Goal: Task Accomplishment & Management: Complete application form

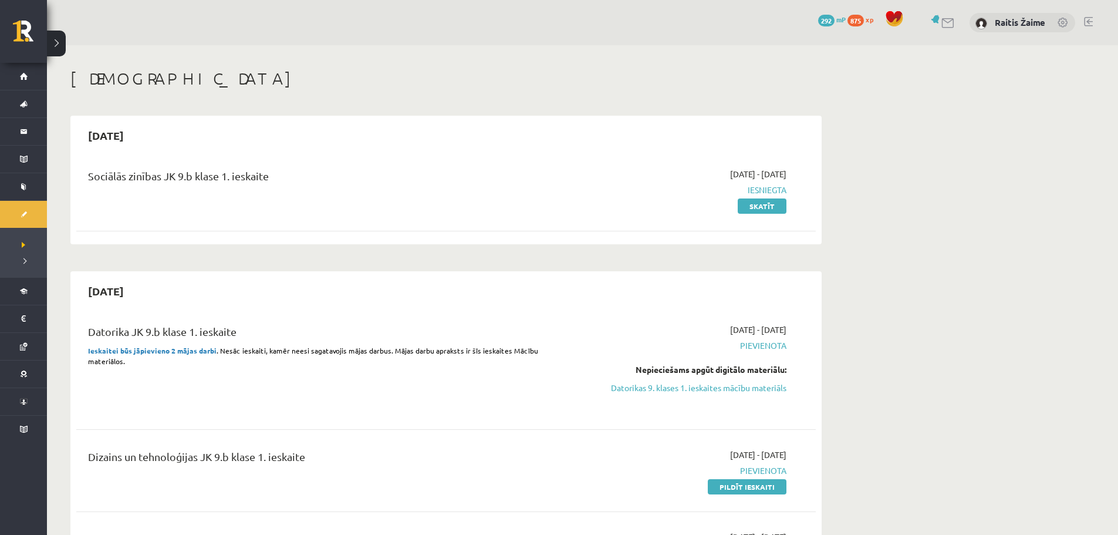
drag, startPoint x: 394, startPoint y: 31, endPoint x: 1032, endPoint y: 181, distance: 654.9
drag, startPoint x: 1032, startPoint y: 181, endPoint x: 981, endPoint y: 146, distance: 62.0
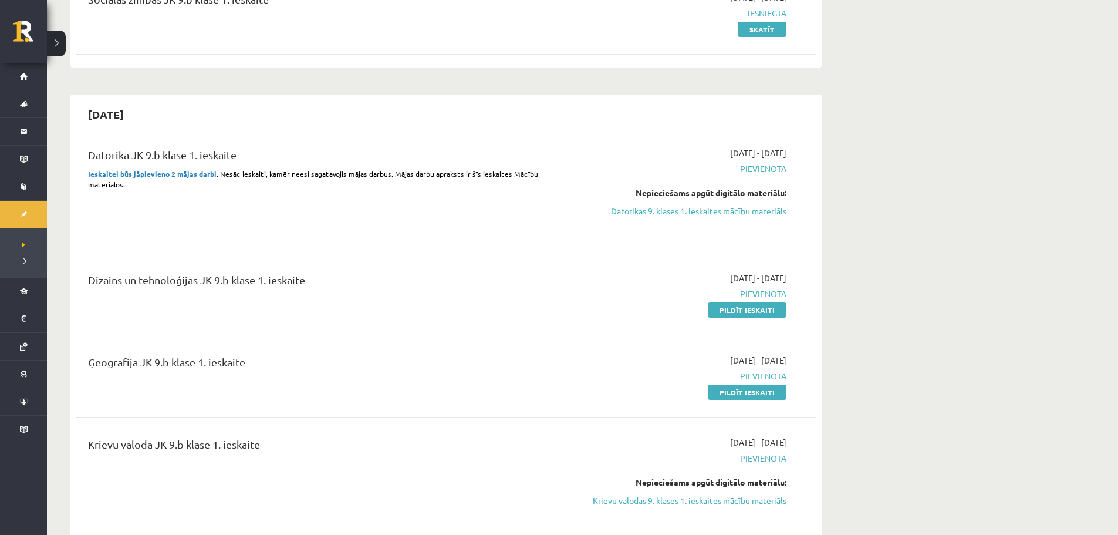
scroll to position [232, 0]
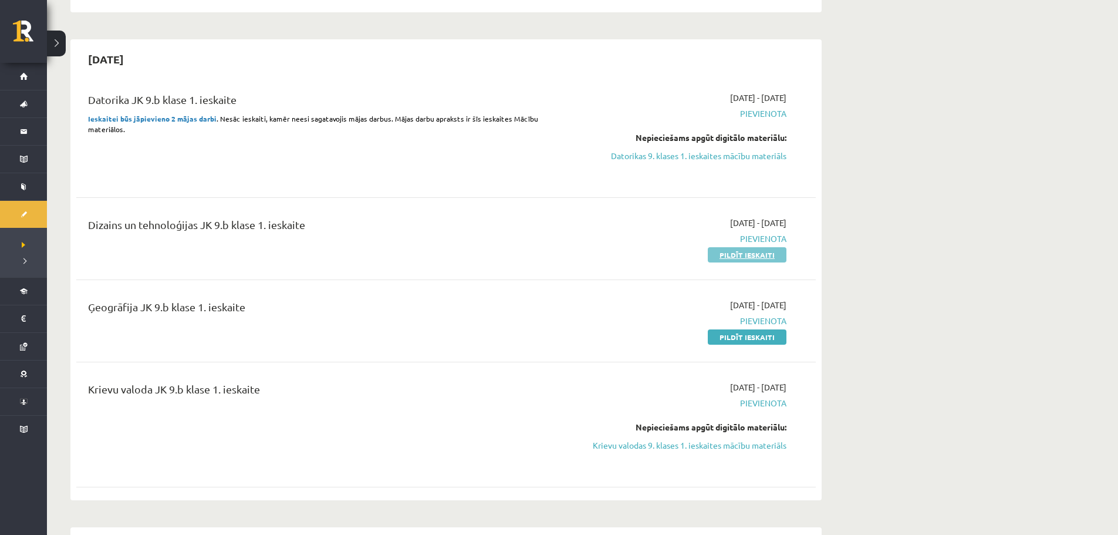
click at [746, 254] on link "Pildīt ieskaiti" at bounding box center [747, 254] width 79 height 15
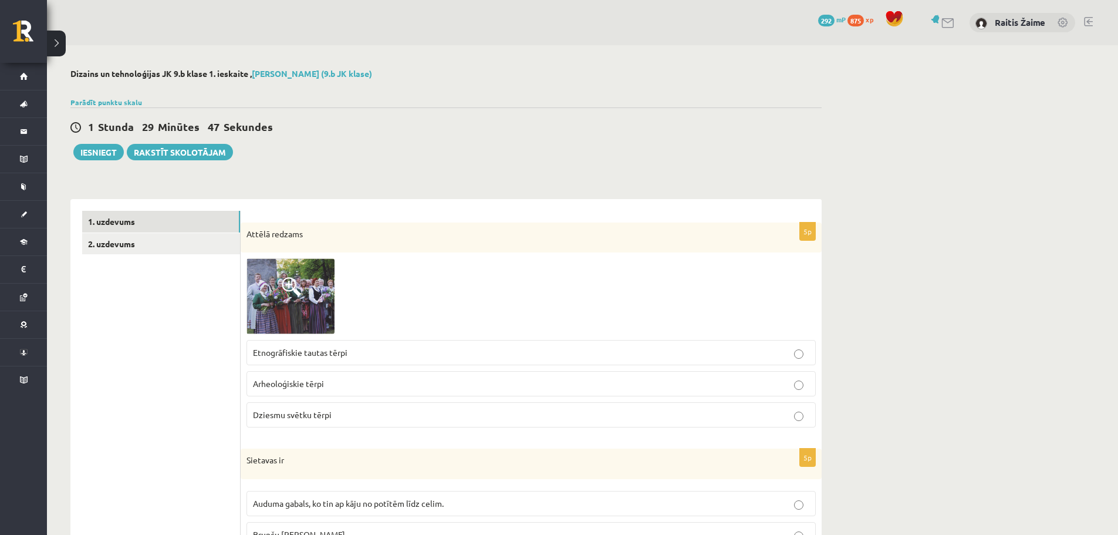
drag, startPoint x: 425, startPoint y: 235, endPoint x: 364, endPoint y: 272, distance: 71.7
click at [357, 270] on div at bounding box center [531, 296] width 569 height 76
drag, startPoint x: 423, startPoint y: 401, endPoint x: 413, endPoint y: 406, distance: 10.8
click at [409, 407] on label "Dziesmu svētku tērpi" at bounding box center [531, 414] width 569 height 25
click at [293, 304] on img at bounding box center [291, 296] width 88 height 76
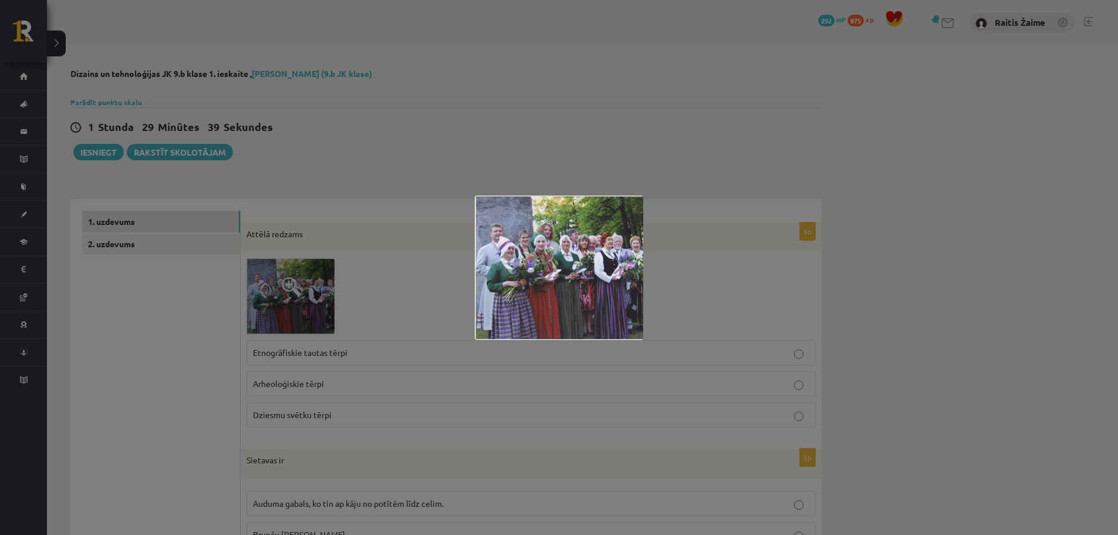
drag, startPoint x: 293, startPoint y: 304, endPoint x: 235, endPoint y: 301, distance: 58.8
click at [235, 301] on div at bounding box center [559, 267] width 1118 height 535
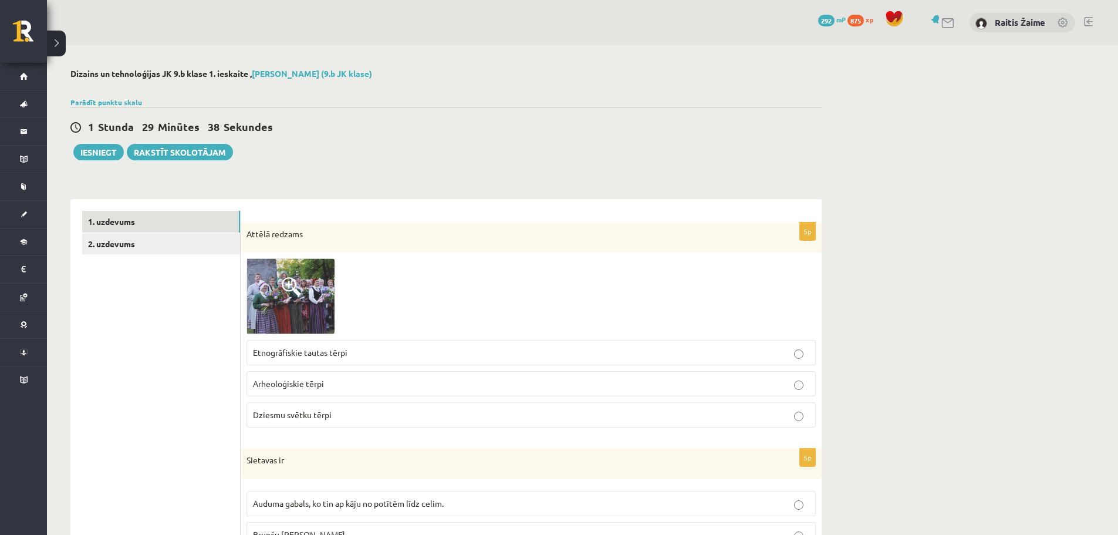
click at [362, 387] on p "Arheoloģiskie tērpi" at bounding box center [531, 383] width 556 height 12
click at [305, 292] on img at bounding box center [291, 296] width 88 height 76
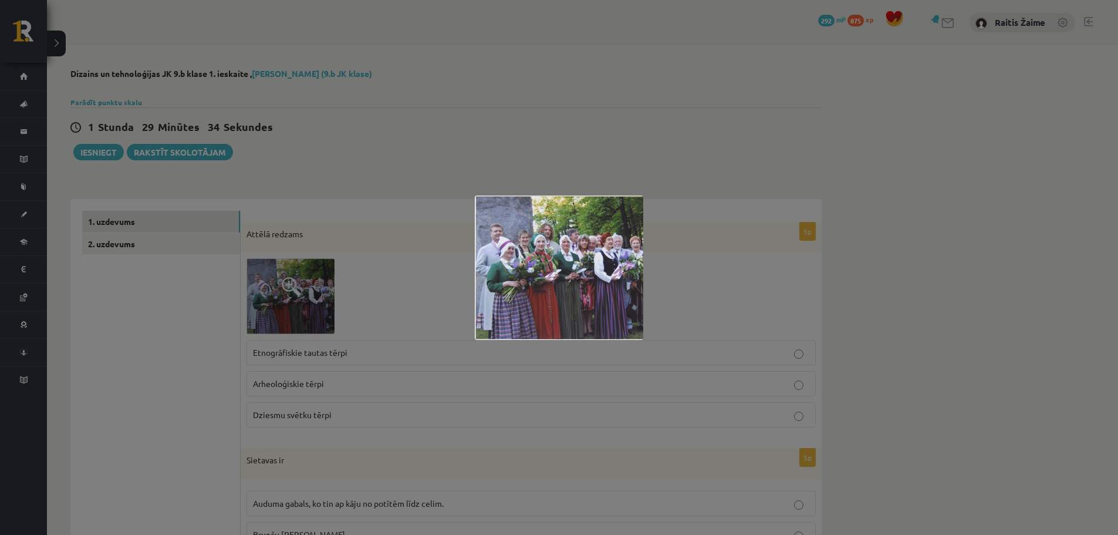
click at [305, 292] on div at bounding box center [559, 267] width 1118 height 535
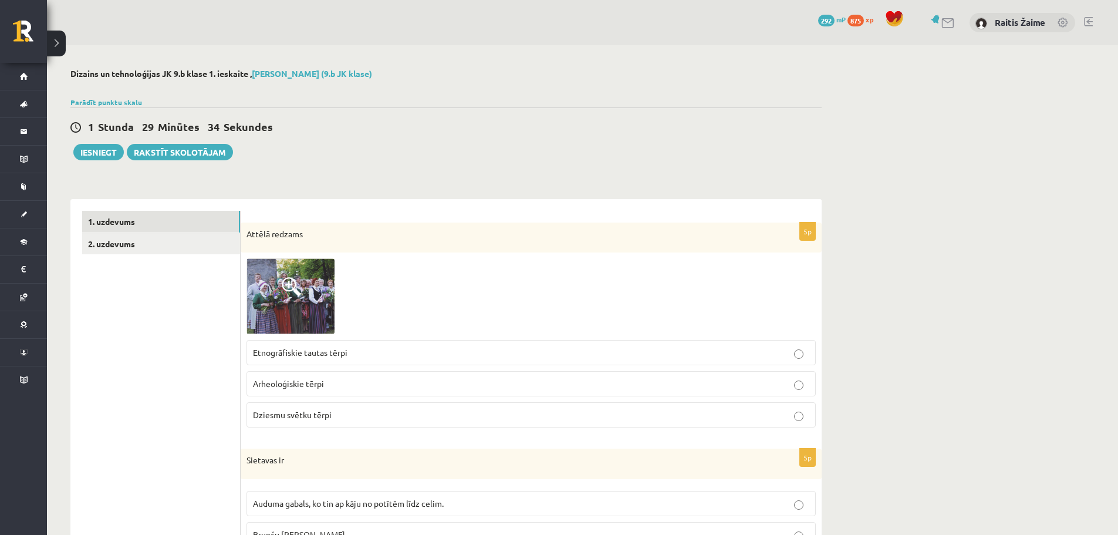
click at [299, 358] on p "Etnogrāfiskie tautas tērpi" at bounding box center [531, 352] width 556 height 12
click at [275, 297] on img at bounding box center [291, 296] width 88 height 76
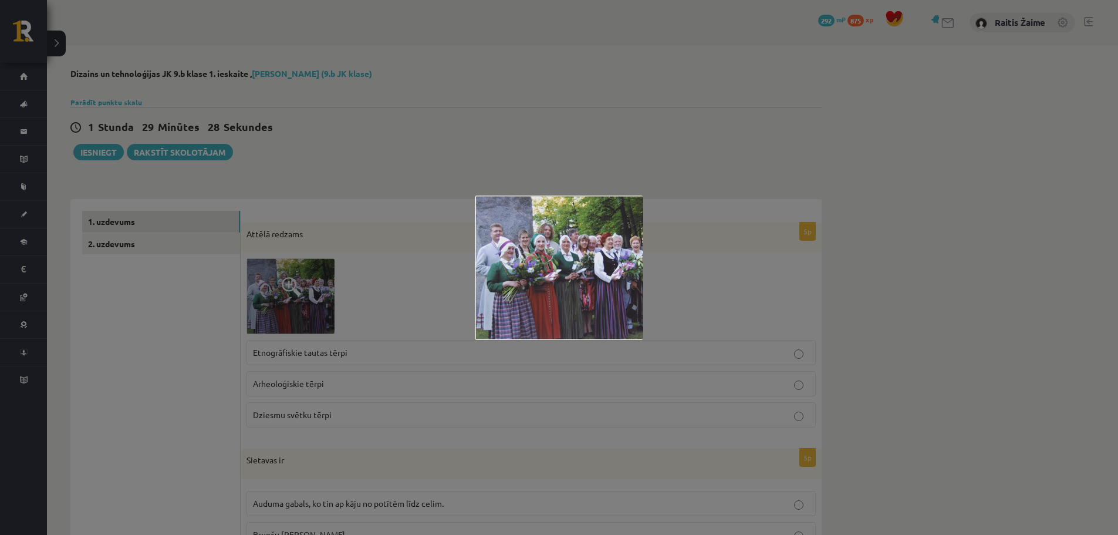
drag, startPoint x: 275, startPoint y: 297, endPoint x: 303, endPoint y: 333, distance: 46.0
click at [303, 333] on div at bounding box center [559, 267] width 1118 height 535
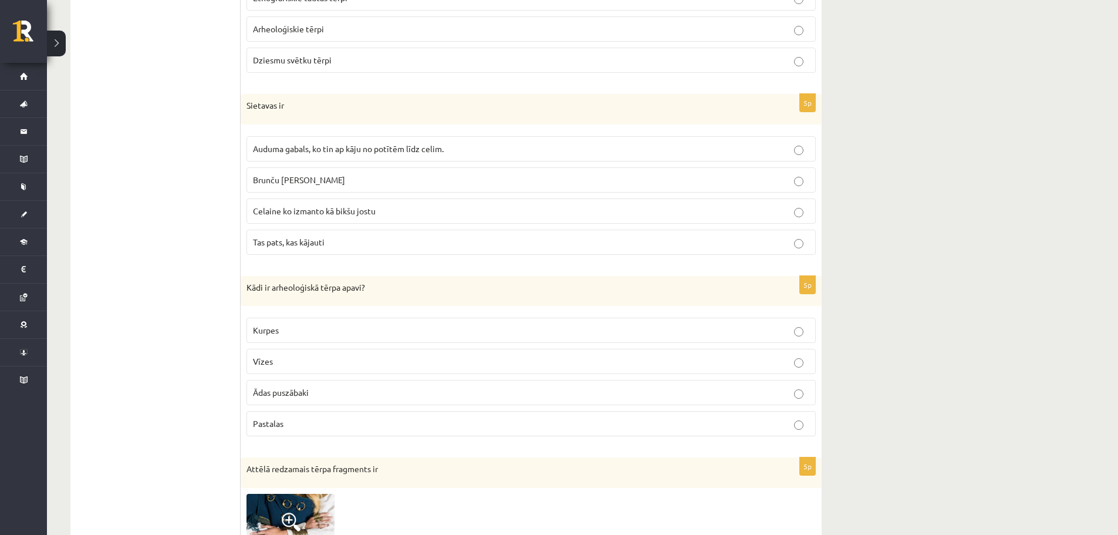
scroll to position [360, 0]
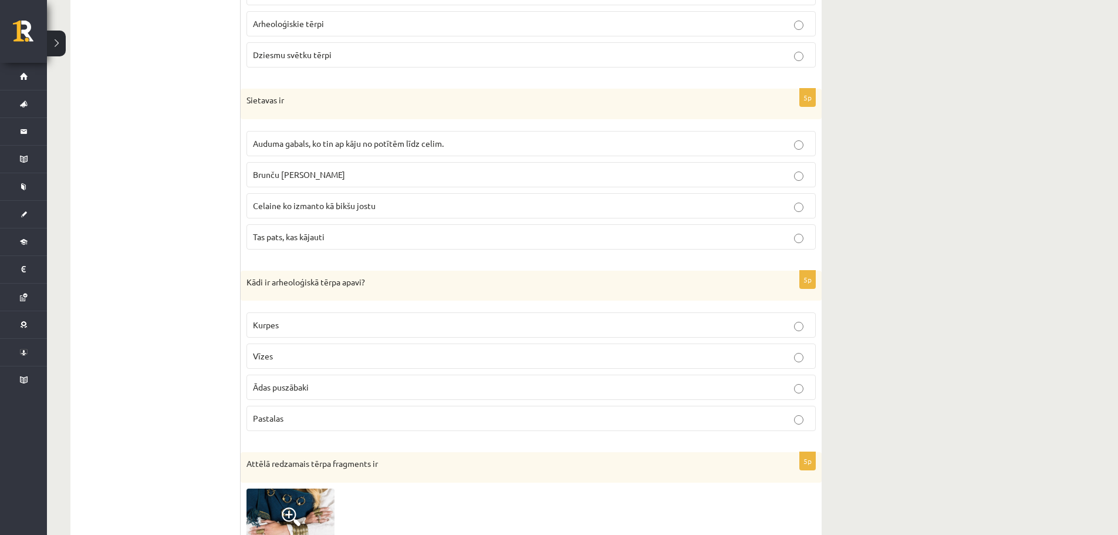
click at [335, 143] on span "Auduma gabals, ko tin ap kāju no potītēm līdz celim." at bounding box center [348, 143] width 191 height 11
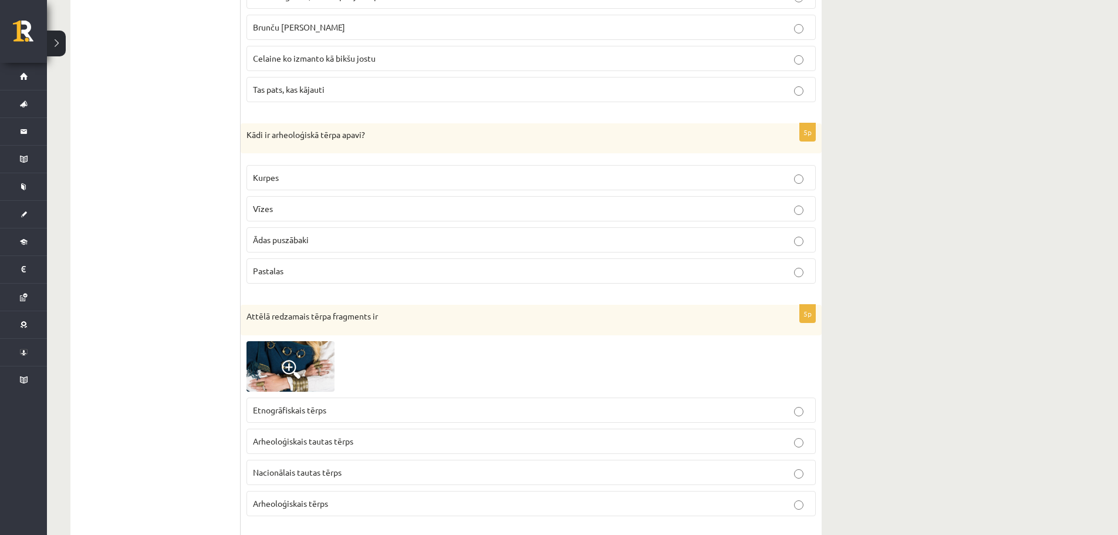
scroll to position [512, 0]
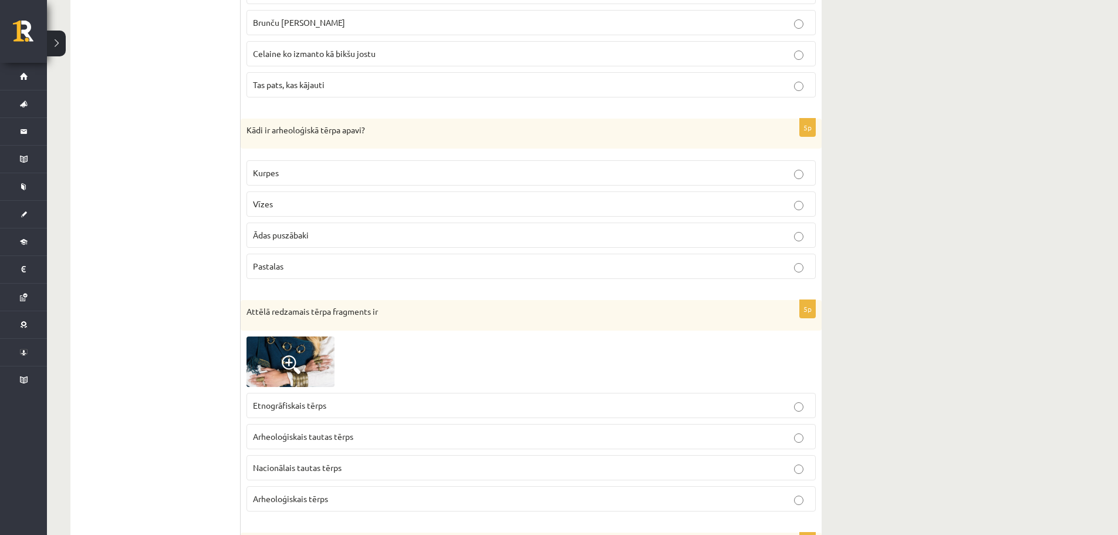
click at [360, 210] on p "Vīzes" at bounding box center [531, 204] width 556 height 12
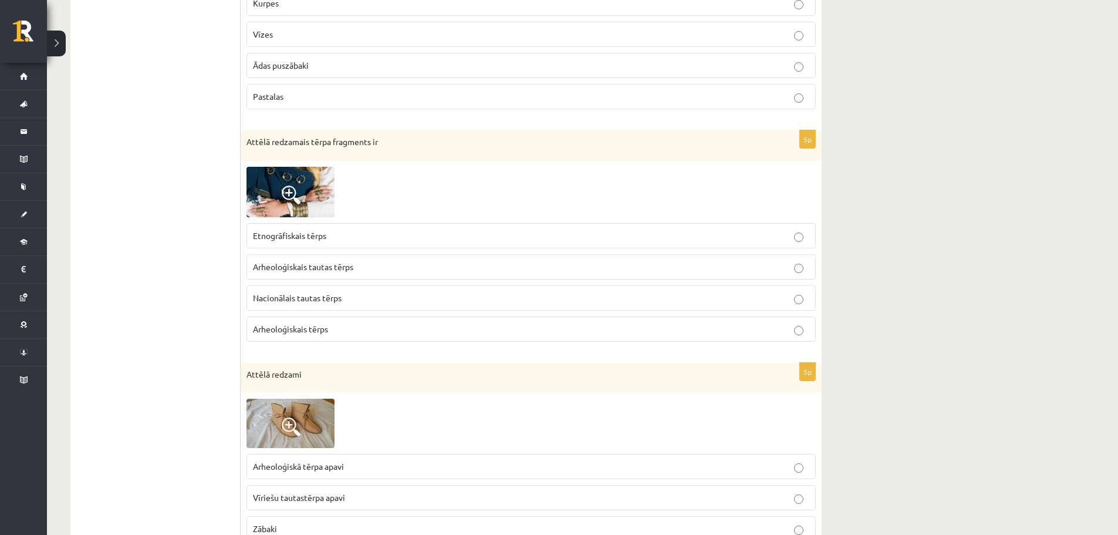
scroll to position [711, 0]
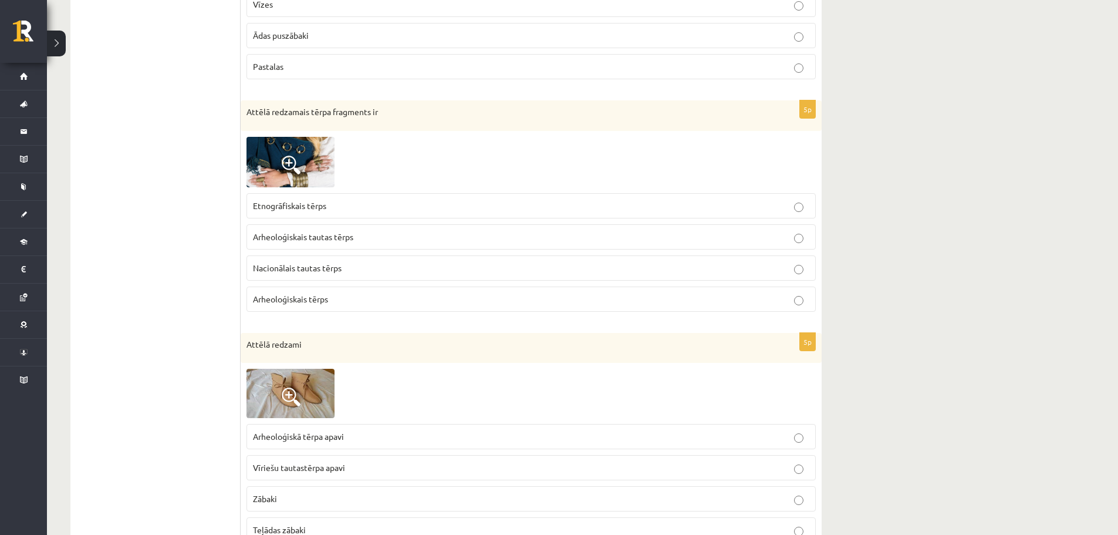
click at [286, 183] on img at bounding box center [291, 162] width 88 height 50
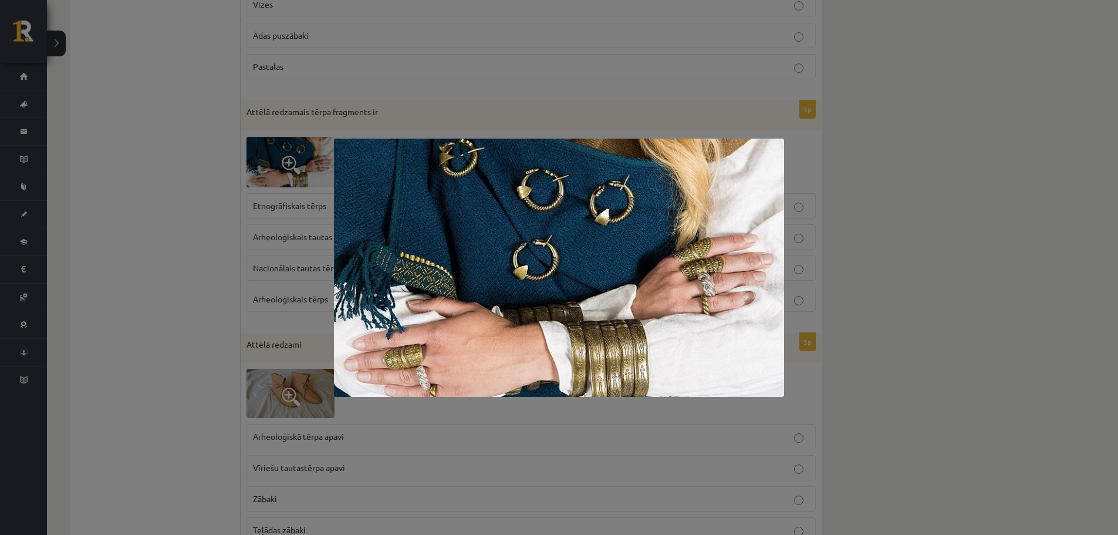
click at [277, 160] on div at bounding box center [559, 267] width 1118 height 535
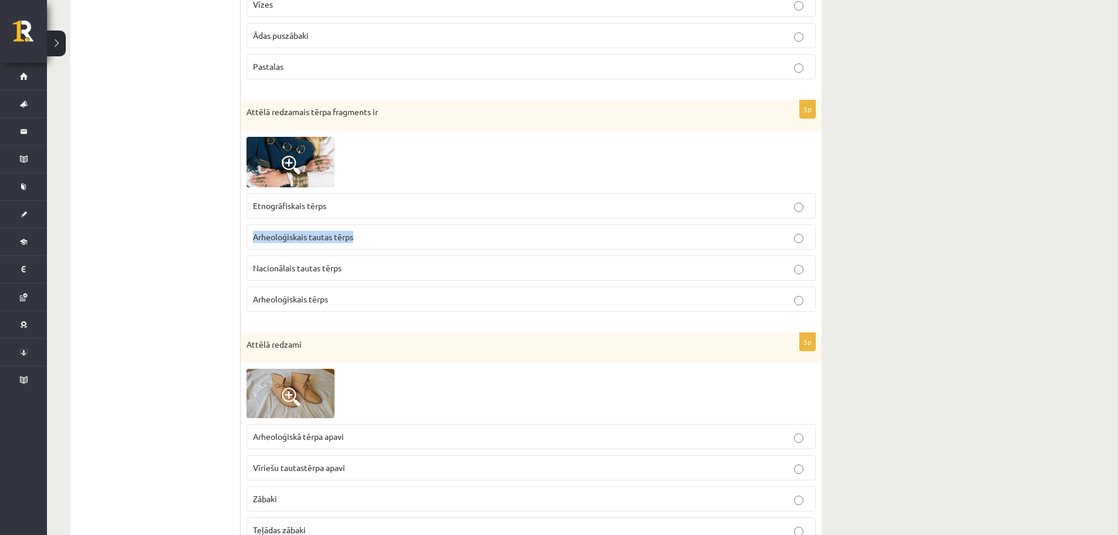
drag, startPoint x: 1116, startPoint y: 206, endPoint x: 1125, endPoint y: 237, distance: 32.3
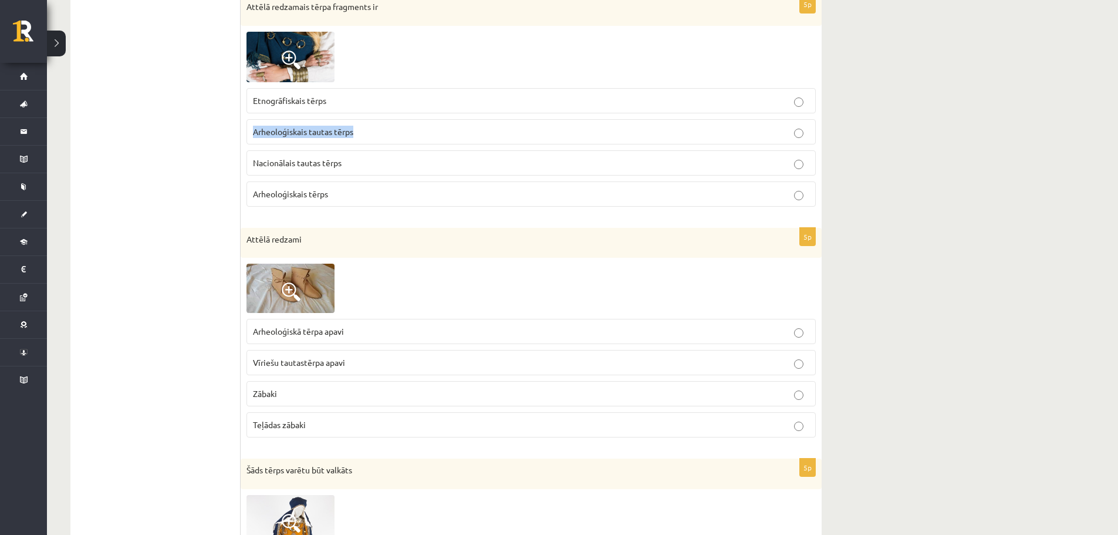
scroll to position [819, 0]
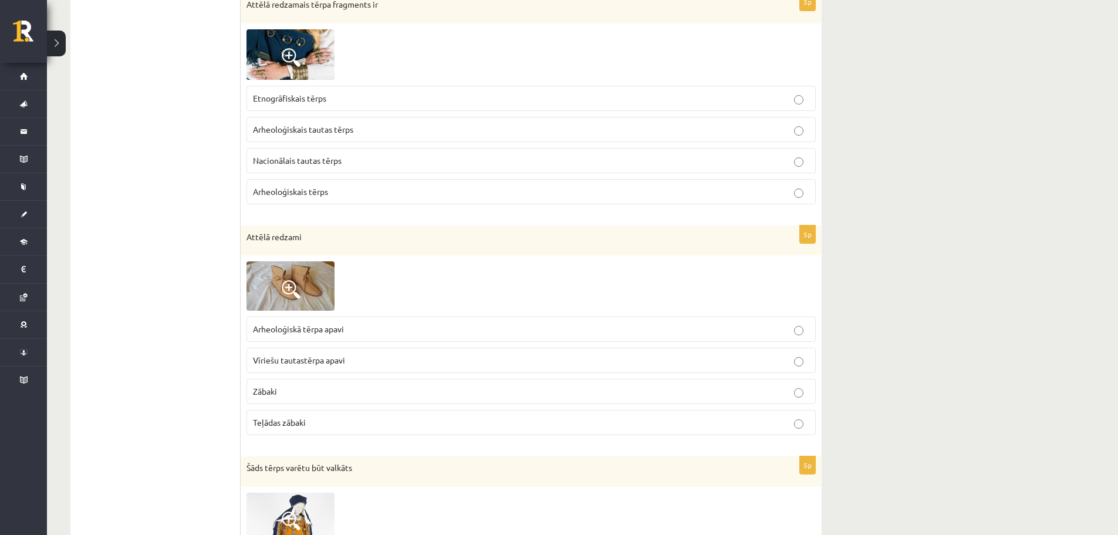
click at [950, 178] on div "**********" at bounding box center [582, 295] width 1071 height 2139
click at [349, 130] on span "Arheoloģiskais tautas tērps" at bounding box center [303, 129] width 100 height 11
click at [340, 337] on label "Arheoloģiskā tērpa apavi" at bounding box center [531, 328] width 569 height 25
click at [406, 328] on p "Arheoloģiskā tērpa apavi" at bounding box center [531, 329] width 556 height 12
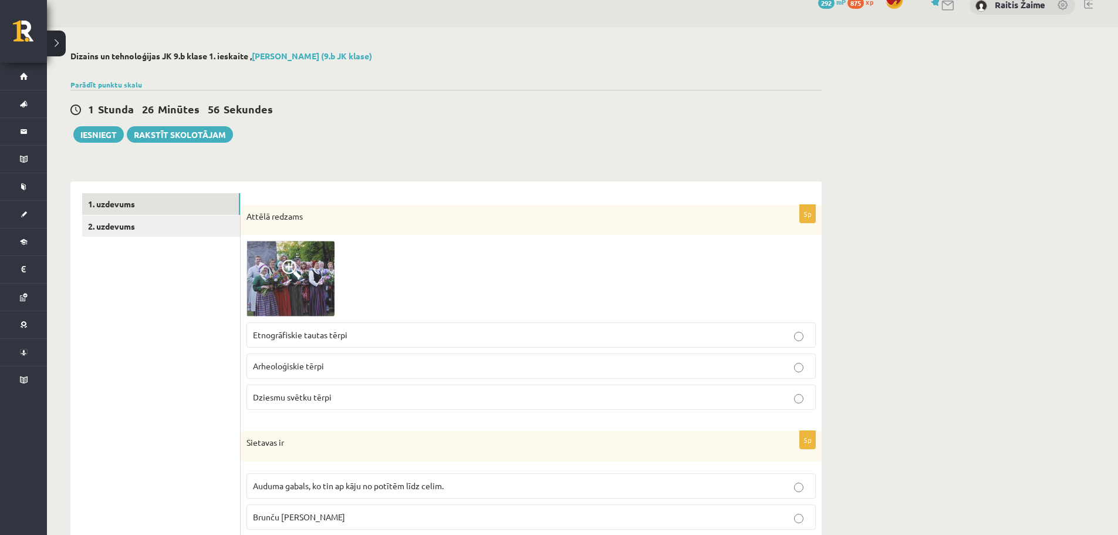
scroll to position [0, 0]
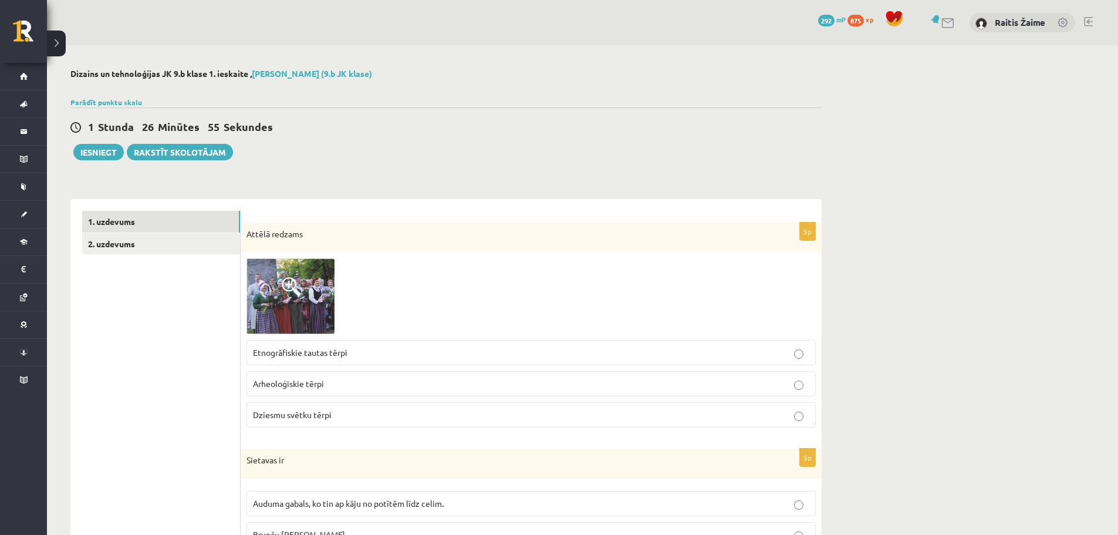
click at [452, 389] on p "Arheoloģiskie tērpi" at bounding box center [531, 383] width 556 height 12
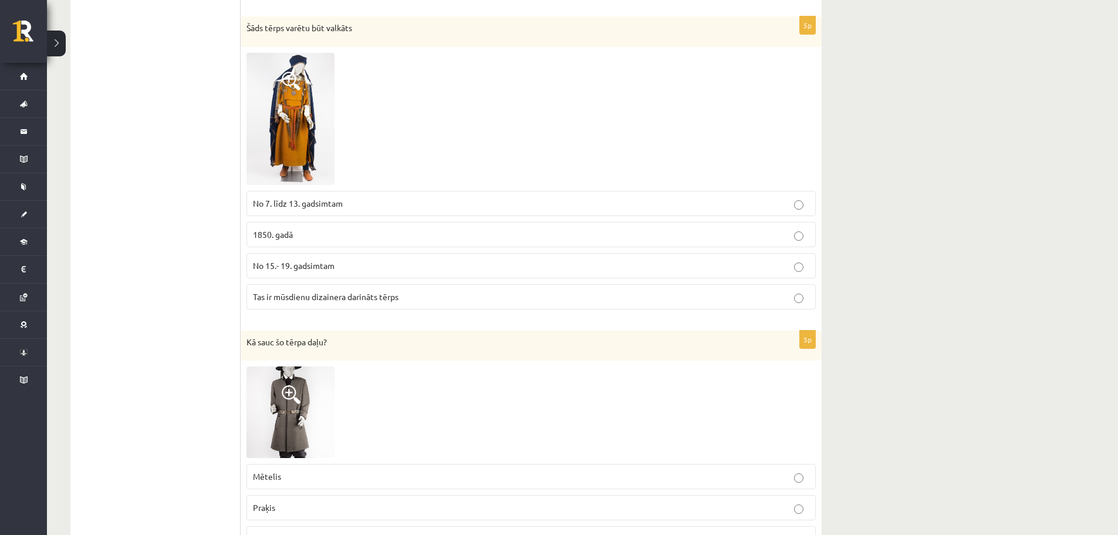
scroll to position [1261, 0]
click at [305, 198] on span "No 7. līdz 13. gadsimtam" at bounding box center [298, 200] width 90 height 11
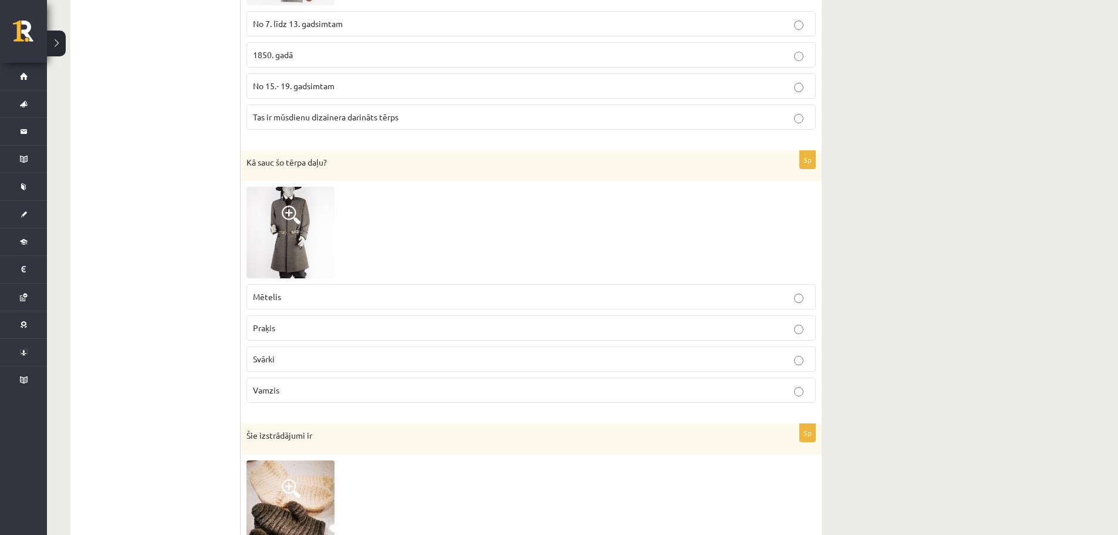
scroll to position [1443, 0]
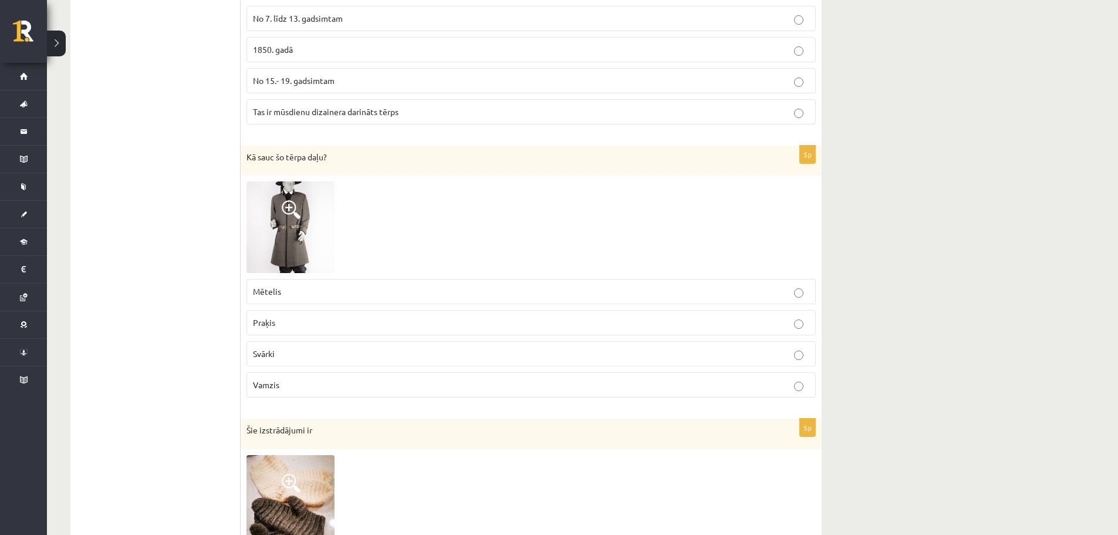
drag, startPoint x: 313, startPoint y: 293, endPoint x: 160, endPoint y: 275, distance: 154.3
click at [275, 312] on label "Praķis" at bounding box center [531, 322] width 569 height 25
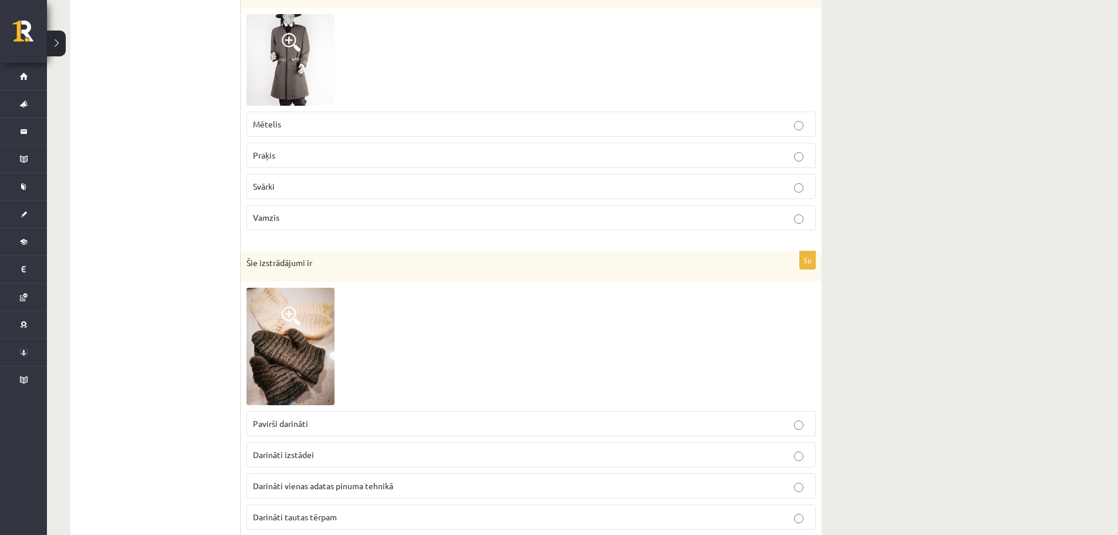
scroll to position [1650, 0]
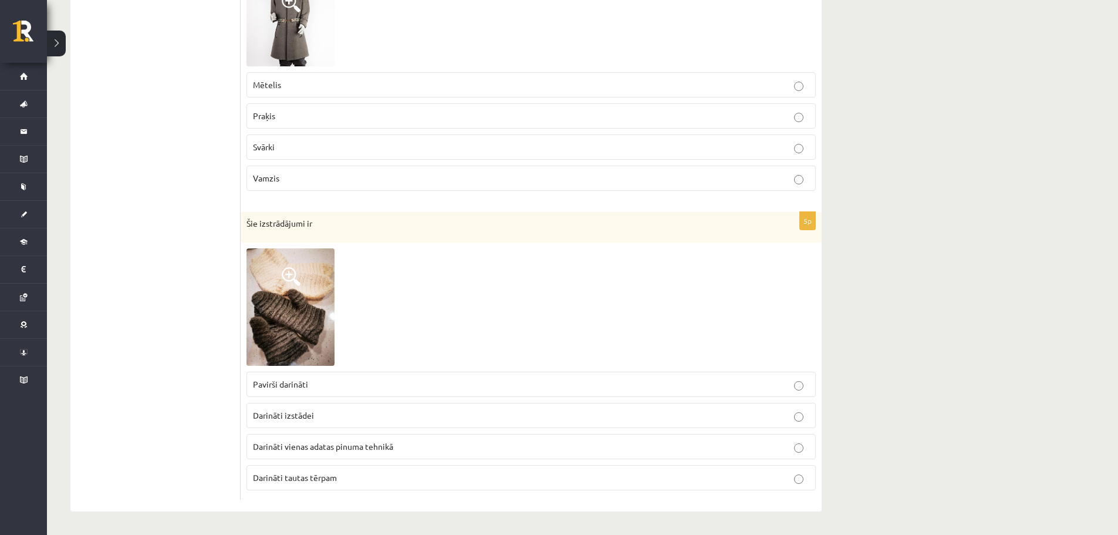
click at [360, 454] on label "Darināti vienas adatas pinuma tehnikā" at bounding box center [531, 446] width 569 height 25
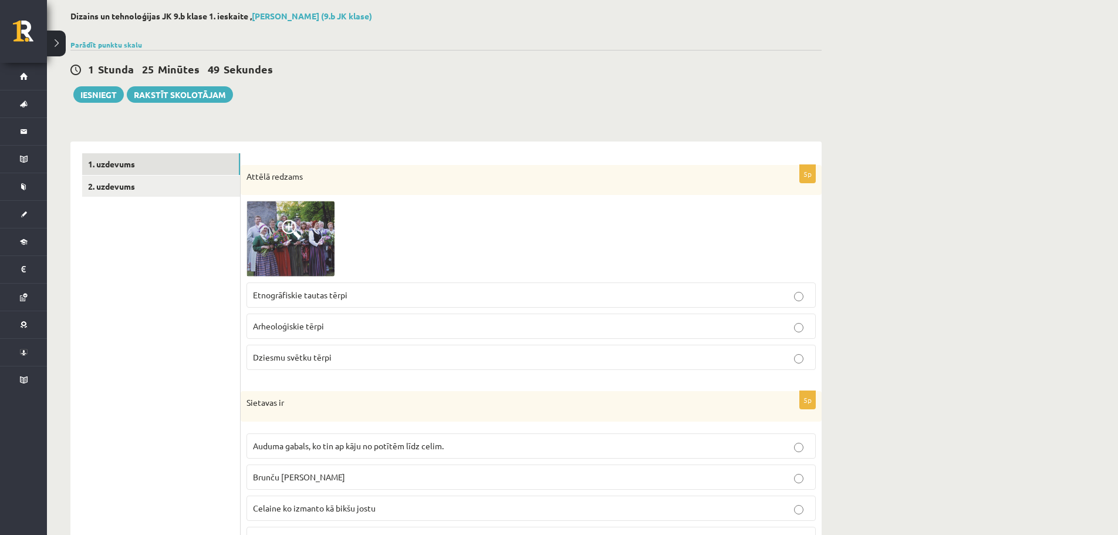
scroll to position [0, 0]
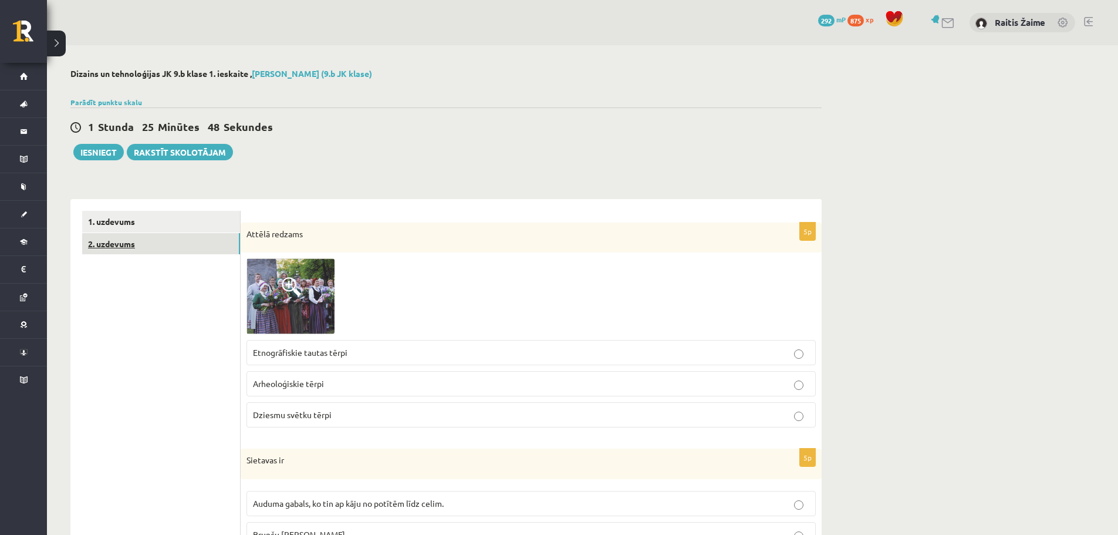
click at [161, 251] on link "2. uzdevums" at bounding box center [161, 244] width 158 height 22
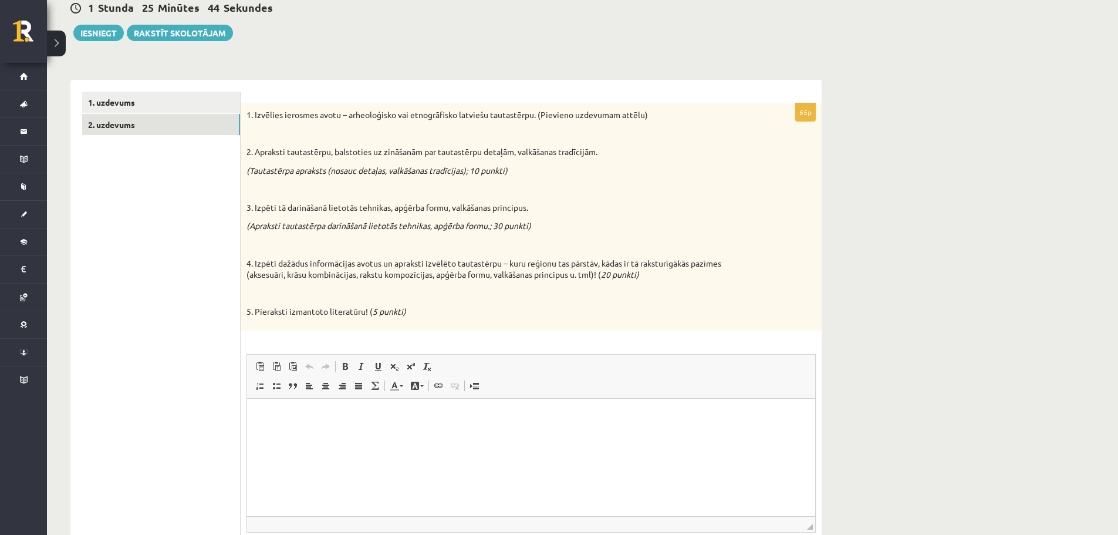
scroll to position [133, 0]
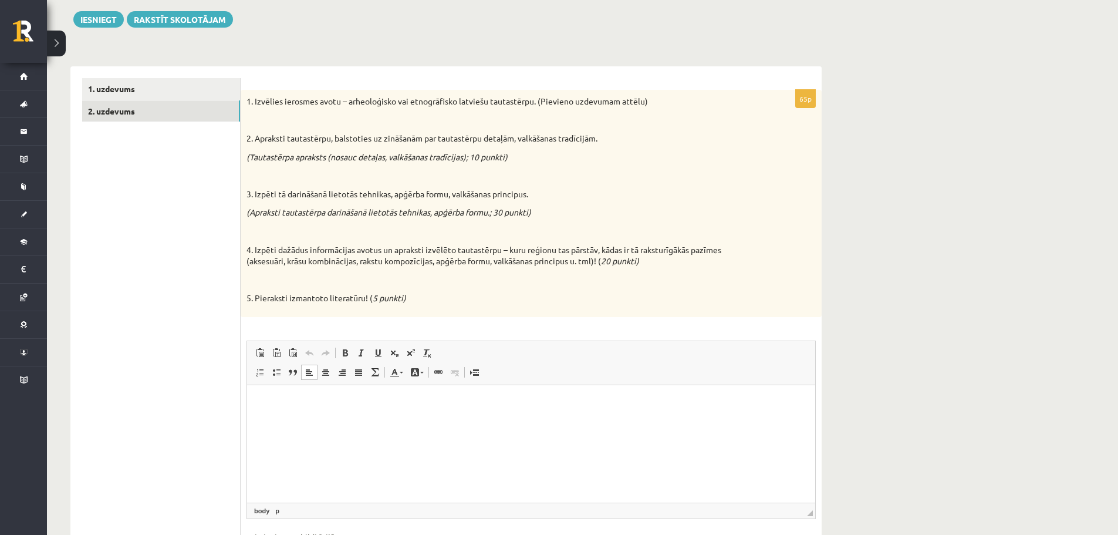
drag, startPoint x: 491, startPoint y: 795, endPoint x: 253, endPoint y: 408, distance: 454.3
click at [253, 408] on html at bounding box center [531, 402] width 568 height 36
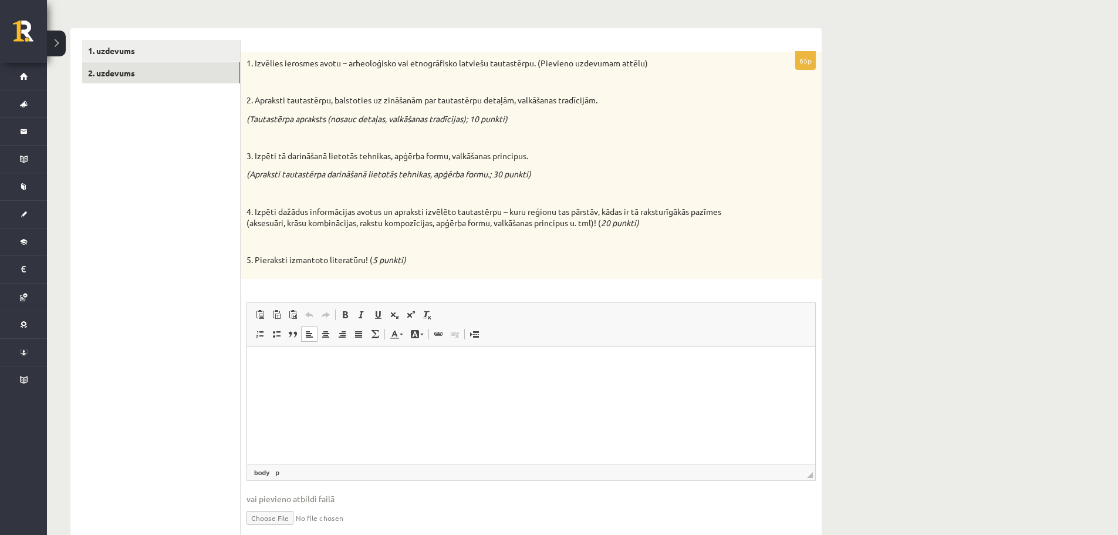
scroll to position [191, 0]
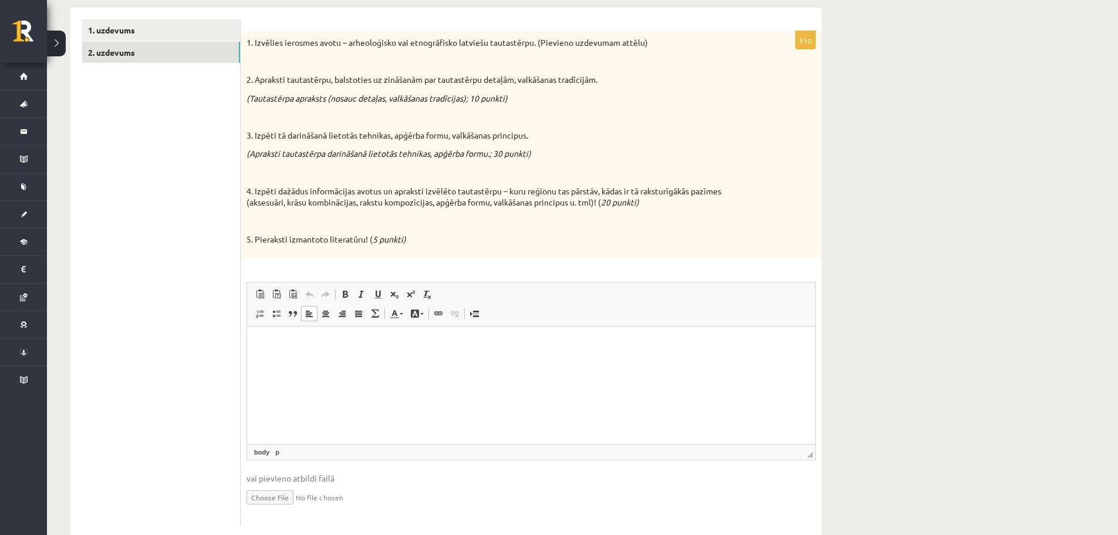
drag, startPoint x: 445, startPoint y: 688, endPoint x: 507, endPoint y: 427, distance: 268.5
click at [515, 362] on html at bounding box center [531, 344] width 568 height 36
click at [254, 346] on html "**********" at bounding box center [531, 344] width 568 height 36
click at [355, 346] on p "**********" at bounding box center [531, 343] width 545 height 12
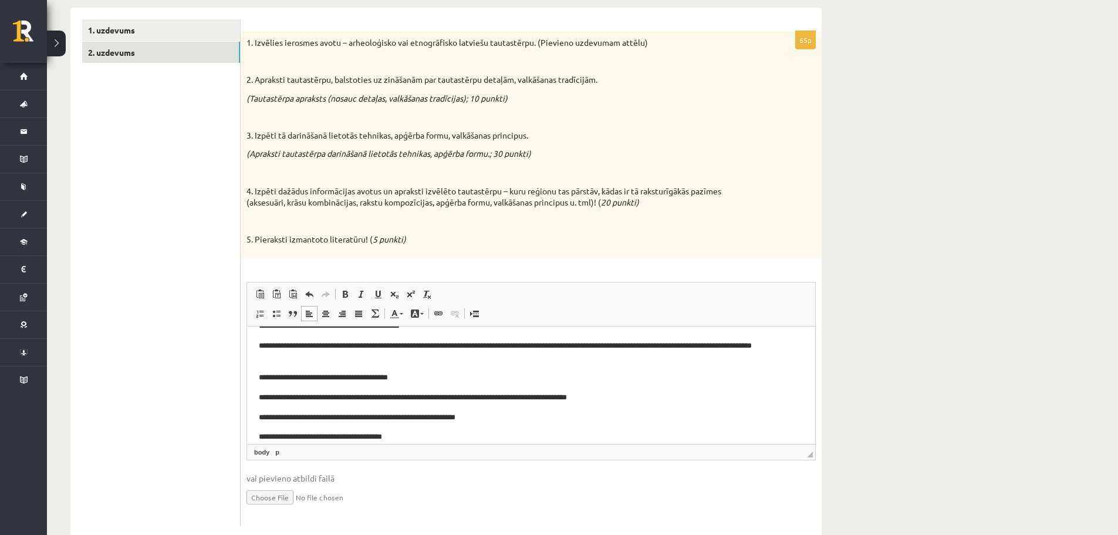
scroll to position [0, 0]
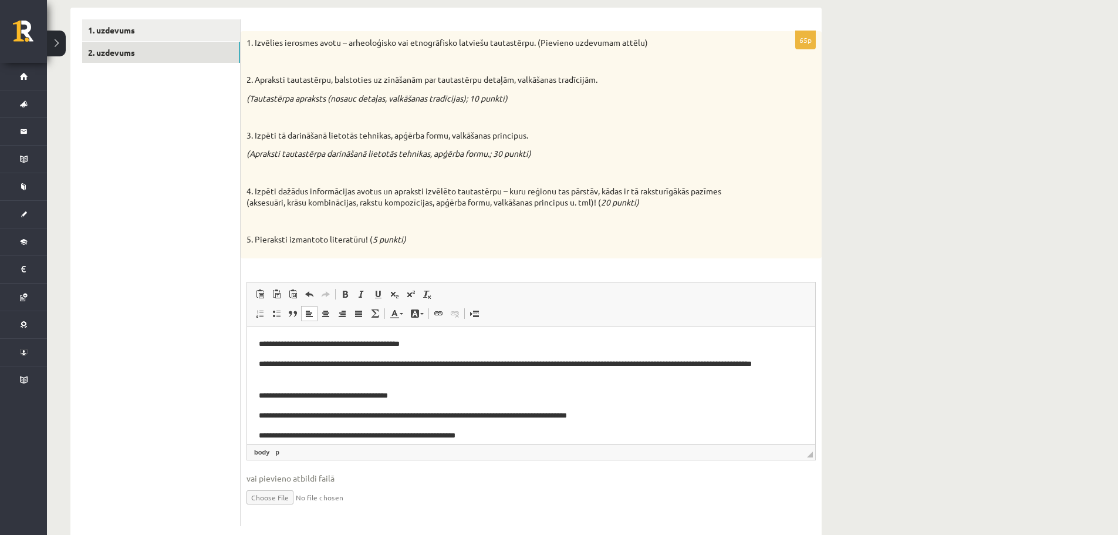
drag, startPoint x: 812, startPoint y: 400, endPoint x: 1038, endPoint y: 630, distance: 322.5
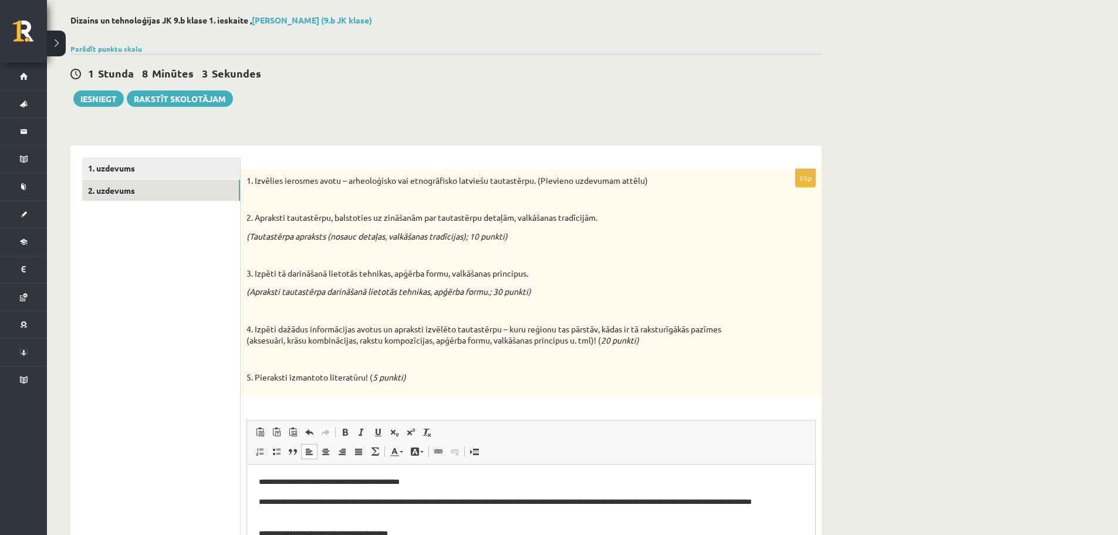
scroll to position [27, 0]
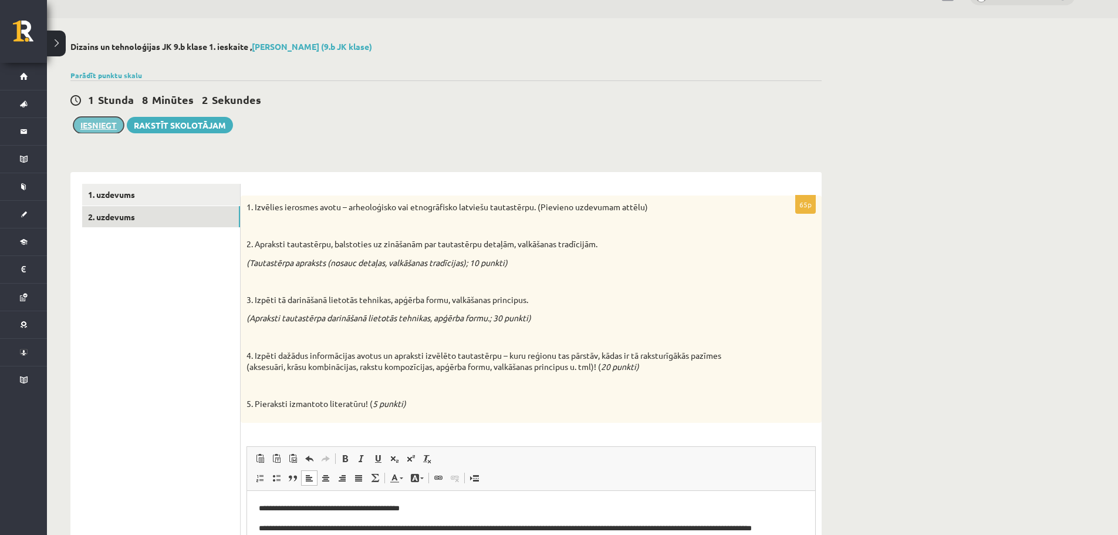
click at [104, 127] on button "Iesniegt" at bounding box center [98, 125] width 50 height 16
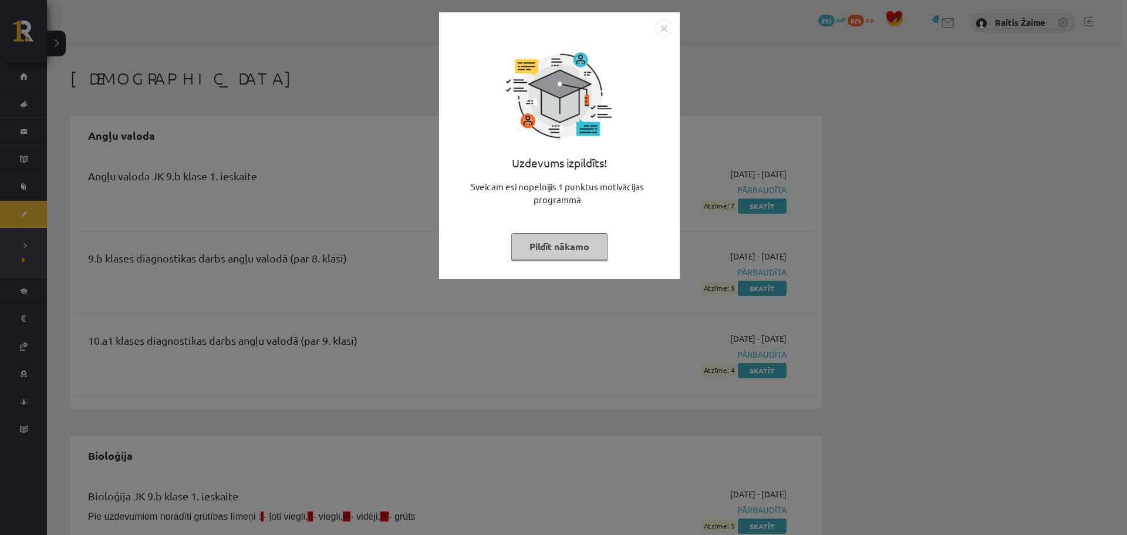
click at [666, 32] on img "Close" at bounding box center [664, 28] width 18 height 18
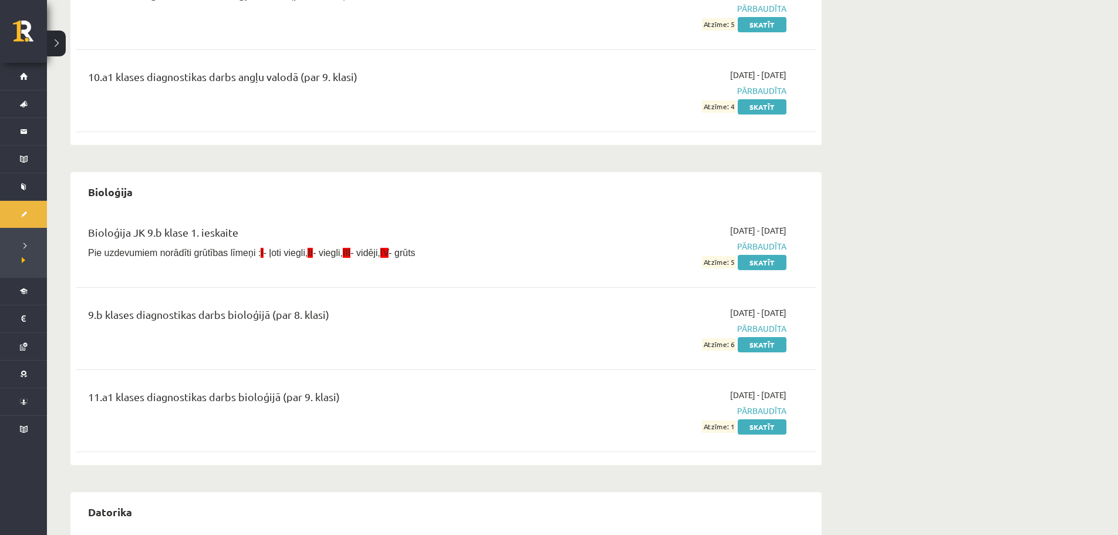
scroll to position [168, 0]
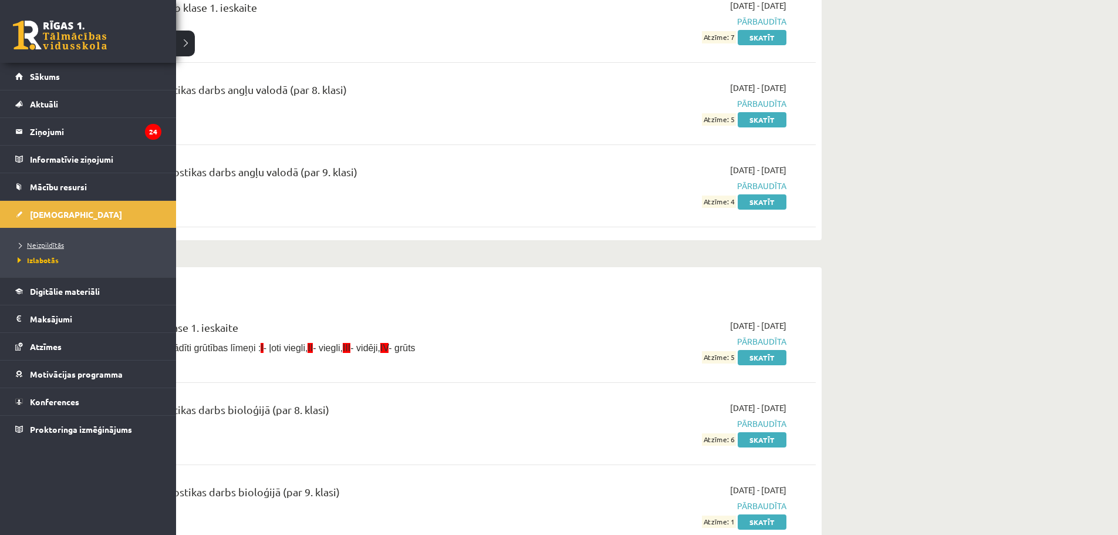
click at [46, 242] on span "Neizpildītās" at bounding box center [39, 244] width 49 height 9
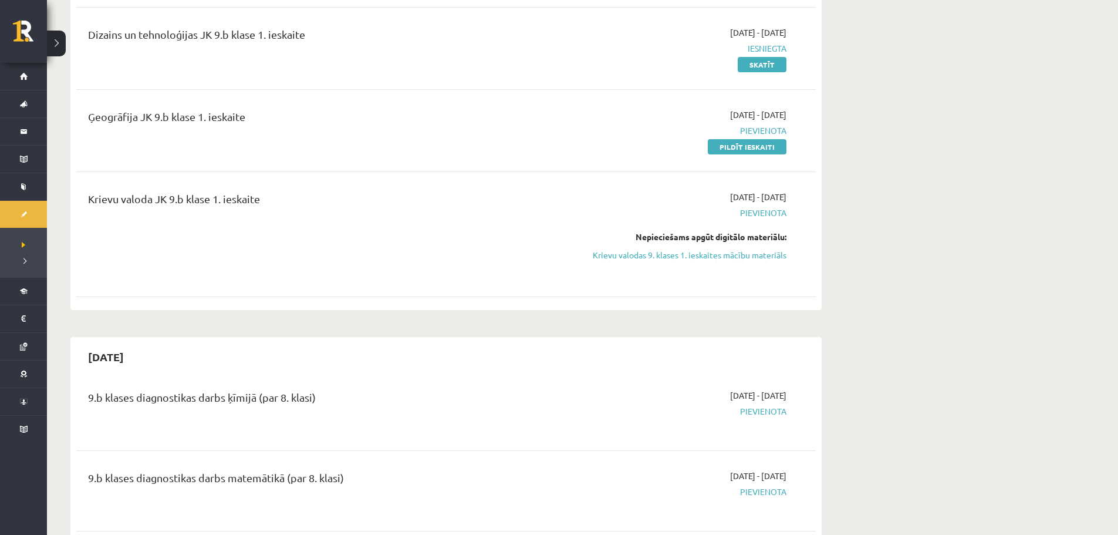
scroll to position [389, 0]
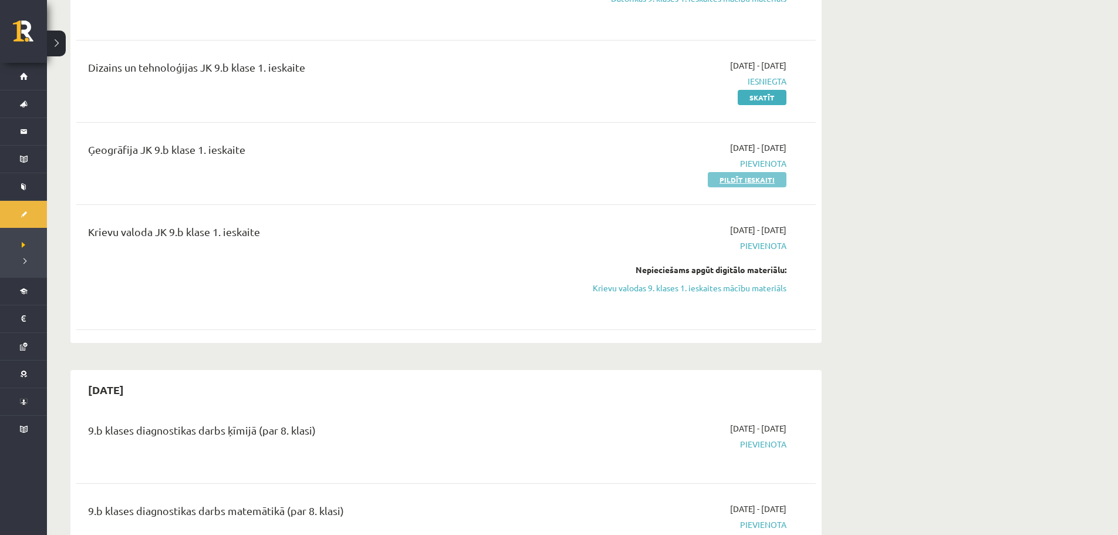
click at [732, 184] on link "Pildīt ieskaiti" at bounding box center [747, 179] width 79 height 15
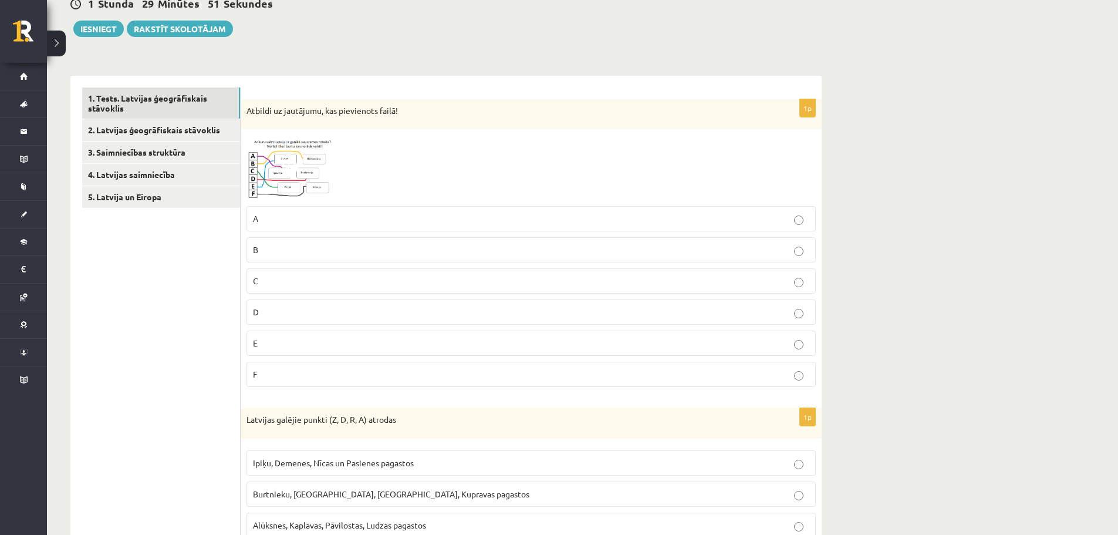
scroll to position [130, 0]
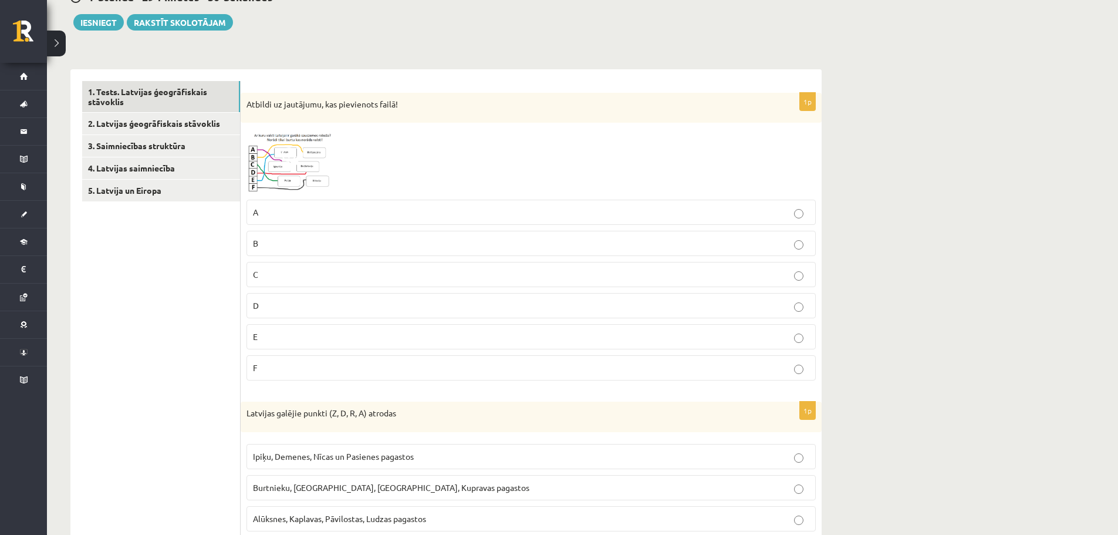
click at [312, 164] on img at bounding box center [291, 161] width 88 height 65
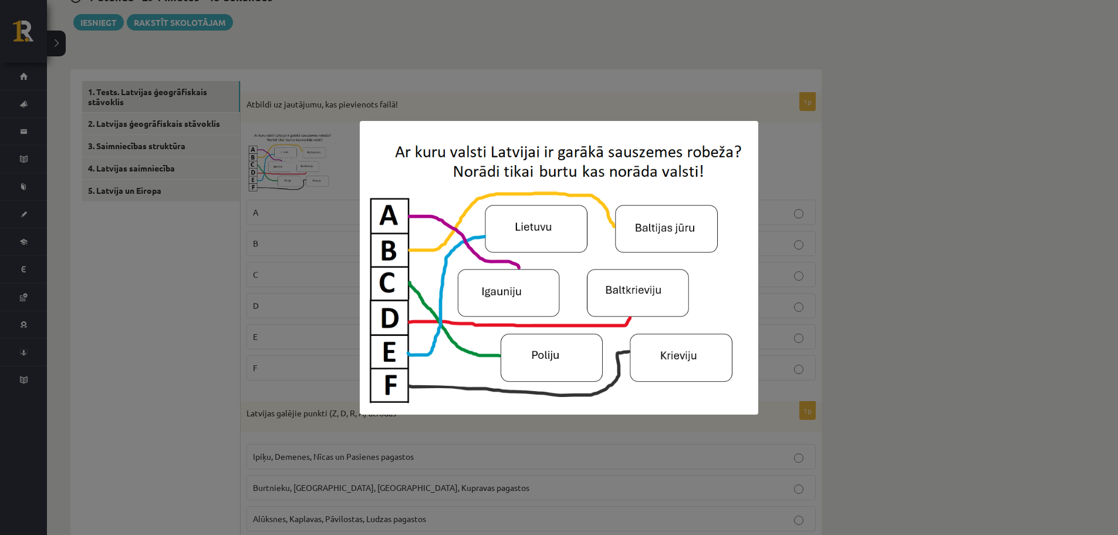
drag, startPoint x: 642, startPoint y: 104, endPoint x: 599, endPoint y: 90, distance: 45.3
click at [599, 90] on div at bounding box center [559, 267] width 1118 height 535
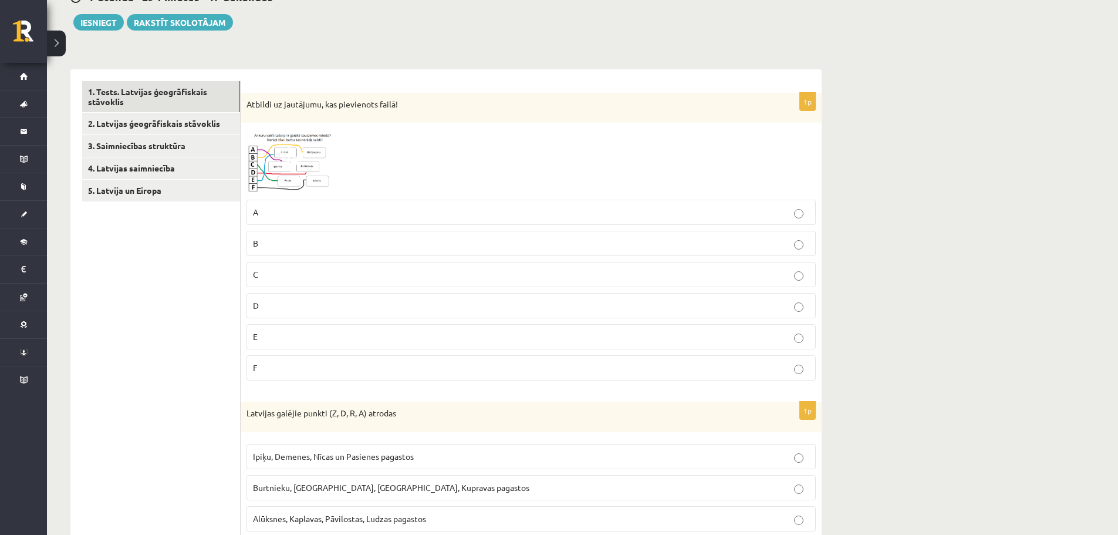
click at [254, 151] on img at bounding box center [291, 161] width 88 height 65
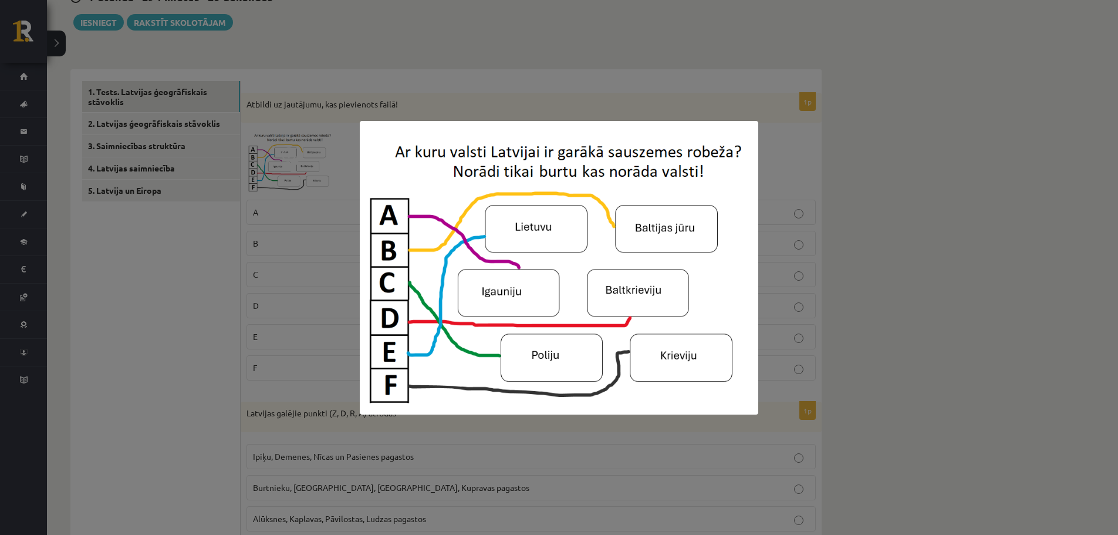
click at [770, 126] on div at bounding box center [559, 267] width 1118 height 535
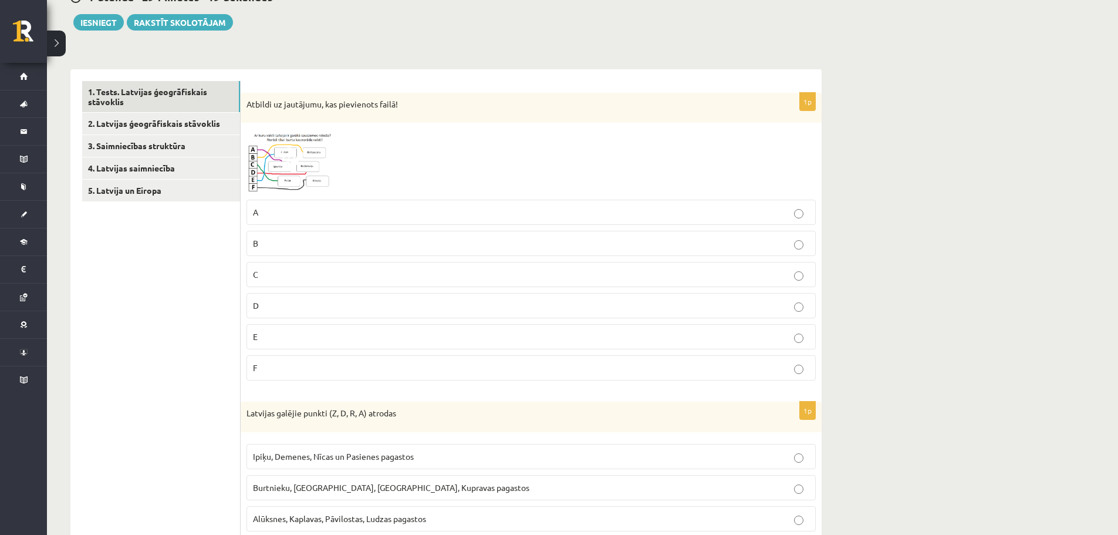
click at [286, 156] on span at bounding box center [291, 156] width 19 height 19
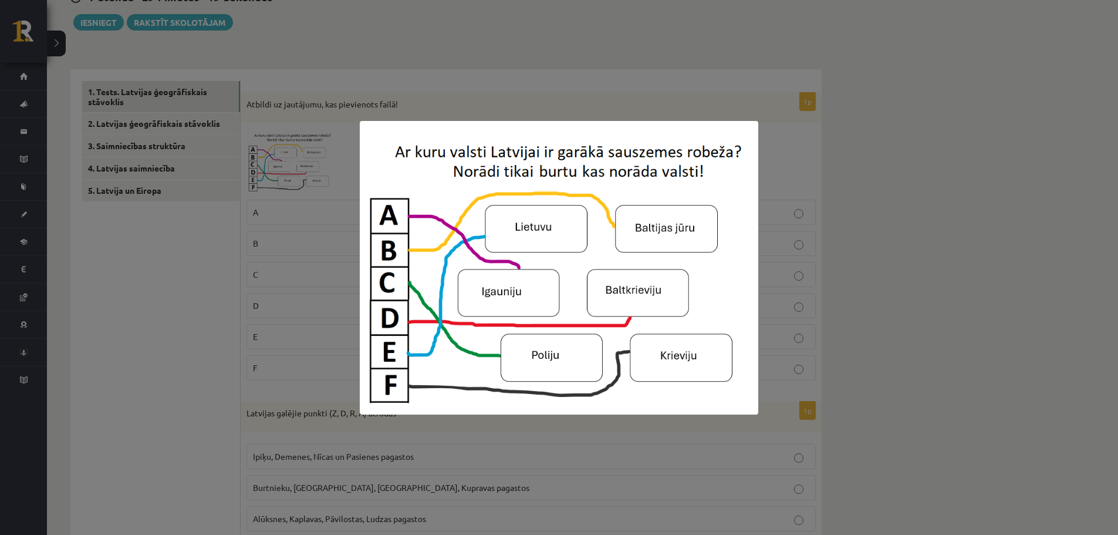
click at [482, 93] on div at bounding box center [559, 267] width 1118 height 535
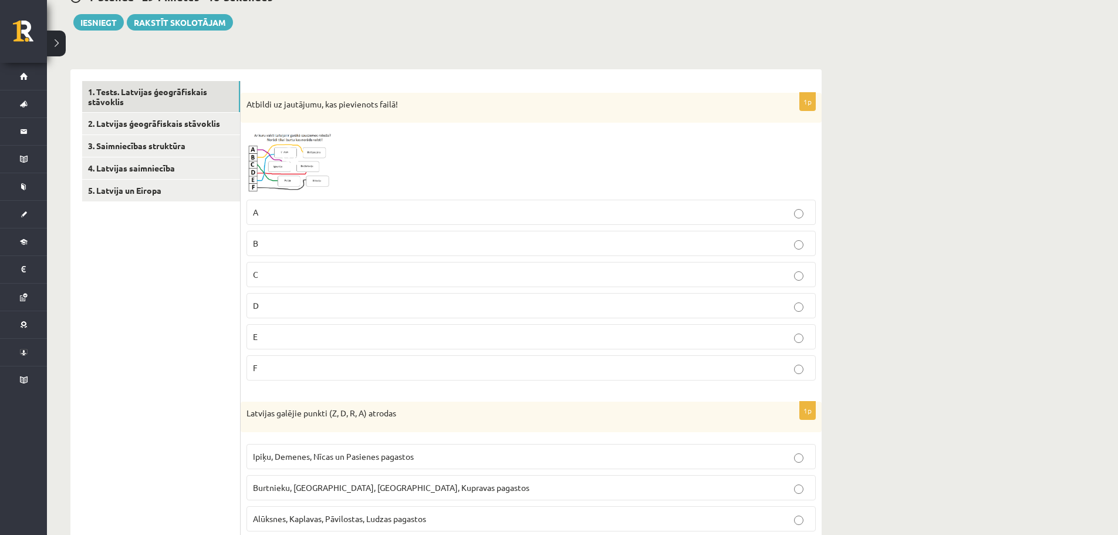
click at [306, 360] on label "F" at bounding box center [531, 367] width 569 height 25
click at [298, 168] on img at bounding box center [291, 161] width 88 height 65
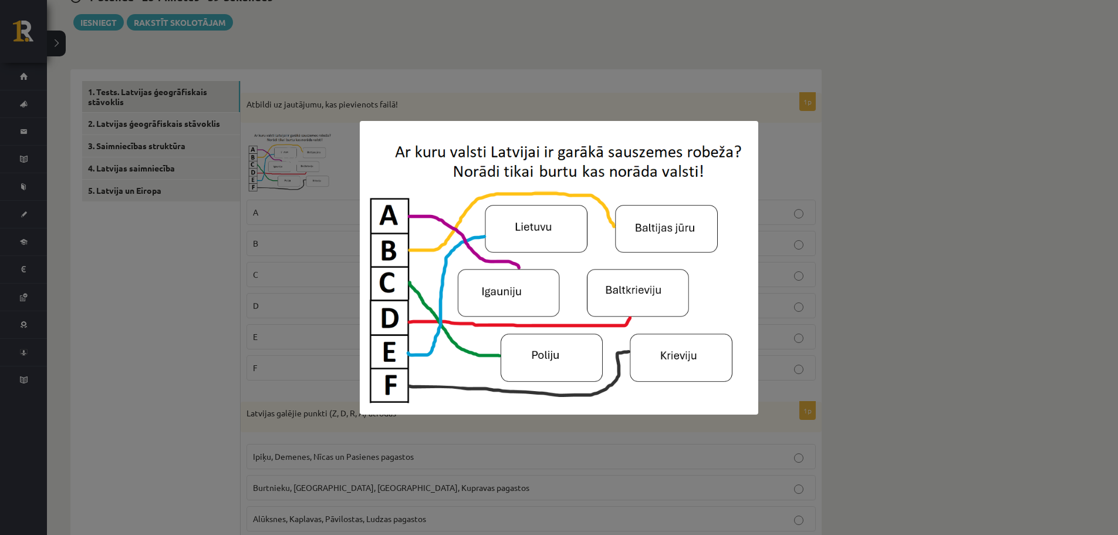
click at [872, 219] on div at bounding box center [559, 267] width 1118 height 535
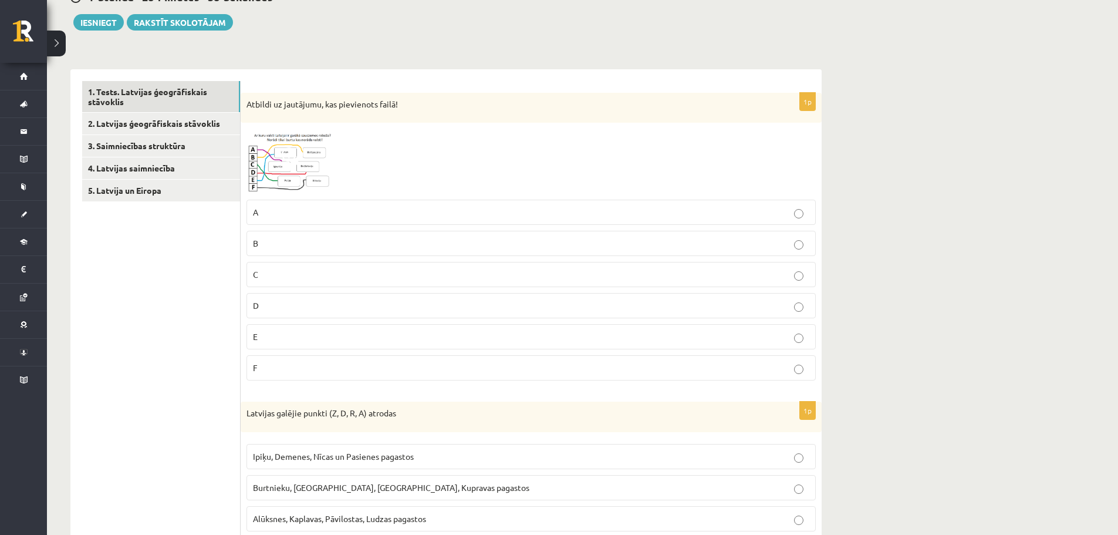
click at [363, 310] on p "D" at bounding box center [531, 305] width 556 height 12
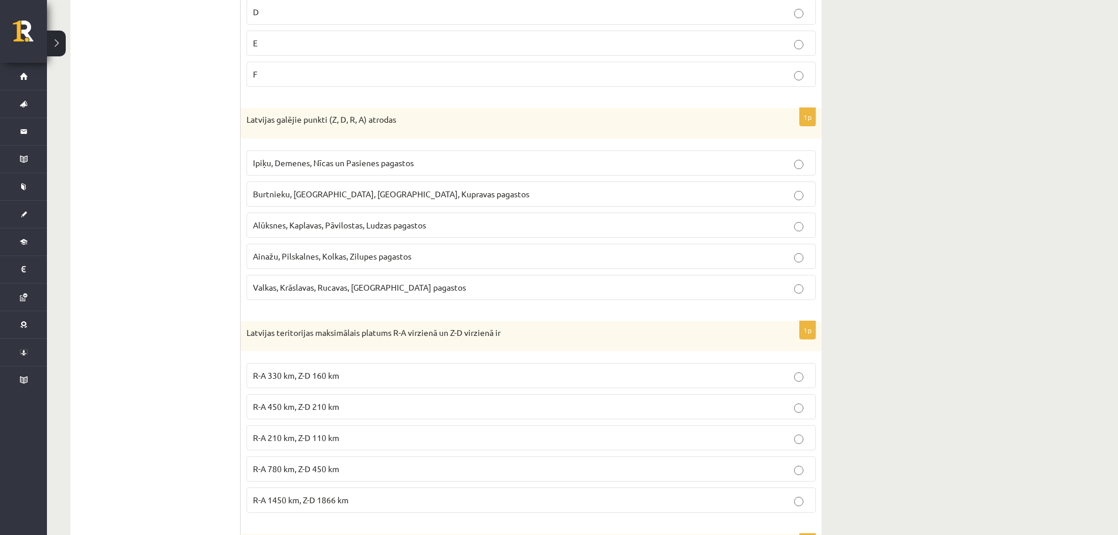
scroll to position [433, 0]
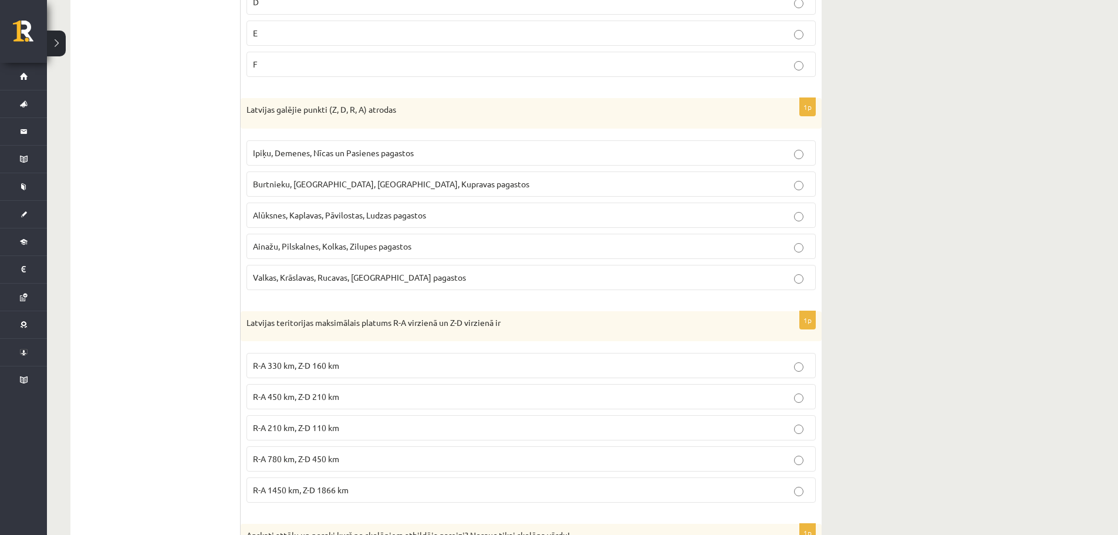
click at [769, 73] on label "F" at bounding box center [531, 64] width 569 height 25
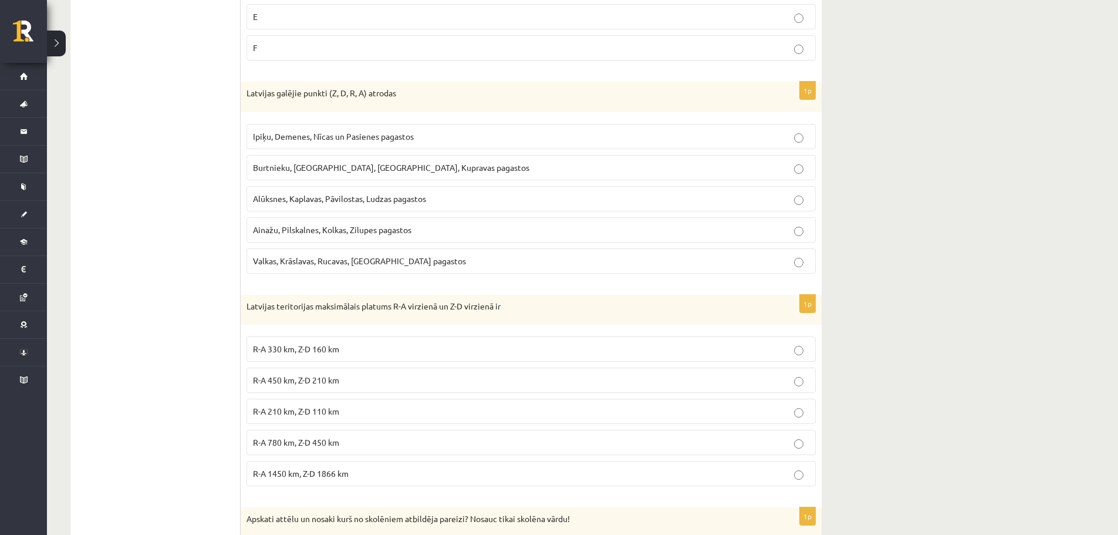
scroll to position [453, 0]
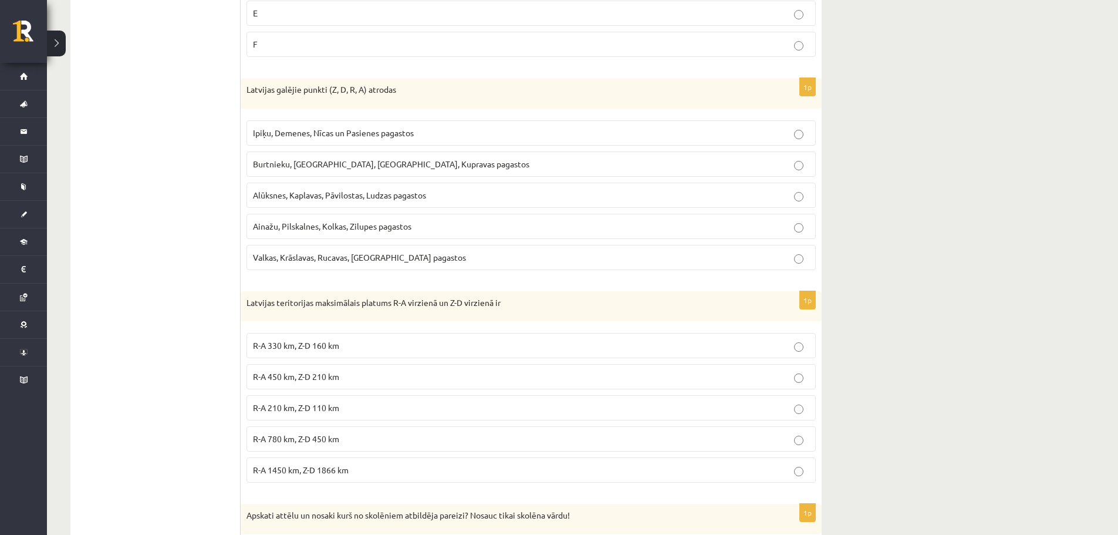
click at [305, 231] on span "Ainažu, Pilskalnes, Kolkas, Zilupes pagastos" at bounding box center [332, 226] width 158 height 11
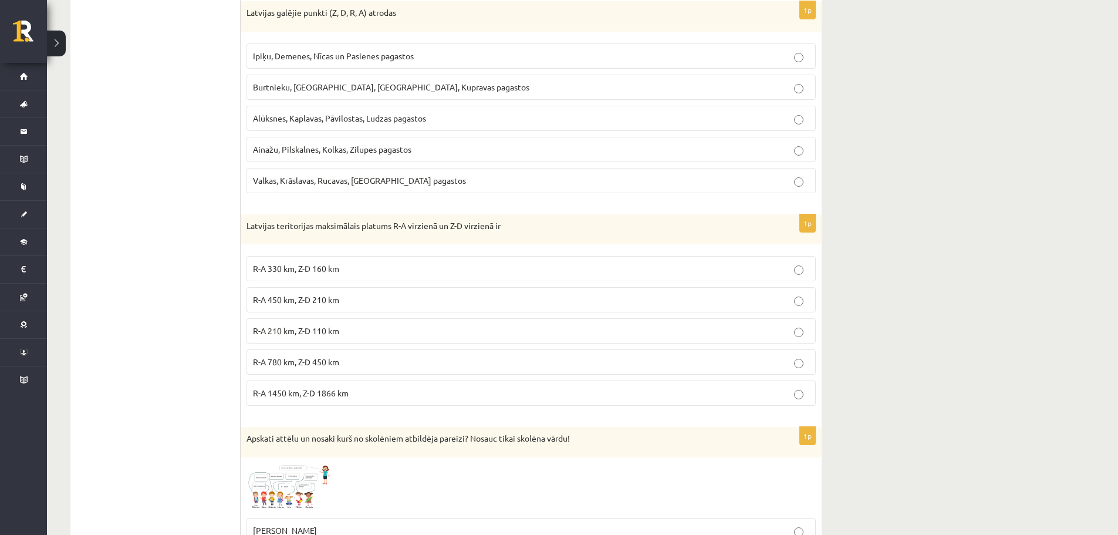
scroll to position [533, 0]
click at [357, 295] on p "R-A 450 km, Z-D 210 km" at bounding box center [531, 297] width 556 height 12
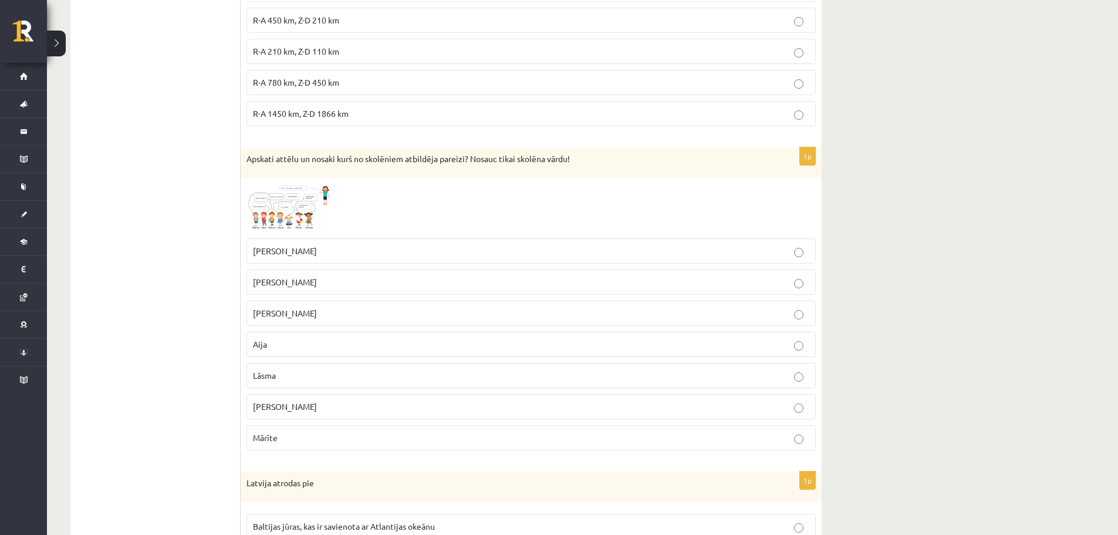
scroll to position [850, 0]
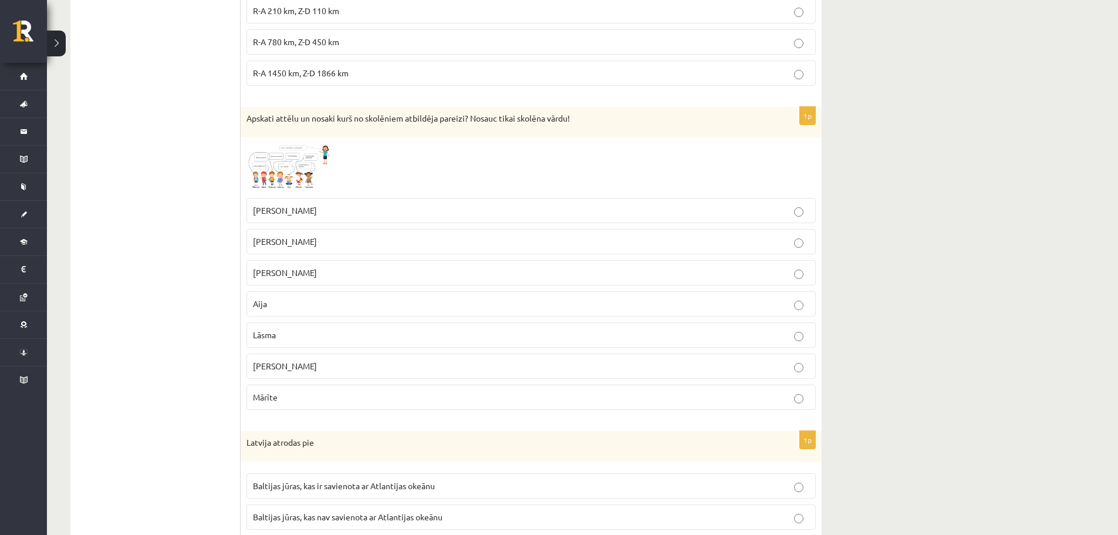
click at [289, 157] on img at bounding box center [291, 167] width 88 height 49
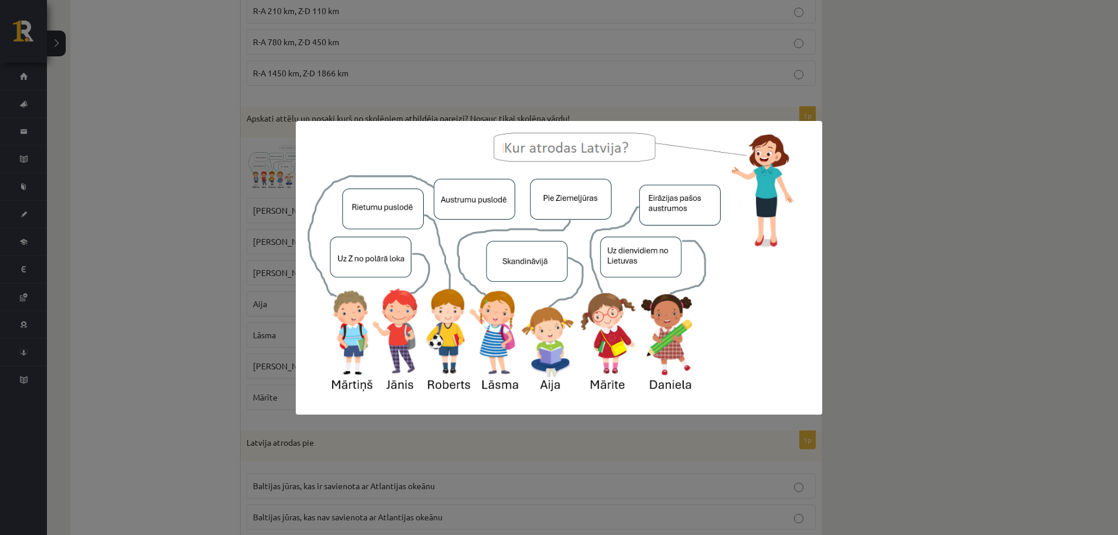
click at [883, 103] on div at bounding box center [559, 267] width 1118 height 535
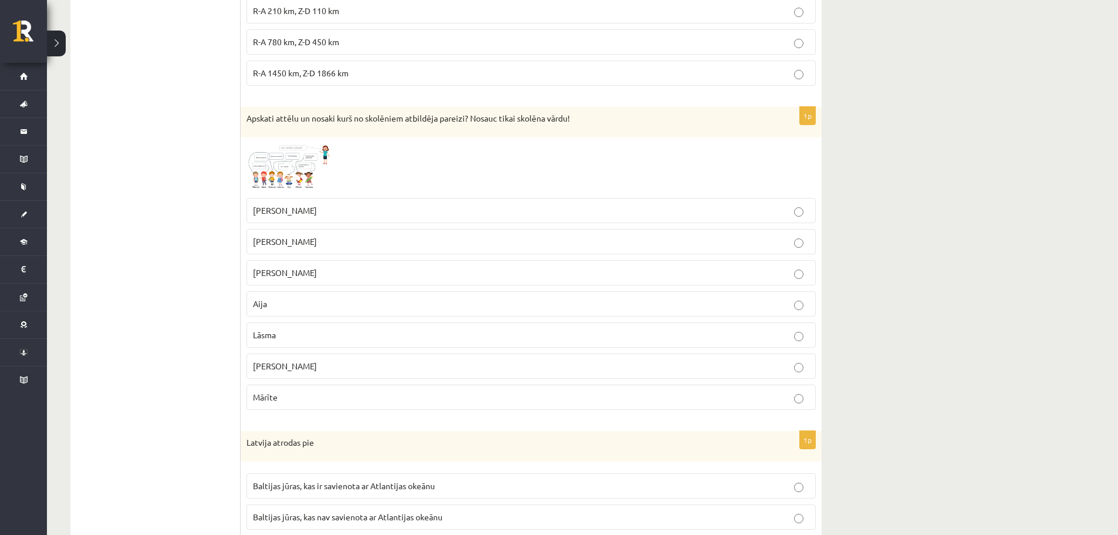
click at [248, 177] on img at bounding box center [291, 167] width 88 height 49
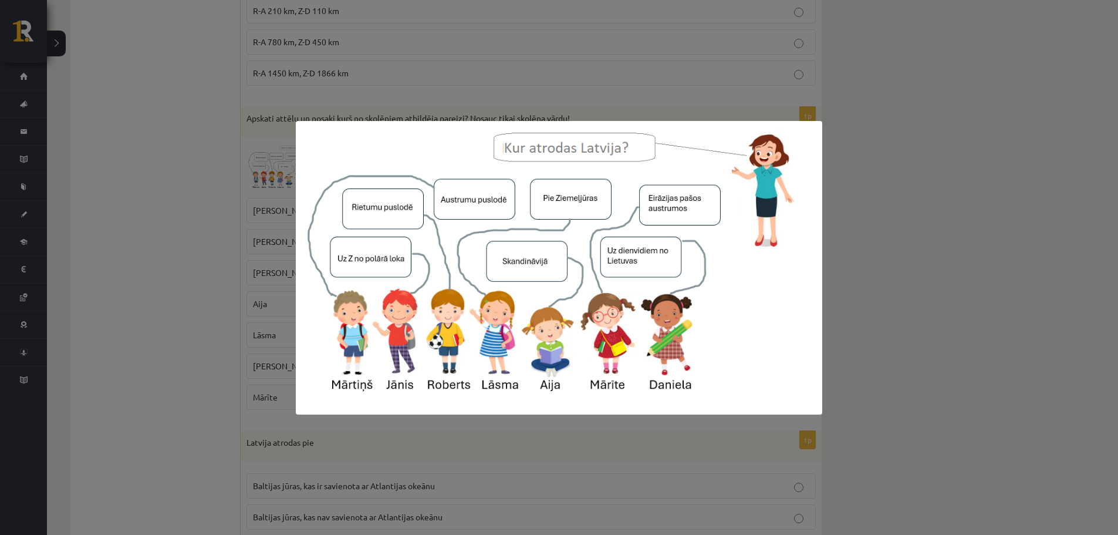
click at [488, 163] on img at bounding box center [559, 267] width 527 height 293
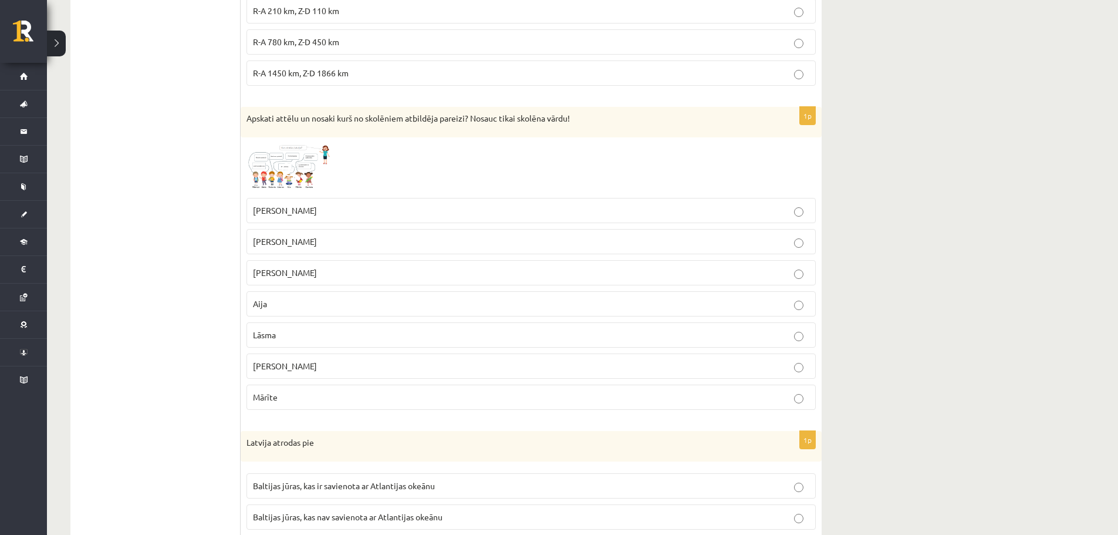
click at [298, 170] on span at bounding box center [291, 171] width 19 height 19
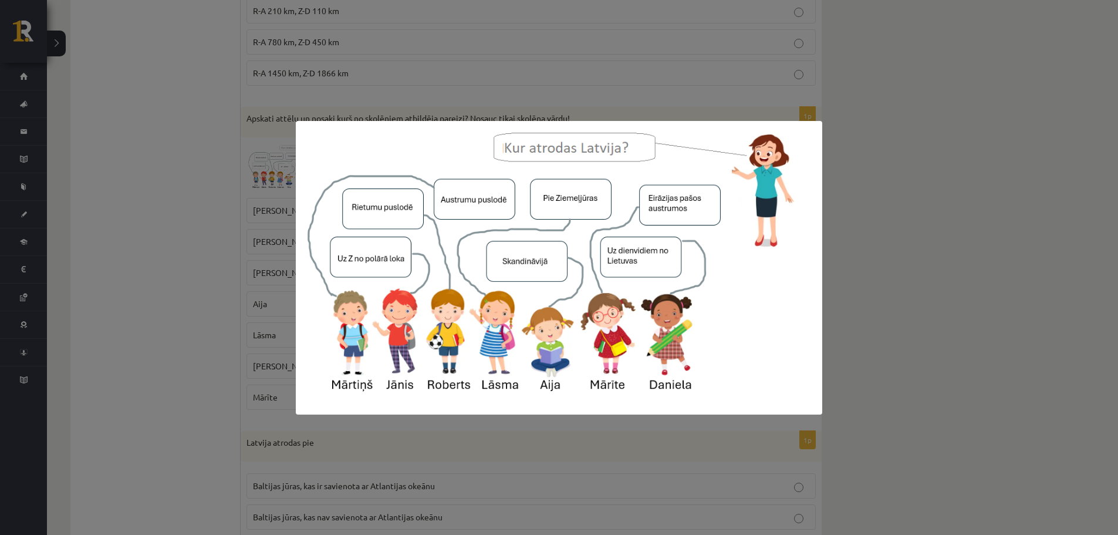
click at [488, 202] on img at bounding box center [559, 267] width 527 height 293
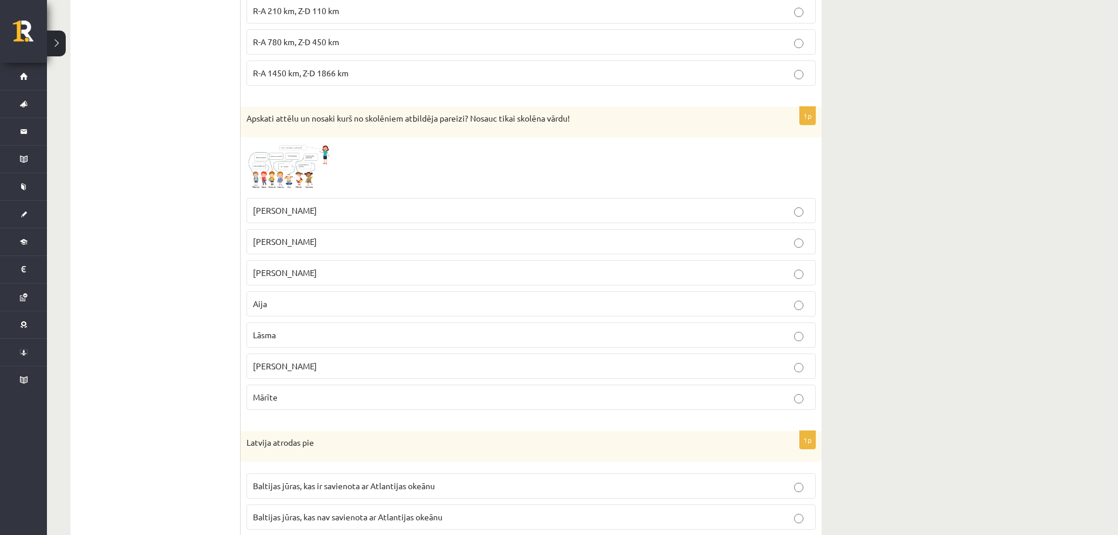
click at [266, 165] on img at bounding box center [291, 167] width 88 height 49
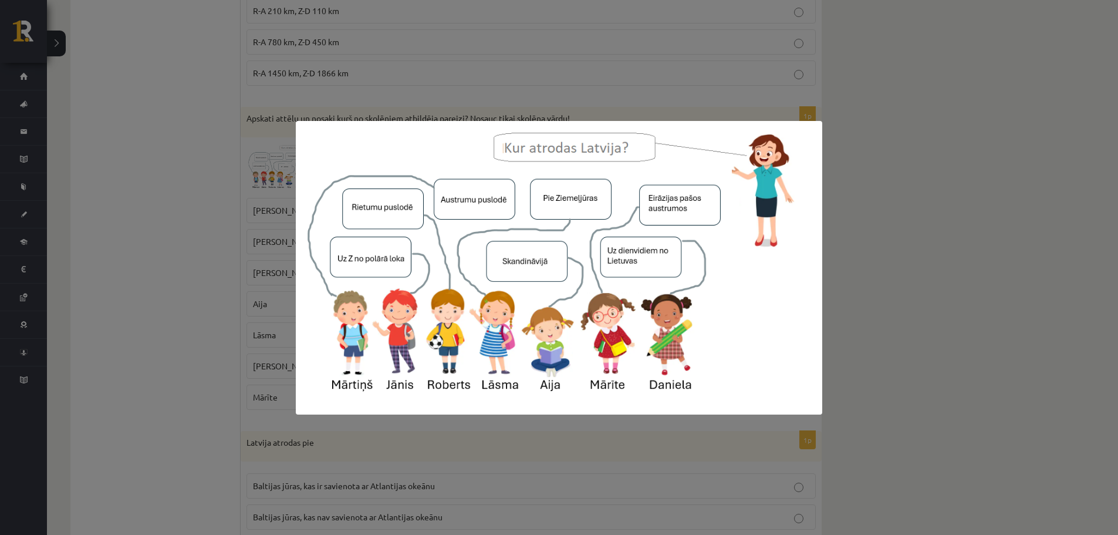
drag, startPoint x: 281, startPoint y: 161, endPoint x: 481, endPoint y: 120, distance: 203.7
click at [481, 121] on img at bounding box center [559, 267] width 527 height 293
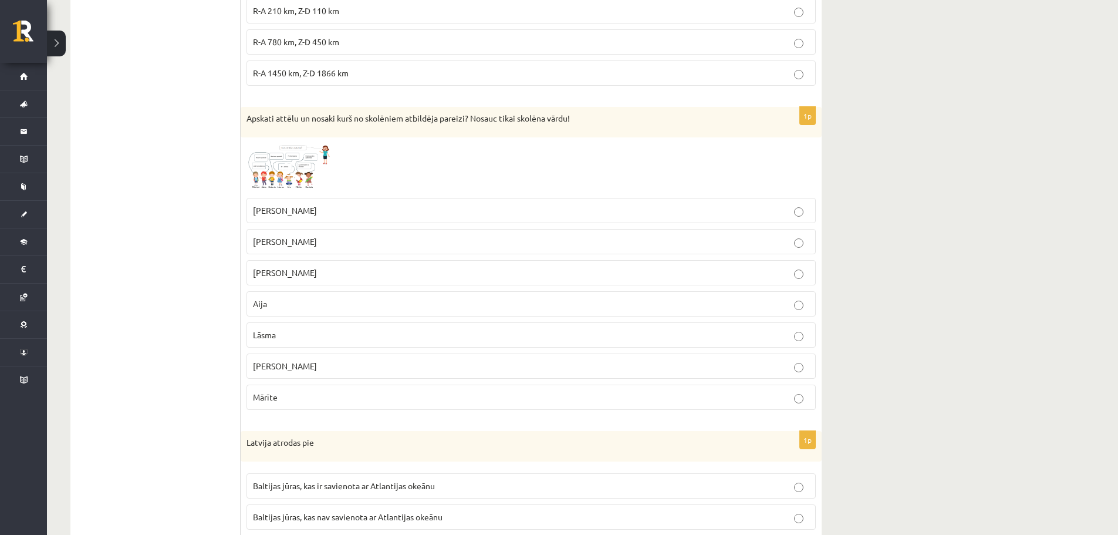
click at [308, 161] on img at bounding box center [291, 167] width 88 height 49
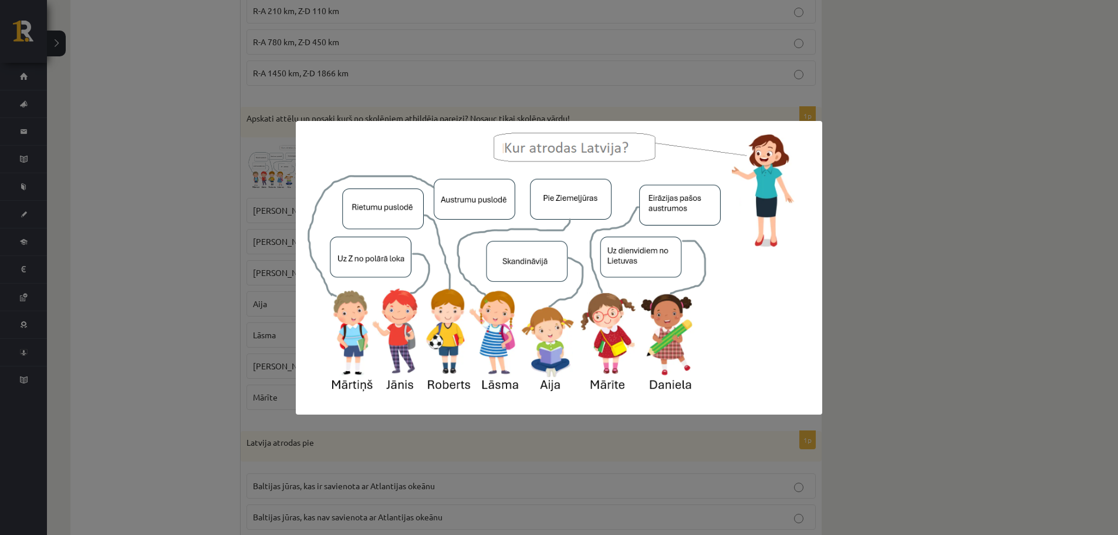
drag, startPoint x: 238, startPoint y: 208, endPoint x: 266, endPoint y: 207, distance: 27.6
click at [242, 207] on div at bounding box center [559, 267] width 1118 height 535
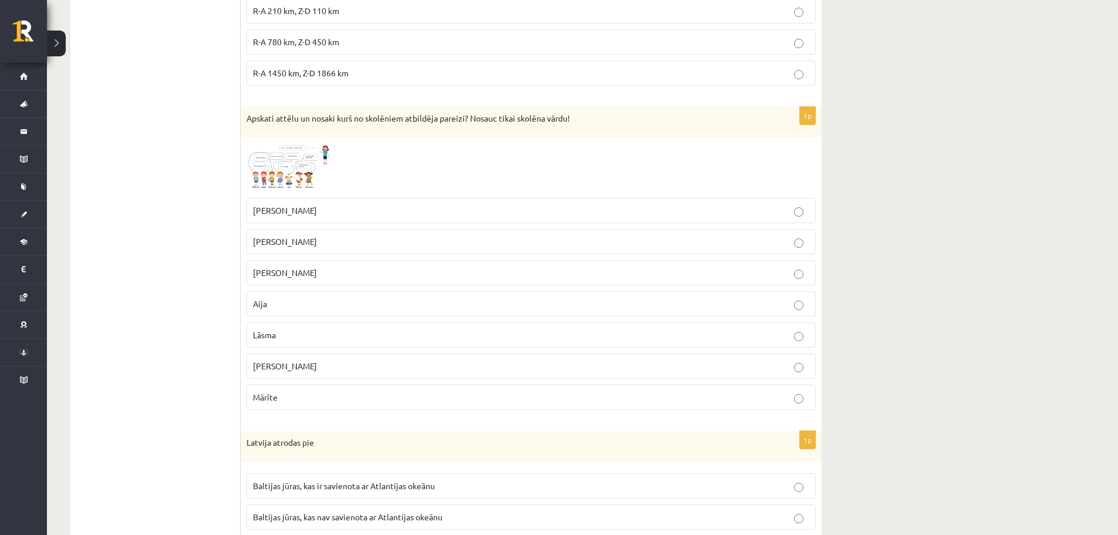
click at [312, 279] on p "Mārtiņš" at bounding box center [531, 272] width 556 height 12
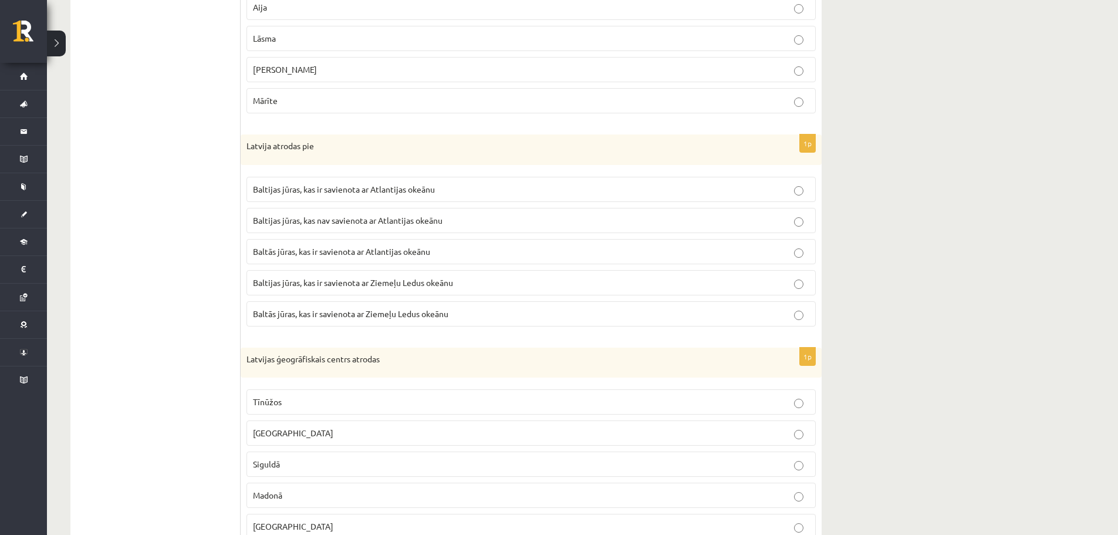
scroll to position [1150, 0]
click at [301, 188] on span "Baltijas jūras, kas ir savienota ar Atlantijas okeānu" at bounding box center [344, 185] width 182 height 11
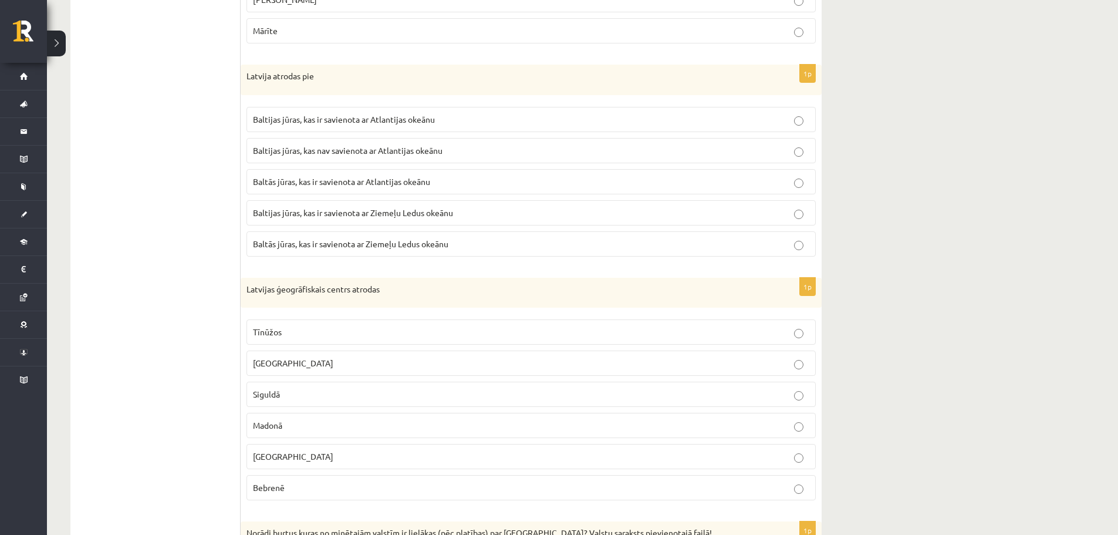
drag, startPoint x: 1126, startPoint y: 249, endPoint x: 999, endPoint y: 191, distance: 139.5
click at [999, 191] on div "**********" at bounding box center [582, 264] width 1071 height 2871
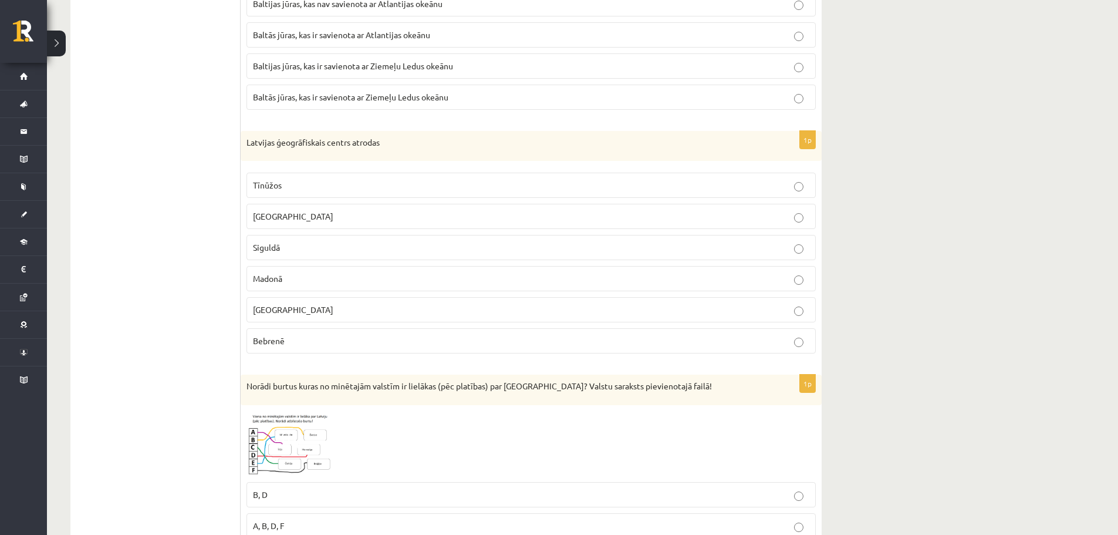
scroll to position [1376, 0]
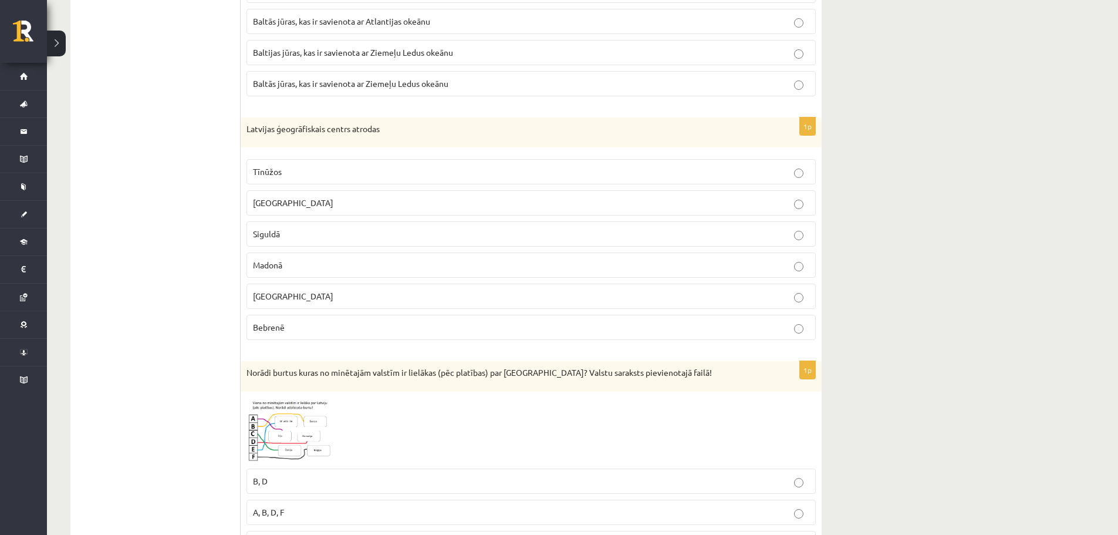
drag, startPoint x: 293, startPoint y: 239, endPoint x: 136, endPoint y: 225, distance: 158.0
click at [136, 226] on ul "1. Tests. Latvijas ģeogrāfiskais stāvoklis 2. Latvijas ģeogrāfiskais stāvoklis …" at bounding box center [161, 169] width 158 height 2670
click at [360, 269] on p "Madonā" at bounding box center [531, 265] width 556 height 12
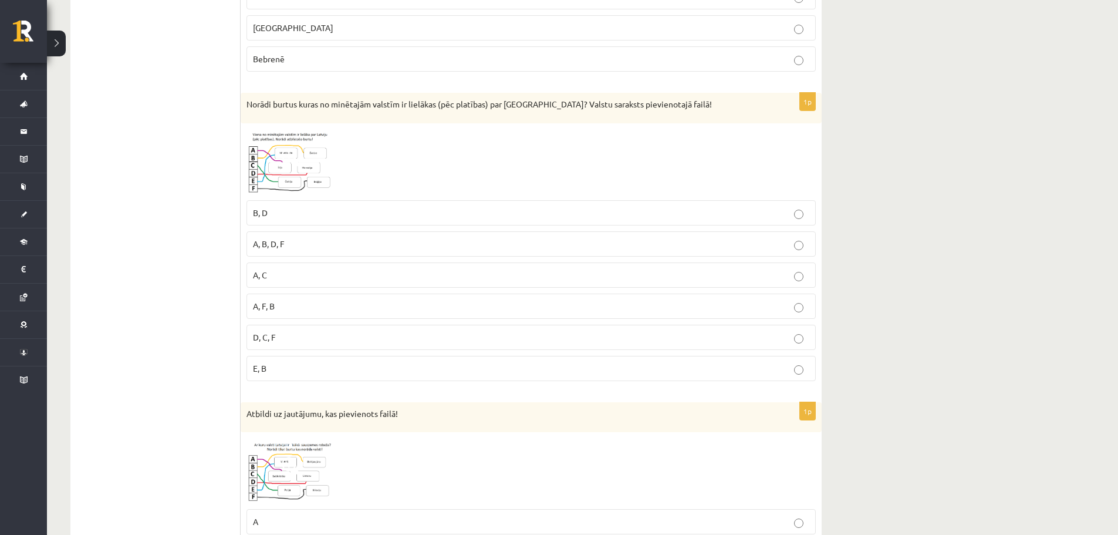
scroll to position [1631, 0]
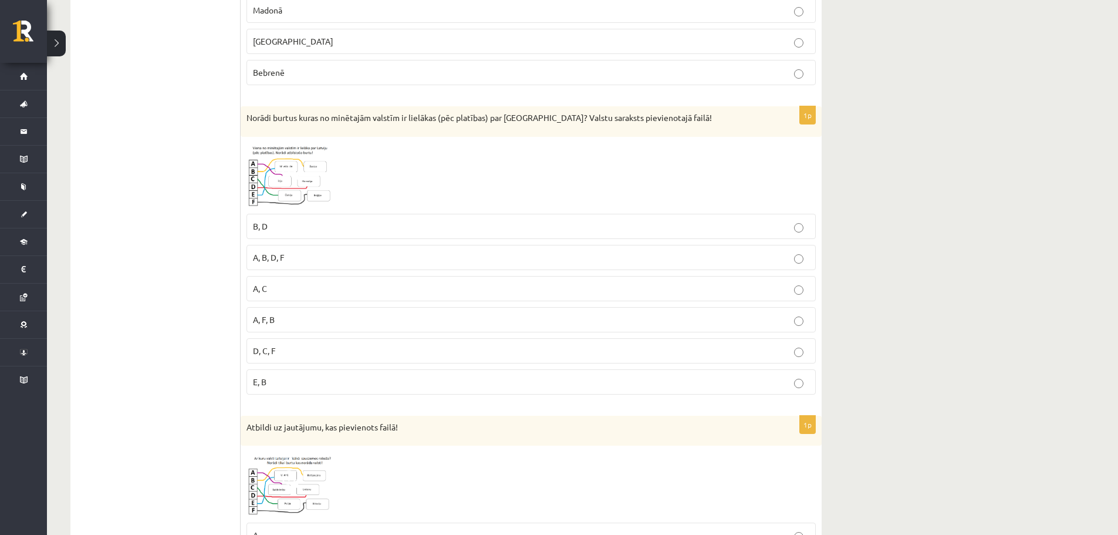
click at [278, 162] on img at bounding box center [291, 175] width 88 height 65
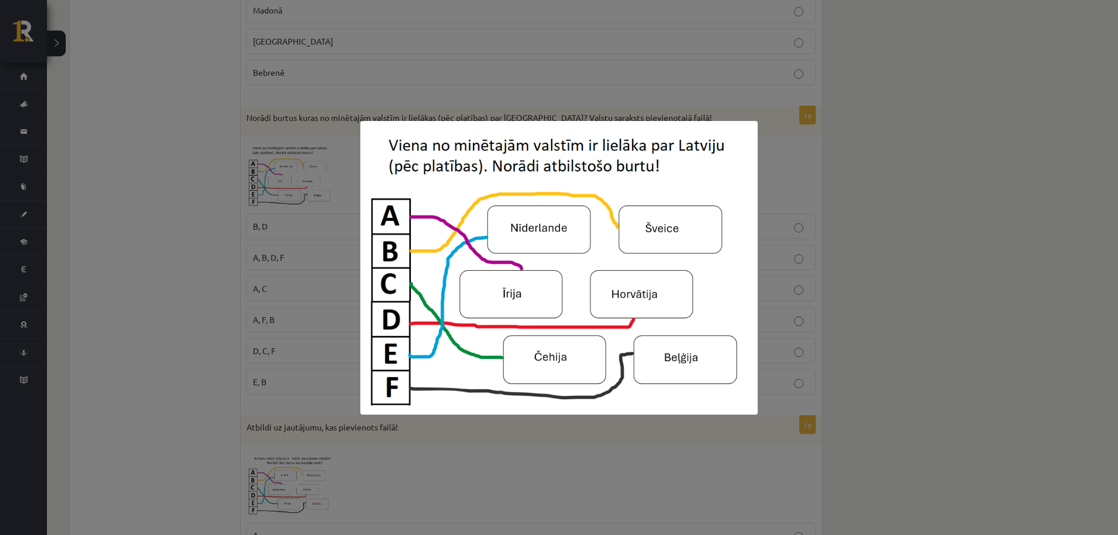
click at [959, 195] on div at bounding box center [559, 267] width 1118 height 535
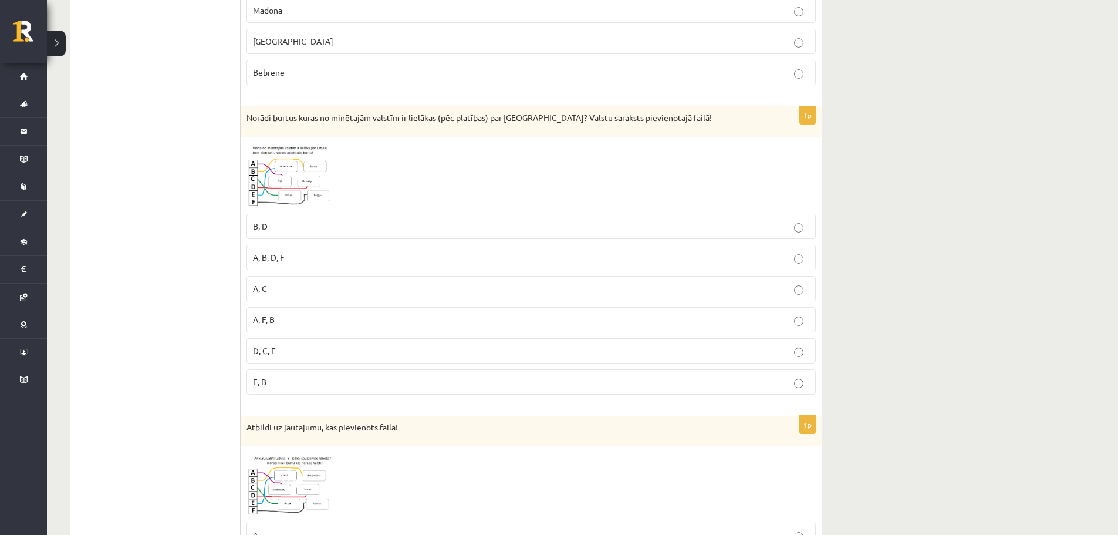
click at [304, 197] on img at bounding box center [291, 175] width 88 height 65
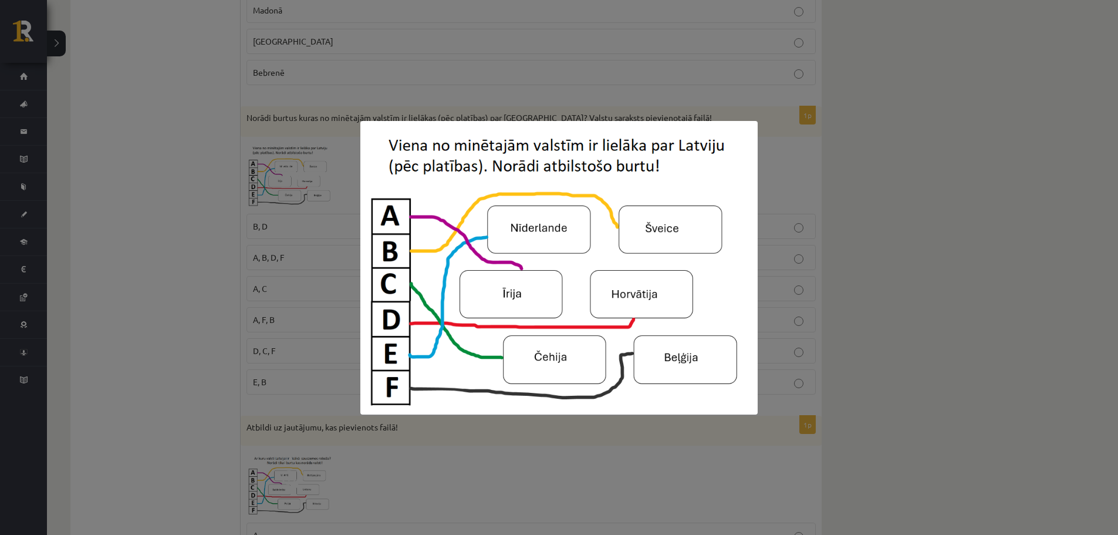
click at [276, 205] on div at bounding box center [559, 267] width 1118 height 535
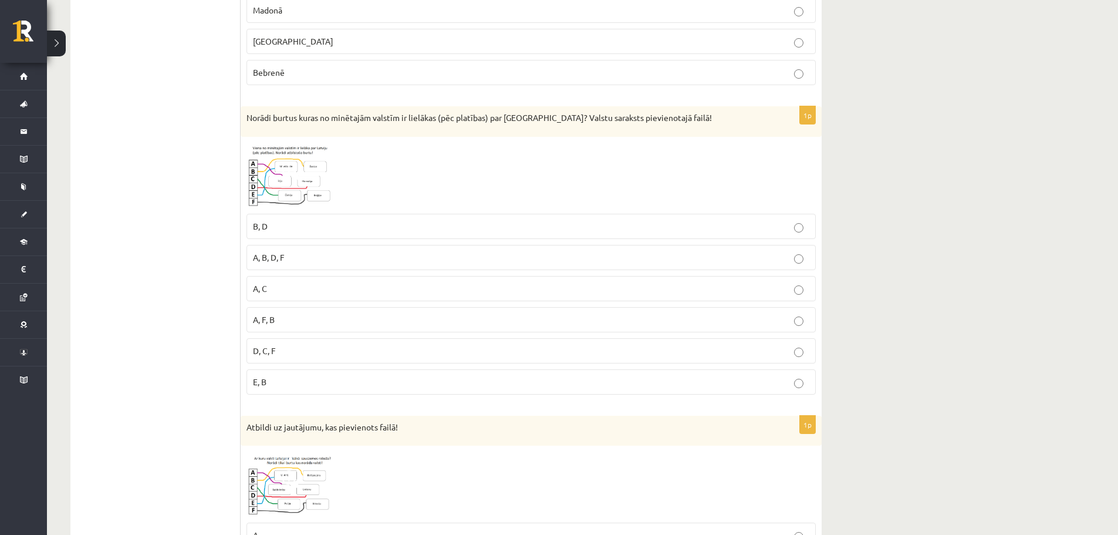
click at [321, 286] on p "A, C" at bounding box center [531, 288] width 556 height 12
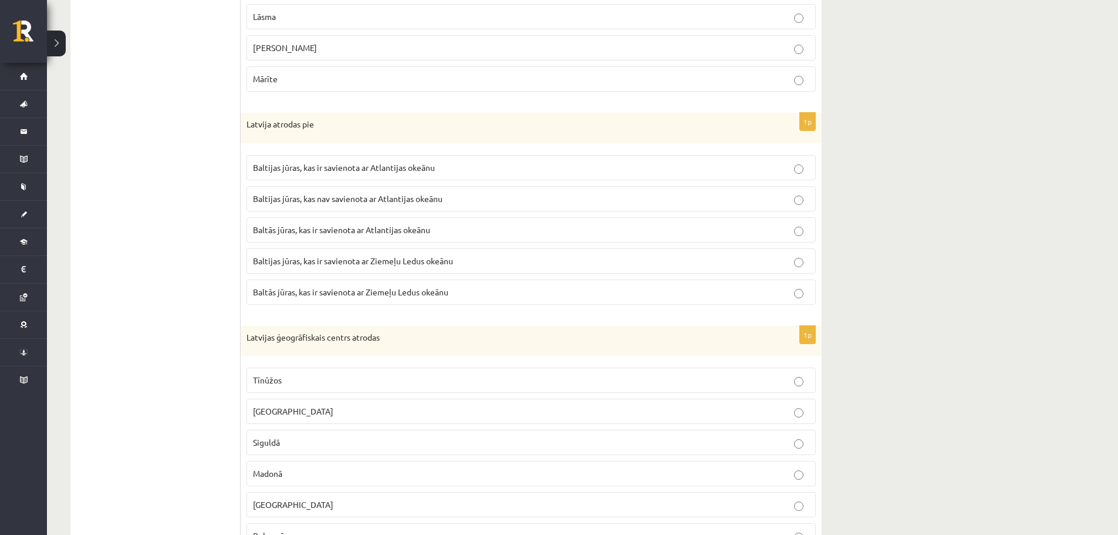
scroll to position [1162, 0]
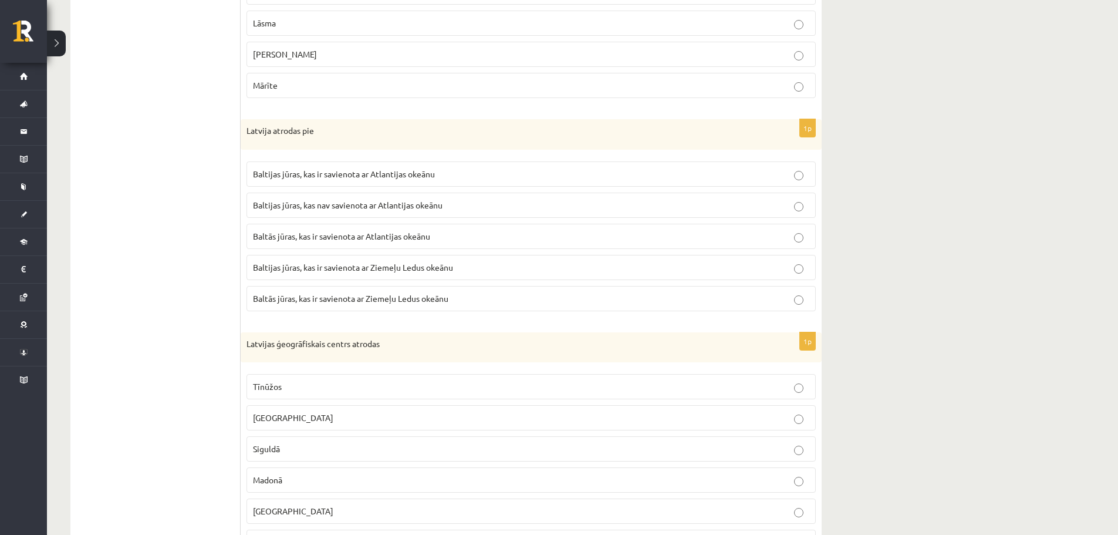
click at [416, 211] on p "Baltijas jūras, kas nav savienota ar Atlantijas okeānu" at bounding box center [531, 205] width 556 height 12
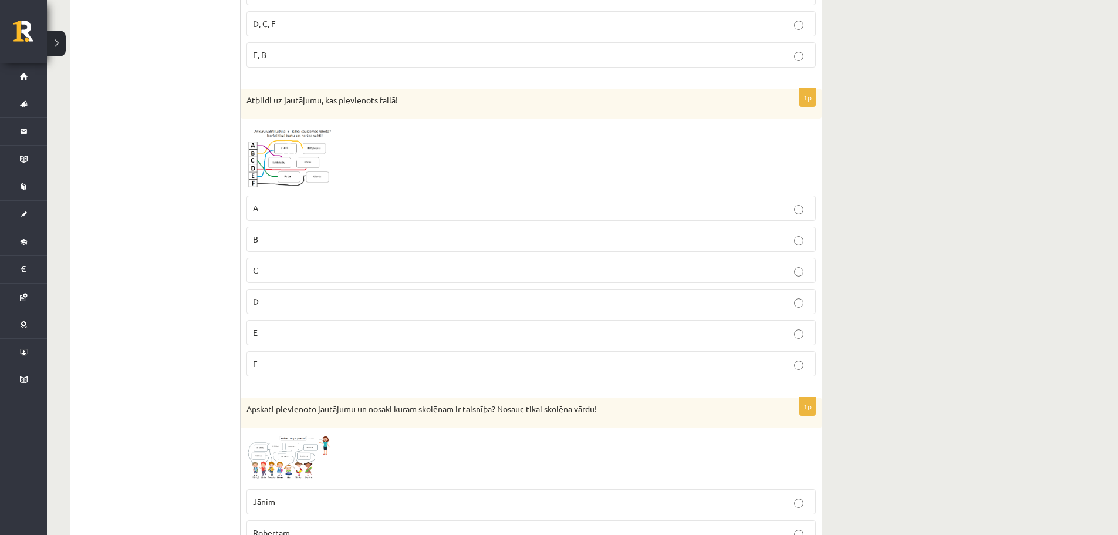
scroll to position [1954, 0]
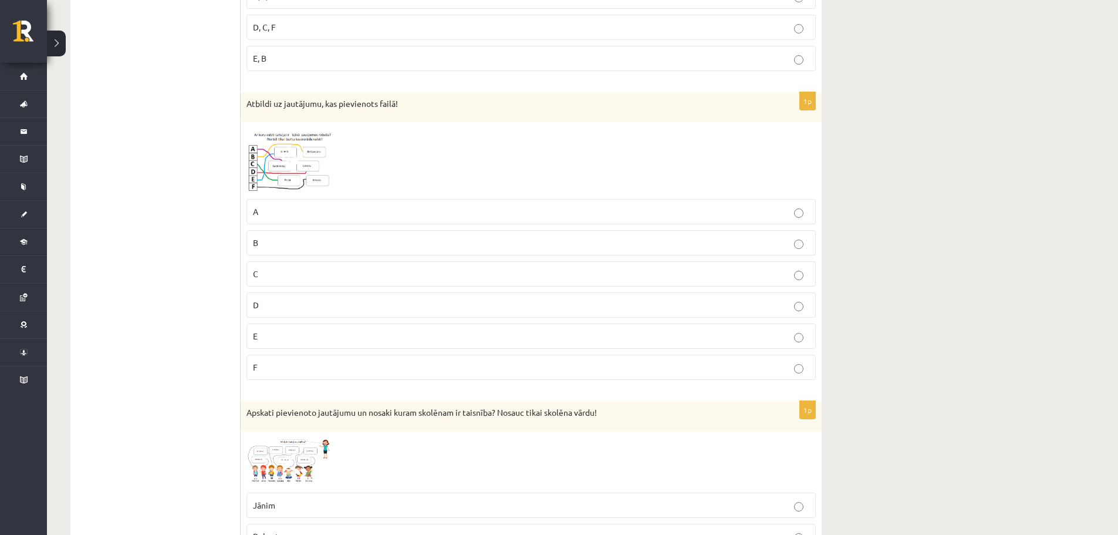
click at [306, 162] on img at bounding box center [291, 160] width 88 height 65
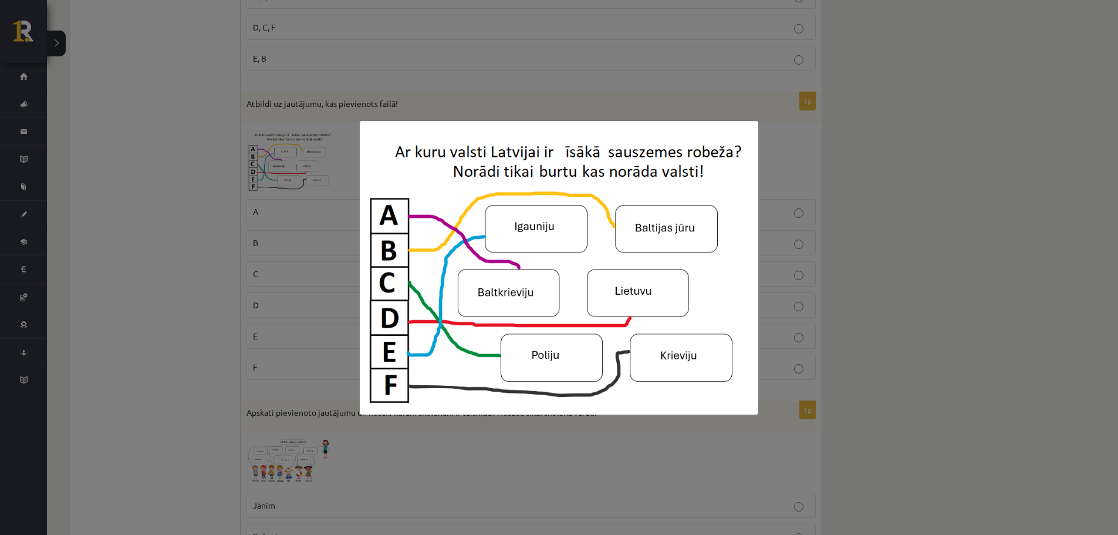
click at [331, 154] on div at bounding box center [559, 267] width 1118 height 535
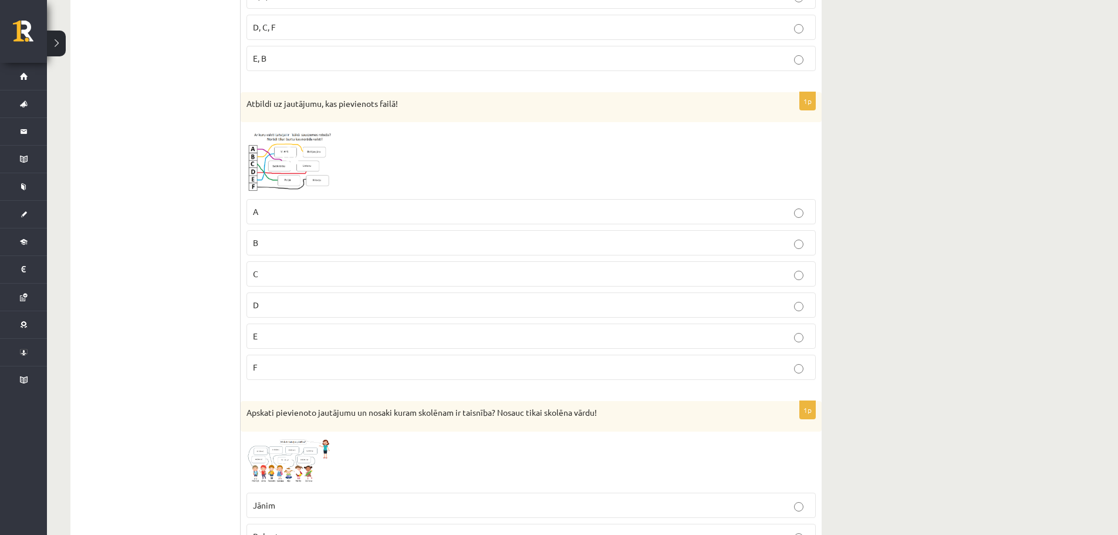
click at [352, 306] on p "D" at bounding box center [531, 305] width 556 height 12
click at [319, 367] on p "F" at bounding box center [531, 367] width 556 height 12
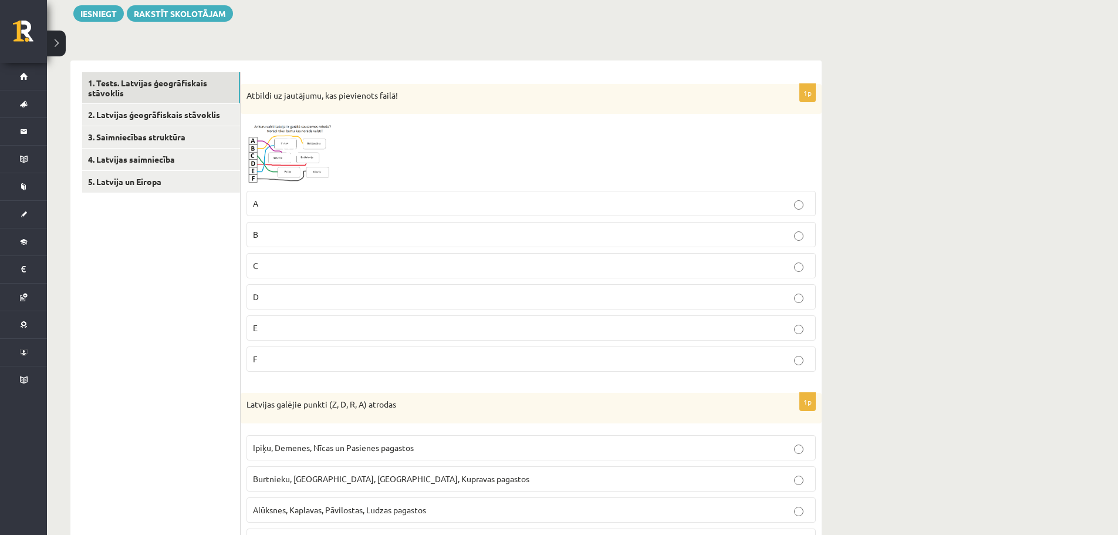
scroll to position [146, 0]
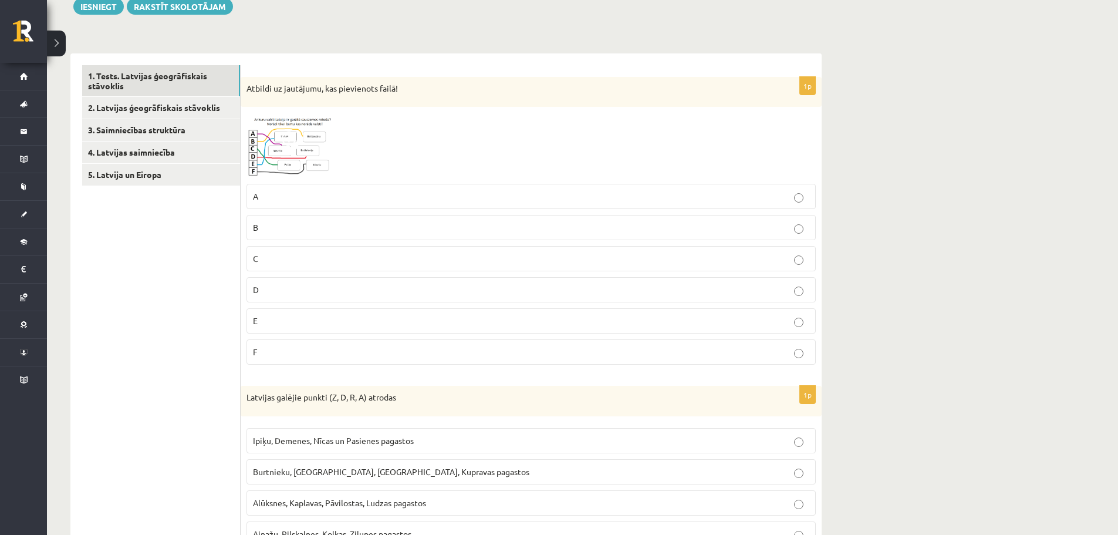
click at [290, 148] on span at bounding box center [291, 140] width 19 height 19
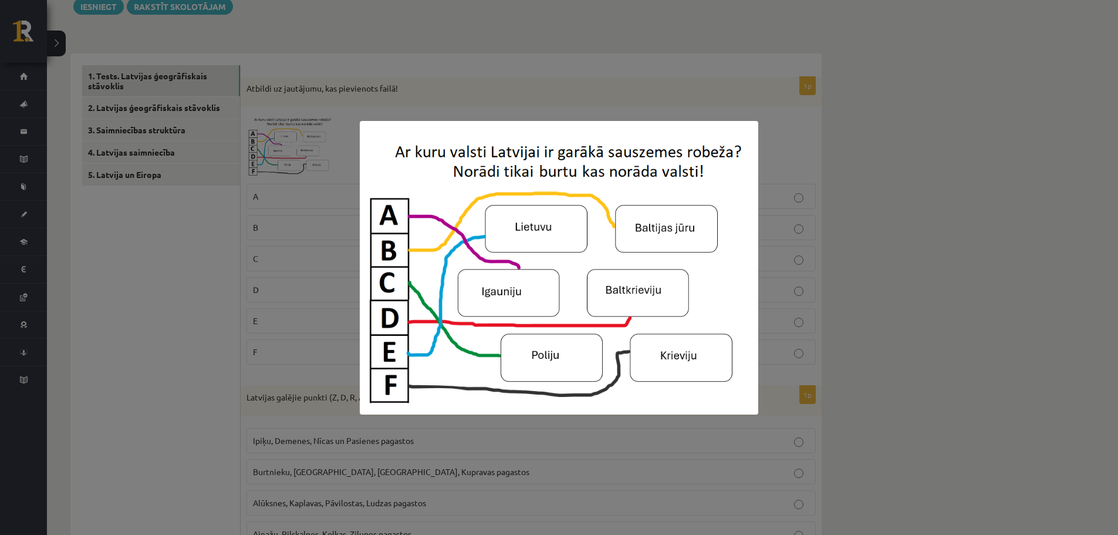
click at [303, 143] on div at bounding box center [559, 267] width 1118 height 535
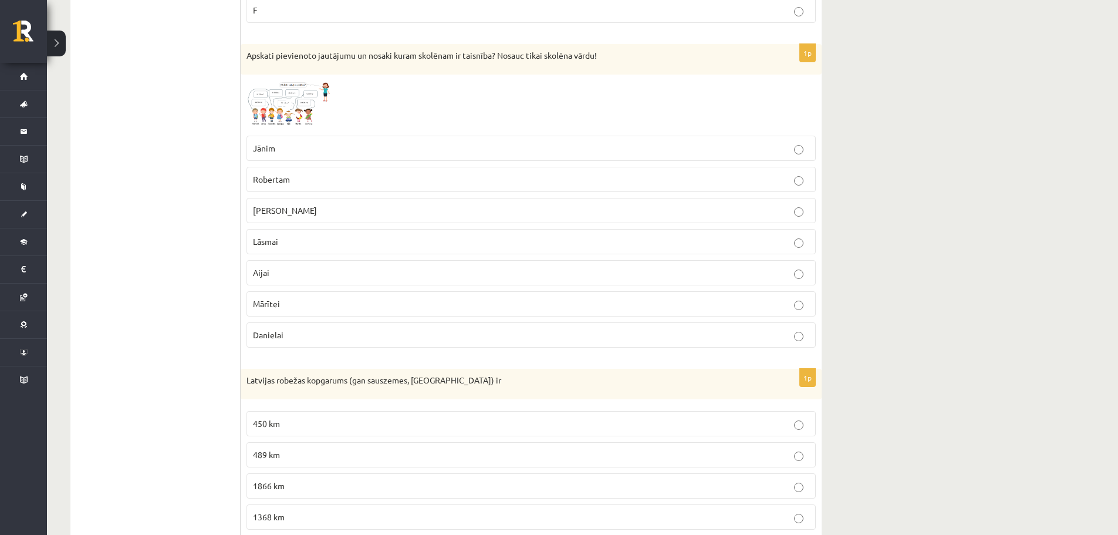
scroll to position [2281, 0]
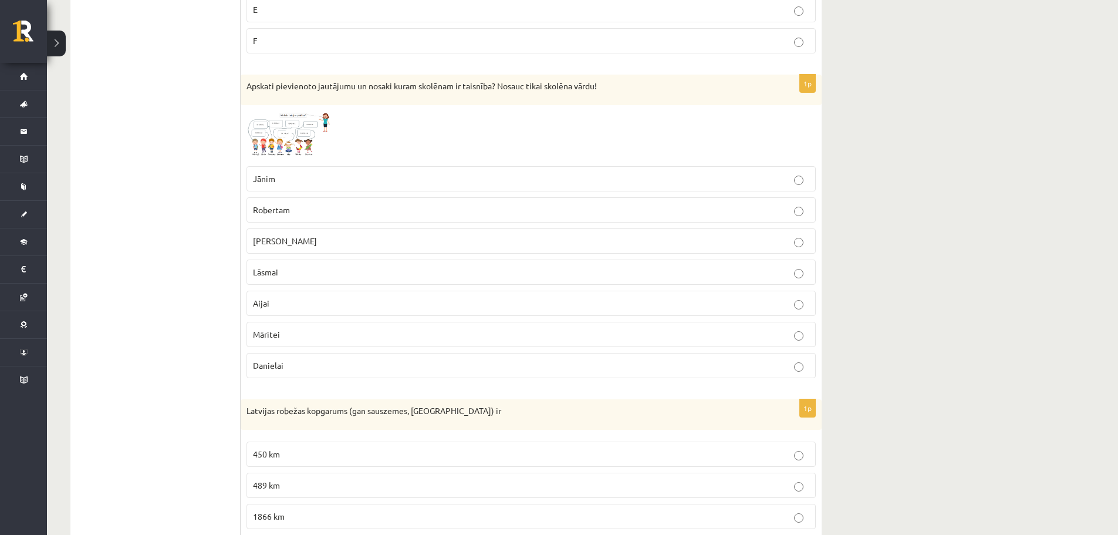
click at [292, 136] on span at bounding box center [291, 139] width 19 height 19
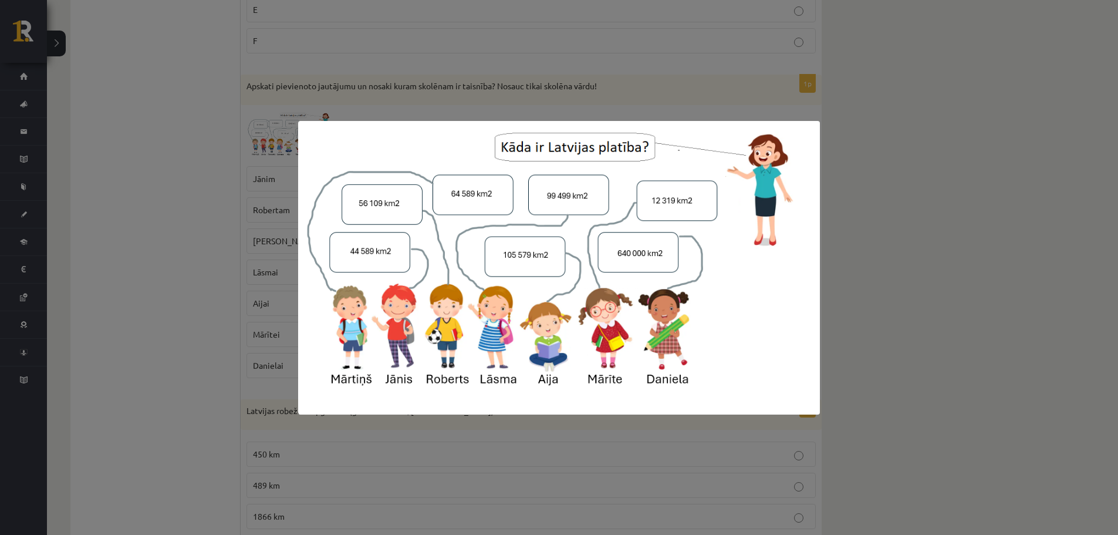
click at [261, 199] on div at bounding box center [559, 267] width 1118 height 535
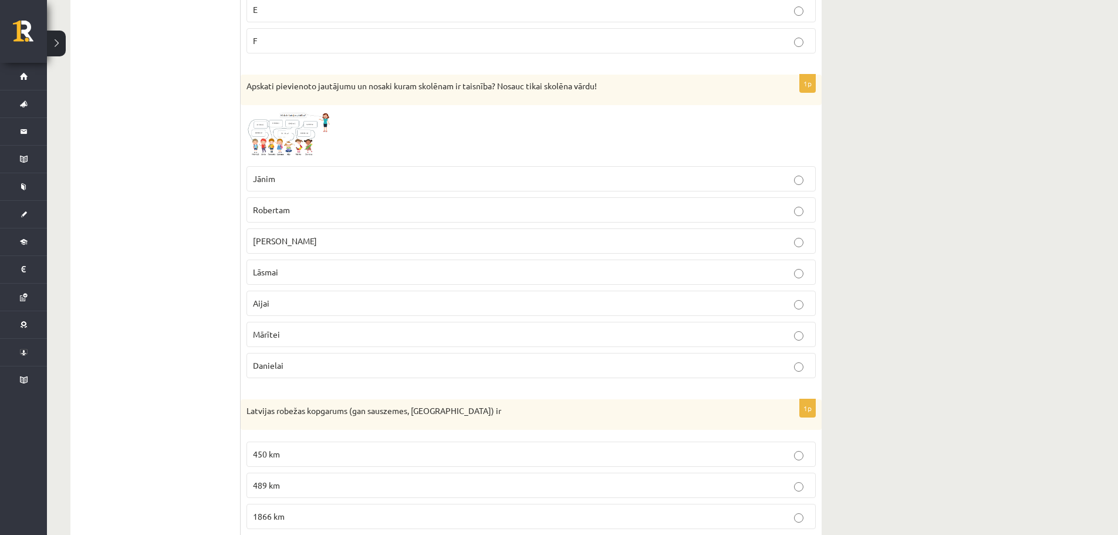
click at [302, 137] on img at bounding box center [291, 135] width 88 height 49
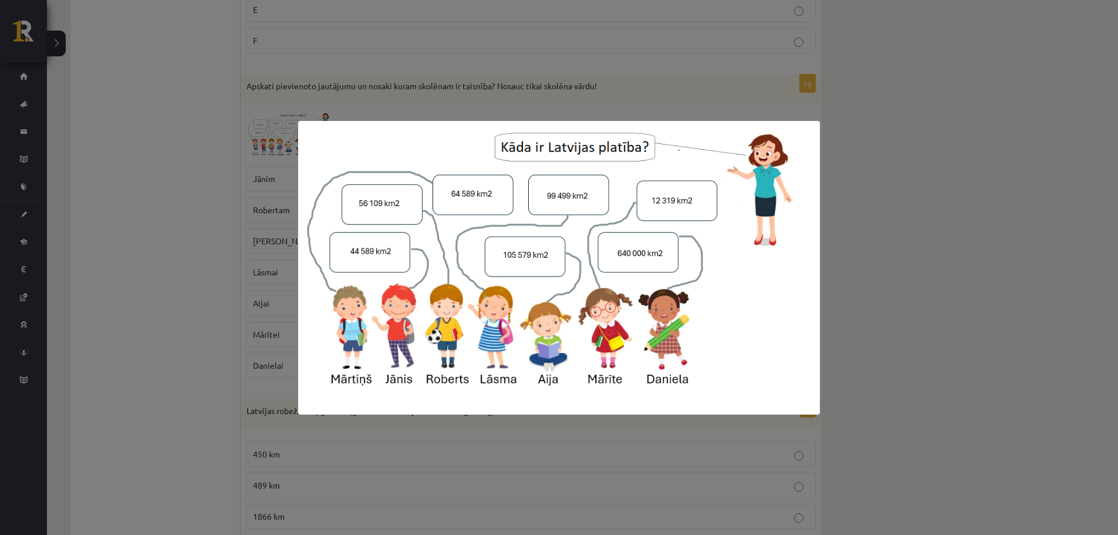
click at [245, 223] on div at bounding box center [559, 267] width 1118 height 535
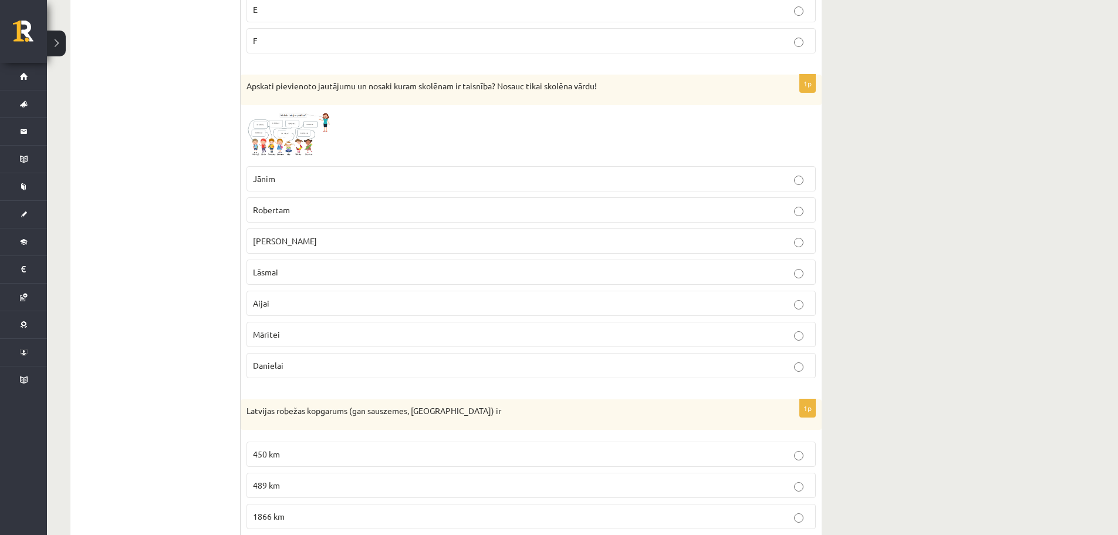
click at [302, 240] on p "Mārtiņam" at bounding box center [531, 241] width 556 height 12
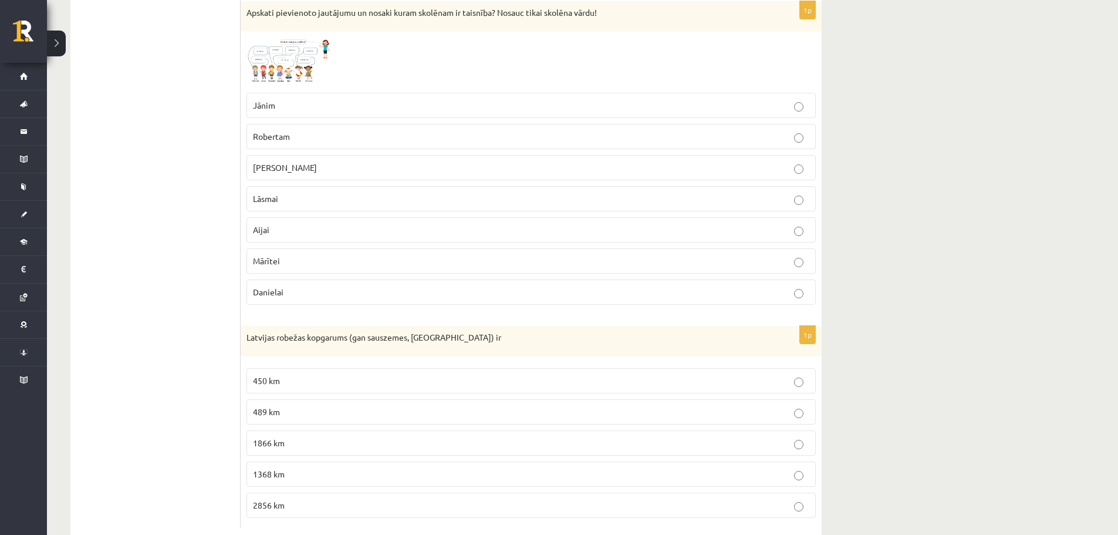
scroll to position [2382, 0]
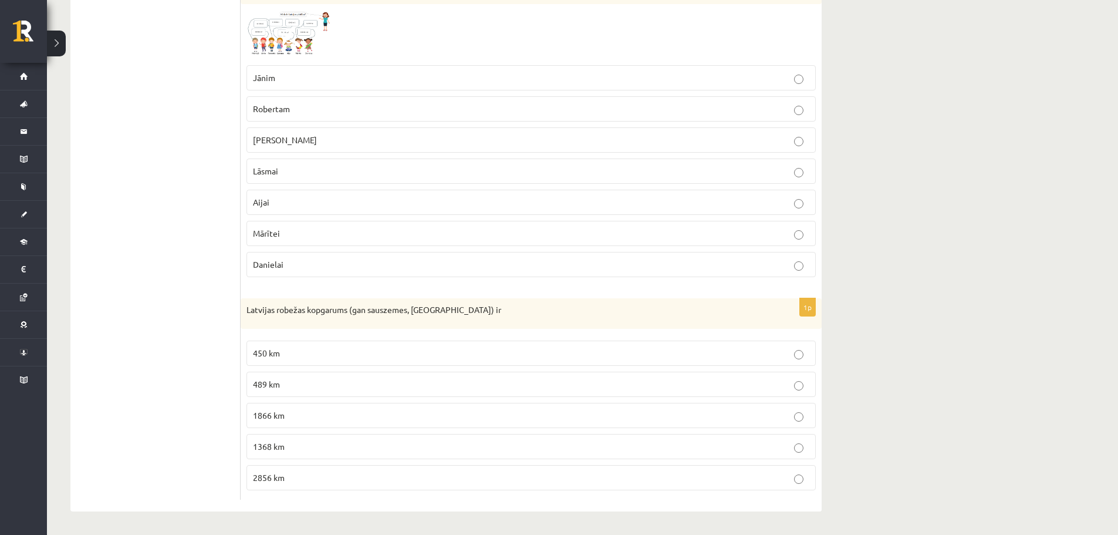
click at [309, 414] on p "1866 km" at bounding box center [531, 415] width 556 height 12
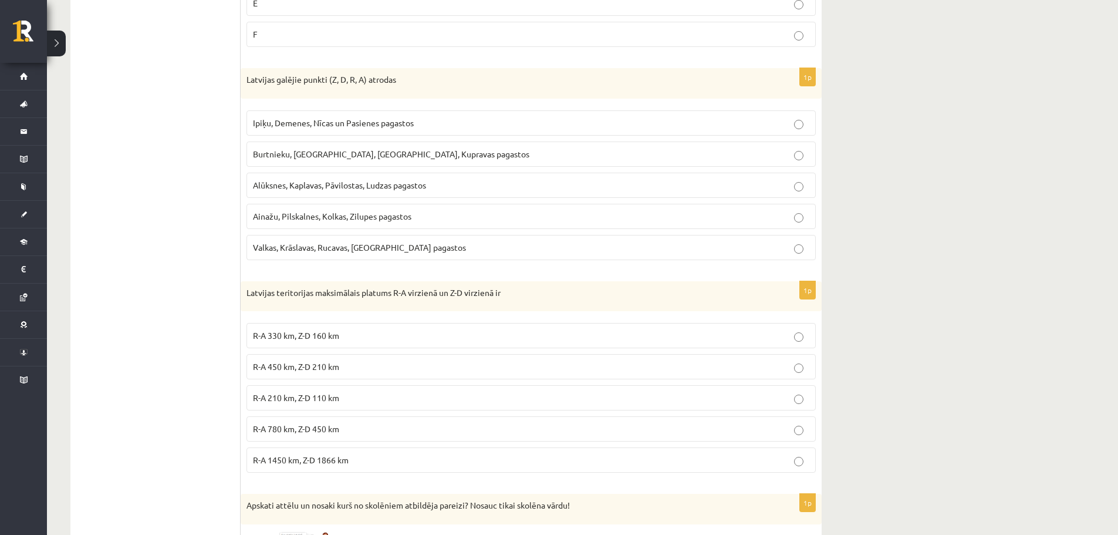
scroll to position [0, 0]
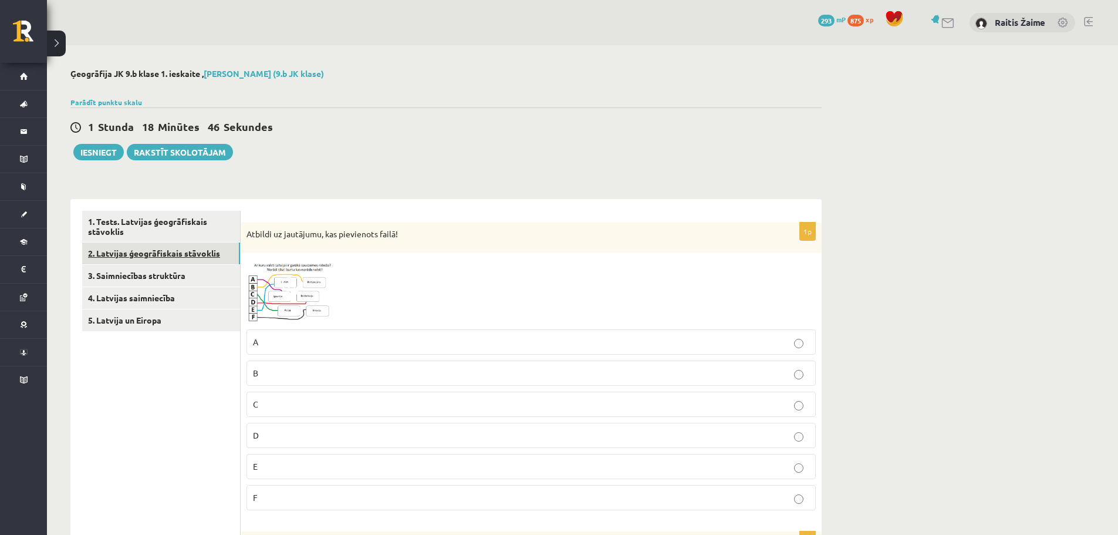
drag, startPoint x: 161, startPoint y: 255, endPoint x: 118, endPoint y: 247, distance: 44.3
click at [118, 247] on link "2. Latvijas ģeogrāfiskais stāvoklis" at bounding box center [161, 253] width 158 height 22
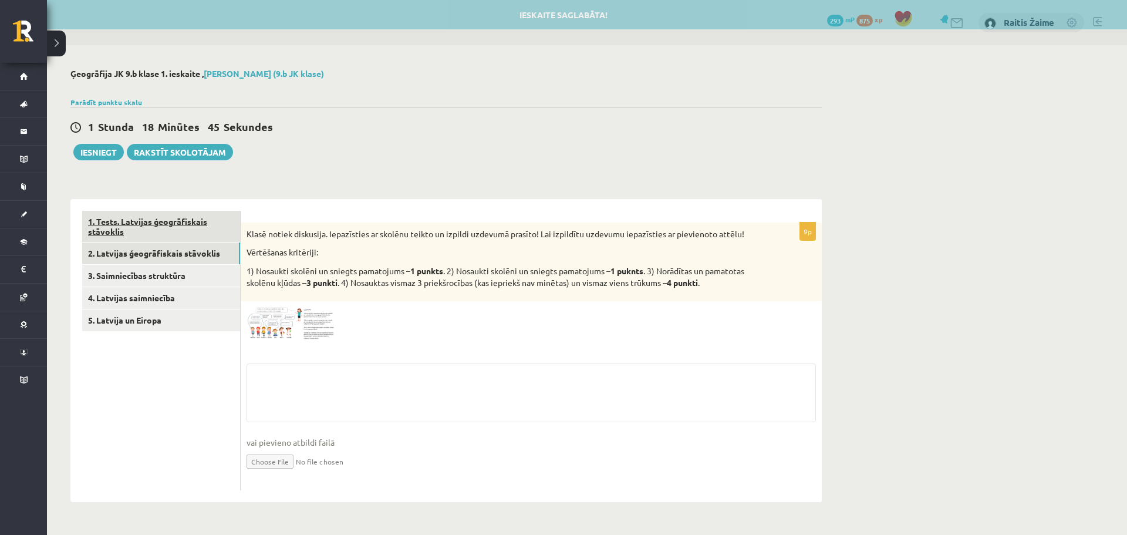
click at [134, 223] on link "1. Tests. Latvijas ģeogrāfiskais stāvoklis" at bounding box center [161, 227] width 158 height 32
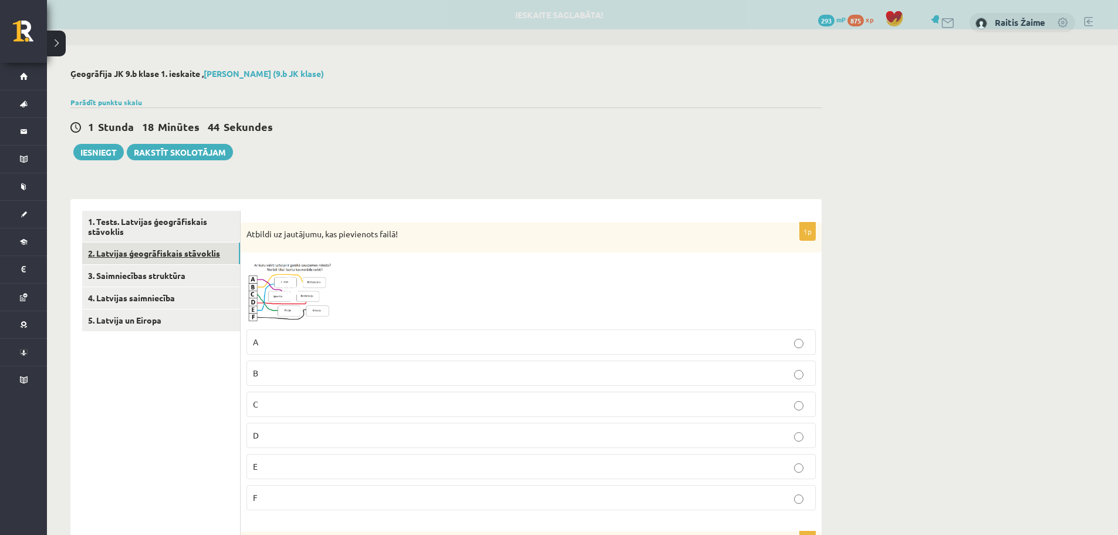
click at [129, 252] on link "2. Latvijas ģeogrāfiskais stāvoklis" at bounding box center [161, 253] width 158 height 22
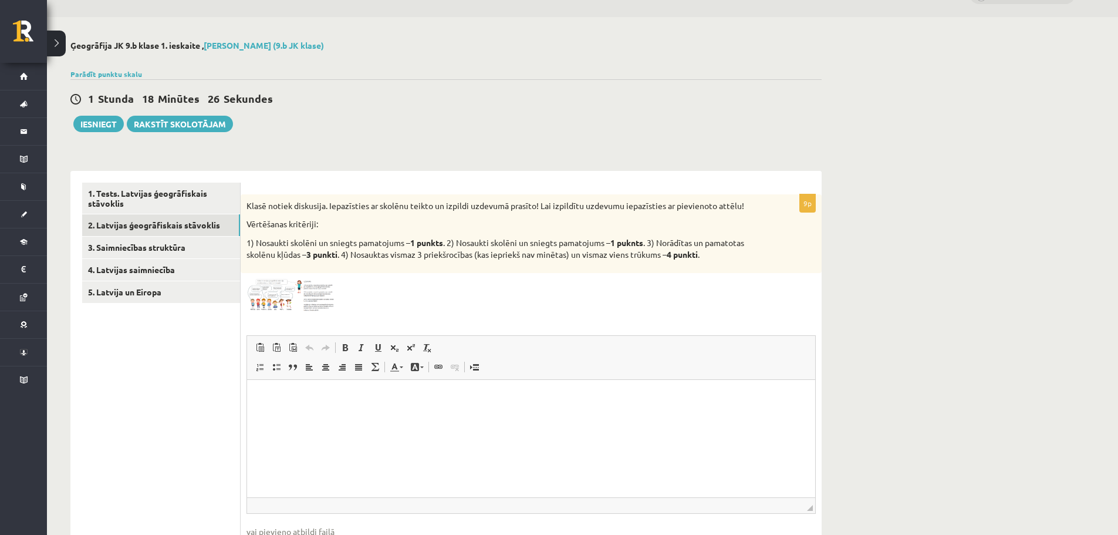
scroll to position [29, 0]
click at [303, 291] on img at bounding box center [291, 294] width 88 height 33
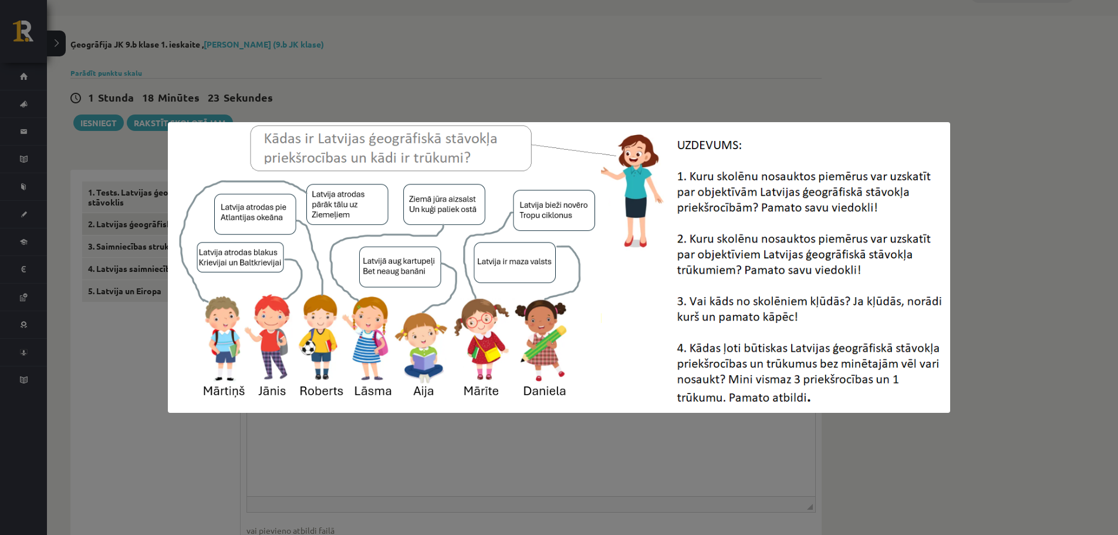
click at [350, 41] on div at bounding box center [559, 267] width 1118 height 535
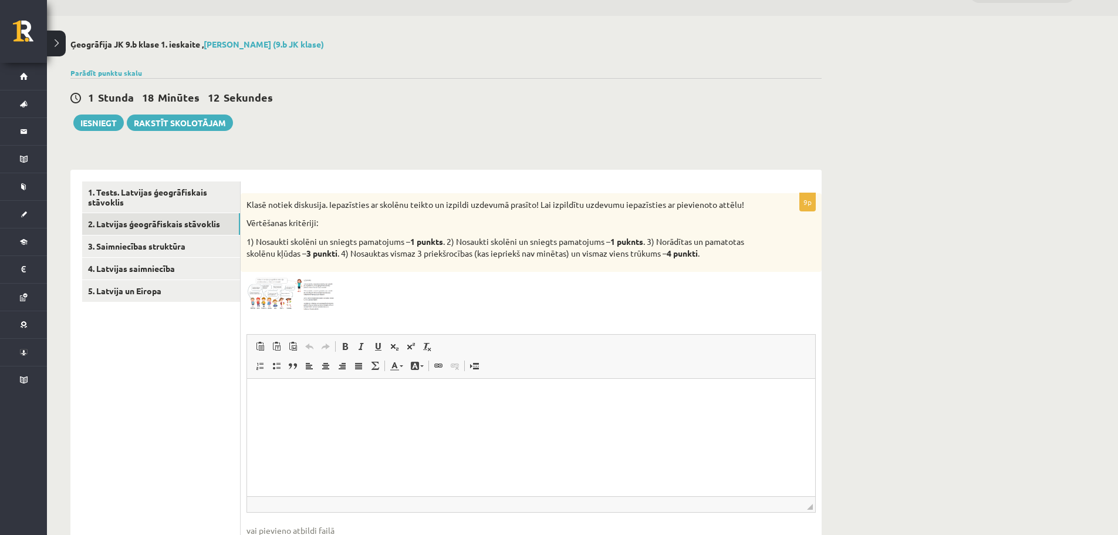
drag, startPoint x: 315, startPoint y: 293, endPoint x: 279, endPoint y: 291, distance: 36.5
click at [279, 291] on img at bounding box center [291, 294] width 88 height 33
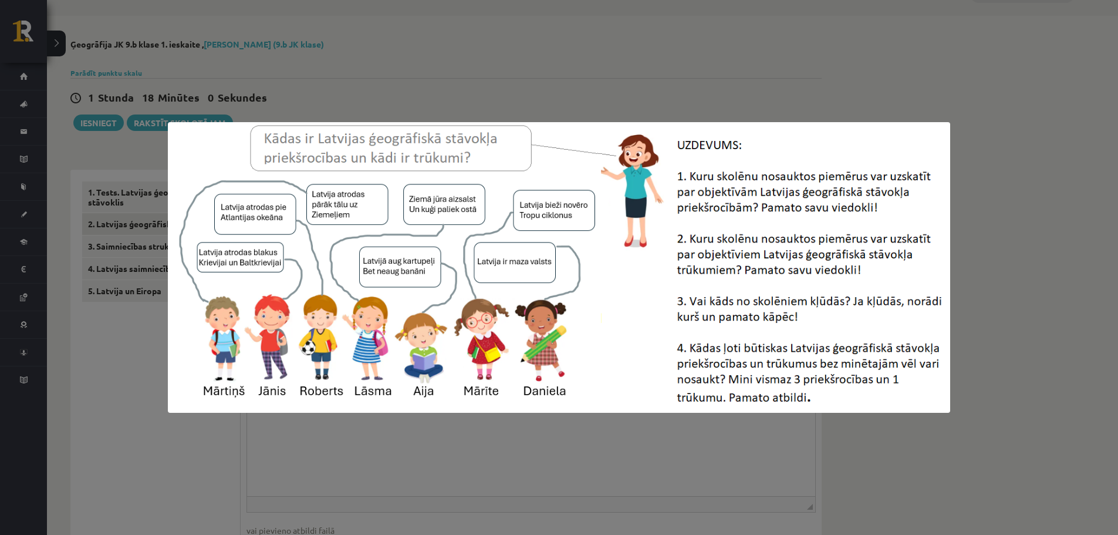
click at [707, 114] on div at bounding box center [559, 267] width 1118 height 535
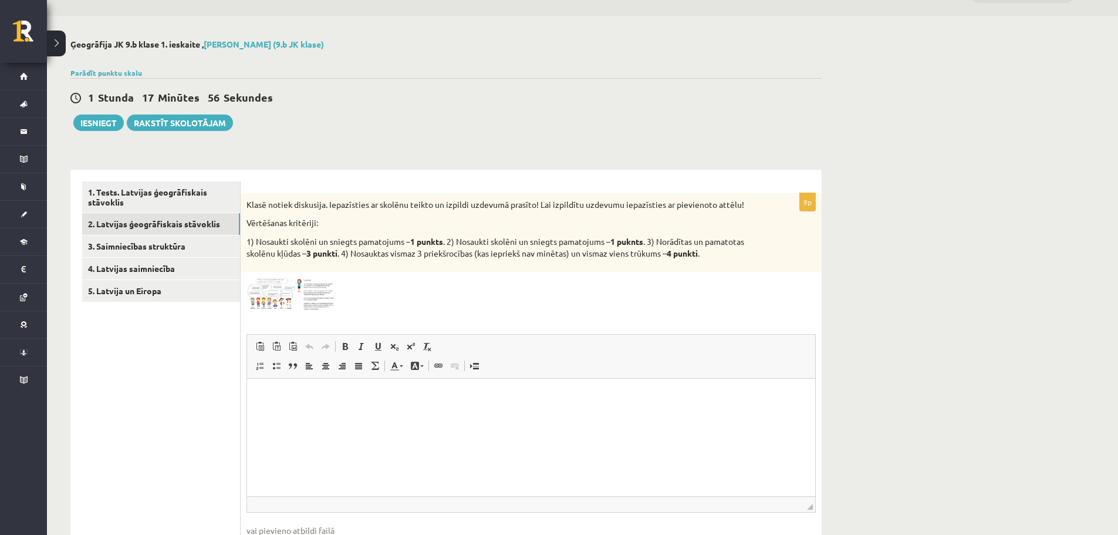
click at [292, 288] on img at bounding box center [291, 294] width 88 height 33
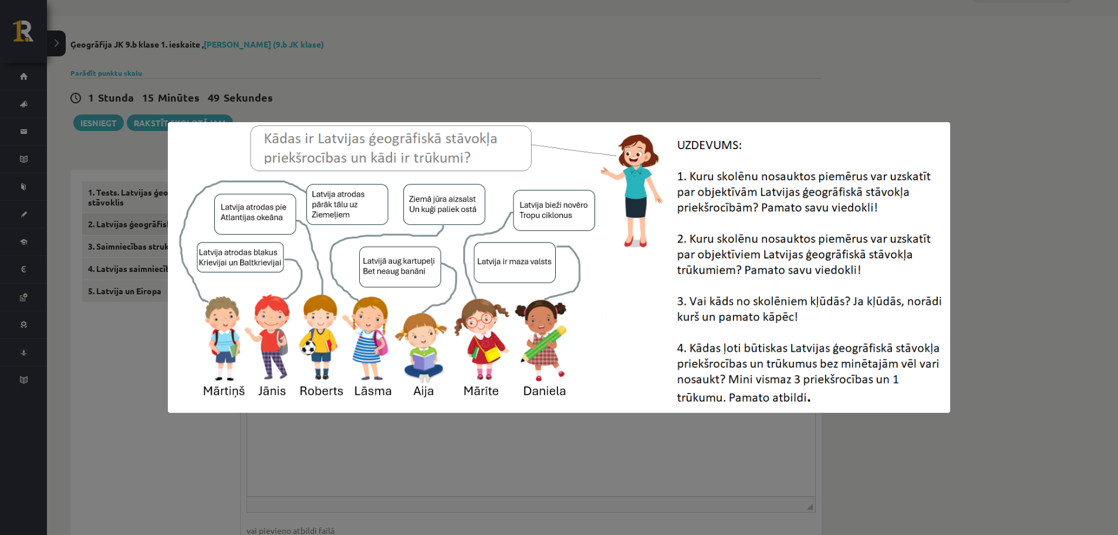
click at [474, 62] on div at bounding box center [559, 267] width 1118 height 535
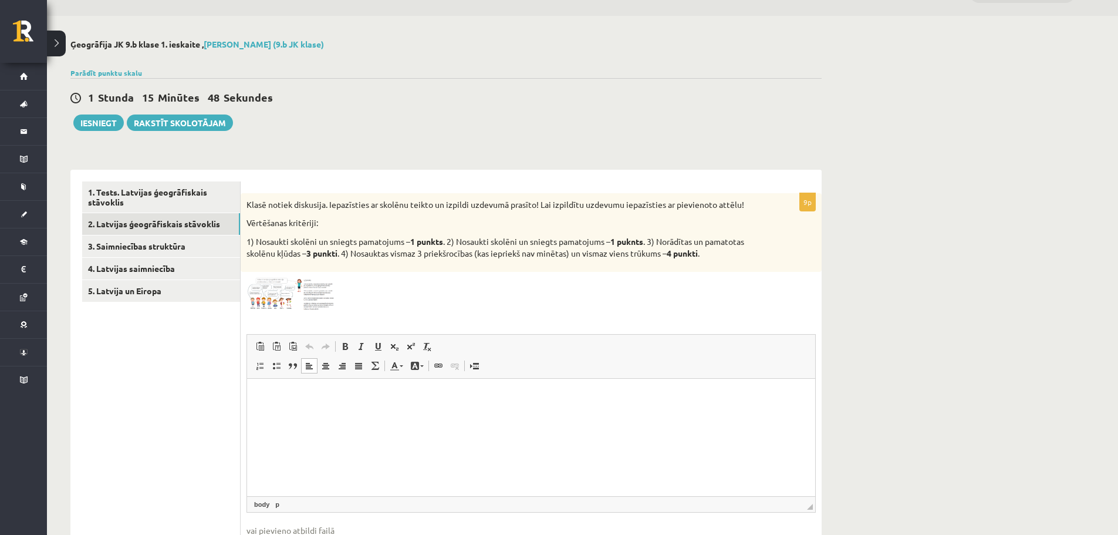
drag, startPoint x: 289, startPoint y: 396, endPoint x: 283, endPoint y: 395, distance: 6.0
click at [286, 396] on p "Editor, wiswyg-editor-user-answer-47433866867700" at bounding box center [531, 396] width 545 height 12
click at [278, 257] on p "1) Nosaukti skolēni un sniegts pamatojums – 1 punkts . 2) Nosaukti skolēni un s…" at bounding box center [502, 247] width 511 height 23
click at [298, 301] on span at bounding box center [291, 305] width 19 height 19
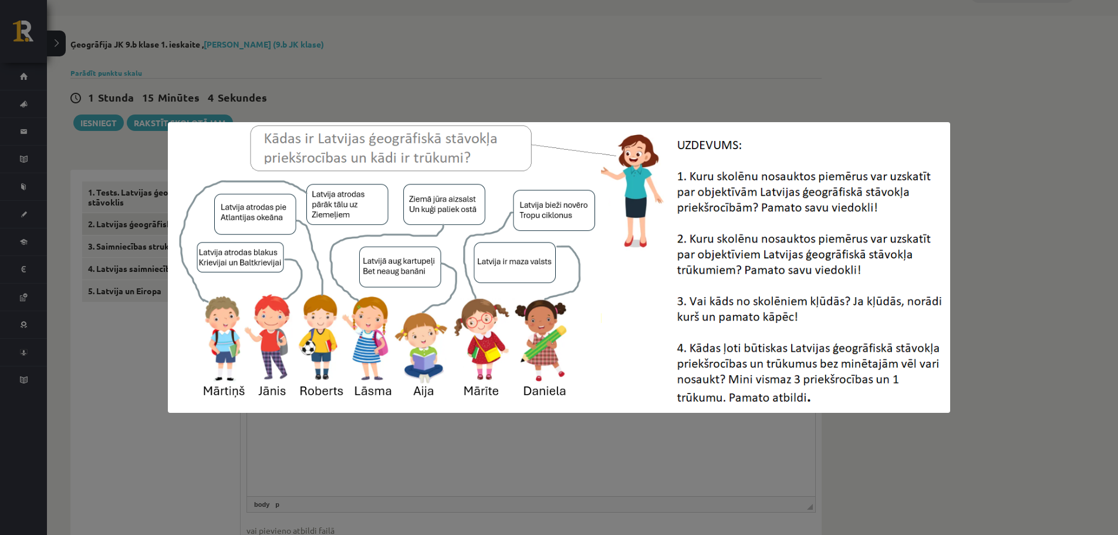
click at [400, 21] on div at bounding box center [559, 267] width 1118 height 535
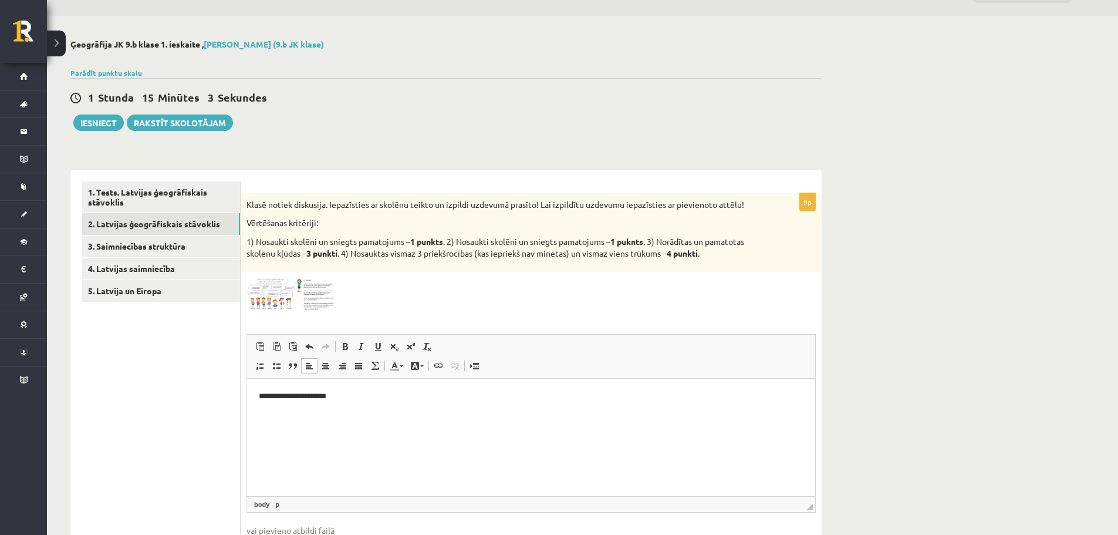
click at [346, 402] on html "**********" at bounding box center [531, 396] width 568 height 36
click at [252, 304] on img at bounding box center [291, 294] width 88 height 33
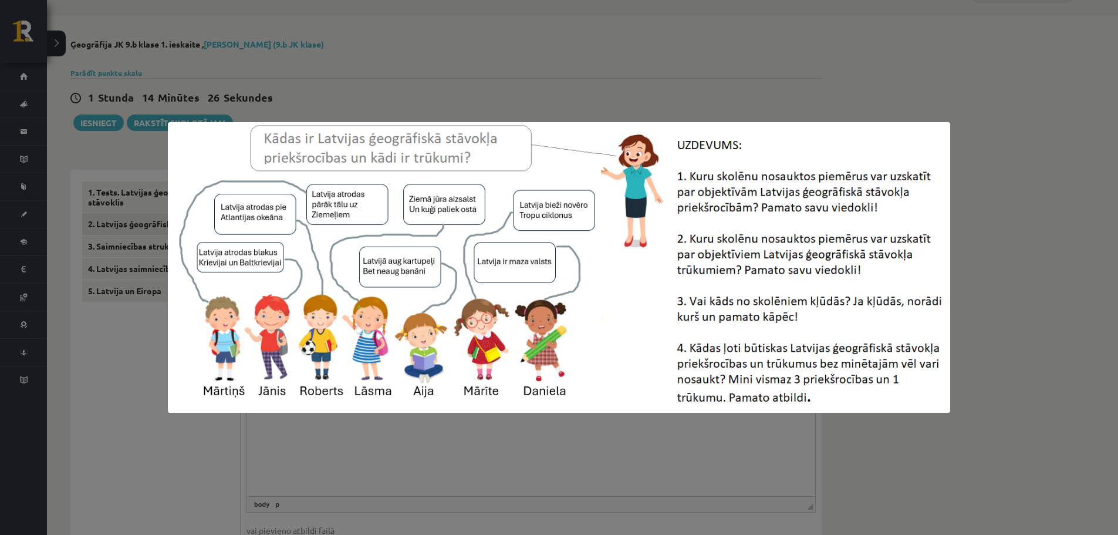
click at [643, 90] on div at bounding box center [559, 267] width 1118 height 535
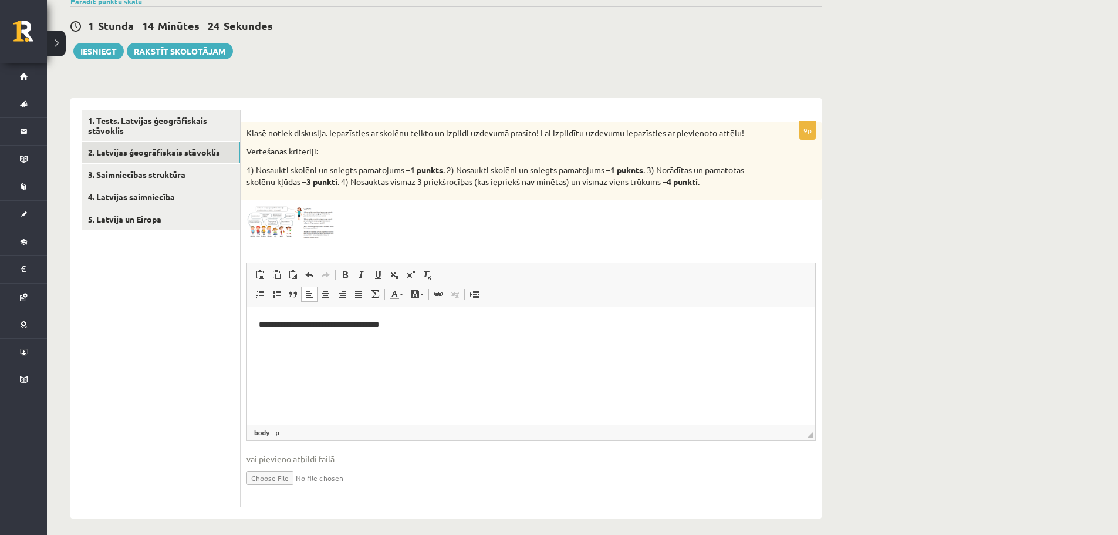
scroll to position [109, 0]
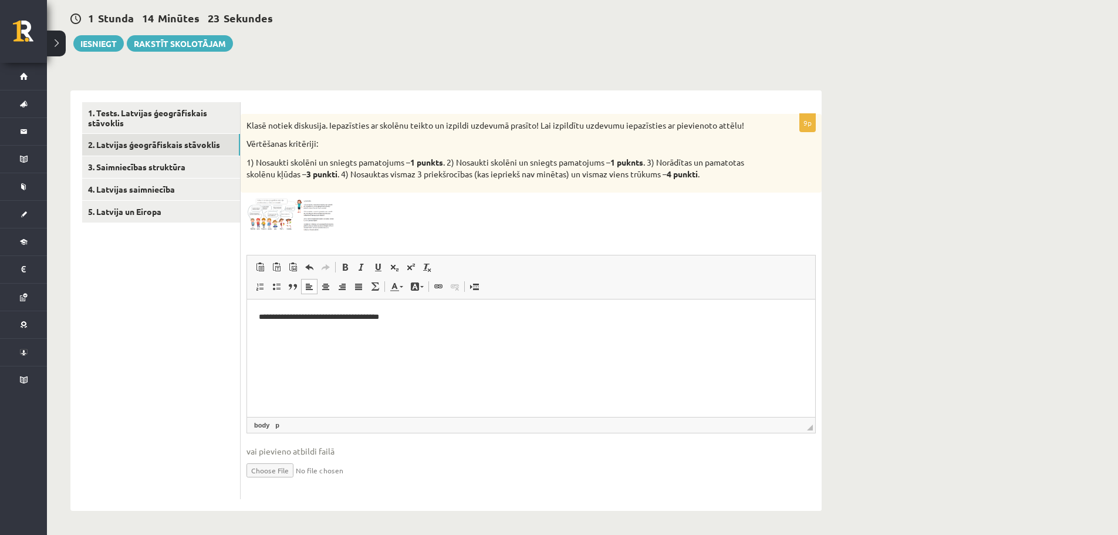
click at [406, 318] on p "**********" at bounding box center [531, 316] width 545 height 12
click at [277, 334] on p "**********" at bounding box center [531, 336] width 545 height 12
click at [274, 337] on p "*********" at bounding box center [531, 336] width 545 height 12
click at [275, 339] on p "*********" at bounding box center [531, 336] width 545 height 12
click at [279, 339] on p "*********" at bounding box center [531, 336] width 545 height 12
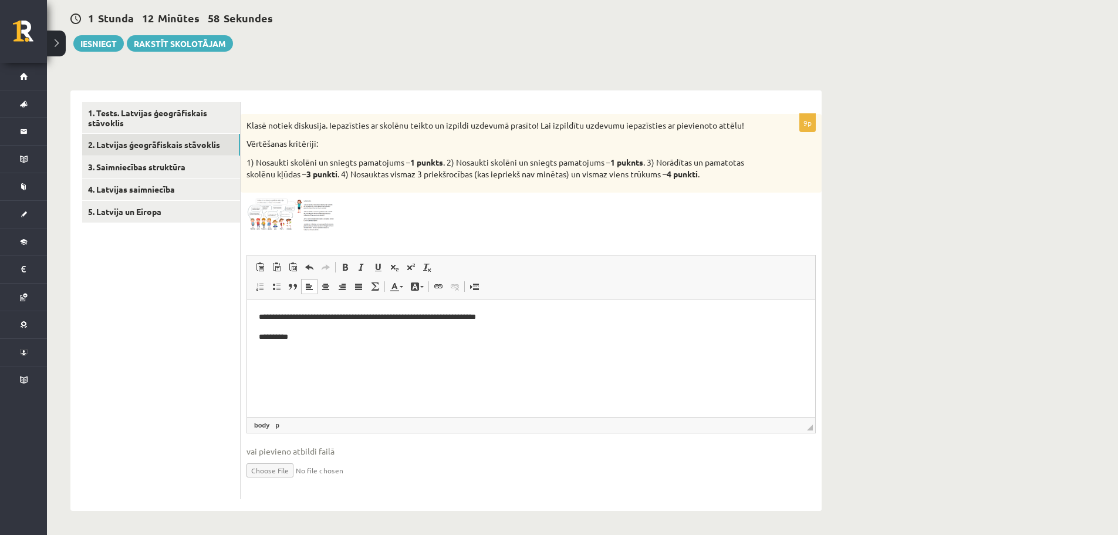
click at [286, 343] on html "**********" at bounding box center [531, 326] width 568 height 55
click at [307, 342] on p "**********" at bounding box center [531, 336] width 545 height 12
click at [309, 208] on img at bounding box center [291, 214] width 88 height 33
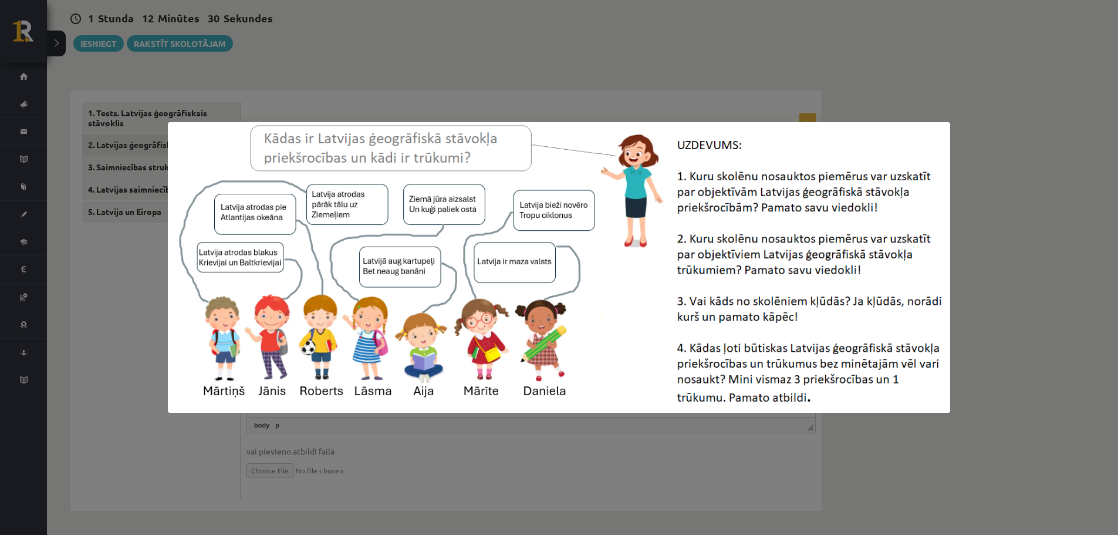
click at [379, 69] on div at bounding box center [559, 267] width 1118 height 535
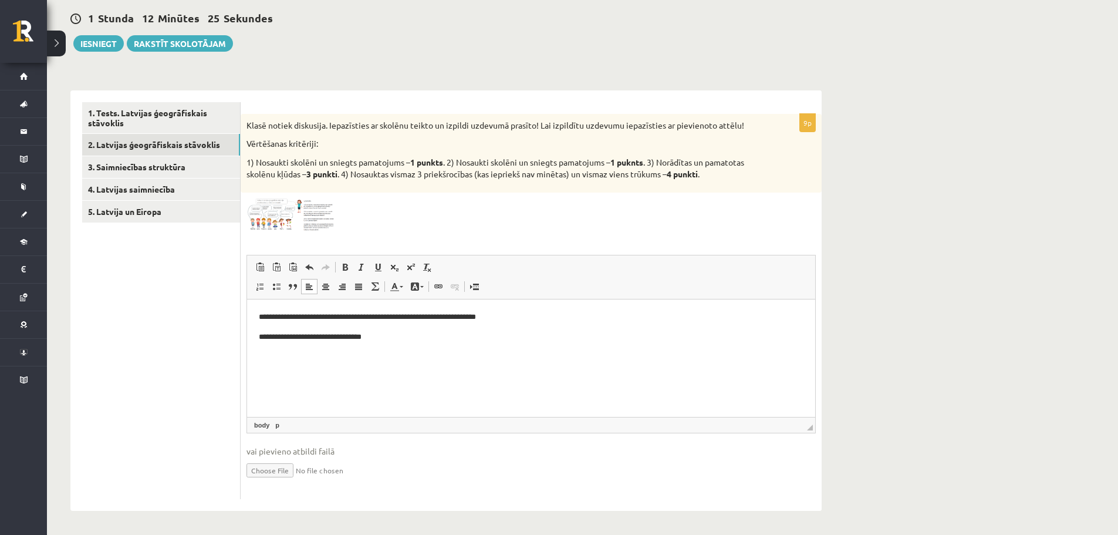
click at [379, 329] on body "**********" at bounding box center [531, 326] width 545 height 32
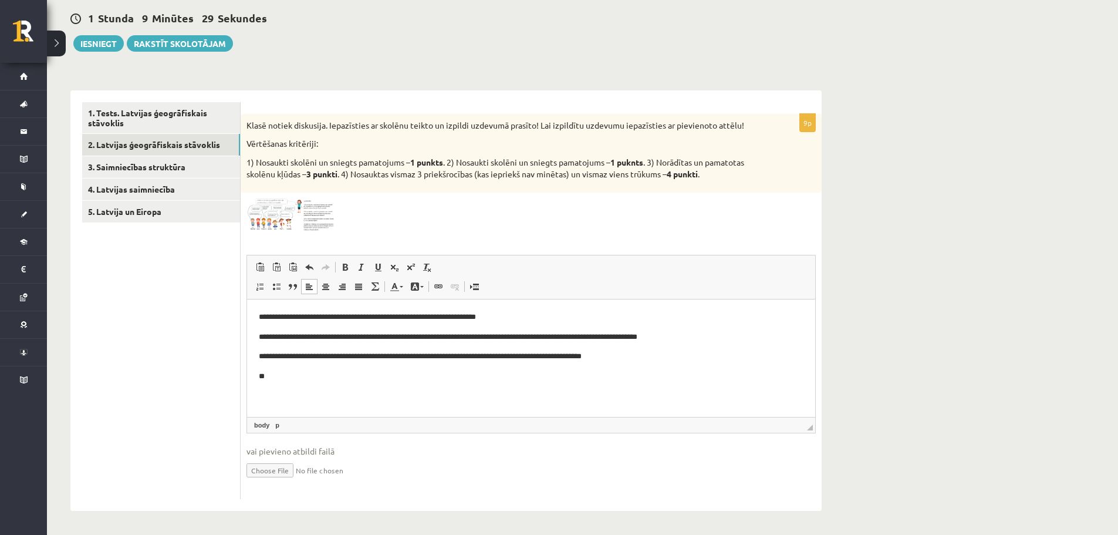
click at [297, 217] on img at bounding box center [291, 214] width 88 height 33
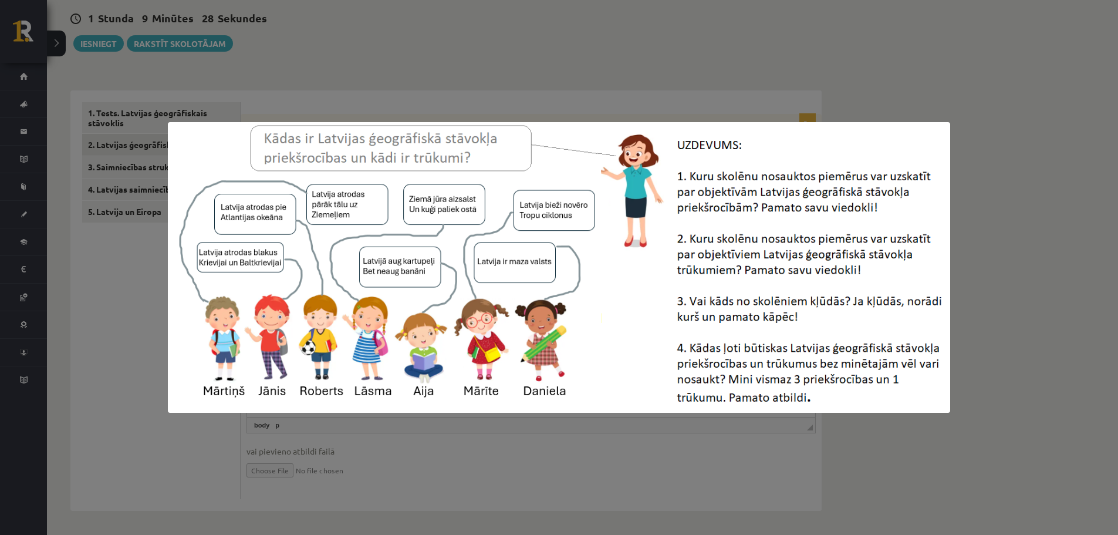
click at [326, 126] on img at bounding box center [559, 267] width 783 height 291
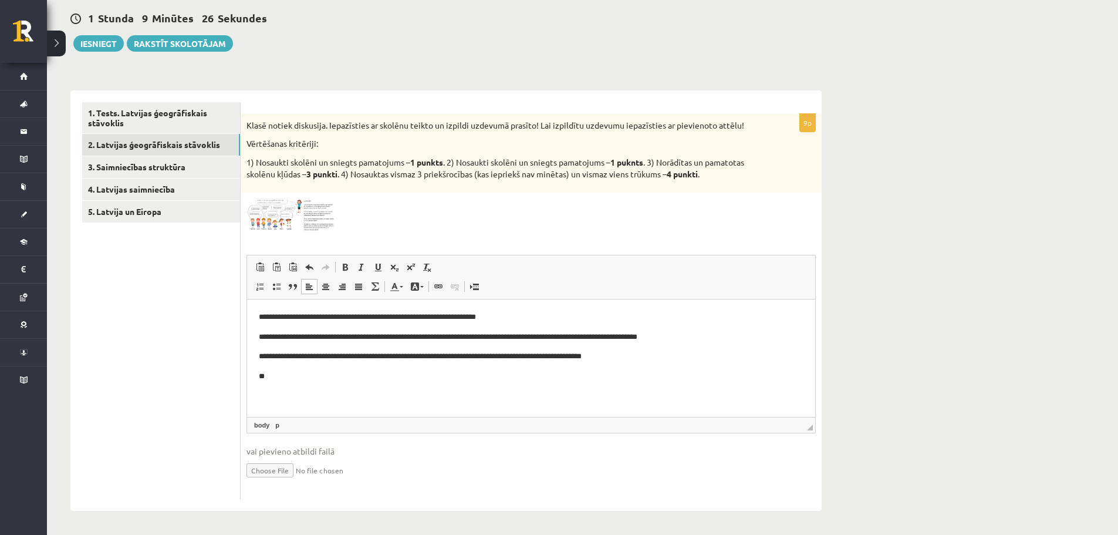
click at [279, 227] on img at bounding box center [291, 214] width 88 height 33
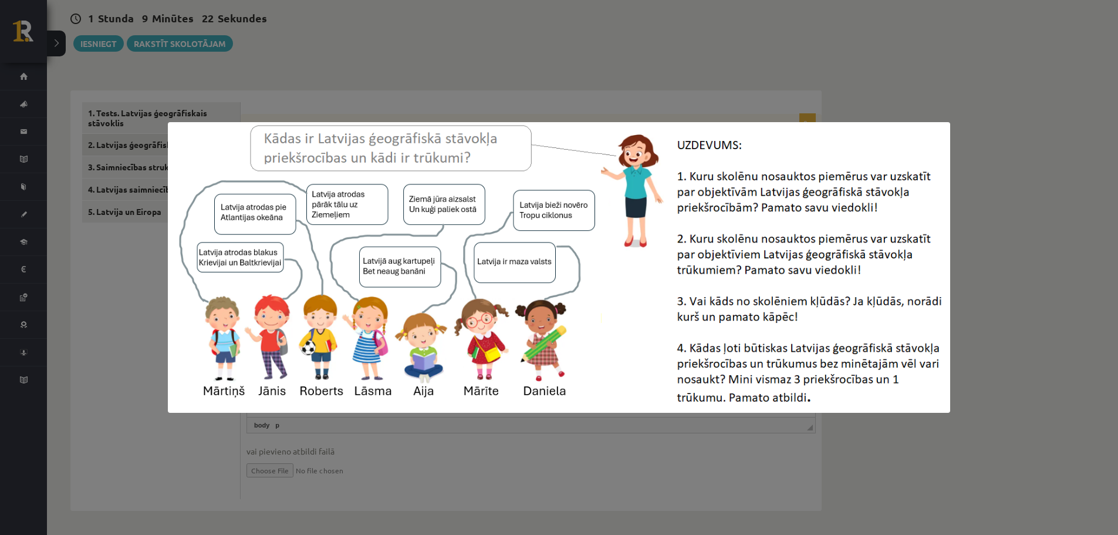
click at [320, 120] on div at bounding box center [559, 267] width 1118 height 535
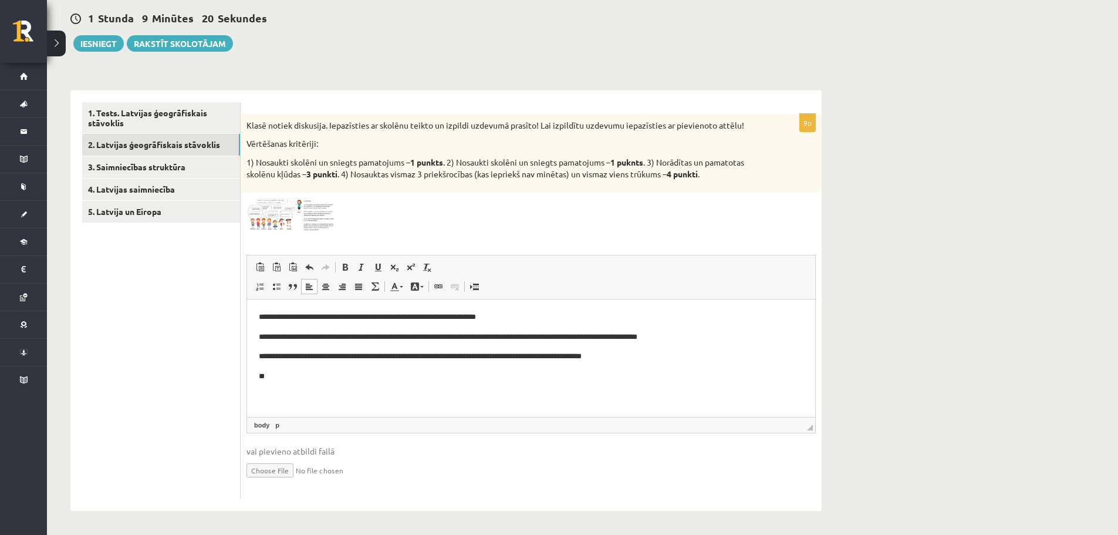
click at [266, 383] on html "**********" at bounding box center [531, 346] width 568 height 95
click at [316, 215] on img at bounding box center [291, 214] width 88 height 33
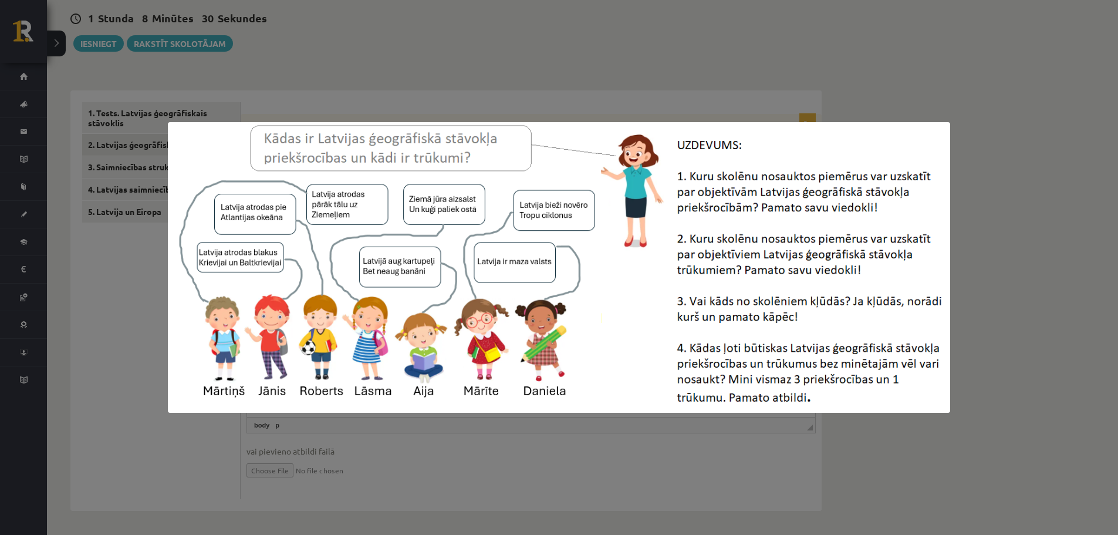
drag, startPoint x: 514, startPoint y: 67, endPoint x: 504, endPoint y: 76, distance: 13.7
click at [512, 68] on div at bounding box center [559, 267] width 1118 height 535
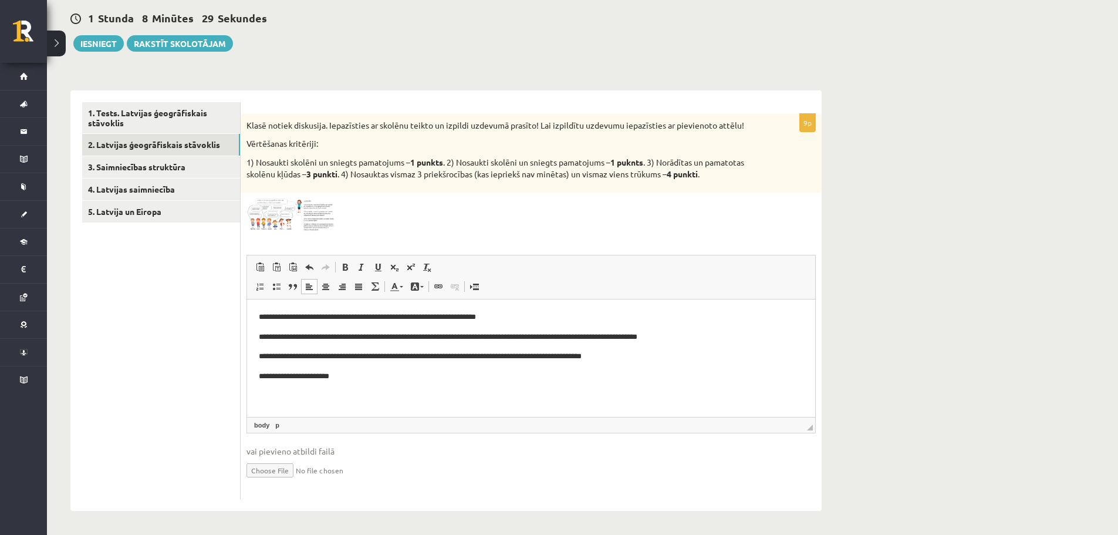
click at [350, 382] on p "**********" at bounding box center [531, 376] width 545 height 12
click at [324, 232] on div "**********" at bounding box center [531, 306] width 581 height 385
click at [325, 219] on img at bounding box center [291, 214] width 88 height 33
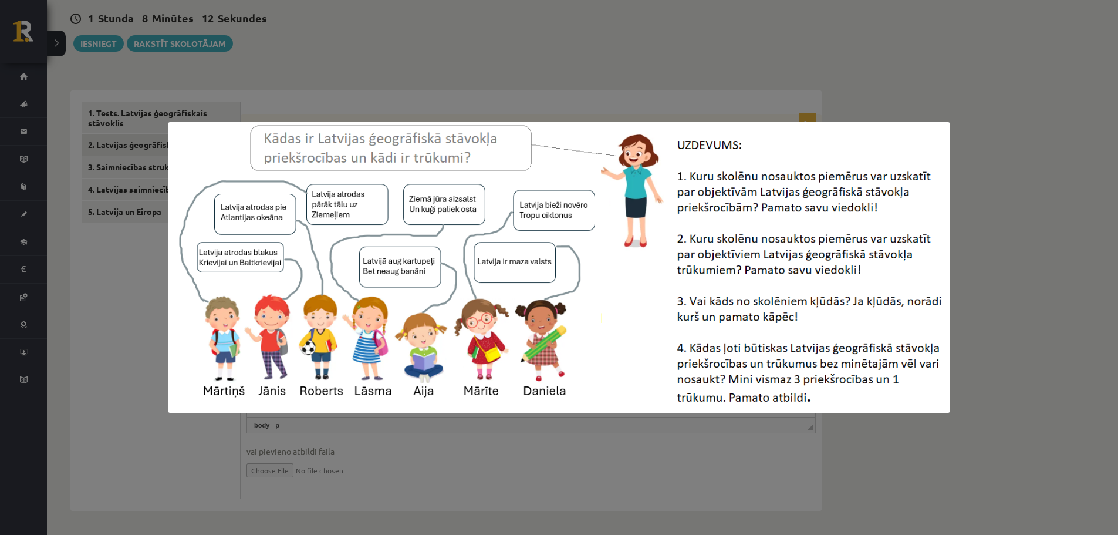
drag, startPoint x: 723, startPoint y: 104, endPoint x: 699, endPoint y: 117, distance: 27.0
click at [721, 104] on div at bounding box center [559, 267] width 1118 height 535
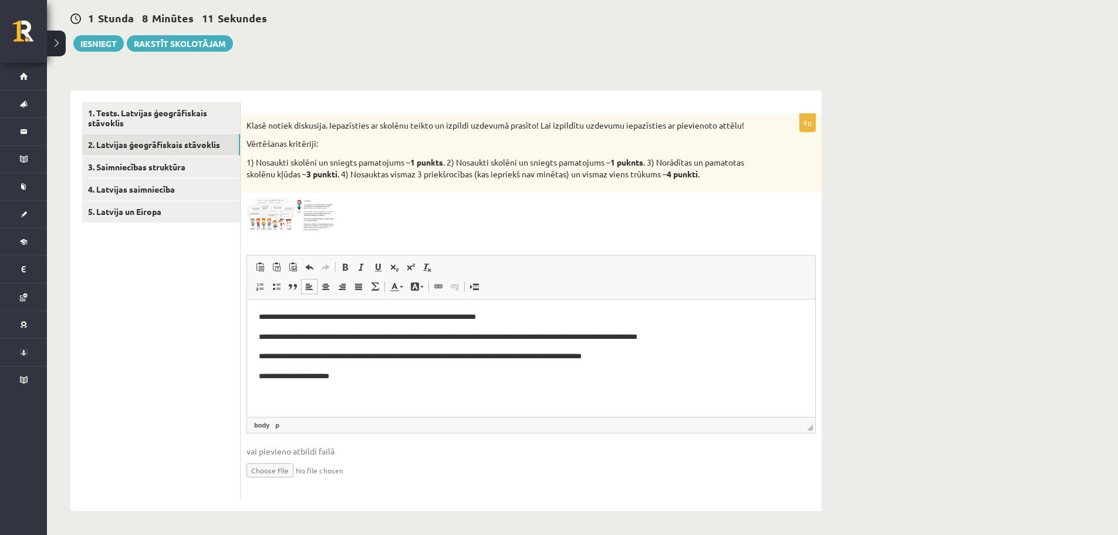
click at [355, 386] on html "**********" at bounding box center [531, 346] width 568 height 95
click at [273, 214] on img at bounding box center [291, 214] width 88 height 33
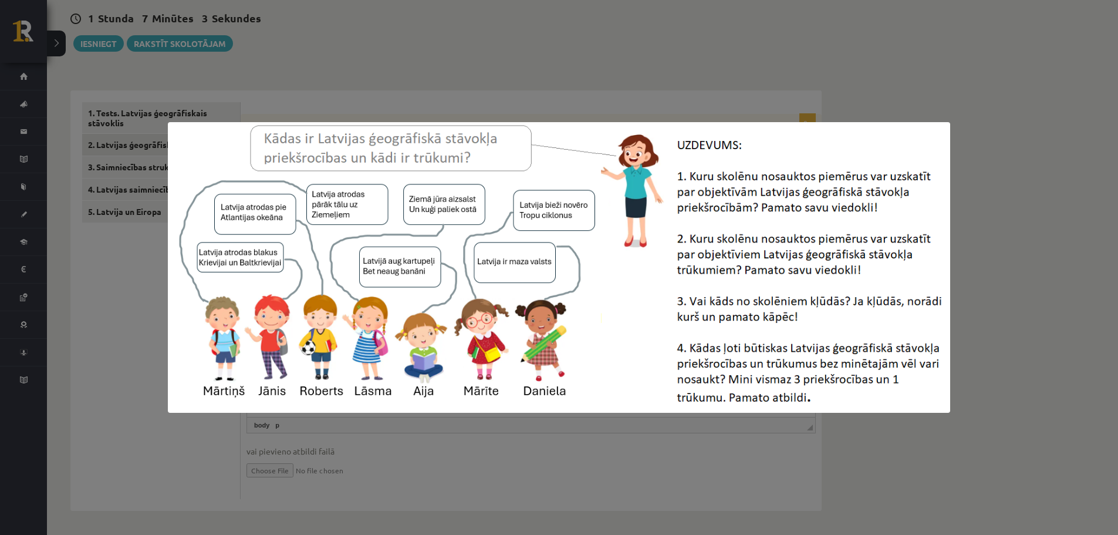
click at [352, 60] on div at bounding box center [559, 267] width 1118 height 535
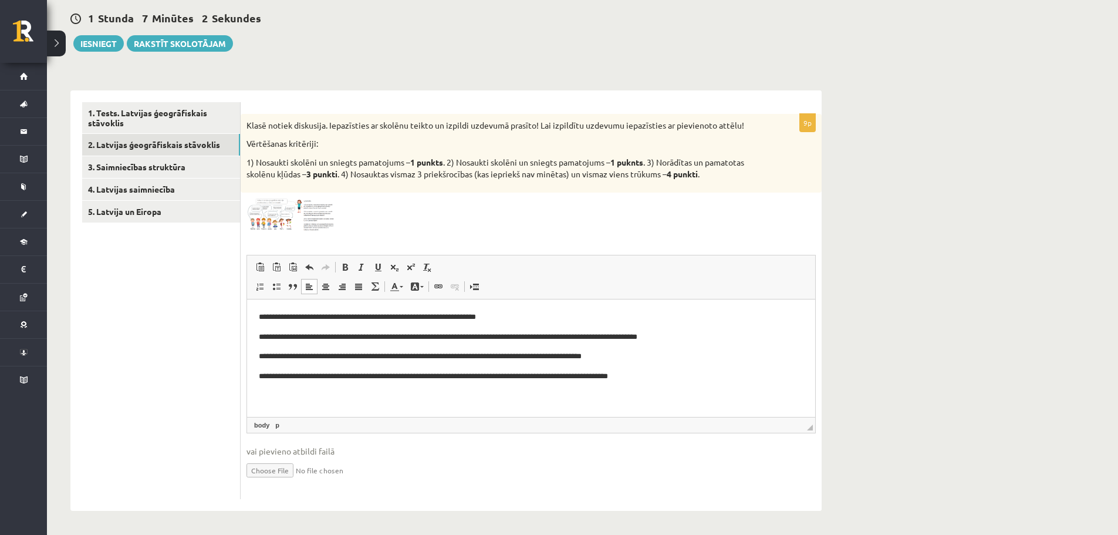
click at [647, 373] on p "**********" at bounding box center [531, 376] width 545 height 12
click at [393, 399] on p "**********" at bounding box center [531, 396] width 545 height 12
click at [602, 396] on p "**********" at bounding box center [531, 396] width 545 height 12
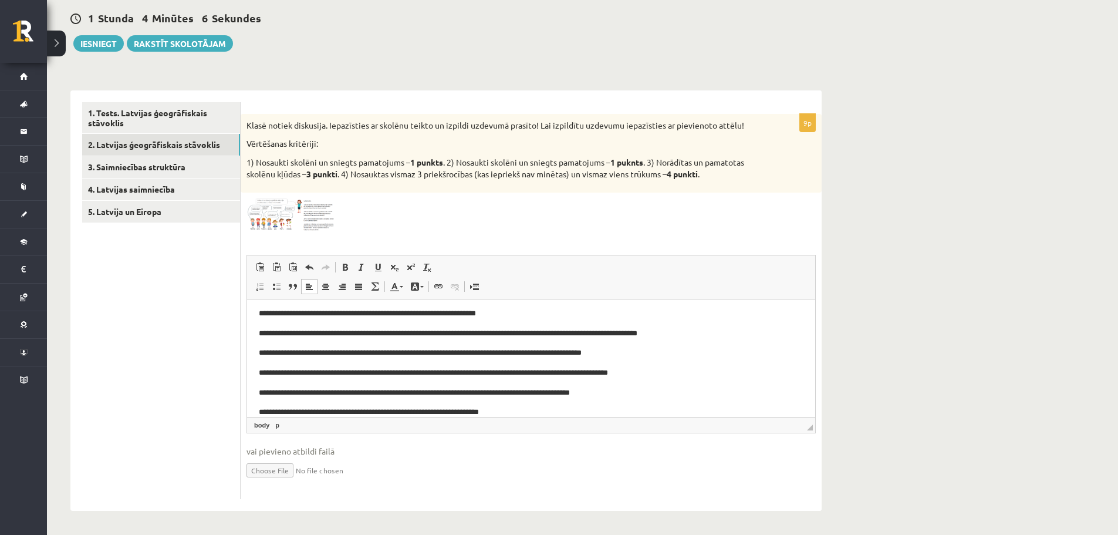
scroll to position [23, 0]
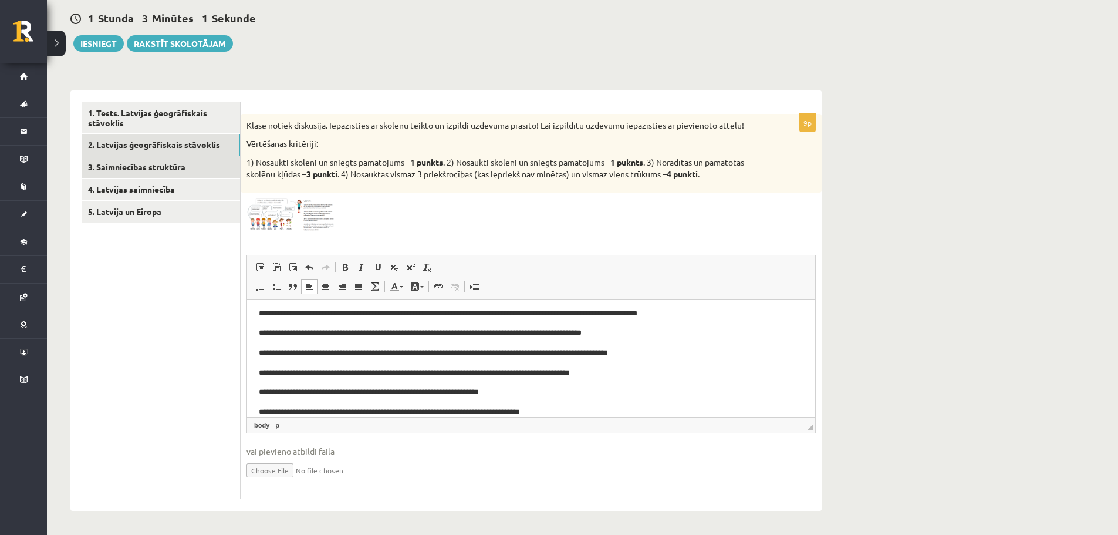
click at [105, 158] on link "3. Saimniecības struktūra" at bounding box center [161, 167] width 158 height 22
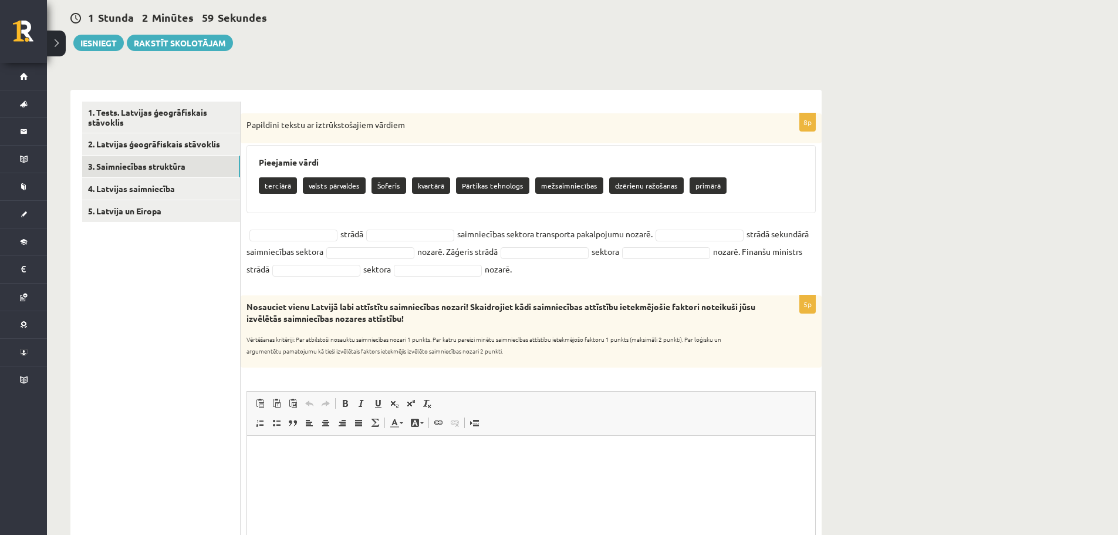
scroll to position [0, 0]
click at [396, 186] on p "Šoferis" at bounding box center [389, 185] width 35 height 16
click at [377, 198] on div "terciārā valsts pārvaldes Šoferis kvartārā Pārtikas tehnologs mežsaimniecības d…" at bounding box center [531, 187] width 545 height 28
drag, startPoint x: 380, startPoint y: 184, endPoint x: 380, endPoint y: 193, distance: 8.8
click at [380, 202] on div "Pieejamie vārdi terciārā valsts pārvaldes Šoferis kvartārā Pārtikas tehnologs m…" at bounding box center [531, 179] width 569 height 68
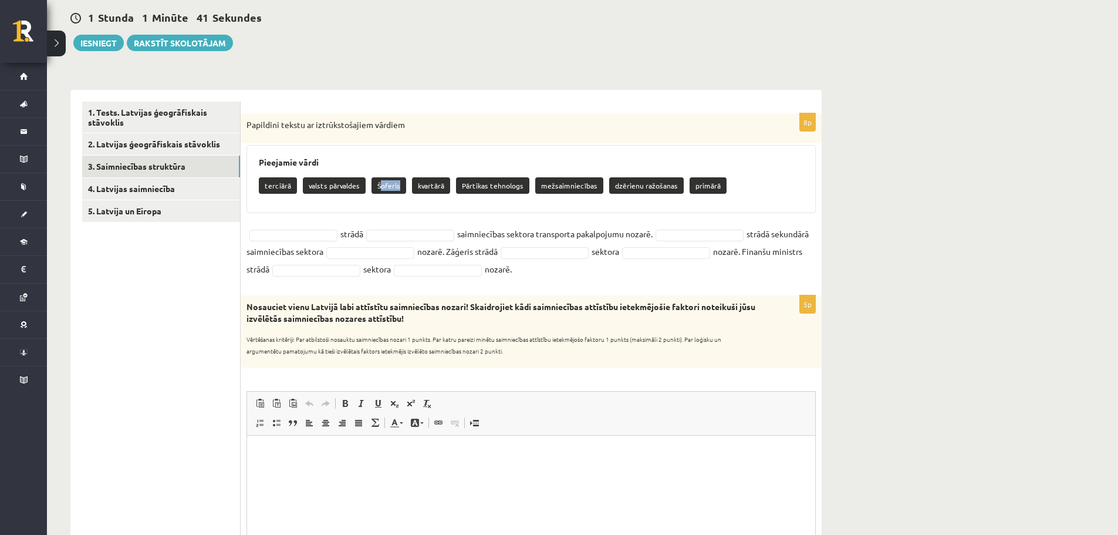
click at [380, 193] on p "Šoferis" at bounding box center [389, 185] width 35 height 16
click at [398, 187] on p "Šoferis" at bounding box center [389, 185] width 35 height 16
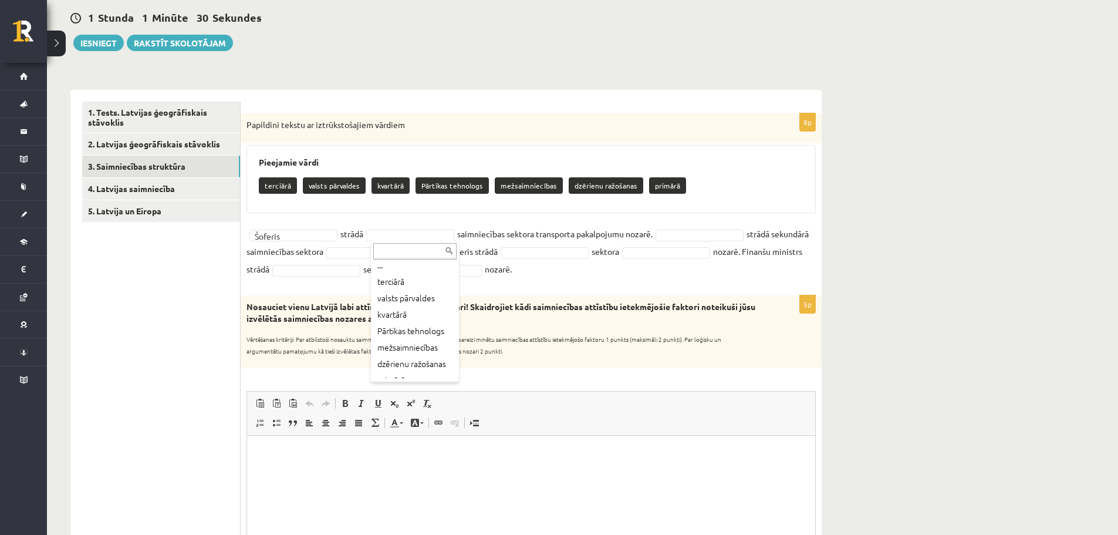
scroll to position [15, 0]
drag, startPoint x: 457, startPoint y: 317, endPoint x: 454, endPoint y: 329, distance: 12.1
click at [455, 329] on div "... terciārā valsts pārvaldes kvartārā Pārtikas tehnologs mežsaimniecības dzēri…" at bounding box center [415, 311] width 88 height 141
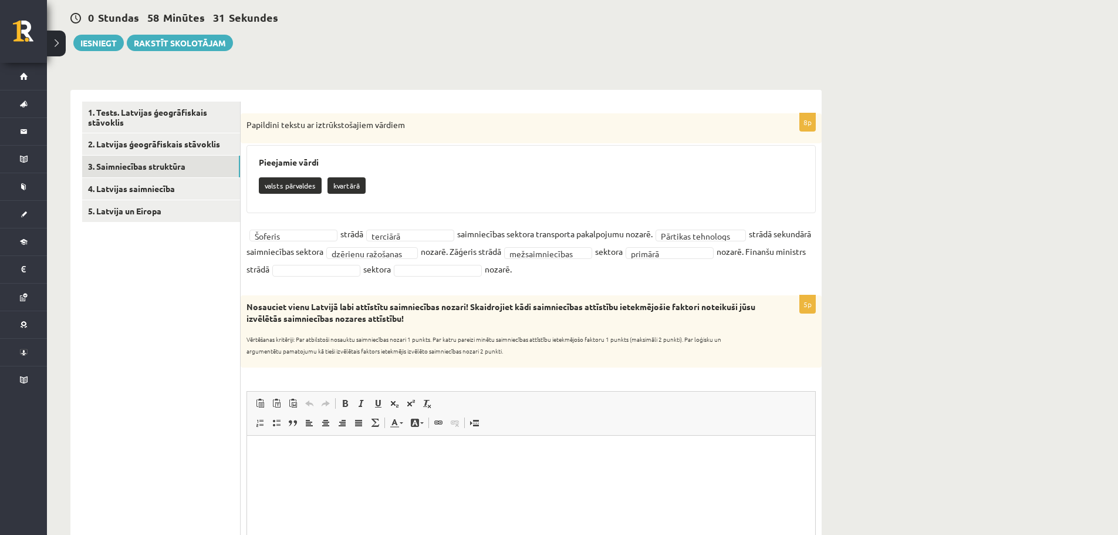
drag, startPoint x: 370, startPoint y: 268, endPoint x: 333, endPoint y: 285, distance: 41.2
click at [333, 285] on form "**********" at bounding box center [531, 483] width 558 height 763
click at [390, 260] on fieldset "**********" at bounding box center [531, 251] width 569 height 53
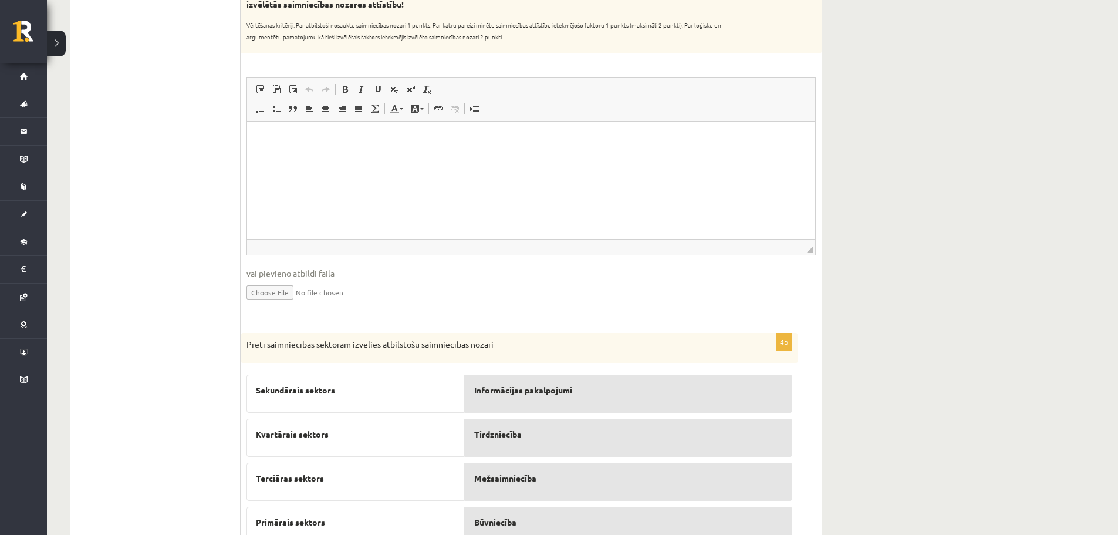
scroll to position [448, 0]
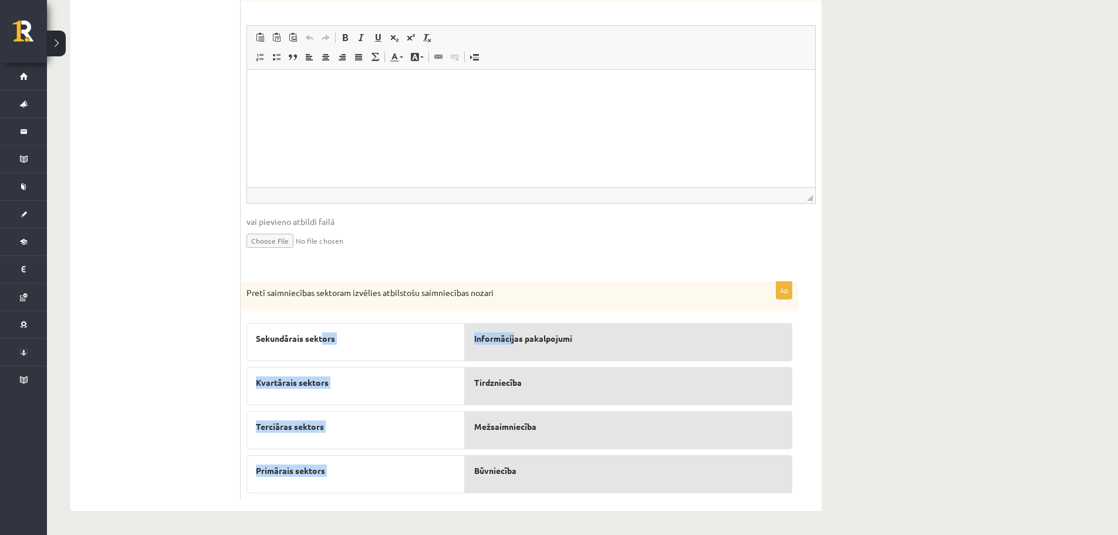
drag, startPoint x: 345, startPoint y: 342, endPoint x: 514, endPoint y: 345, distance: 169.6
click at [514, 345] on fieldset "Sekundārais sektors Kvartārais sektors Terciāras sektors Primārais sektors Info…" at bounding box center [520, 405] width 546 height 176
click at [406, 279] on form "**********" at bounding box center [531, 130] width 558 height 735
drag, startPoint x: 447, startPoint y: 346, endPoint x: 491, endPoint y: 355, distance: 44.9
click at [491, 355] on fieldset "Sekundārais sektors Kvartārais sektors Terciāras sektors Primārais sektors Info…" at bounding box center [520, 405] width 546 height 176
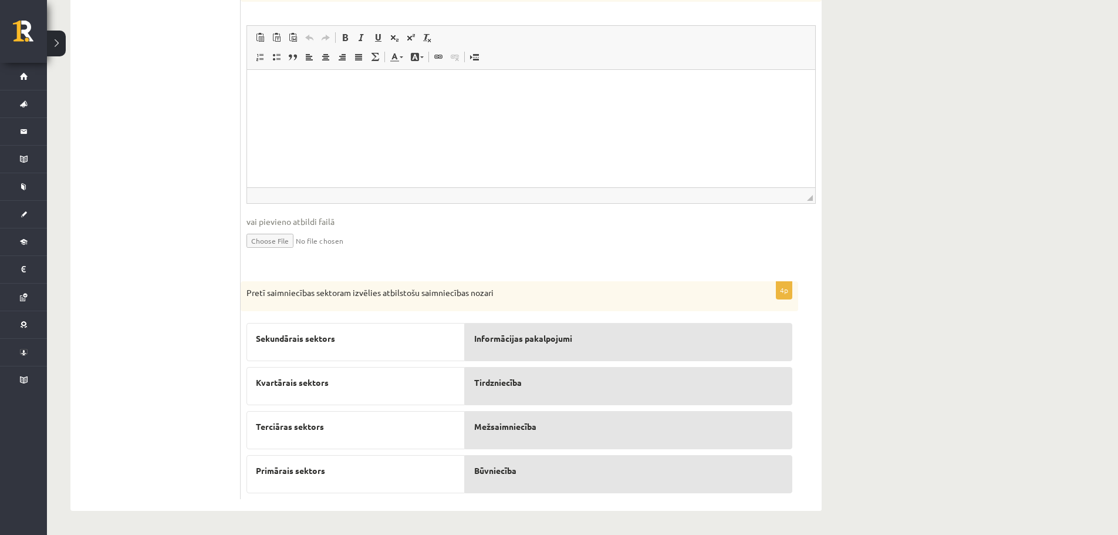
click at [491, 355] on div "Informācijas pakalpojumi" at bounding box center [629, 342] width 328 height 38
click at [432, 353] on div "Sekundārais sektors" at bounding box center [356, 342] width 218 height 38
click at [508, 353] on div "Informācijas pakalpojumi" at bounding box center [629, 342] width 328 height 38
drag, startPoint x: 390, startPoint y: 354, endPoint x: 379, endPoint y: 381, distance: 28.7
click at [378, 387] on div "Sekundārais sektors Kvartārais sektors Terciāras sektors Primārais sektors" at bounding box center [356, 405] width 218 height 176
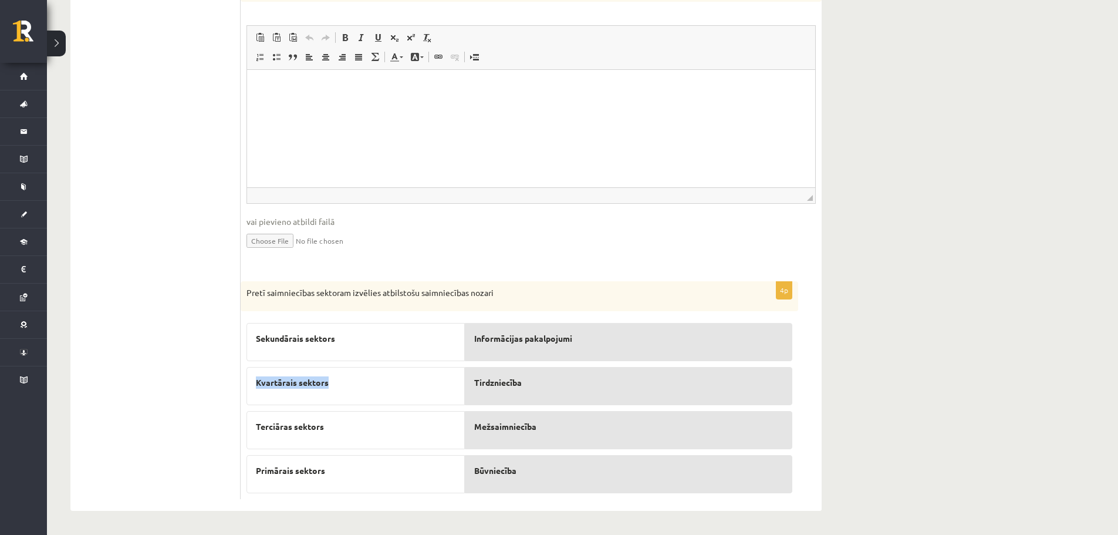
click at [423, 396] on div "Kvartārais sektors" at bounding box center [356, 386] width 218 height 38
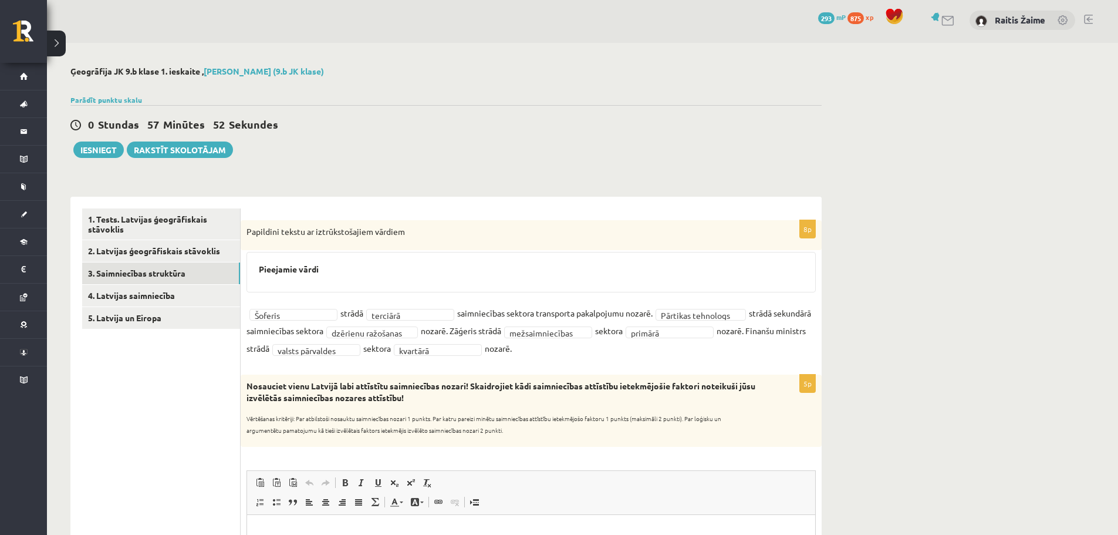
scroll to position [0, 0]
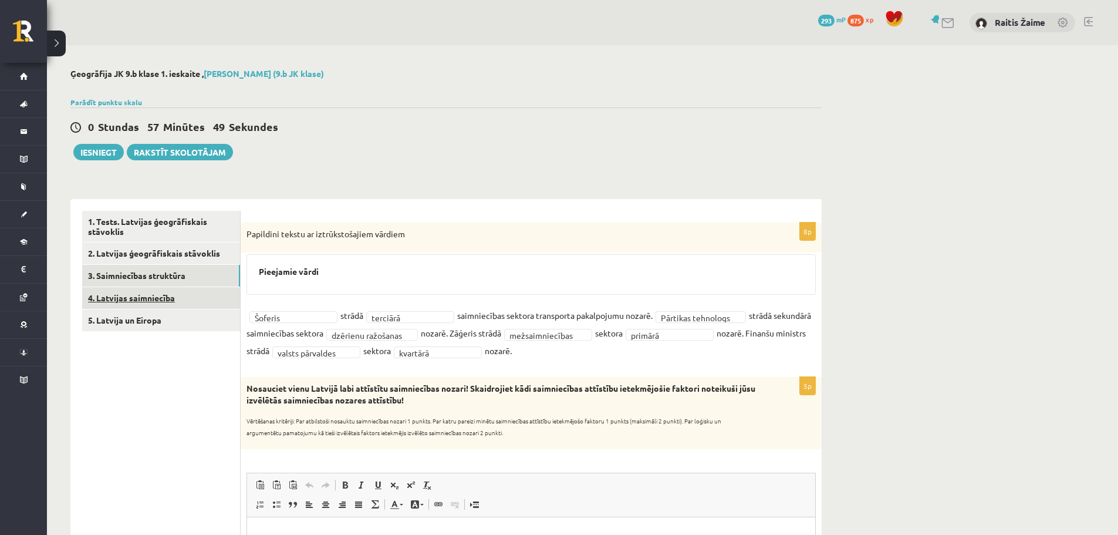
click at [136, 302] on link "4. Latvijas saimniecība" at bounding box center [161, 298] width 158 height 22
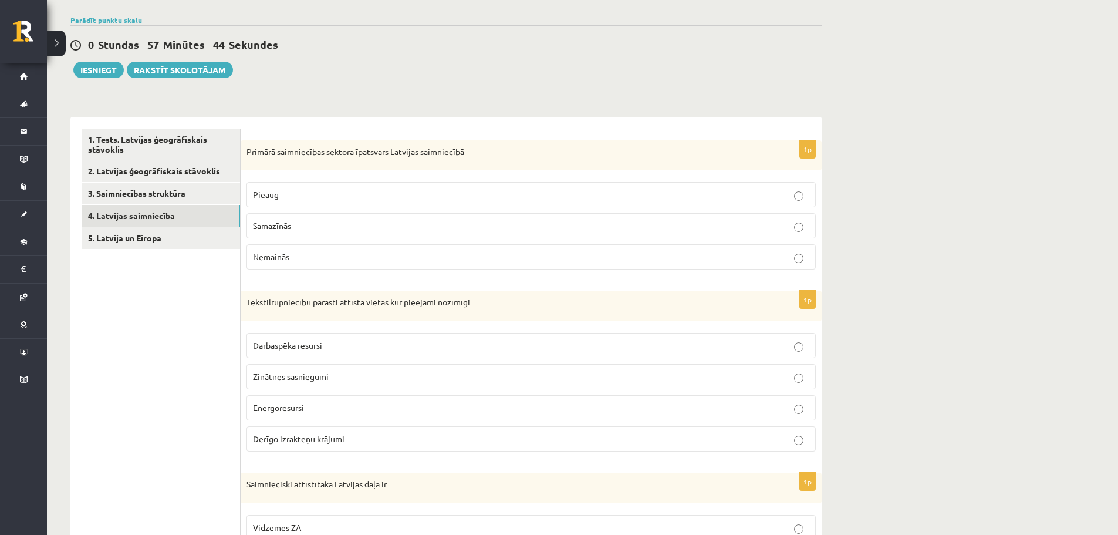
scroll to position [102, 0]
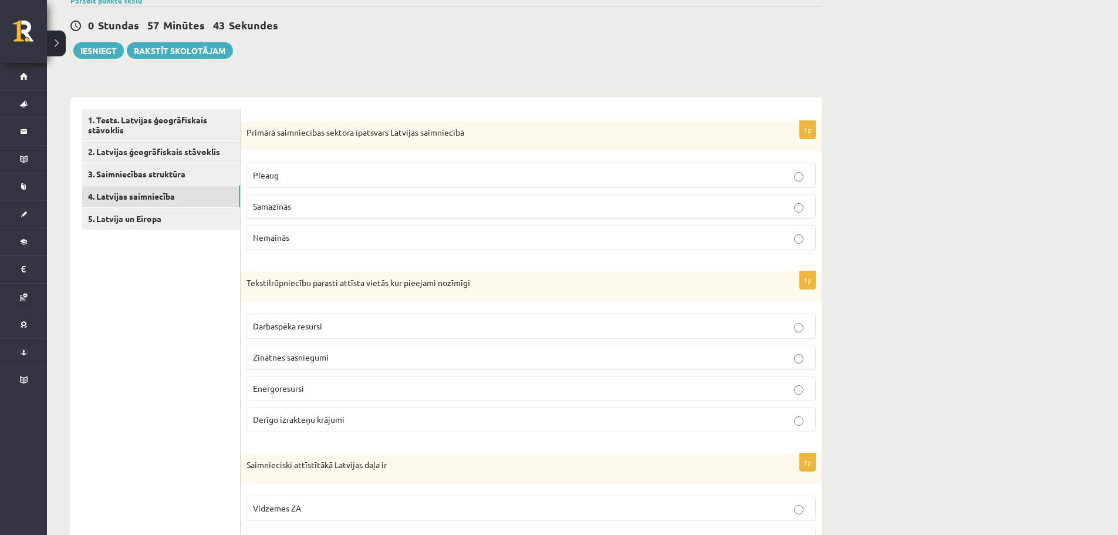
click at [454, 166] on label "Pieaug" at bounding box center [531, 175] width 569 height 25
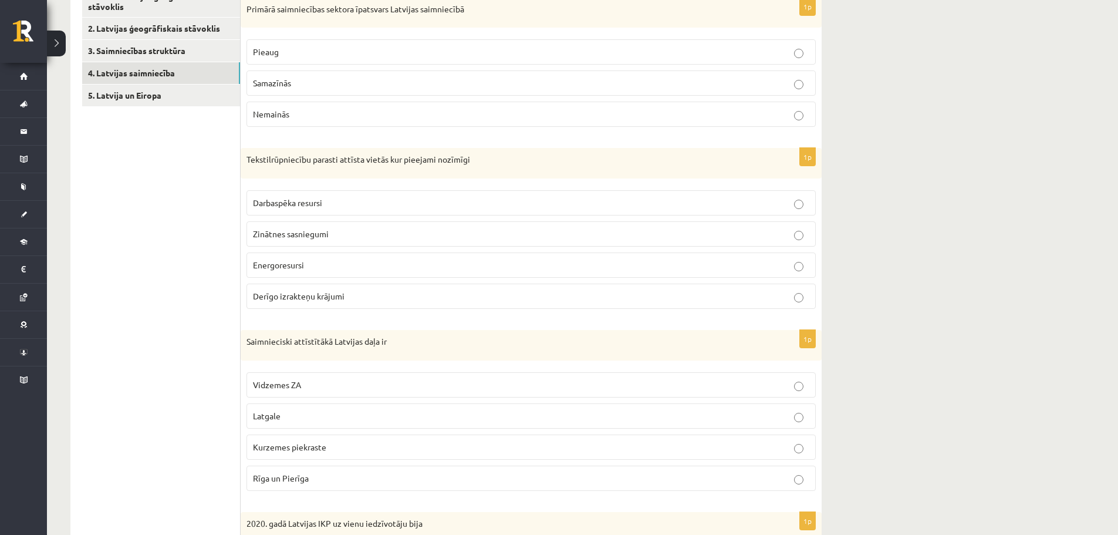
scroll to position [229, 0]
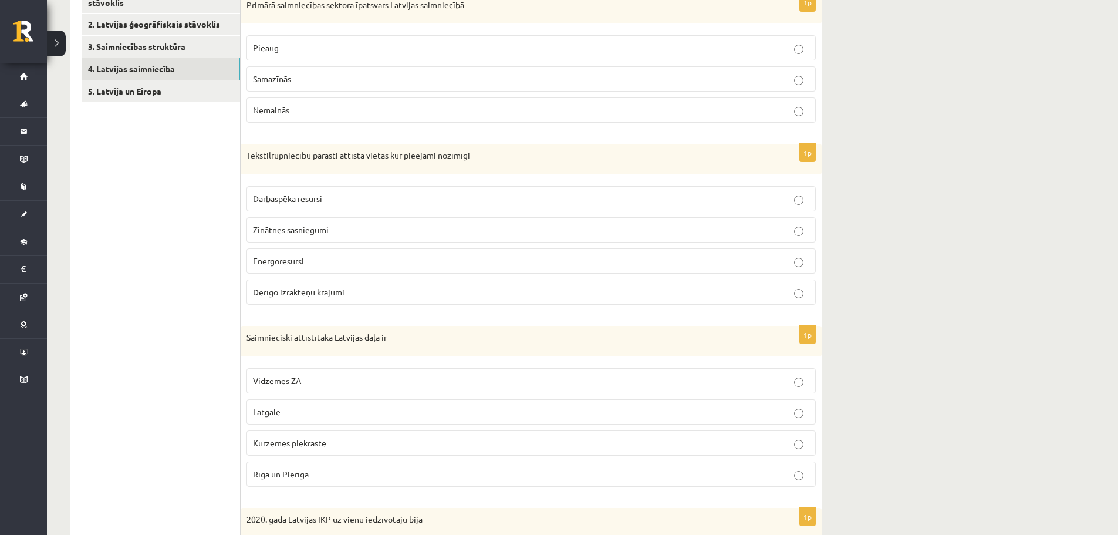
click at [359, 205] on p "Darbaspēka resursi" at bounding box center [531, 199] width 556 height 12
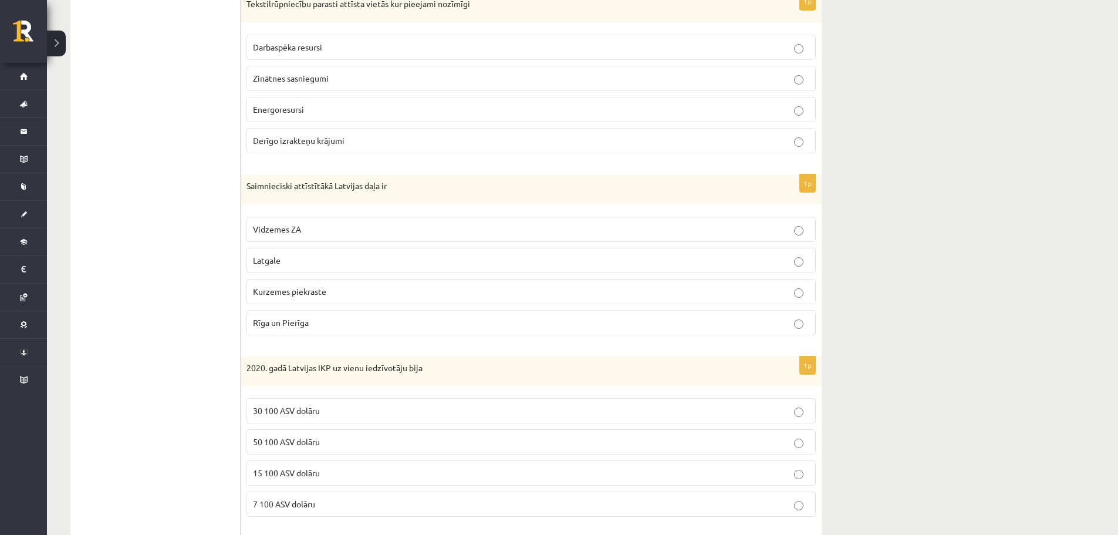
scroll to position [386, 0]
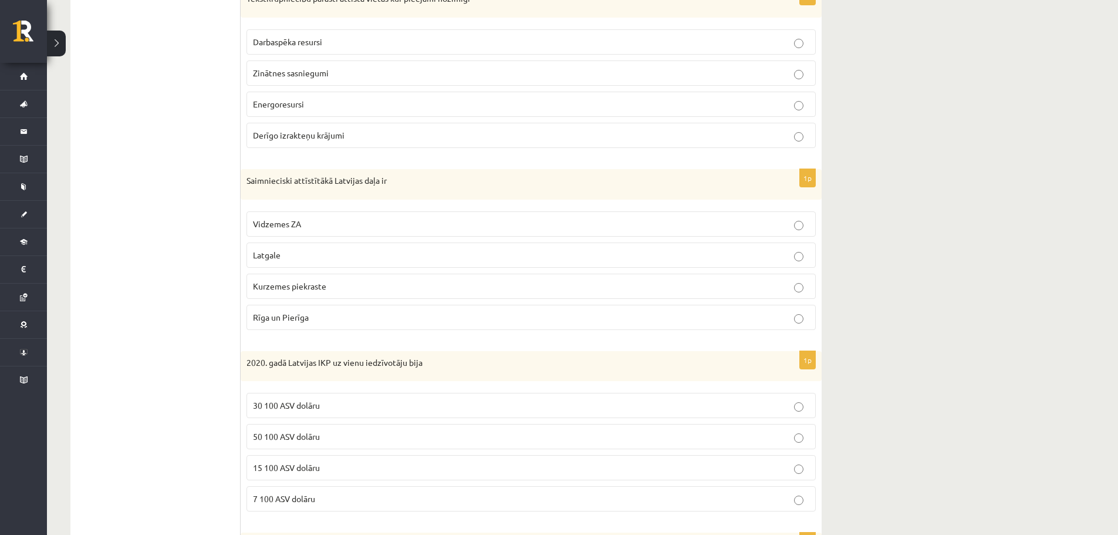
click at [356, 251] on p "Latgale" at bounding box center [531, 255] width 556 height 12
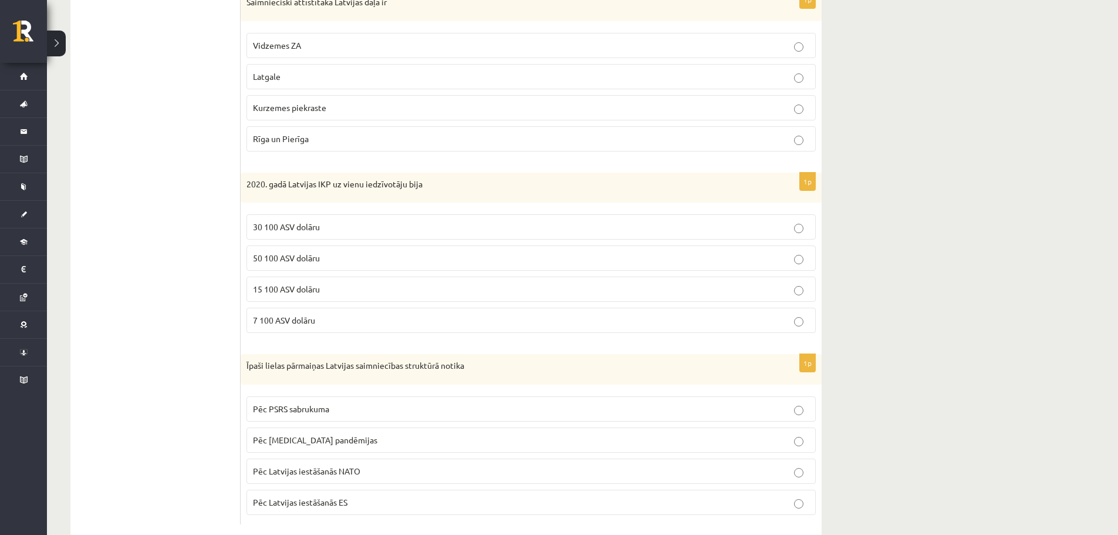
scroll to position [590, 0]
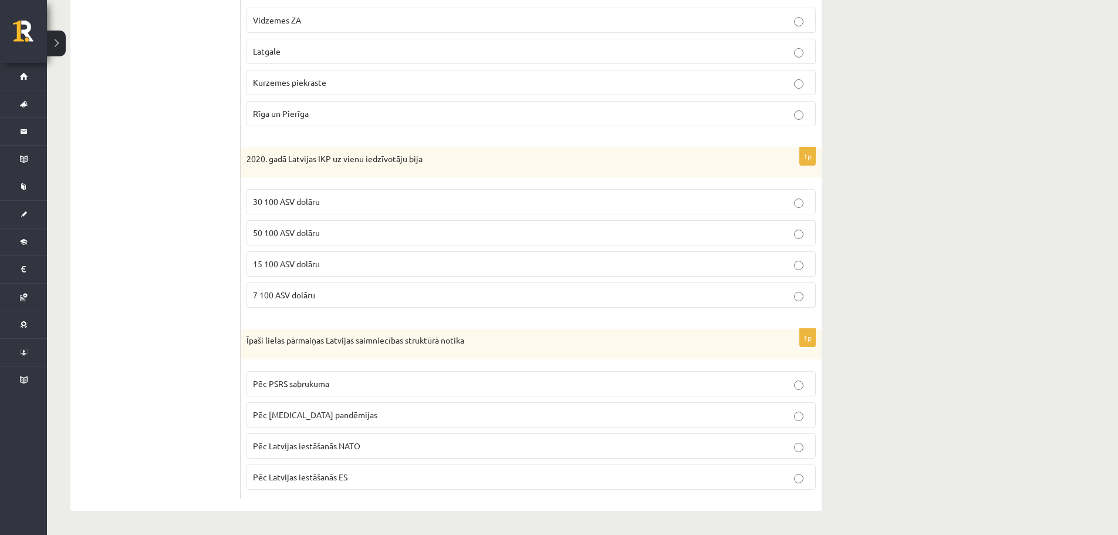
click at [313, 271] on label "15 100 ASV dolāru" at bounding box center [531, 263] width 569 height 25
click at [331, 374] on label "Pēc PSRS sabrukuma" at bounding box center [531, 383] width 569 height 25
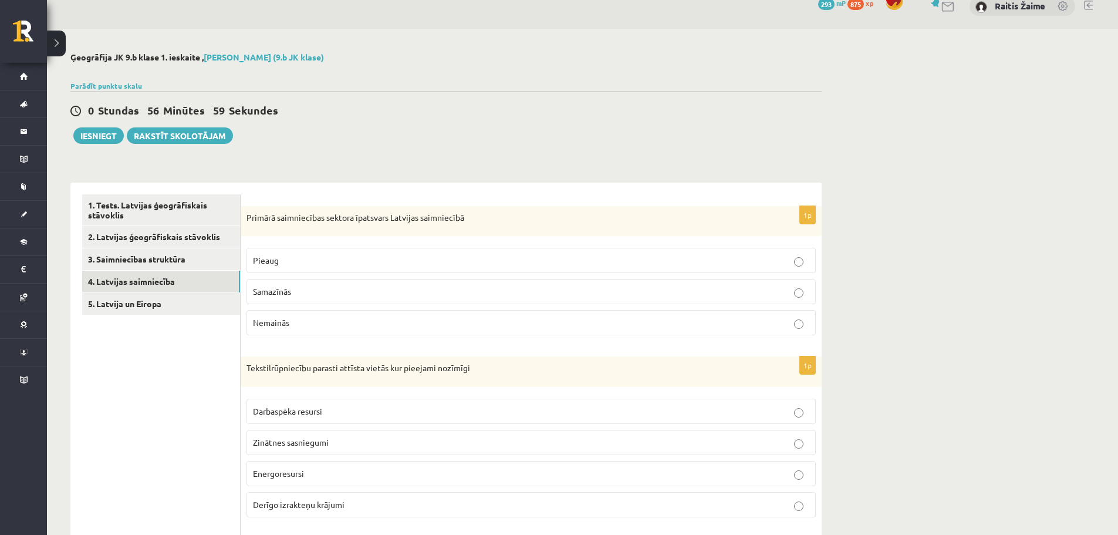
scroll to position [0, 0]
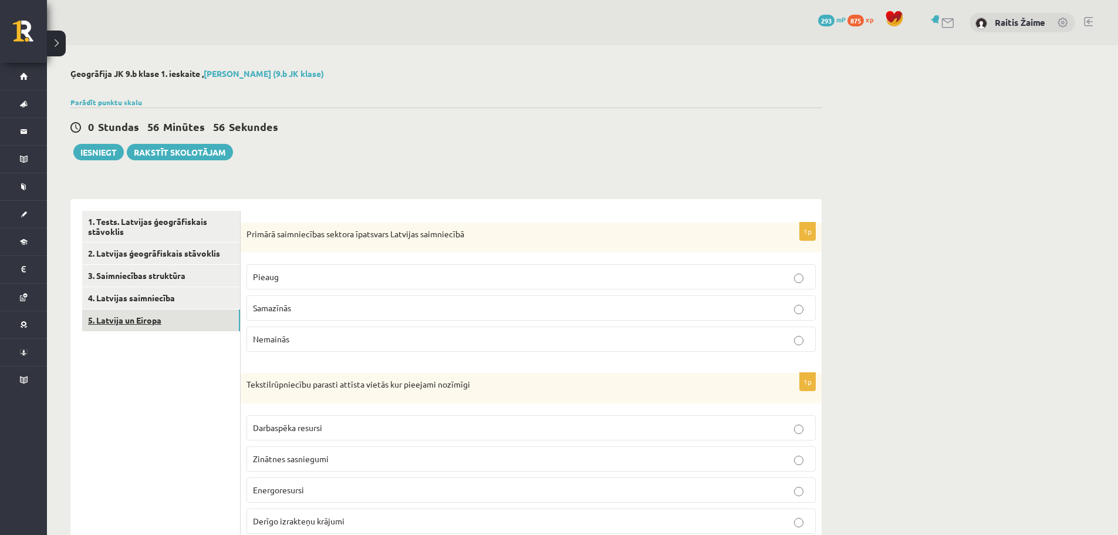
click at [113, 315] on link "5. Latvija un Eiropa" at bounding box center [161, 320] width 158 height 22
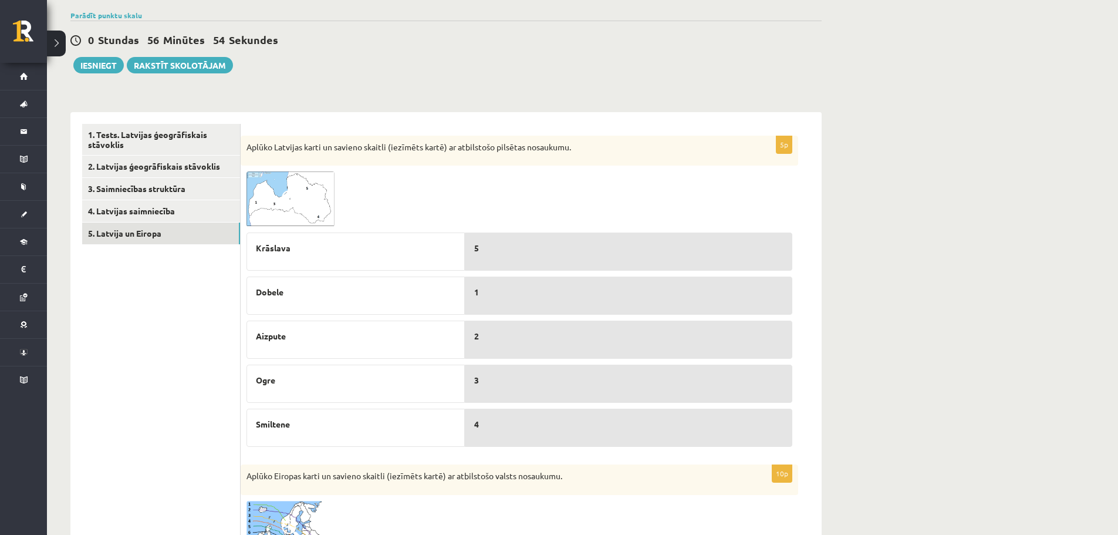
scroll to position [89, 0]
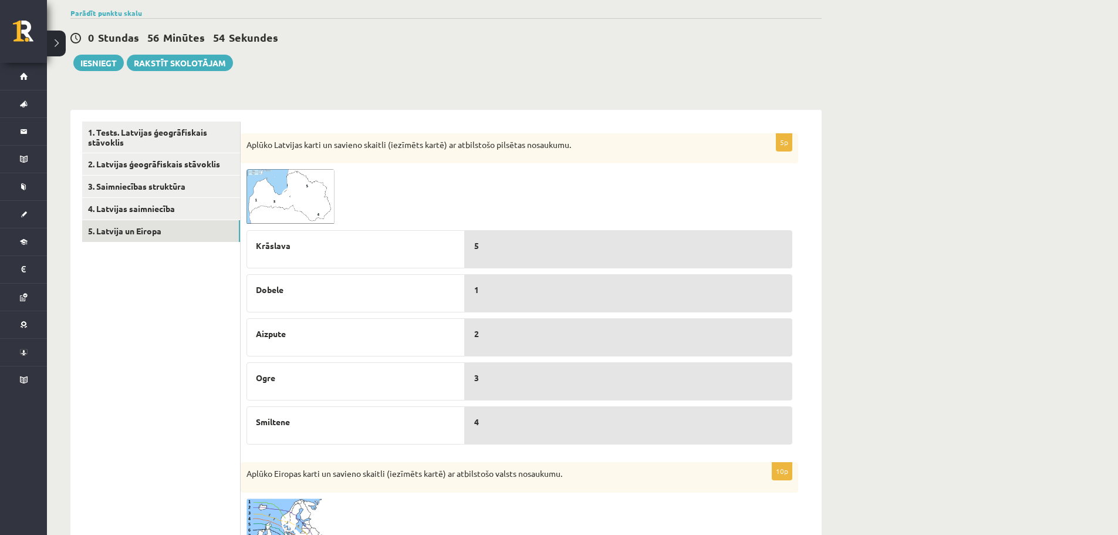
click at [379, 260] on div "Krāslava" at bounding box center [356, 249] width 218 height 38
drag, startPoint x: 414, startPoint y: 248, endPoint x: 504, endPoint y: 248, distance: 89.2
click at [449, 248] on p "Krāslava" at bounding box center [356, 245] width 200 height 12
click at [289, 218] on img at bounding box center [291, 196] width 88 height 55
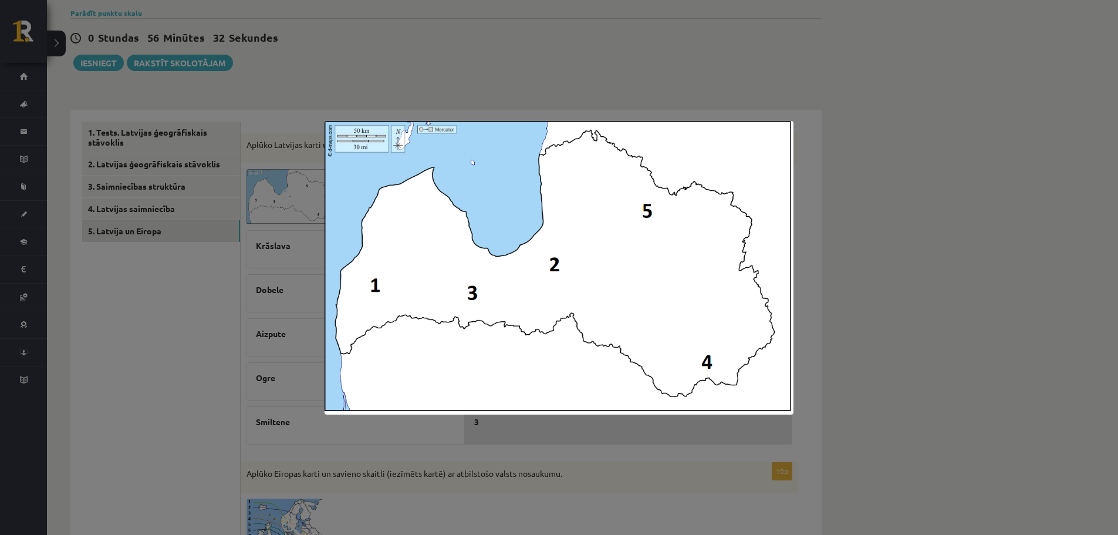
click at [795, 97] on div at bounding box center [559, 267] width 1118 height 535
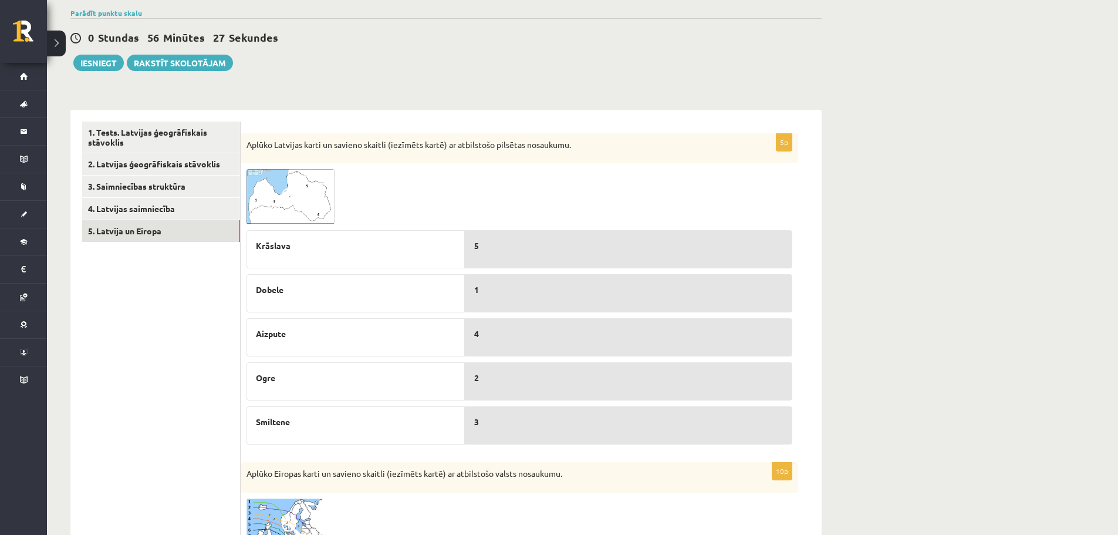
click at [292, 210] on img at bounding box center [291, 196] width 88 height 55
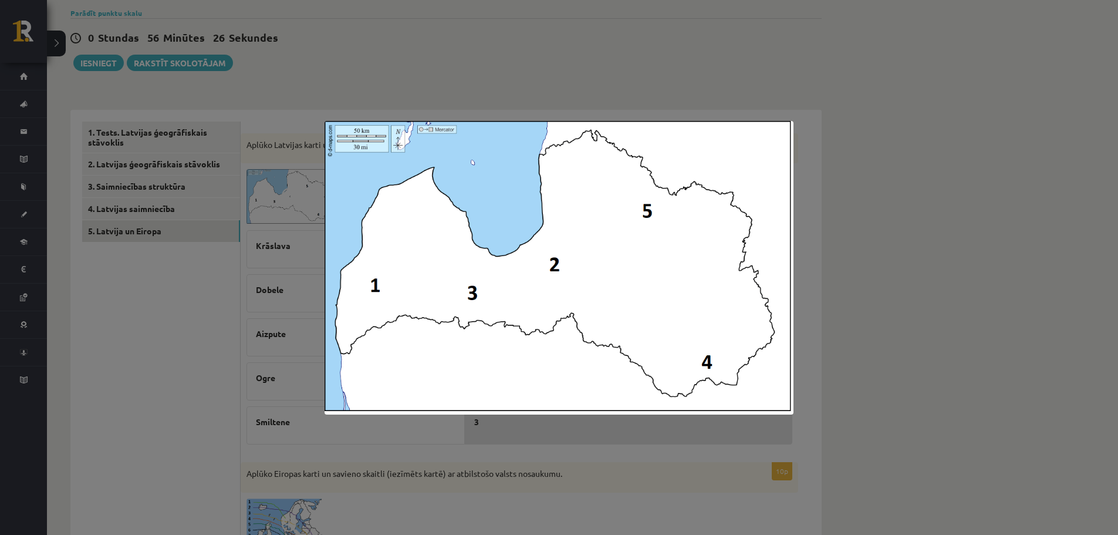
click at [400, 101] on div at bounding box center [559, 267] width 1118 height 535
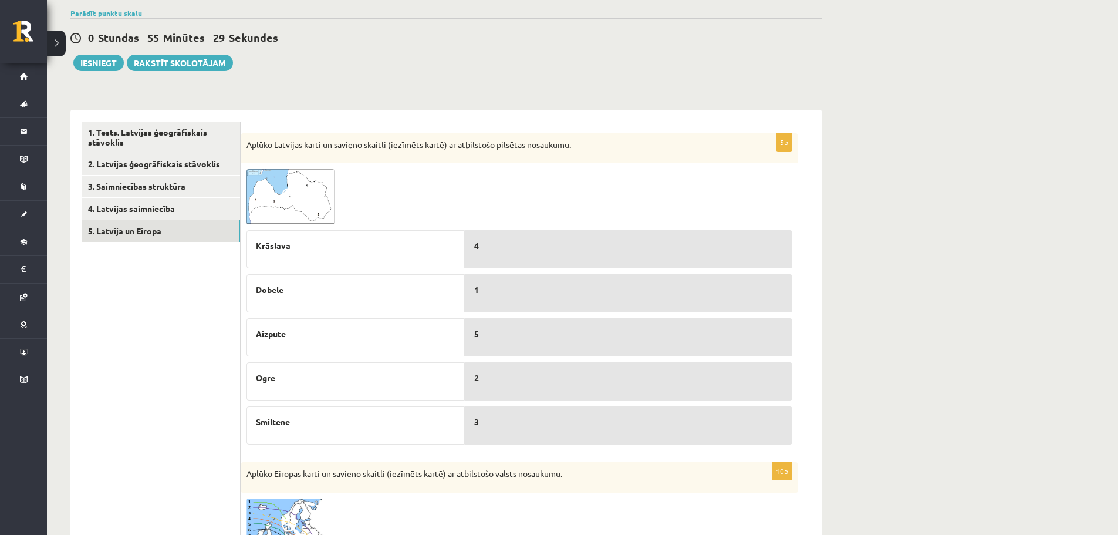
click at [263, 187] on img at bounding box center [291, 196] width 88 height 55
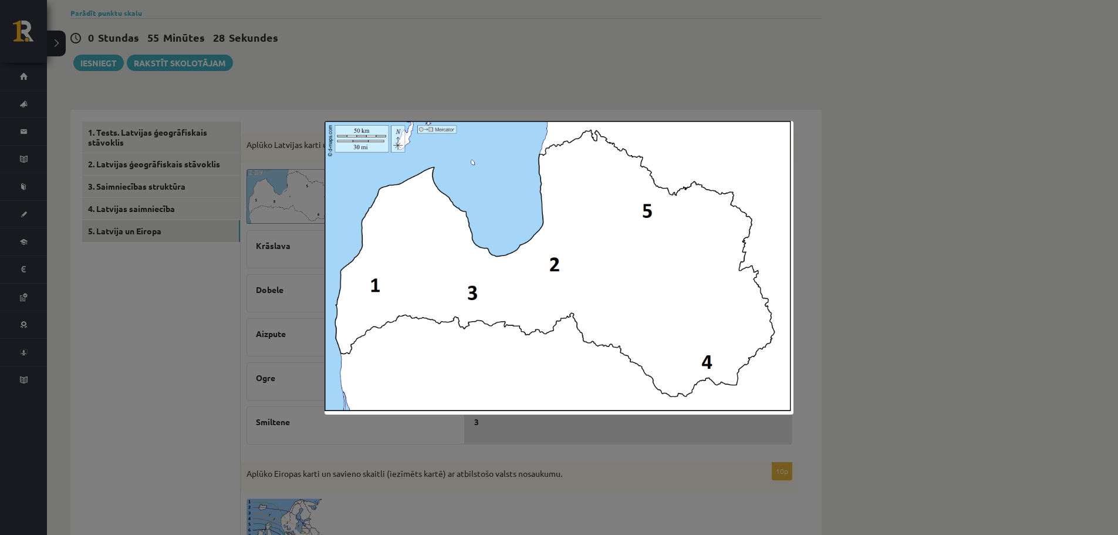
click at [292, 59] on div at bounding box center [559, 267] width 1118 height 535
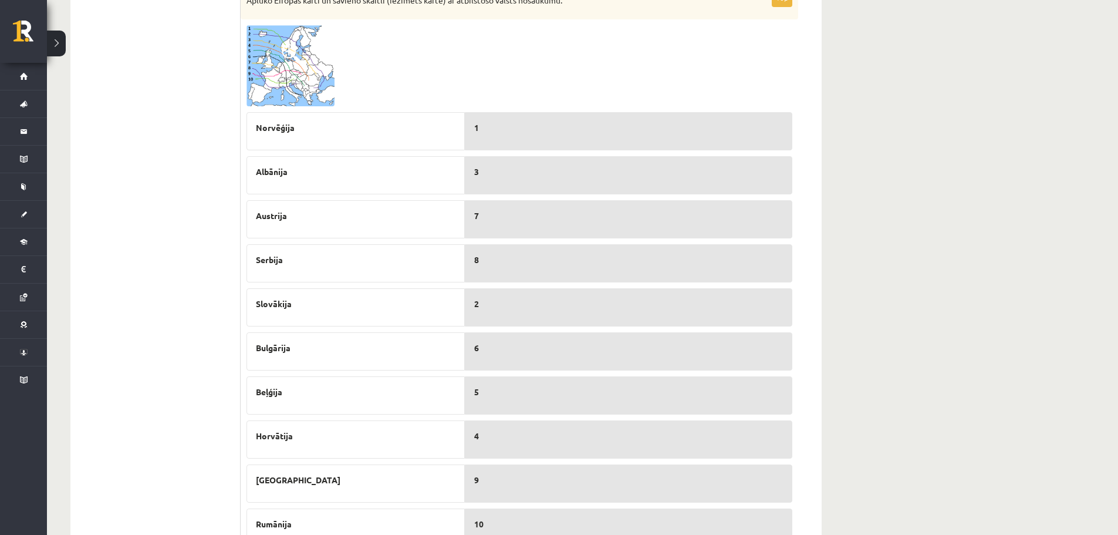
scroll to position [560, 0]
click at [276, 68] on img at bounding box center [291, 68] width 88 height 81
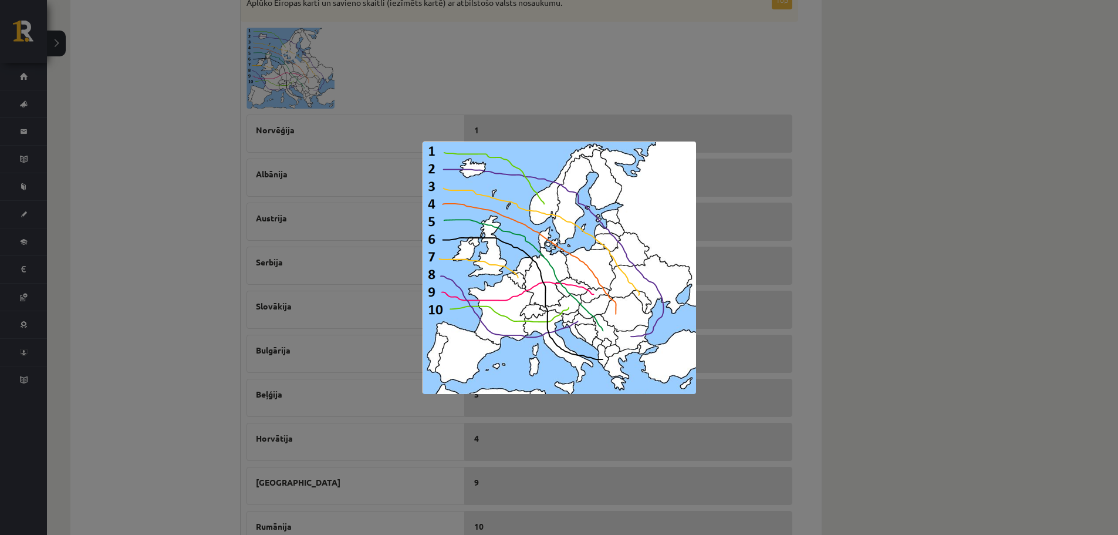
click at [293, 177] on div at bounding box center [559, 267] width 1118 height 535
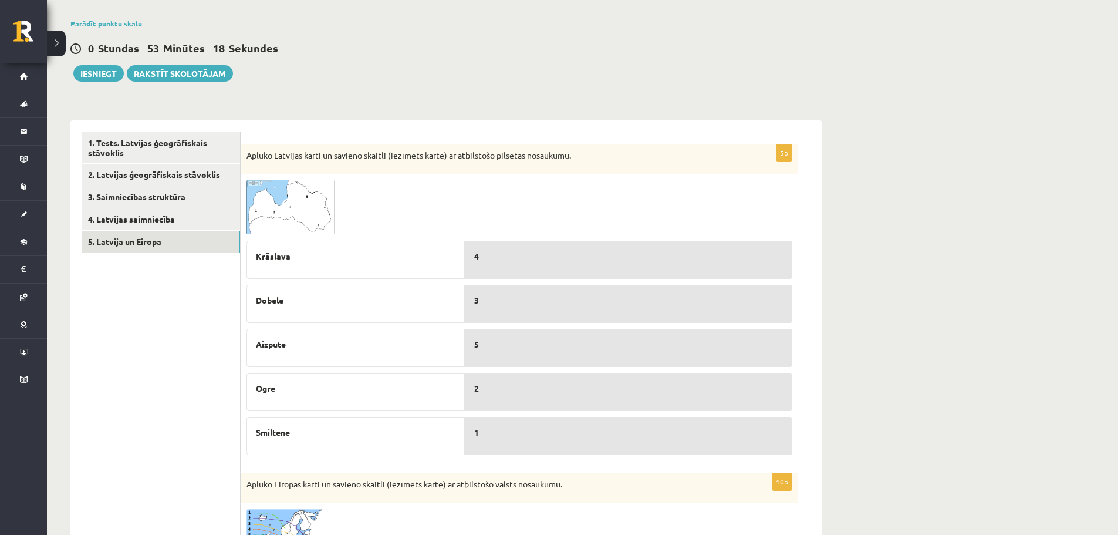
scroll to position [0, 0]
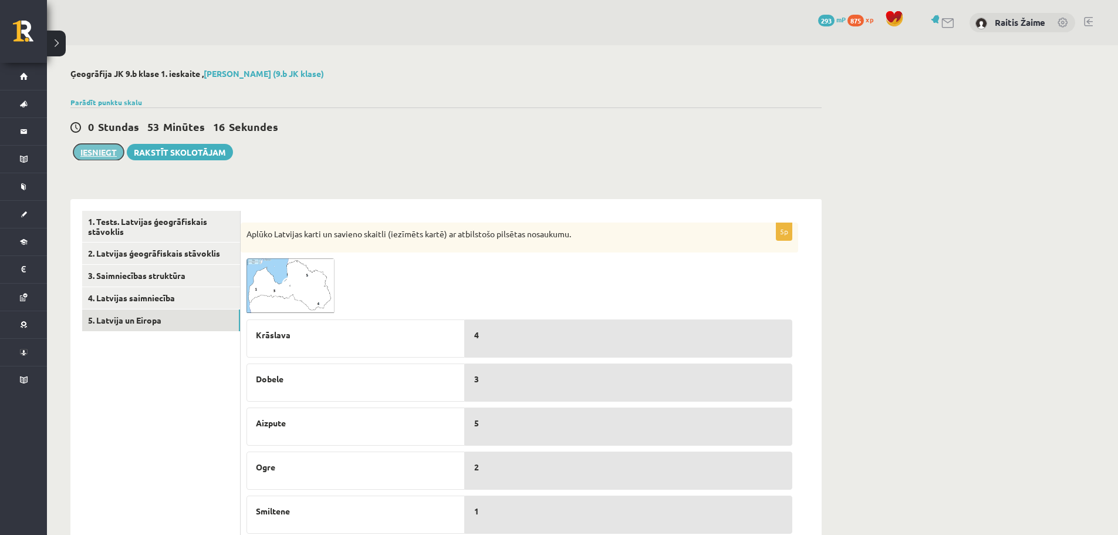
click at [90, 153] on button "Iesniegt" at bounding box center [98, 152] width 50 height 16
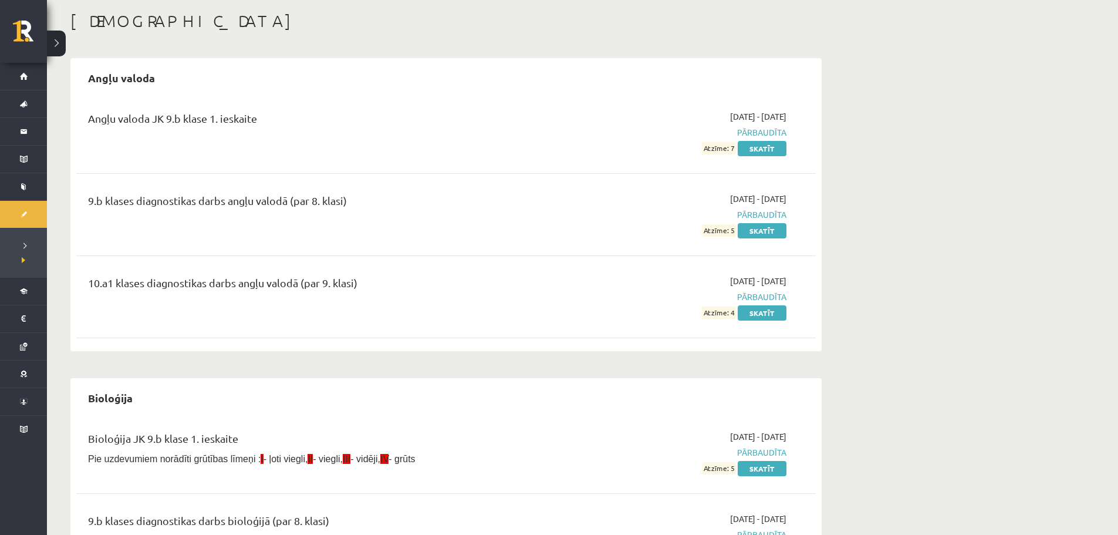
scroll to position [26, 0]
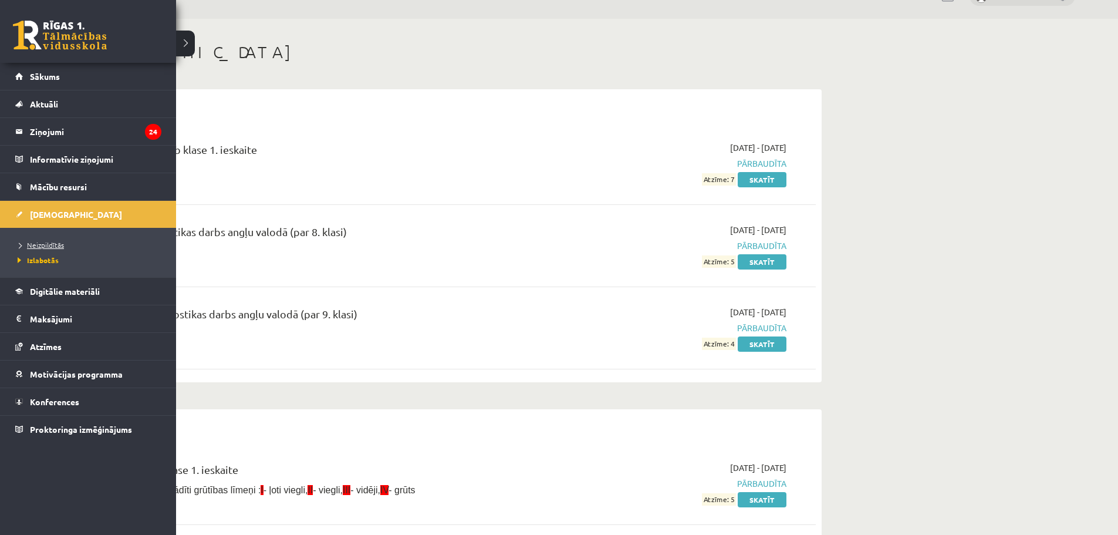
click at [58, 245] on span "Neizpildītās" at bounding box center [39, 244] width 49 height 9
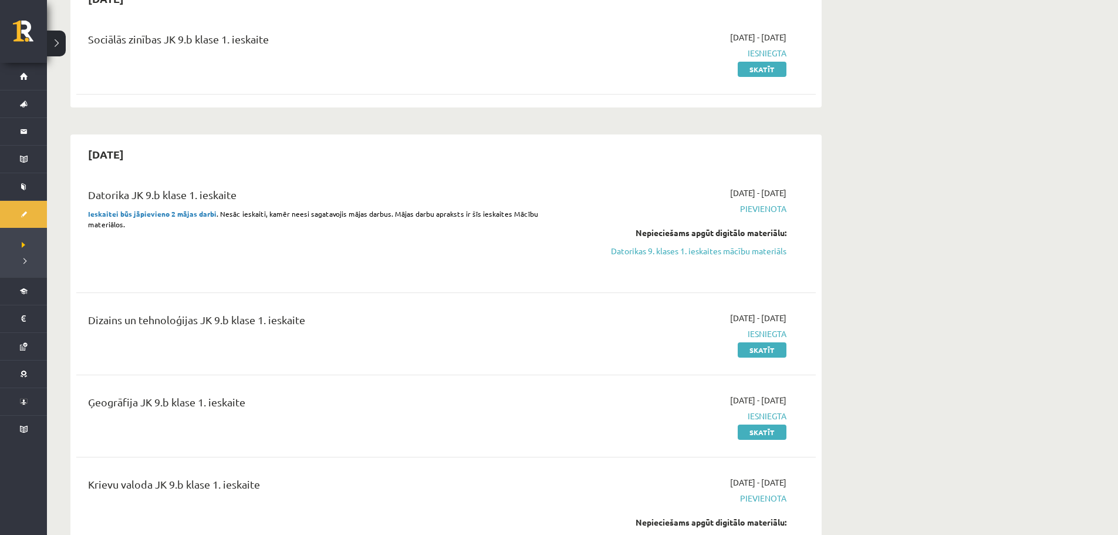
scroll to position [302, 0]
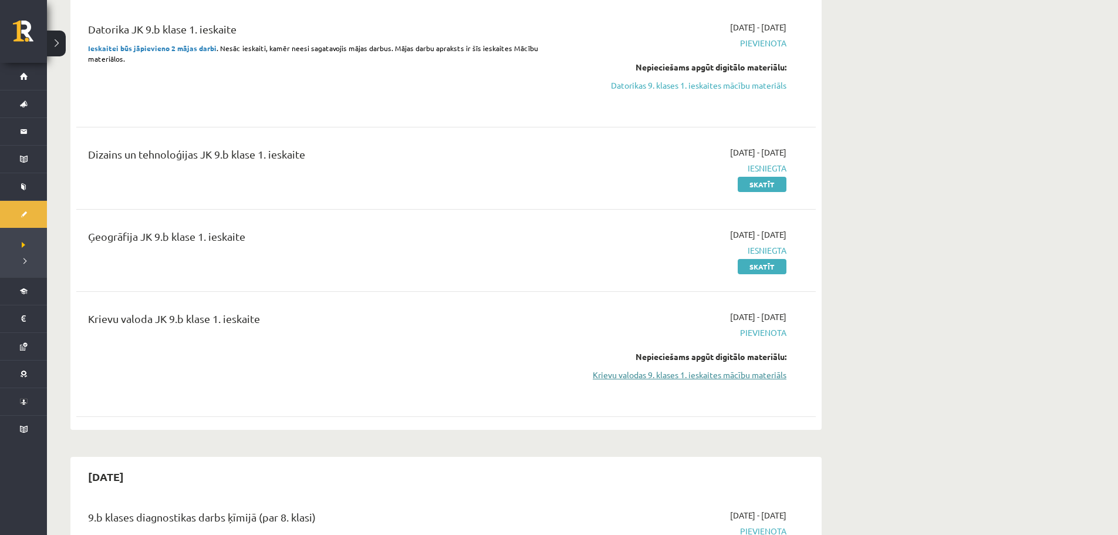
click at [765, 376] on link "Krievu valodas 9. klases 1. ieskaites mācību materiāls" at bounding box center [675, 375] width 221 height 12
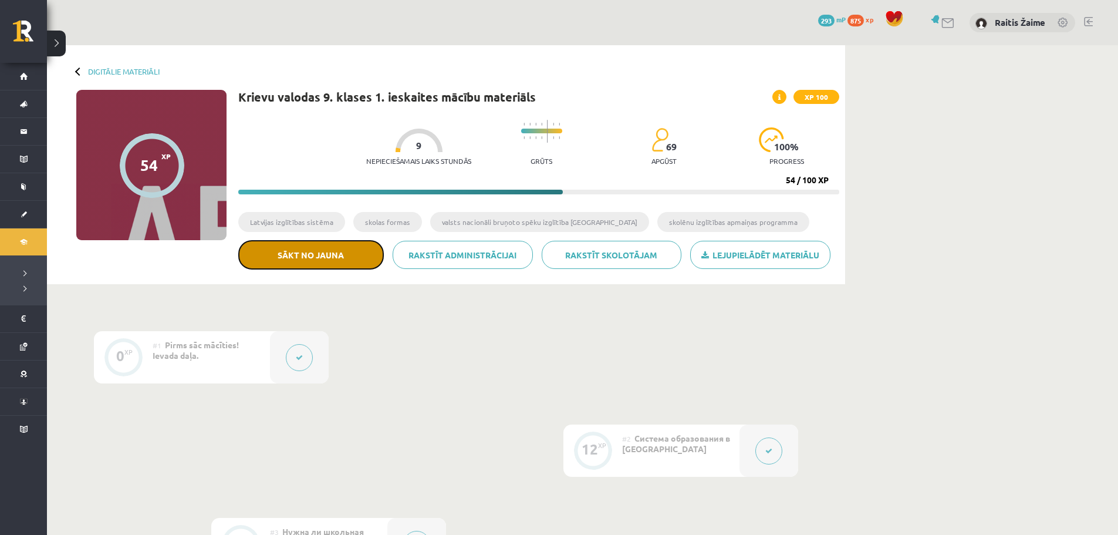
click at [325, 249] on button "Sākt no jauna" at bounding box center [311, 254] width 146 height 29
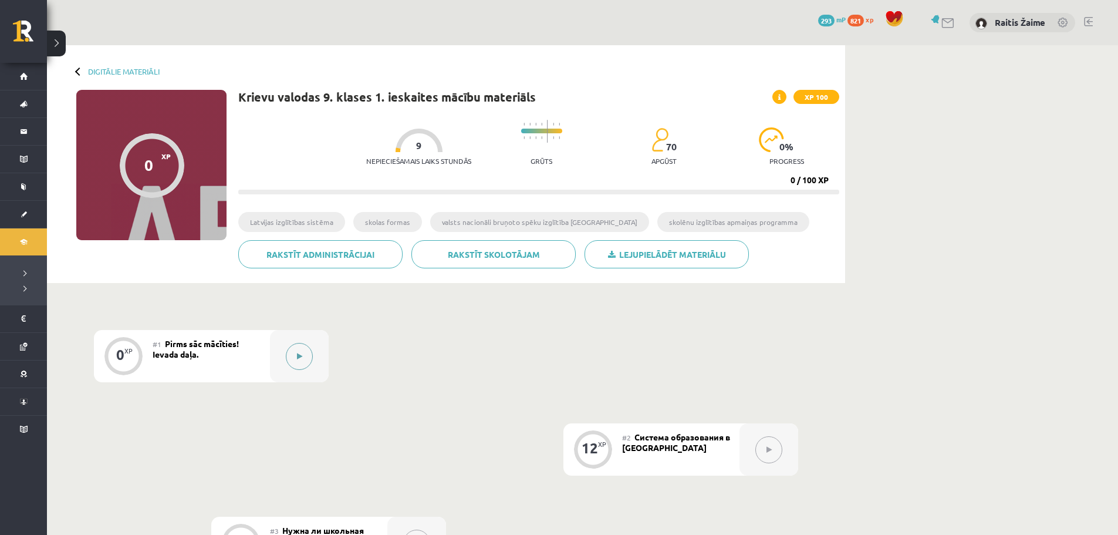
click at [307, 361] on button at bounding box center [299, 356] width 27 height 27
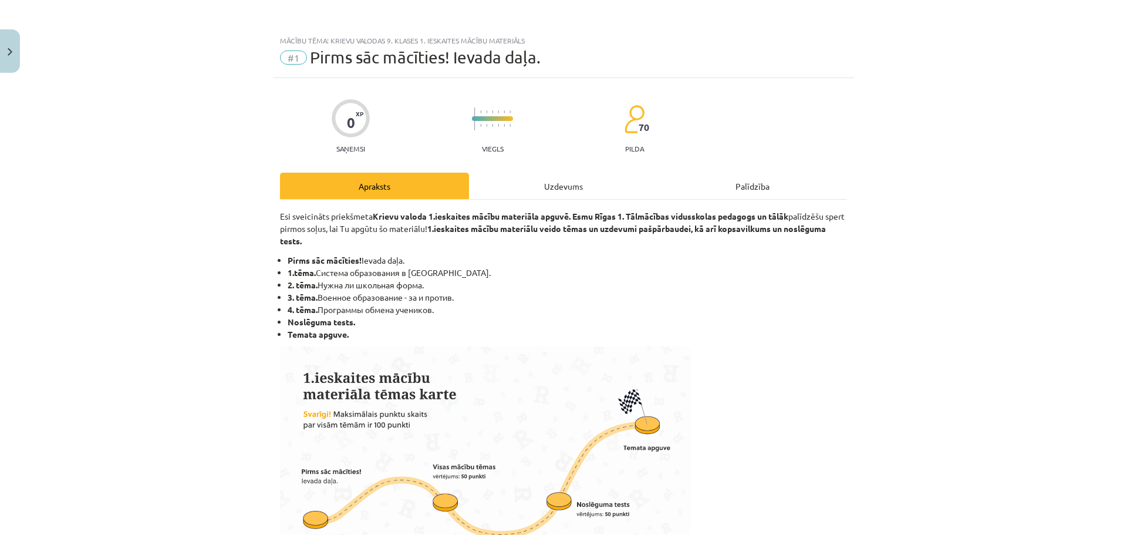
click at [573, 179] on div "Uzdevums" at bounding box center [563, 186] width 189 height 26
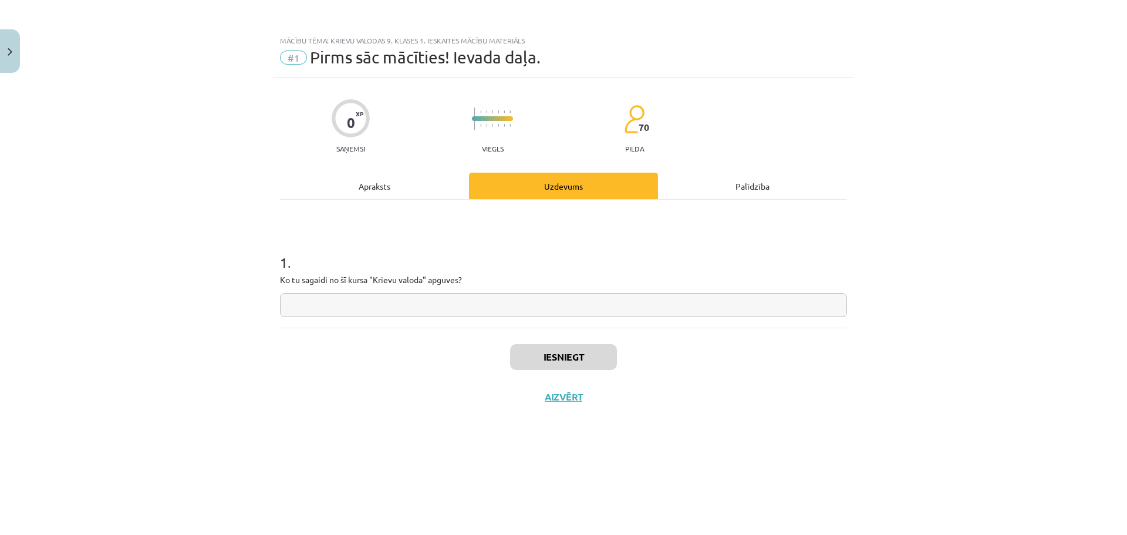
click at [562, 309] on input "text" at bounding box center [563, 305] width 567 height 24
type input "**"
click at [552, 360] on button "Iesniegt" at bounding box center [563, 357] width 107 height 26
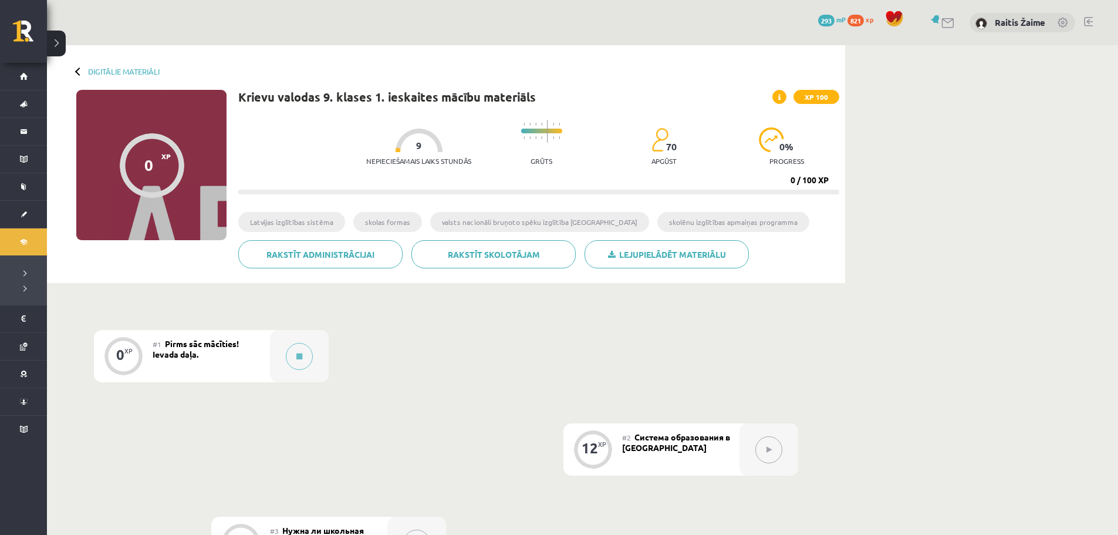
click at [771, 446] on icon at bounding box center [769, 449] width 5 height 7
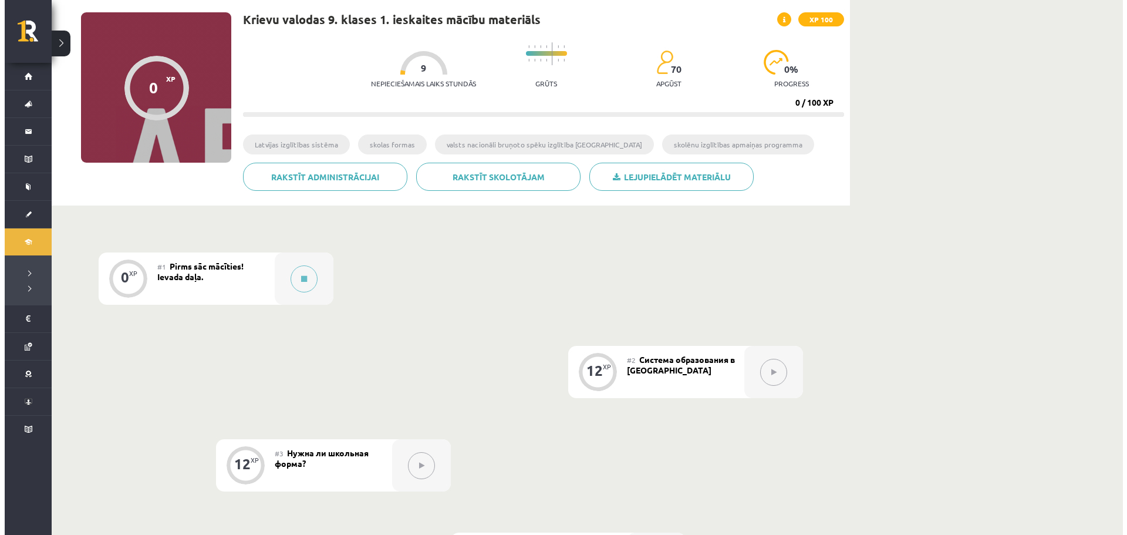
scroll to position [82, 0]
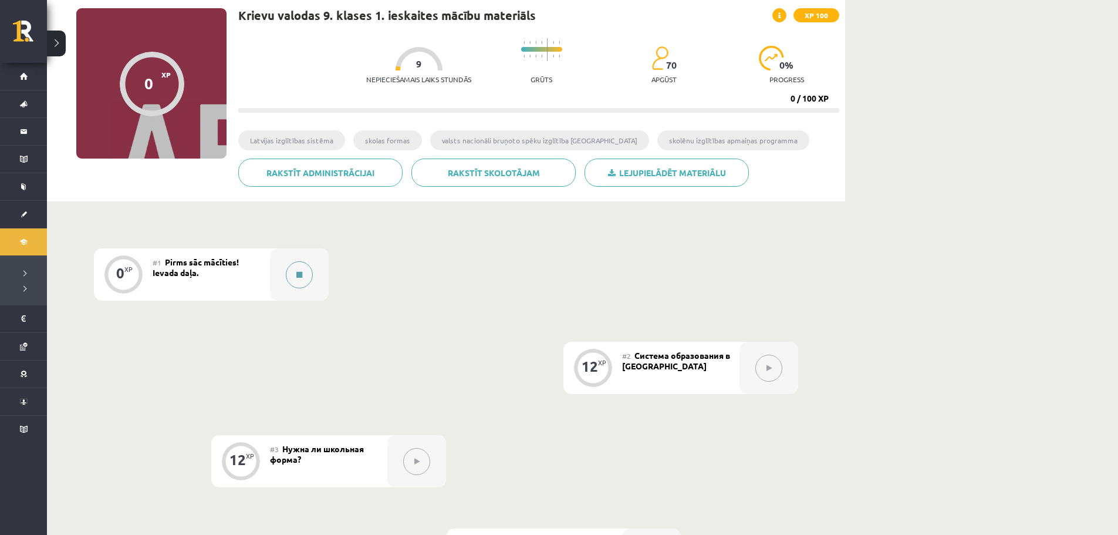
click at [296, 274] on icon at bounding box center [299, 274] width 6 height 7
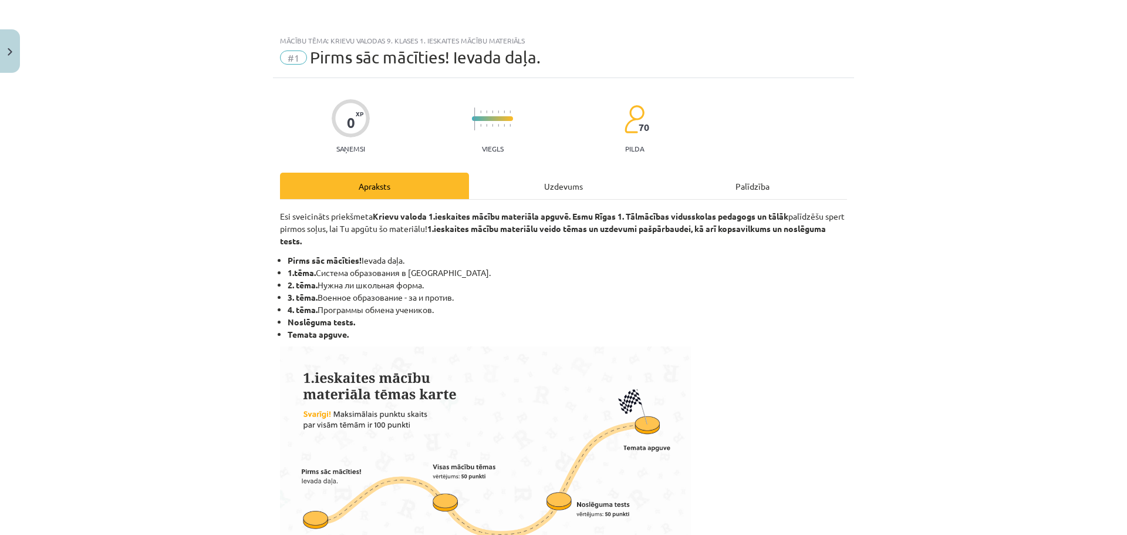
click at [540, 185] on div "Uzdevums" at bounding box center [563, 186] width 189 height 26
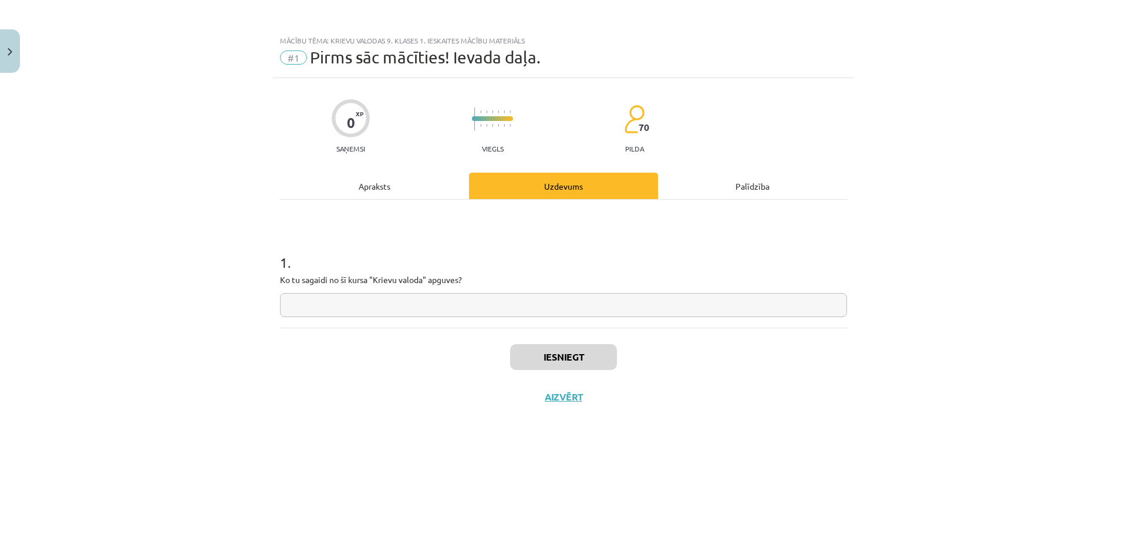
drag, startPoint x: 568, startPoint y: 303, endPoint x: 556, endPoint y: 303, distance: 11.2
click at [565, 303] on input "text" at bounding box center [563, 305] width 567 height 24
type input "*"
type input "**"
click at [590, 352] on button "Iesniegt" at bounding box center [563, 357] width 107 height 26
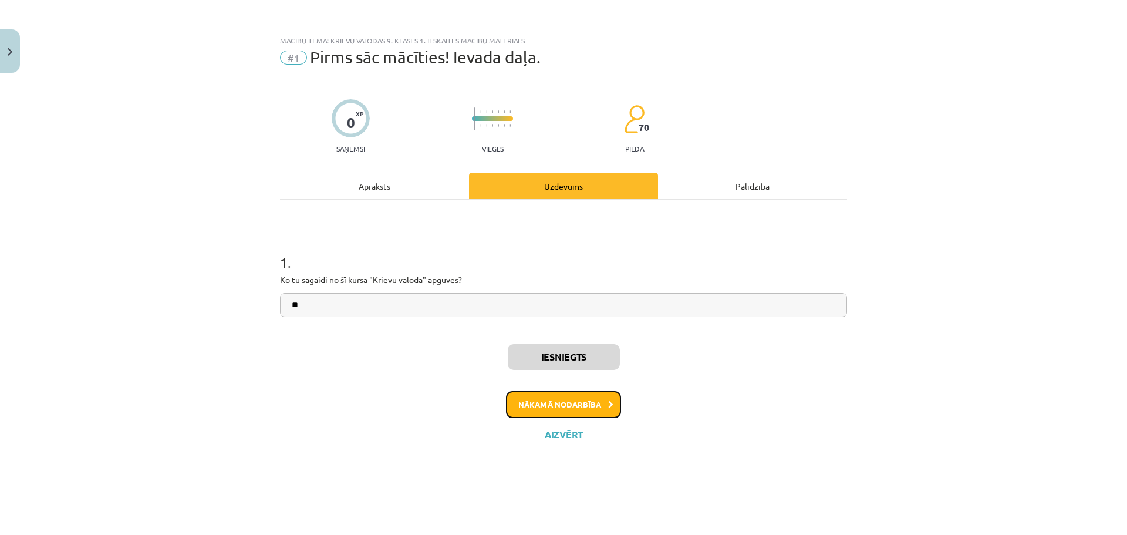
click at [568, 396] on button "Nākamā nodarbība" at bounding box center [563, 404] width 115 height 27
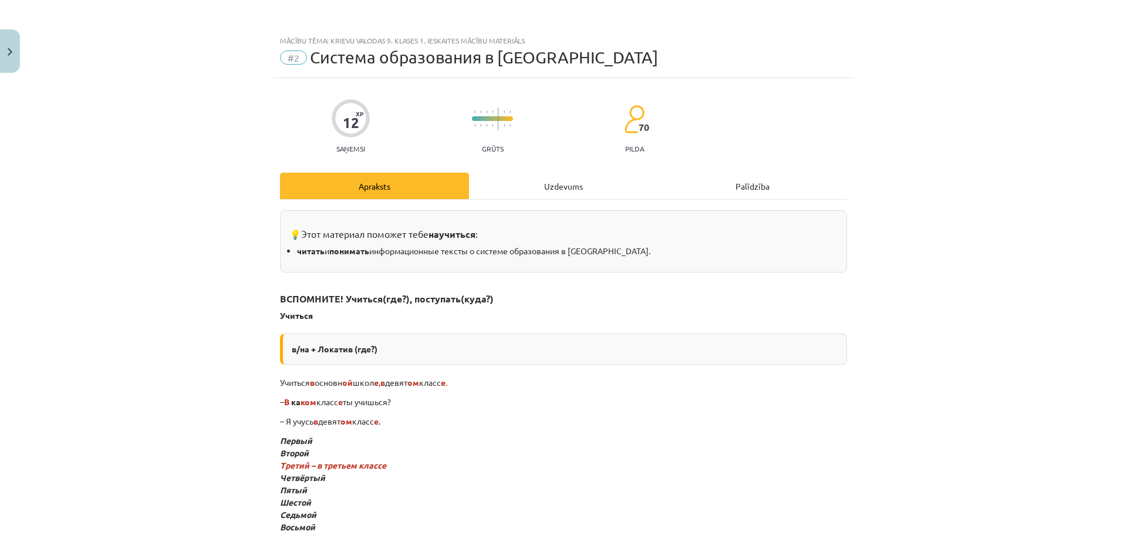
click at [508, 191] on div "Uzdevums" at bounding box center [563, 186] width 189 height 26
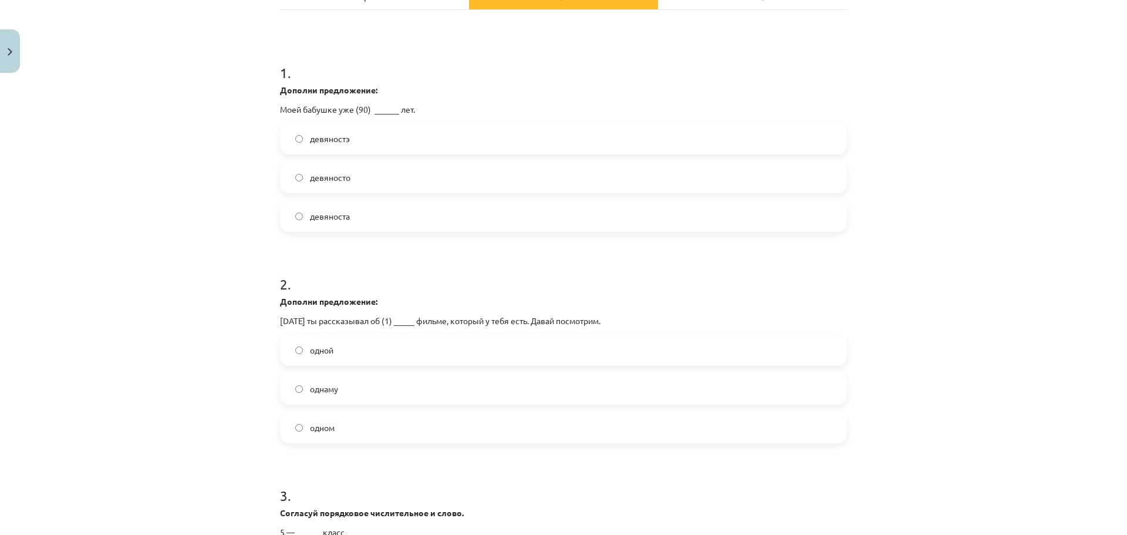
scroll to position [172, 0]
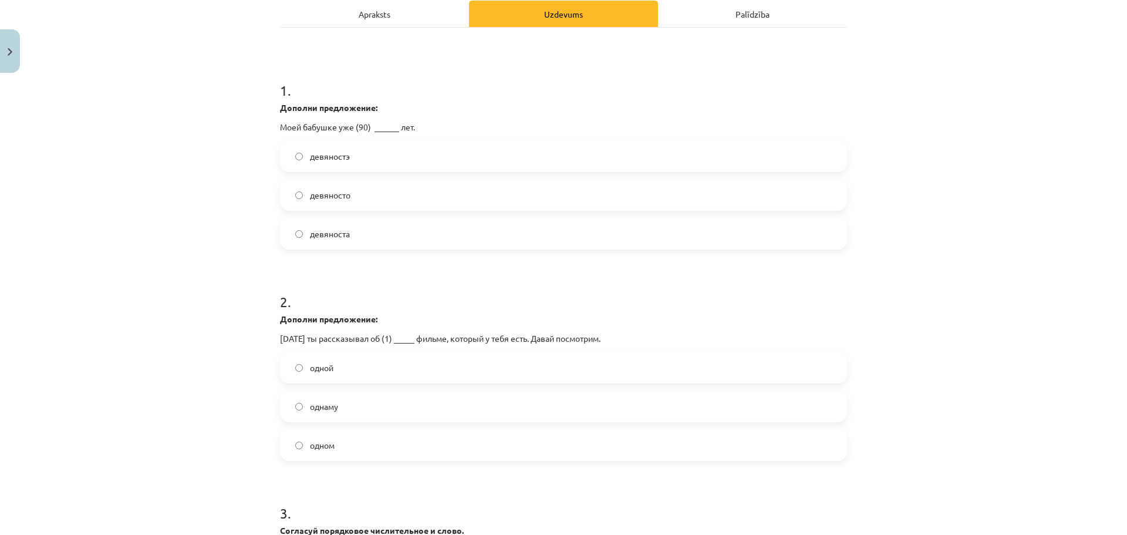
click at [384, 195] on label "девяносто" at bounding box center [563, 194] width 565 height 29
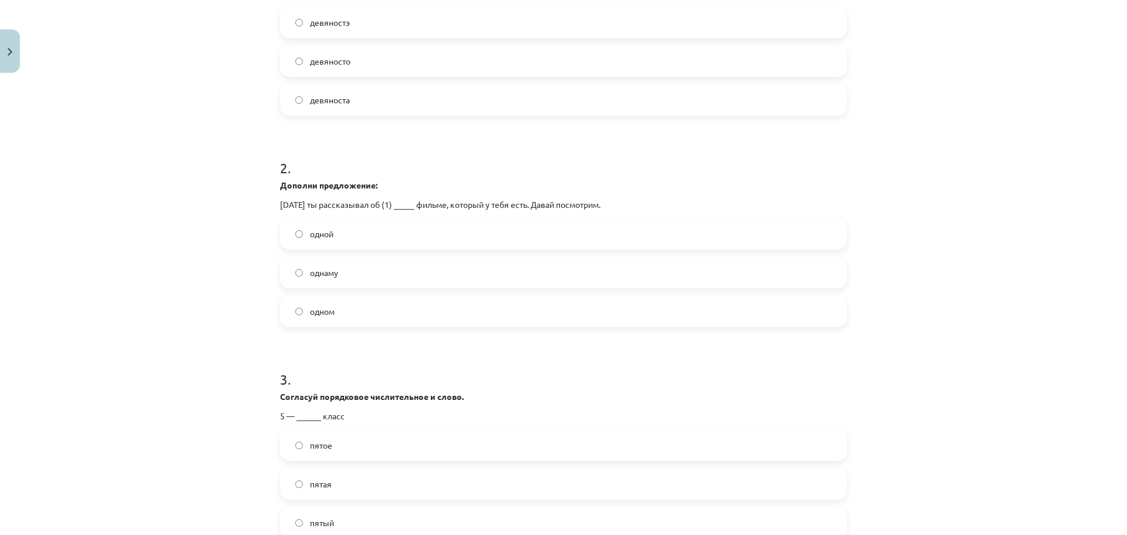
scroll to position [302, 0]
click at [403, 312] on label "одном" at bounding box center [563, 315] width 565 height 29
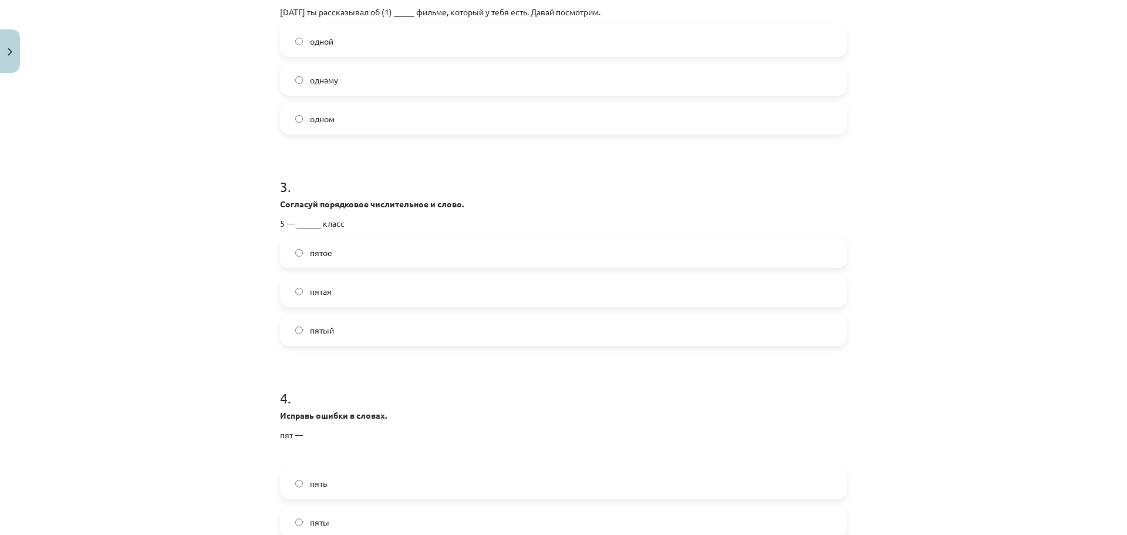
scroll to position [505, 0]
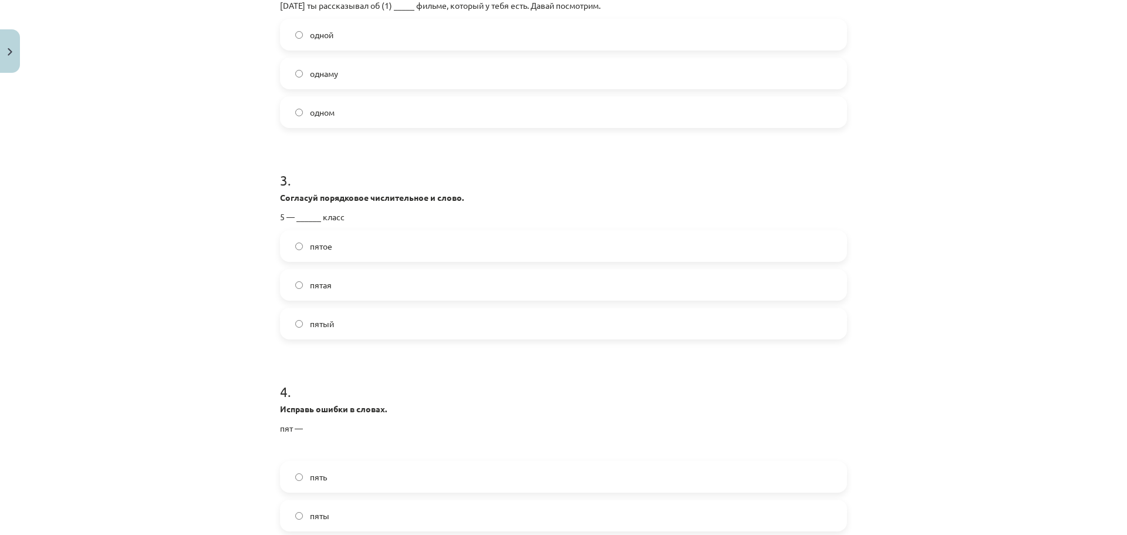
click at [343, 249] on label "пятое" at bounding box center [563, 245] width 565 height 29
click at [418, 323] on label "пятый" at bounding box center [563, 323] width 565 height 29
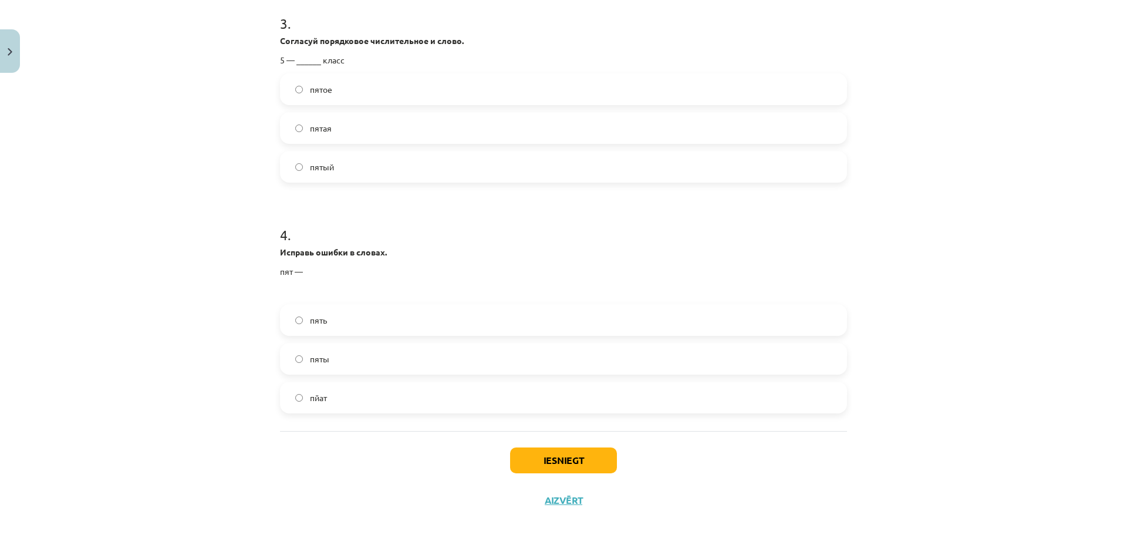
scroll to position [676, 0]
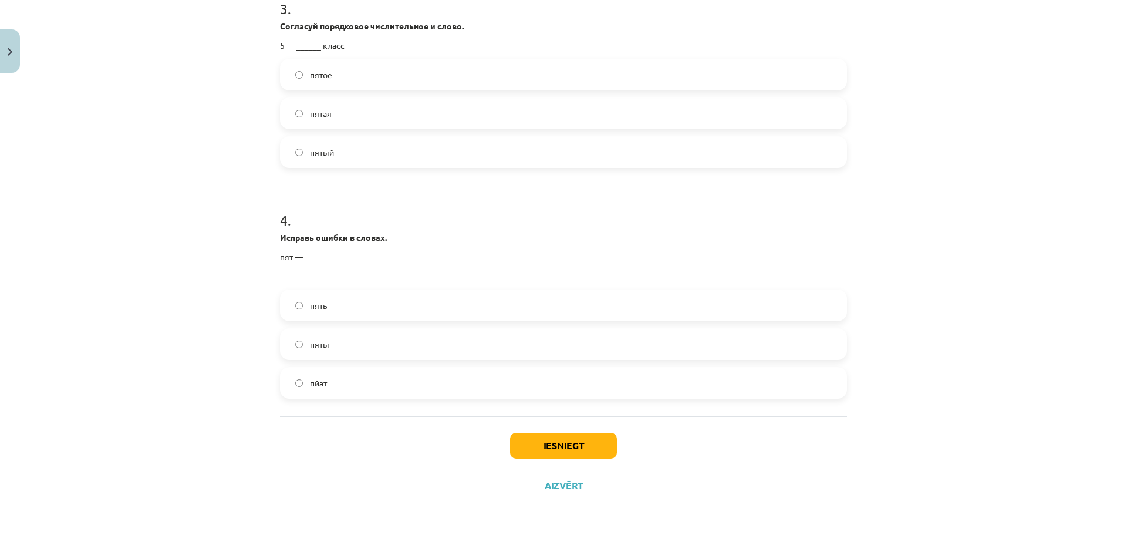
click at [395, 340] on label "пяты" at bounding box center [563, 343] width 565 height 29
click at [525, 436] on button "Iesniegt" at bounding box center [563, 446] width 107 height 26
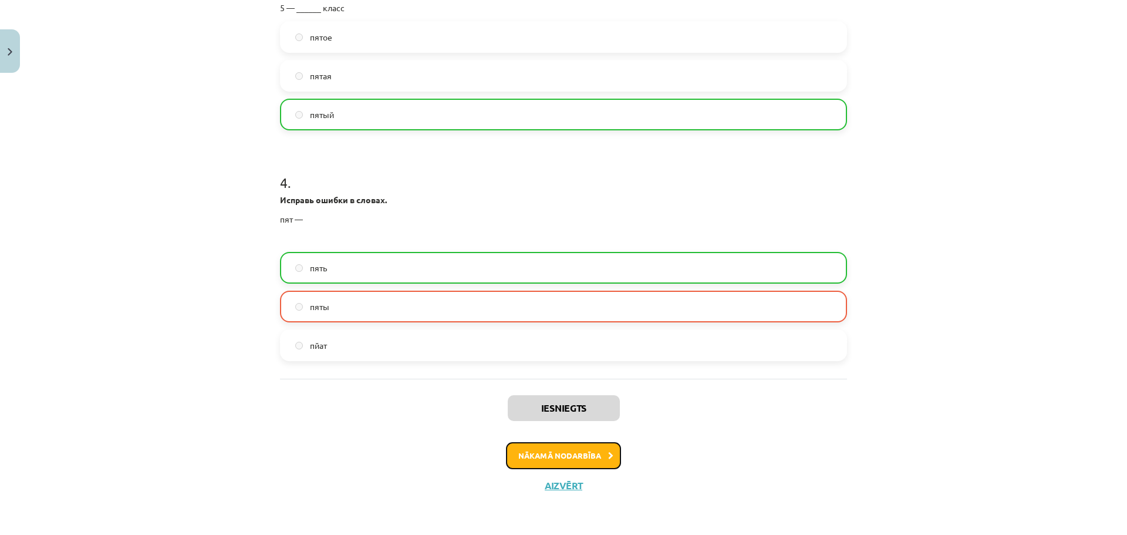
click at [578, 451] on button "Nākamā nodarbība" at bounding box center [563, 455] width 115 height 27
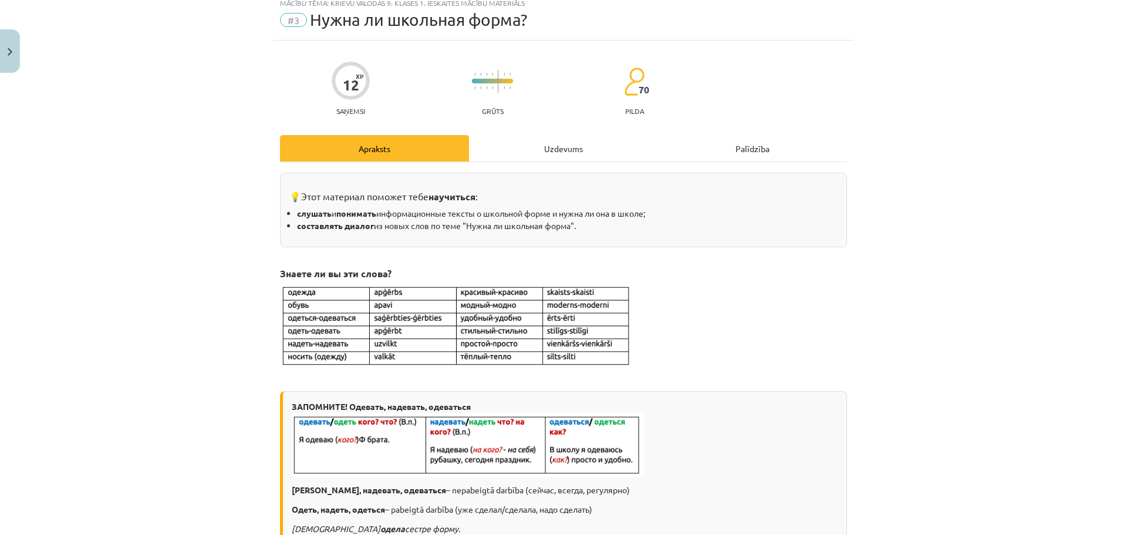
scroll to position [29, 0]
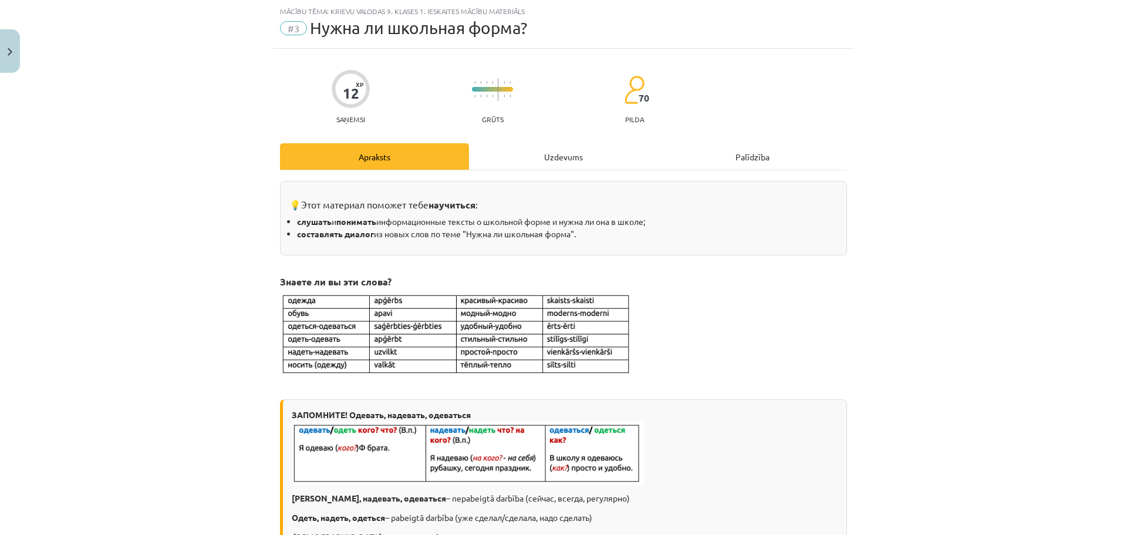
click at [544, 155] on div "Uzdevums" at bounding box center [563, 156] width 189 height 26
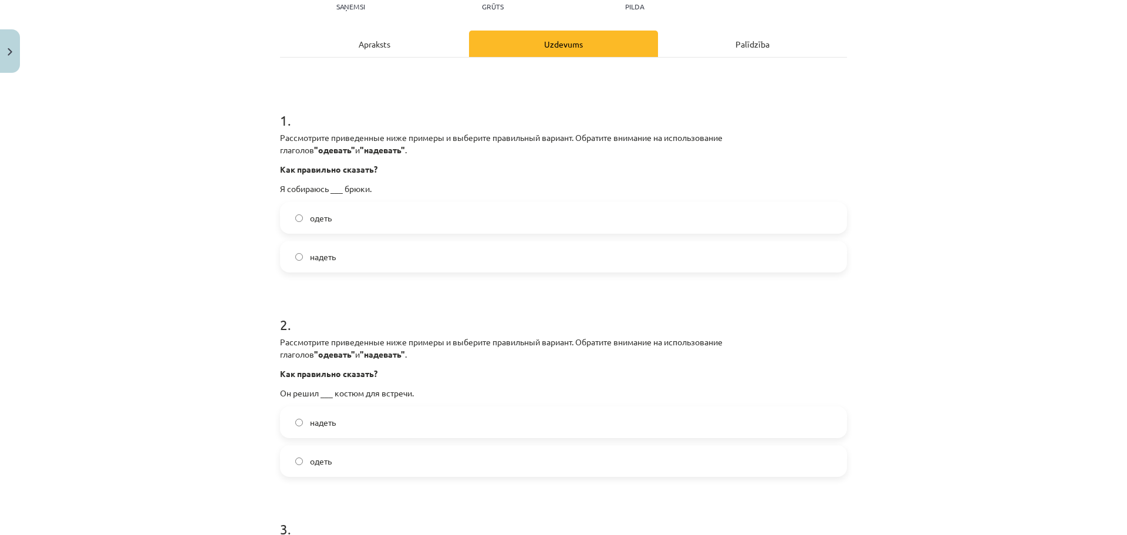
scroll to position [148, 0]
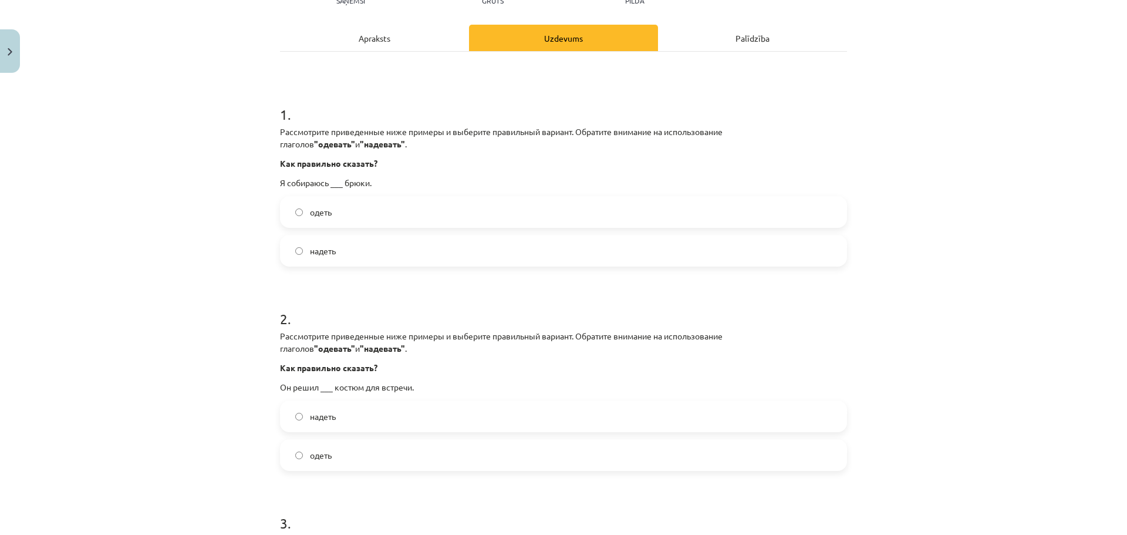
click at [370, 248] on label "надеть" at bounding box center [563, 250] width 565 height 29
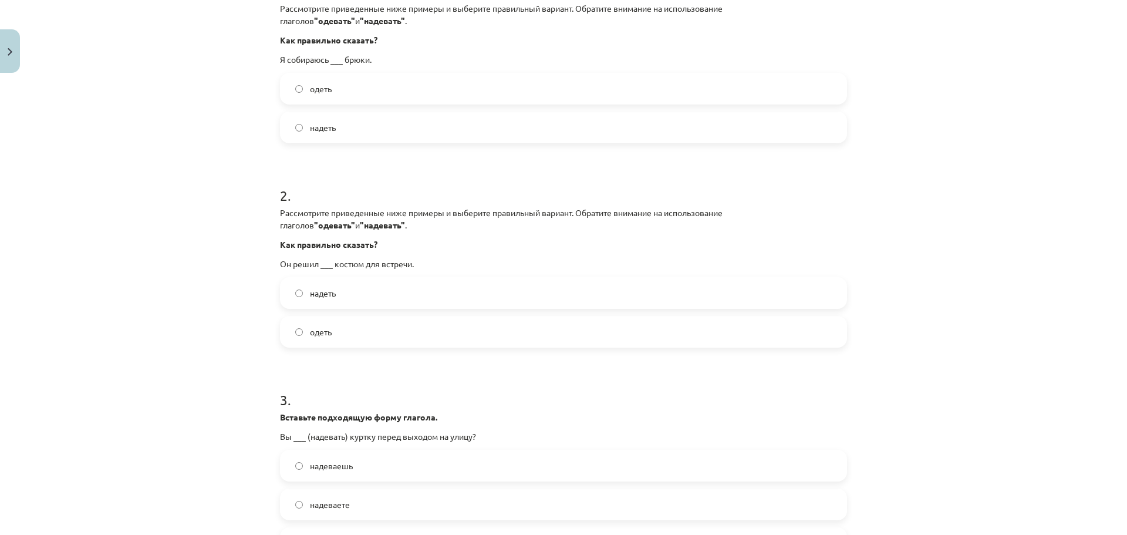
scroll to position [330, 0]
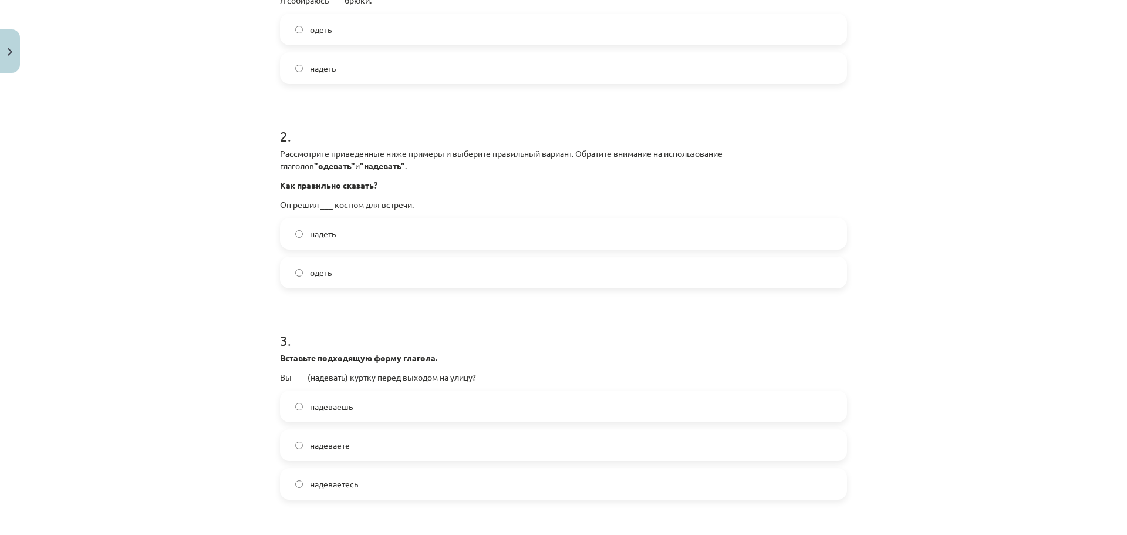
click at [379, 242] on label "надеть" at bounding box center [563, 233] width 565 height 29
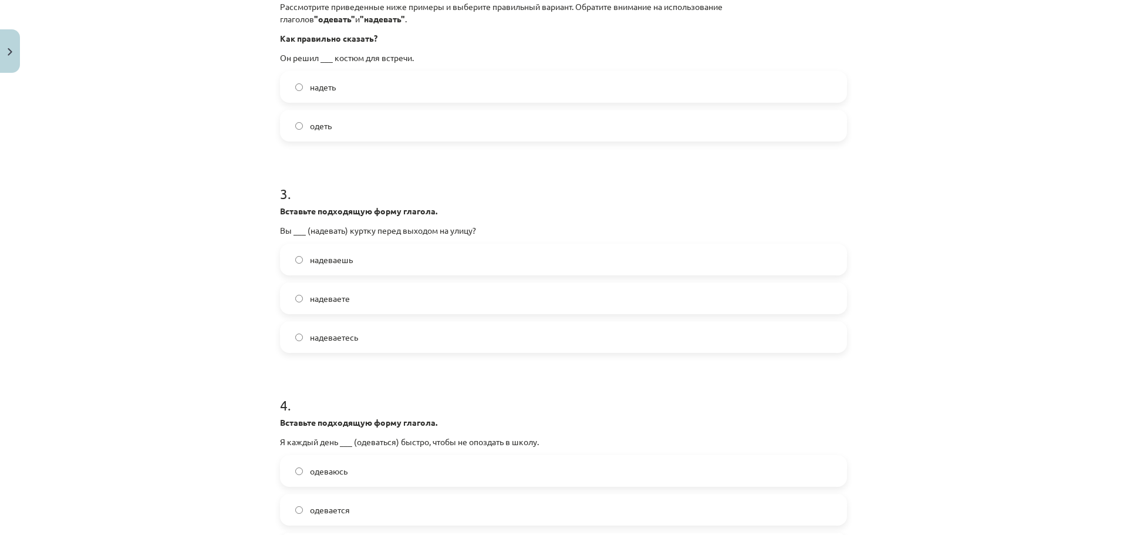
scroll to position [485, 0]
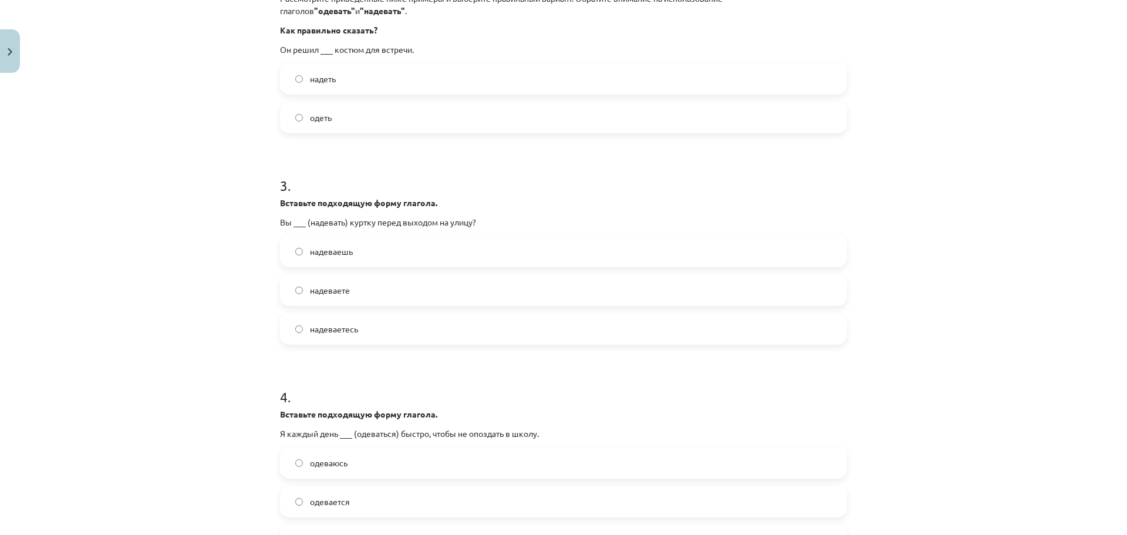
click at [389, 296] on label "надеваете" at bounding box center [563, 289] width 565 height 29
drag, startPoint x: 1100, startPoint y: 298, endPoint x: 1125, endPoint y: 324, distance: 36.1
click at [1121, 329] on div "Mācību tēma: Krievu valodas 9. klases 1. ieskaites mācību materiāls #3 Нужна ли…" at bounding box center [563, 267] width 1127 height 535
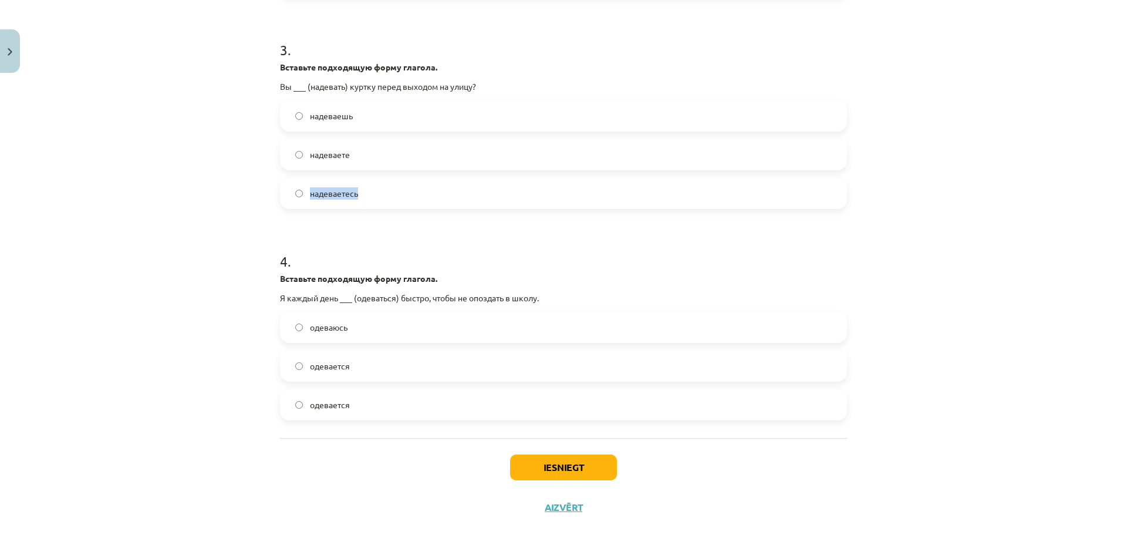
scroll to position [643, 0]
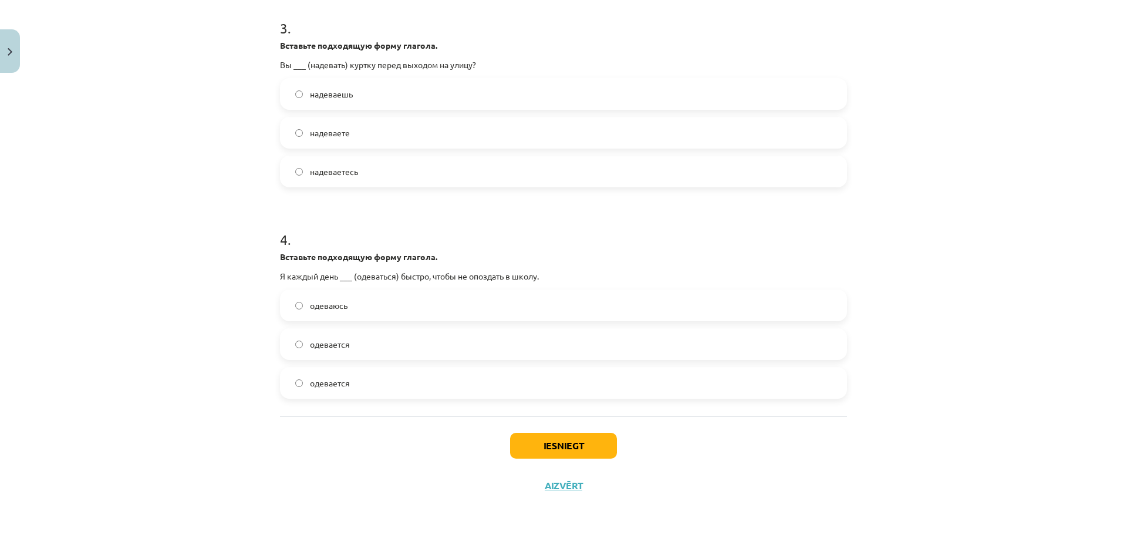
click at [344, 304] on label "одеваюсь" at bounding box center [563, 305] width 565 height 29
click at [548, 435] on button "Iesniegt" at bounding box center [563, 446] width 107 height 26
click at [342, 350] on span "одевается" at bounding box center [330, 344] width 40 height 12
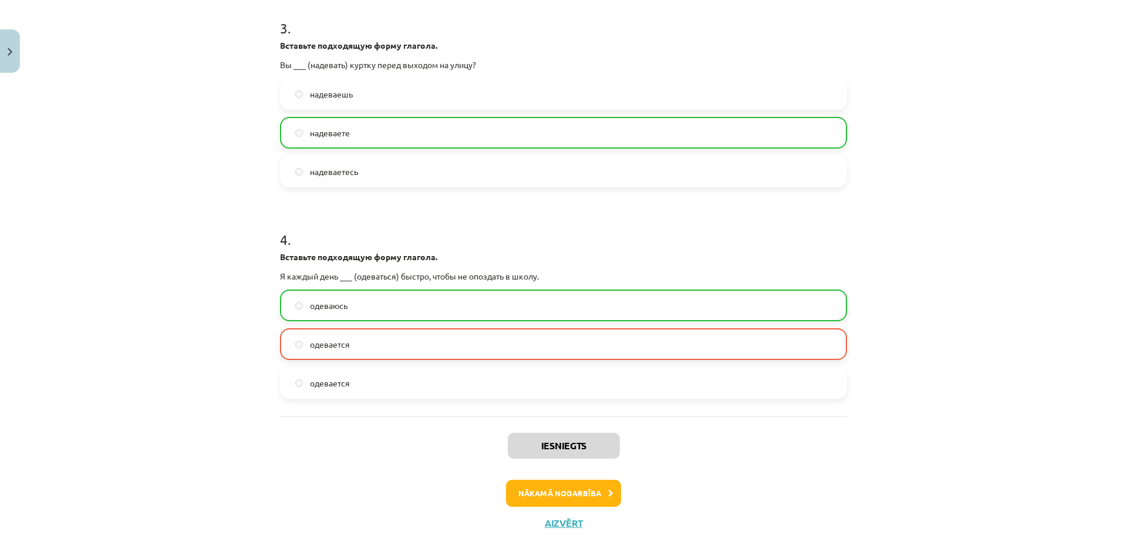
click at [368, 308] on label "одеваюсь" at bounding box center [563, 305] width 565 height 29
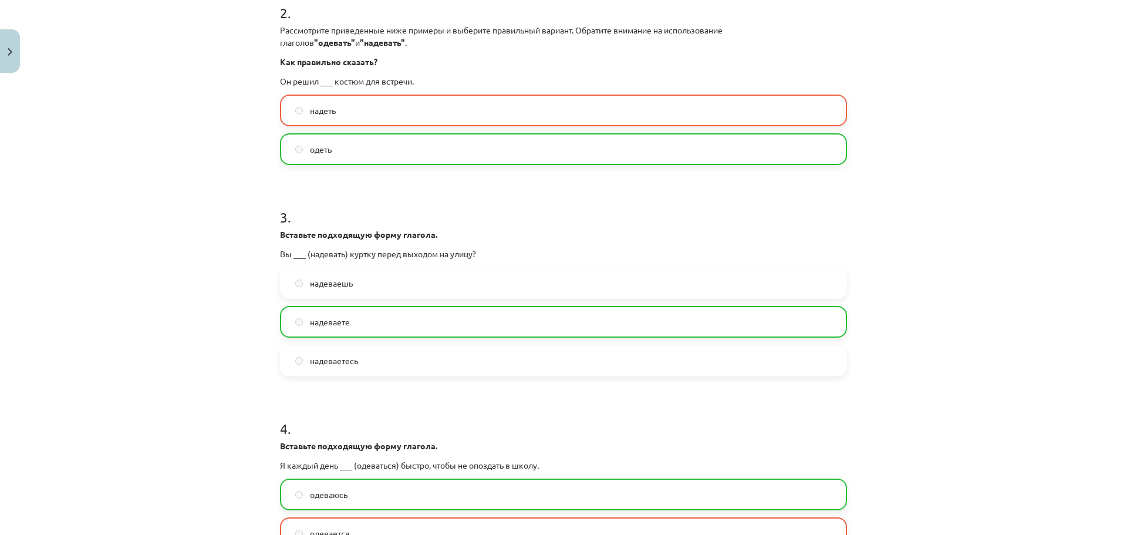
scroll to position [680, 0]
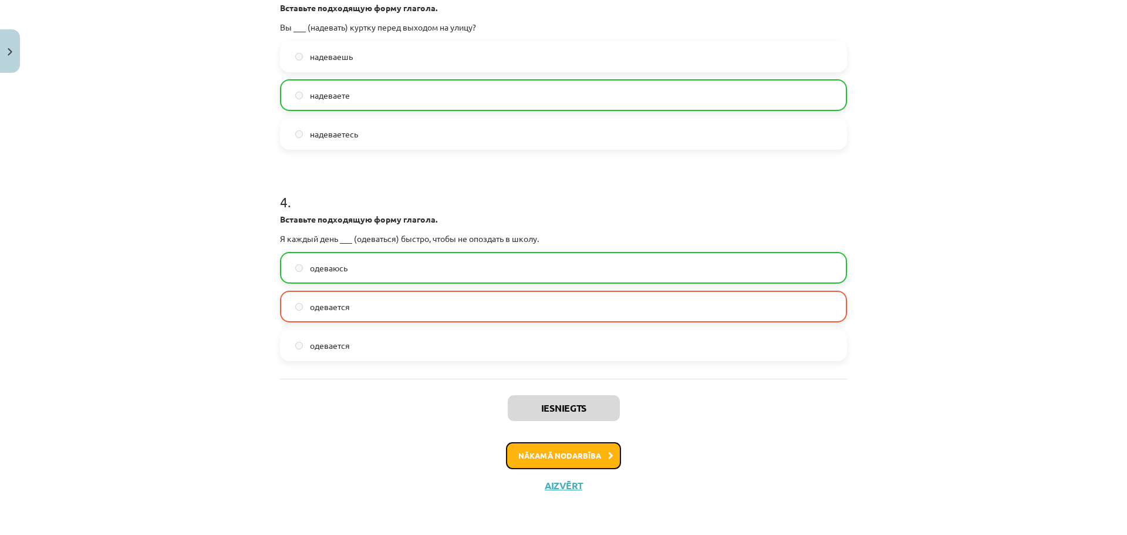
click at [545, 450] on button "Nākamā nodarbība" at bounding box center [563, 455] width 115 height 27
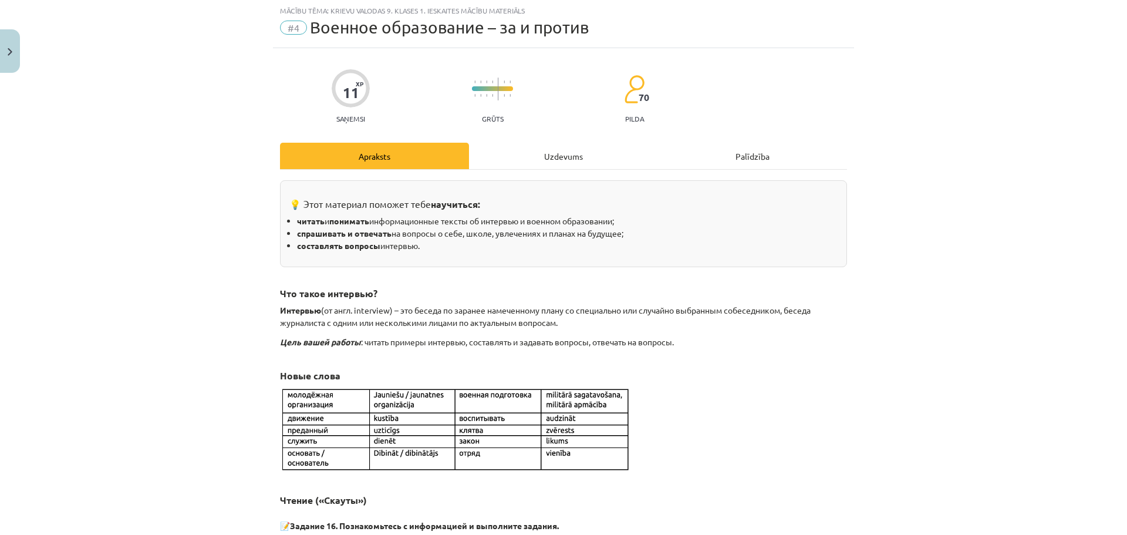
scroll to position [29, 0]
click at [531, 170] on hr at bounding box center [563, 170] width 567 height 1
click at [558, 160] on div "Uzdevums" at bounding box center [563, 156] width 189 height 26
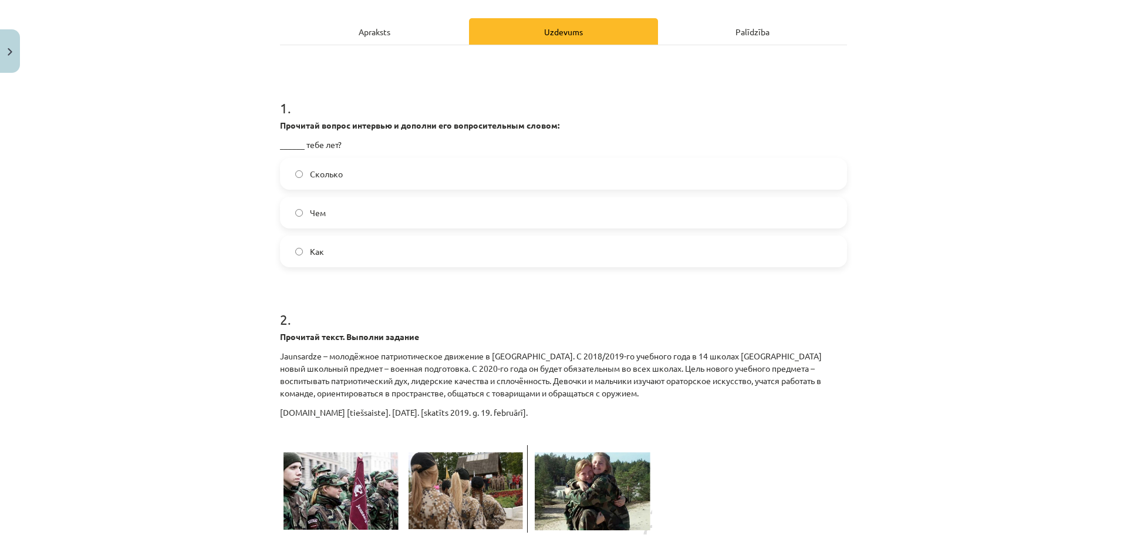
scroll to position [158, 0]
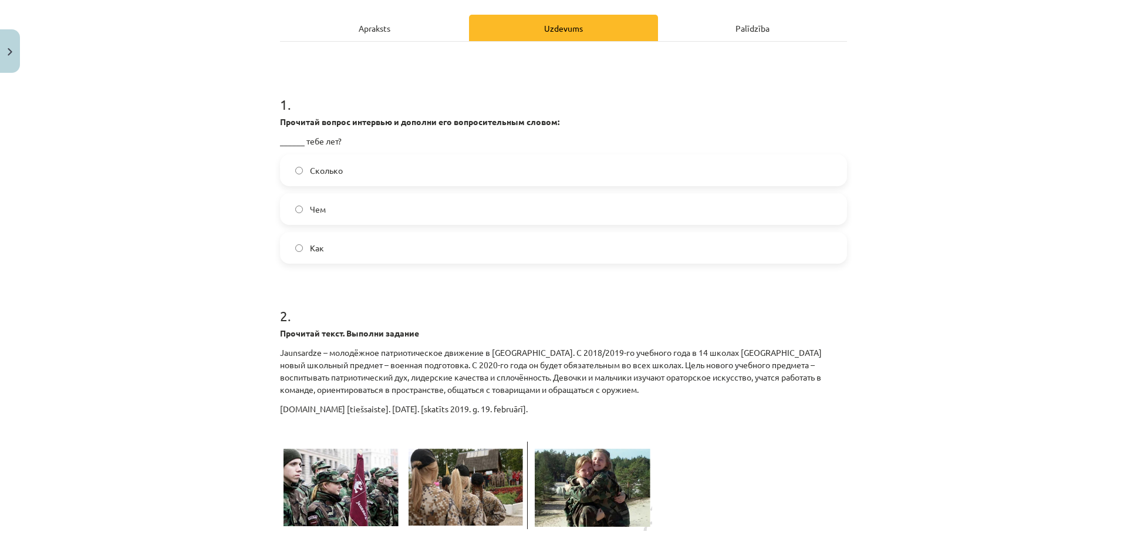
click at [337, 164] on span "Сколько" at bounding box center [326, 170] width 33 height 12
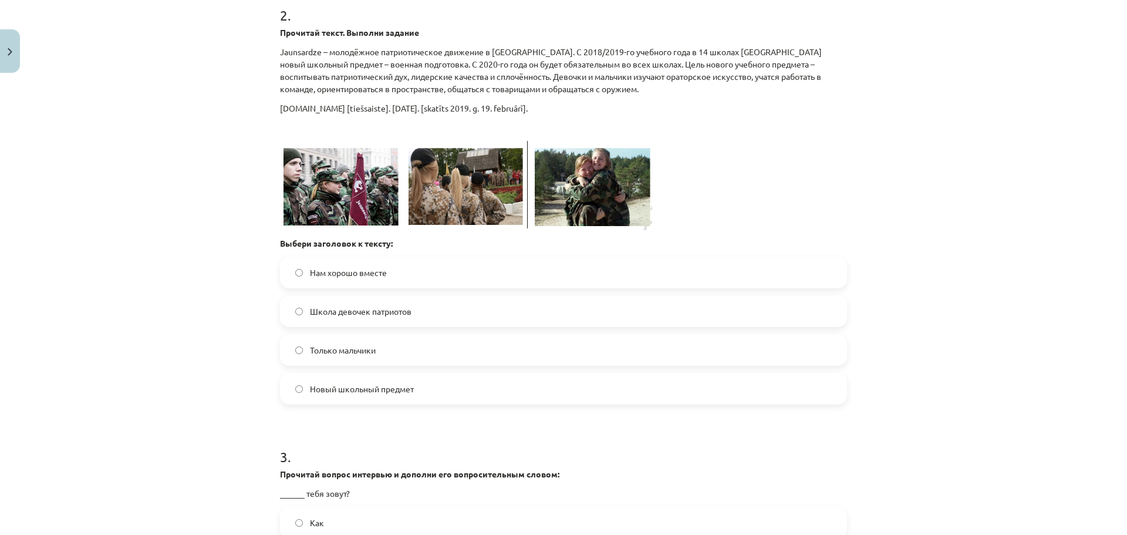
scroll to position [492, 0]
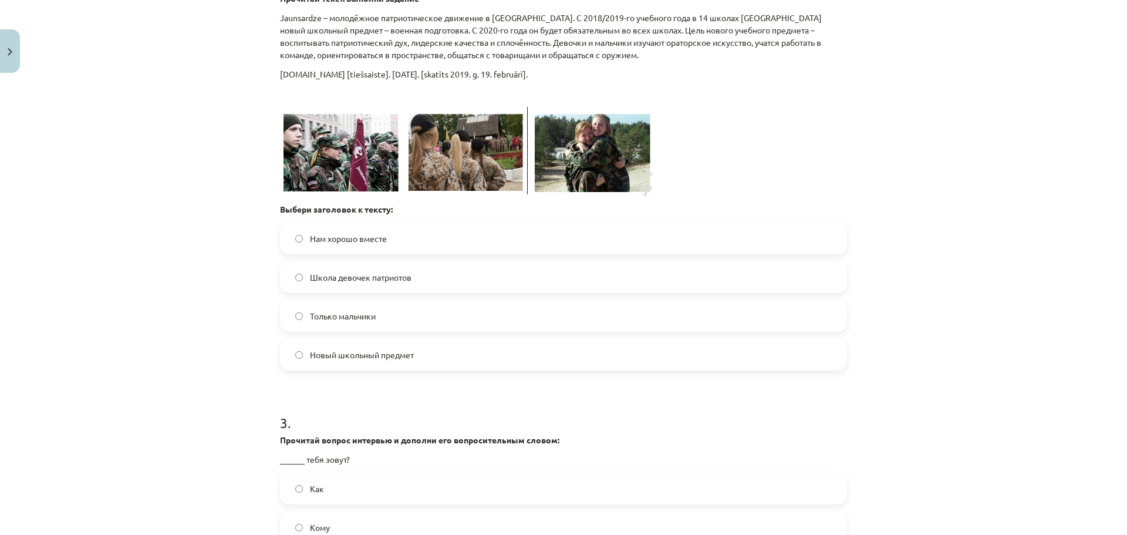
click at [383, 247] on label "Нам хорошо вместе" at bounding box center [563, 238] width 565 height 29
drag, startPoint x: 1108, startPoint y: 258, endPoint x: 1119, endPoint y: 279, distance: 23.4
click at [1121, 281] on div "Mācību tēma: Krievu valodas 9. klases 1. ieskaites mācību materiāls #4 Военное …" at bounding box center [563, 267] width 1127 height 535
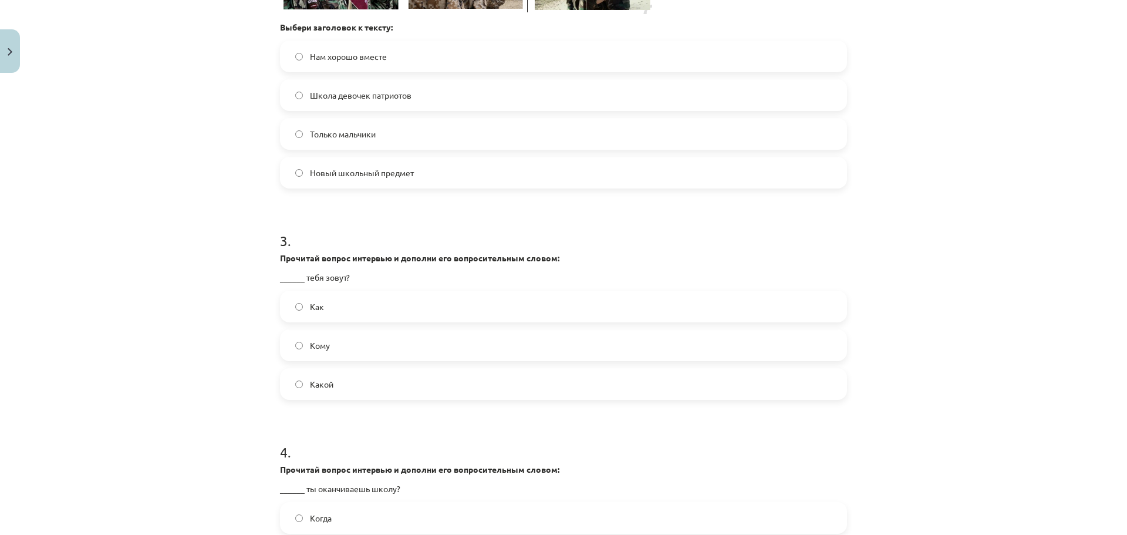
scroll to position [679, 0]
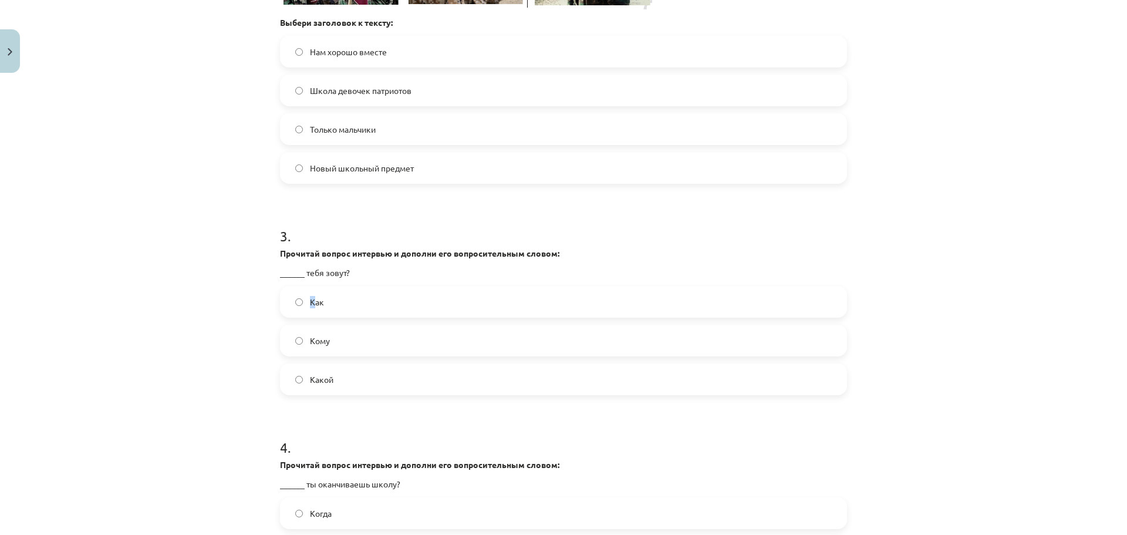
drag, startPoint x: 308, startPoint y: 303, endPoint x: 423, endPoint y: 302, distance: 114.5
click at [310, 303] on span "Как" at bounding box center [317, 302] width 14 height 12
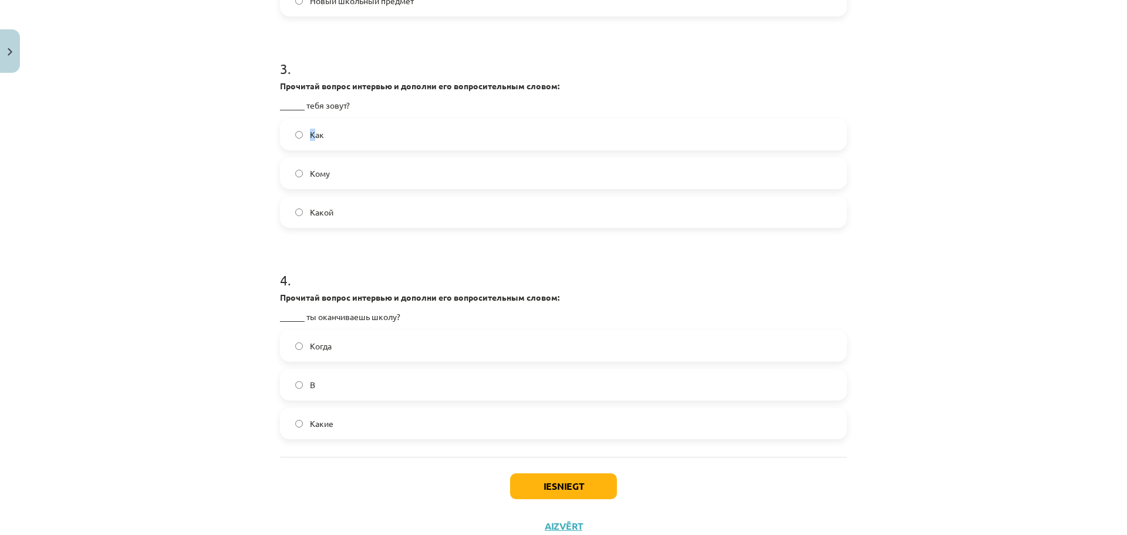
scroll to position [840, 0]
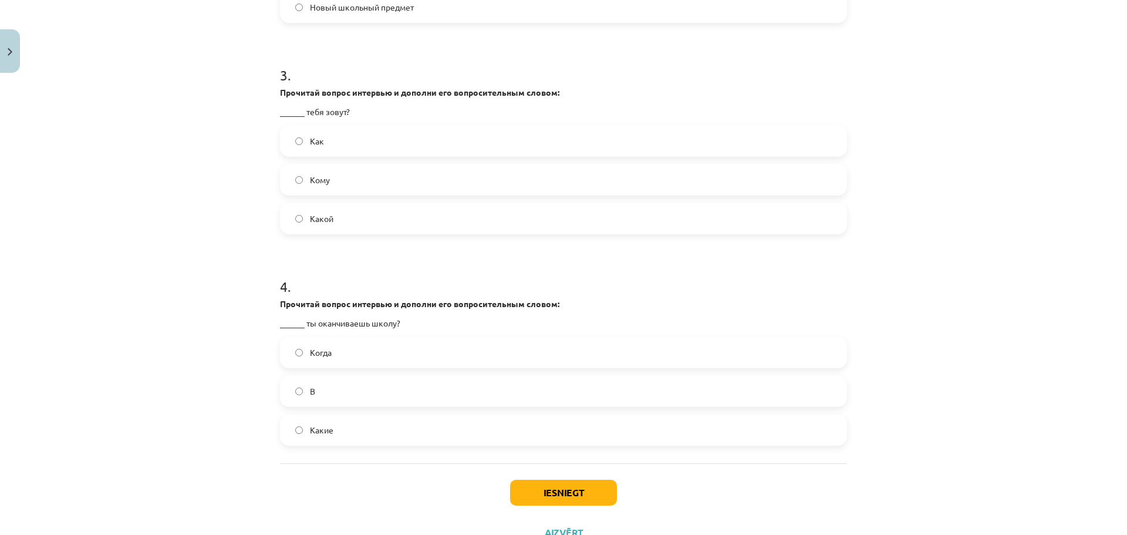
click at [376, 145] on label "Как" at bounding box center [563, 140] width 565 height 29
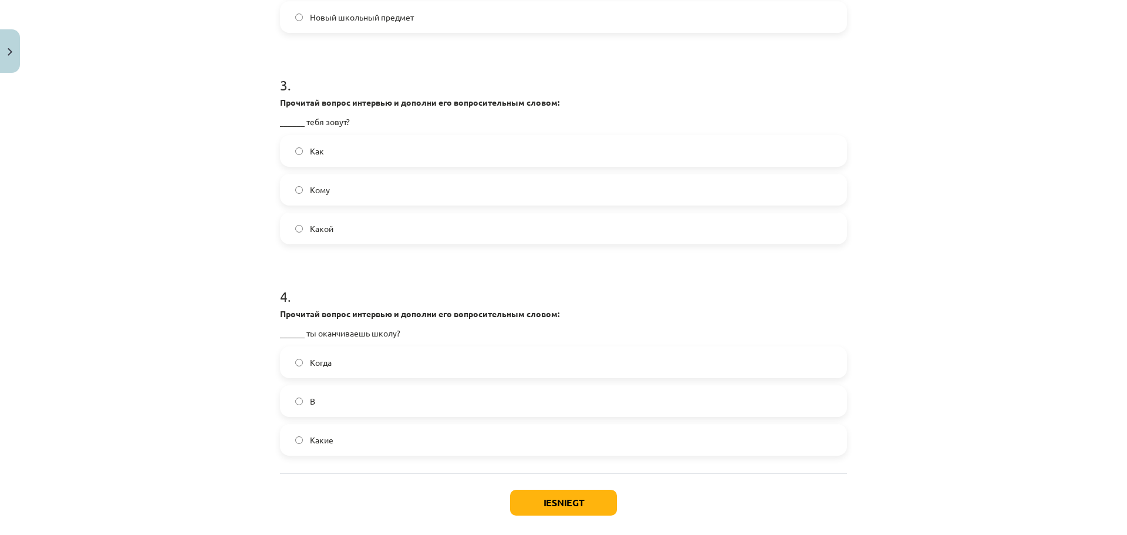
scroll to position [887, 0]
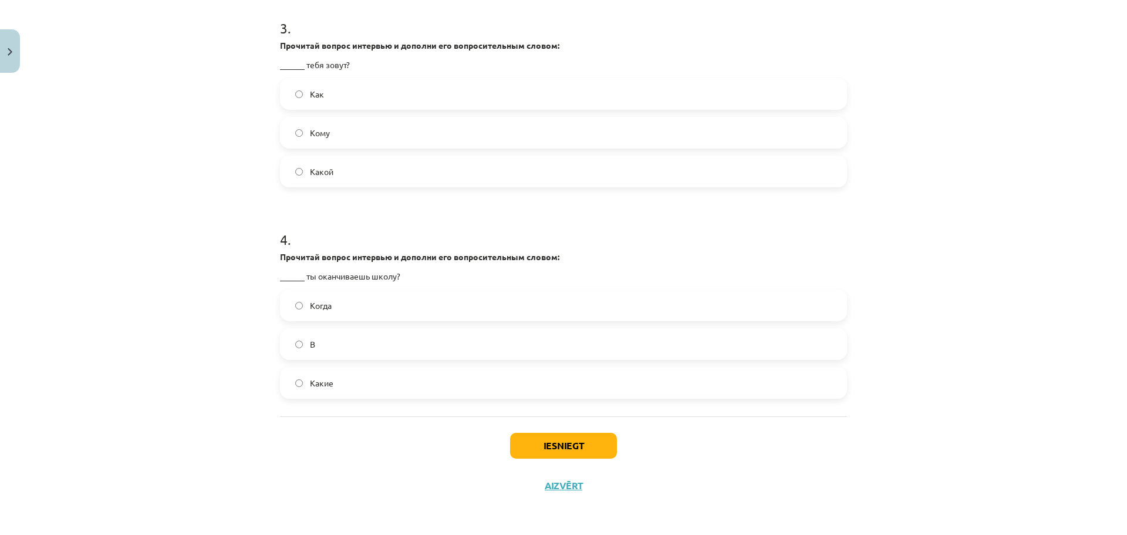
click at [336, 315] on label "Когда" at bounding box center [563, 305] width 565 height 29
click at [580, 448] on button "Iesniegt" at bounding box center [563, 446] width 107 height 26
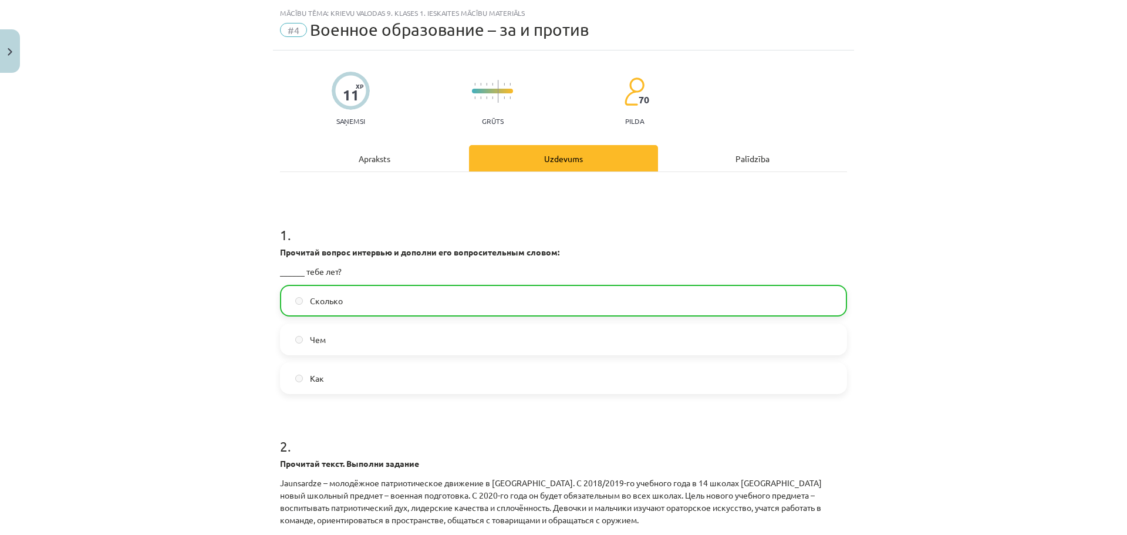
scroll to position [0, 0]
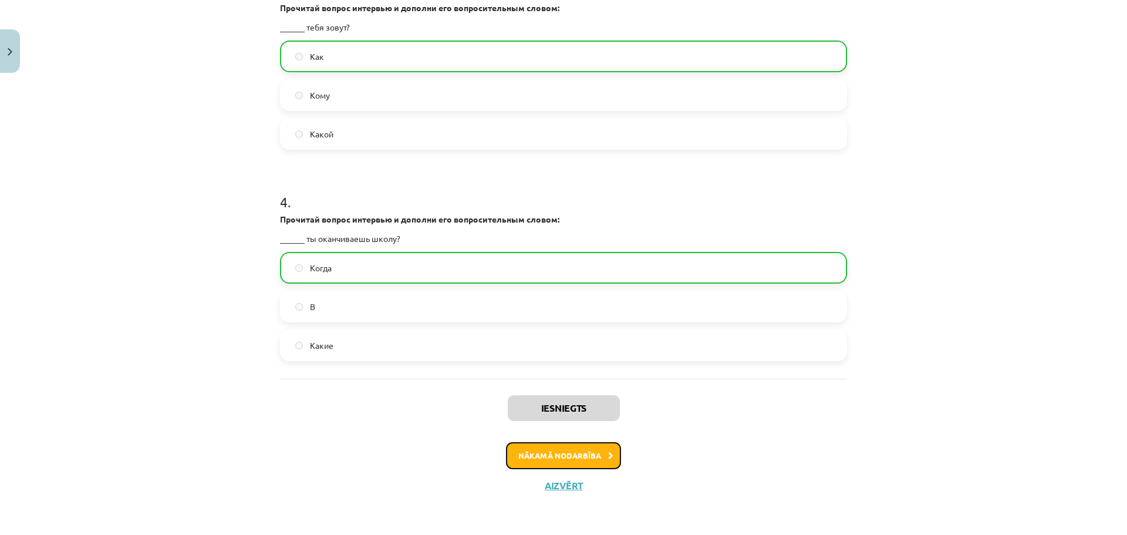
click at [586, 452] on button "Nākamā nodarbība" at bounding box center [563, 455] width 115 height 27
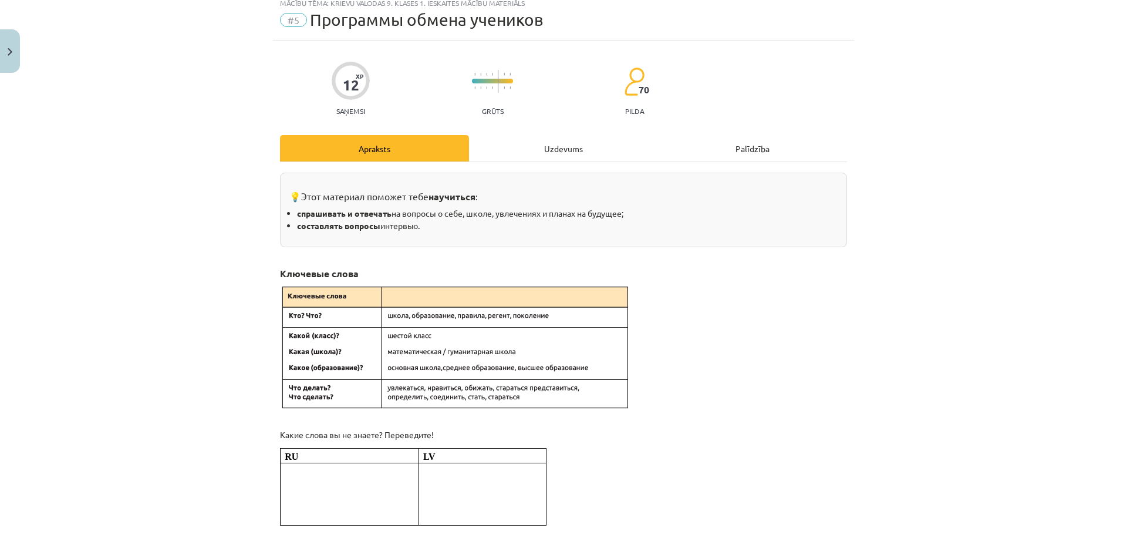
scroll to position [29, 0]
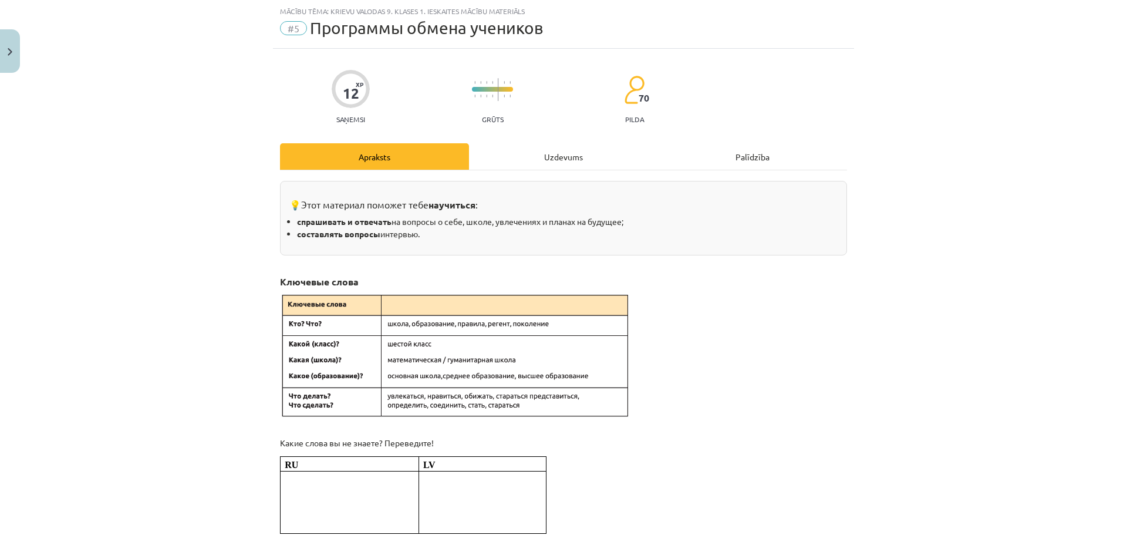
click at [564, 154] on div "Uzdevums" at bounding box center [563, 156] width 189 height 26
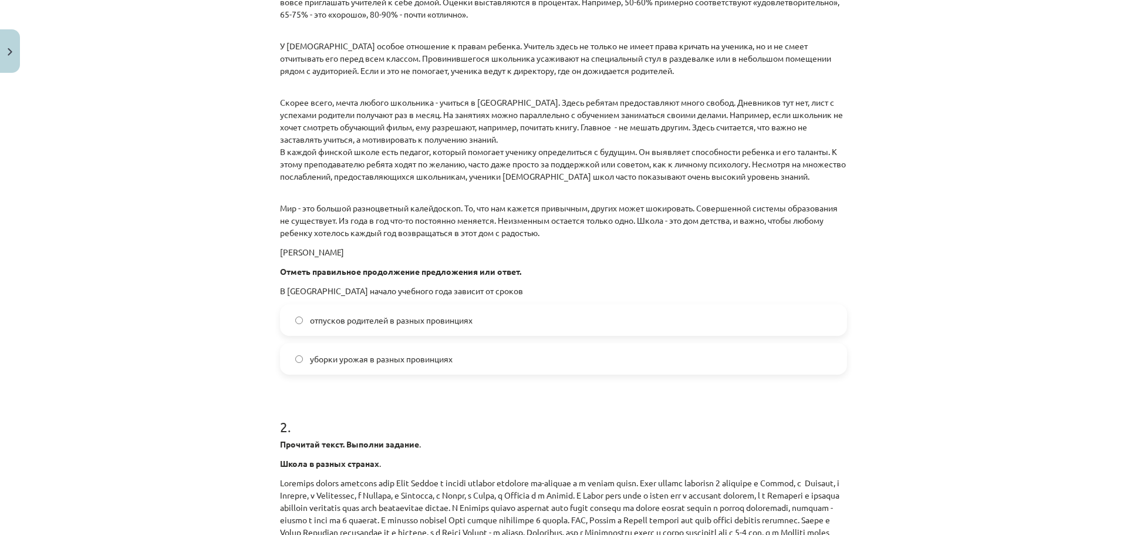
scroll to position [697, 0]
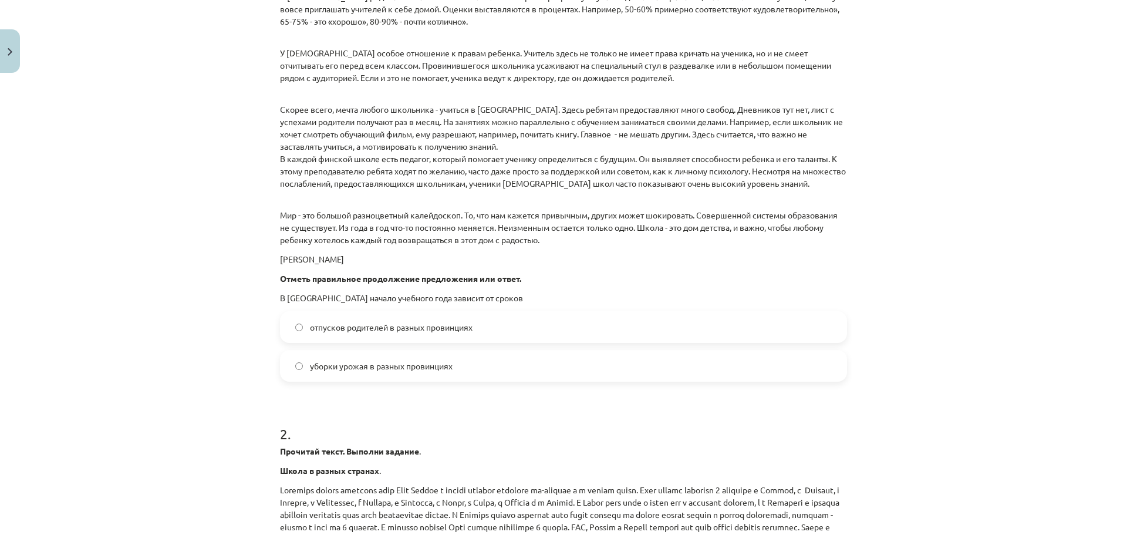
click at [501, 327] on label "отпусков родителей в разных провинциях" at bounding box center [563, 326] width 565 height 29
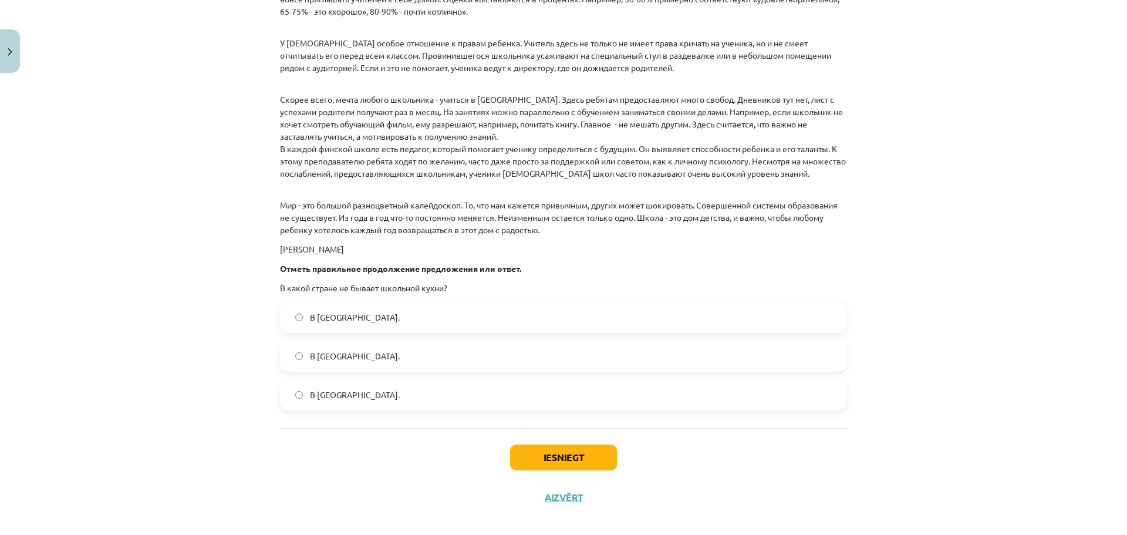
scroll to position [1558, 0]
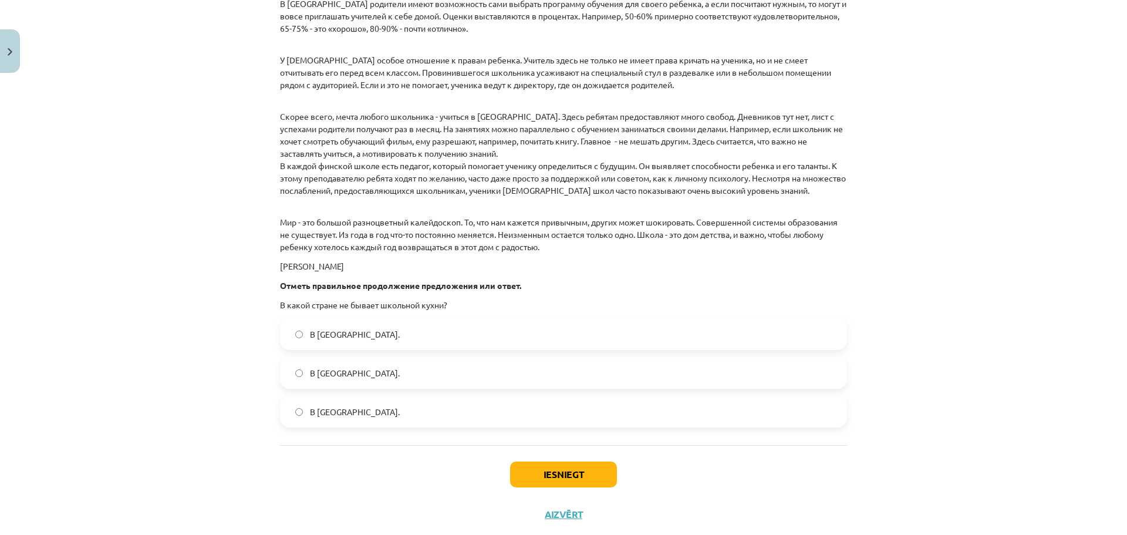
click at [443, 377] on label "В Финляндии." at bounding box center [563, 372] width 565 height 29
click at [542, 477] on button "Iesniegt" at bounding box center [563, 474] width 107 height 26
click at [480, 333] on label "В Норвегии." at bounding box center [563, 333] width 565 height 29
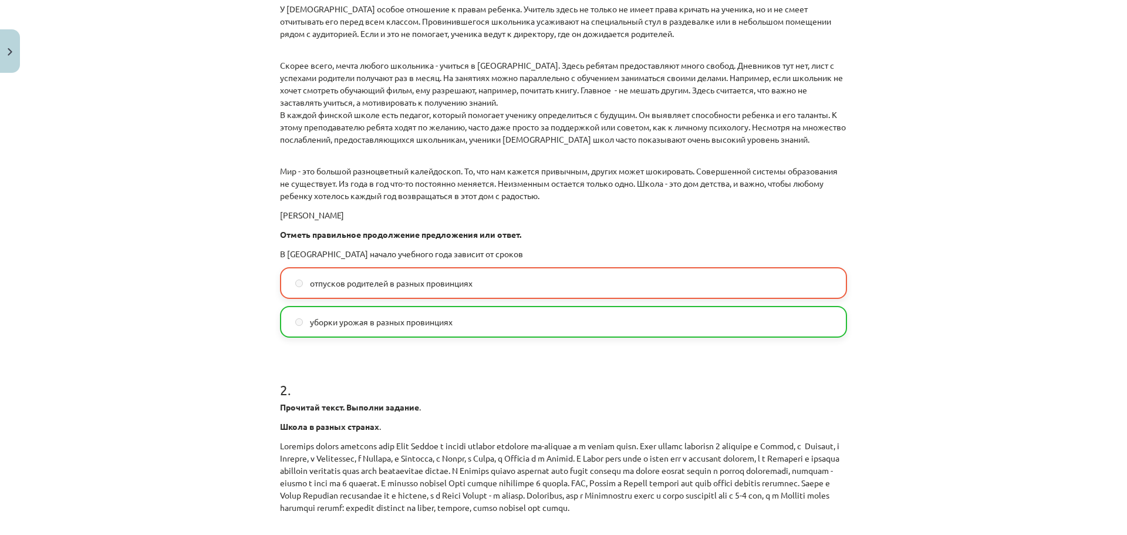
scroll to position [1624, 0]
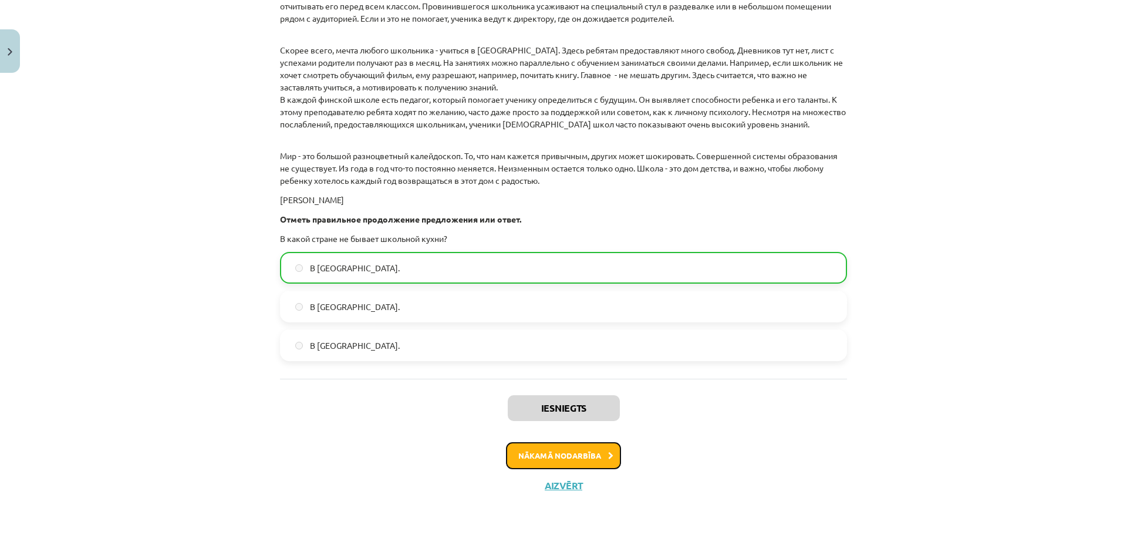
click at [539, 445] on button "Nākamā nodarbība" at bounding box center [563, 455] width 115 height 27
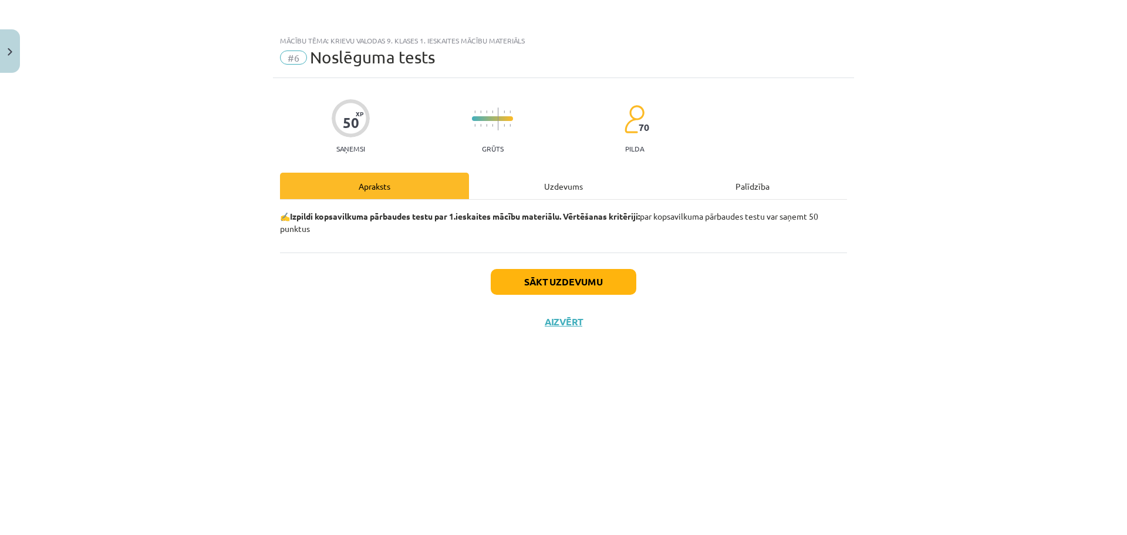
scroll to position [0, 0]
click at [568, 268] on div "Sākt uzdevumu Aizvērt" at bounding box center [563, 293] width 567 height 82
click at [563, 277] on button "Sākt uzdevumu" at bounding box center [564, 282] width 146 height 26
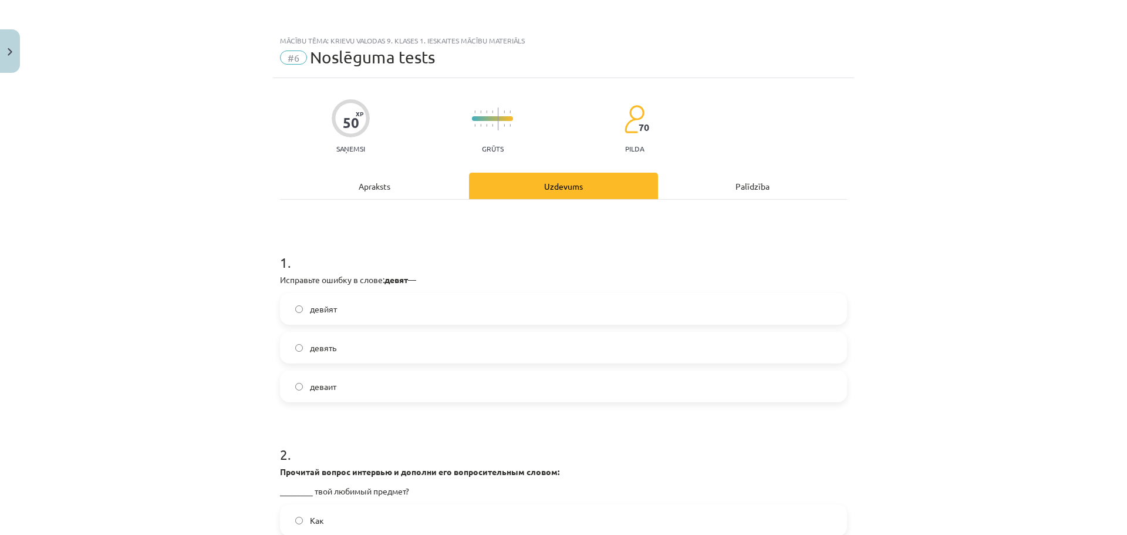
click at [366, 396] on label "деваит" at bounding box center [563, 386] width 565 height 29
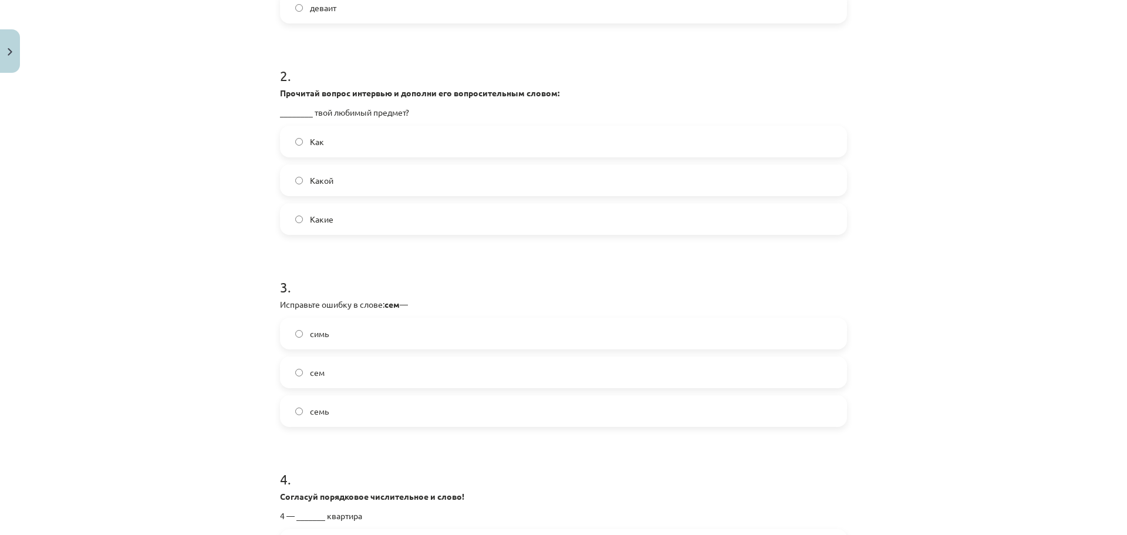
scroll to position [384, 0]
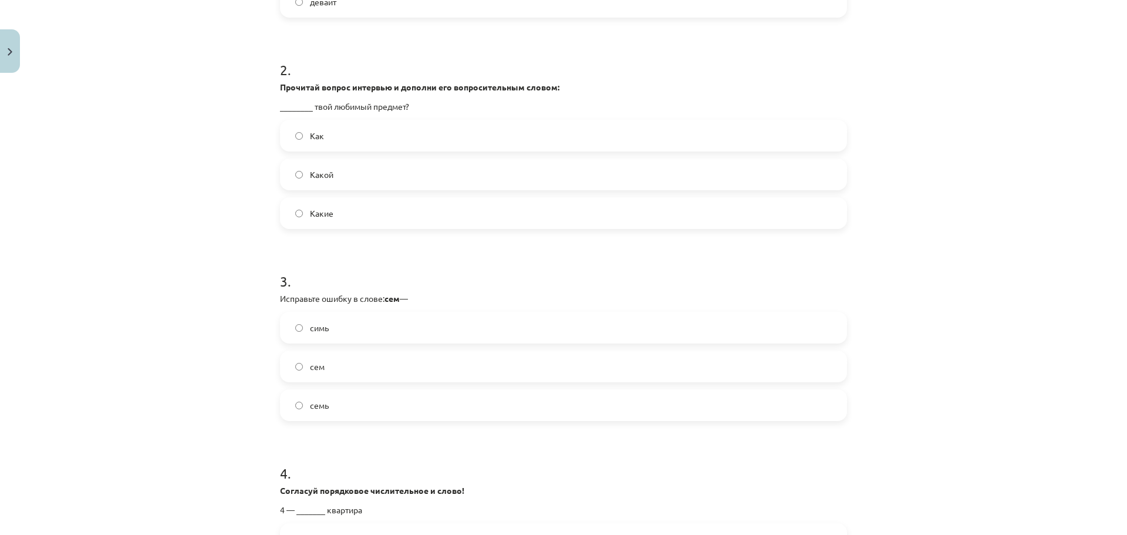
click at [382, 133] on label "Как" at bounding box center [563, 135] width 565 height 29
click at [400, 174] on label "Какой" at bounding box center [563, 174] width 565 height 29
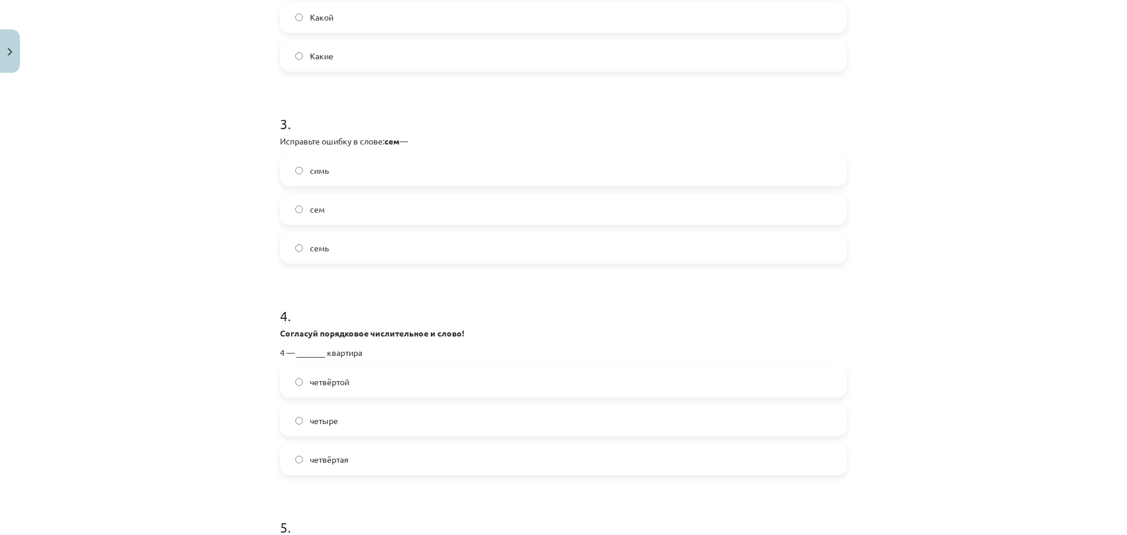
scroll to position [611, 0]
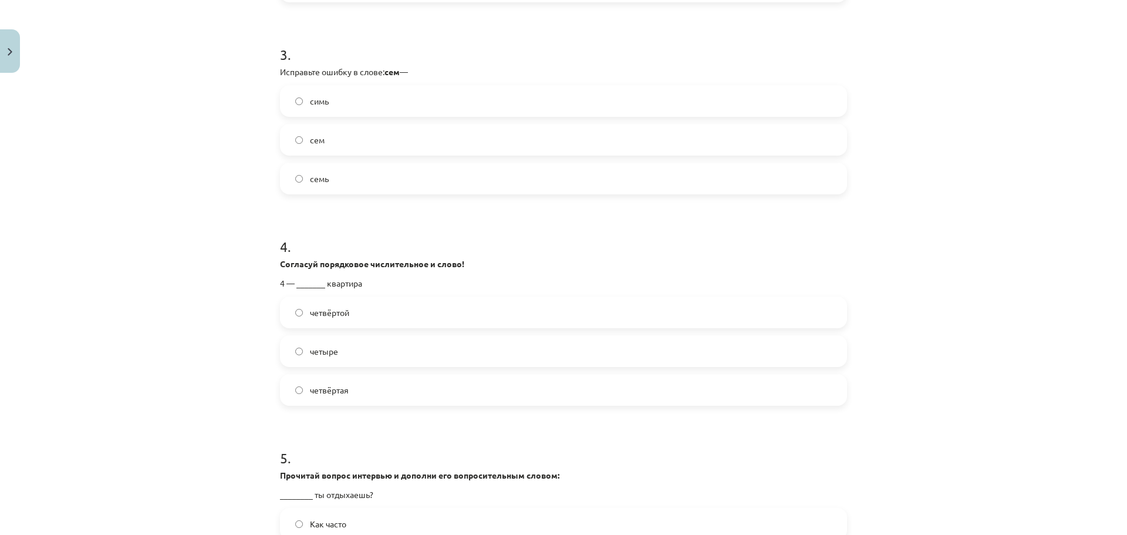
click at [367, 97] on label "симь" at bounding box center [563, 100] width 565 height 29
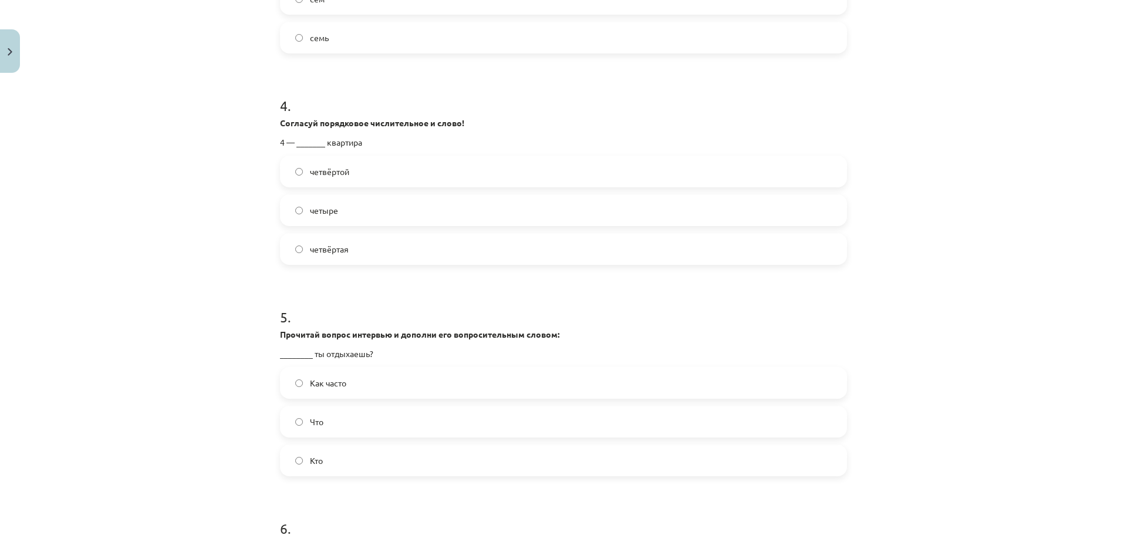
scroll to position [766, 0]
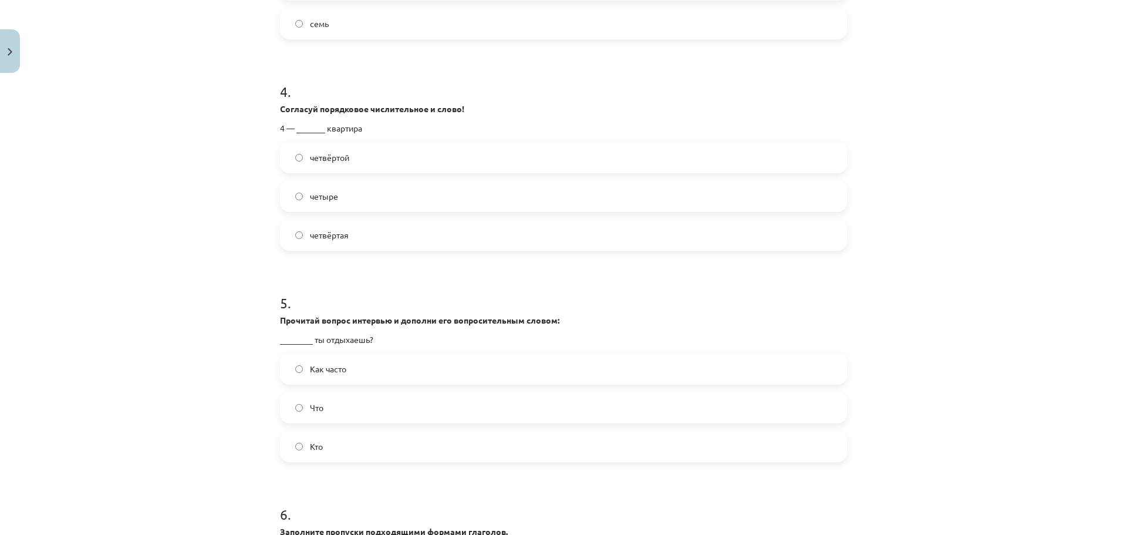
click at [378, 241] on label "четвёртая" at bounding box center [563, 234] width 565 height 29
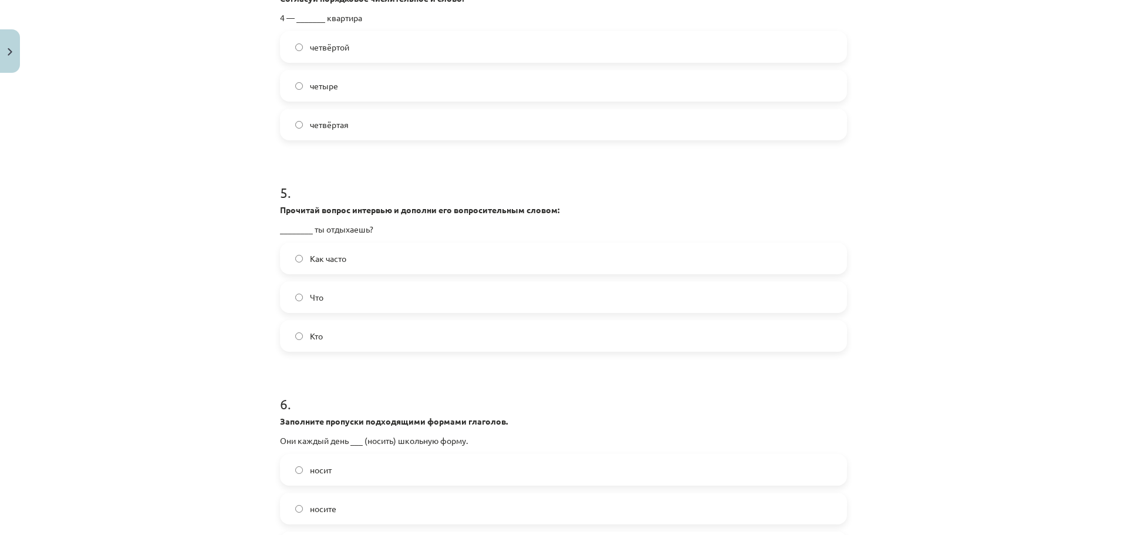
scroll to position [984, 0]
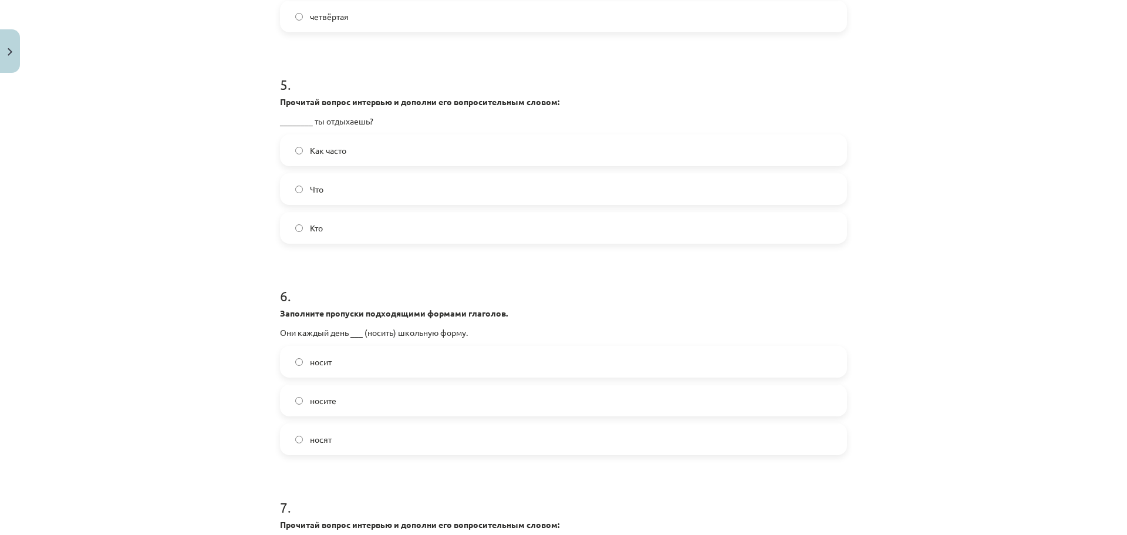
click at [370, 160] on label "Как часто" at bounding box center [563, 150] width 565 height 29
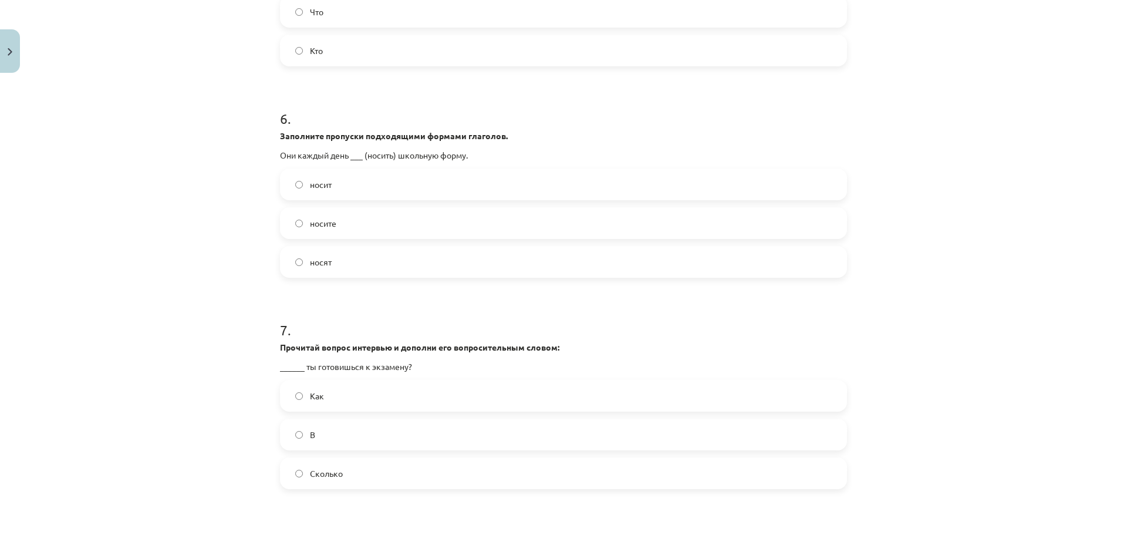
scroll to position [1164, 0]
click at [349, 259] on label "носят" at bounding box center [563, 259] width 565 height 29
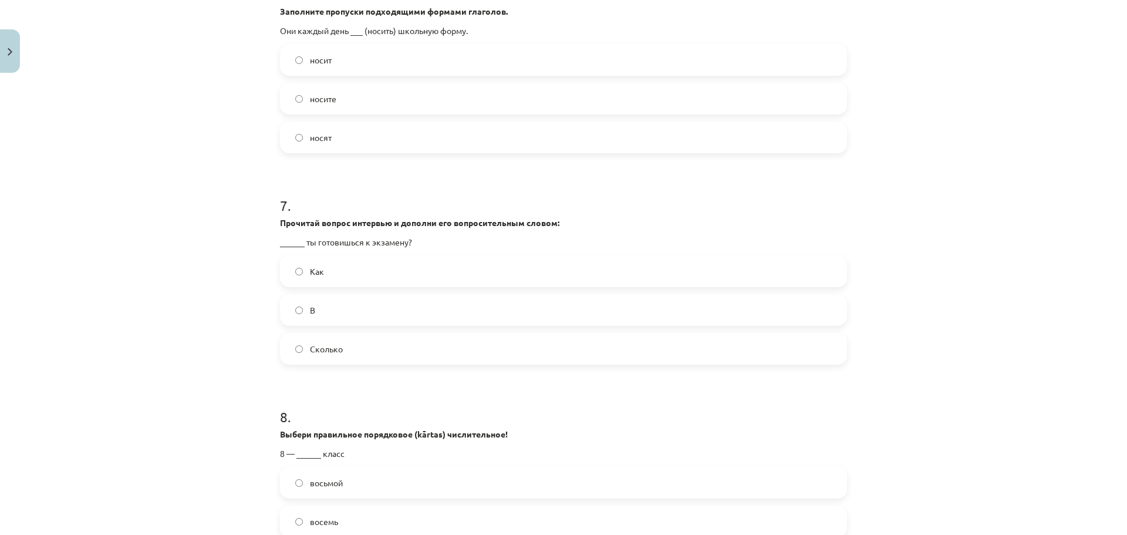
scroll to position [1325, 0]
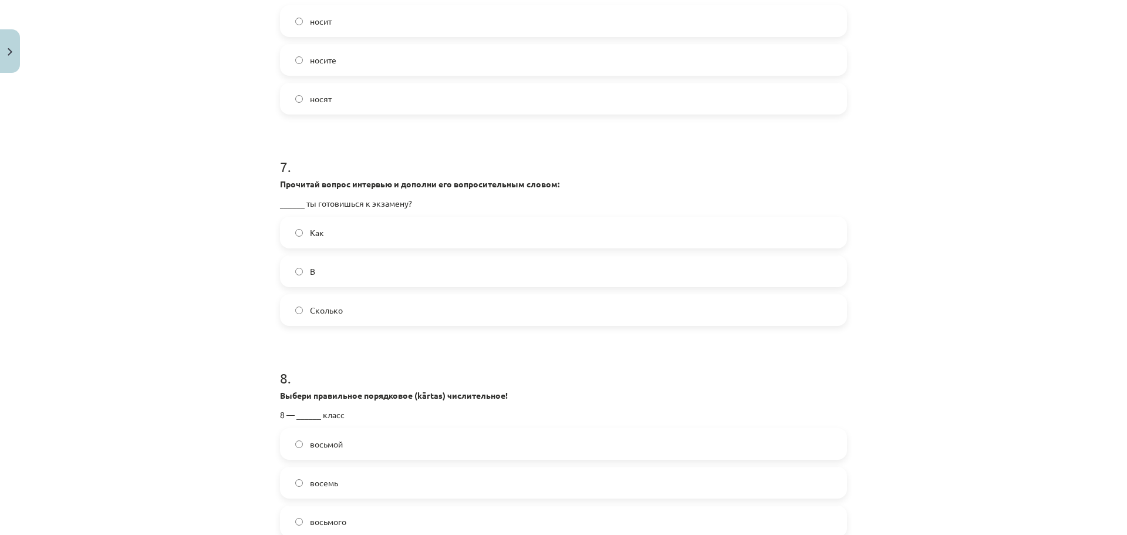
click at [377, 235] on label "Как" at bounding box center [563, 232] width 565 height 29
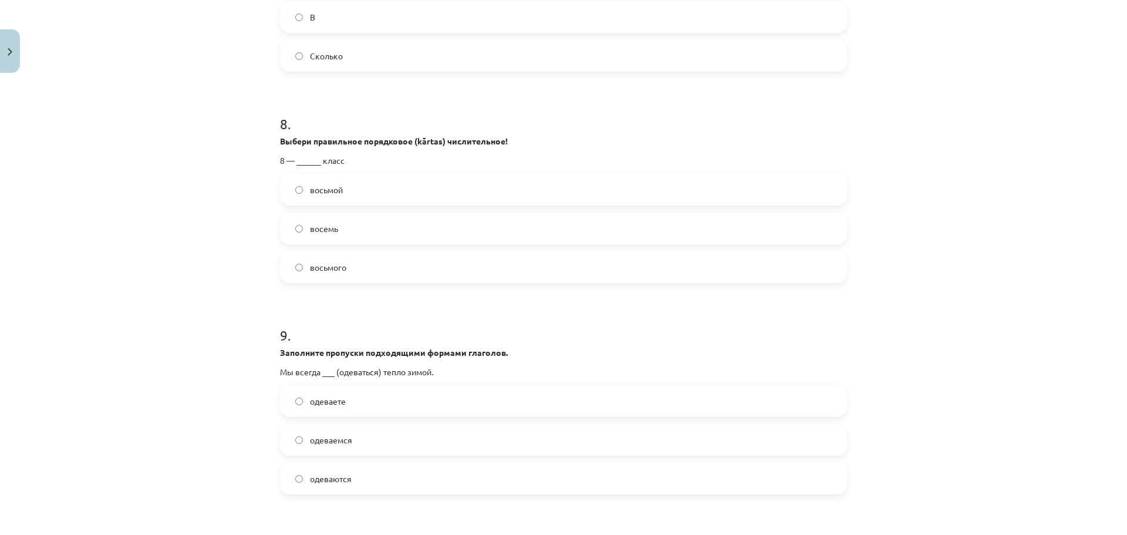
scroll to position [1582, 0]
click at [352, 195] on label "восьмой" at bounding box center [563, 186] width 565 height 29
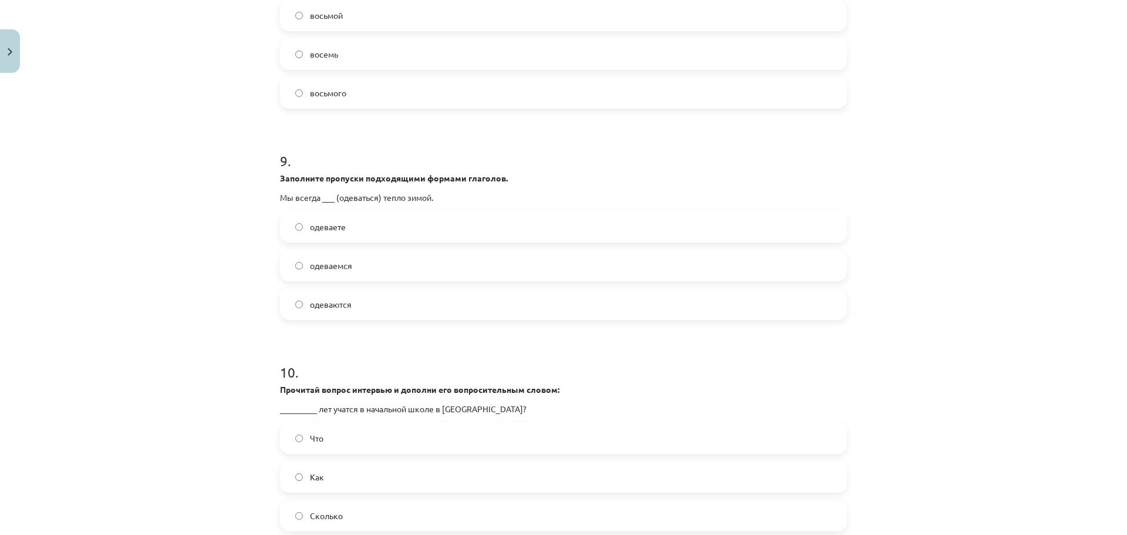
scroll to position [1758, 0]
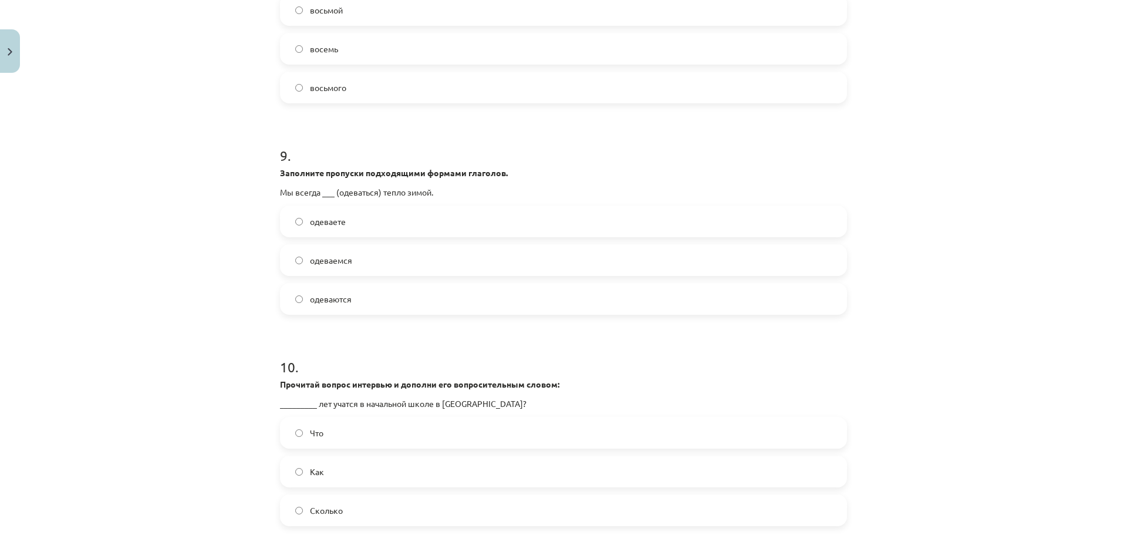
click at [373, 296] on label "одеваются" at bounding box center [563, 298] width 565 height 29
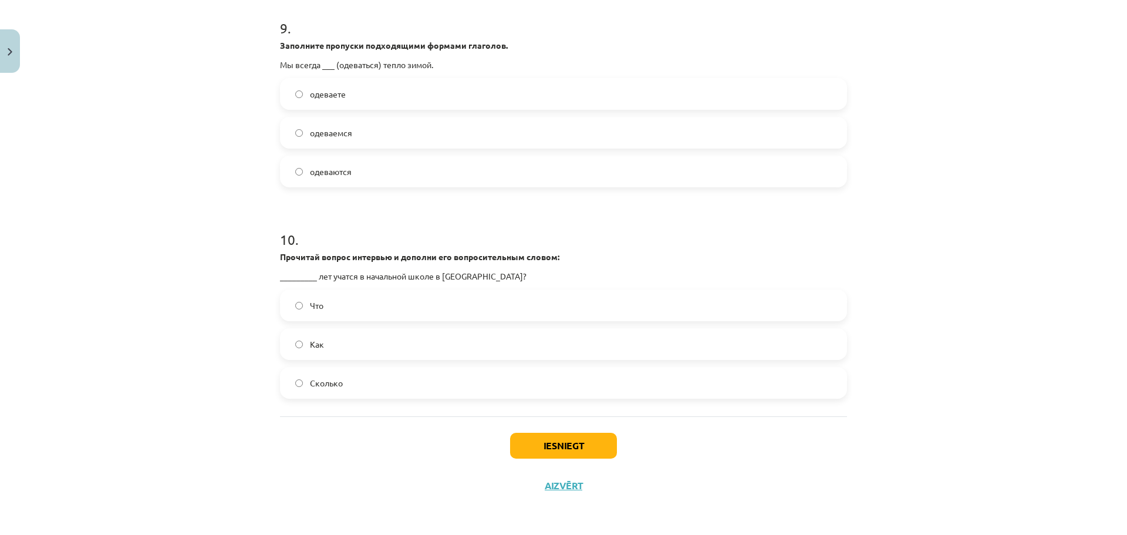
click at [434, 302] on label "Что" at bounding box center [563, 305] width 565 height 29
click at [421, 386] on label "Сколько" at bounding box center [563, 382] width 565 height 29
click at [523, 437] on button "Iesniegt" at bounding box center [563, 446] width 107 height 26
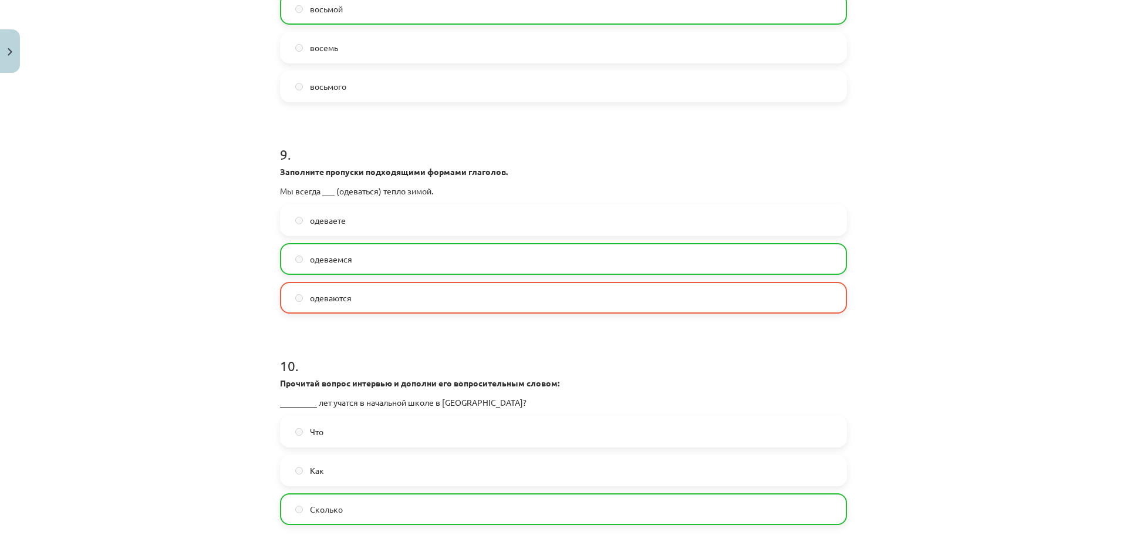
scroll to position [1923, 0]
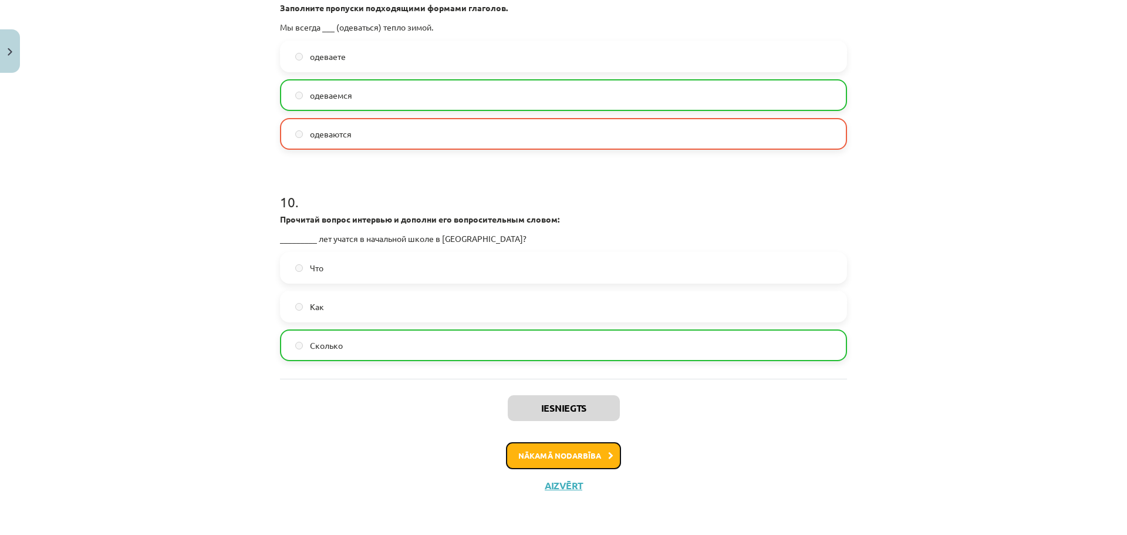
click at [578, 444] on button "Nākamā nodarbība" at bounding box center [563, 455] width 115 height 27
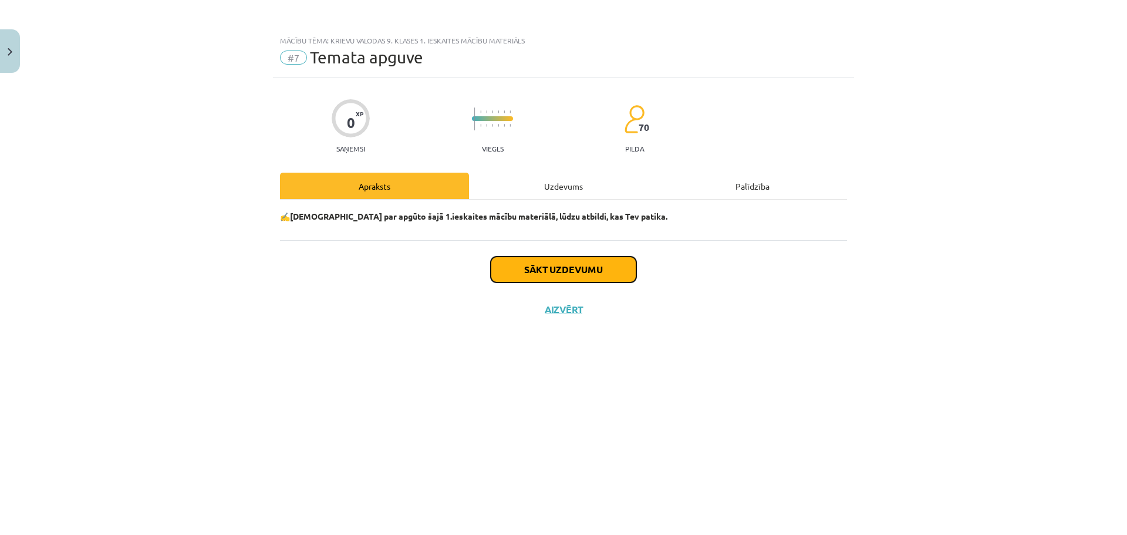
click at [546, 279] on button "Sākt uzdevumu" at bounding box center [564, 269] width 146 height 26
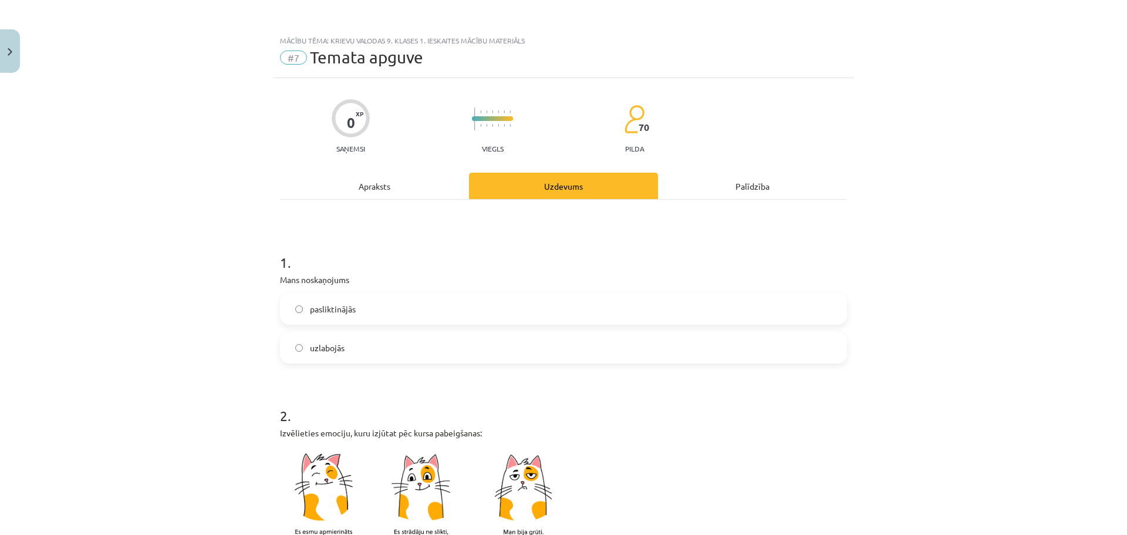
click at [380, 352] on label "uzlabojās" at bounding box center [563, 347] width 565 height 29
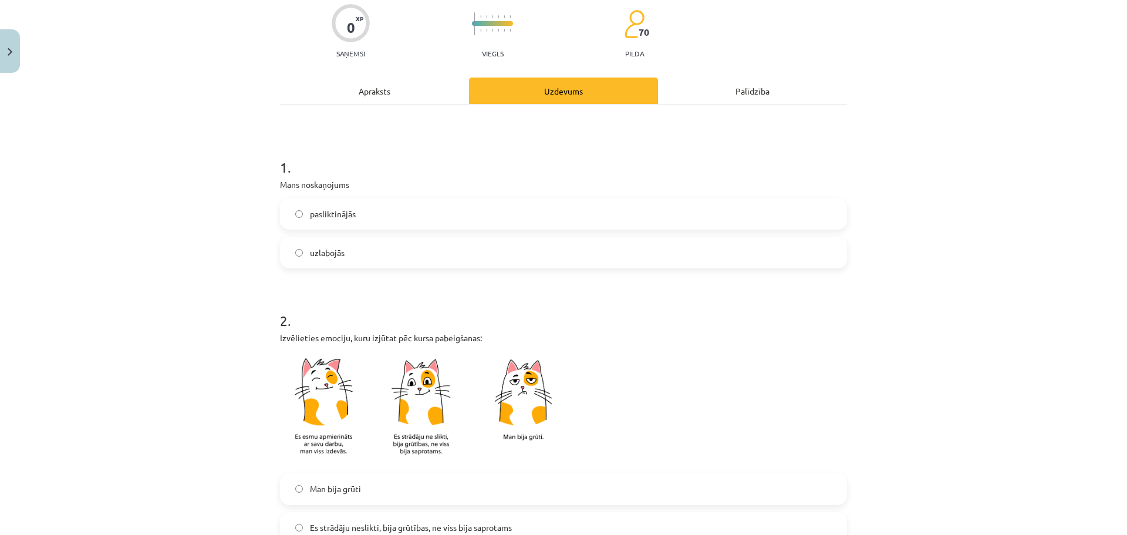
scroll to position [181, 0]
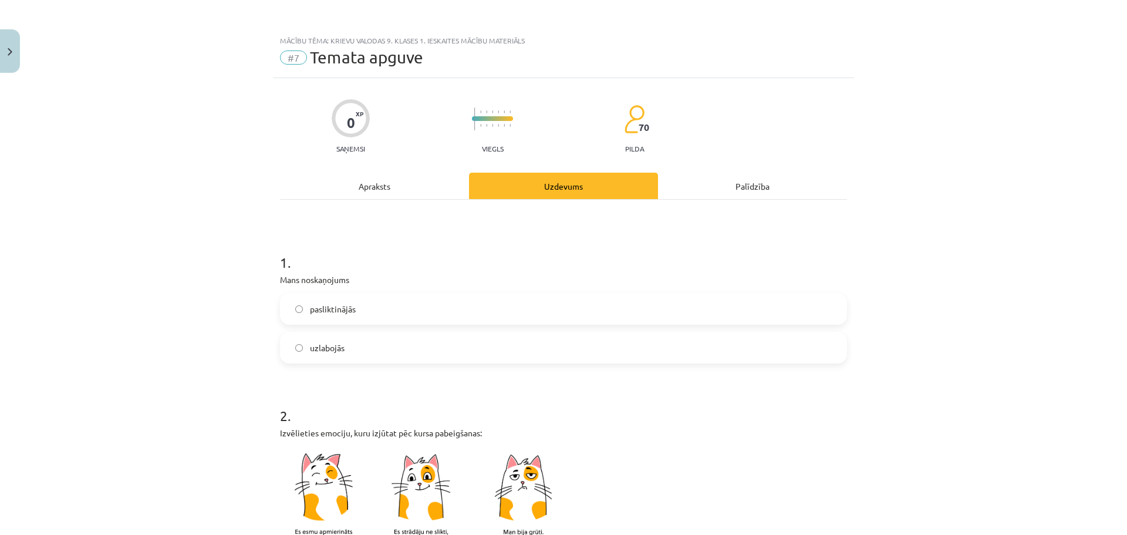
scroll to position [183, 0]
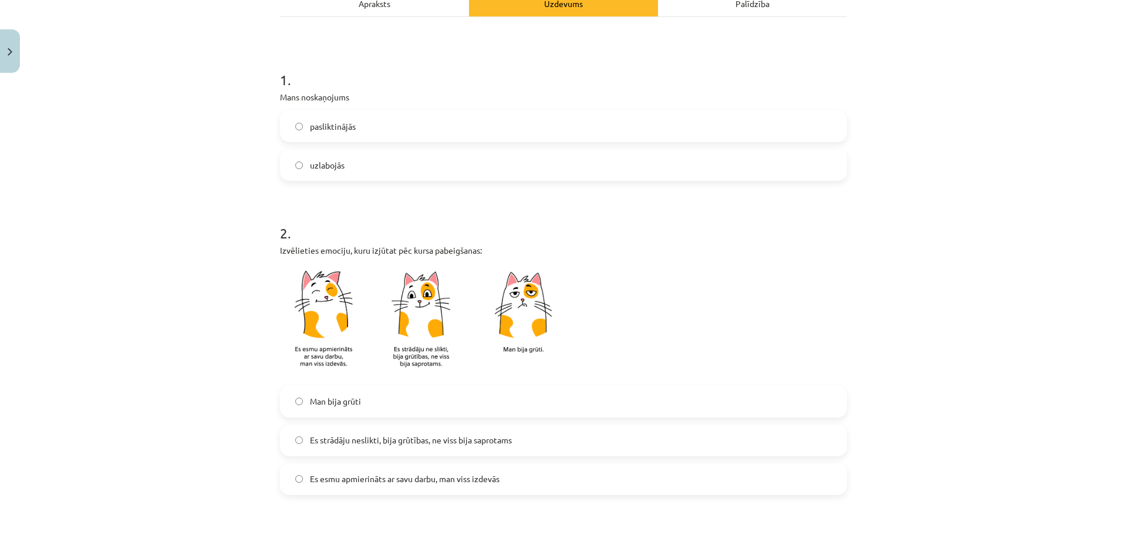
click at [414, 472] on label "Es esmu apmierināts ar savu darbu, man viss izdevās" at bounding box center [563, 478] width 565 height 29
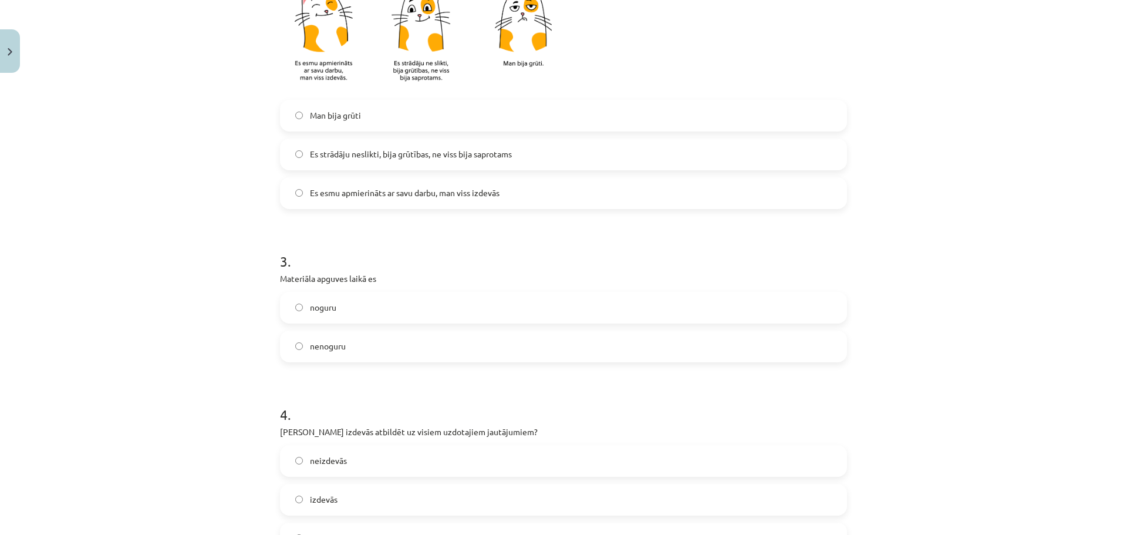
scroll to position [480, 0]
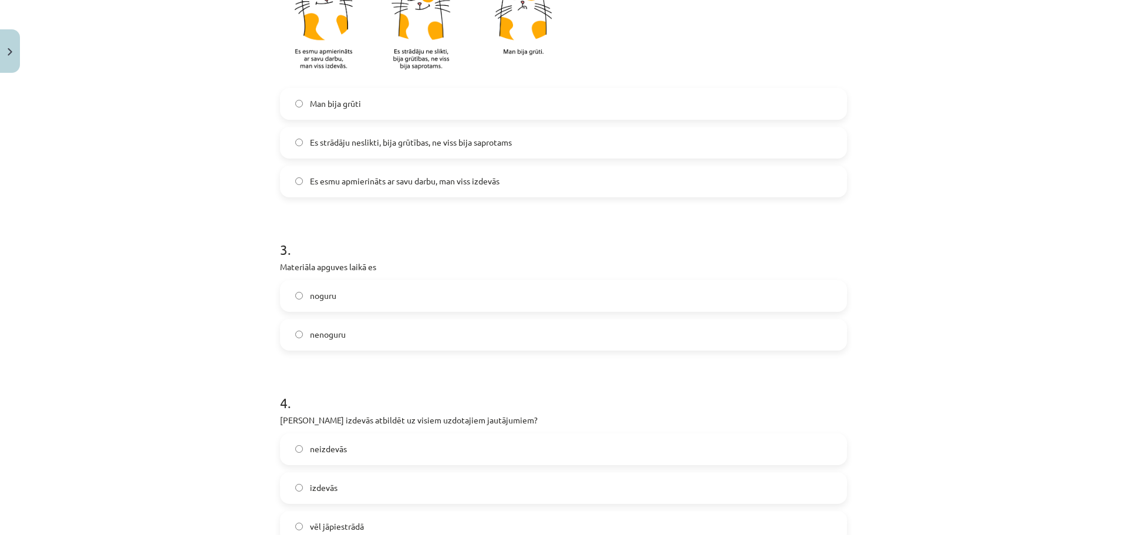
click at [339, 343] on label "nenoguru" at bounding box center [563, 334] width 565 height 29
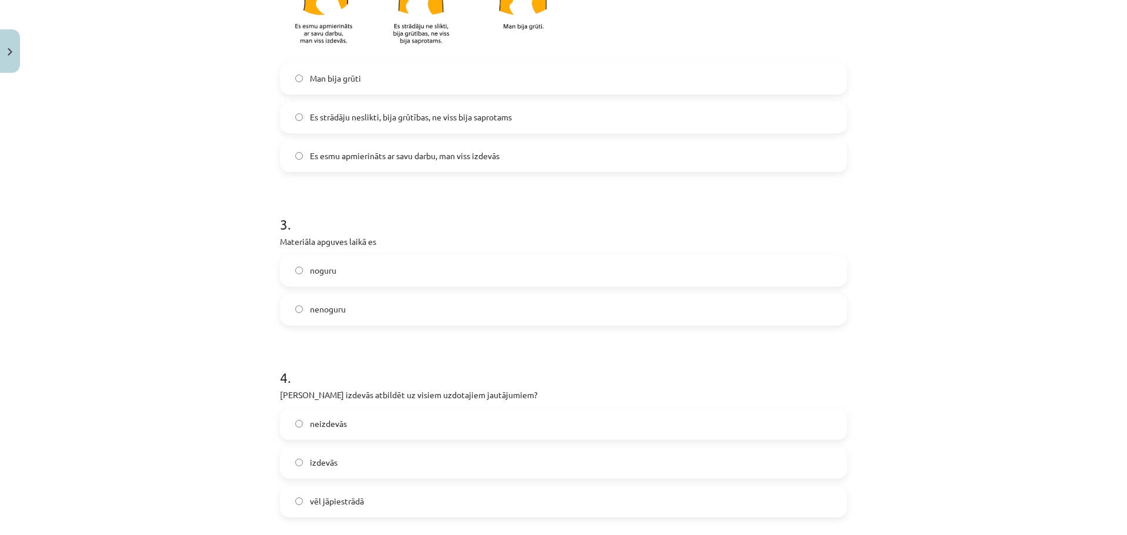
scroll to position [509, 0]
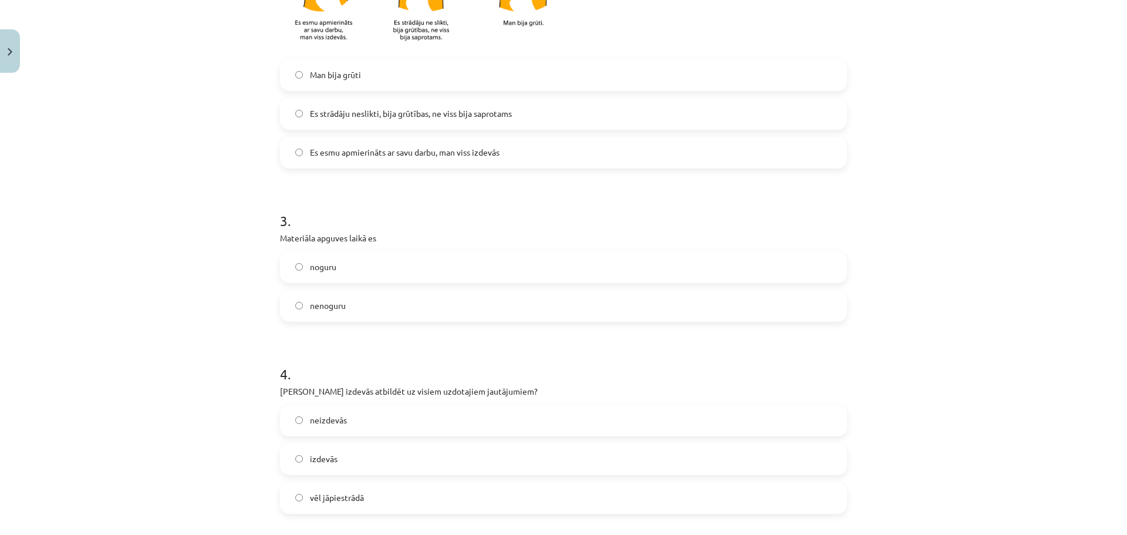
click at [522, 255] on label "noguru" at bounding box center [563, 266] width 565 height 29
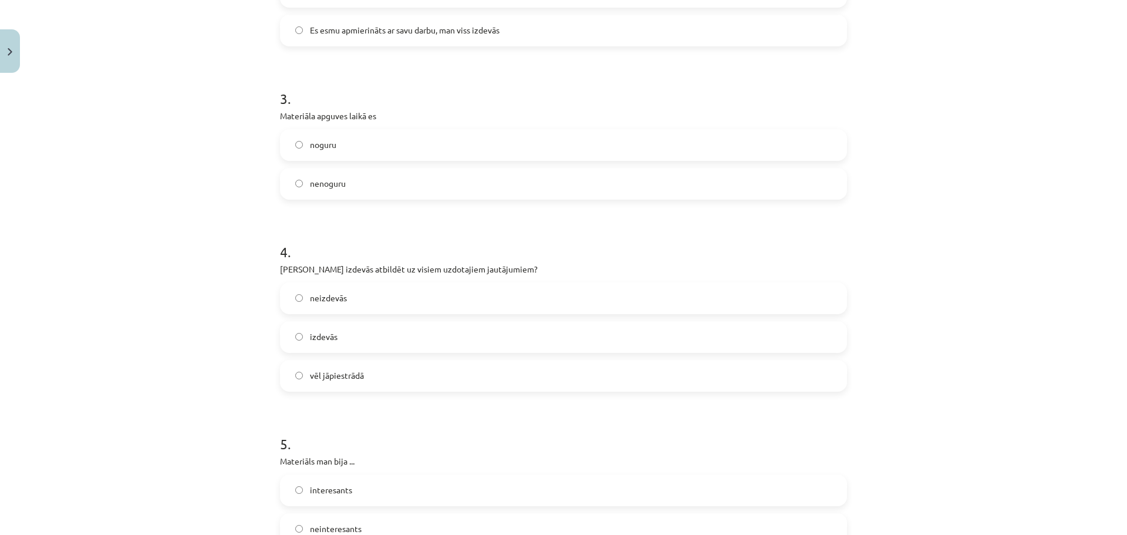
scroll to position [654, 0]
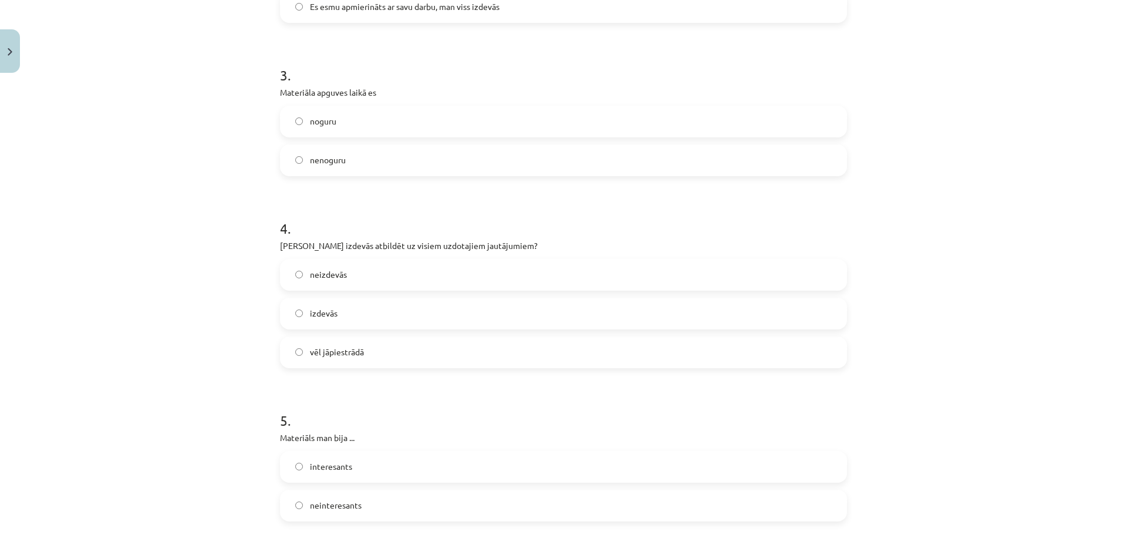
drag, startPoint x: 331, startPoint y: 317, endPoint x: 671, endPoint y: 310, distance: 340.5
click at [335, 316] on label "izdevās" at bounding box center [563, 313] width 565 height 29
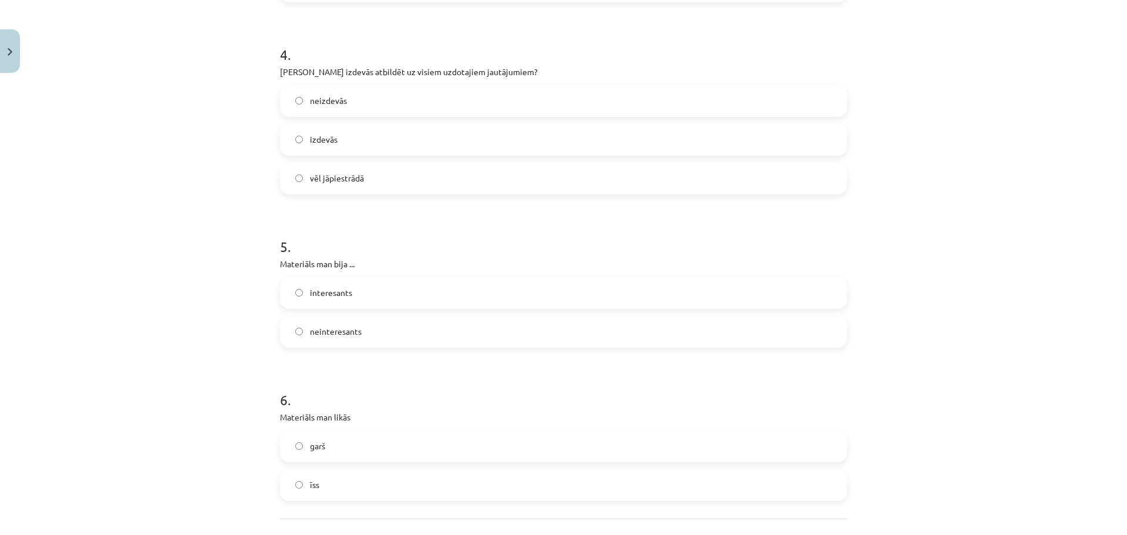
scroll to position [828, 0]
click at [323, 302] on label "interesants" at bounding box center [563, 292] width 565 height 29
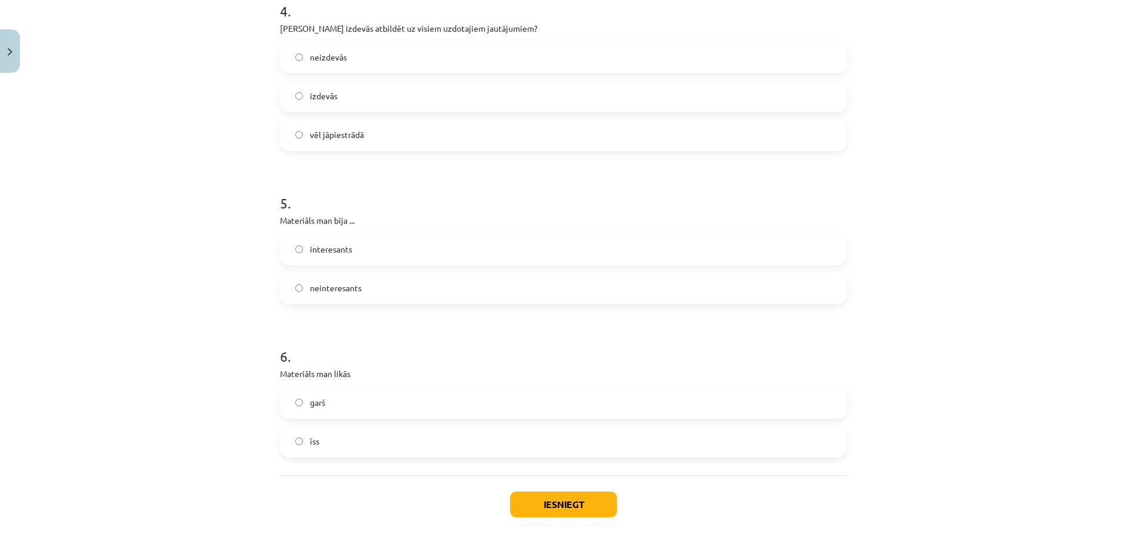
scroll to position [930, 0]
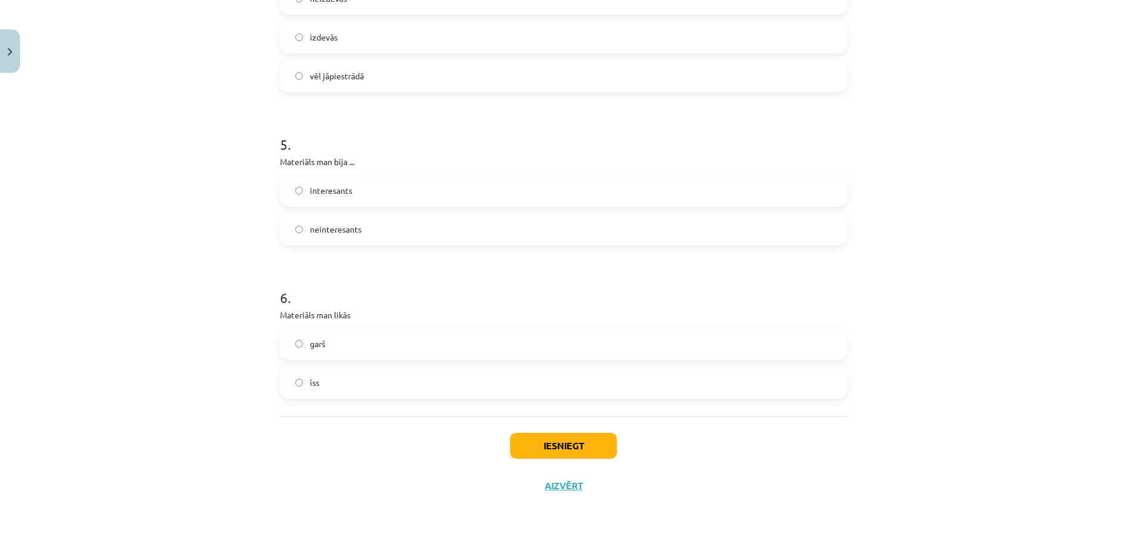
click at [380, 383] on label "īss" at bounding box center [563, 382] width 565 height 29
click at [525, 341] on label "garš" at bounding box center [563, 343] width 565 height 29
click at [542, 448] on button "Iesniegt" at bounding box center [563, 446] width 107 height 26
click at [450, 373] on label "īss" at bounding box center [563, 382] width 565 height 29
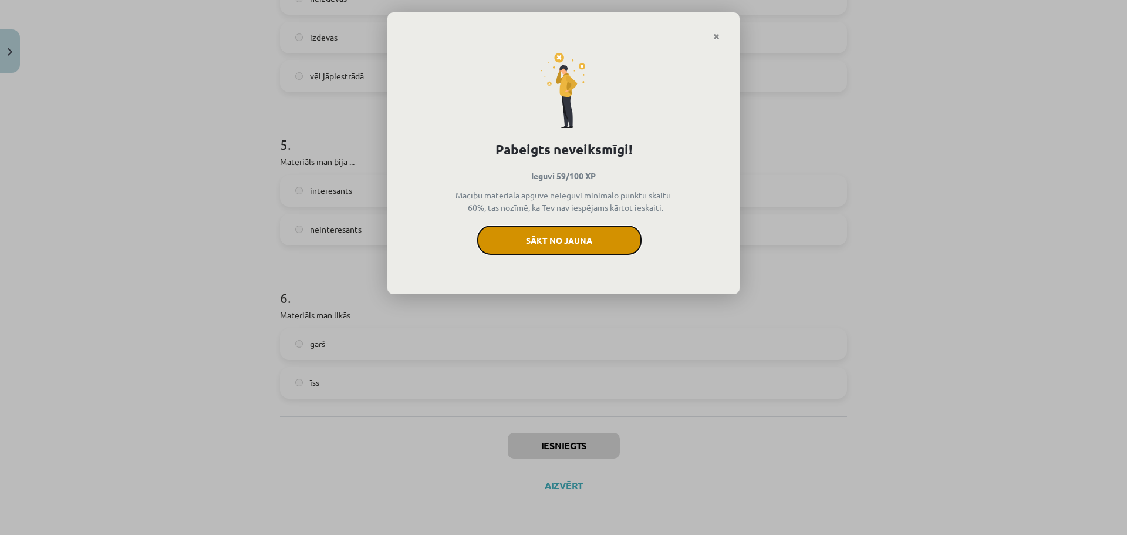
click at [558, 247] on button "Sākt no jauna" at bounding box center [559, 239] width 164 height 29
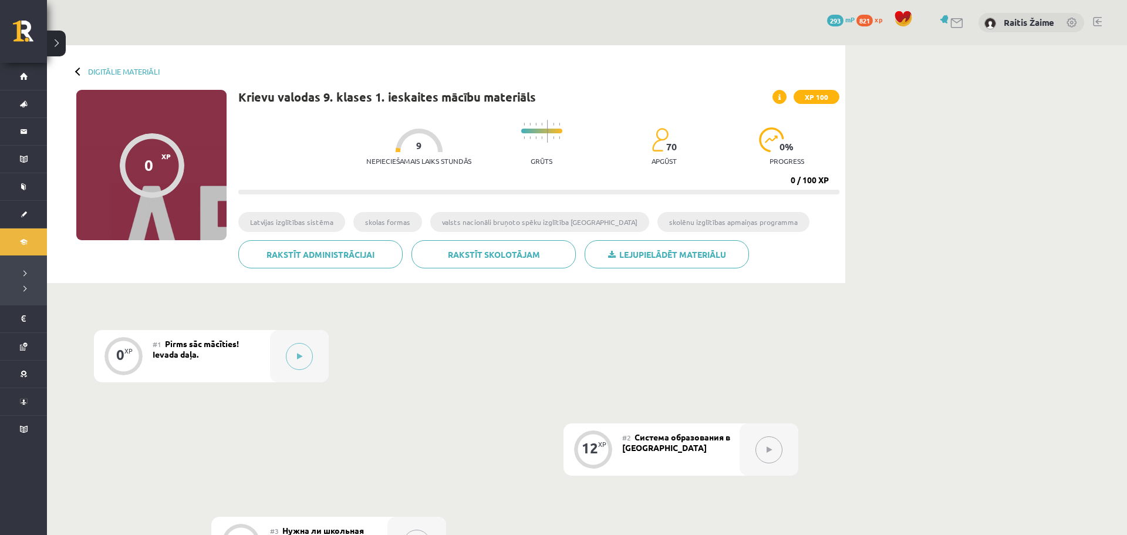
scroll to position [82, 0]
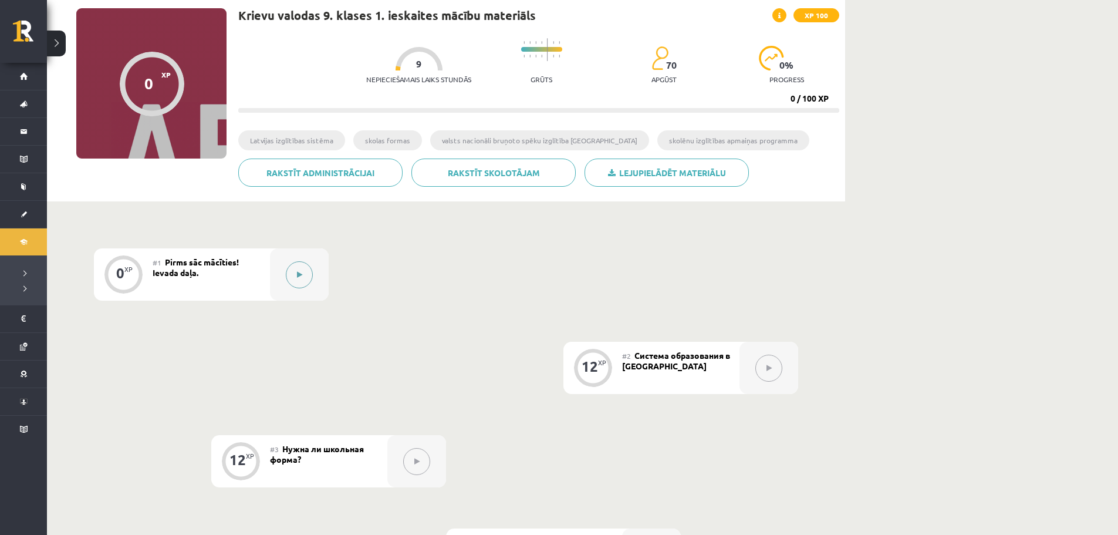
click at [305, 288] on div at bounding box center [299, 274] width 59 height 52
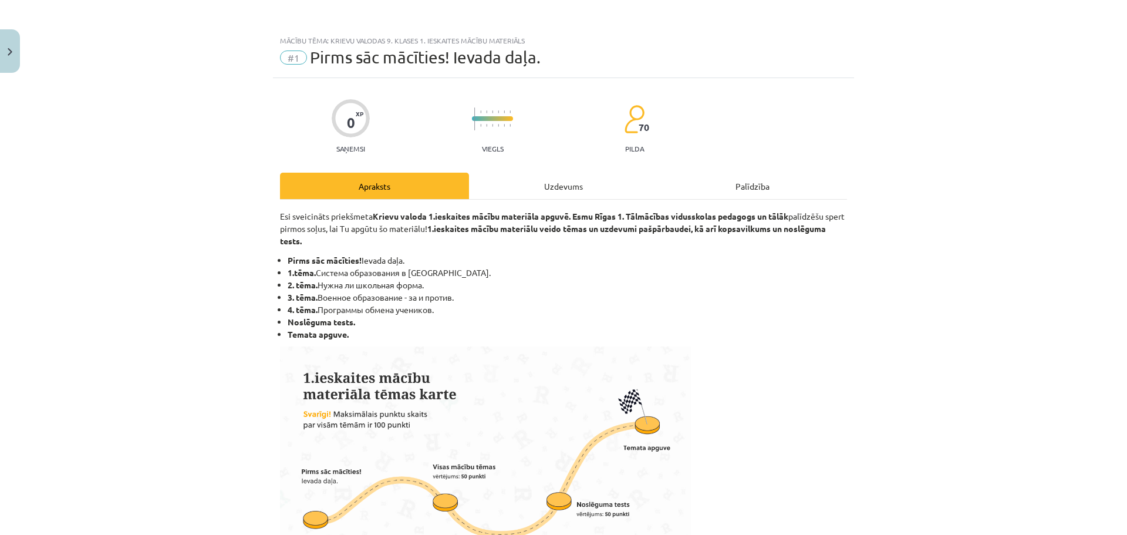
click at [572, 177] on div "Uzdevums" at bounding box center [563, 186] width 189 height 26
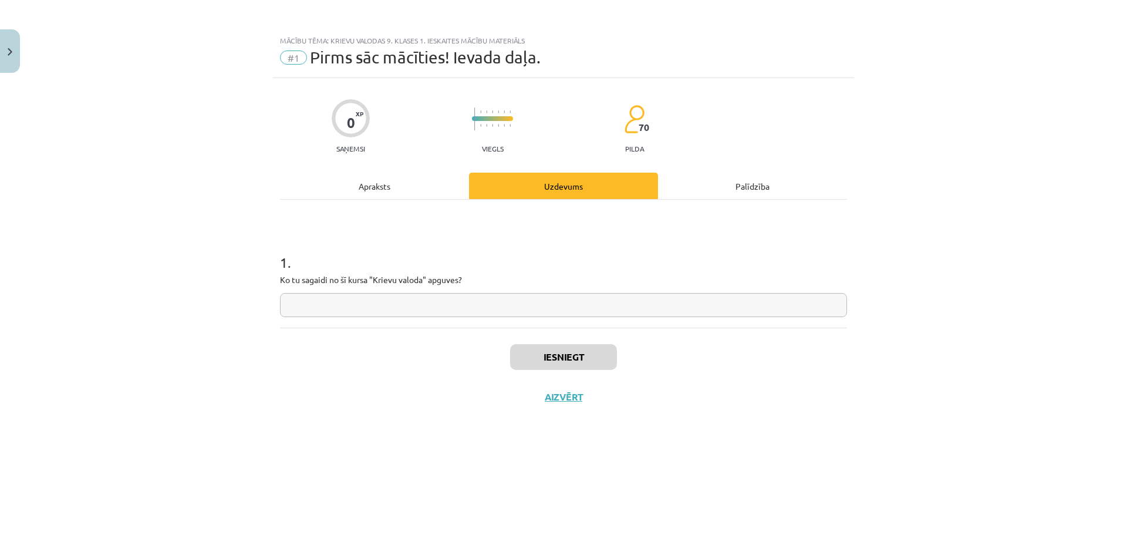
click at [391, 295] on input "text" at bounding box center [563, 305] width 567 height 24
type input "*"
type input "**"
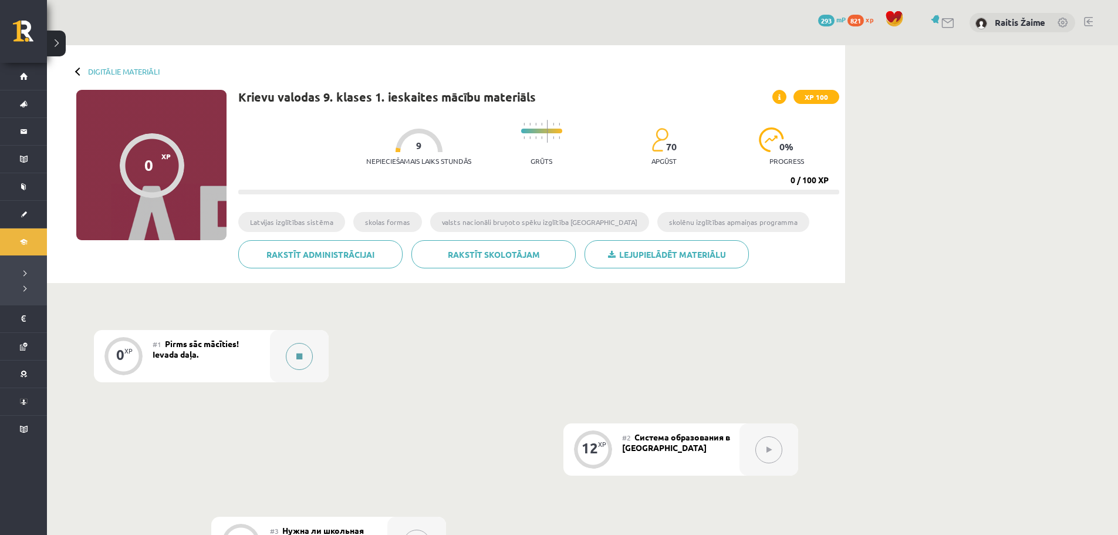
click at [296, 359] on icon at bounding box center [299, 356] width 6 height 7
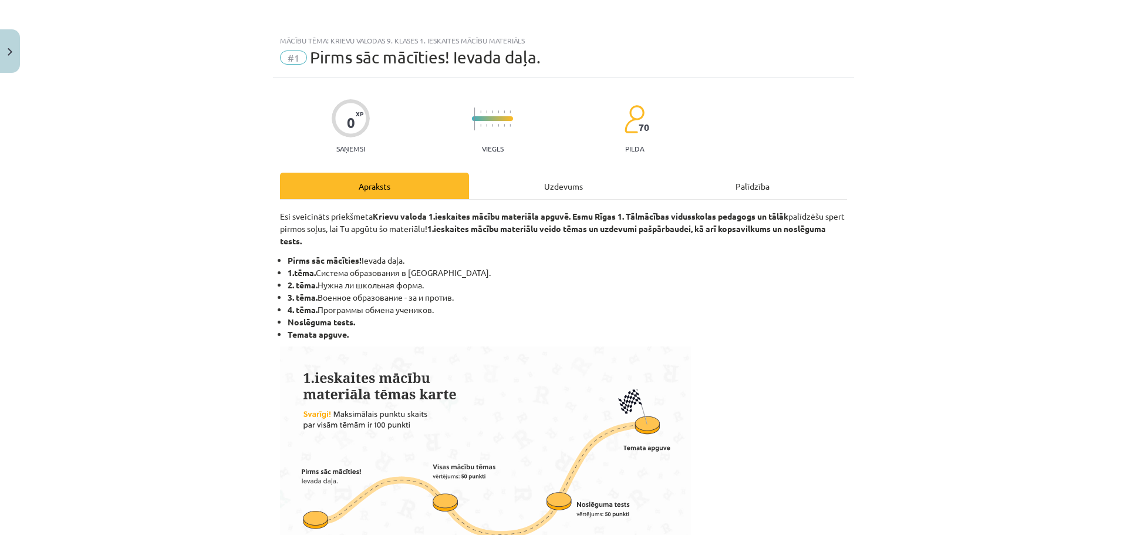
click at [572, 190] on div "Uzdevums" at bounding box center [563, 186] width 189 height 26
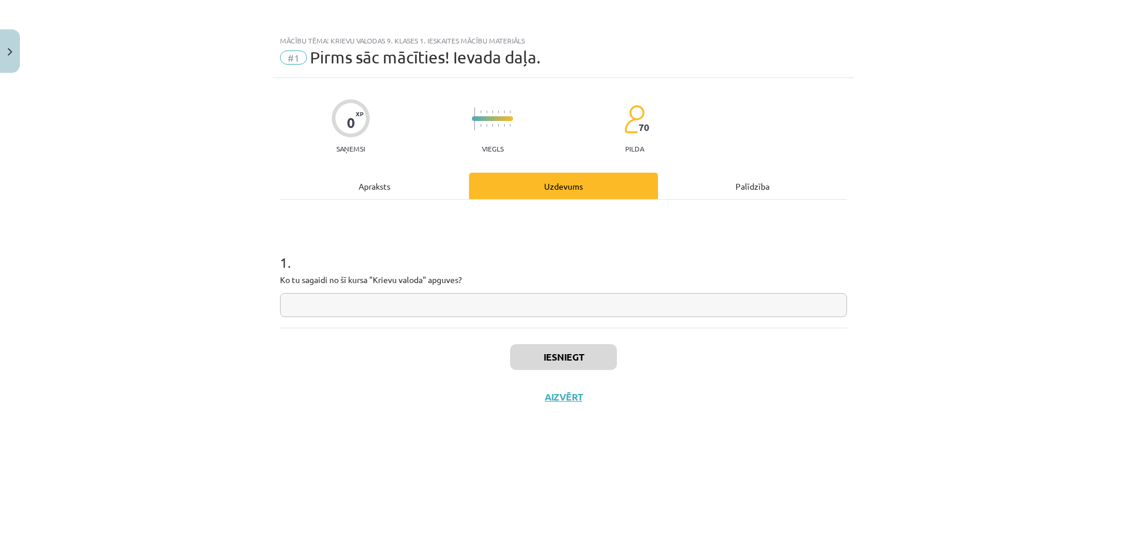
click at [568, 300] on input "text" at bounding box center [563, 305] width 567 height 24
type input "**"
click at [604, 359] on button "Iesniegt" at bounding box center [563, 357] width 107 height 26
click at [547, 399] on button "Nākamā nodarbība" at bounding box center [563, 404] width 115 height 27
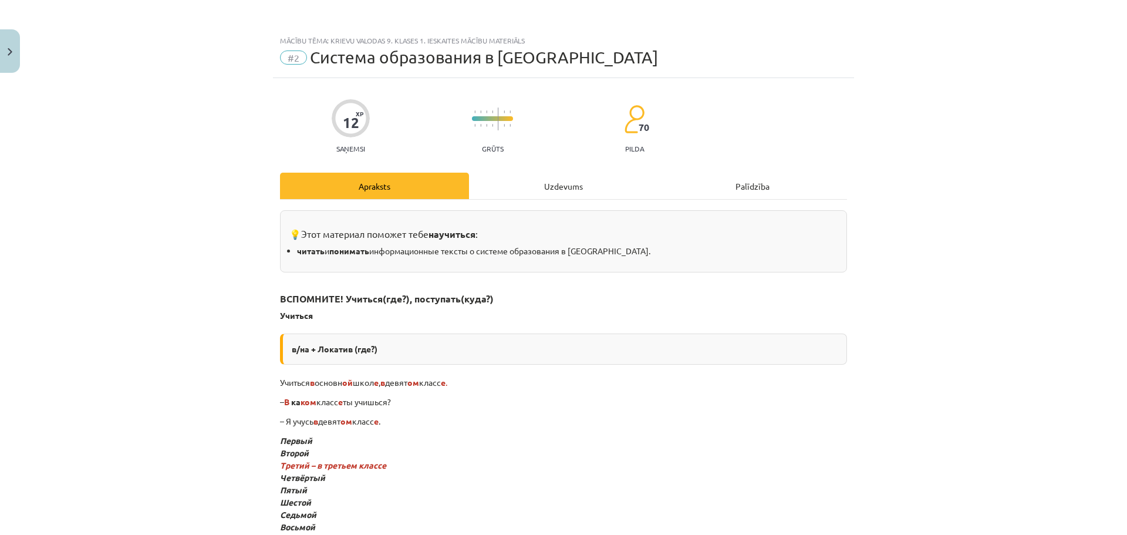
click at [529, 178] on div "Uzdevums" at bounding box center [563, 186] width 189 height 26
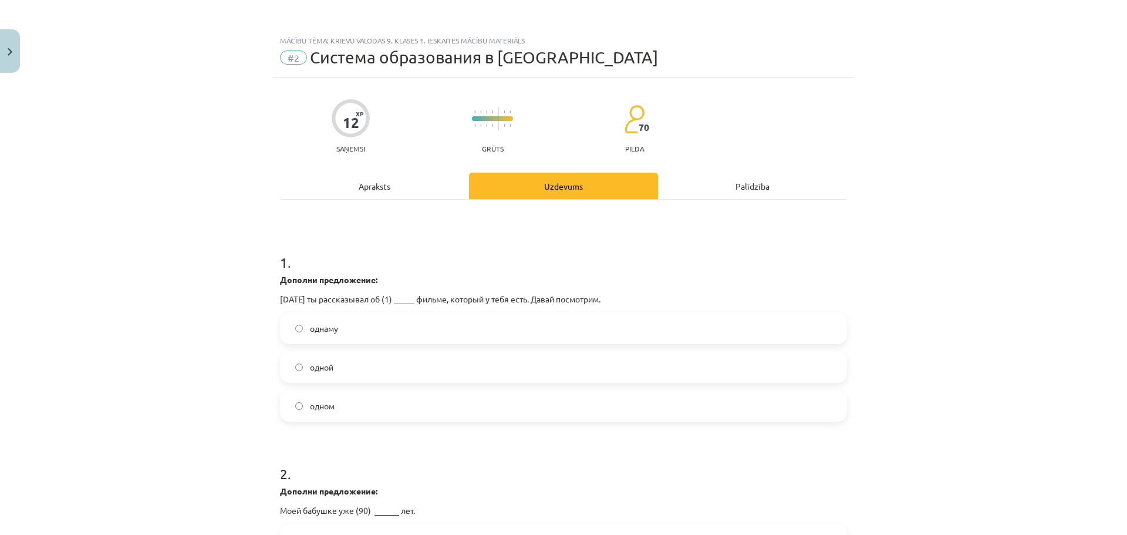
scroll to position [29, 0]
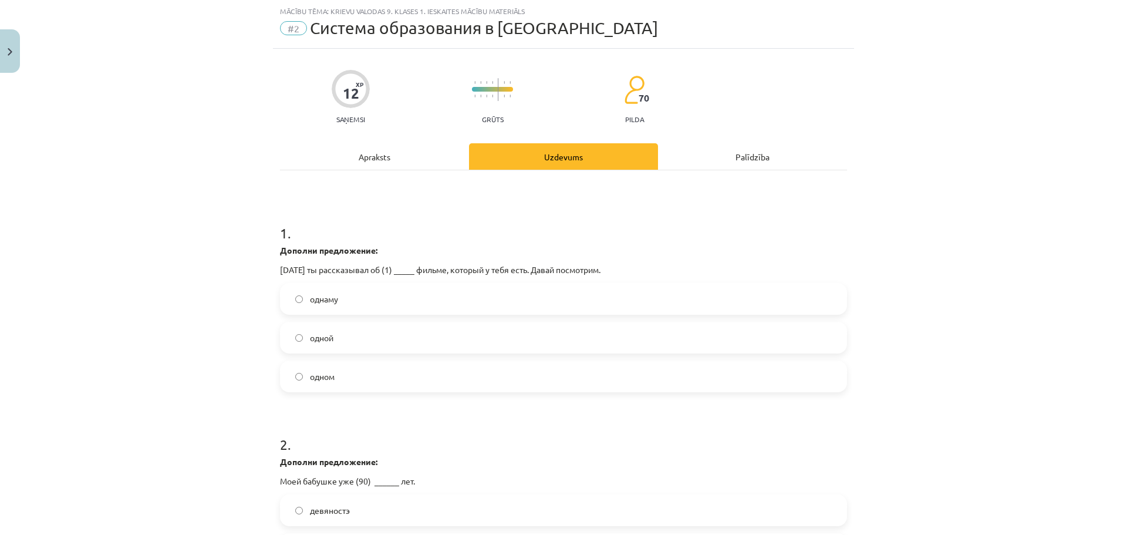
drag, startPoint x: 376, startPoint y: 304, endPoint x: 615, endPoint y: 289, distance: 239.4
click at [376, 303] on label "однаму" at bounding box center [563, 298] width 565 height 29
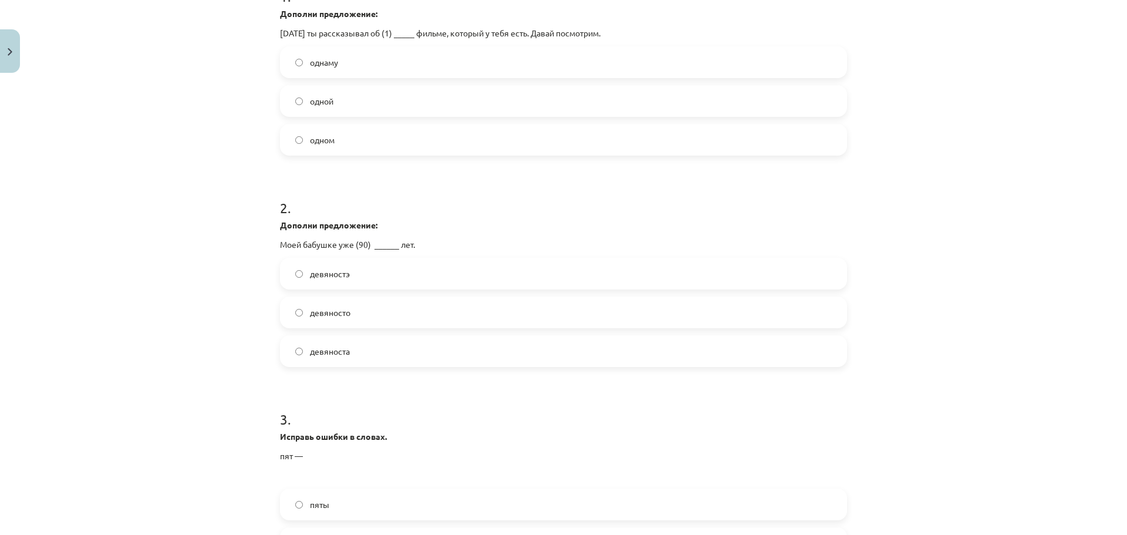
scroll to position [277, 0]
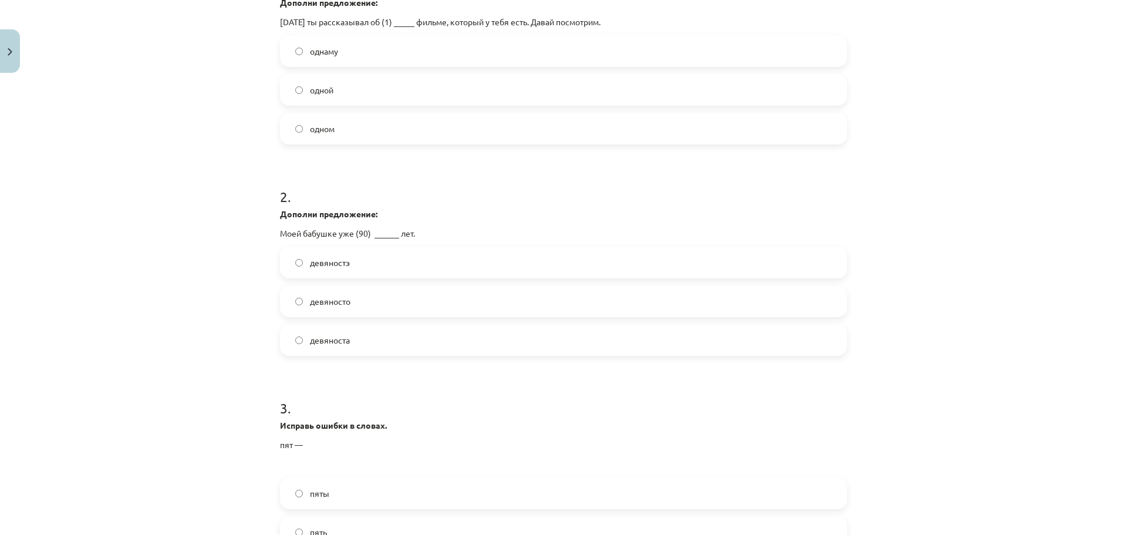
click at [327, 306] on span "девяносто" at bounding box center [330, 301] width 40 height 12
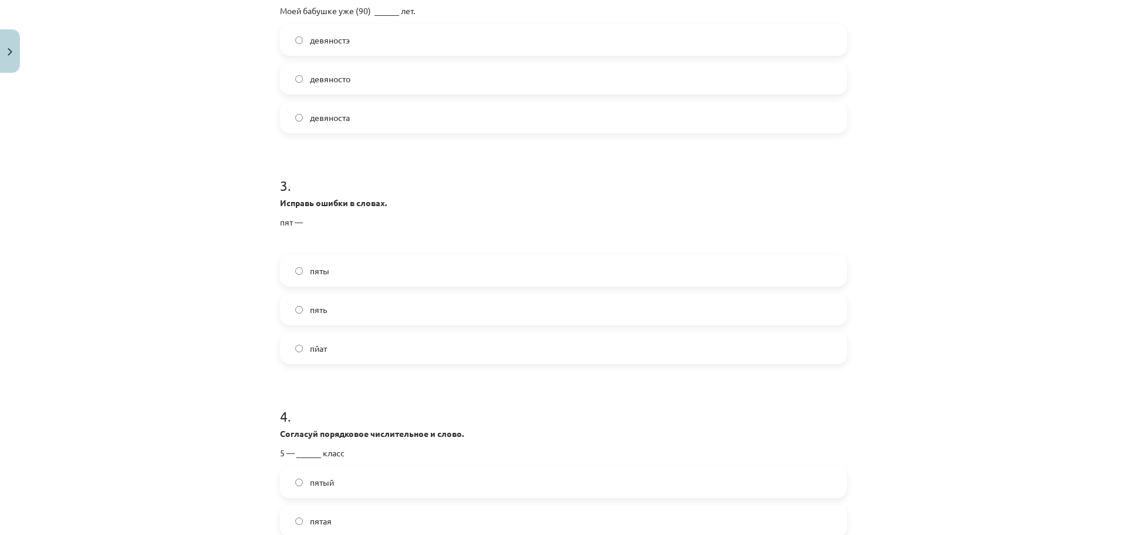
scroll to position [502, 0]
click at [309, 354] on label "пйат" at bounding box center [563, 344] width 565 height 29
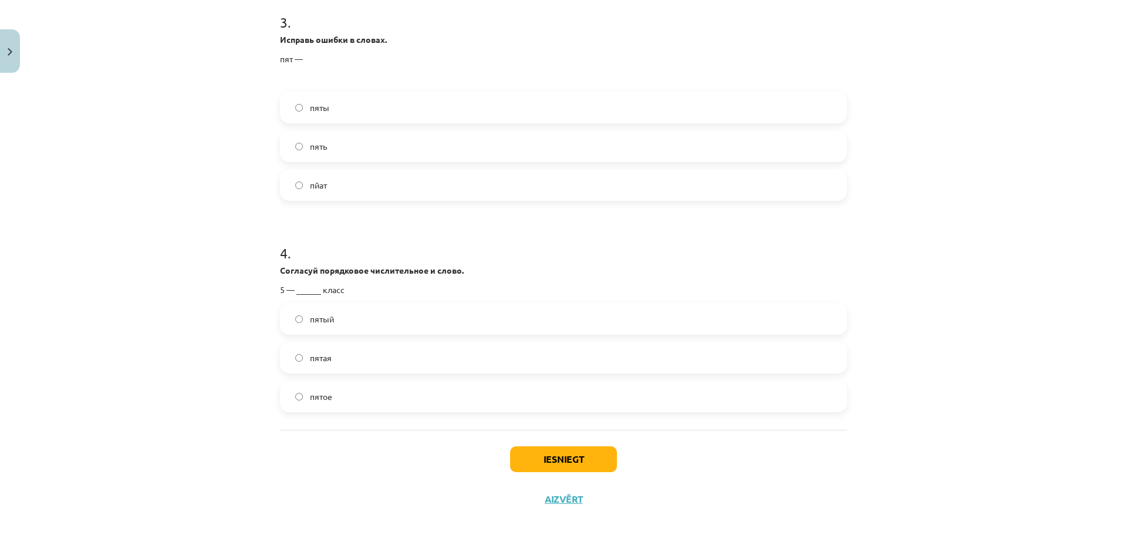
scroll to position [676, 0]
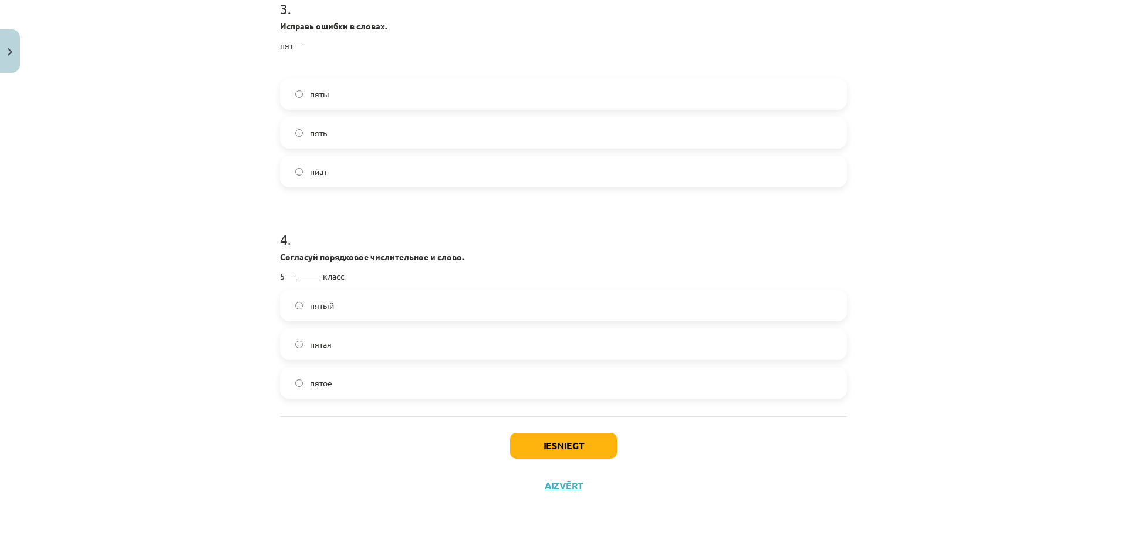
click at [341, 308] on label "пятый" at bounding box center [563, 305] width 565 height 29
click at [549, 443] on button "Iesniegt" at bounding box center [563, 446] width 107 height 26
click at [410, 132] on label "пять" at bounding box center [563, 132] width 565 height 29
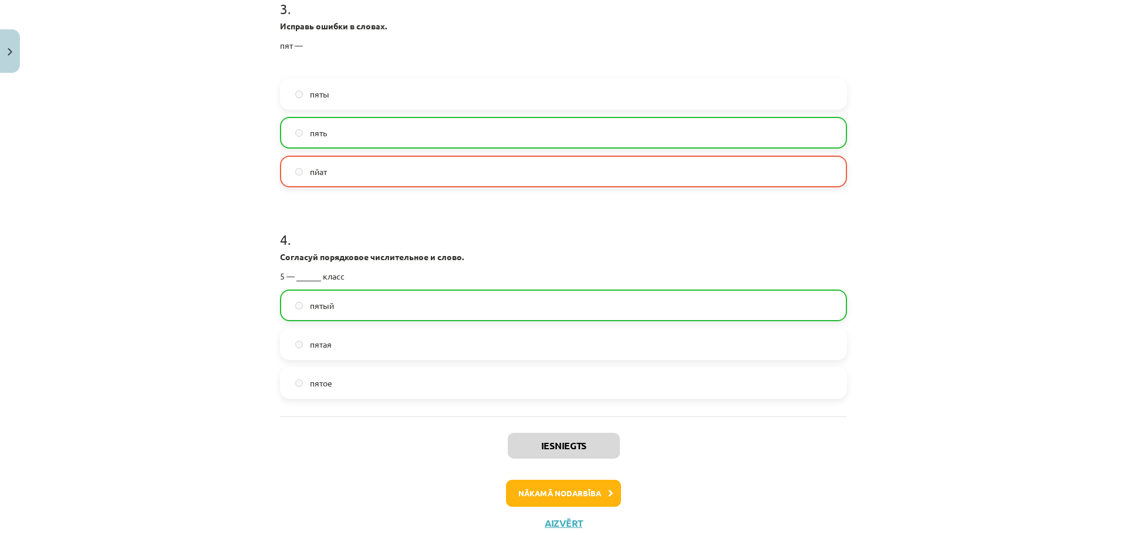
click at [408, 90] on label "пяты" at bounding box center [563, 93] width 565 height 29
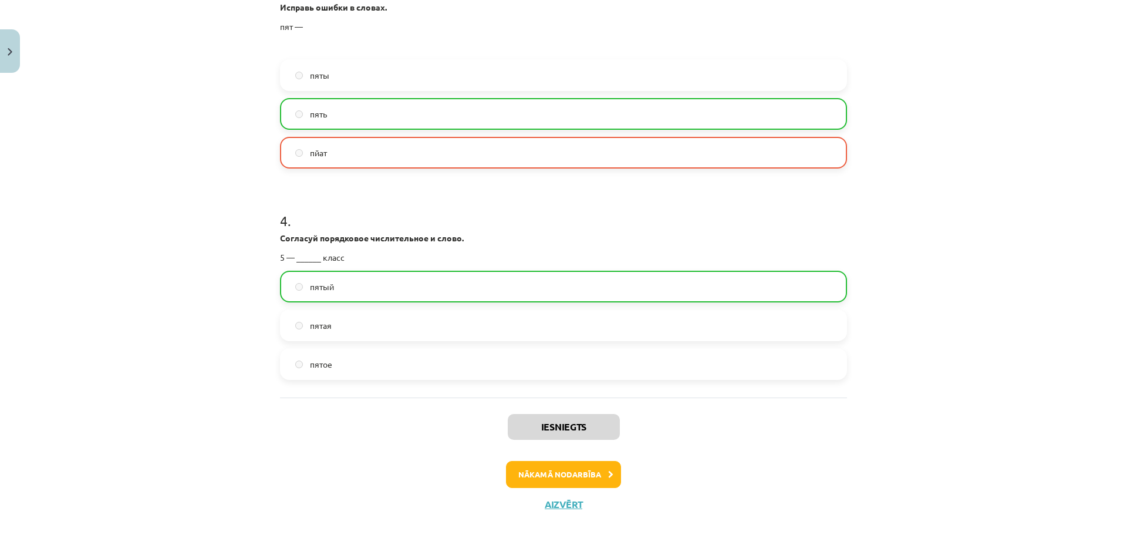
scroll to position [714, 0]
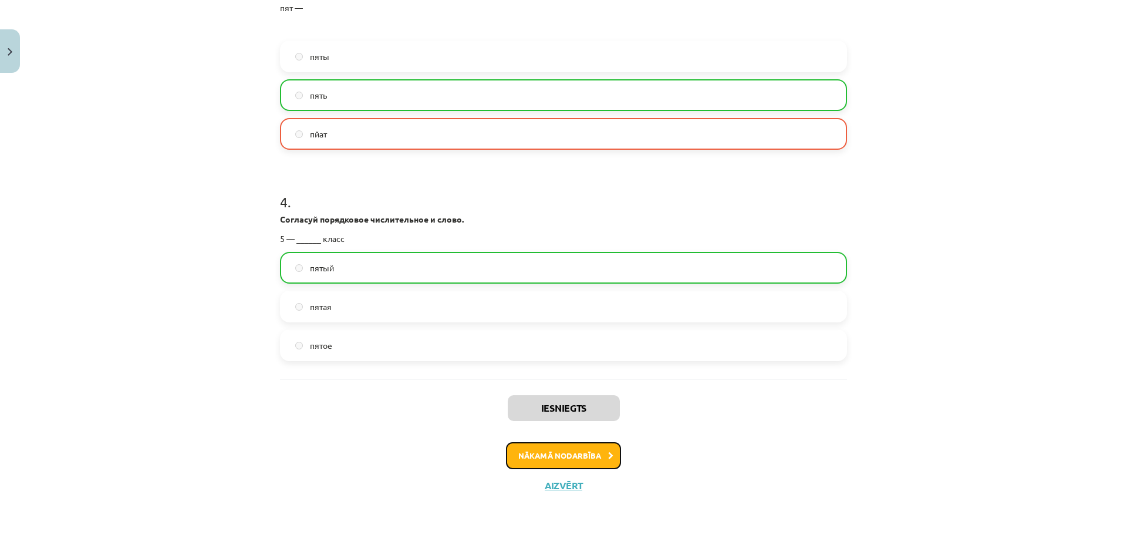
click at [535, 449] on button "Nākamā nodarbība" at bounding box center [563, 455] width 115 height 27
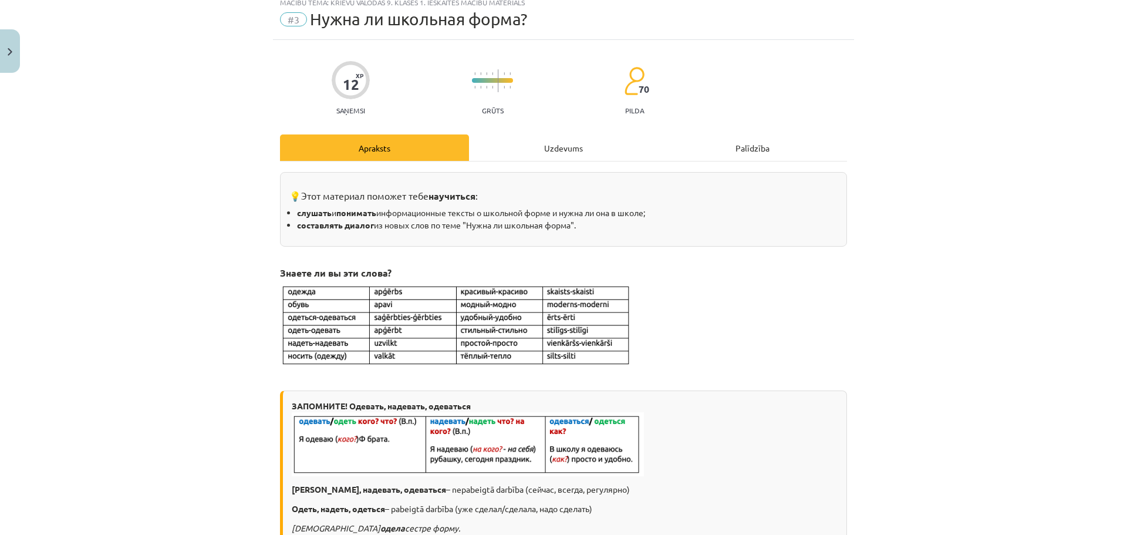
scroll to position [29, 0]
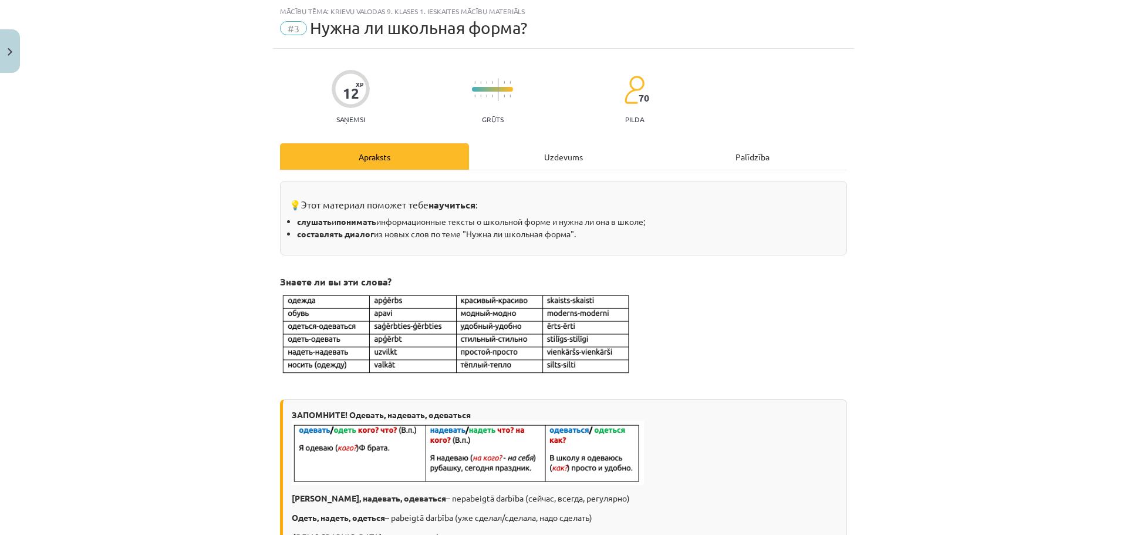
click at [532, 153] on div "Uzdevums" at bounding box center [563, 156] width 189 height 26
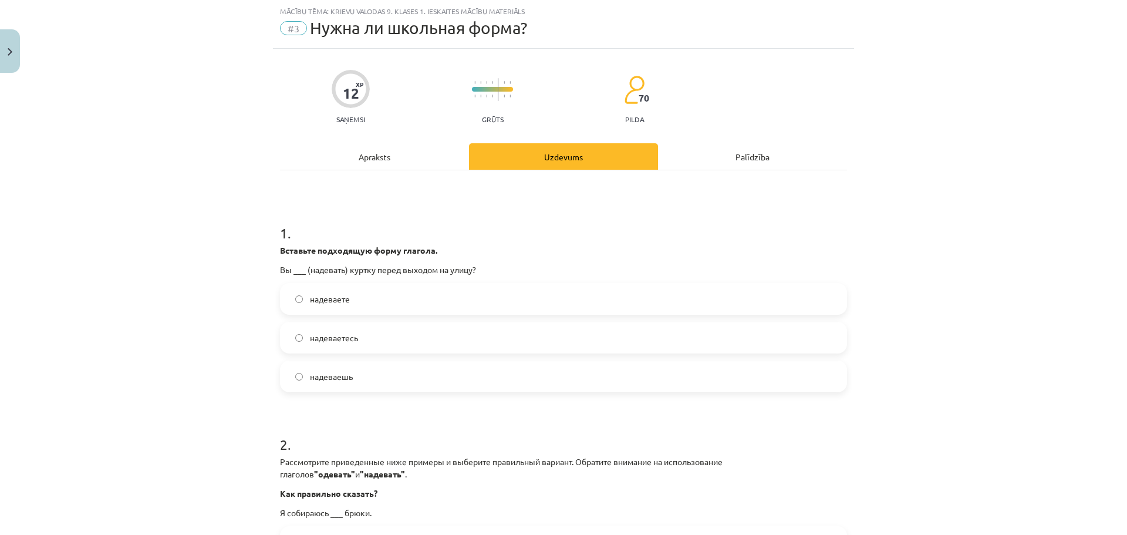
click at [314, 349] on label "надеваетесь" at bounding box center [563, 337] width 565 height 29
click at [310, 307] on label "надеваете" at bounding box center [563, 298] width 565 height 29
click at [289, 332] on label "надеваетесь" at bounding box center [563, 337] width 565 height 29
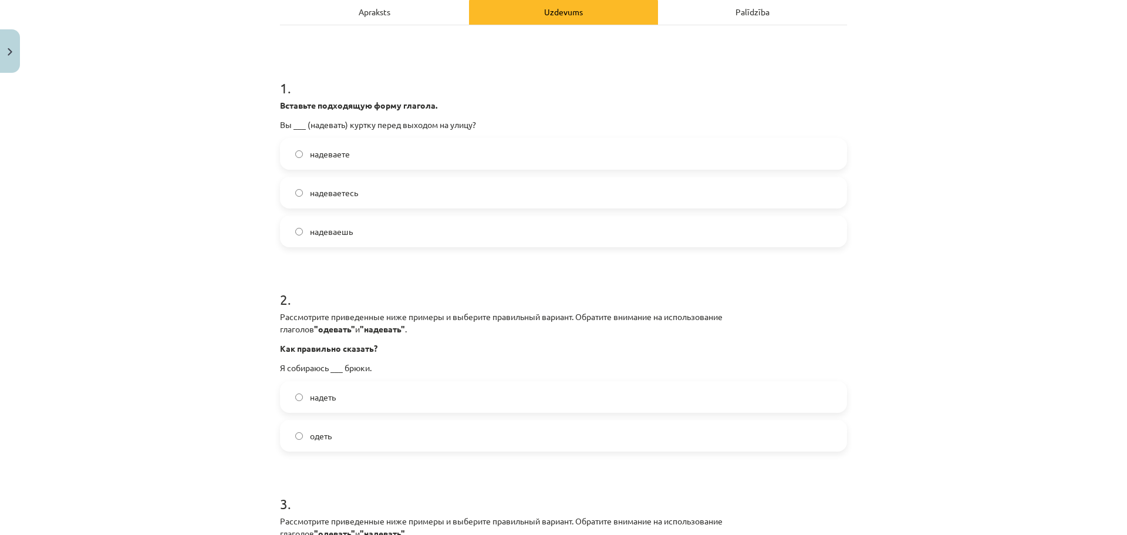
scroll to position [173, 0]
click at [372, 147] on label "надеваете" at bounding box center [563, 154] width 565 height 29
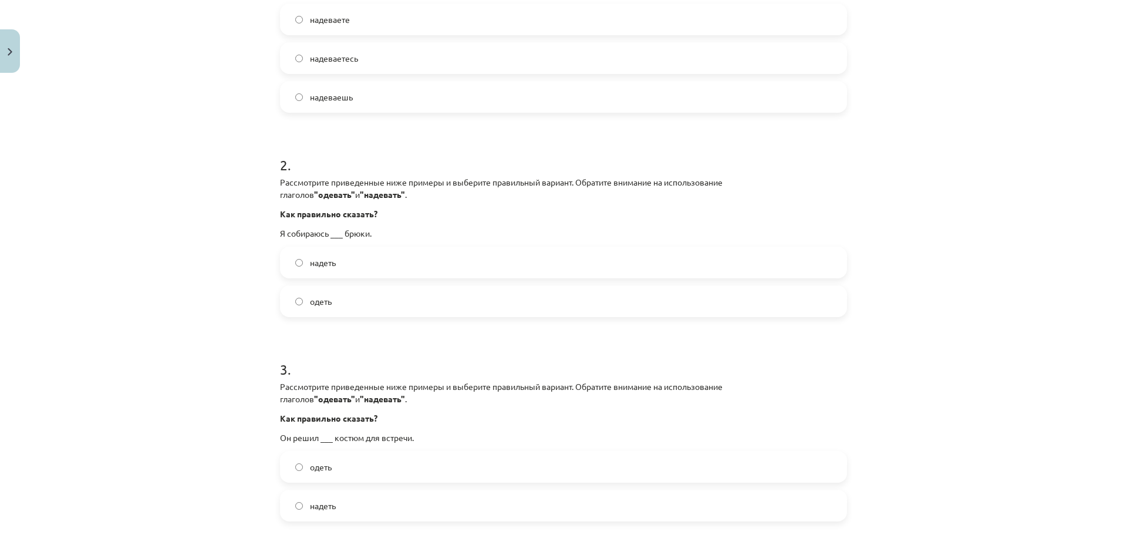
scroll to position [308, 0]
click at [361, 297] on label "одеть" at bounding box center [563, 302] width 565 height 29
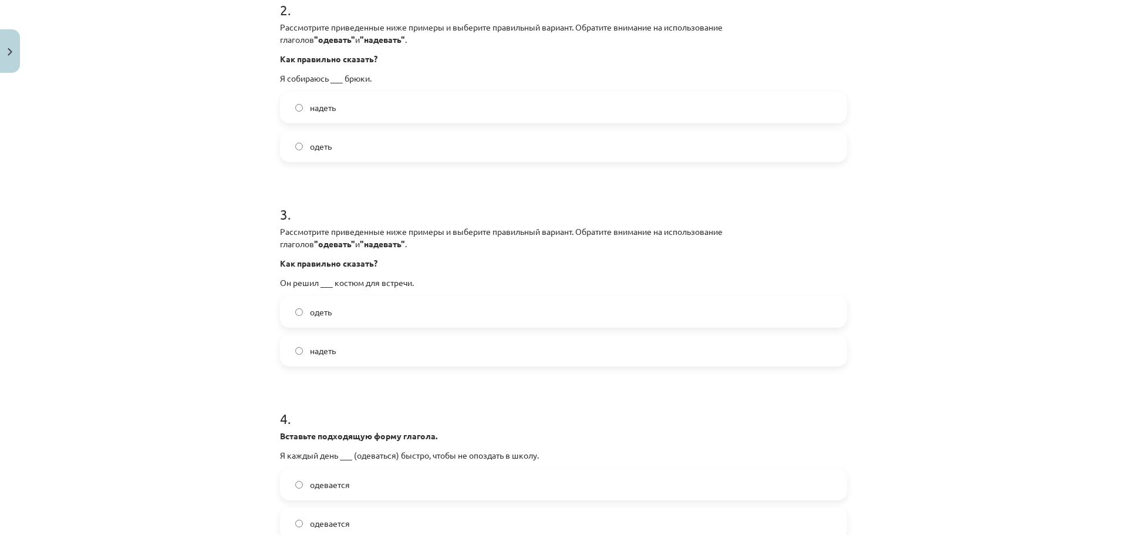
scroll to position [477, 0]
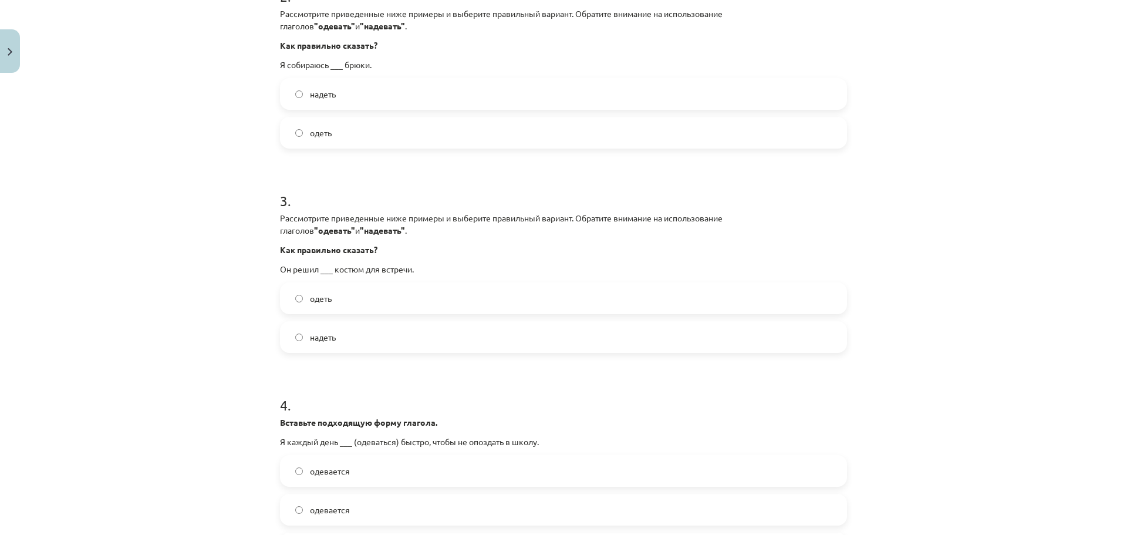
click at [357, 333] on label "надеть" at bounding box center [563, 336] width 565 height 29
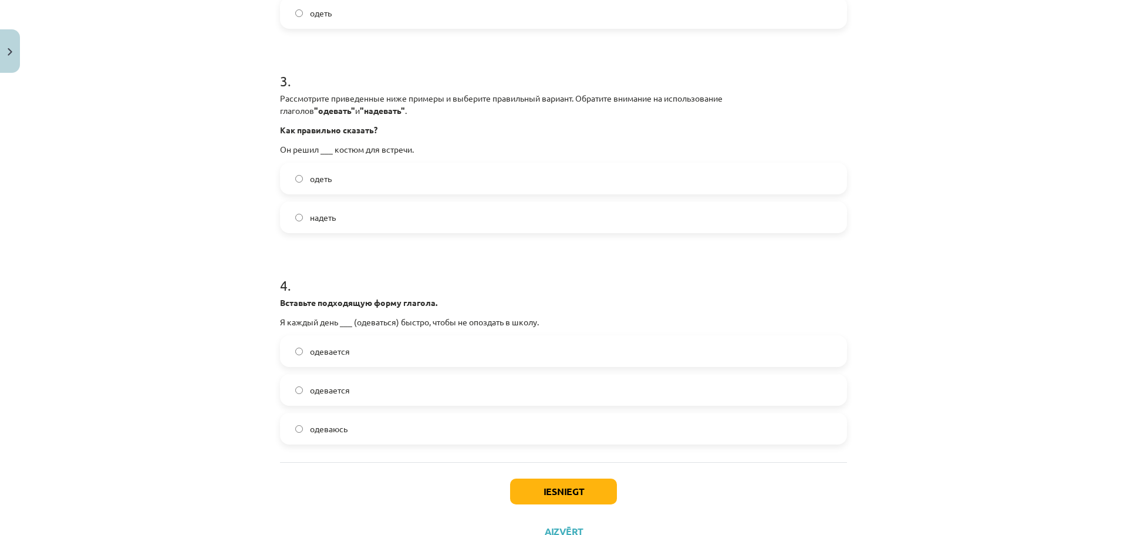
scroll to position [601, 0]
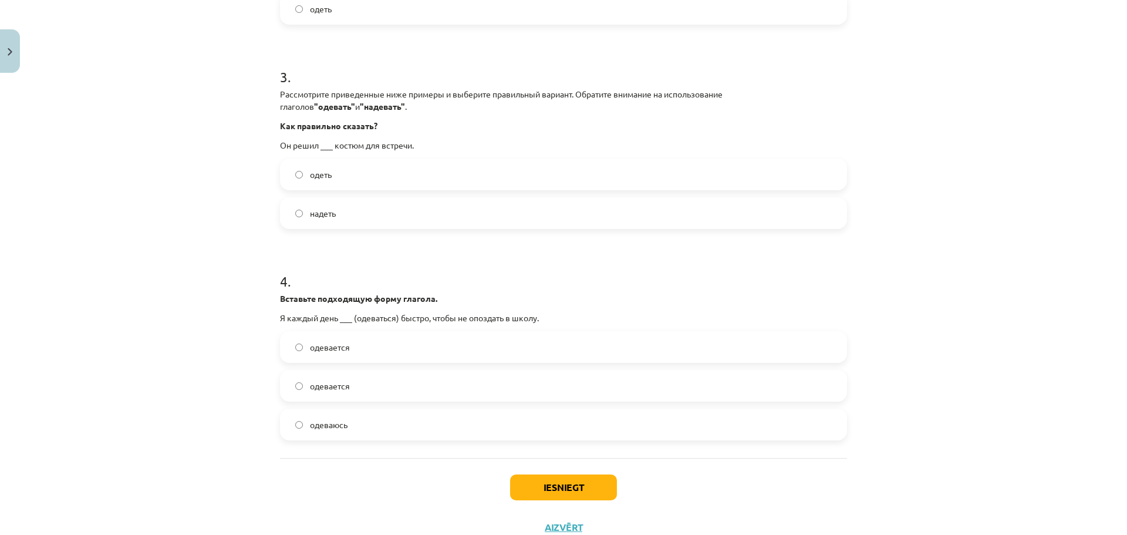
click at [320, 417] on label "одеваюсь" at bounding box center [563, 424] width 565 height 29
click at [561, 491] on button "Iesniegt" at bounding box center [563, 487] width 107 height 26
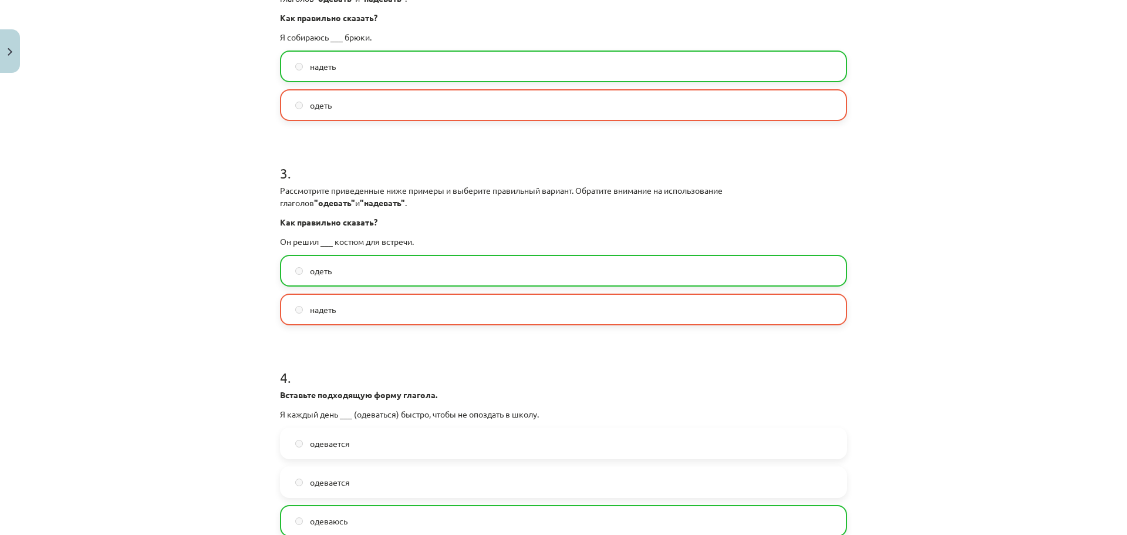
scroll to position [680, 0]
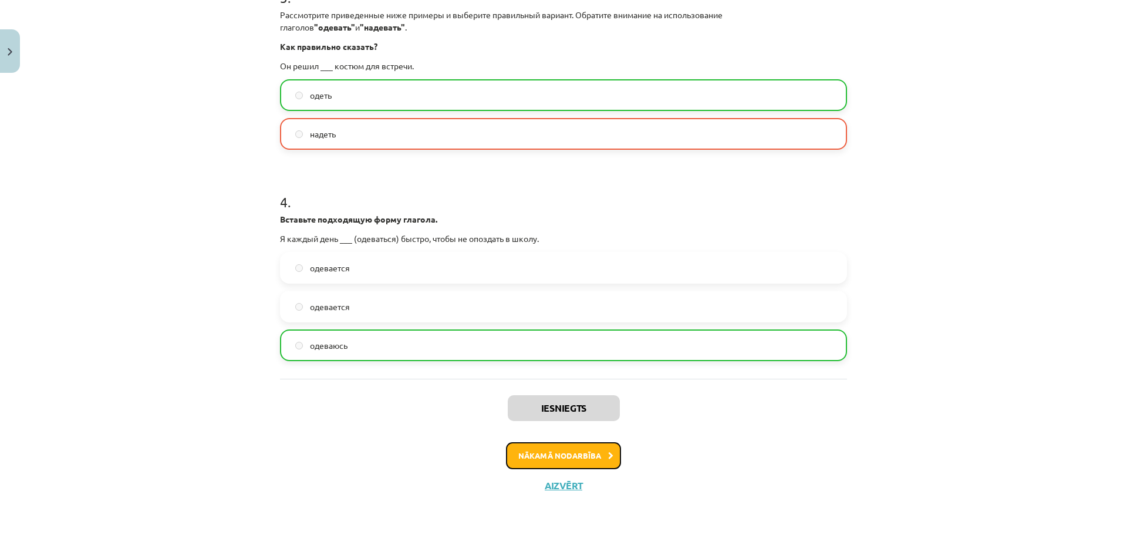
click at [551, 451] on button "Nākamā nodarbība" at bounding box center [563, 455] width 115 height 27
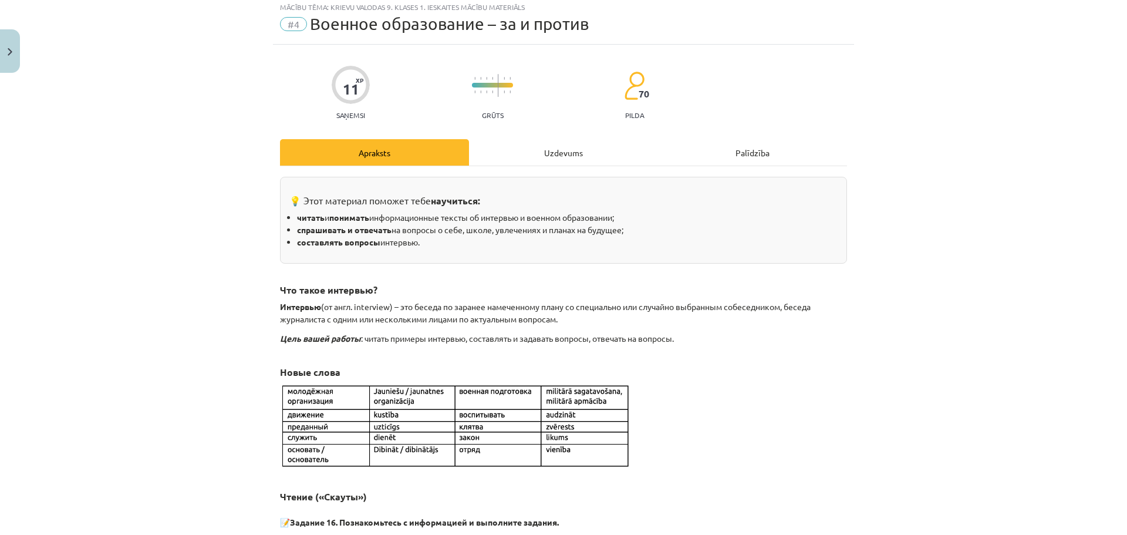
scroll to position [29, 0]
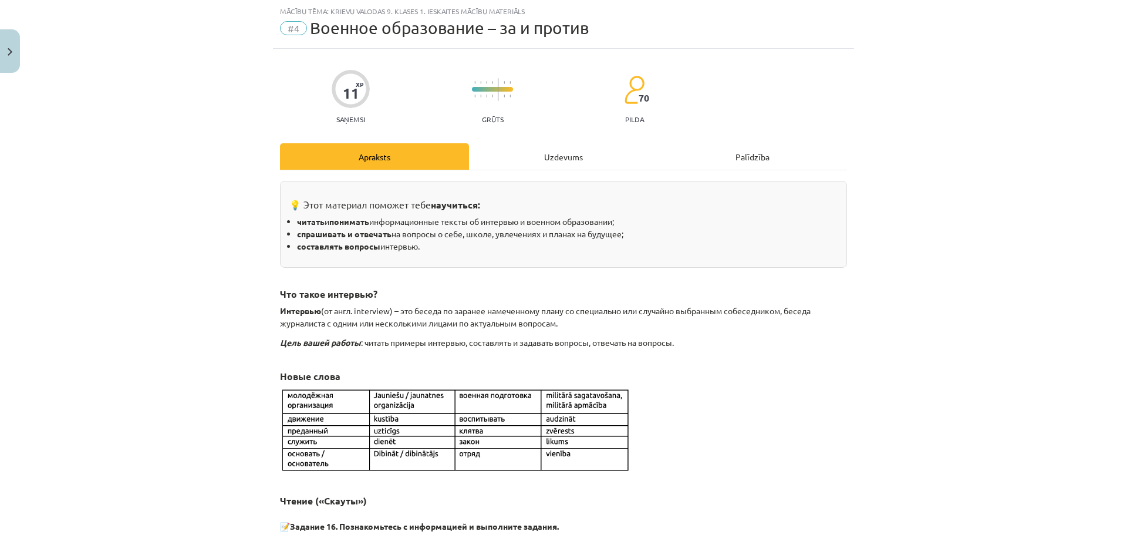
click at [535, 161] on div "Uzdevums" at bounding box center [563, 156] width 189 height 26
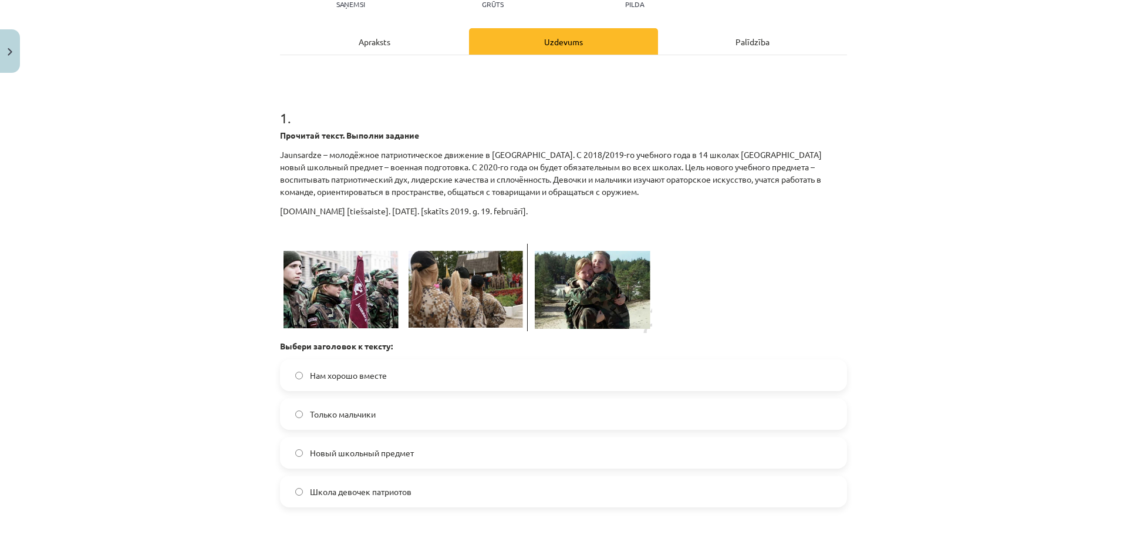
scroll to position [228, 0]
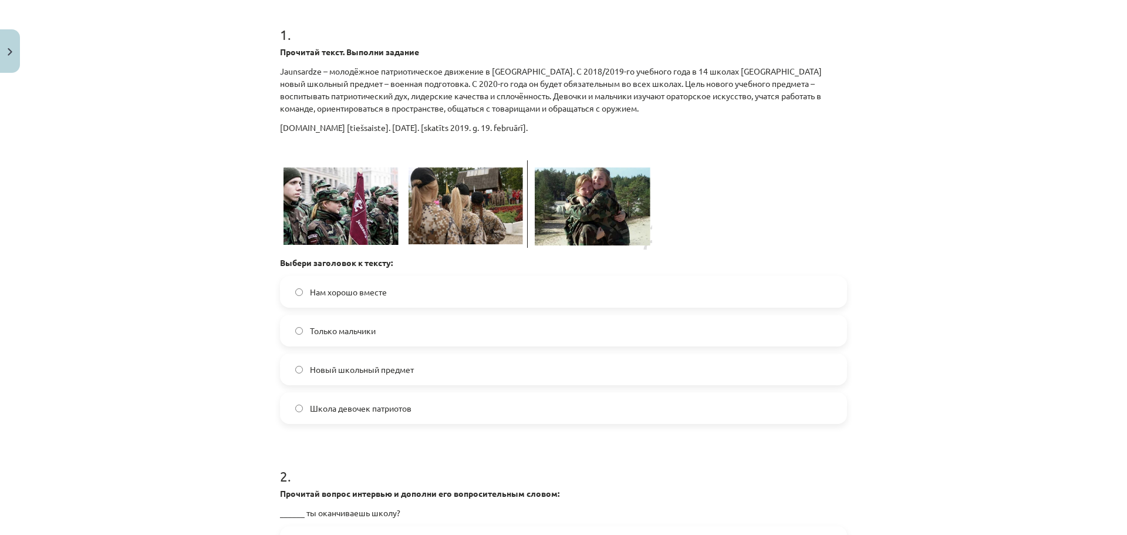
click at [427, 293] on label "Нам хорошо вместе" at bounding box center [563, 291] width 565 height 29
click at [326, 364] on span "Новый школьный предмет" at bounding box center [362, 369] width 104 height 12
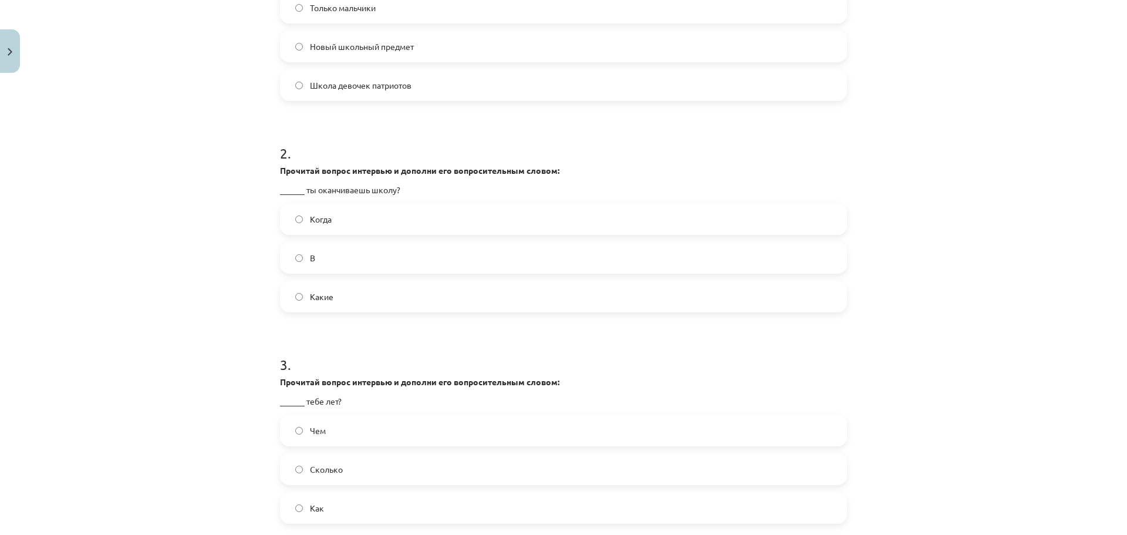
scroll to position [554, 0]
click at [352, 223] on label "Когда" at bounding box center [563, 215] width 565 height 29
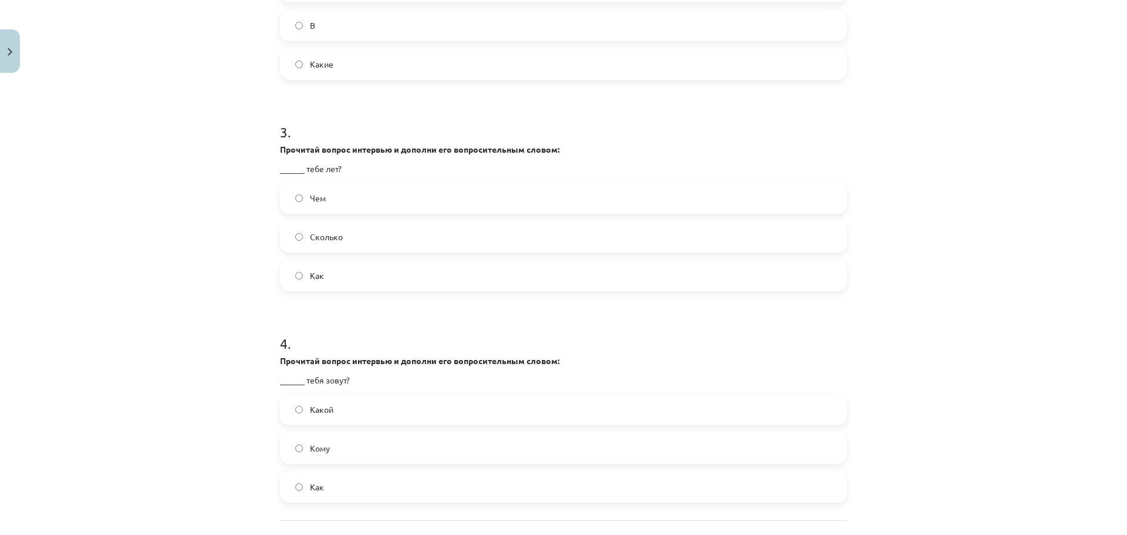
scroll to position [788, 0]
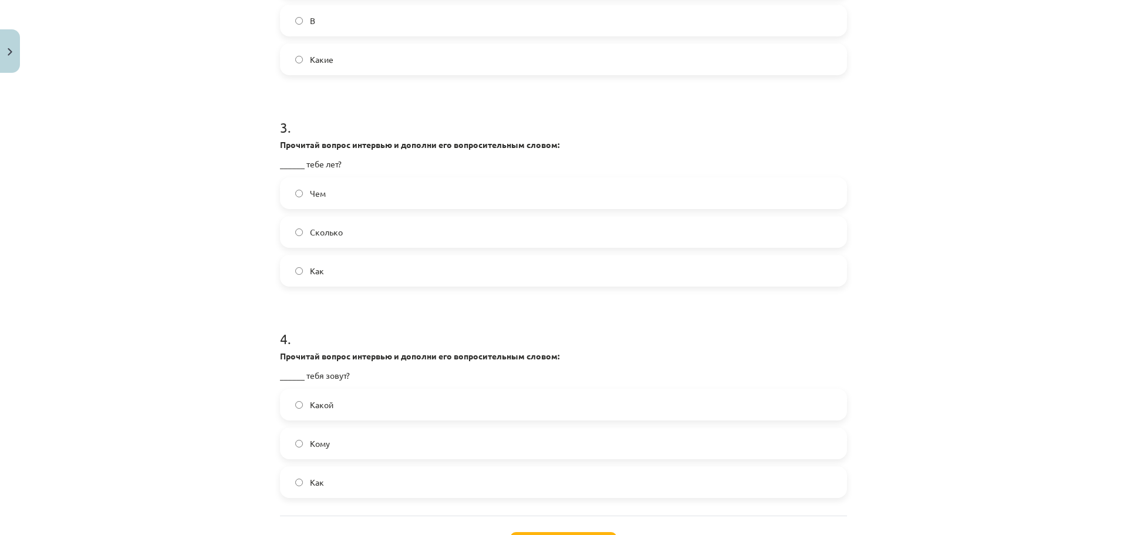
drag, startPoint x: 337, startPoint y: 237, endPoint x: 379, endPoint y: 235, distance: 41.7
click at [337, 235] on span "Сколько" at bounding box center [326, 232] width 33 height 12
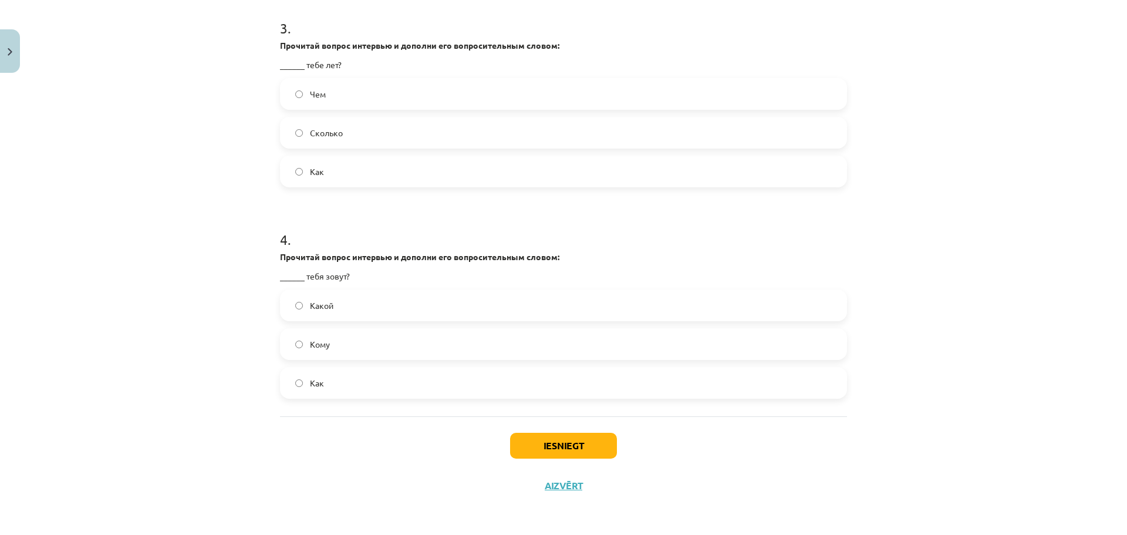
click at [343, 385] on label "Как" at bounding box center [563, 382] width 565 height 29
click at [573, 443] on button "Iesniegt" at bounding box center [563, 446] width 107 height 26
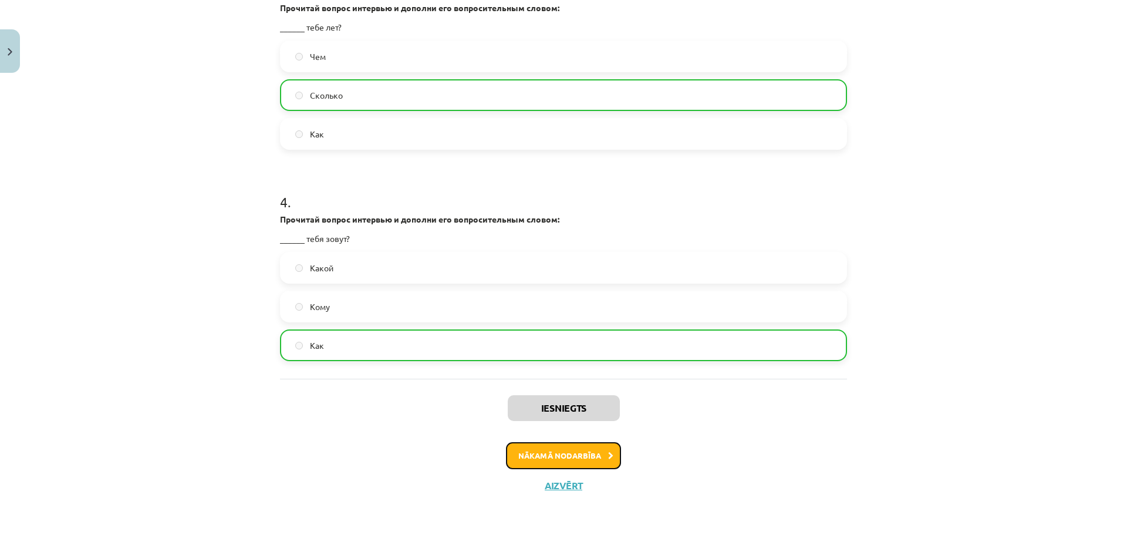
click at [608, 453] on icon at bounding box center [610, 456] width 5 height 8
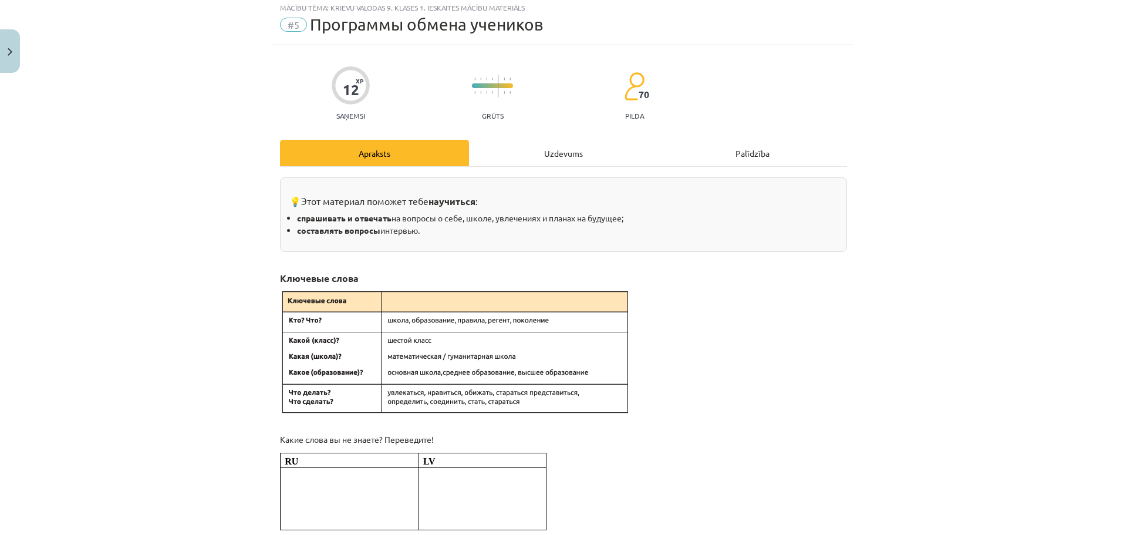
scroll to position [29, 0]
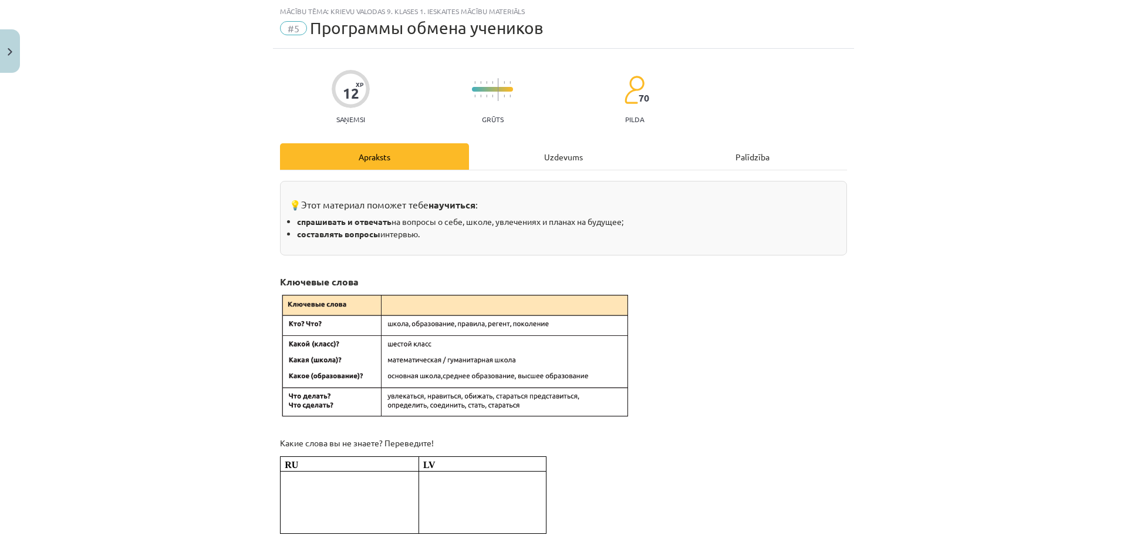
click at [563, 157] on div "Uzdevums" at bounding box center [563, 156] width 189 height 26
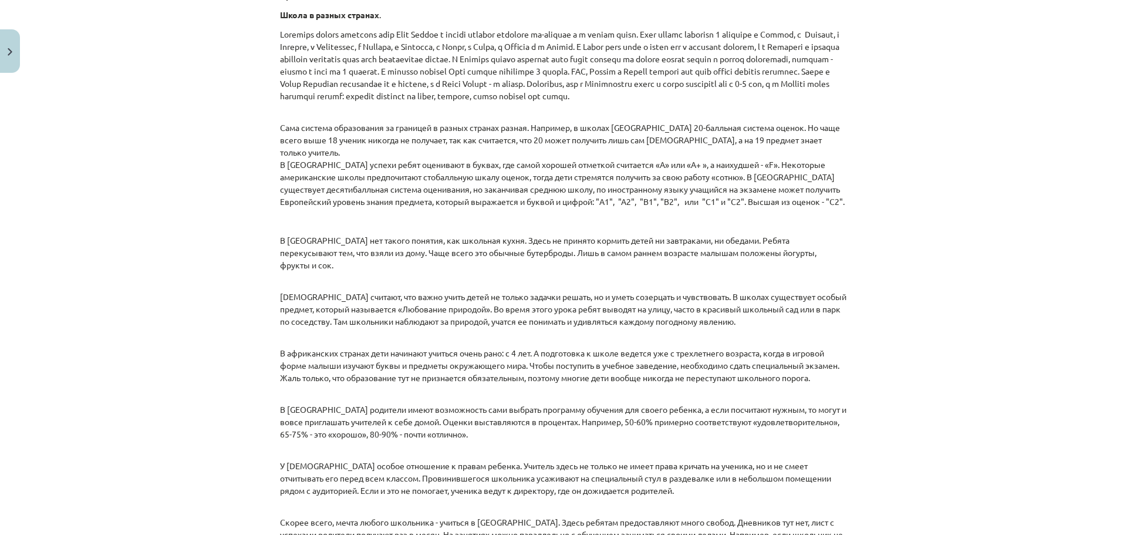
scroll to position [265, 0]
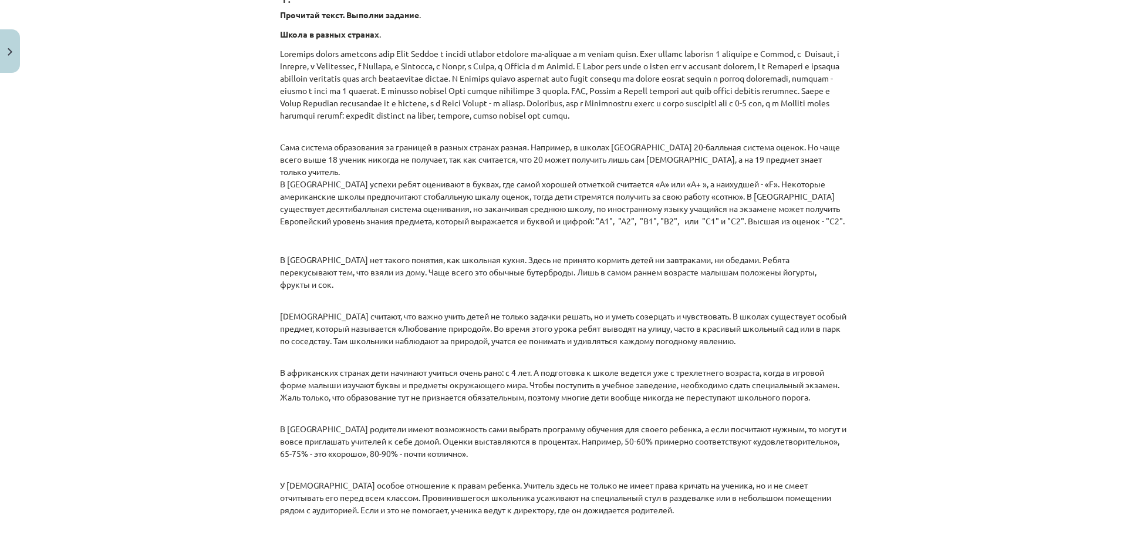
drag, startPoint x: 1126, startPoint y: 262, endPoint x: 1032, endPoint y: 115, distance: 174.7
click at [957, 106] on div "Mācību tēma: Krievu valodas 9. klases 1. ieskaites mācību materiāls #5 Программ…" at bounding box center [563, 267] width 1127 height 535
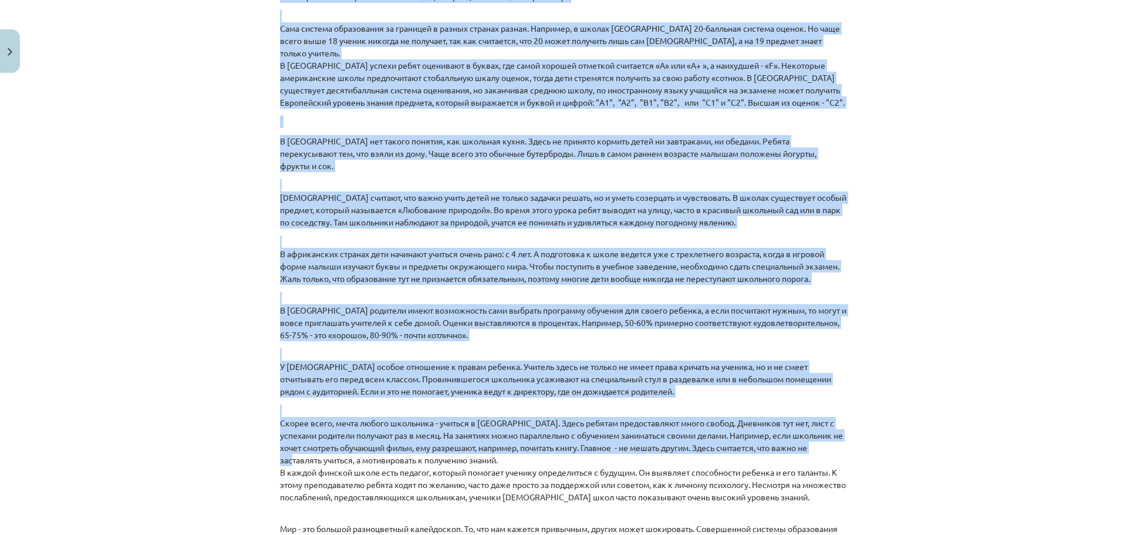
scroll to position [386, 0]
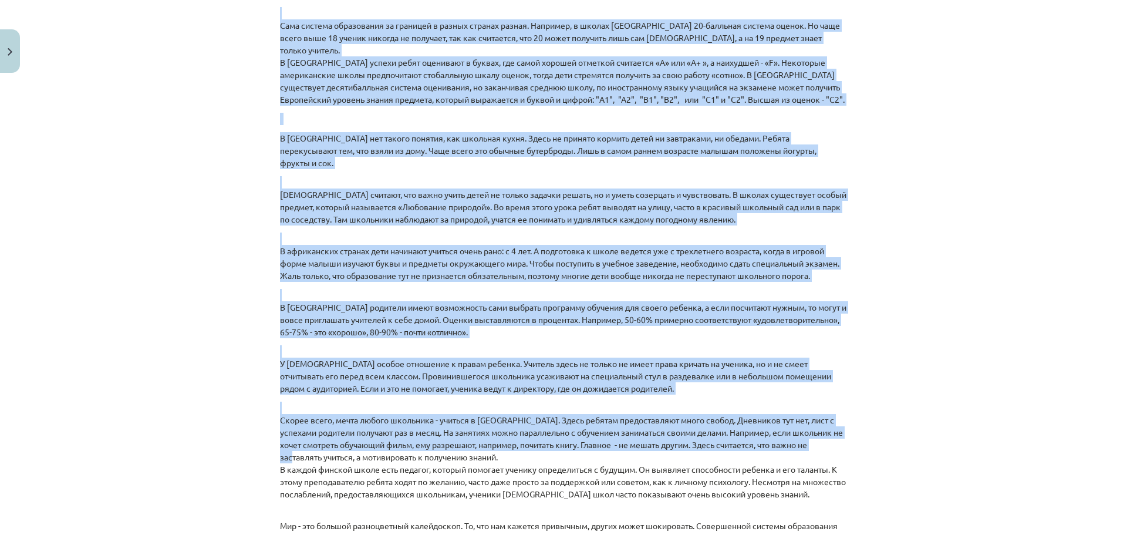
click at [975, 152] on div "Mācību tēma: Krievu valodas 9. klases 1. ieskaites mācību materiāls #5 Программ…" at bounding box center [563, 267] width 1127 height 535
click at [1012, 137] on div "Mācību tēma: Krievu valodas 9. klases 1. ieskaites mācību materiāls #5 Программ…" at bounding box center [563, 267] width 1127 height 535
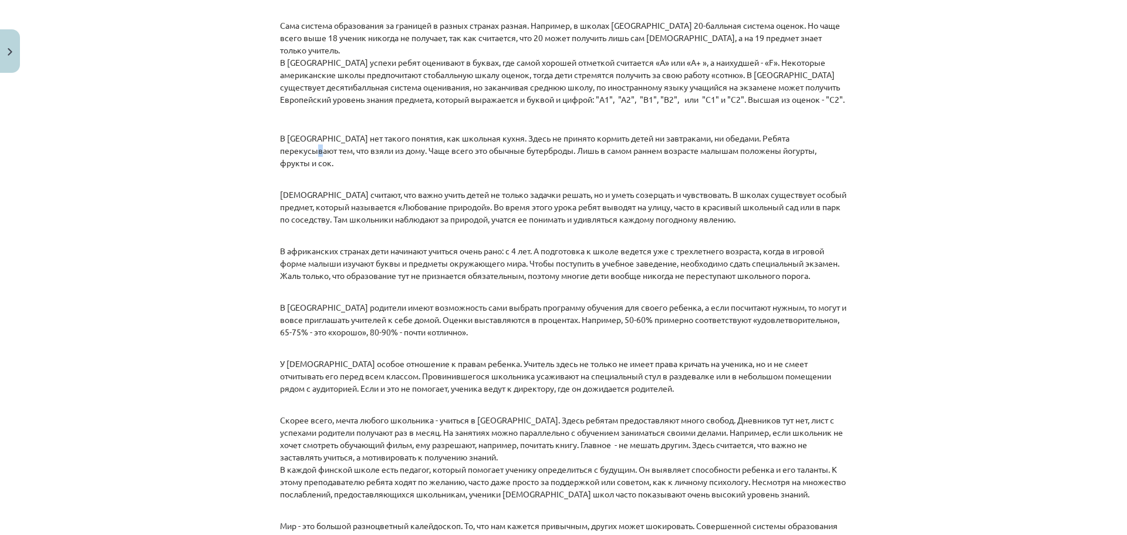
click at [1014, 139] on div "Mācību tēma: Krievu valodas 9. klases 1. ieskaites mācību materiāls #5 Программ…" at bounding box center [563, 267] width 1127 height 535
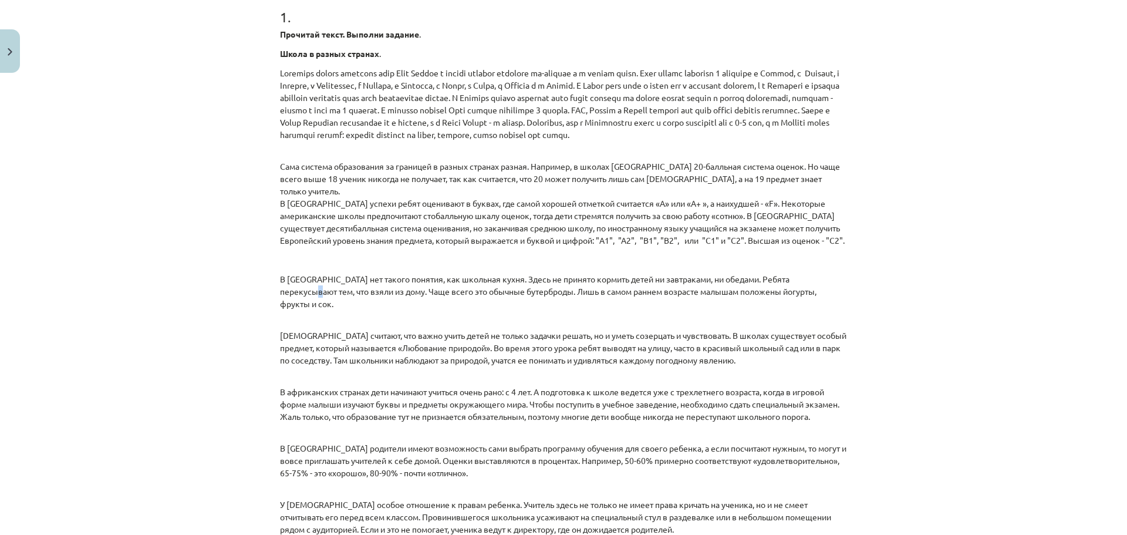
scroll to position [241, 0]
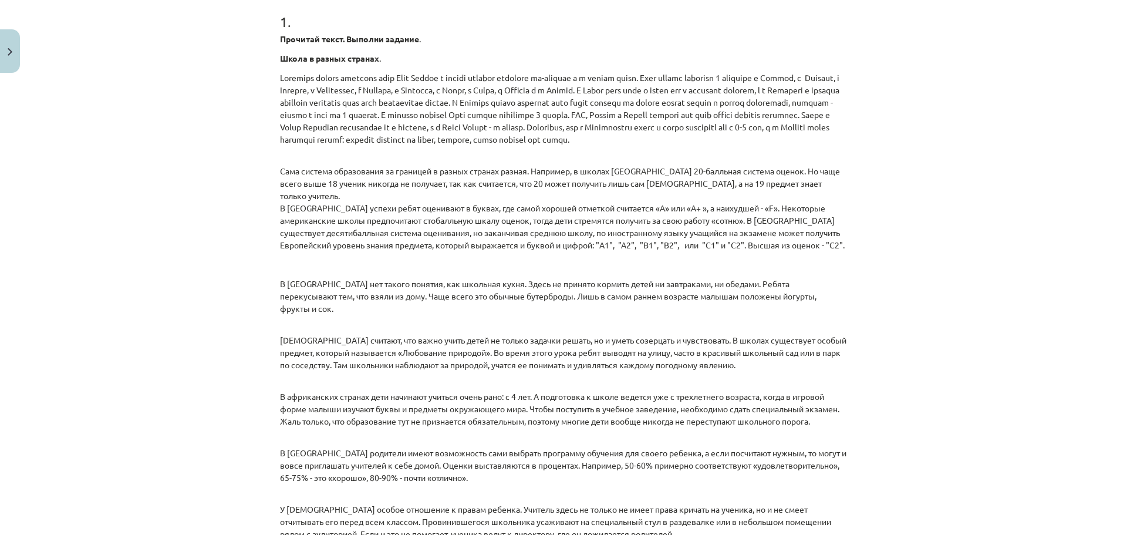
click at [991, 187] on div "Mācību tēma: Krievu valodas 9. klases 1. ieskaites mācību materiāls #5 Программ…" at bounding box center [563, 267] width 1127 height 535
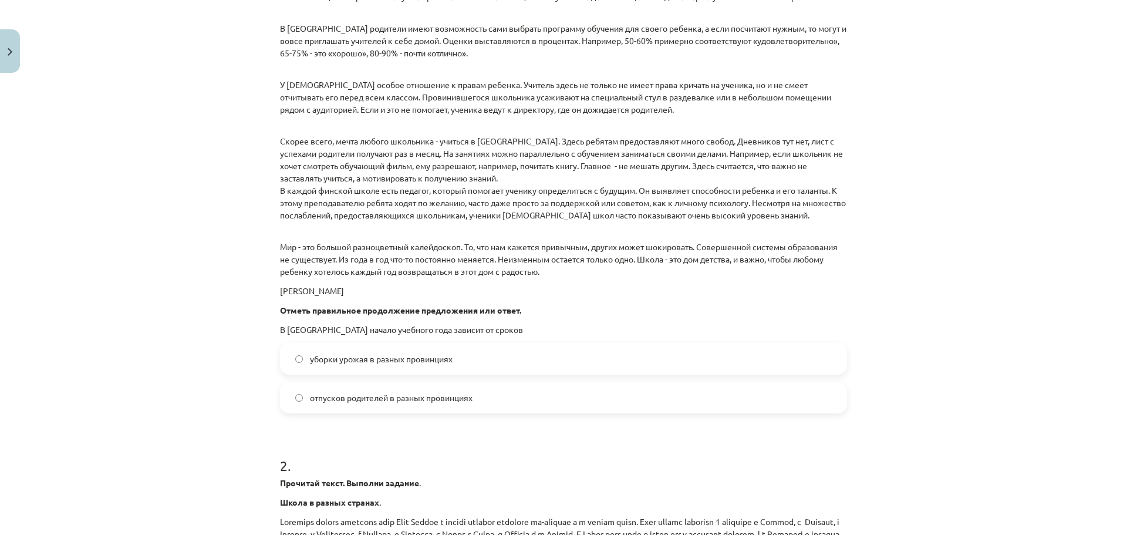
scroll to position [674, 0]
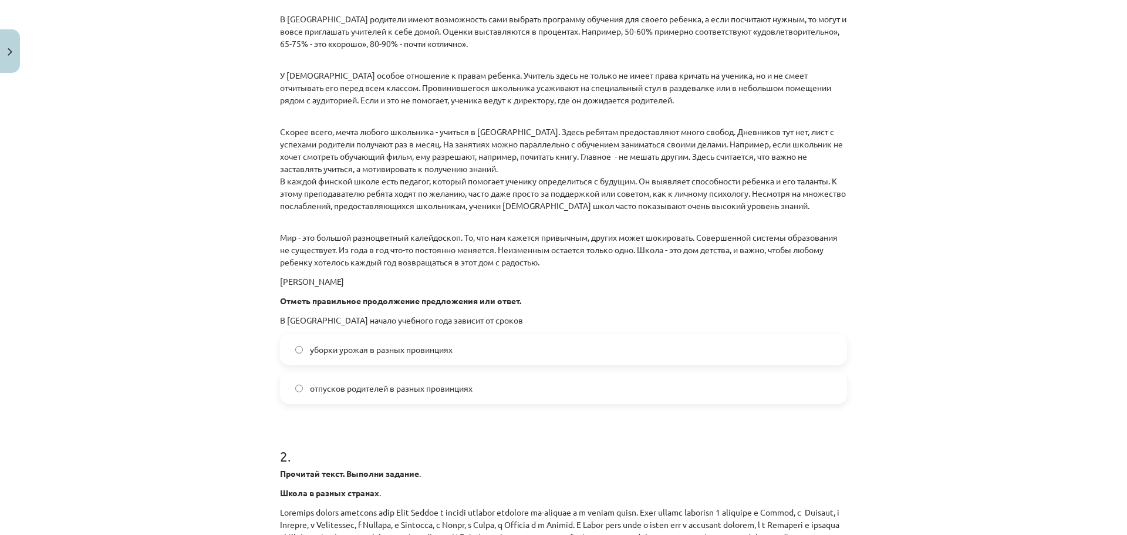
drag, startPoint x: 406, startPoint y: 362, endPoint x: 419, endPoint y: 348, distance: 19.1
click at [404, 361] on label "уборки урожая в разных провинциях" at bounding box center [563, 349] width 565 height 29
click at [296, 355] on label "уборки урожая в разных провинциях" at bounding box center [563, 349] width 565 height 29
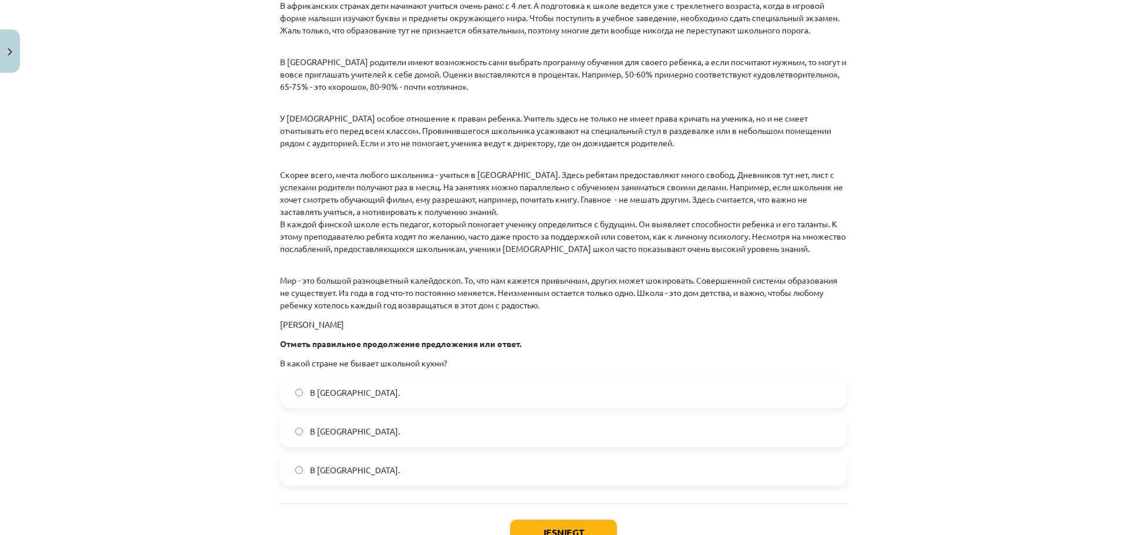
scroll to position [1509, 0]
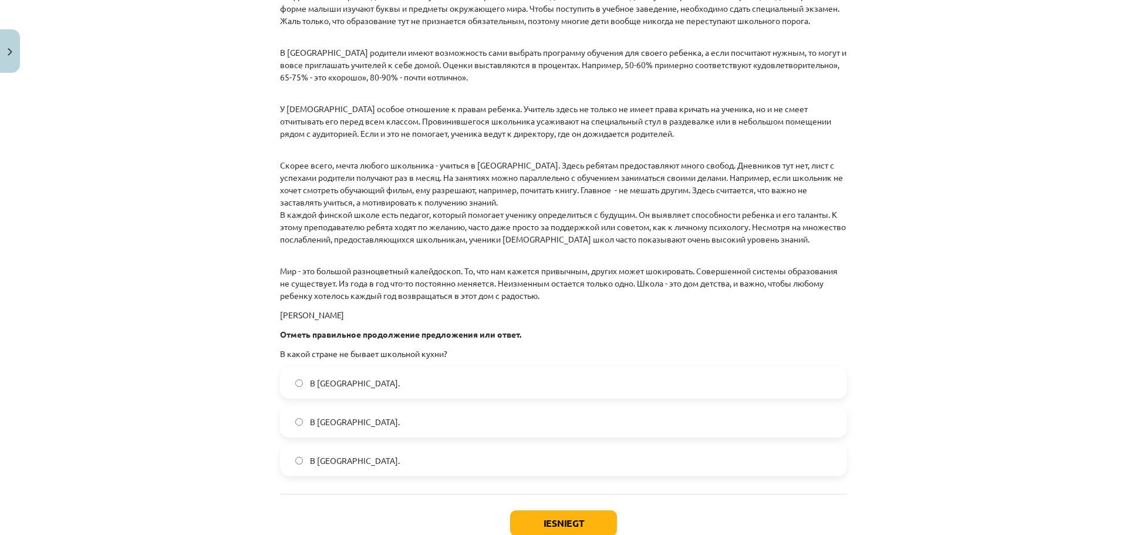
drag, startPoint x: 361, startPoint y: 470, endPoint x: 368, endPoint y: 470, distance: 7.1
click at [362, 470] on label "В Норвегии." at bounding box center [563, 459] width 565 height 29
click at [558, 516] on button "Iesniegt" at bounding box center [563, 523] width 107 height 26
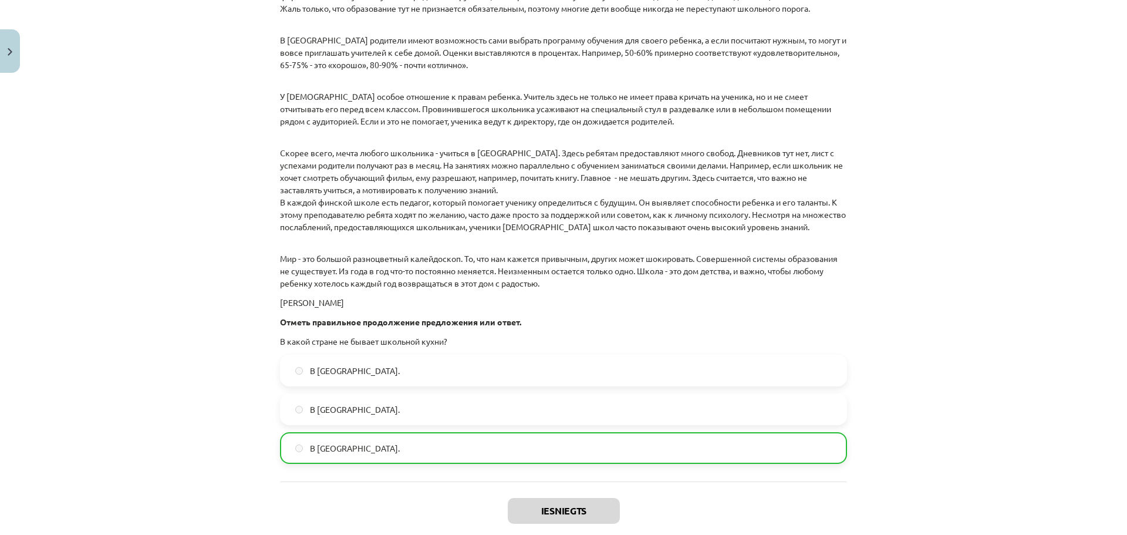
scroll to position [1624, 0]
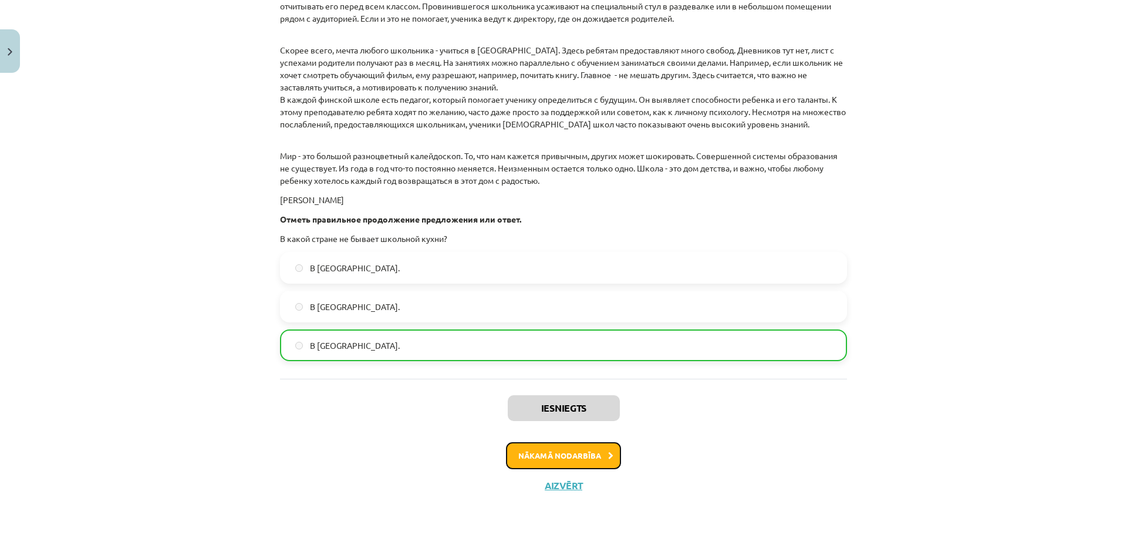
click at [568, 443] on button "Nākamā nodarbība" at bounding box center [563, 455] width 115 height 27
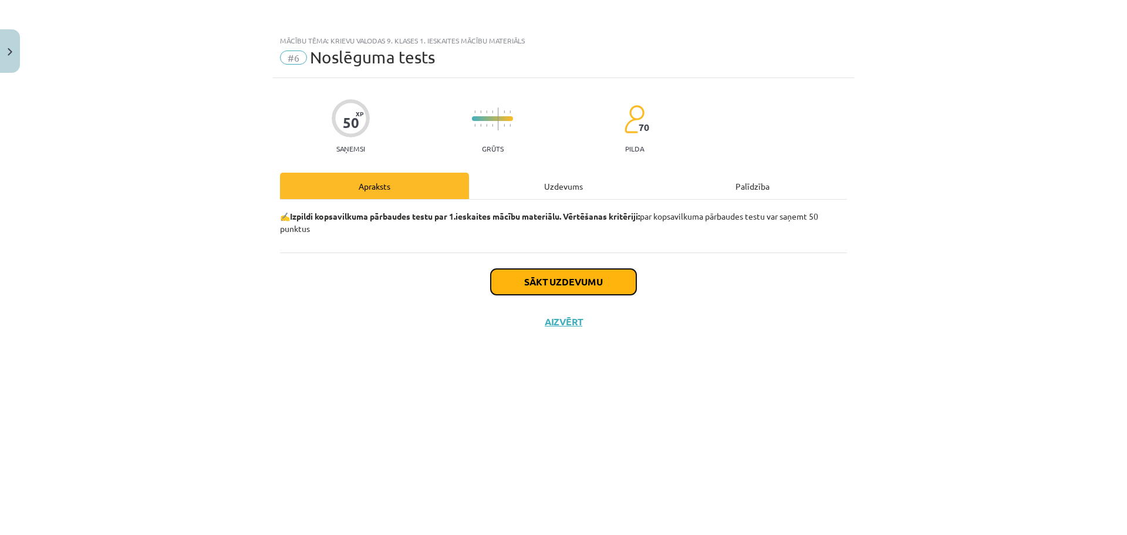
click at [579, 286] on button "Sākt uzdevumu" at bounding box center [564, 282] width 146 height 26
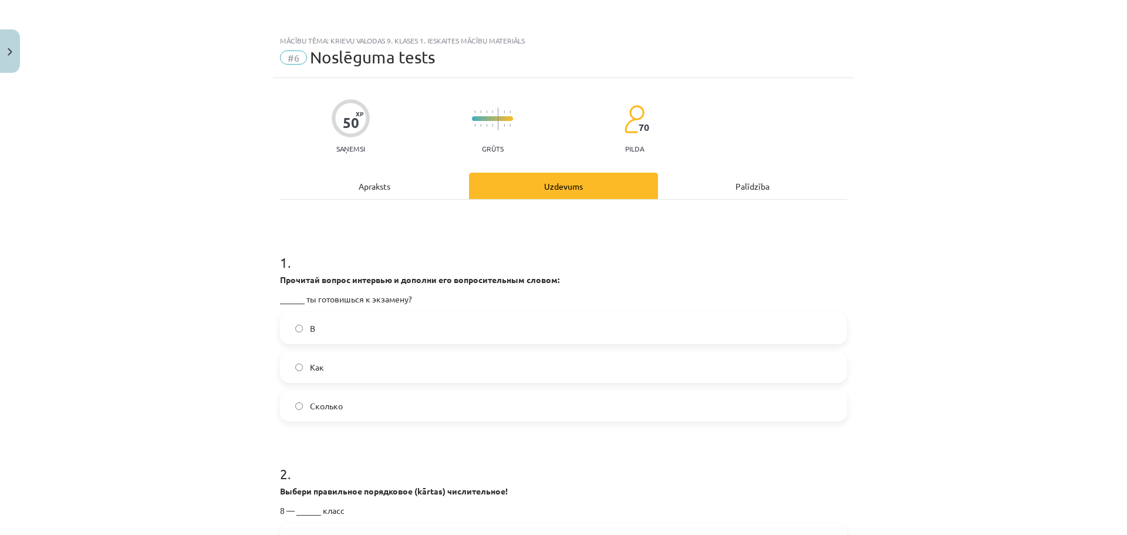
click at [340, 374] on label "Как" at bounding box center [563, 366] width 565 height 29
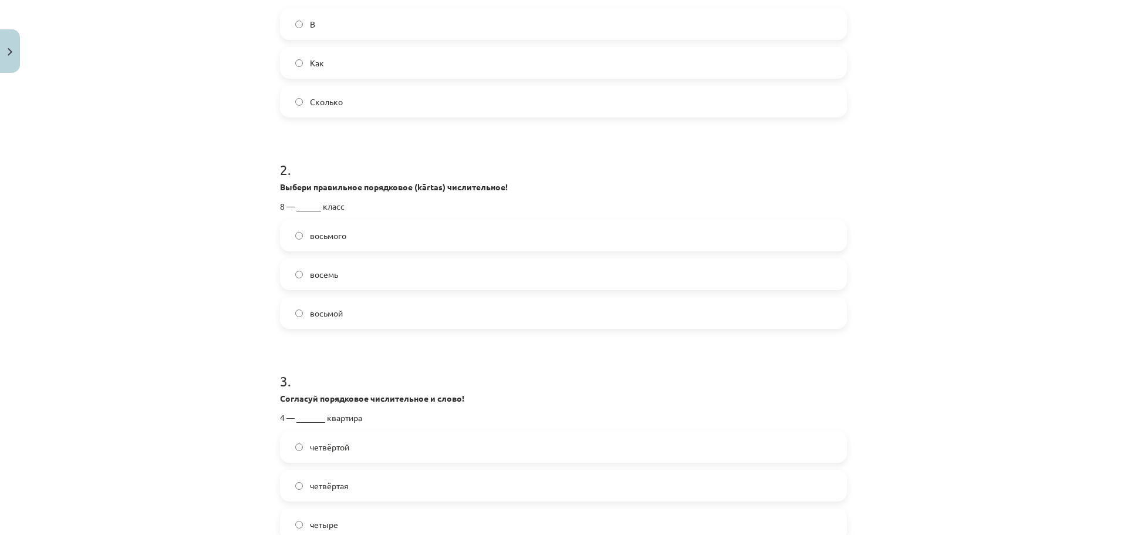
scroll to position [329, 0]
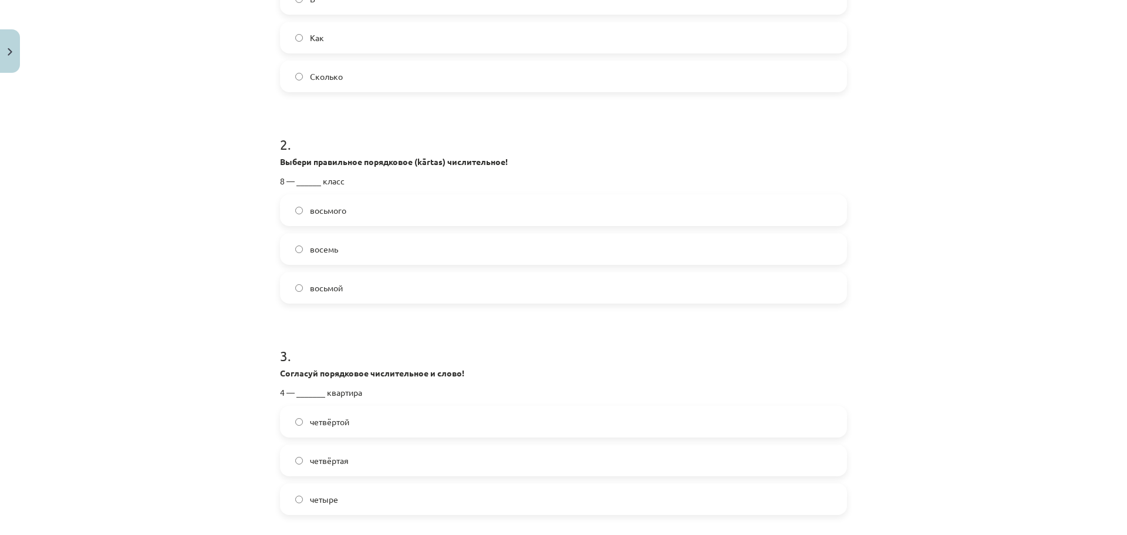
click at [347, 291] on label "восьмой" at bounding box center [563, 287] width 565 height 29
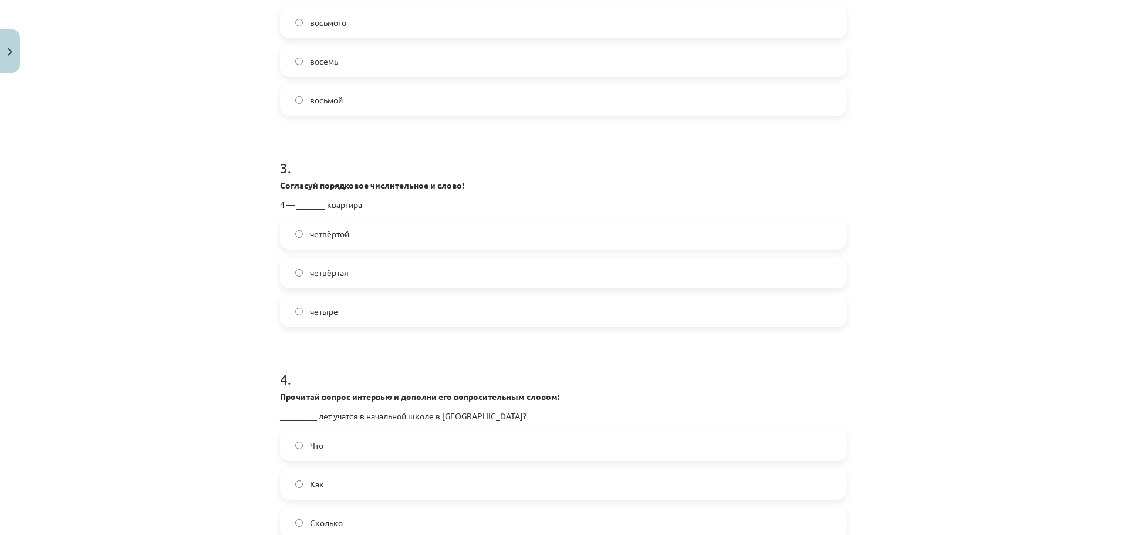
scroll to position [531, 0]
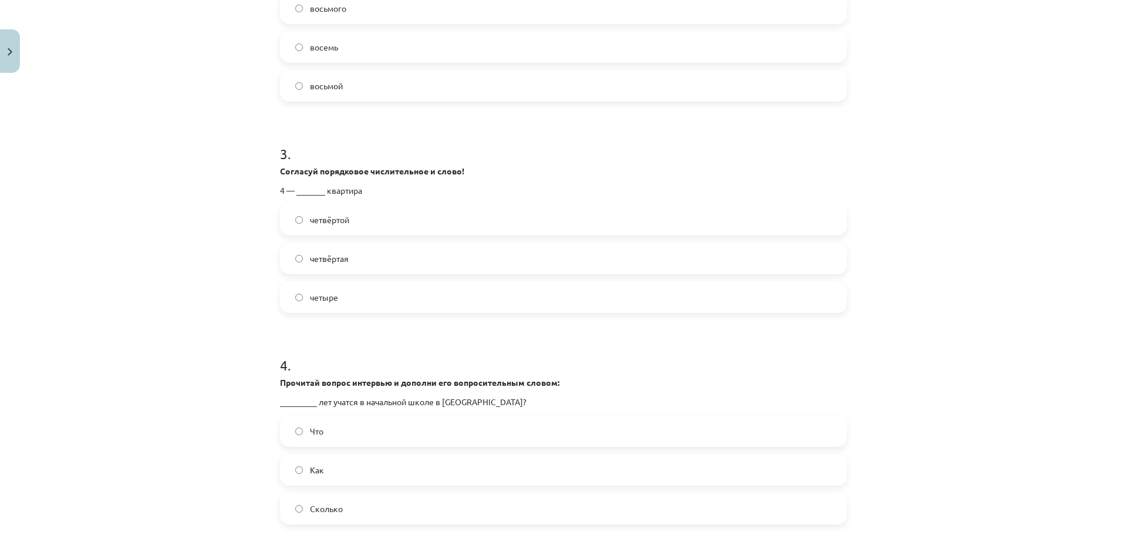
click at [360, 264] on label "четвёртая" at bounding box center [563, 258] width 565 height 29
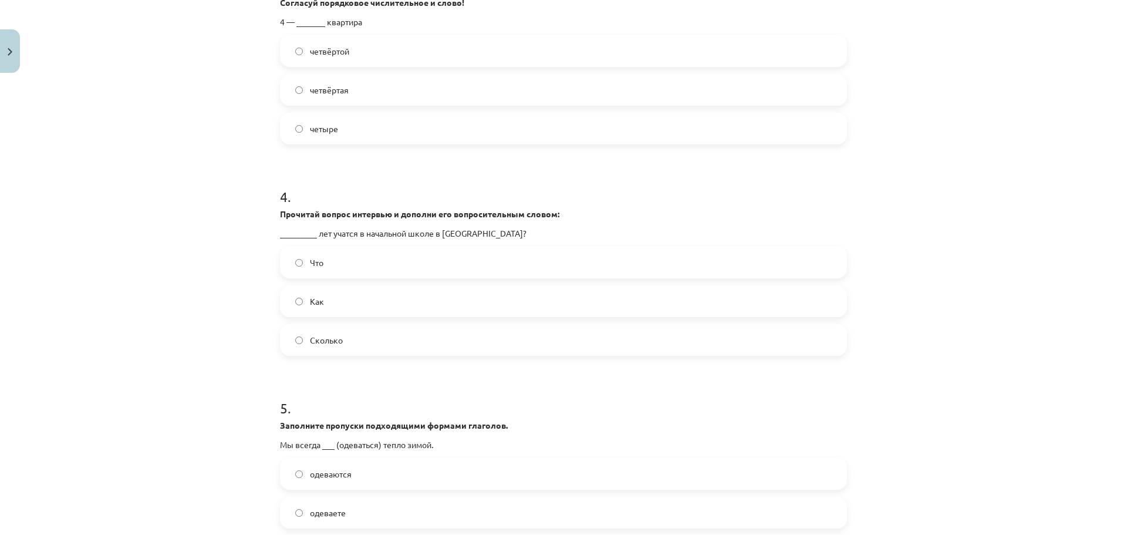
scroll to position [738, 0]
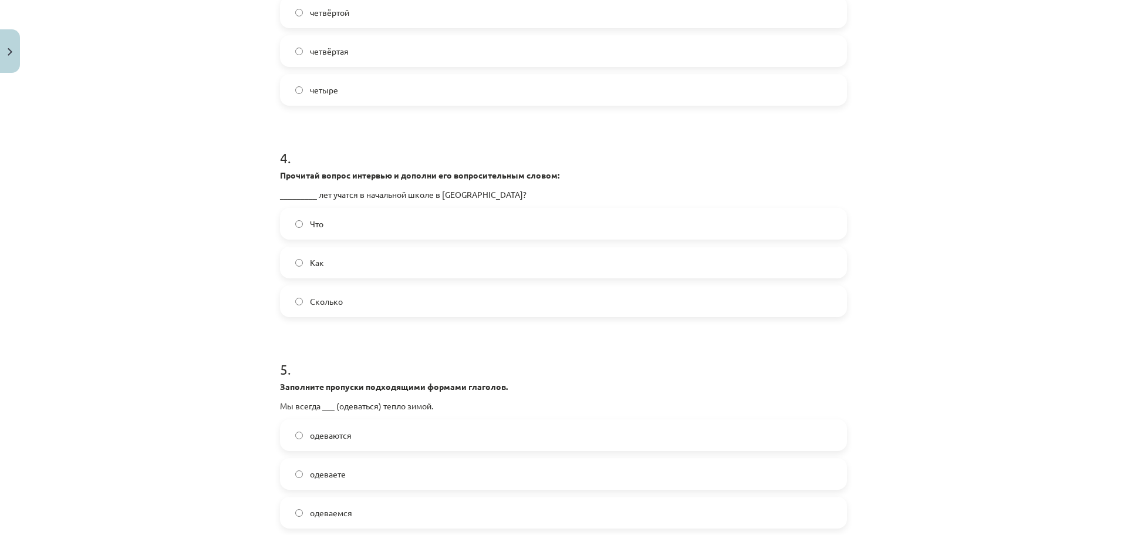
click at [306, 312] on label "Сколько" at bounding box center [563, 300] width 565 height 29
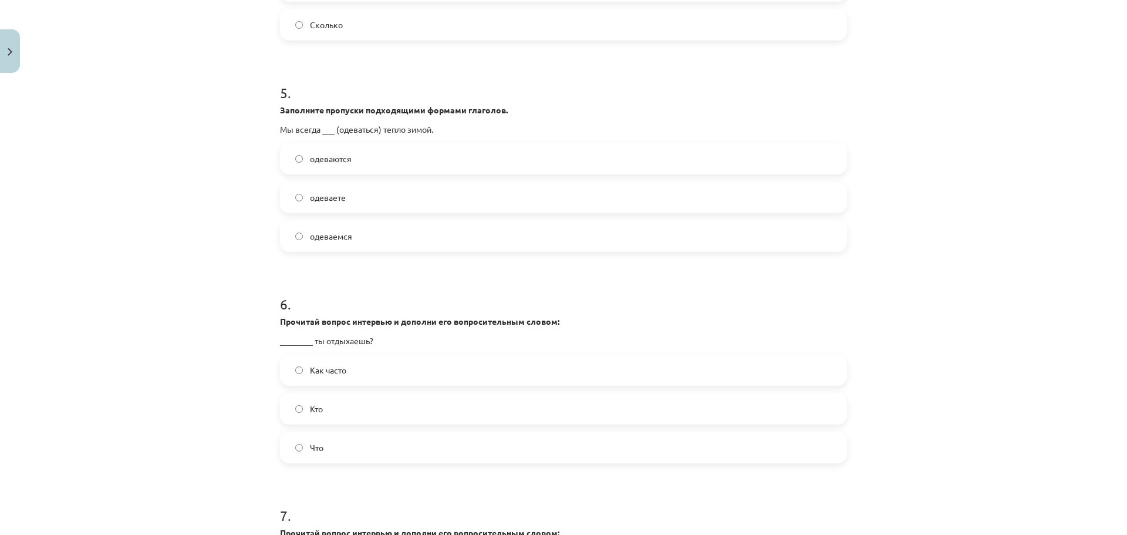
scroll to position [1020, 0]
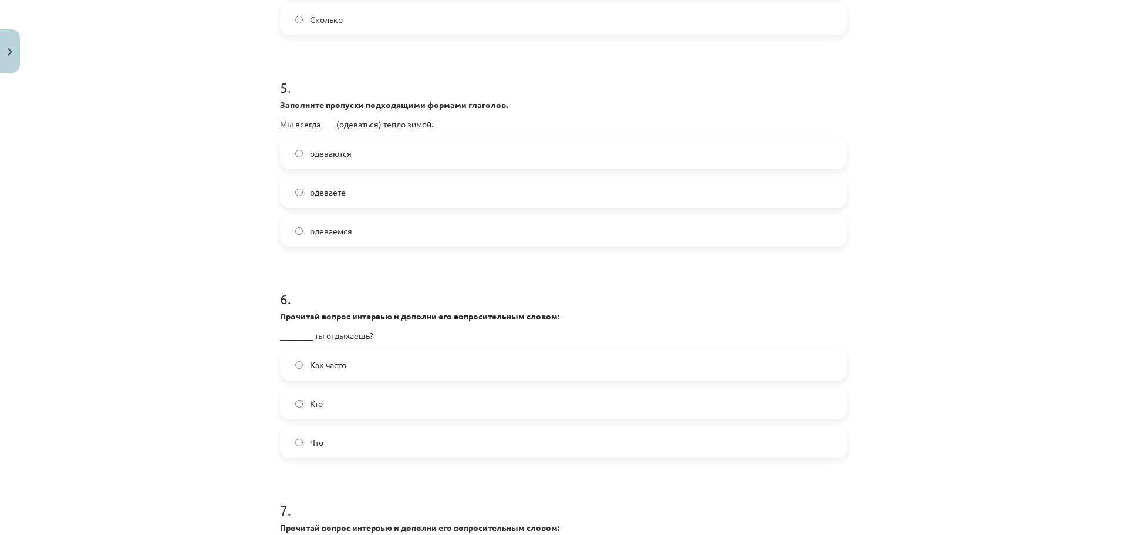
click at [360, 239] on label "одеваемся" at bounding box center [563, 230] width 565 height 29
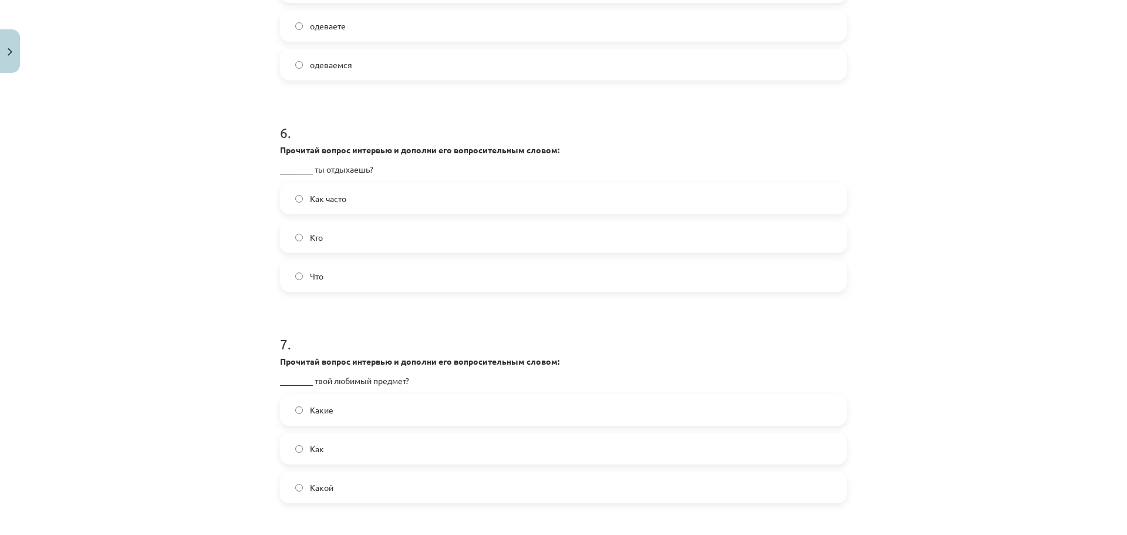
scroll to position [1189, 0]
click at [358, 191] on label "Как часто" at bounding box center [563, 195] width 565 height 29
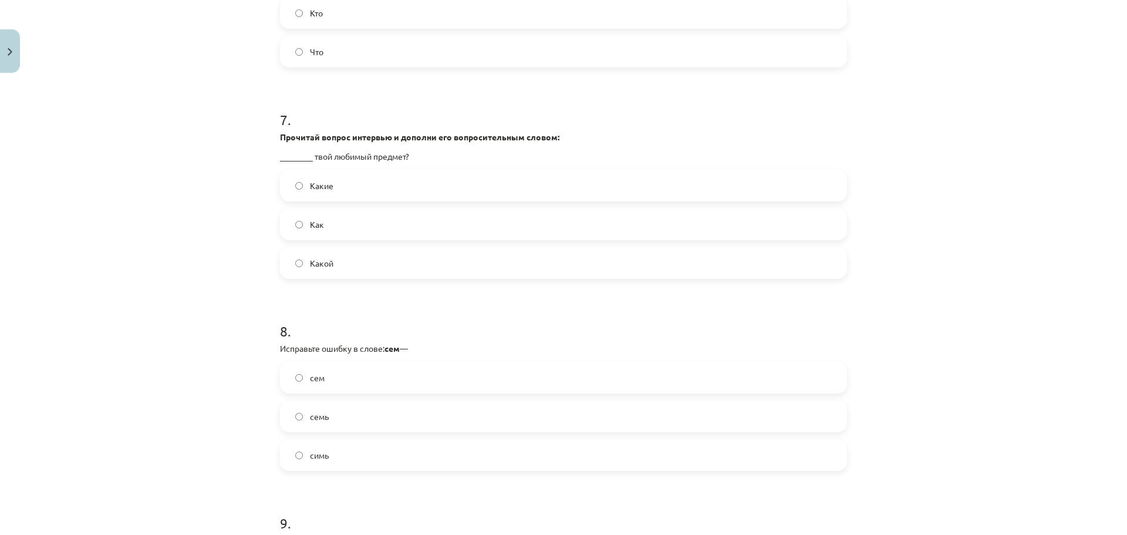
scroll to position [1413, 0]
click at [391, 254] on label "Какой" at bounding box center [563, 260] width 565 height 29
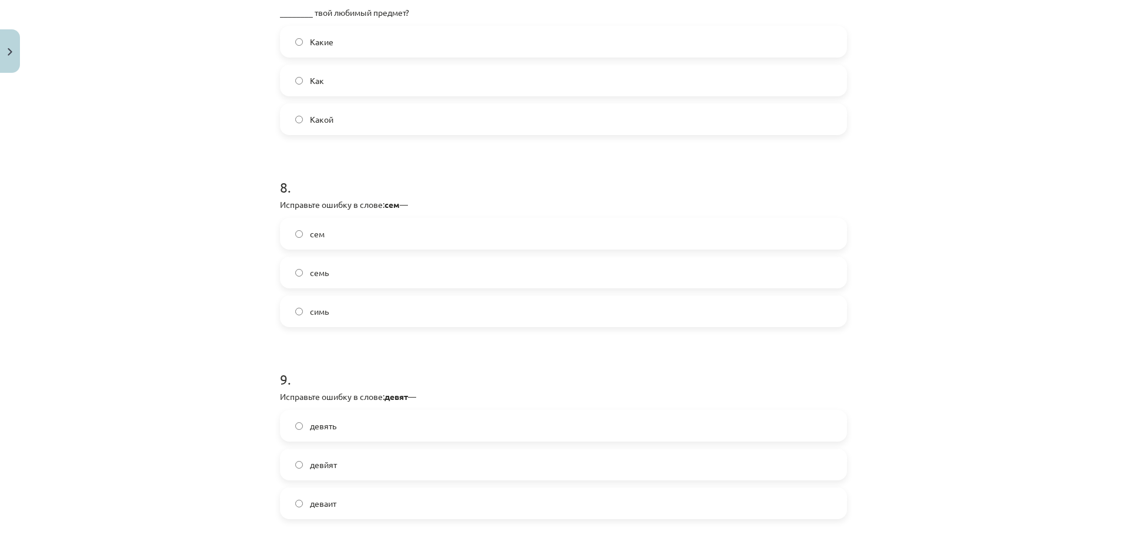
scroll to position [1562, 0]
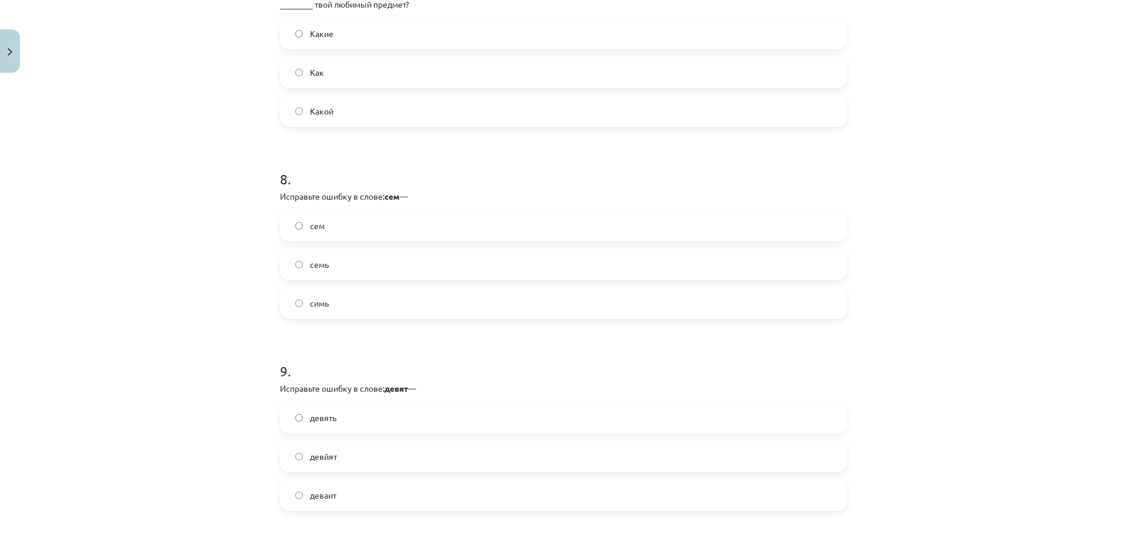
click at [359, 261] on label "семь" at bounding box center [563, 263] width 565 height 29
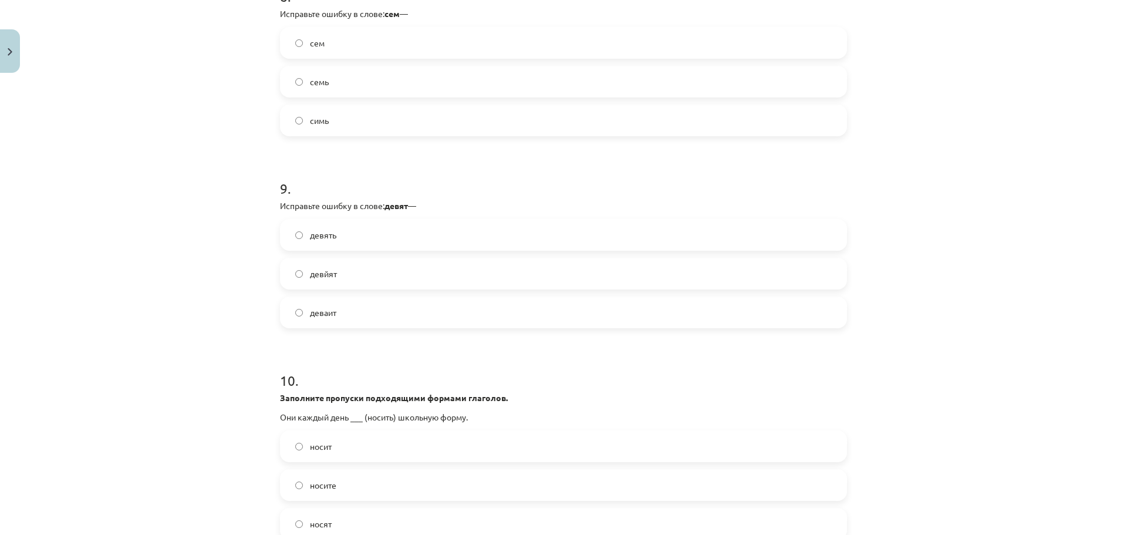
scroll to position [1750, 0]
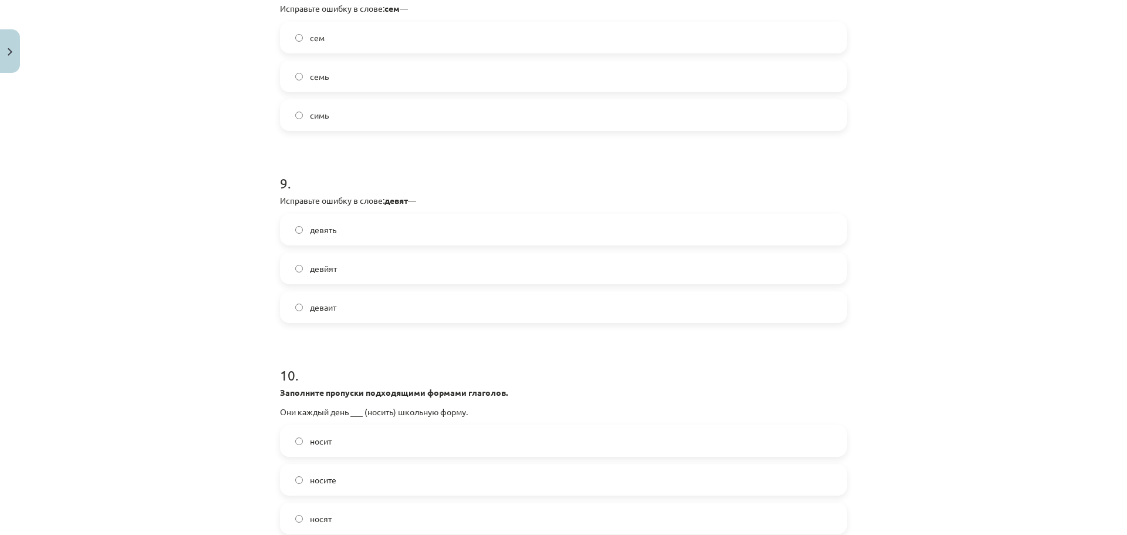
click at [333, 229] on label "девять" at bounding box center [563, 229] width 565 height 29
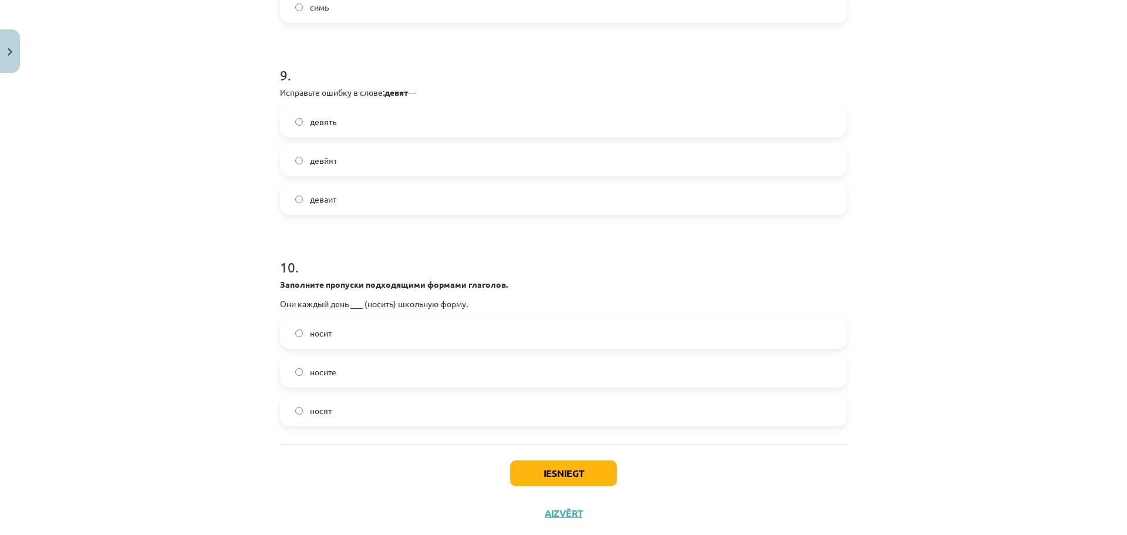
scroll to position [1886, 0]
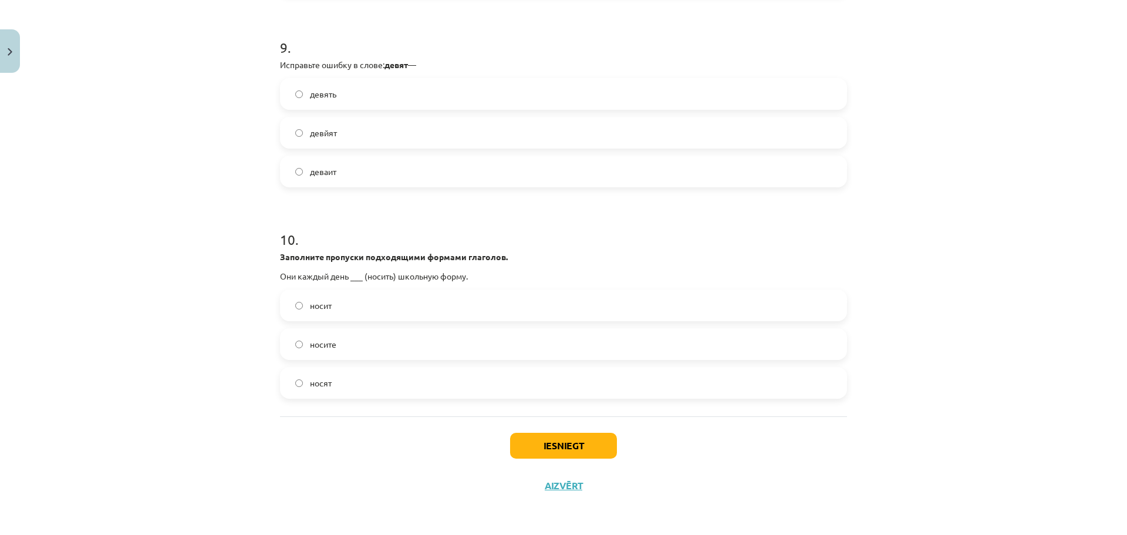
click at [344, 308] on label "носит" at bounding box center [563, 305] width 565 height 29
click at [522, 447] on button "Iesniegt" at bounding box center [563, 446] width 107 height 26
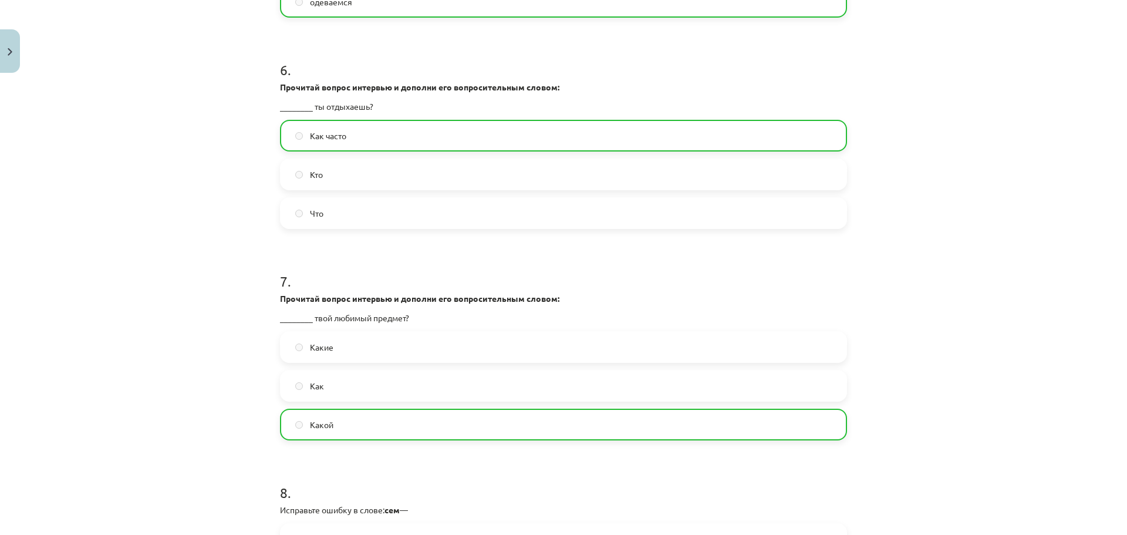
scroll to position [1923, 0]
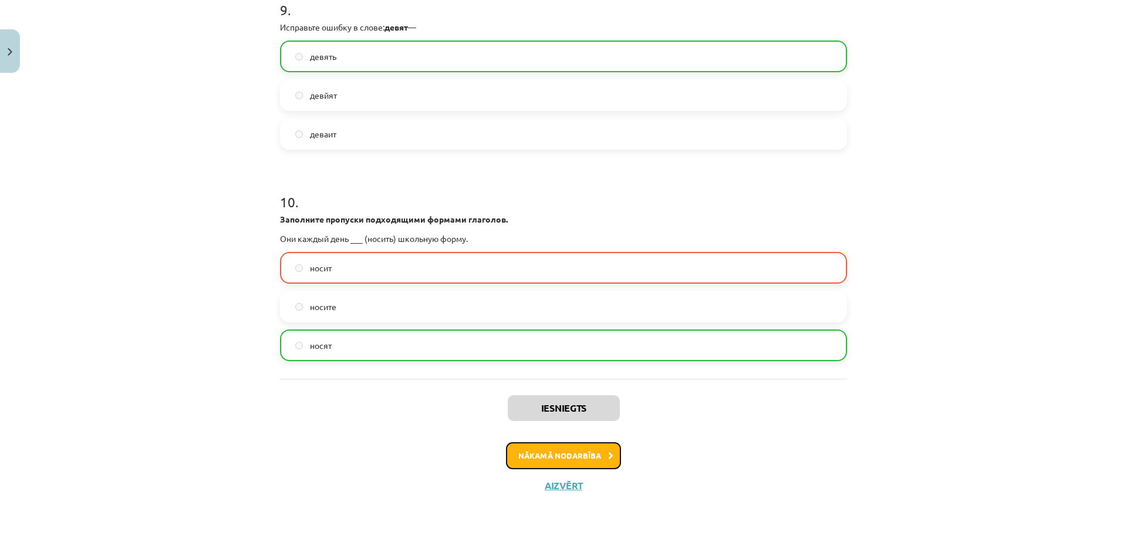
click at [563, 449] on button "Nākamā nodarbība" at bounding box center [563, 455] width 115 height 27
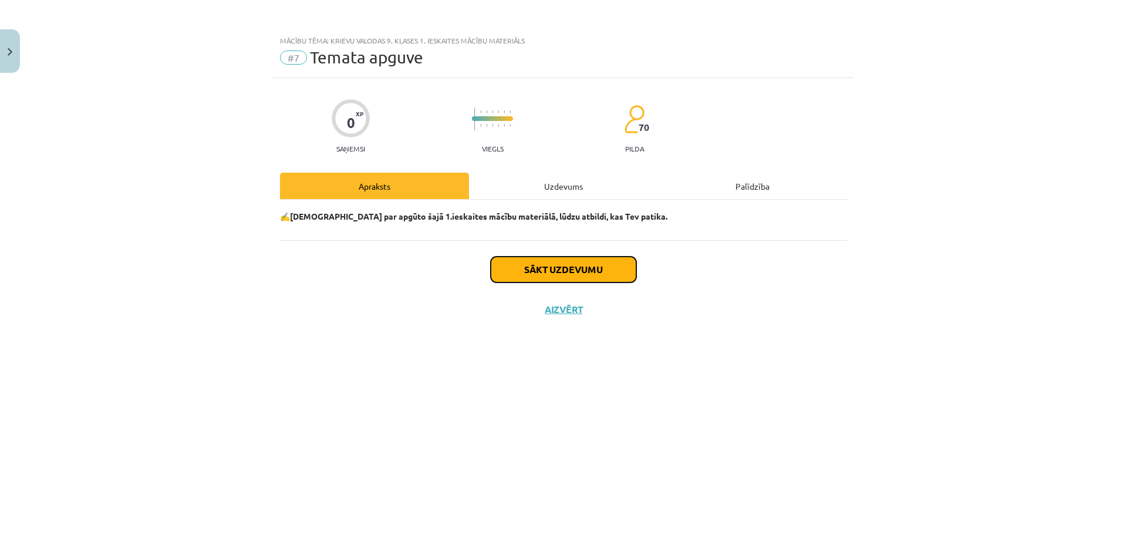
click at [550, 272] on button "Sākt uzdevumu" at bounding box center [564, 269] width 146 height 26
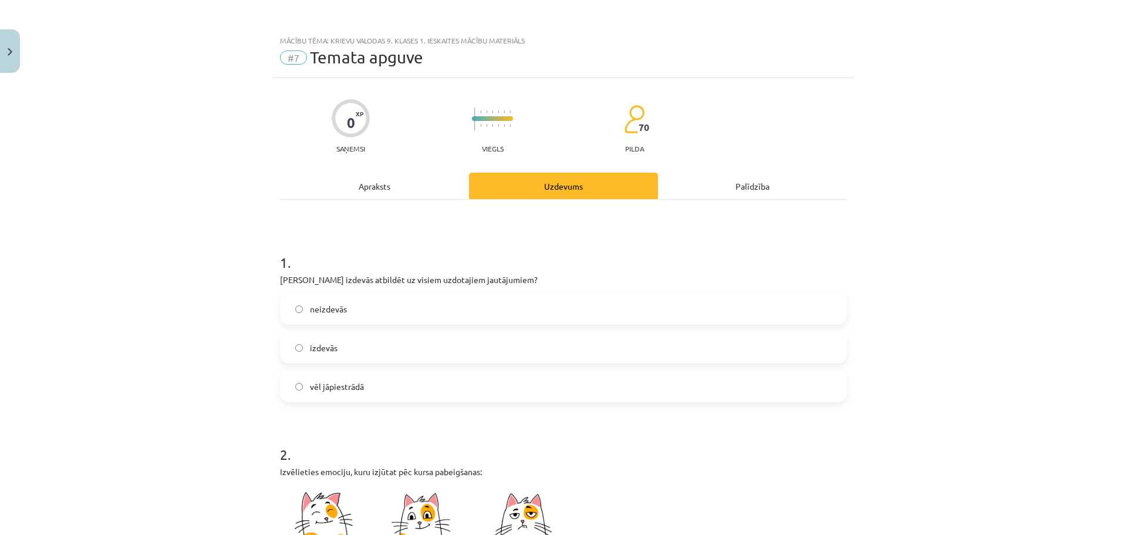
drag, startPoint x: 351, startPoint y: 349, endPoint x: 680, endPoint y: 342, distance: 329.3
click at [381, 347] on label "izdevās" at bounding box center [563, 347] width 565 height 29
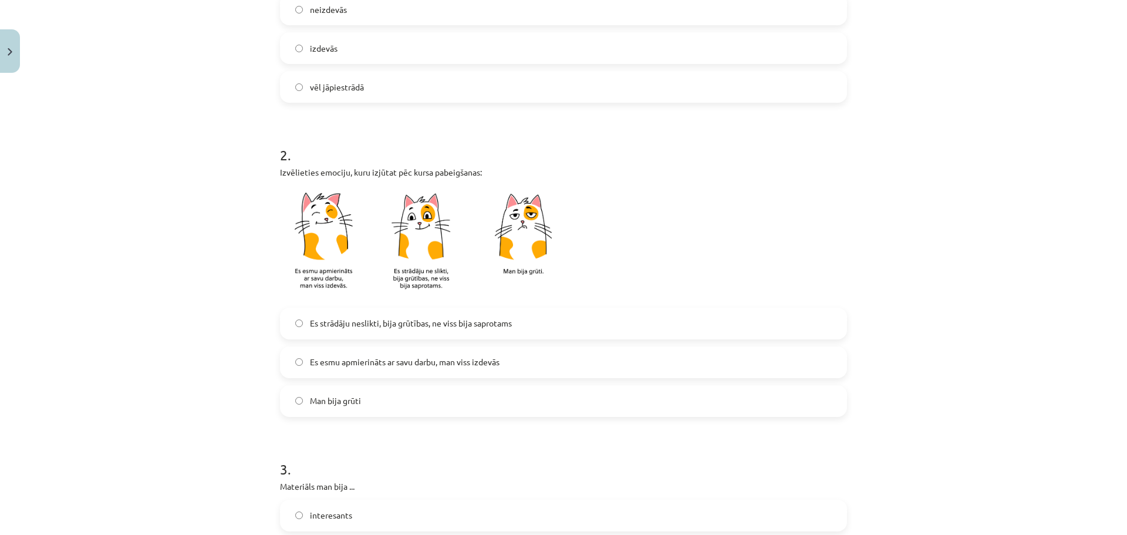
scroll to position [306, 0]
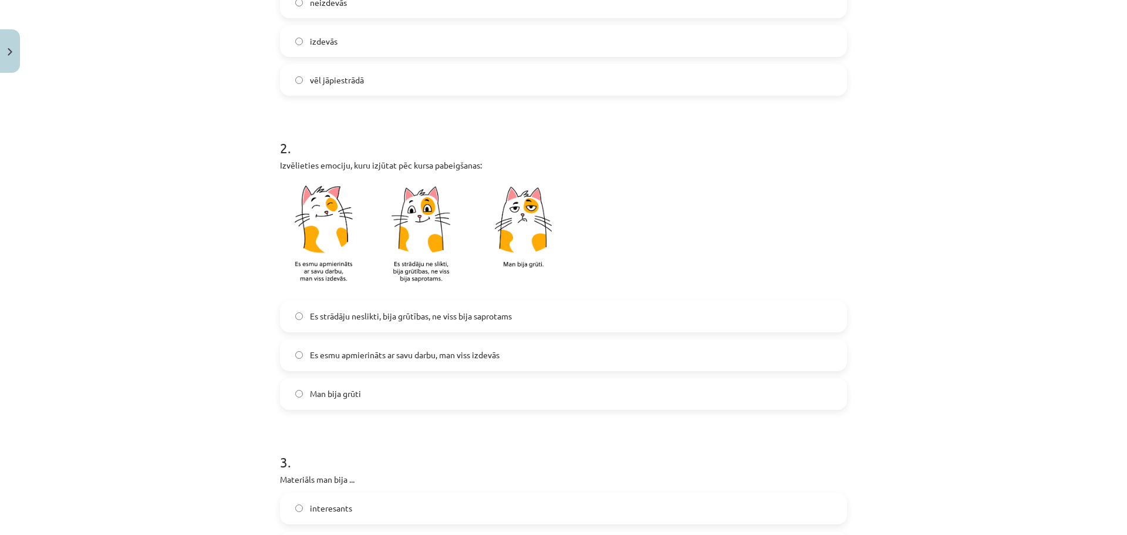
click at [383, 357] on span "Es esmu apmierināts ar savu darbu, man viss izdevās" at bounding box center [405, 355] width 190 height 12
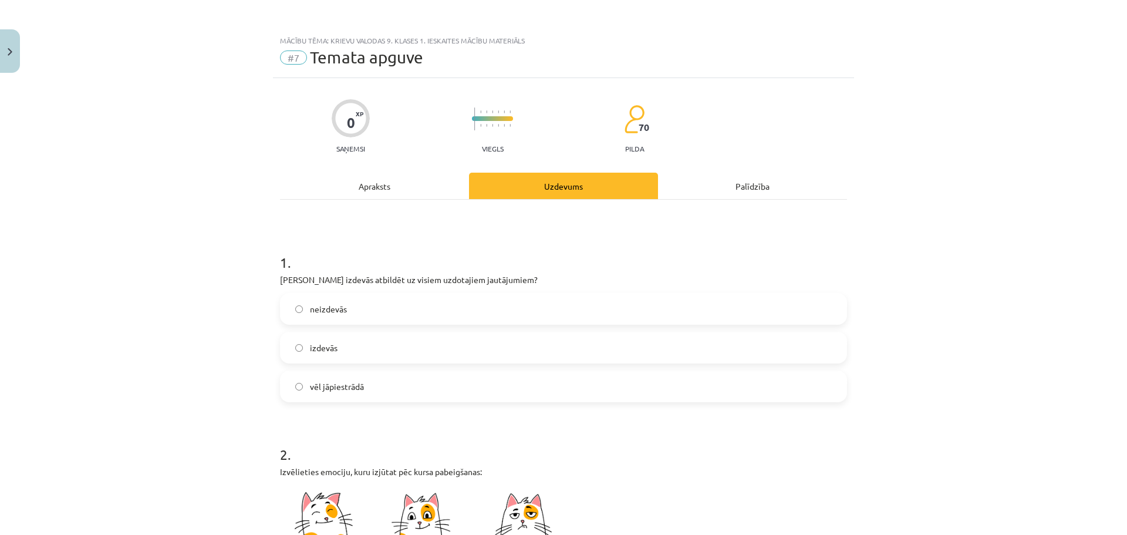
scroll to position [306, 0]
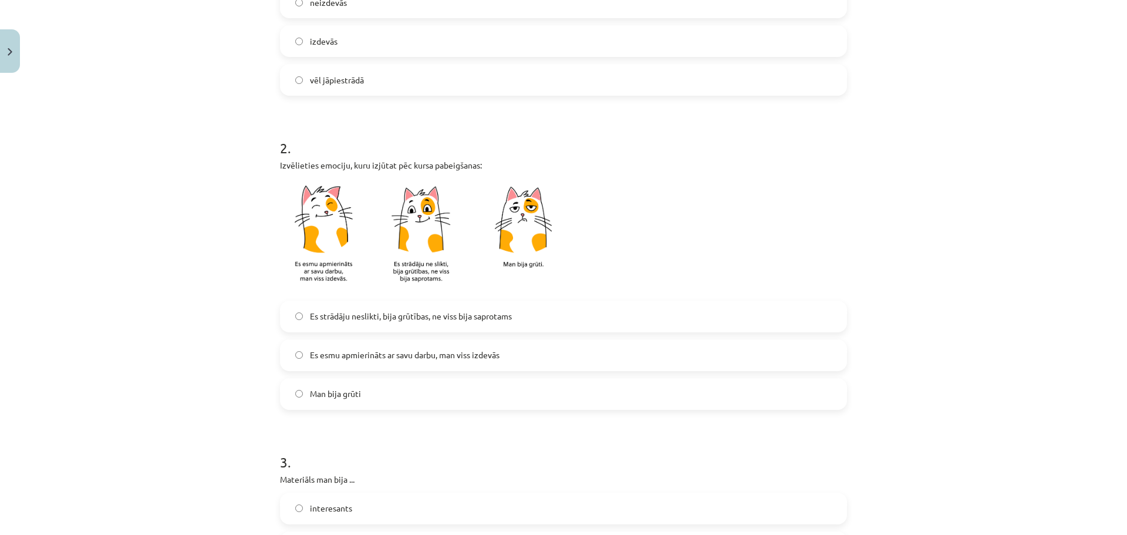
click at [428, 313] on span "Es strādāju neslikti, bija grūtības, ne viss bija saprotams" at bounding box center [411, 316] width 202 height 12
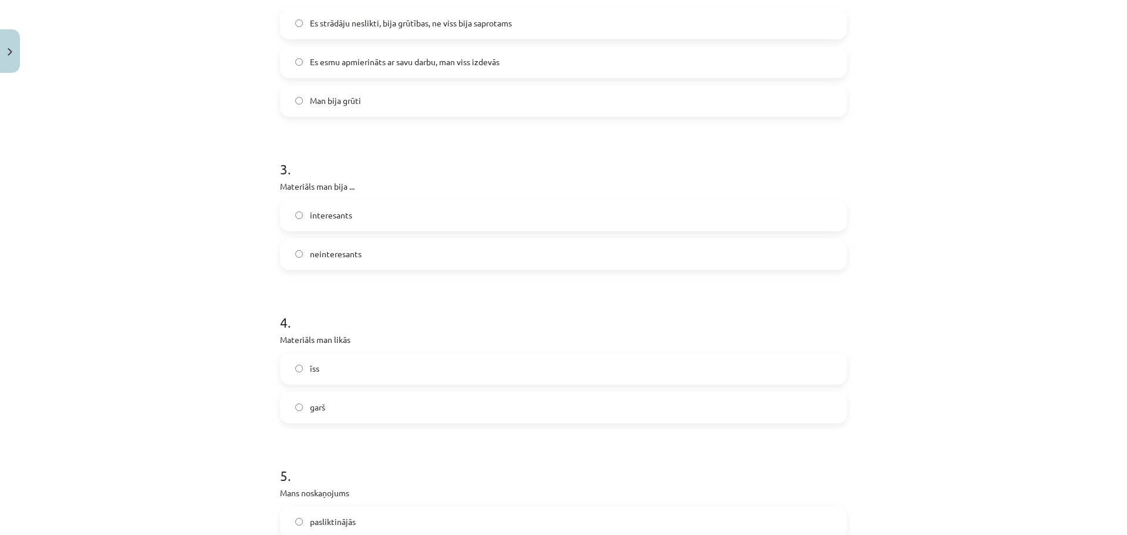
scroll to position [602, 0]
click at [311, 226] on label "interesants" at bounding box center [563, 212] width 565 height 29
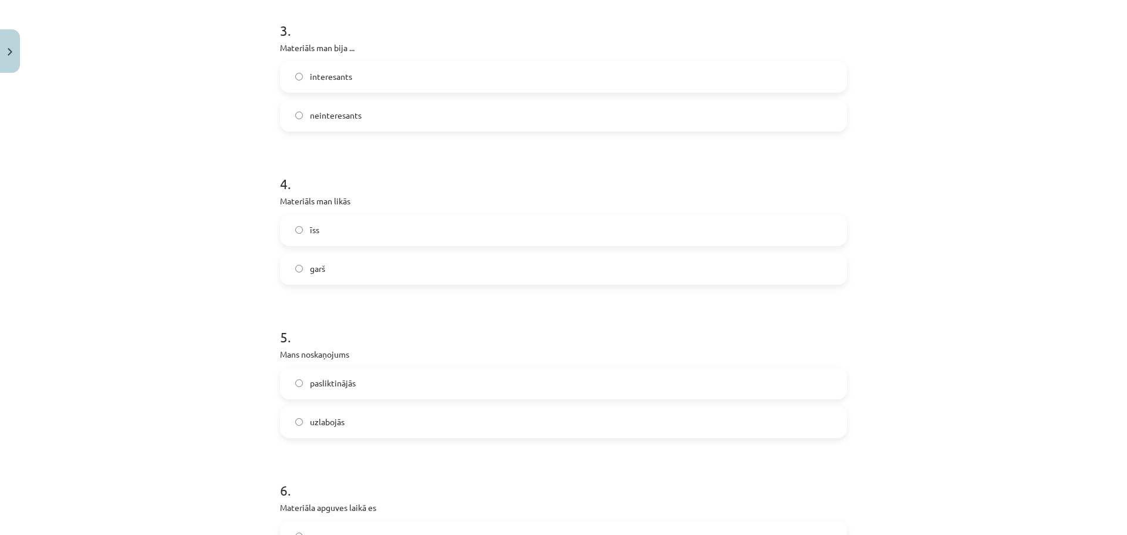
scroll to position [740, 0]
drag, startPoint x: 345, startPoint y: 236, endPoint x: 363, endPoint y: 232, distance: 18.1
click at [350, 234] on label "īss" at bounding box center [563, 228] width 565 height 29
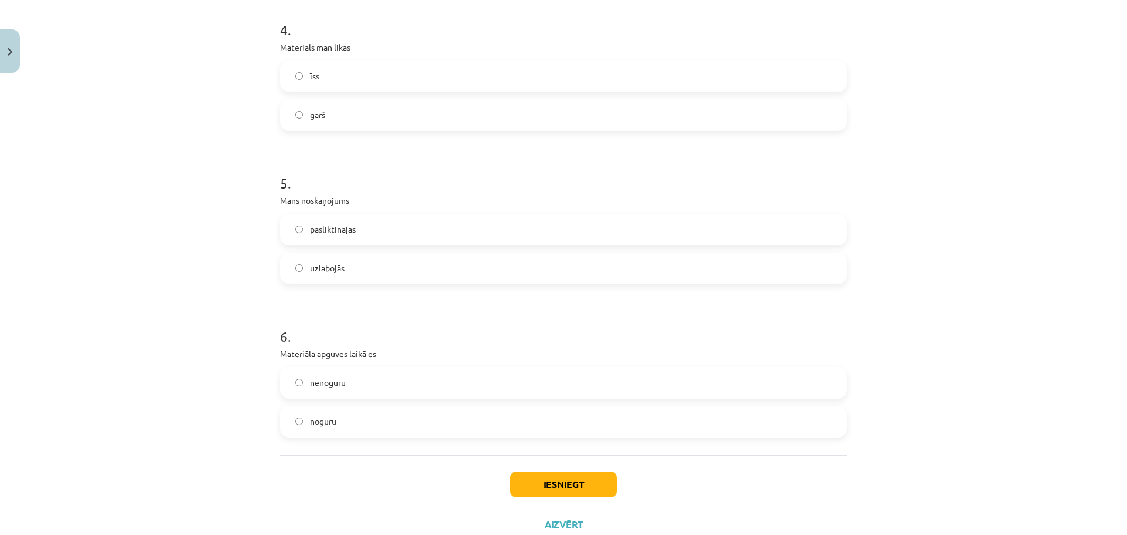
scroll to position [892, 0]
click at [359, 268] on label "uzlabojās" at bounding box center [563, 268] width 565 height 29
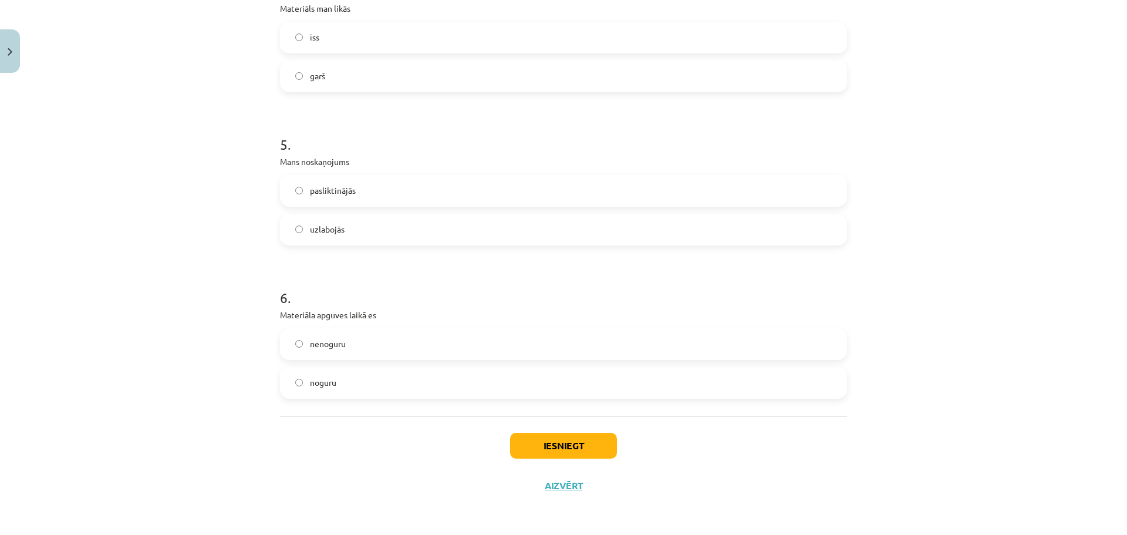
click at [355, 343] on label "nenoguru" at bounding box center [563, 343] width 565 height 29
click at [463, 383] on label "noguru" at bounding box center [563, 382] width 565 height 29
click at [437, 347] on label "nenoguru" at bounding box center [563, 343] width 565 height 29
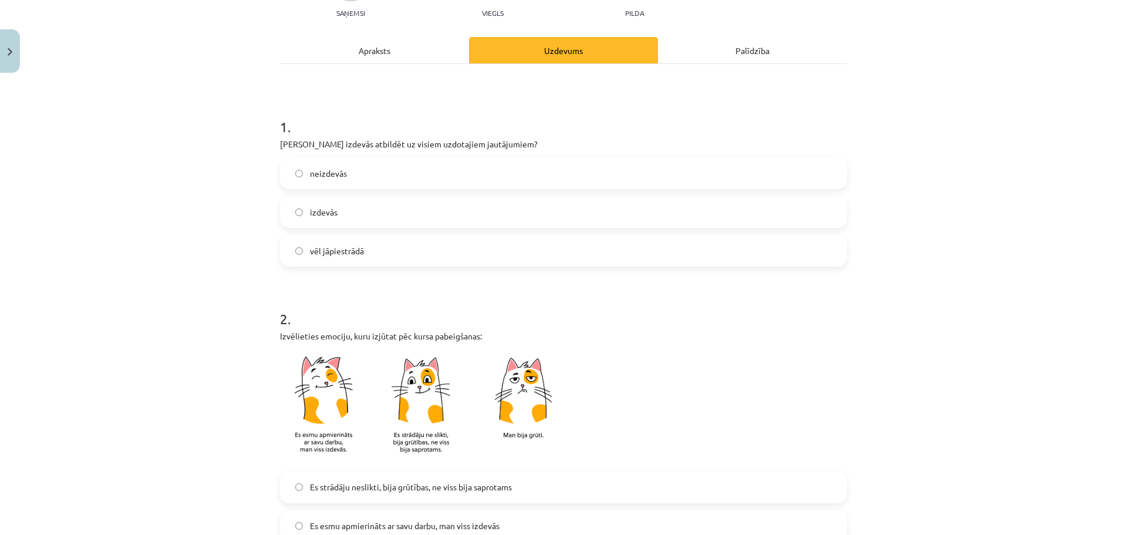
scroll to position [137, 0]
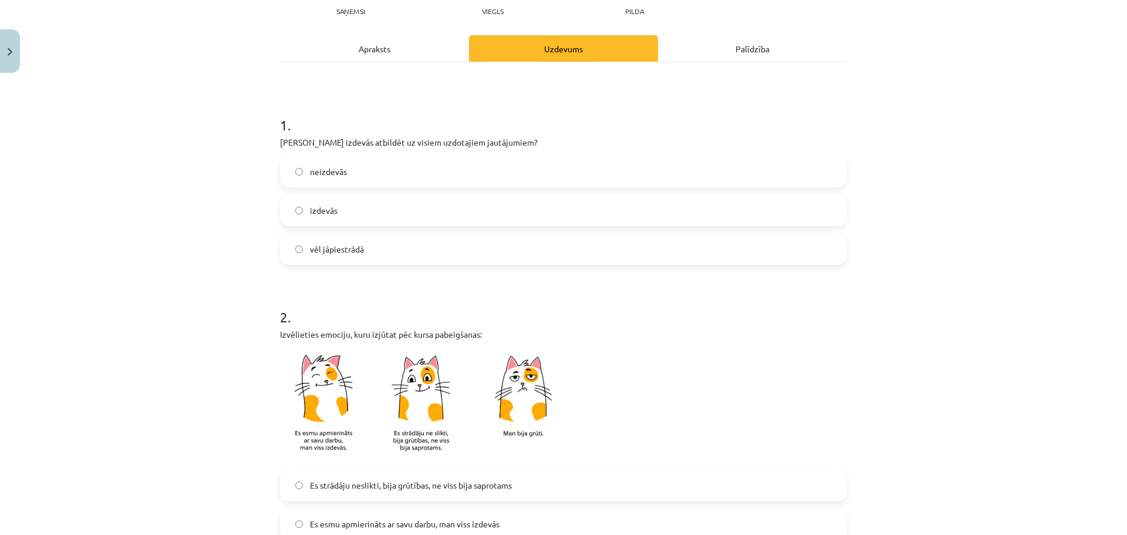
click at [359, 247] on span "vēl jāpiestrādā" at bounding box center [337, 249] width 54 height 12
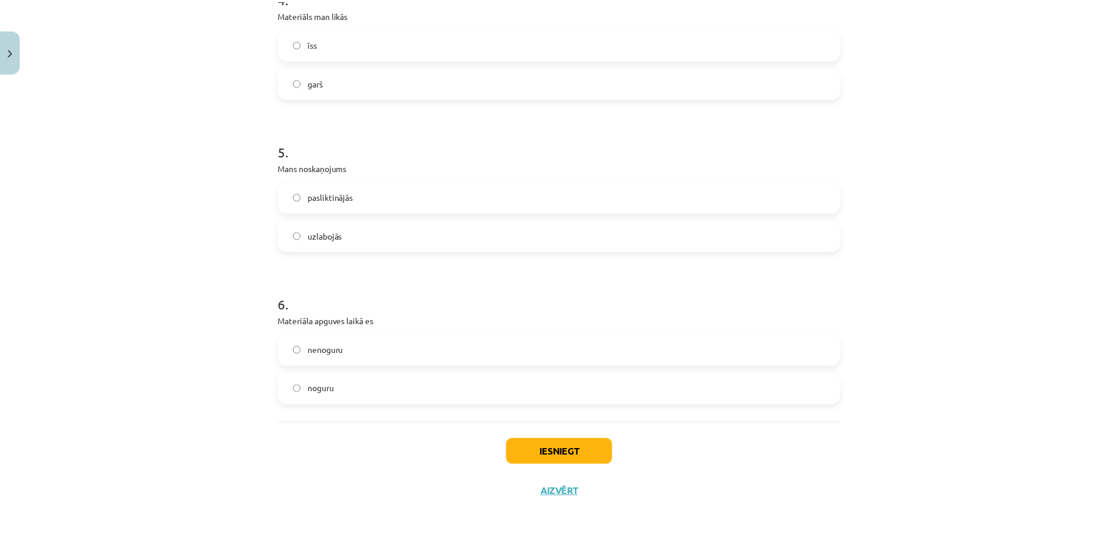
scroll to position [930, 0]
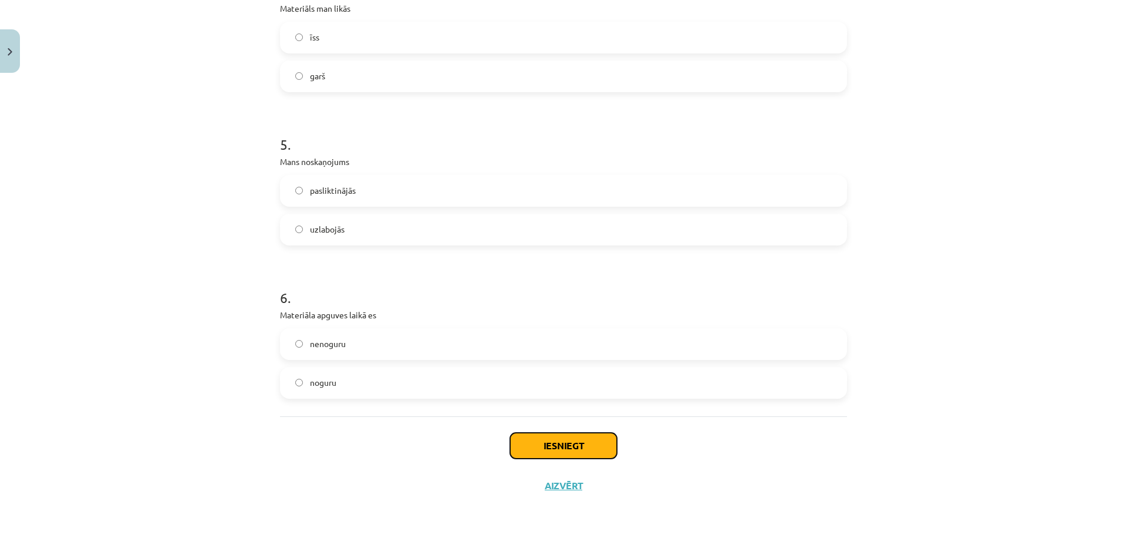
drag, startPoint x: 551, startPoint y: 444, endPoint x: 543, endPoint y: 448, distance: 8.7
click at [550, 445] on button "Iesniegt" at bounding box center [563, 446] width 107 height 26
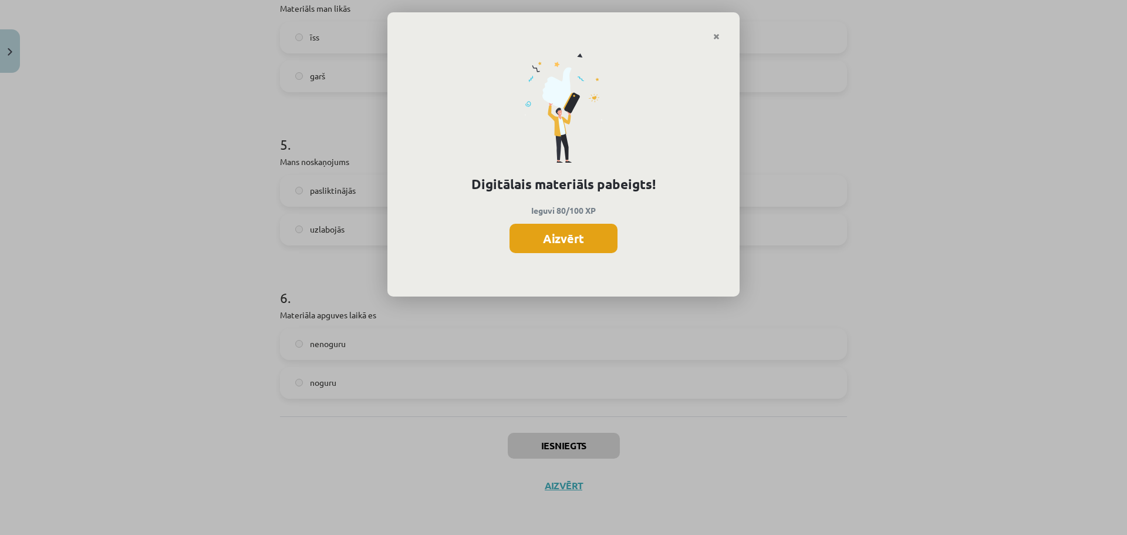
click at [588, 242] on button "Aizvērt" at bounding box center [563, 238] width 108 height 29
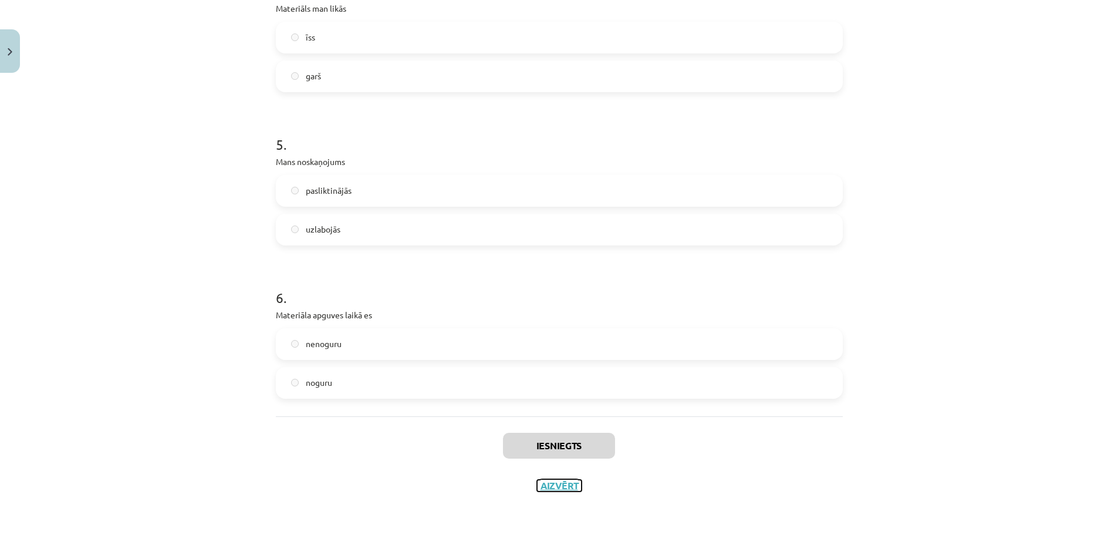
click at [556, 481] on button "Aizvērt" at bounding box center [559, 486] width 45 height 12
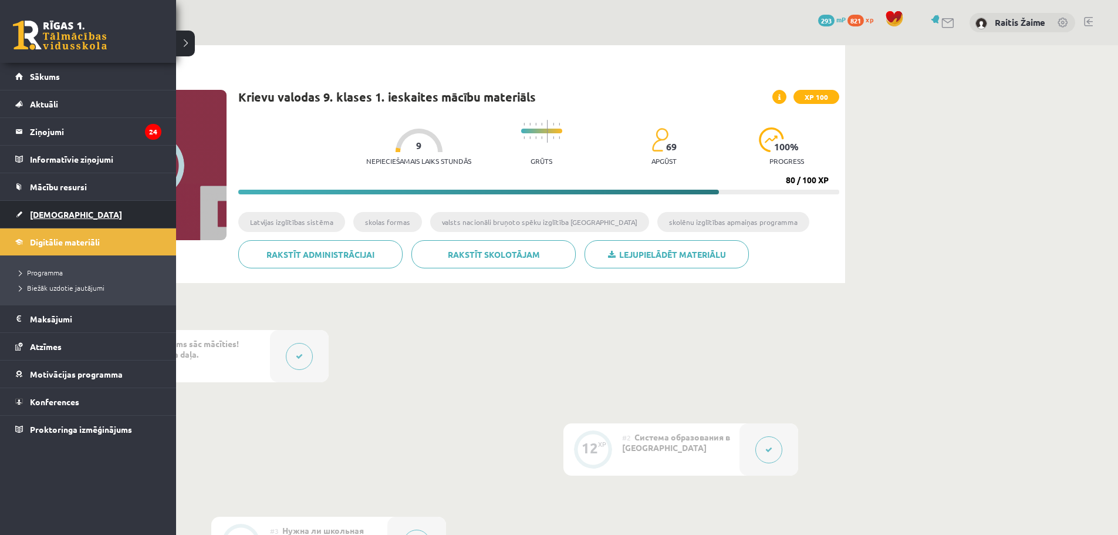
click at [35, 213] on span "[DEMOGRAPHIC_DATA]" at bounding box center [76, 214] width 92 height 11
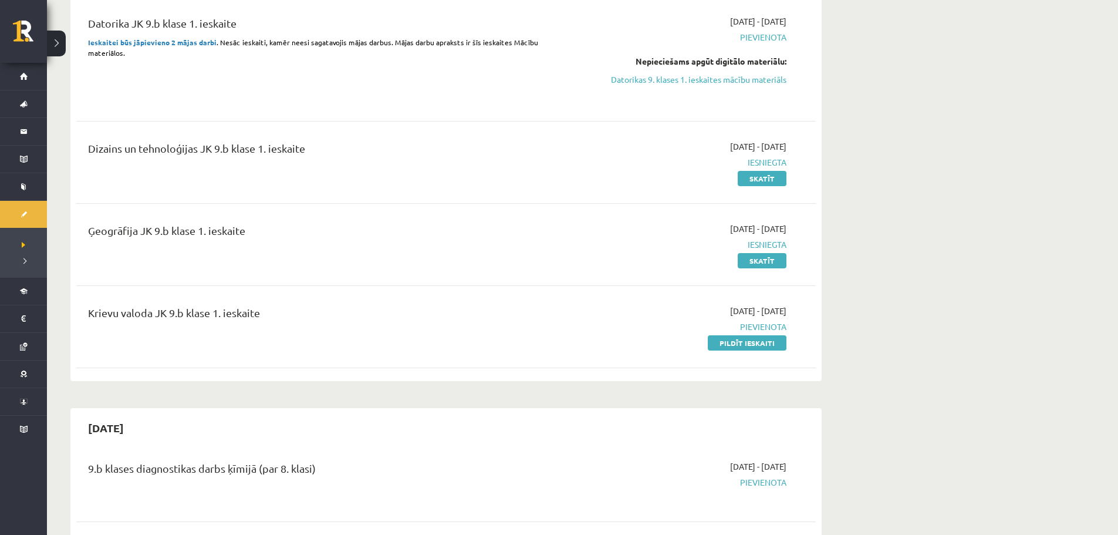
scroll to position [319, 0]
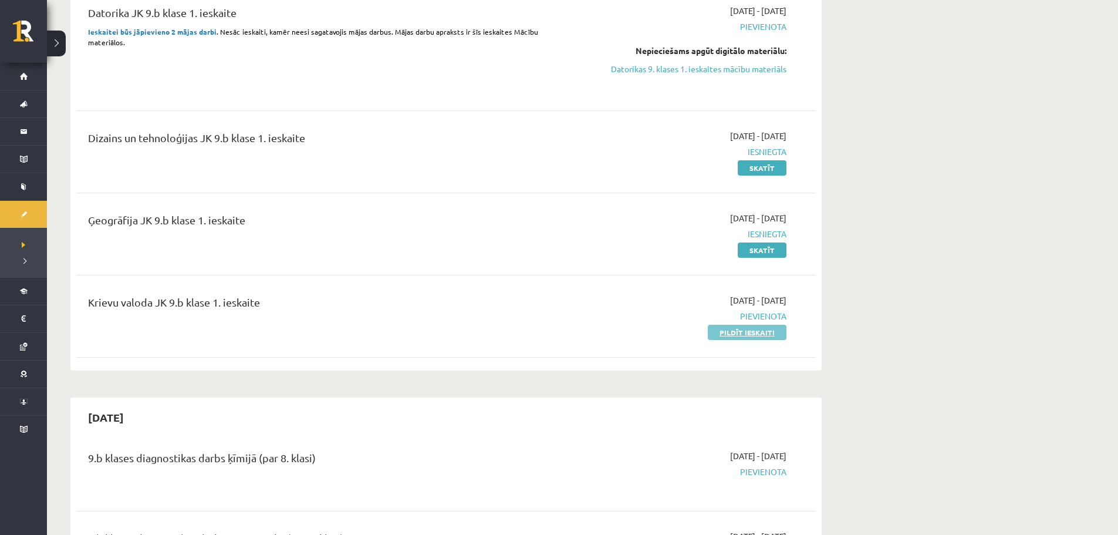
click at [767, 337] on link "Pildīt ieskaiti" at bounding box center [747, 332] width 79 height 15
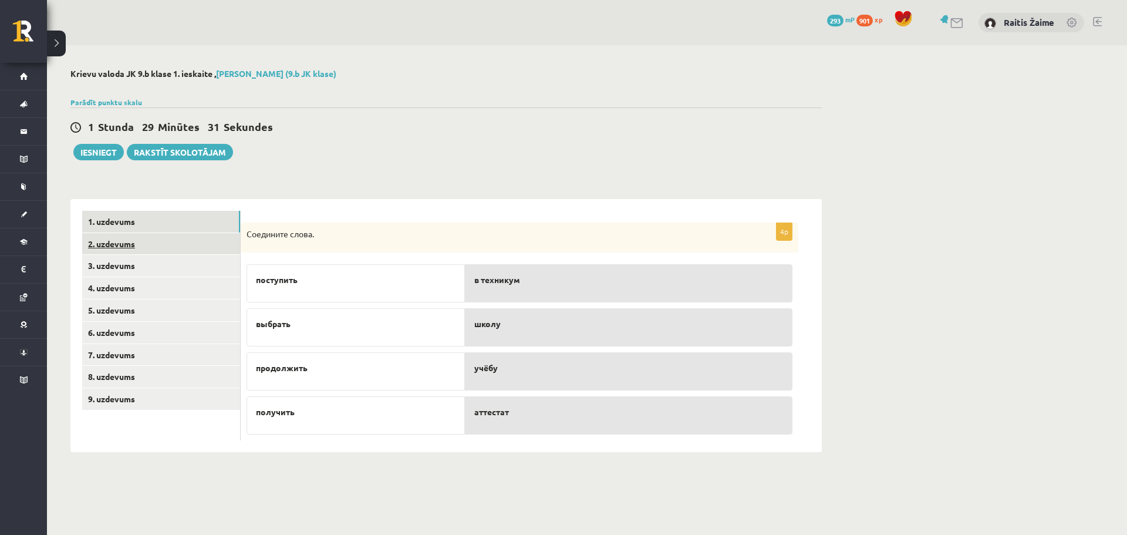
click at [109, 245] on link "2. uzdevums" at bounding box center [161, 244] width 158 height 22
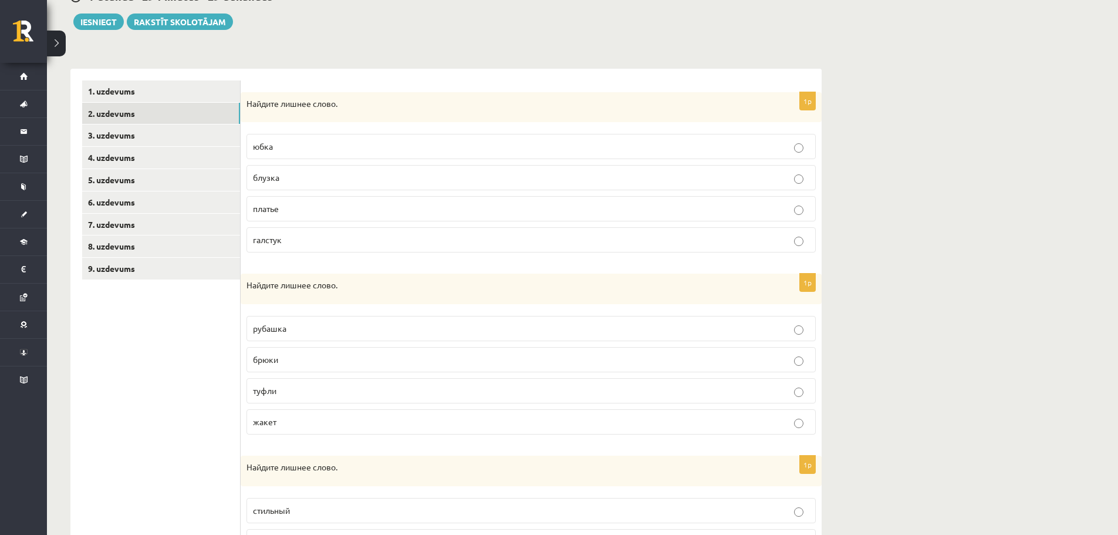
scroll to position [131, 0]
click at [299, 242] on p "галстук" at bounding box center [531, 238] width 556 height 12
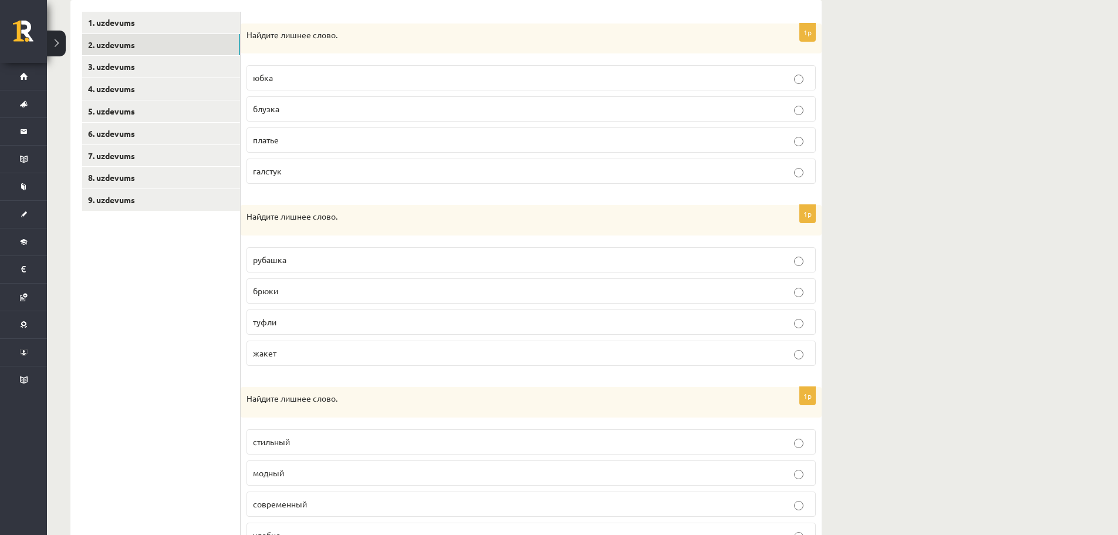
scroll to position [257, 0]
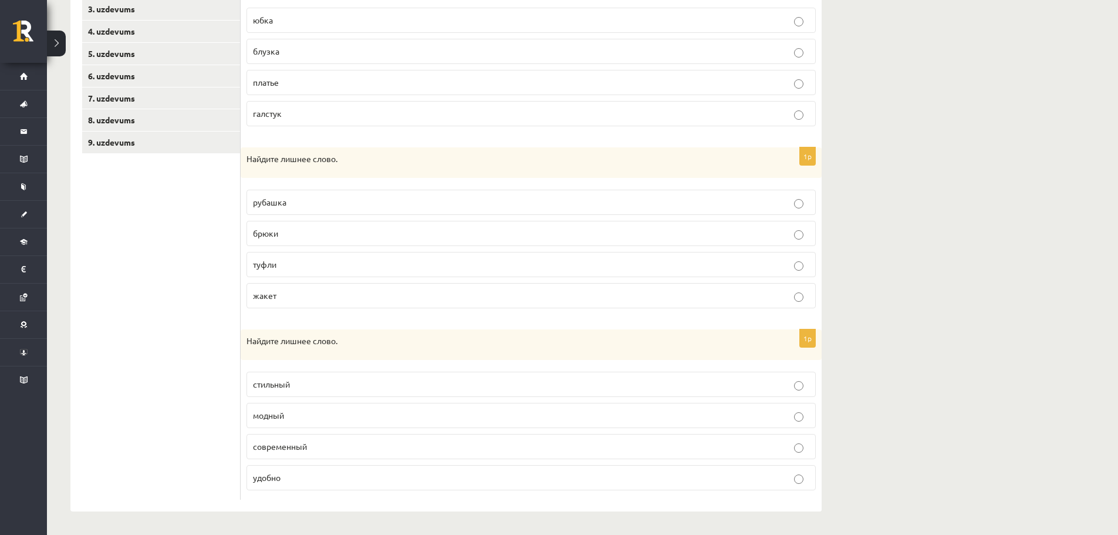
click at [278, 271] on label "туфли" at bounding box center [531, 264] width 569 height 25
click at [311, 476] on p "удобно" at bounding box center [531, 477] width 556 height 12
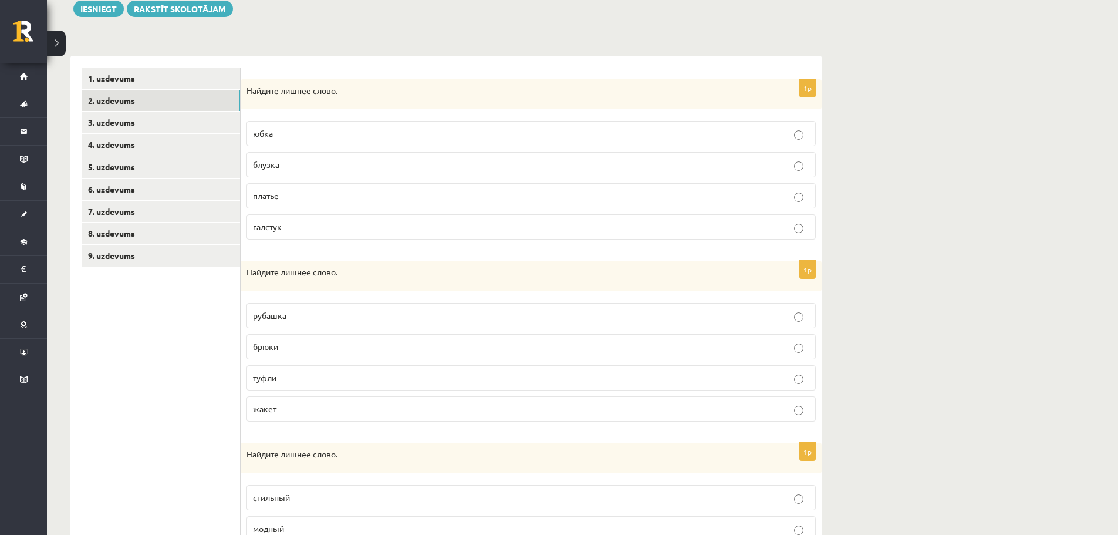
scroll to position [65, 0]
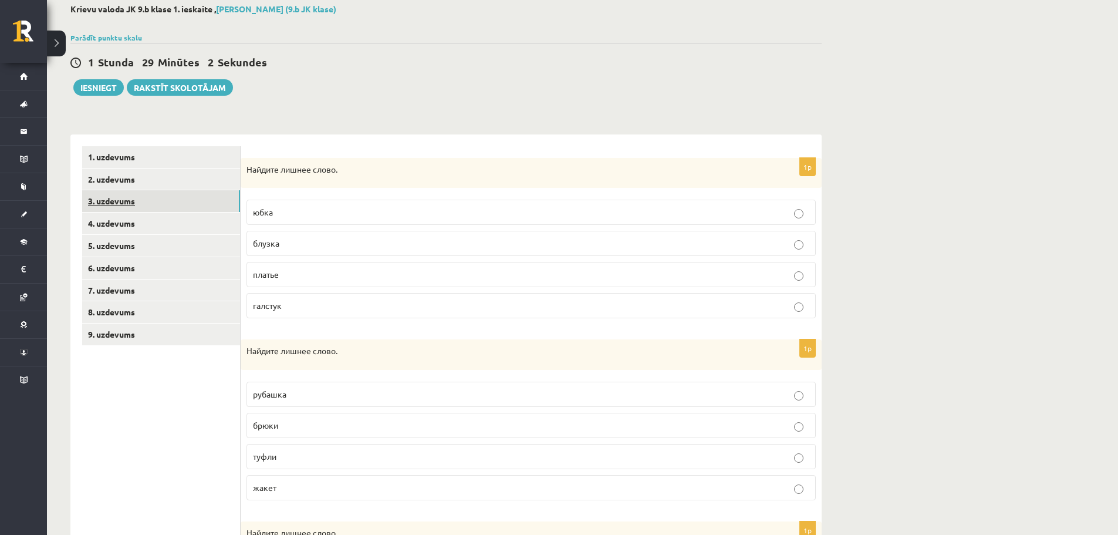
click at [101, 197] on link "3. uzdevums" at bounding box center [161, 201] width 158 height 22
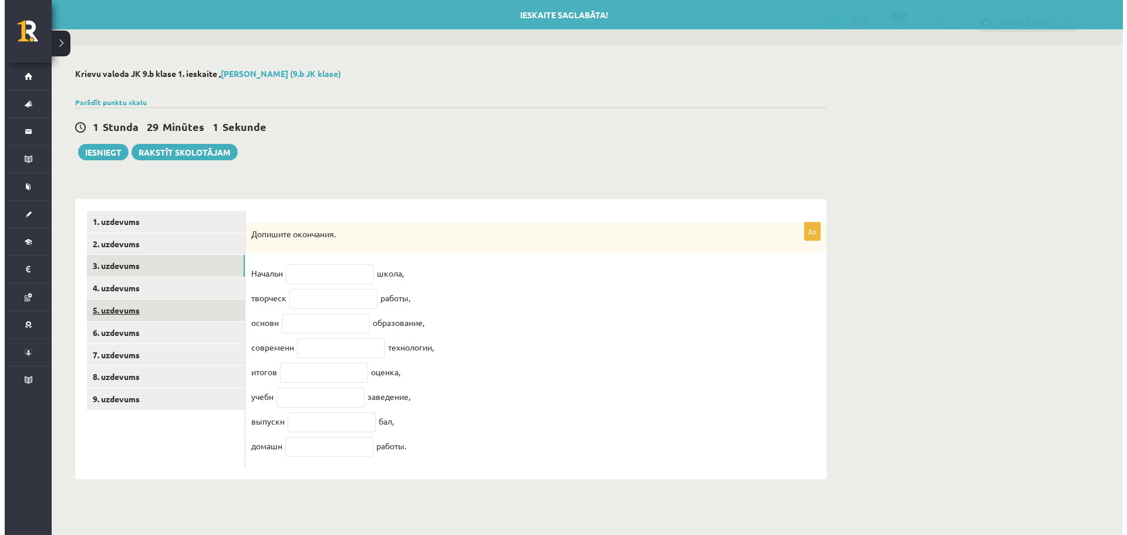
scroll to position [0, 0]
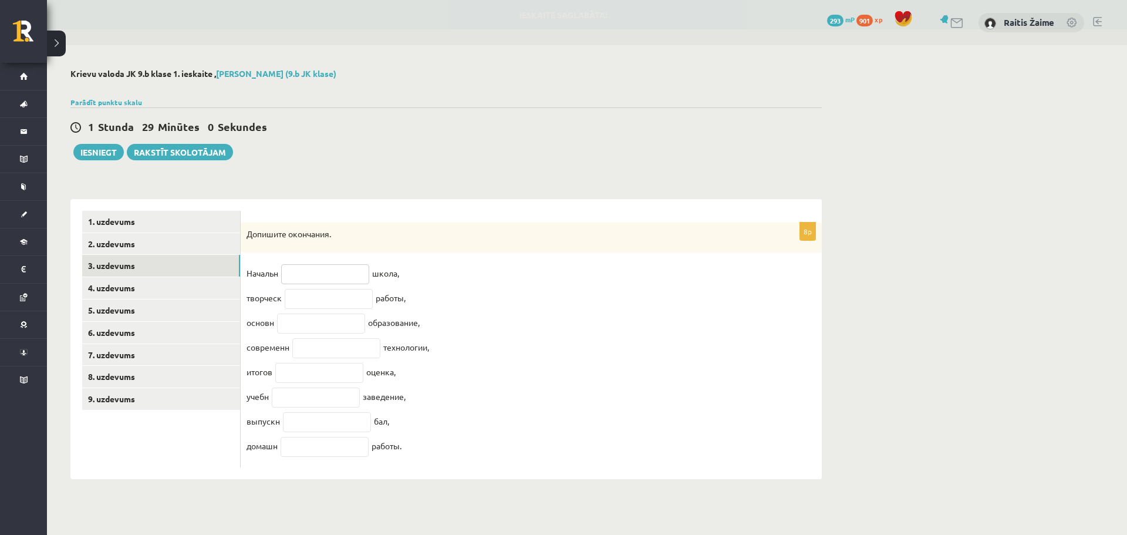
click at [300, 280] on input "text" at bounding box center [325, 274] width 88 height 20
drag, startPoint x: 300, startPoint y: 280, endPoint x: 272, endPoint y: 194, distance: 90.0
click at [272, 194] on div "**********" at bounding box center [445, 333] width 751 height 292
click at [289, 275] on input "text" at bounding box center [325, 274] width 88 height 20
click at [111, 284] on link "4. uzdevums" at bounding box center [161, 288] width 158 height 22
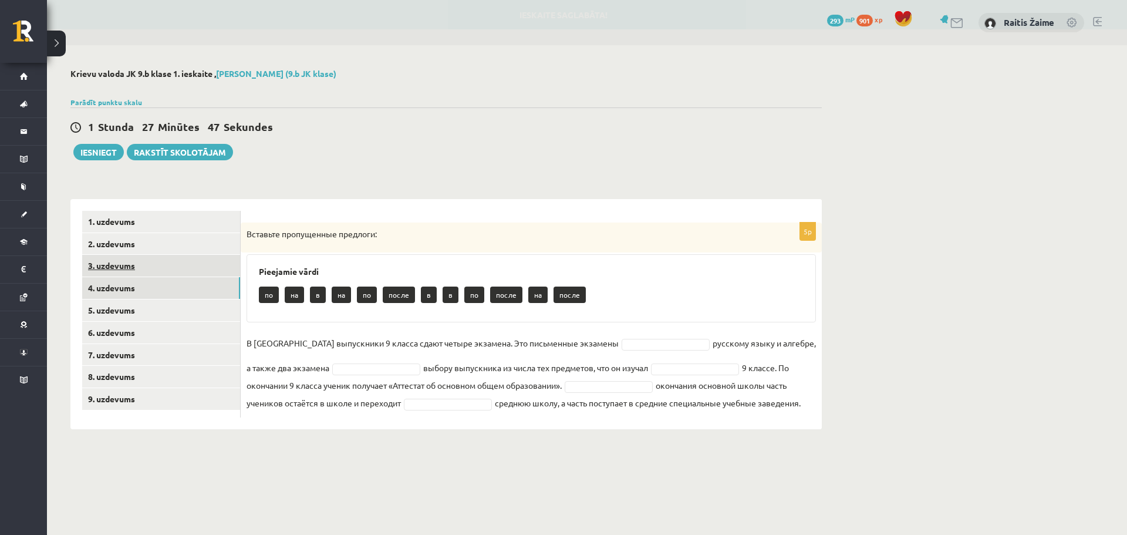
click at [123, 271] on link "3. uzdevums" at bounding box center [161, 266] width 158 height 22
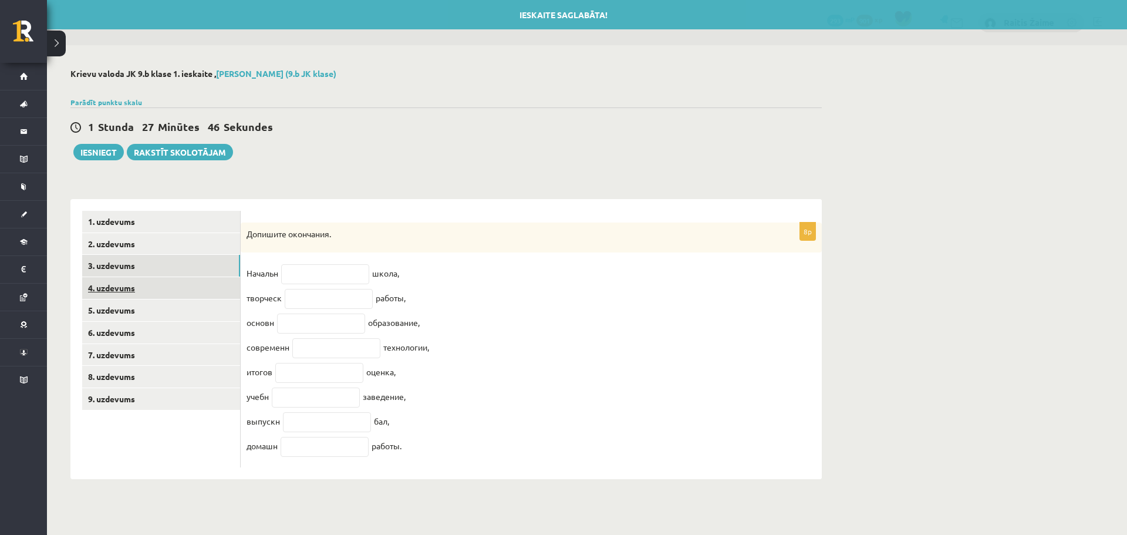
click at [119, 279] on link "4. uzdevums" at bounding box center [161, 288] width 158 height 22
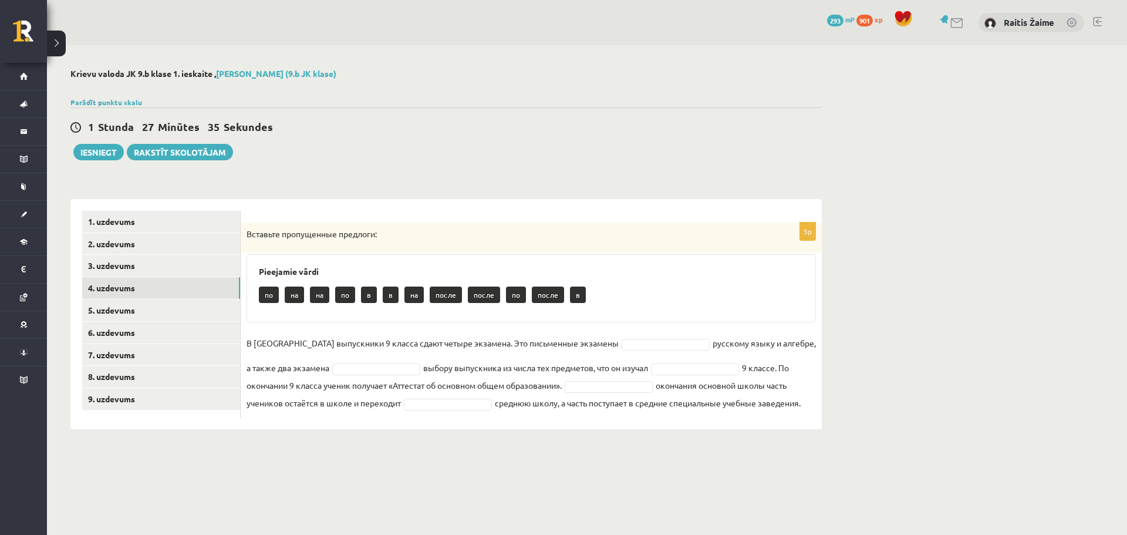
click at [266, 295] on p "по" at bounding box center [269, 294] width 20 height 16
click at [269, 296] on p "по" at bounding box center [269, 294] width 20 height 16
drag, startPoint x: 278, startPoint y: 295, endPoint x: 272, endPoint y: 296, distance: 6.5
click at [277, 296] on p "по" at bounding box center [269, 294] width 20 height 16
click at [272, 295] on p "по" at bounding box center [269, 294] width 20 height 16
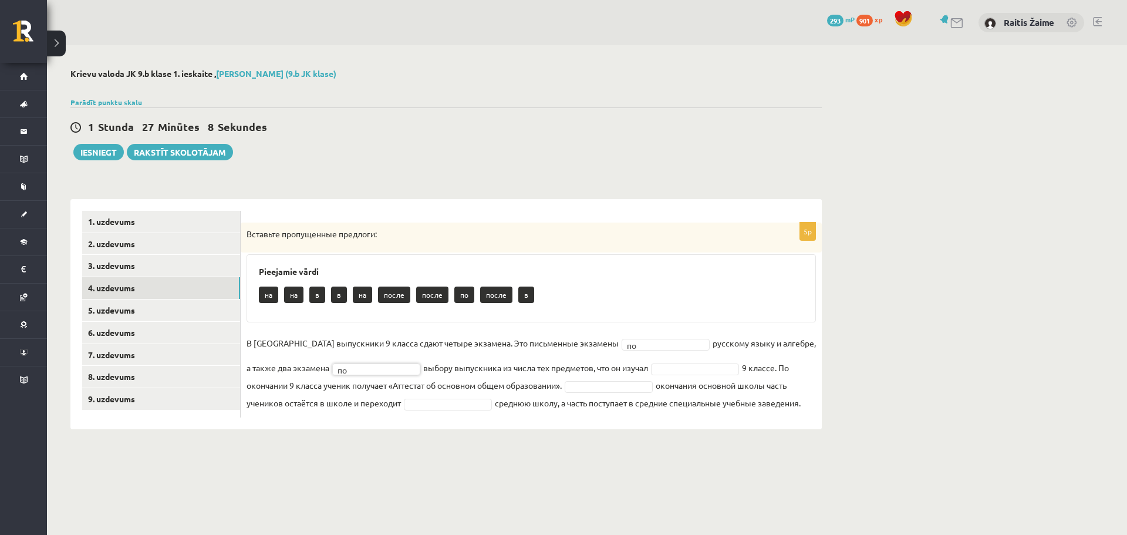
click at [601, 370] on fieldset "В [GEOGRAPHIC_DATA] выпускники 9 класса сдают четыре экзамена. Это письменные э…" at bounding box center [531, 372] width 569 height 77
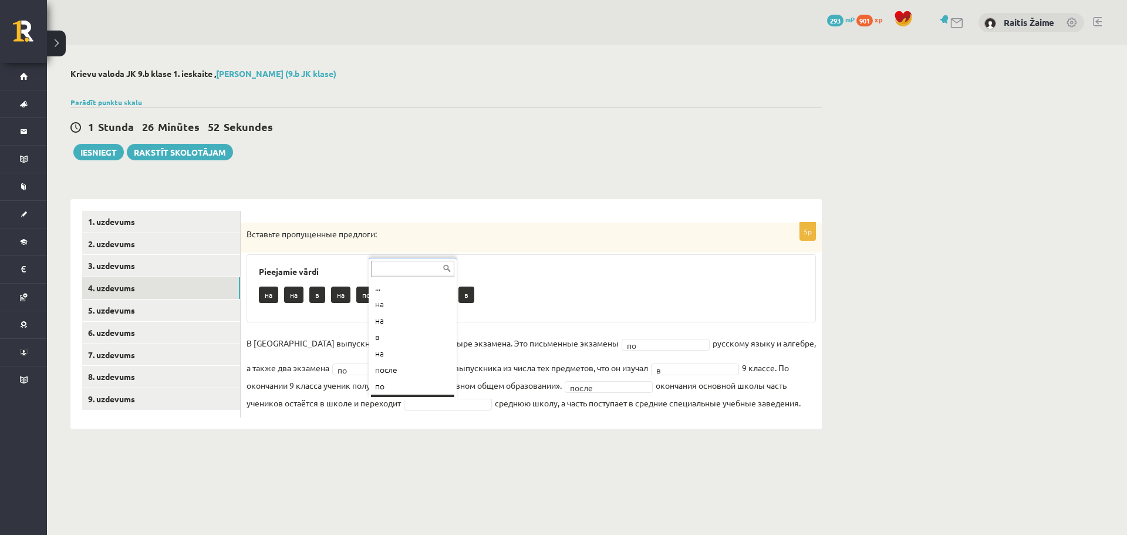
scroll to position [14, 0]
drag, startPoint x: 454, startPoint y: 350, endPoint x: 445, endPoint y: 355, distance: 10.3
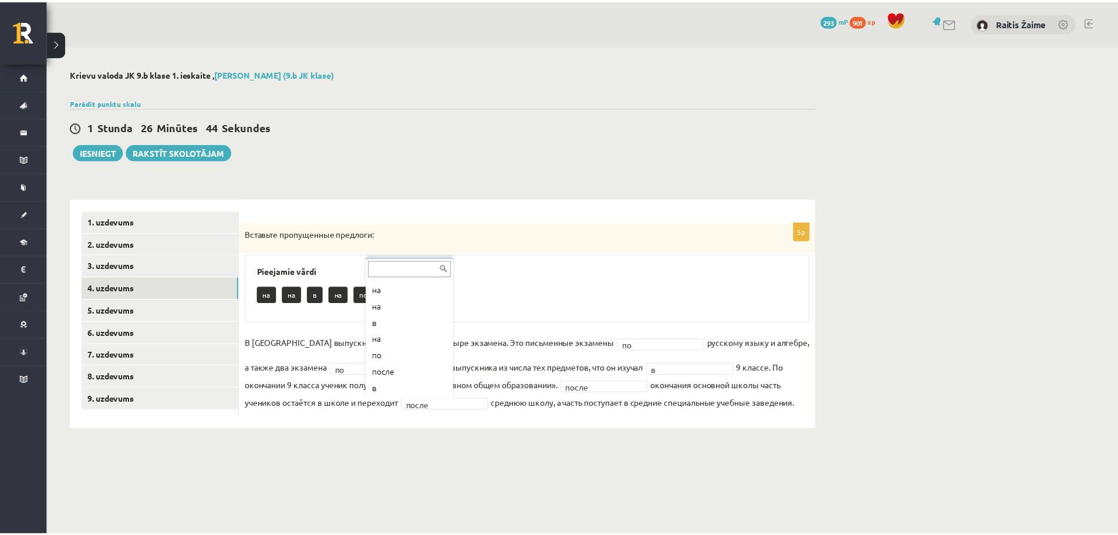
scroll to position [0, 0]
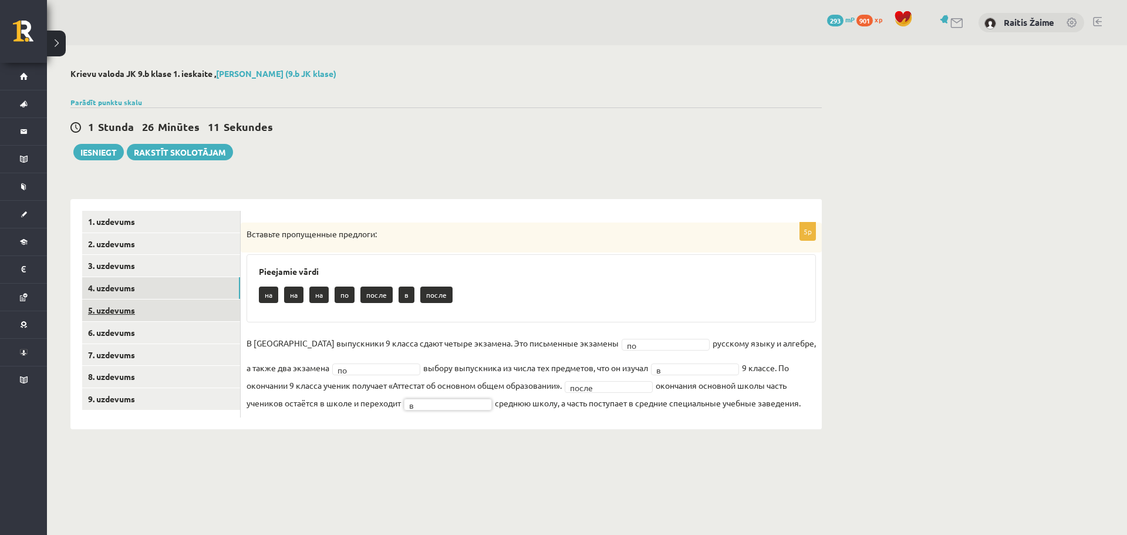
click at [114, 313] on link "5. uzdevums" at bounding box center [161, 310] width 158 height 22
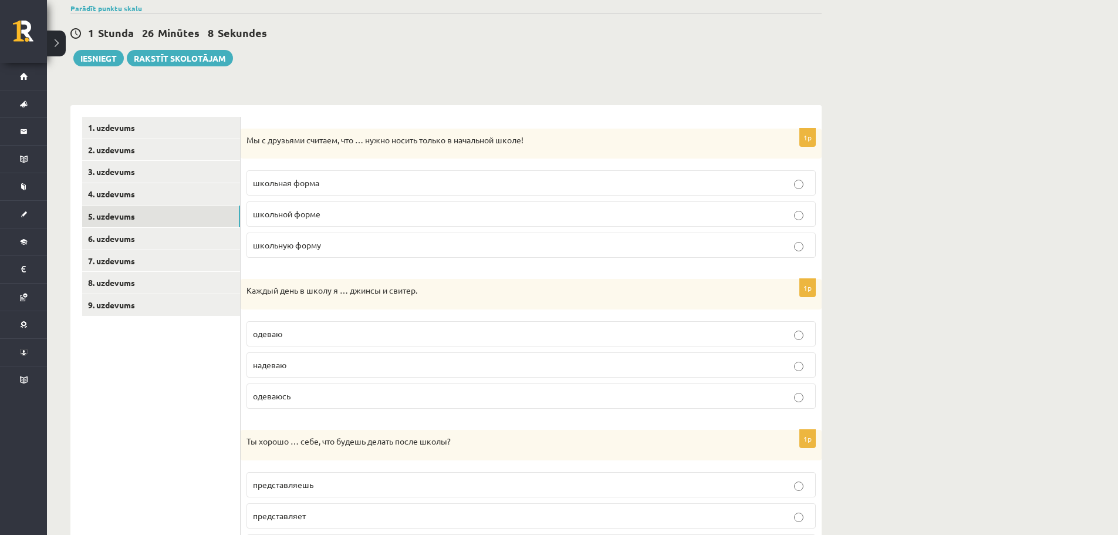
scroll to position [102, 0]
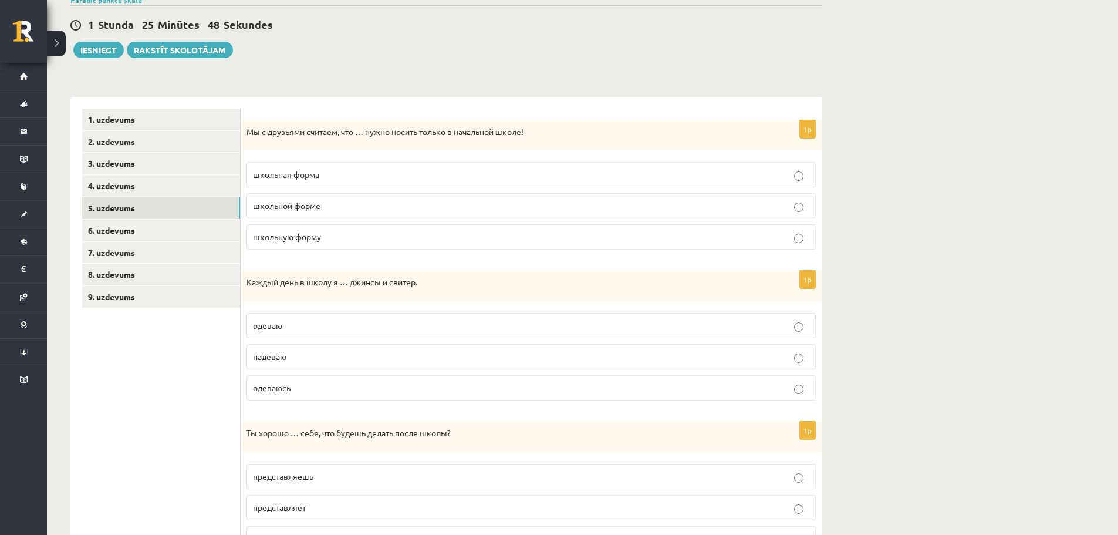
click at [406, 235] on p "школьную форму" at bounding box center [531, 237] width 556 height 12
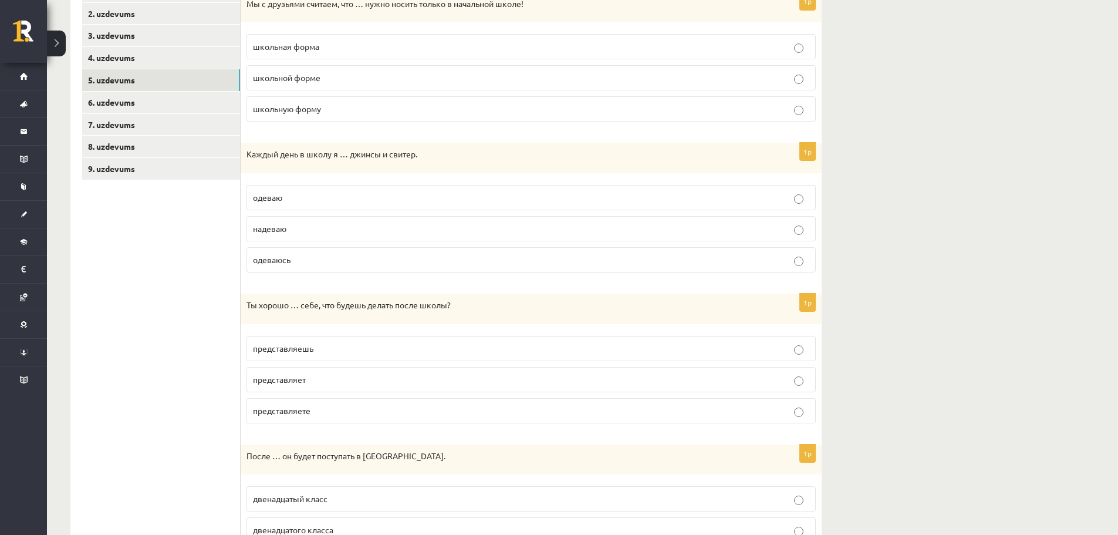
scroll to position [238, 0]
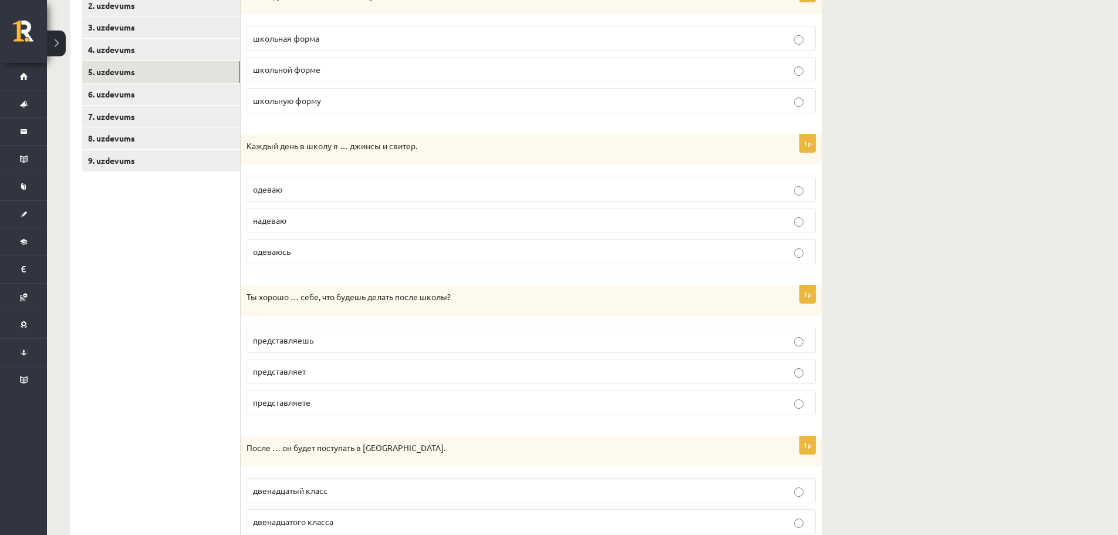
click at [320, 230] on label "надеваю" at bounding box center [531, 220] width 569 height 25
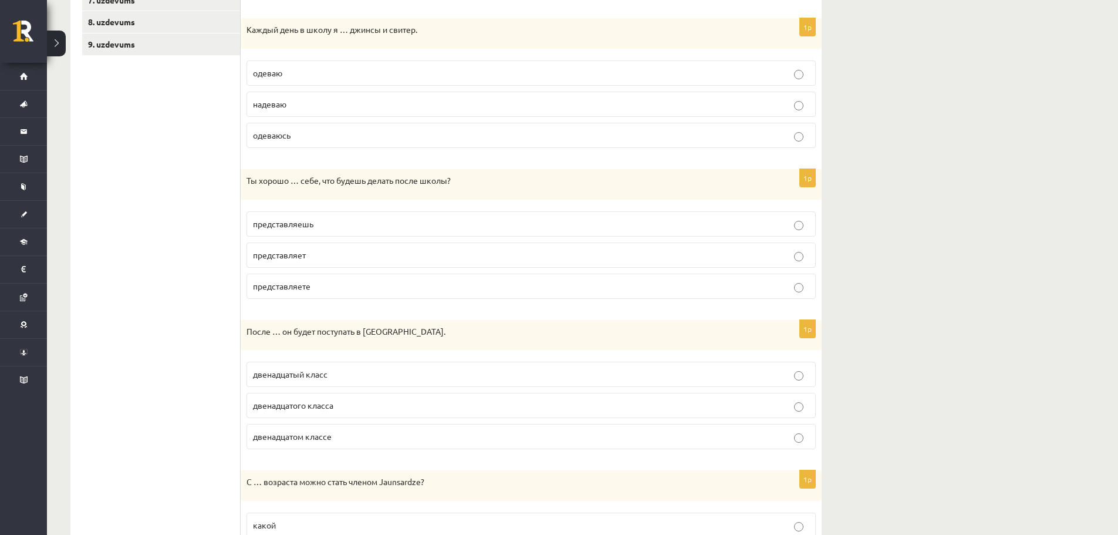
scroll to position [370, 0]
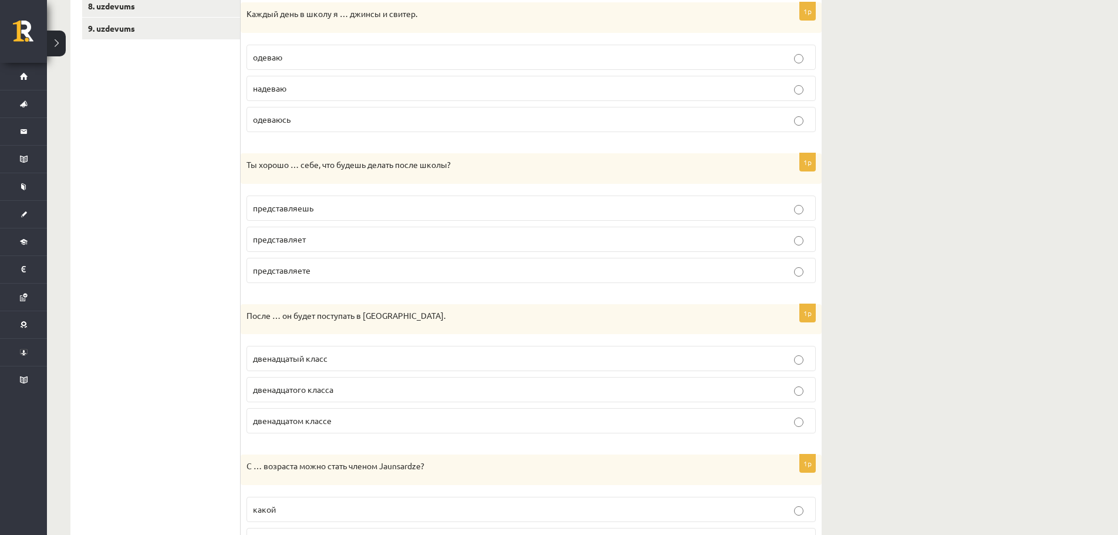
click at [303, 208] on span "представляешь" at bounding box center [283, 207] width 60 height 11
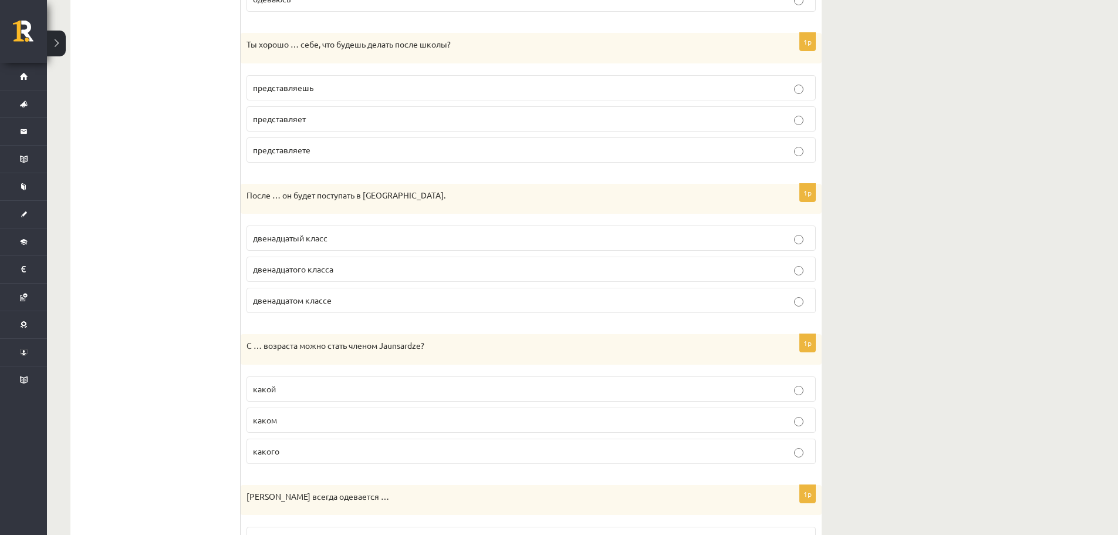
scroll to position [513, 0]
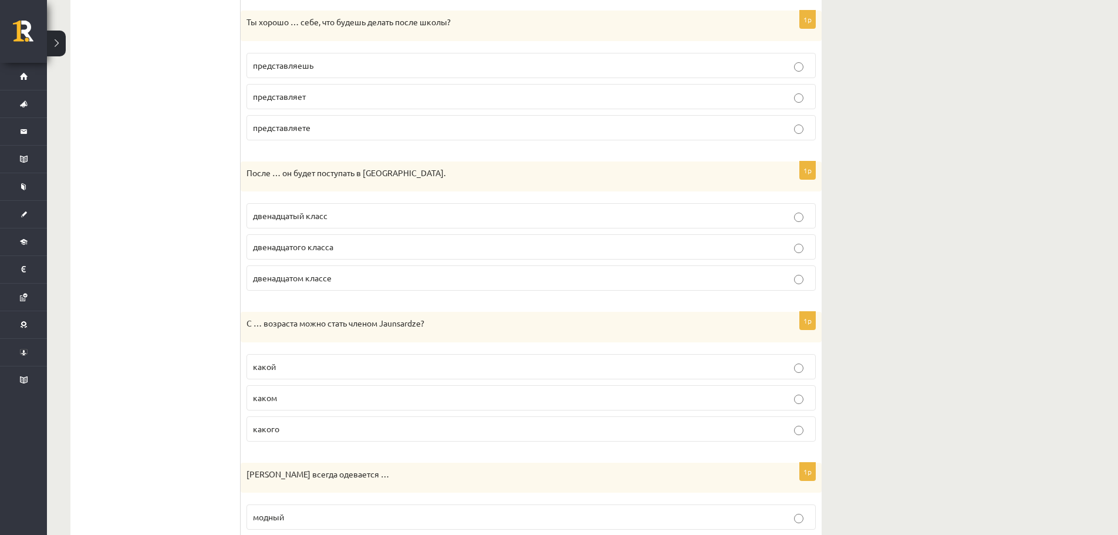
drag, startPoint x: 314, startPoint y: 223, endPoint x: 307, endPoint y: 221, distance: 7.3
click at [307, 221] on p "двенадцатый класс" at bounding box center [531, 216] width 556 height 12
click at [332, 257] on label "двенадцатого класса" at bounding box center [531, 246] width 569 height 25
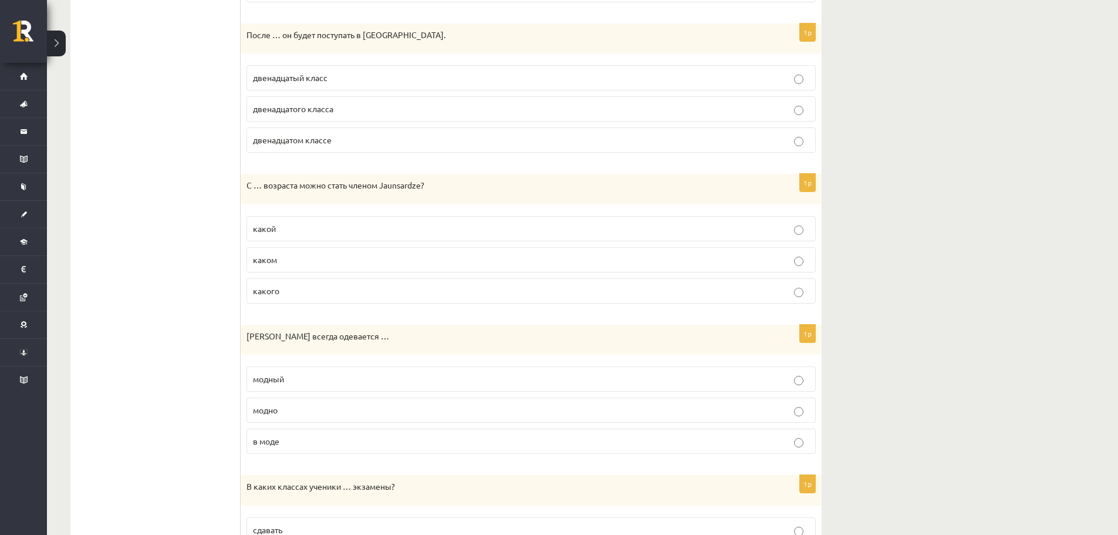
scroll to position [689, 0]
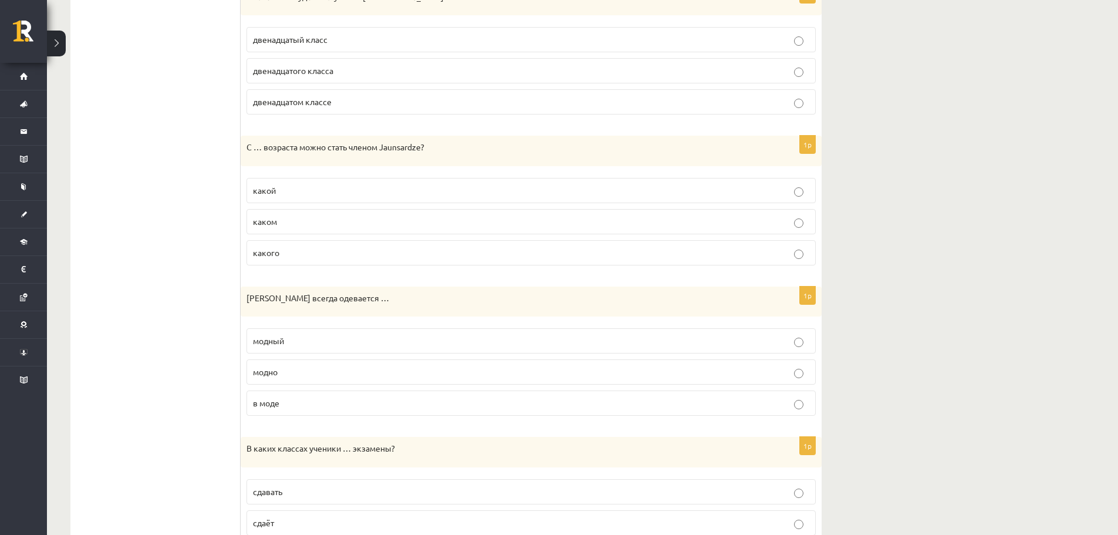
click at [319, 263] on label "какого" at bounding box center [531, 252] width 569 height 25
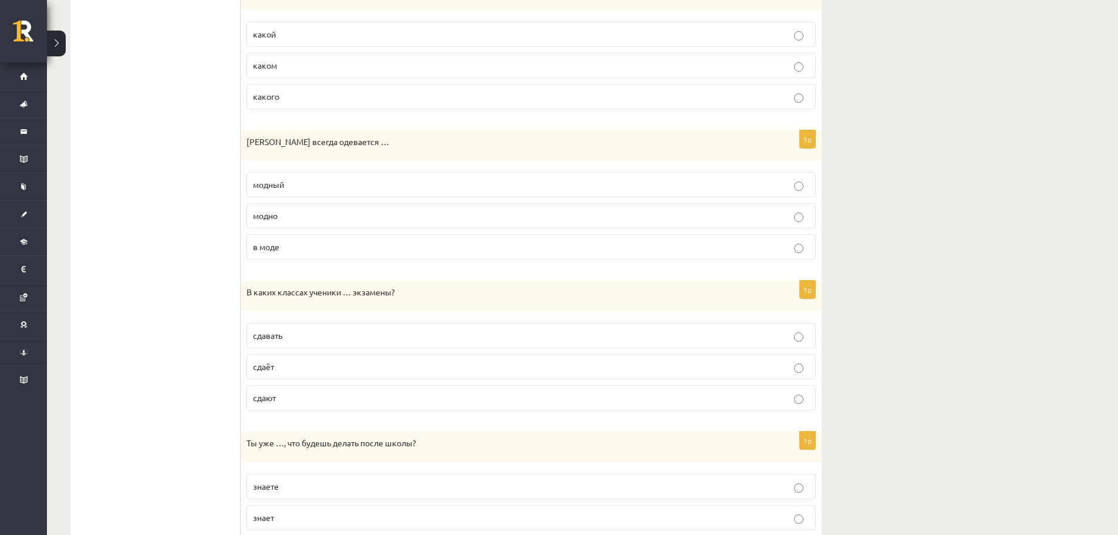
scroll to position [853, 0]
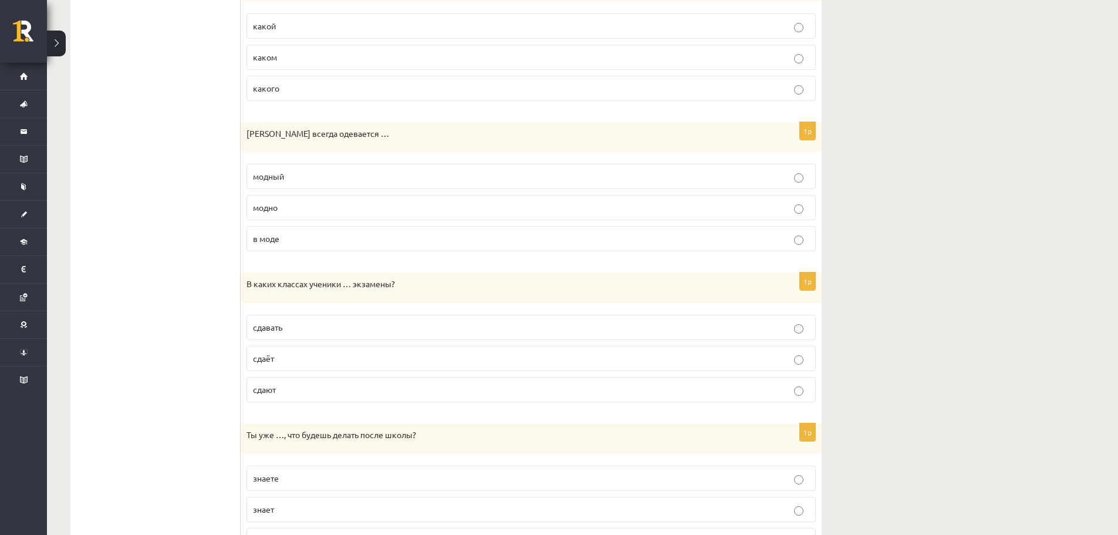
click at [286, 212] on p "модно" at bounding box center [531, 207] width 556 height 12
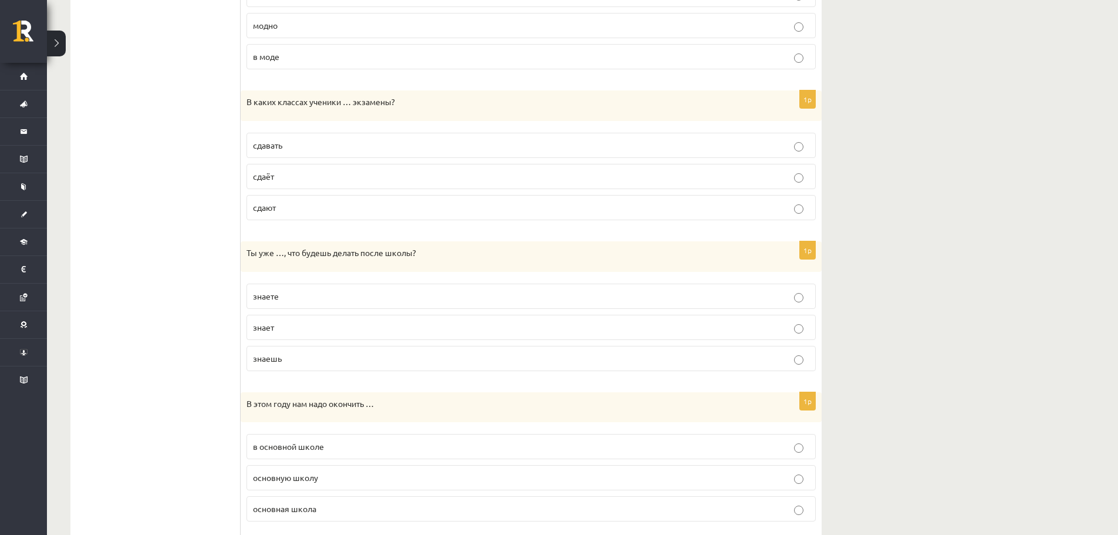
scroll to position [1038, 0]
click at [284, 180] on p "сдаёт" at bounding box center [531, 174] width 556 height 12
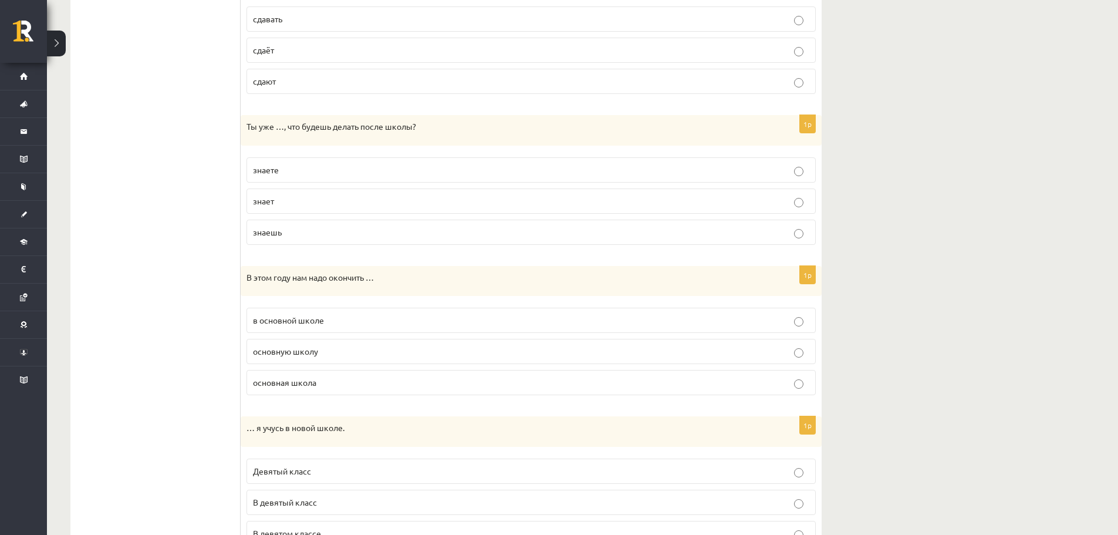
scroll to position [1168, 0]
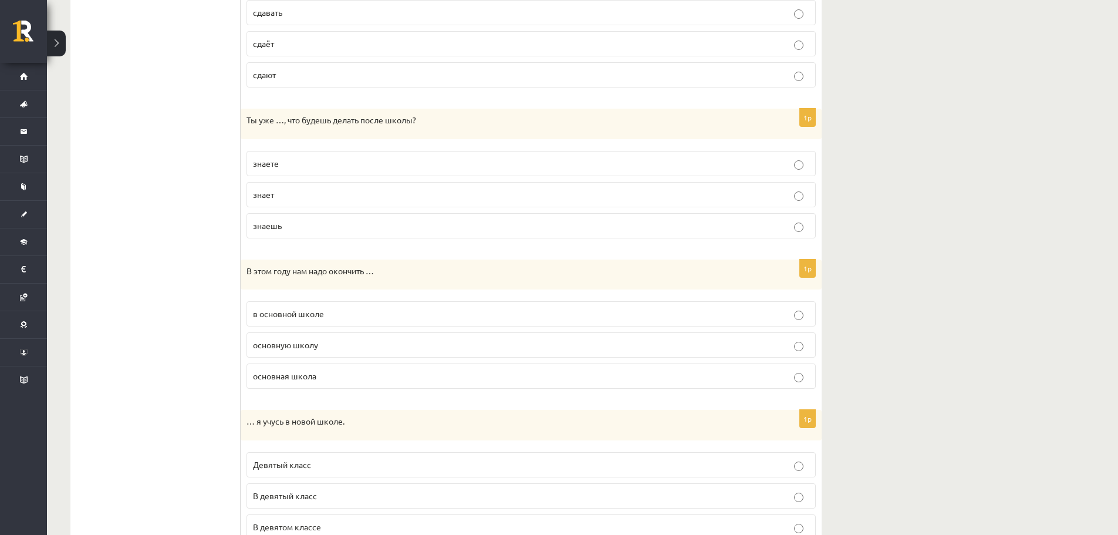
click at [271, 230] on span "знаешь" at bounding box center [267, 225] width 29 height 11
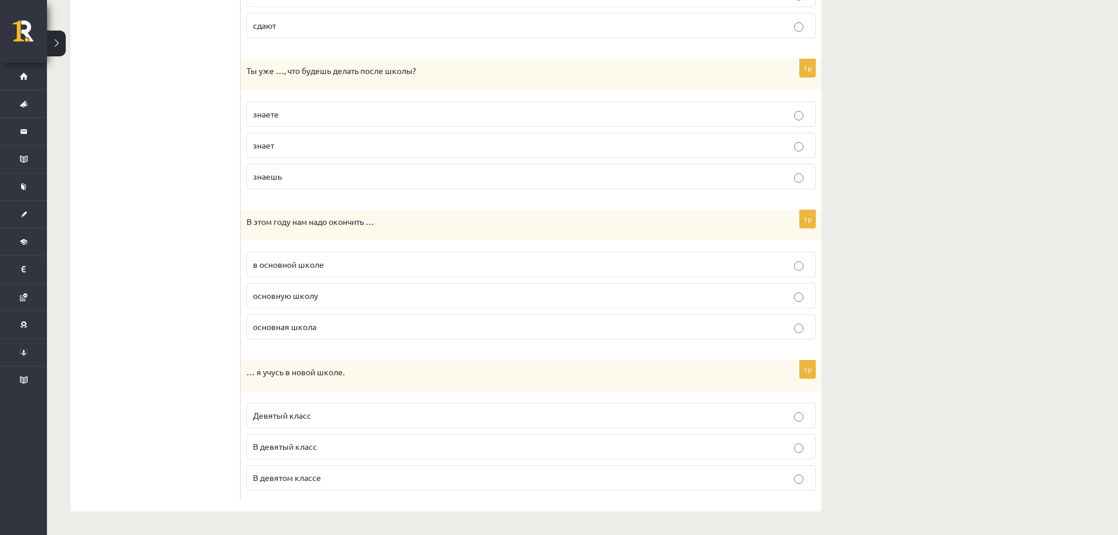
click at [328, 300] on p "основную школу" at bounding box center [531, 295] width 556 height 12
click at [346, 477] on p "В девятом классе" at bounding box center [531, 477] width 556 height 12
click at [329, 448] on p "В девятый класс" at bounding box center [531, 446] width 556 height 12
click at [353, 478] on p "В девятом классе" at bounding box center [531, 477] width 556 height 12
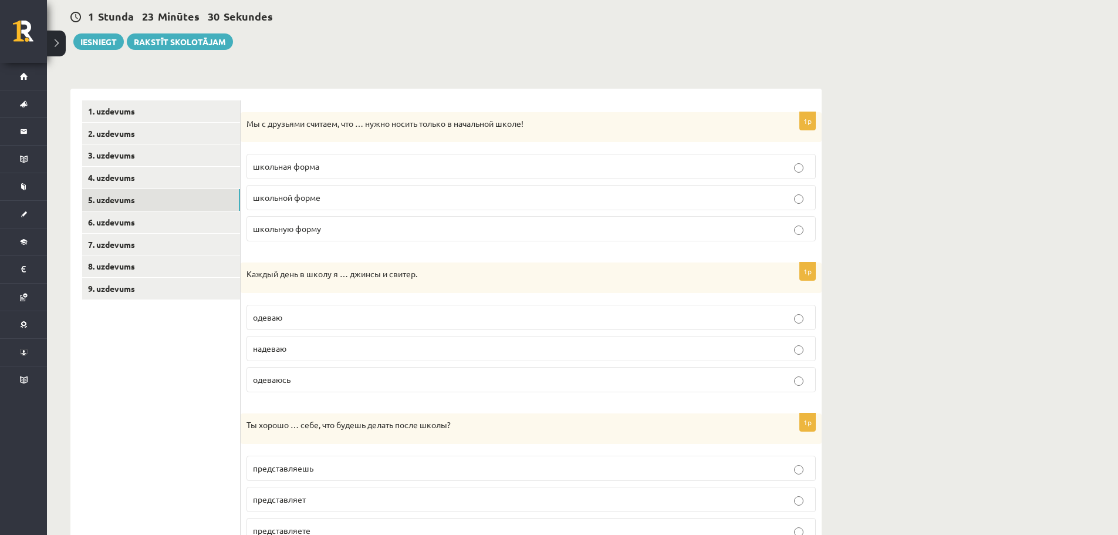
scroll to position [108, 0]
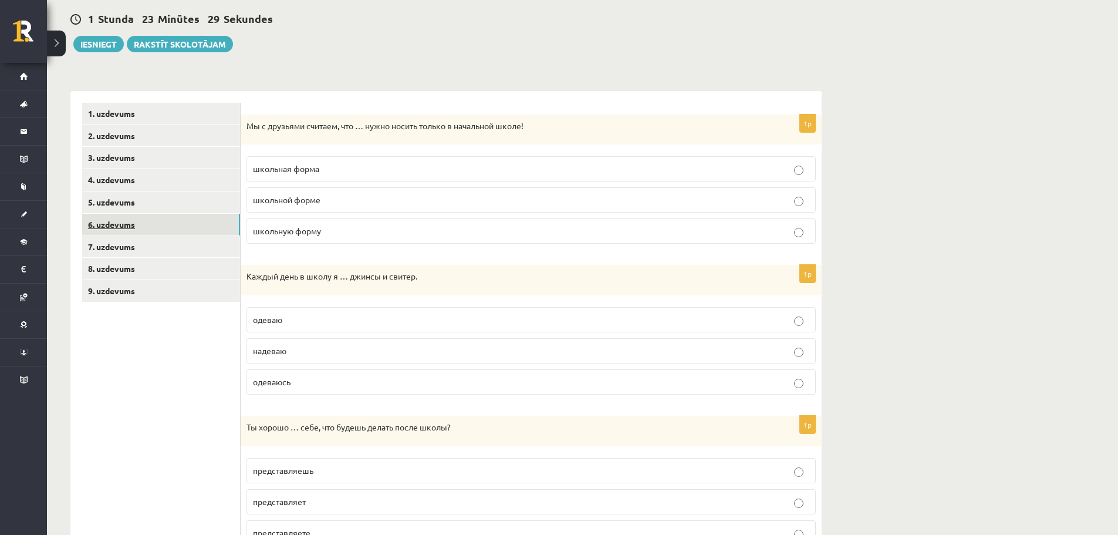
click at [110, 221] on link "6. uzdevums" at bounding box center [161, 225] width 158 height 22
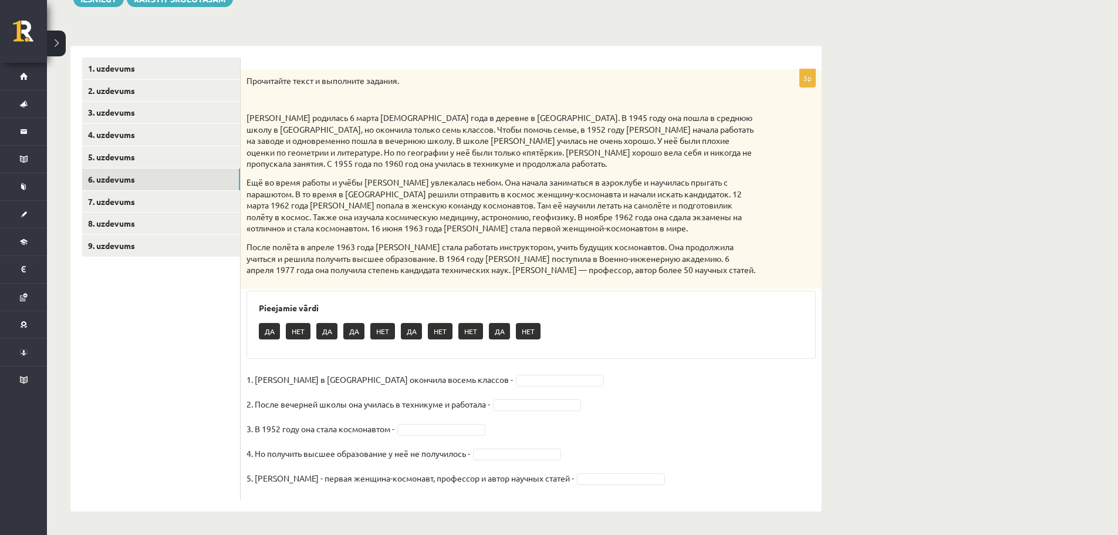
scroll to position [153, 0]
drag, startPoint x: 521, startPoint y: 374, endPoint x: 511, endPoint y: 379, distance: 11.3
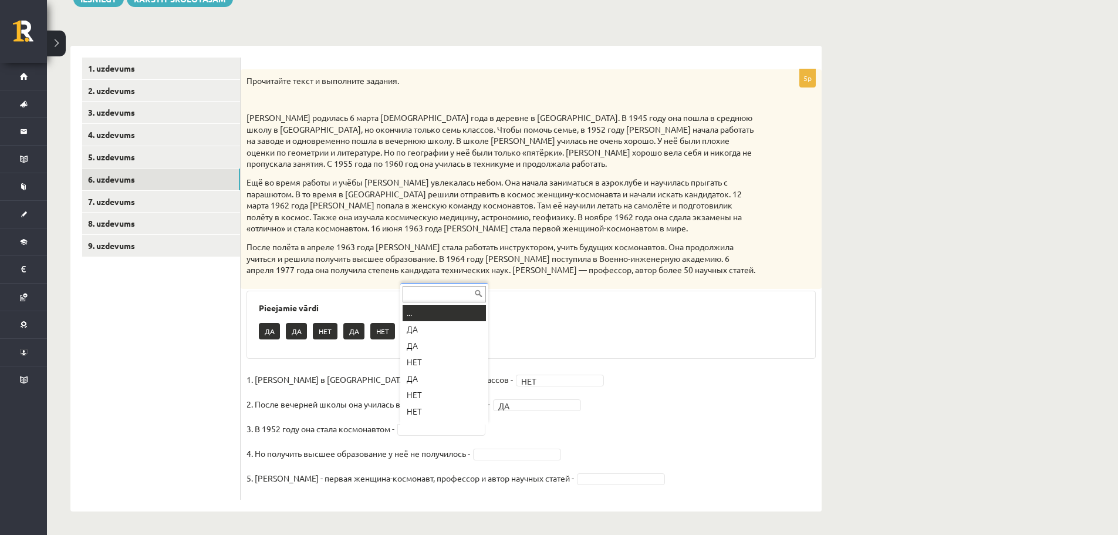
drag, startPoint x: 408, startPoint y: 428, endPoint x: 416, endPoint y: 431, distance: 8.2
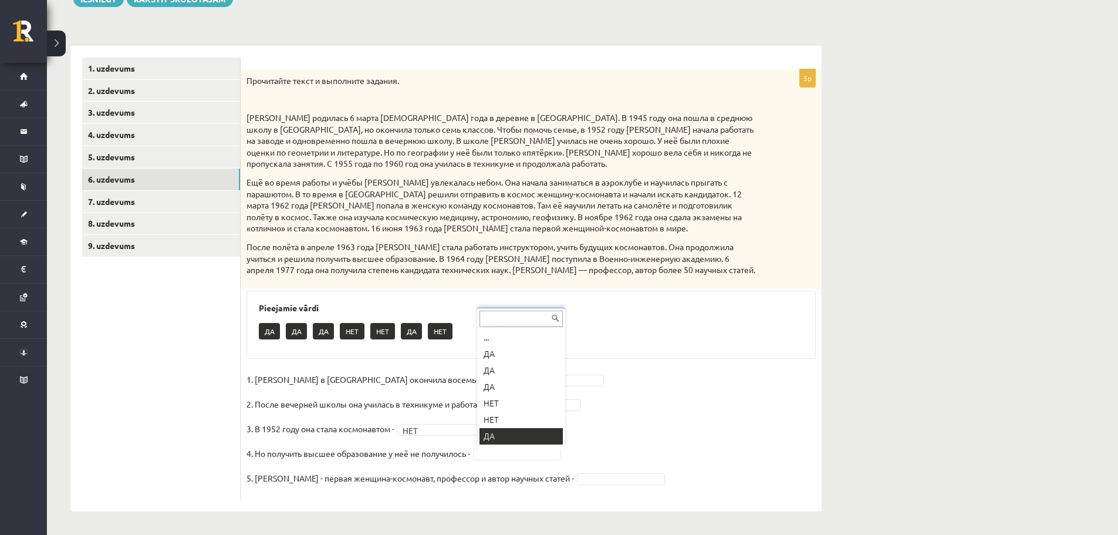
scroll to position [14, 0]
drag, startPoint x: 577, startPoint y: 456, endPoint x: 572, endPoint y: 448, distance: 9.3
click at [575, 381] on body "0 Dāvanas 293 mP 901 xp Raitis Žaime Sākums Aktuāli Kā mācīties eSKOLĀ Kontakti…" at bounding box center [559, 114] width 1118 height 535
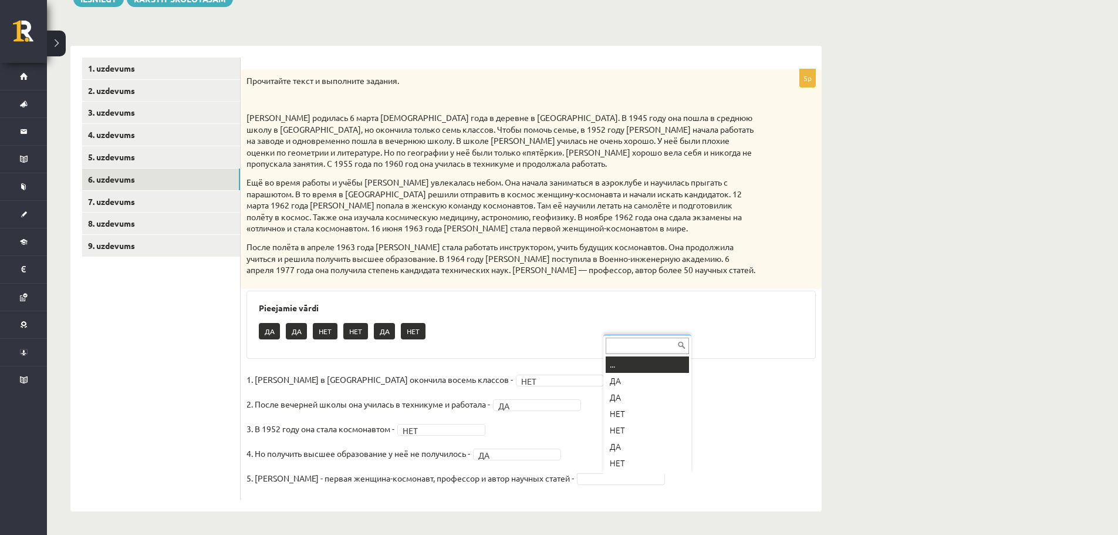
drag, startPoint x: 328, startPoint y: 486, endPoint x: 315, endPoint y: 447, distance: 40.7
drag, startPoint x: 315, startPoint y: 447, endPoint x: 352, endPoint y: 492, distance: 58.4
click at [352, 492] on fieldset "1. Валентина Терешкова в Ярославле окончила восемь классов - НЕТ *** 2. После в…" at bounding box center [531, 431] width 569 height 123
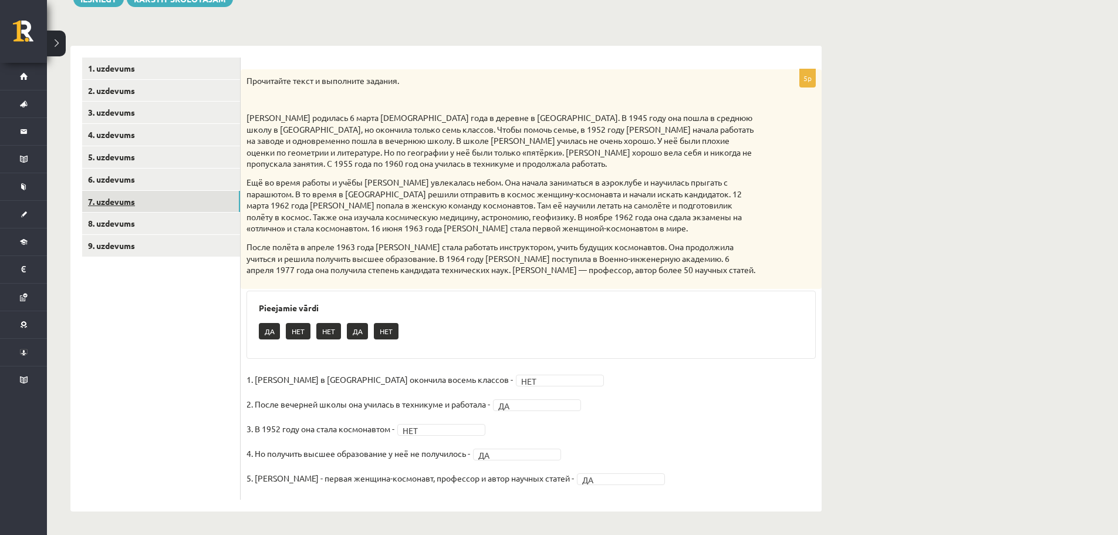
click at [146, 195] on link "7. uzdevums" at bounding box center [161, 202] width 158 height 22
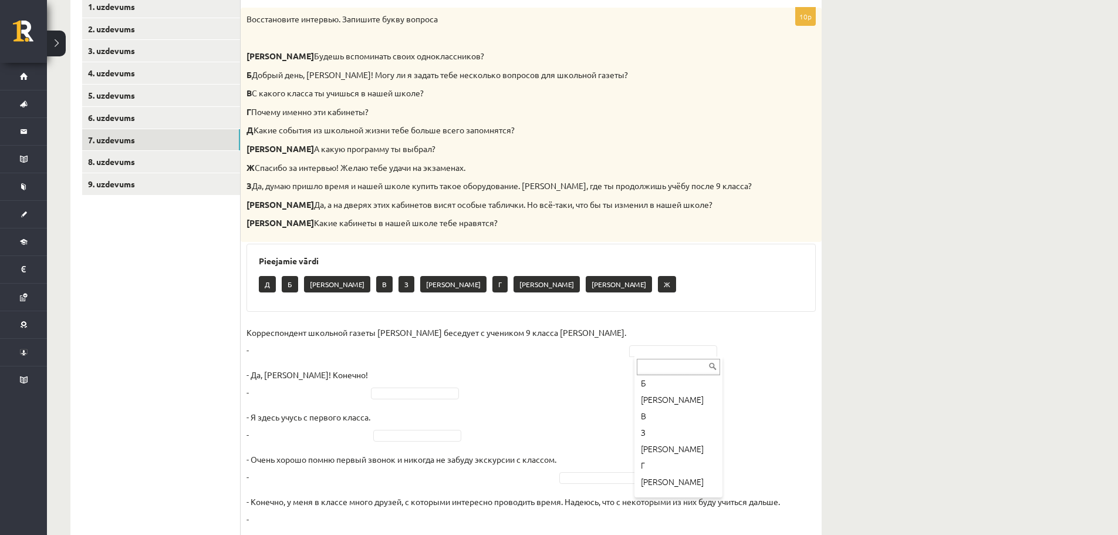
scroll to position [0, 0]
drag, startPoint x: 437, startPoint y: 343, endPoint x: 426, endPoint y: 362, distance: 21.8
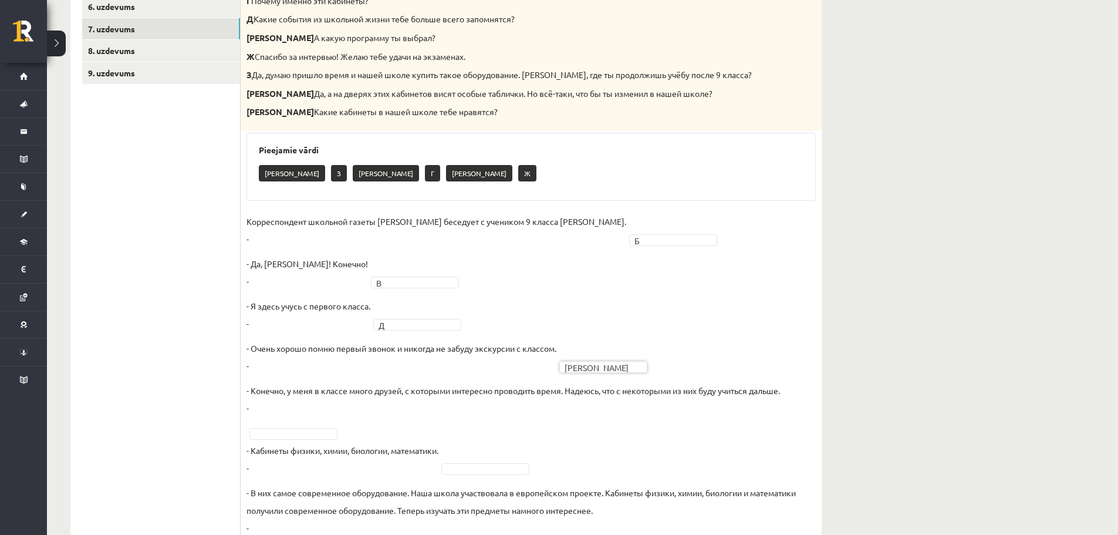
scroll to position [353, 0]
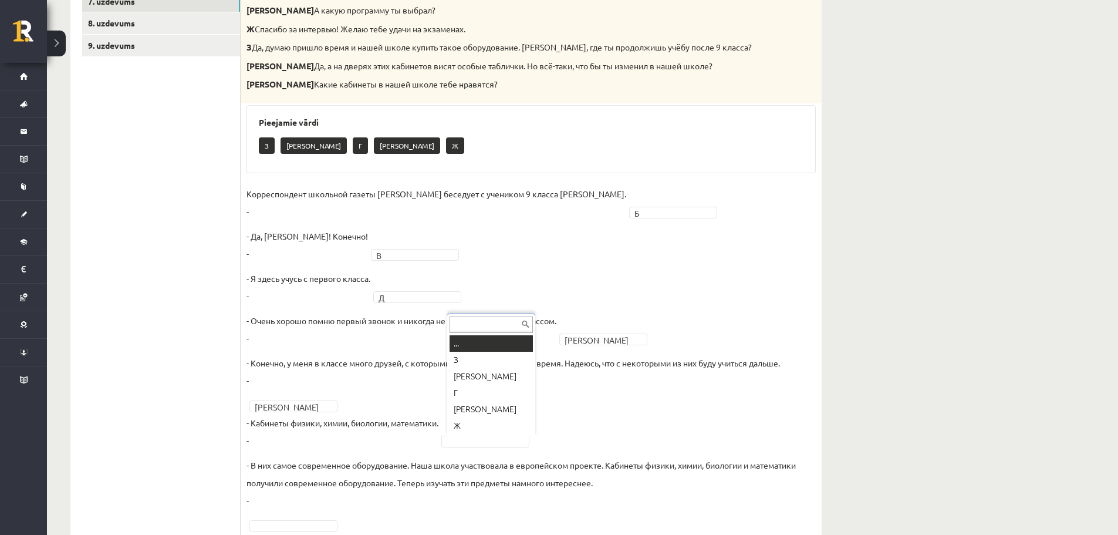
drag, startPoint x: 465, startPoint y: 437, endPoint x: 407, endPoint y: 436, distance: 57.5
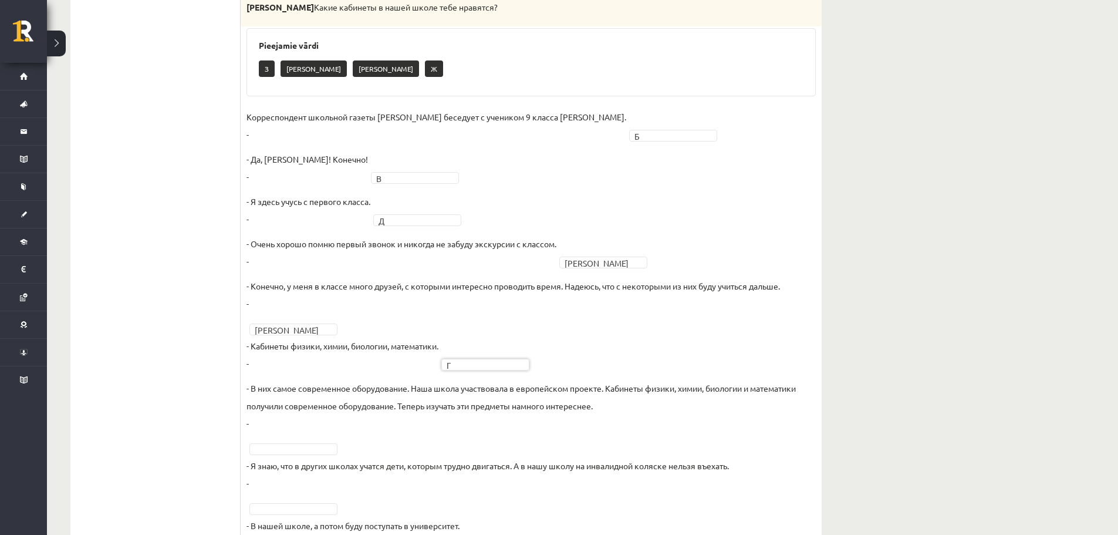
scroll to position [437, 0]
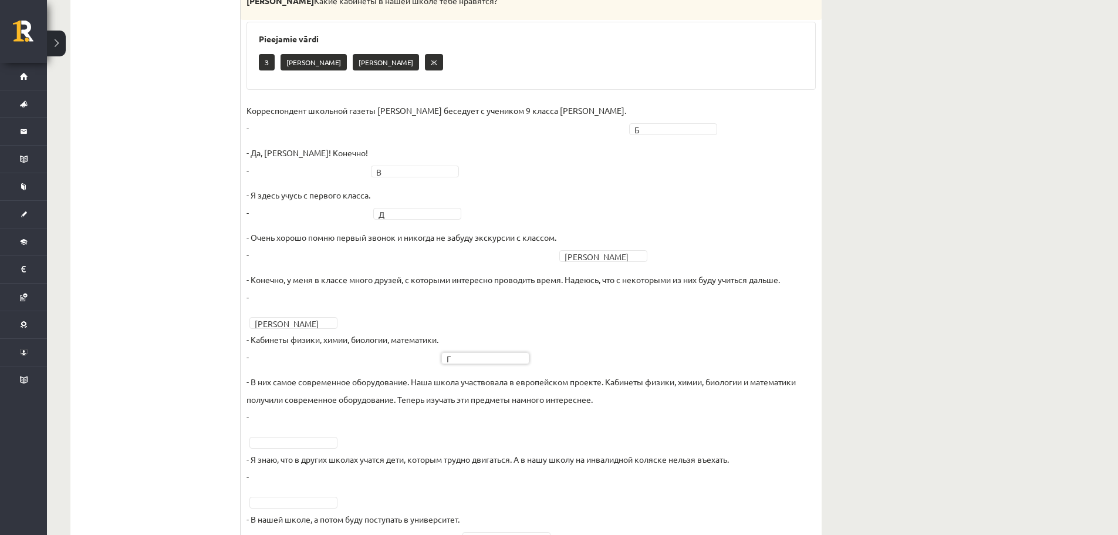
click at [342, 445] on fieldset "Корреспондент школьной газеты Анна Берзиня беседует с учеником 9 класса Андреем…" at bounding box center [531, 357] width 569 height 511
click at [320, 436] on fieldset "Корреспондент школьной газеты Анна Берзиня беседует с учеником 9 класса Андреем…" at bounding box center [531, 357] width 569 height 511
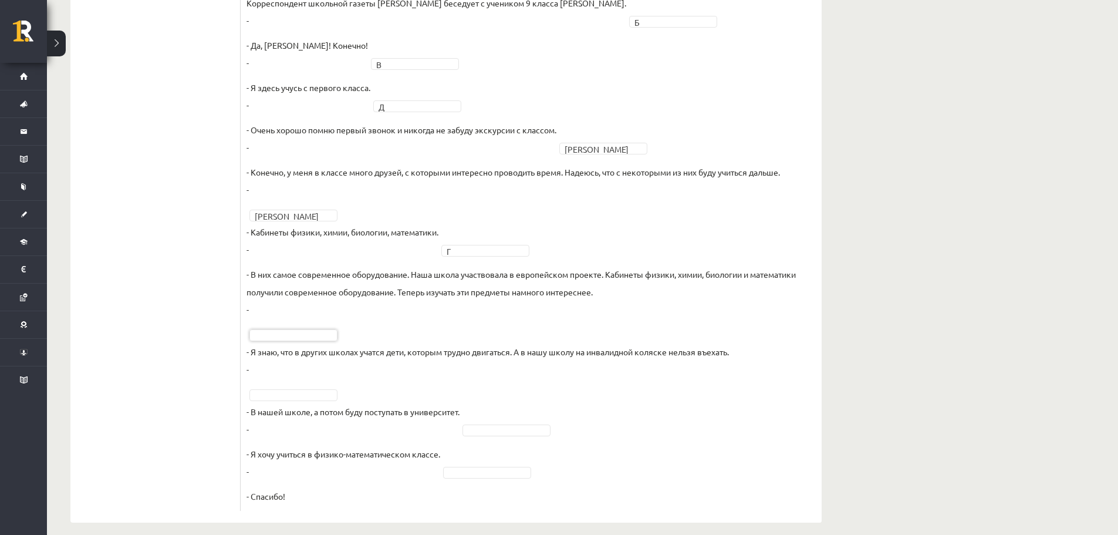
scroll to position [542, 0]
drag, startPoint x: 299, startPoint y: 467, endPoint x: 95, endPoint y: 400, distance: 214.2
click at [93, 401] on ul "1. uzdevums 2. uzdevums 3. uzdevums 4. uzdevums 5. uzdevums 6. uzdevums 7. uzde…" at bounding box center [161, 90] width 158 height 844
click at [275, 403] on fieldset "Корреспондент школьной газеты Анна Берзиня беседует с учеником 9 класса Андреем…" at bounding box center [531, 251] width 569 height 511
drag, startPoint x: 271, startPoint y: 328, endPoint x: 271, endPoint y: 336, distance: 8.8
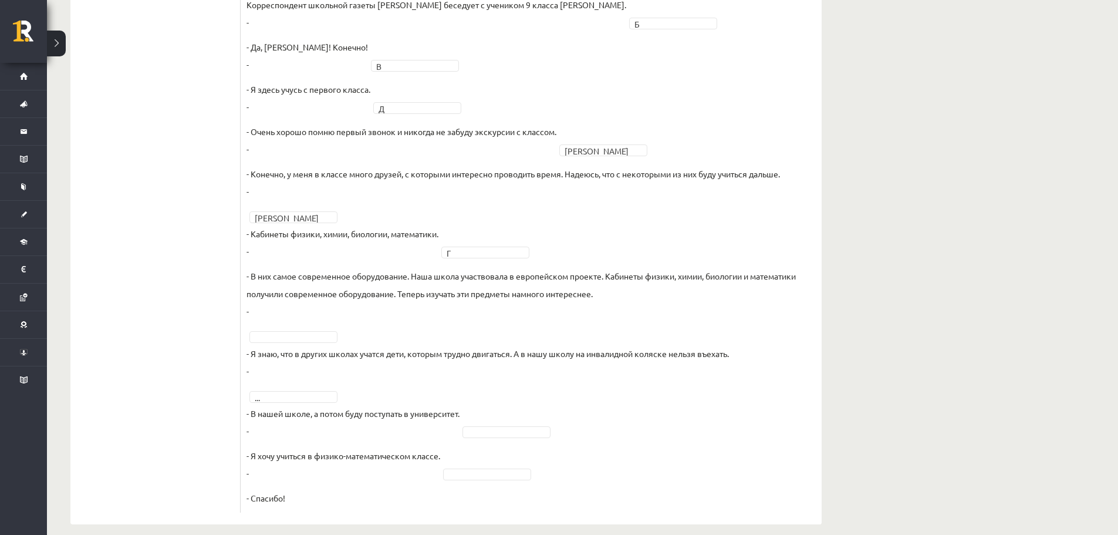
click at [307, 329] on fieldset "Корреспондент школьной газеты Анна Берзиня беседует с учеником 9 класса Андреем…" at bounding box center [531, 251] width 569 height 511
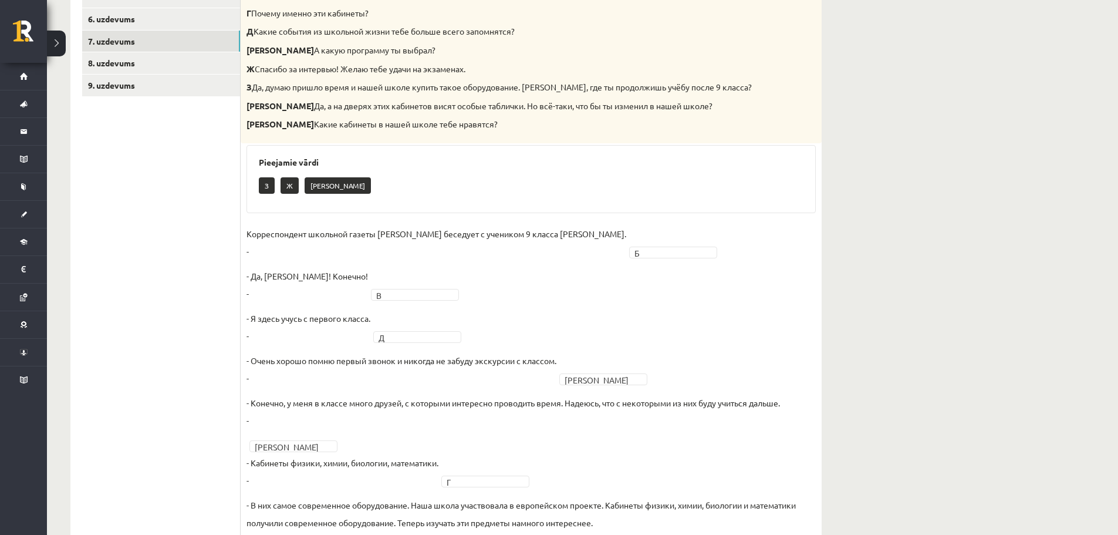
scroll to position [556, 0]
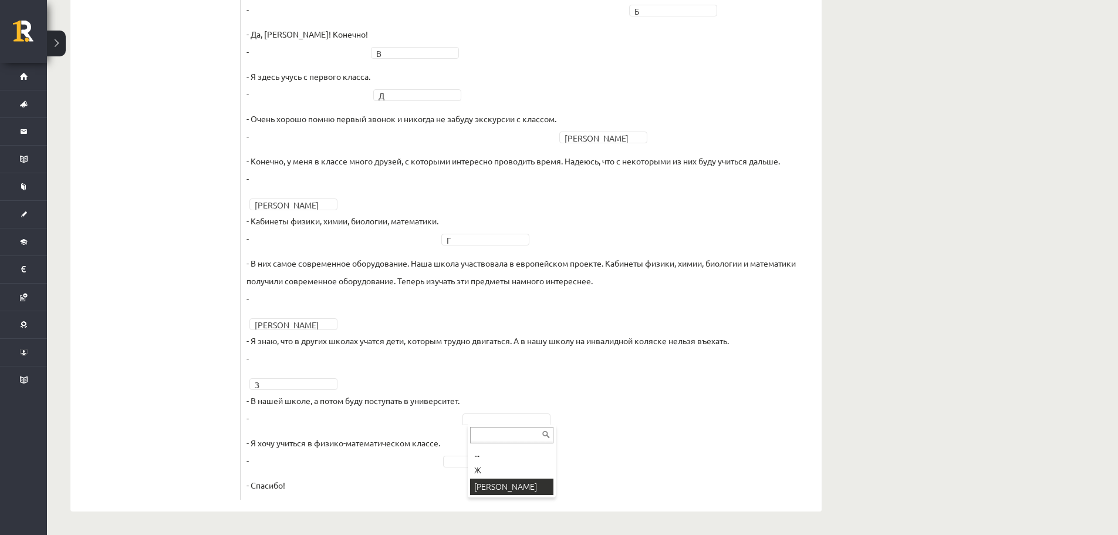
drag, startPoint x: 329, startPoint y: 498, endPoint x: 684, endPoint y: 411, distance: 366.1
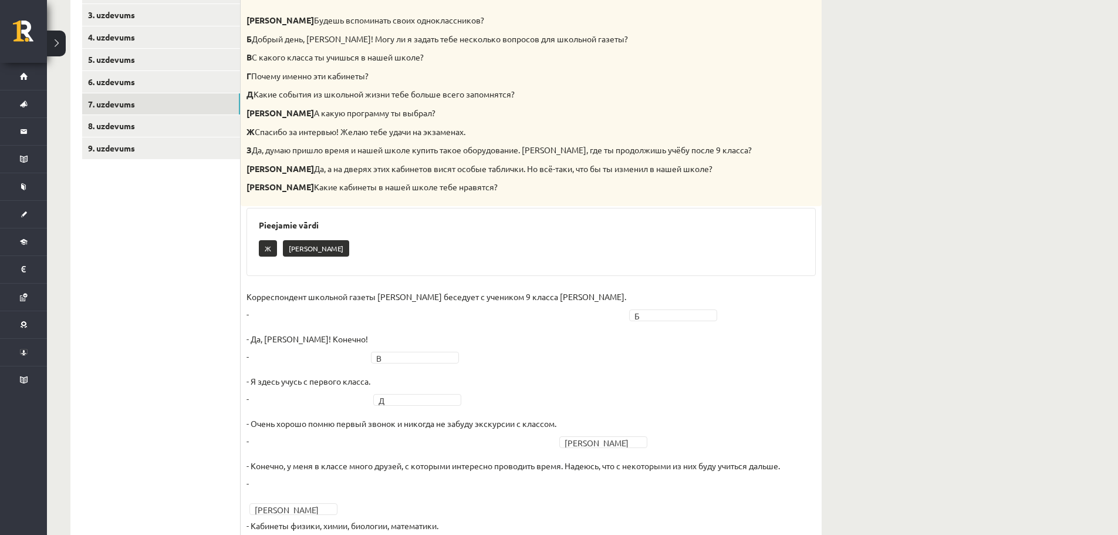
scroll to position [220, 0]
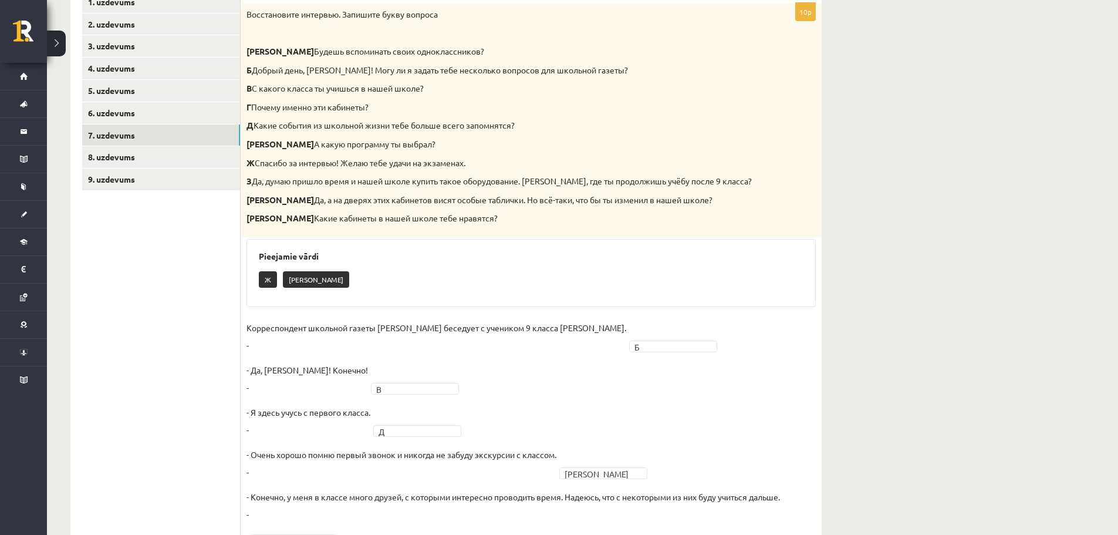
drag, startPoint x: 1028, startPoint y: 277, endPoint x: 977, endPoint y: 381, distance: 115.8
click at [977, 381] on div "**********" at bounding box center [582, 348] width 1071 height 1045
drag, startPoint x: 1105, startPoint y: 310, endPoint x: 1117, endPoint y: 320, distance: 16.7
click at [1117, 322] on div "**********" at bounding box center [582, 348] width 1071 height 1045
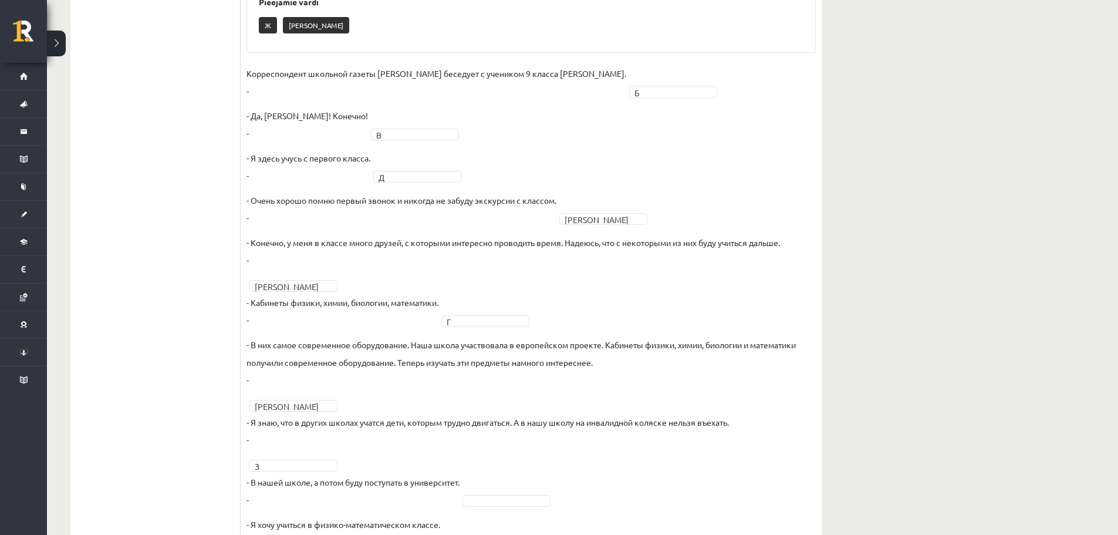
scroll to position [556, 0]
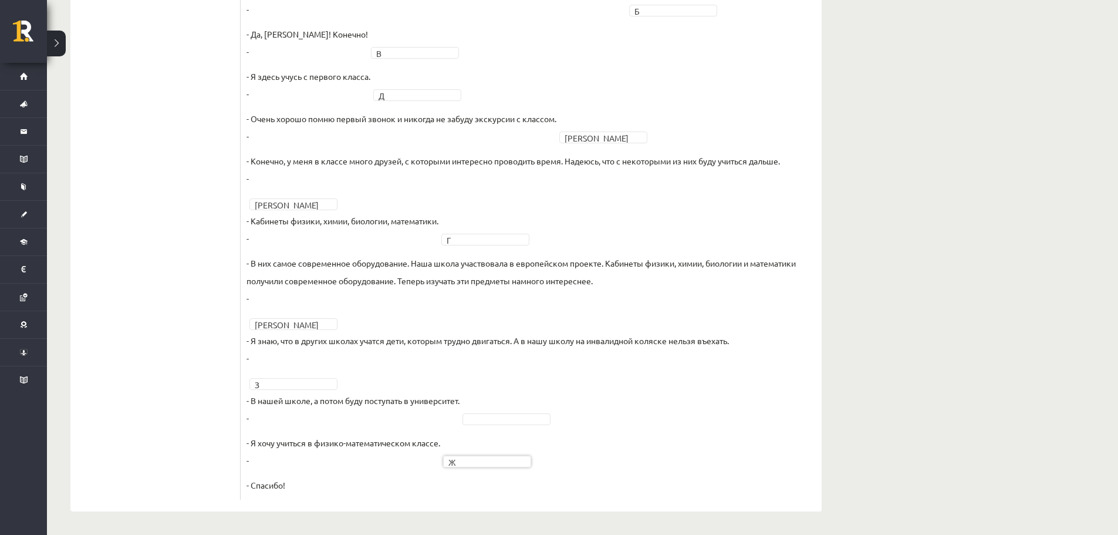
click at [518, 410] on fieldset "Корреспондент школьной газеты Анна Берзиня беседует с учеником 9 класса Андреем…" at bounding box center [531, 238] width 569 height 511
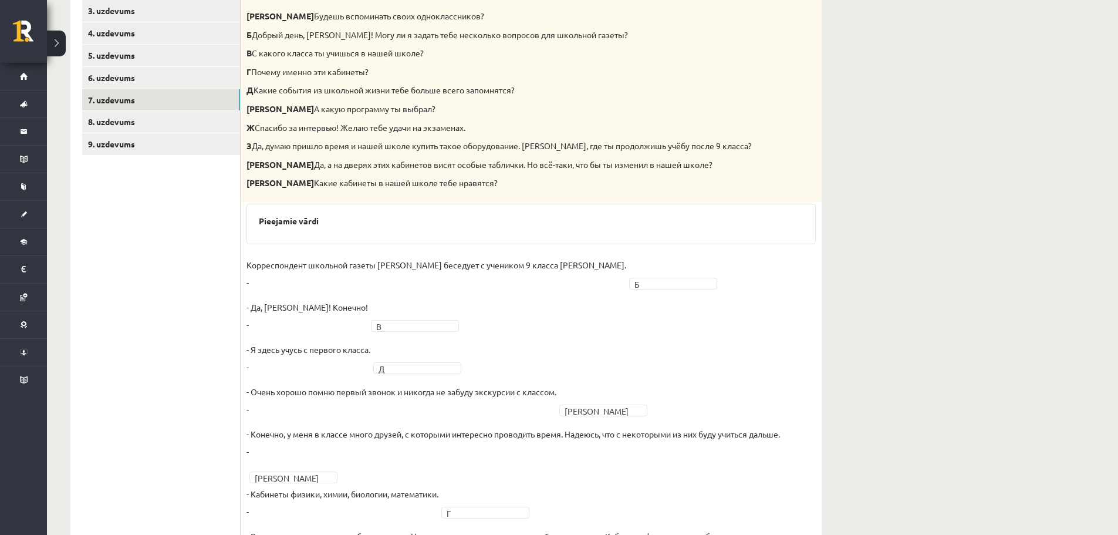
scroll to position [214, 0]
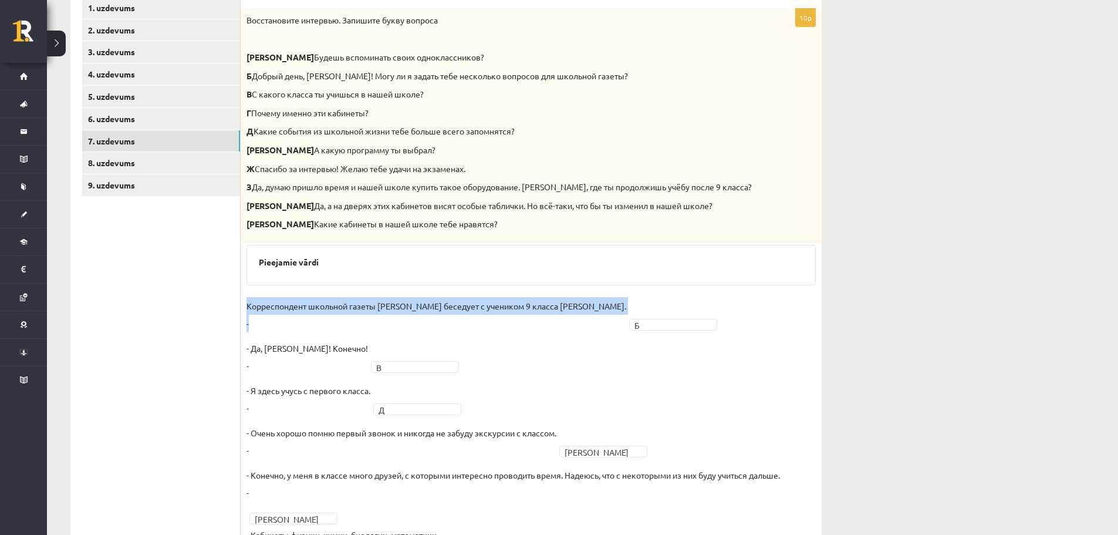
drag, startPoint x: 937, startPoint y: 320, endPoint x: 942, endPoint y: 325, distance: 6.6
click at [941, 328] on div "**********" at bounding box center [582, 340] width 1071 height 1017
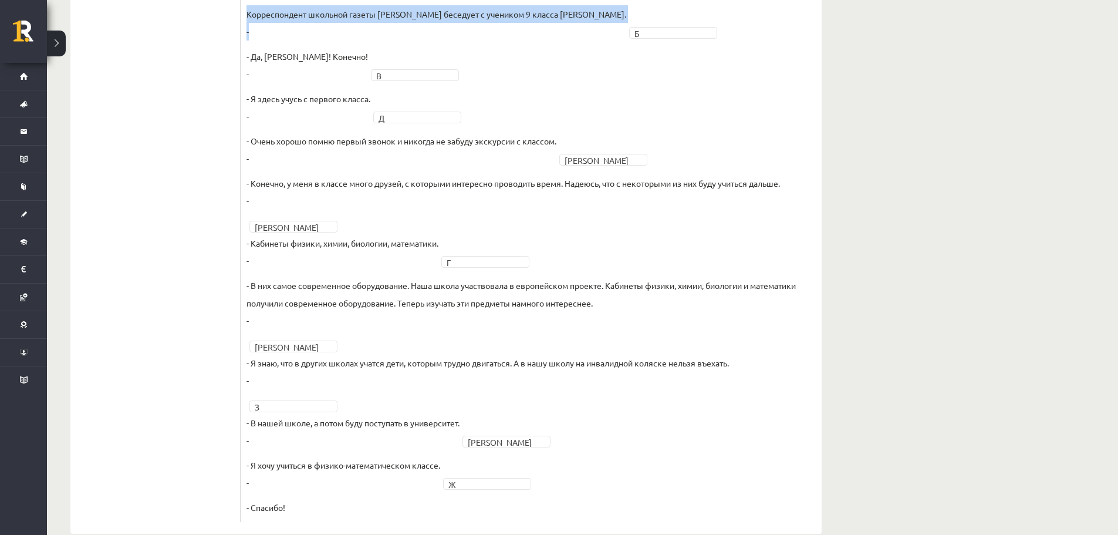
scroll to position [509, 0]
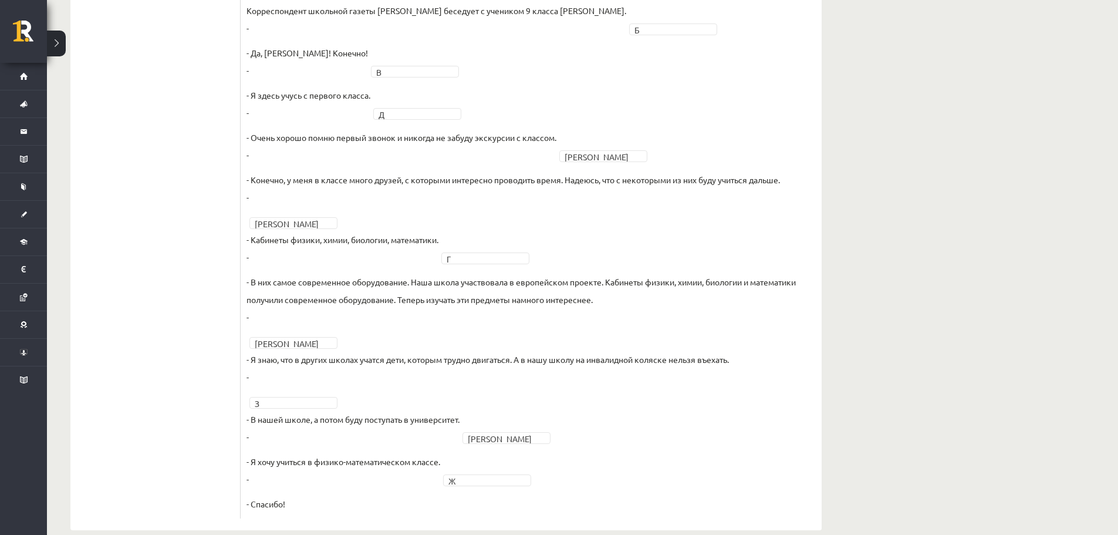
click at [1068, 281] on div "**********" at bounding box center [582, 44] width 1071 height 1017
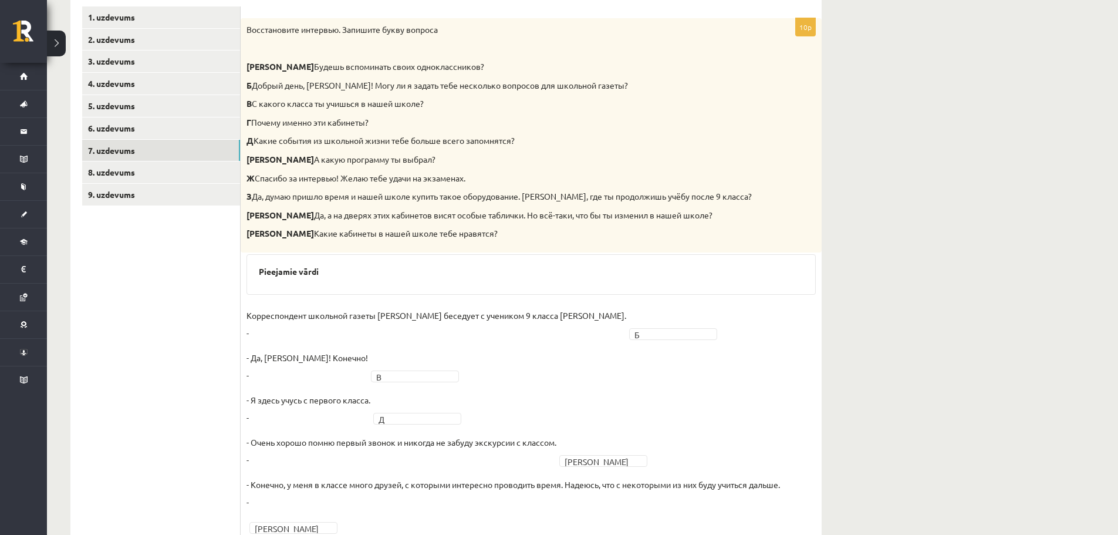
scroll to position [226, 0]
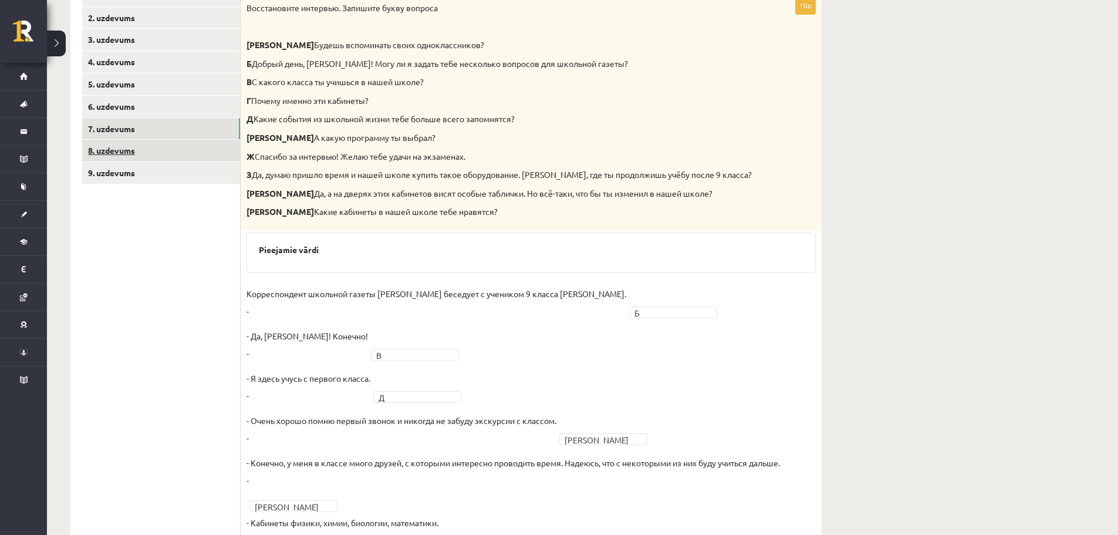
click at [100, 145] on link "8. uzdevums" at bounding box center [161, 151] width 158 height 22
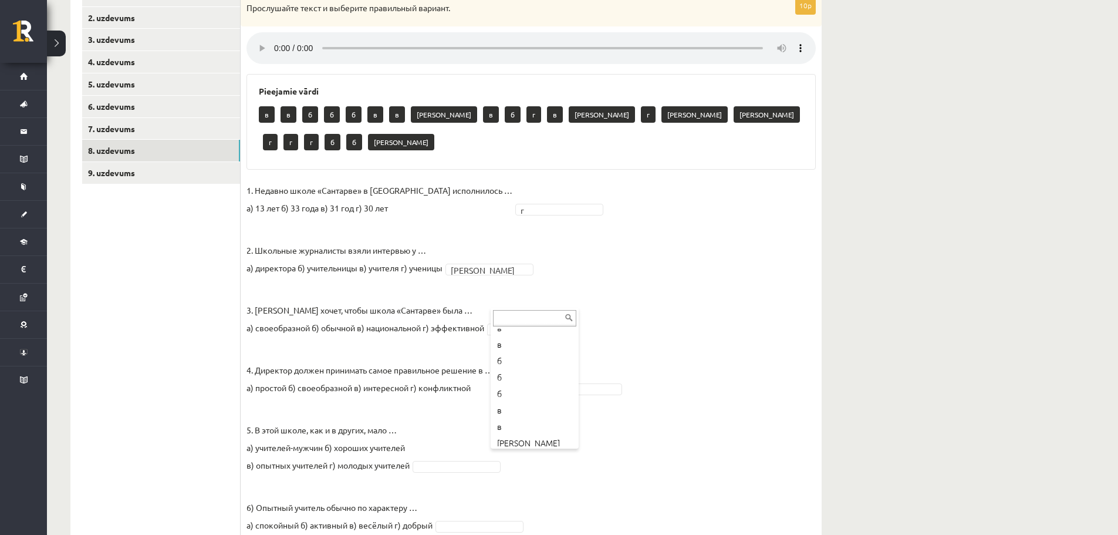
scroll to position [16, 0]
drag, startPoint x: 338, startPoint y: 320, endPoint x: 345, endPoint y: 321, distance: 6.6
drag, startPoint x: 443, startPoint y: 291, endPoint x: 452, endPoint y: 314, distance: 25.1
click at [452, 314] on fieldset "1. Недавно школе «Сантарве» в Клайпеде исполнилось … а) 13 лет б) 33 года в) 31…" at bounding box center [531, 480] width 569 height 599
click at [510, 296] on fieldset "1. Недавно школе «Сантарве» в Клайпеде исполнилось … а) 13 лет б) 33 года в) 31…" at bounding box center [531, 480] width 569 height 599
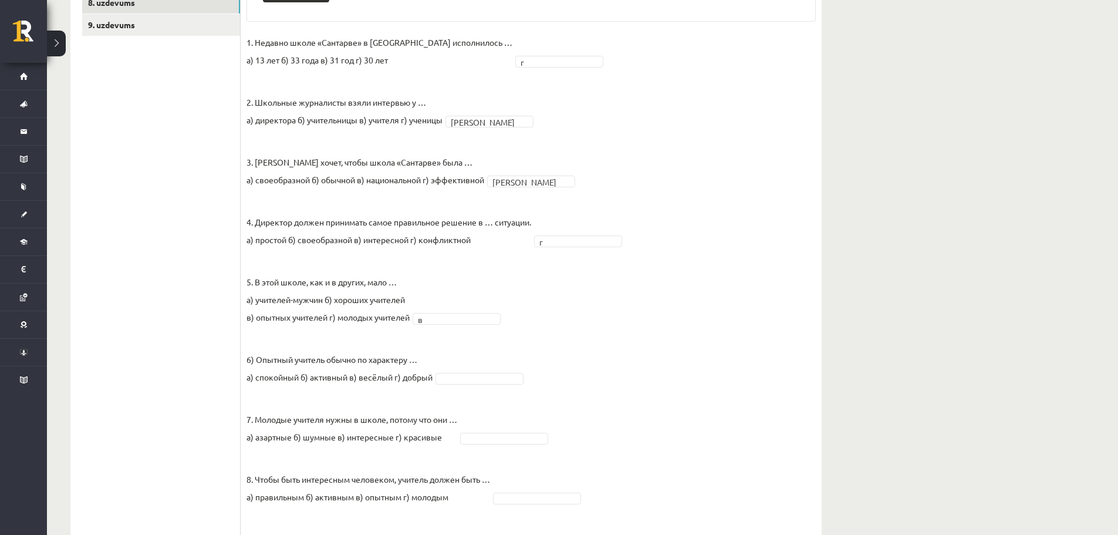
scroll to position [375, 0]
drag, startPoint x: 478, startPoint y: 281, endPoint x: 677, endPoint y: 302, distance: 200.1
click at [677, 302] on fieldset "1. Недавно школе «Сантарве» в Клайпеде исполнилось … а) 13 лет б) 33 года в) 31…" at bounding box center [531, 331] width 569 height 599
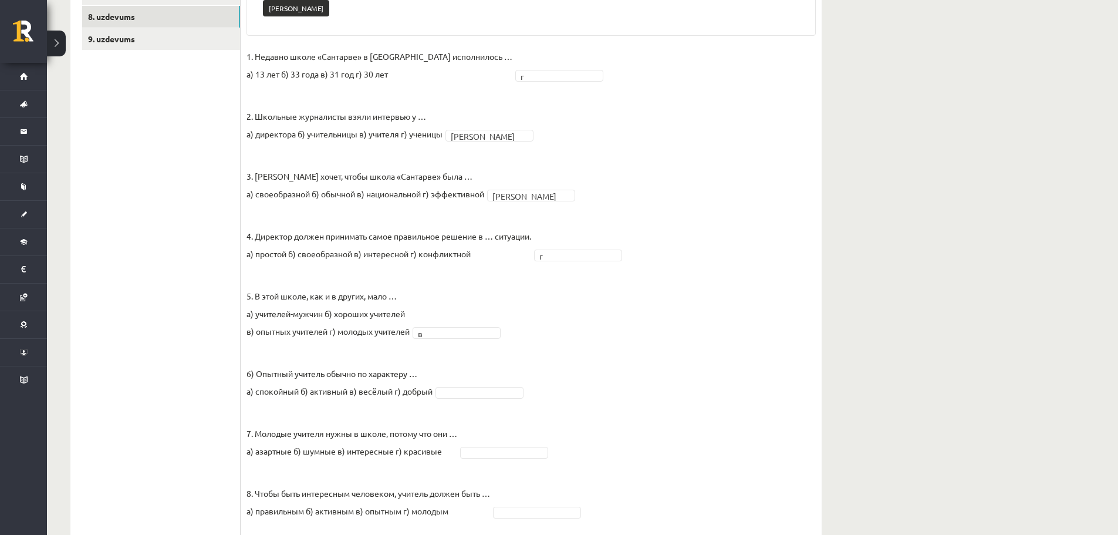
scroll to position [361, 0]
drag, startPoint x: 768, startPoint y: 308, endPoint x: 757, endPoint y: 309, distance: 10.6
drag, startPoint x: 757, startPoint y: 309, endPoint x: 752, endPoint y: 384, distance: 75.9
click at [752, 384] on fieldset "1. Недавно школе «Сантарве» в Клайпеде исполнилось … а) 13 лет б) 33 года в) 31…" at bounding box center [531, 345] width 569 height 599
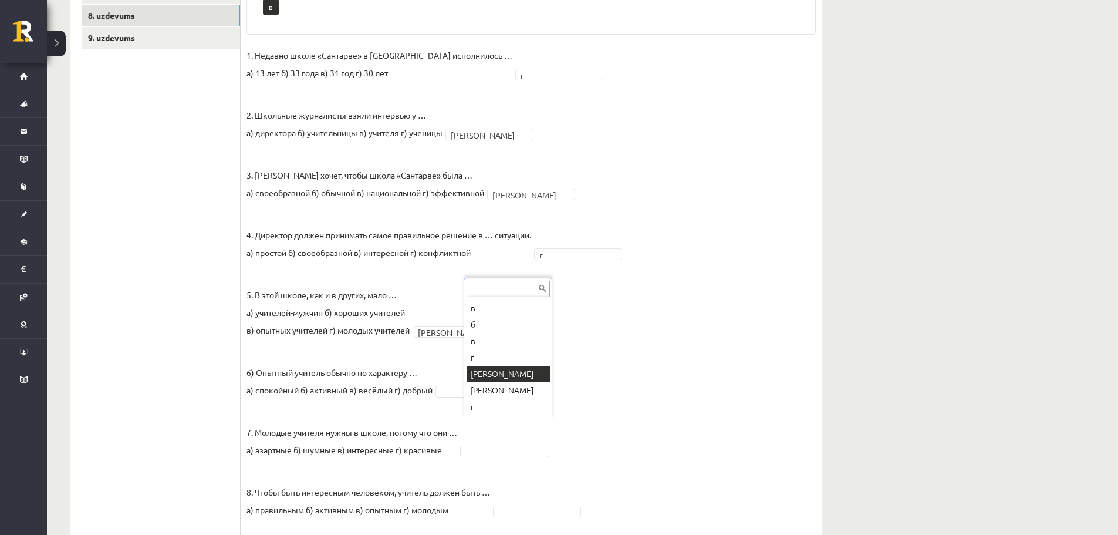
drag, startPoint x: 494, startPoint y: 369, endPoint x: 676, endPoint y: 293, distance: 197.1
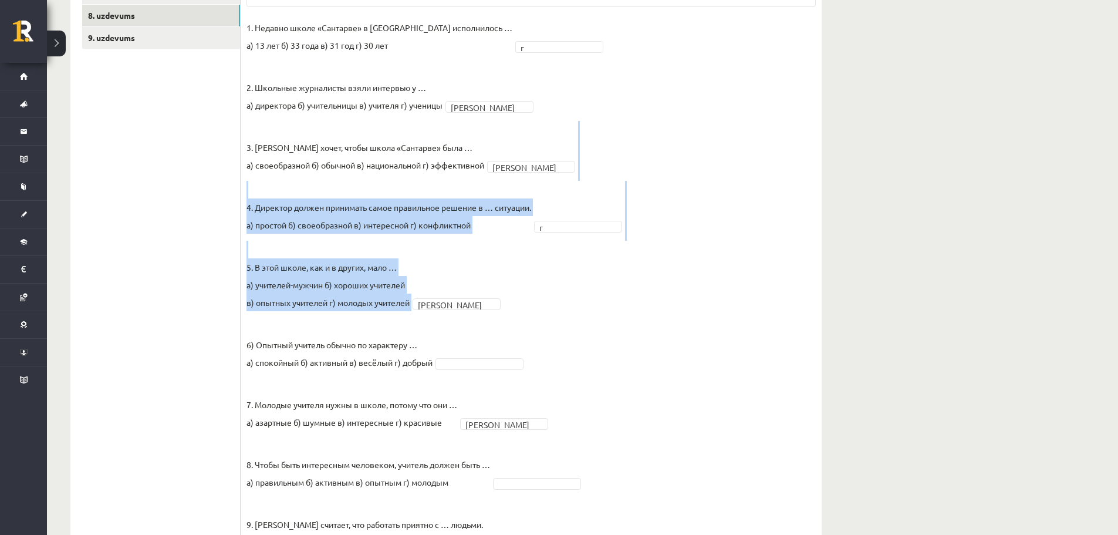
drag, startPoint x: 1126, startPoint y: 212, endPoint x: 1095, endPoint y: 94, distance: 122.2
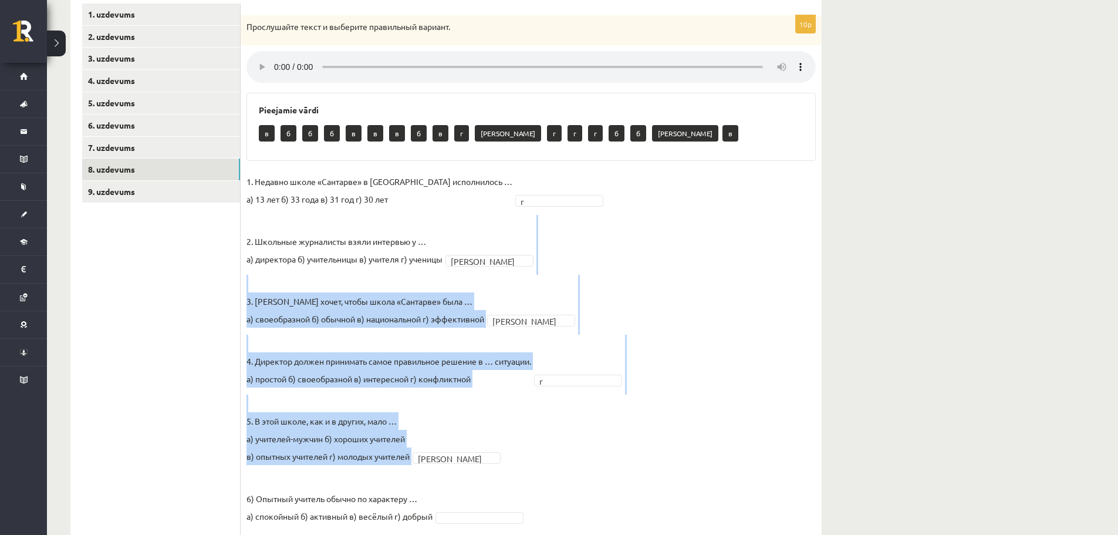
scroll to position [297, 0]
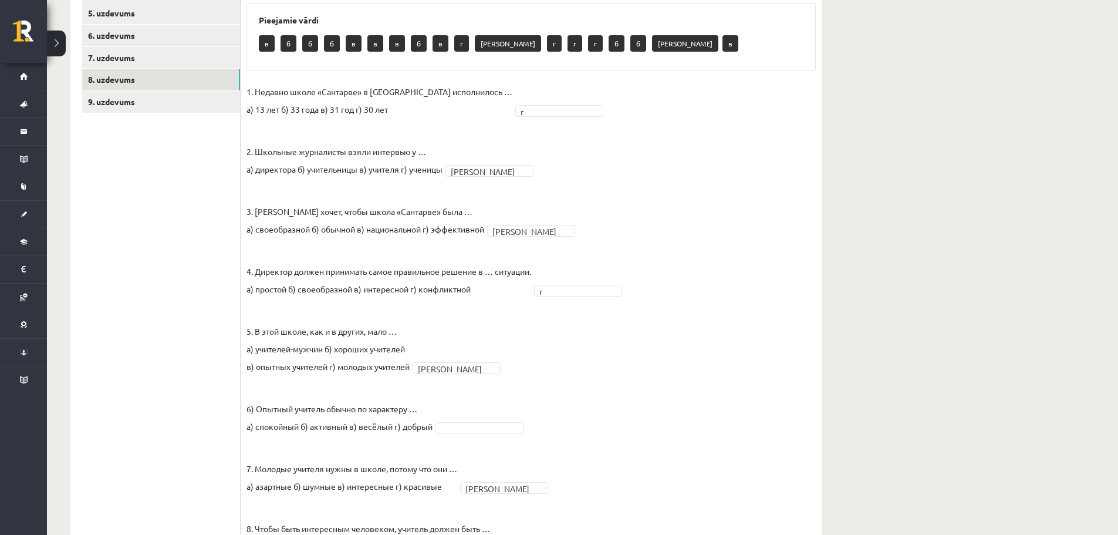
drag, startPoint x: 732, startPoint y: 392, endPoint x: 736, endPoint y: 384, distance: 8.9
click at [736, 384] on fieldset "1. Недавно школе «Сантарве» в Клайпеде исполнилось … а) 13 лет б) 33 года в) 31…" at bounding box center [531, 382] width 569 height 599
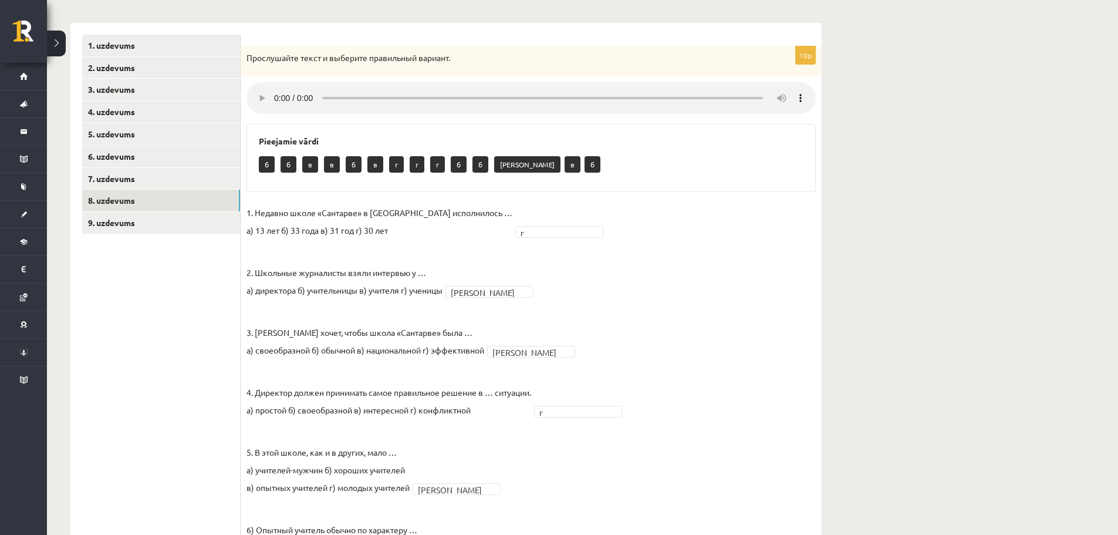
scroll to position [171, 0]
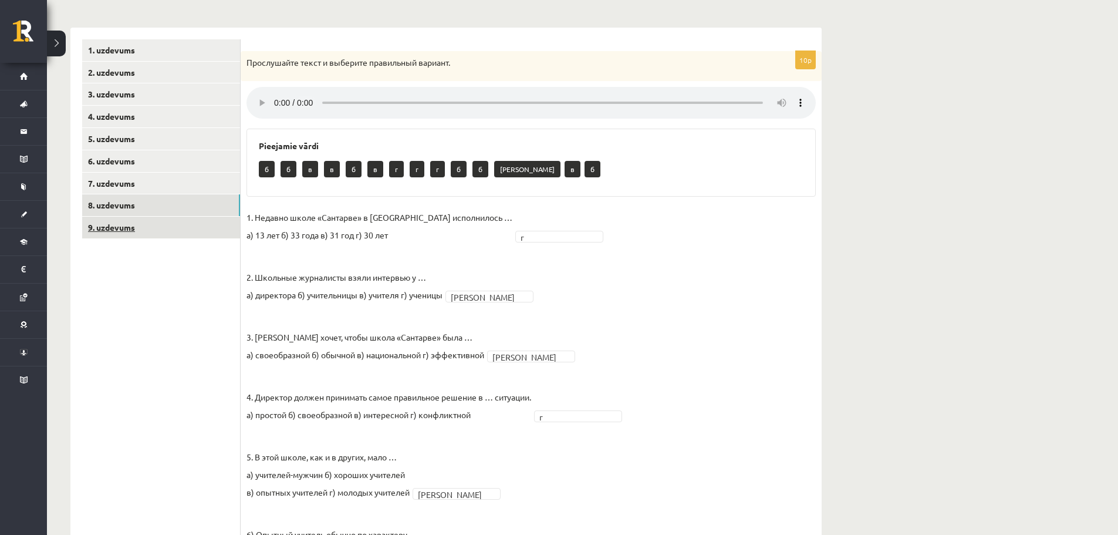
click at [209, 220] on link "9. uzdevums" at bounding box center [161, 228] width 158 height 22
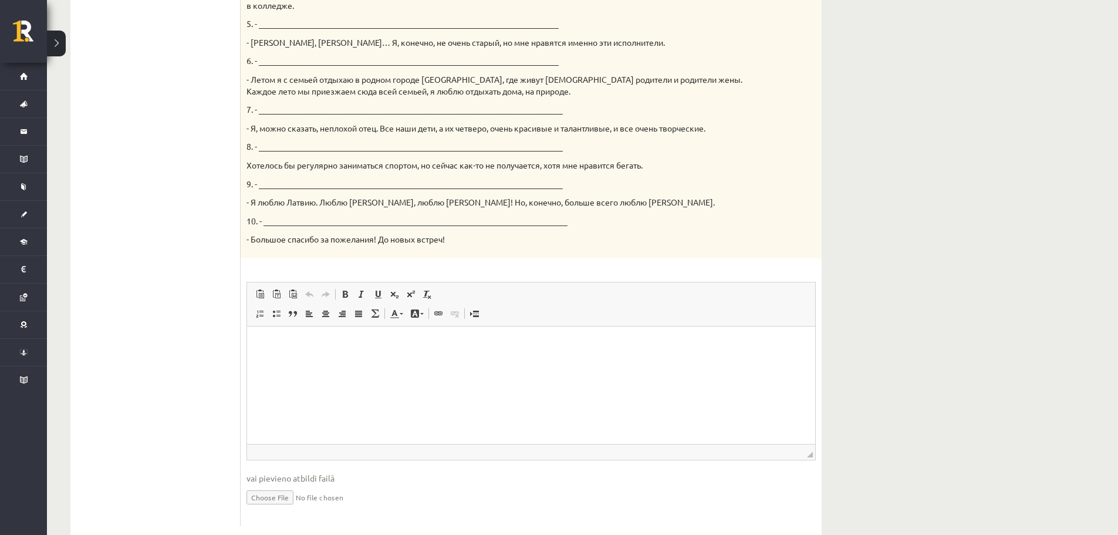
scroll to position [606, 0]
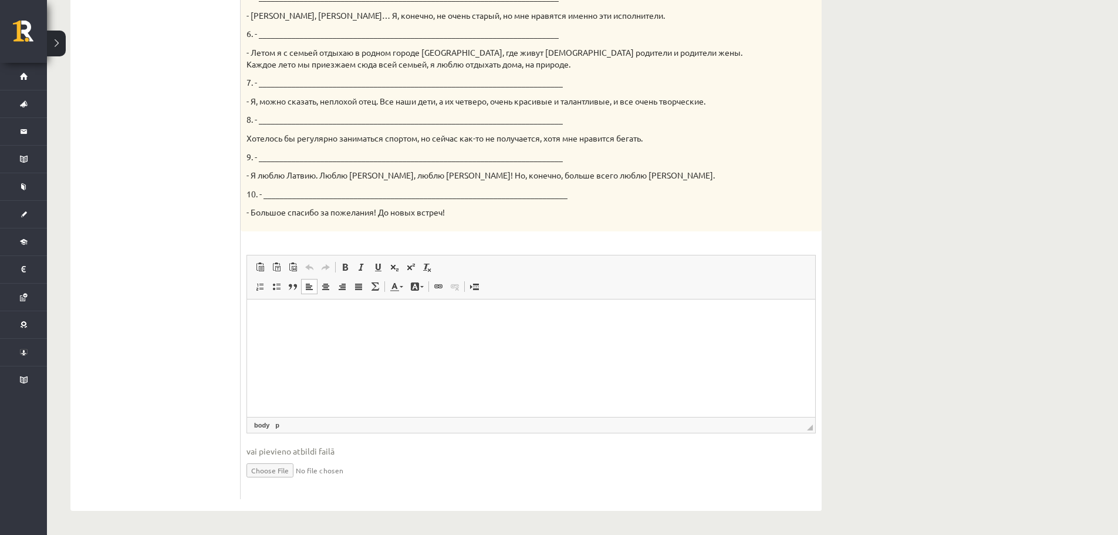
click at [343, 335] on html at bounding box center [531, 317] width 568 height 36
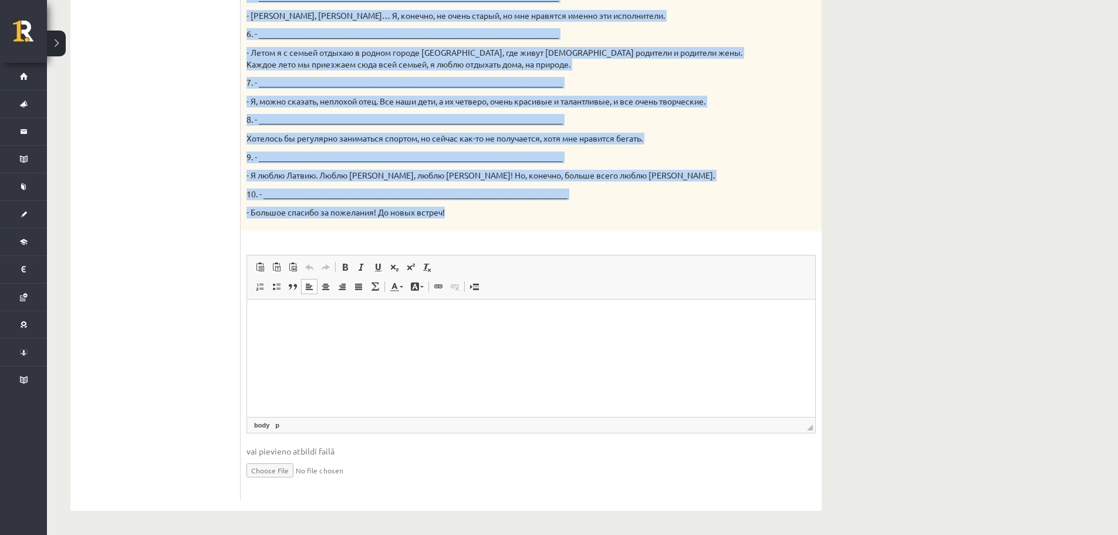
drag, startPoint x: 247, startPoint y: 67, endPoint x: 578, endPoint y: 224, distance: 366.2
copy div "Твой собеседник – известный латвийский музыкант Интарс Бусулис. К данным ответа…"
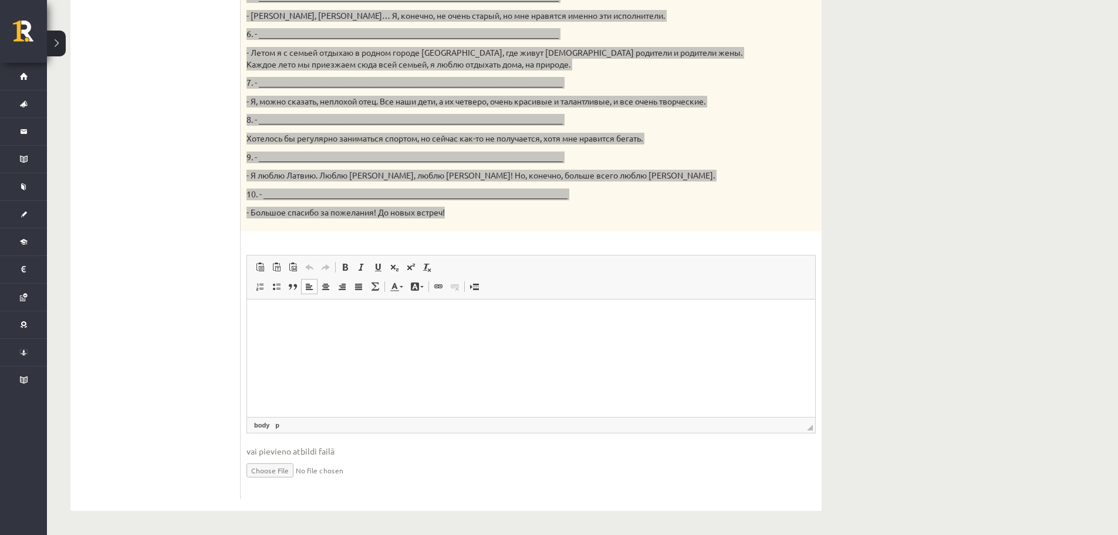
click at [350, 335] on html at bounding box center [531, 317] width 568 height 36
click at [285, 319] on p "Editor, wiswyg-editor-user-answer-47433916974220" at bounding box center [531, 316] width 545 height 12
click at [266, 316] on p "Editor, wiswyg-editor-user-answer-47433916974220" at bounding box center [531, 316] width 545 height 12
drag, startPoint x: 266, startPoint y: 316, endPoint x: 592, endPoint y: 575, distance: 416.9
click at [266, 316] on p "Editor, wiswyg-editor-user-answer-47433916974220" at bounding box center [531, 316] width 545 height 12
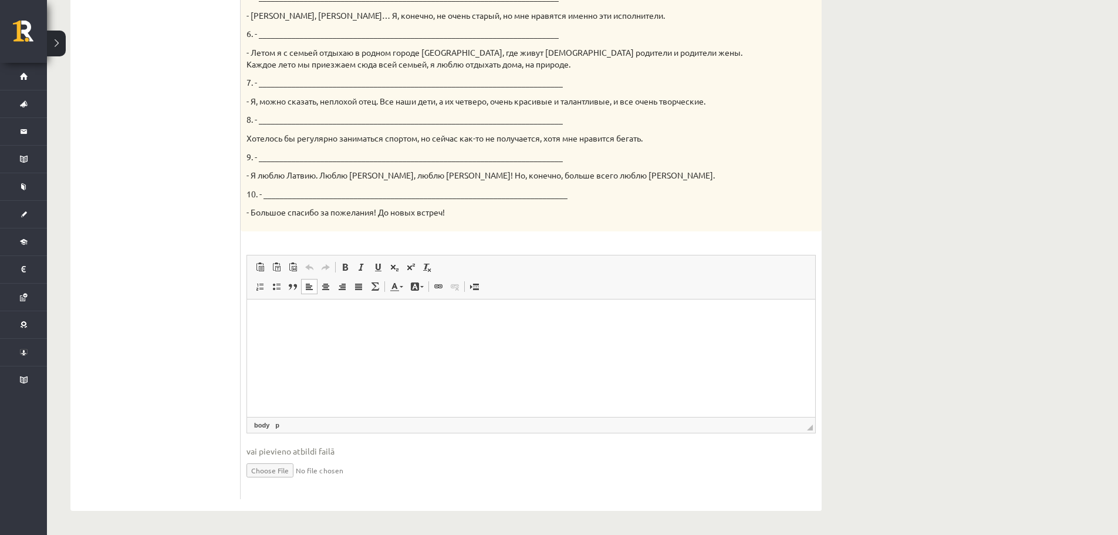
click at [466, 232] on div "15p Твой собеседник – известный латвийский музыкант Интарс Бусулис. К данным от…" at bounding box center [531, 58] width 581 height 882
click at [295, 324] on html at bounding box center [531, 317] width 568 height 36
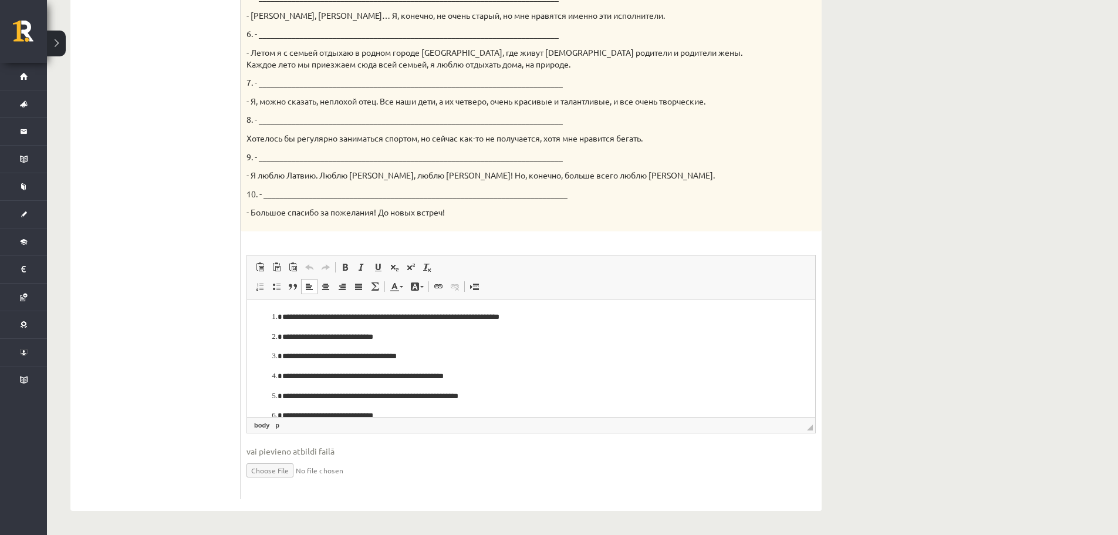
scroll to position [83, 0]
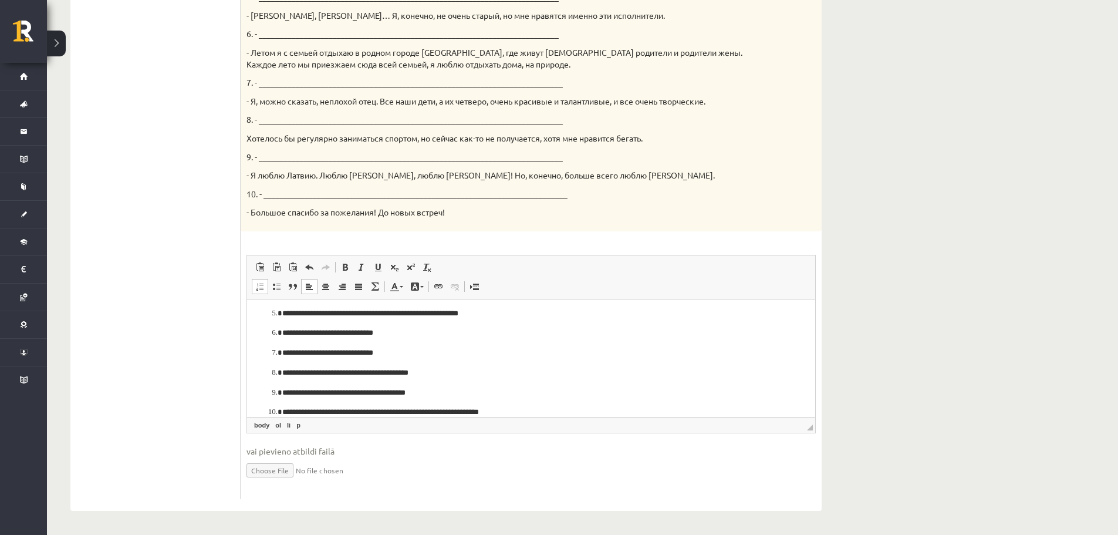
click at [257, 312] on html "**********" at bounding box center [531, 323] width 568 height 214
click at [476, 339] on p "**********" at bounding box center [526, 332] width 489 height 12
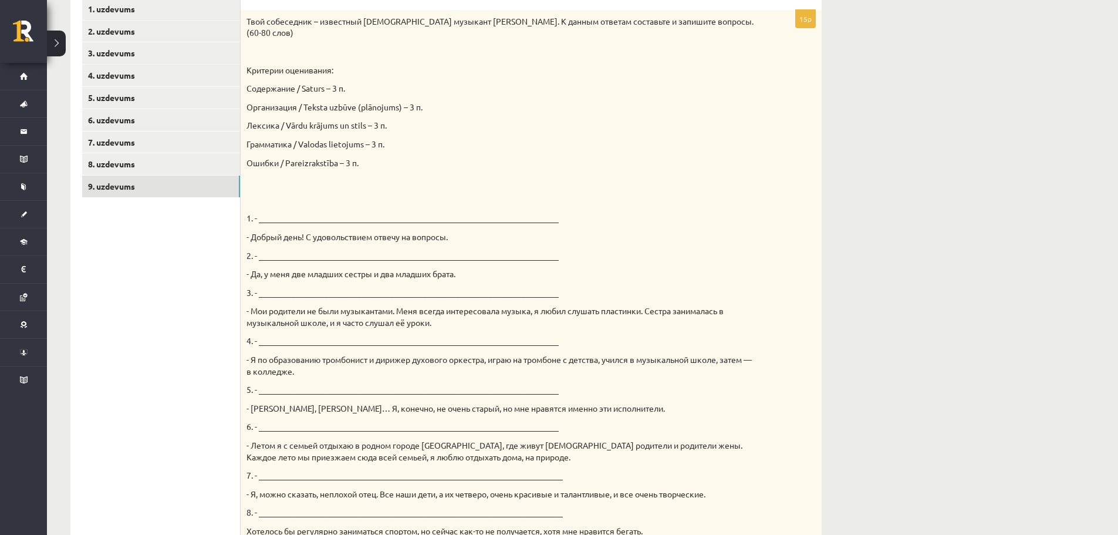
scroll to position [190, 0]
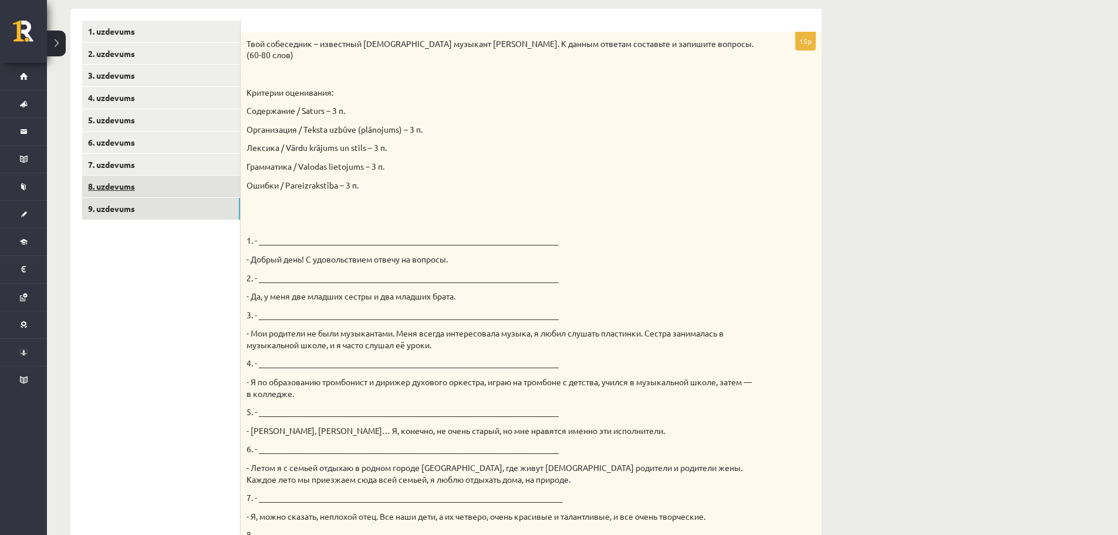
click at [129, 188] on link "8. uzdevums" at bounding box center [161, 186] width 158 height 22
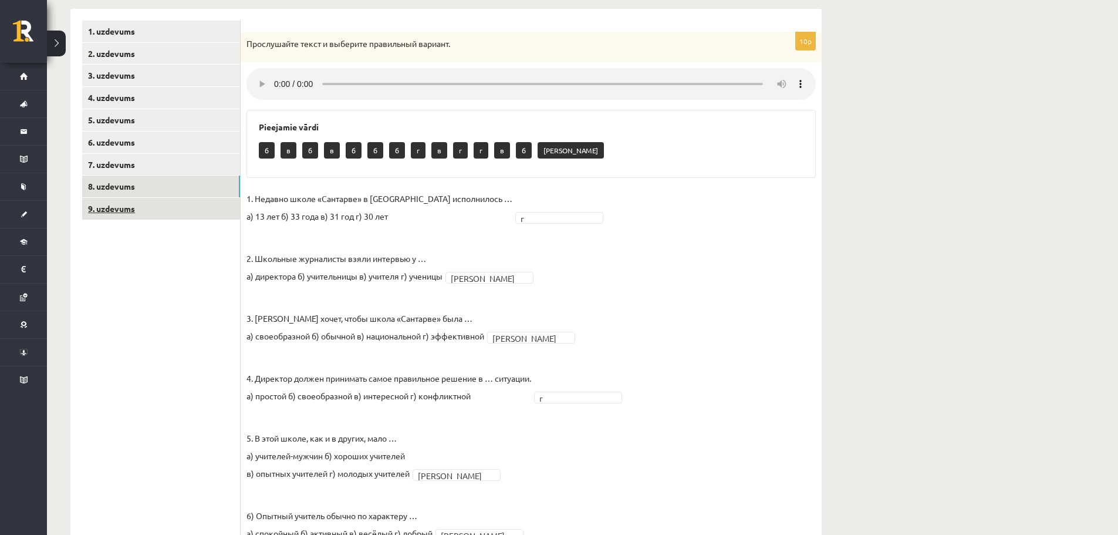
drag, startPoint x: 121, startPoint y: 228, endPoint x: 123, endPoint y: 216, distance: 11.9
click at [121, 223] on ul "1. uzdevums 2. uzdevums 3. uzdevums 4. uzdevums 5. uzdevums 6. uzdevums 7. uzde…" at bounding box center [161, 408] width 158 height 774
click at [126, 201] on link "9. uzdevums" at bounding box center [161, 209] width 158 height 22
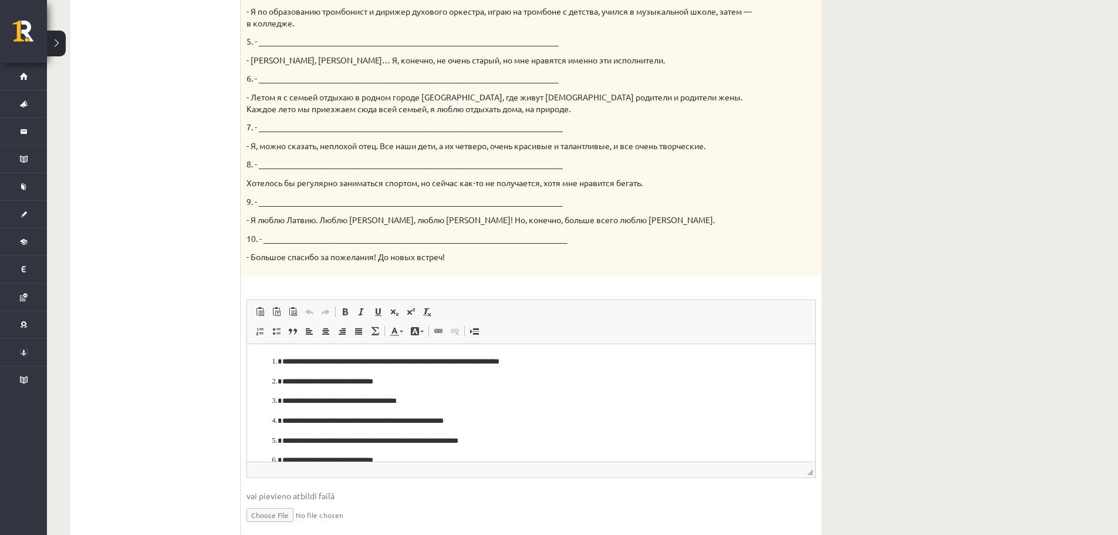
scroll to position [606, 0]
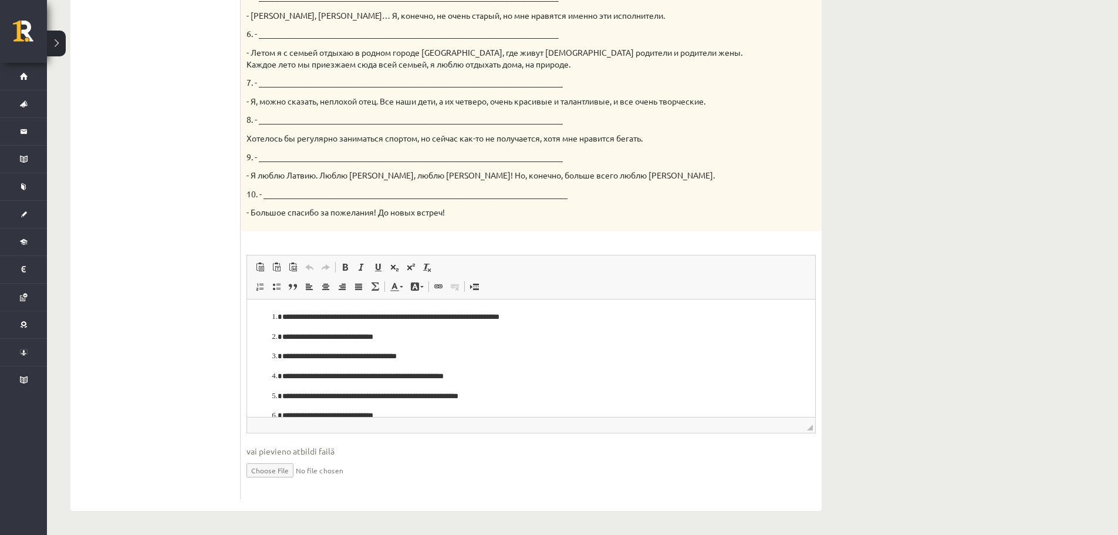
click at [288, 376] on p "**********" at bounding box center [526, 376] width 489 height 12
click at [287, 355] on p "**********" at bounding box center [526, 356] width 489 height 12
click at [288, 336] on p "**********" at bounding box center [526, 336] width 489 height 12
click at [285, 313] on p "**********" at bounding box center [526, 316] width 489 height 12
click at [286, 397] on p "**********" at bounding box center [526, 396] width 489 height 12
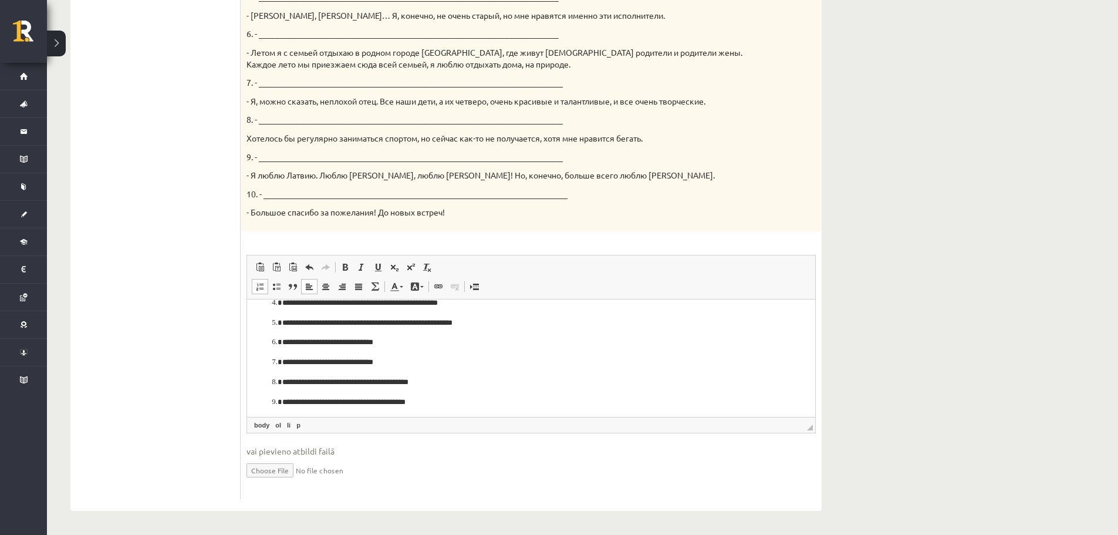
scroll to position [86, 0]
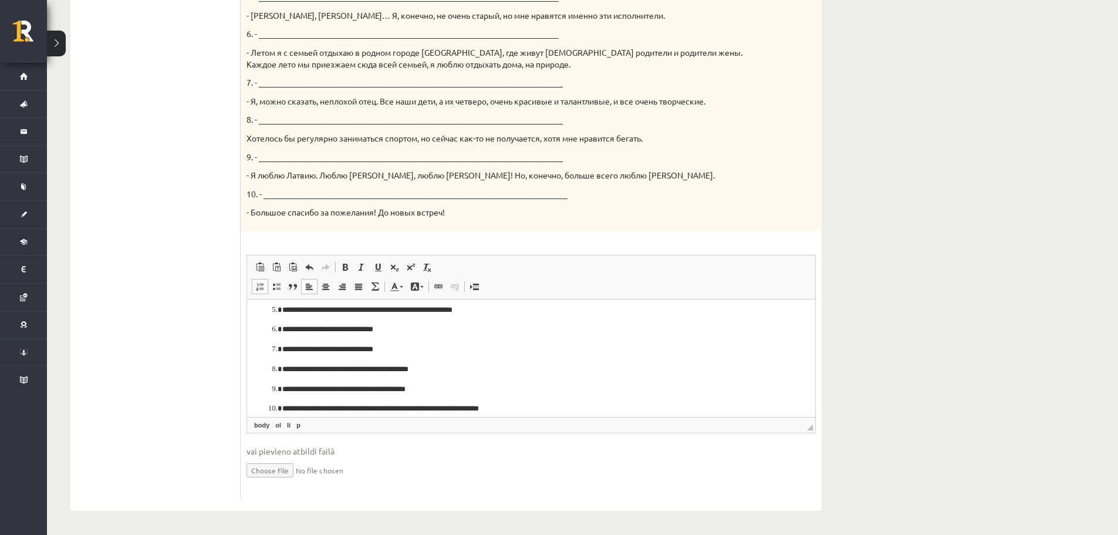
click at [286, 330] on p "**********" at bounding box center [526, 329] width 489 height 12
click at [286, 349] on p "**********" at bounding box center [526, 349] width 489 height 12
click at [286, 369] on p "**********" at bounding box center [526, 369] width 489 height 12
click at [286, 392] on p "**********" at bounding box center [526, 389] width 489 height 12
drag, startPoint x: 287, startPoint y: 406, endPoint x: 296, endPoint y: 409, distance: 9.3
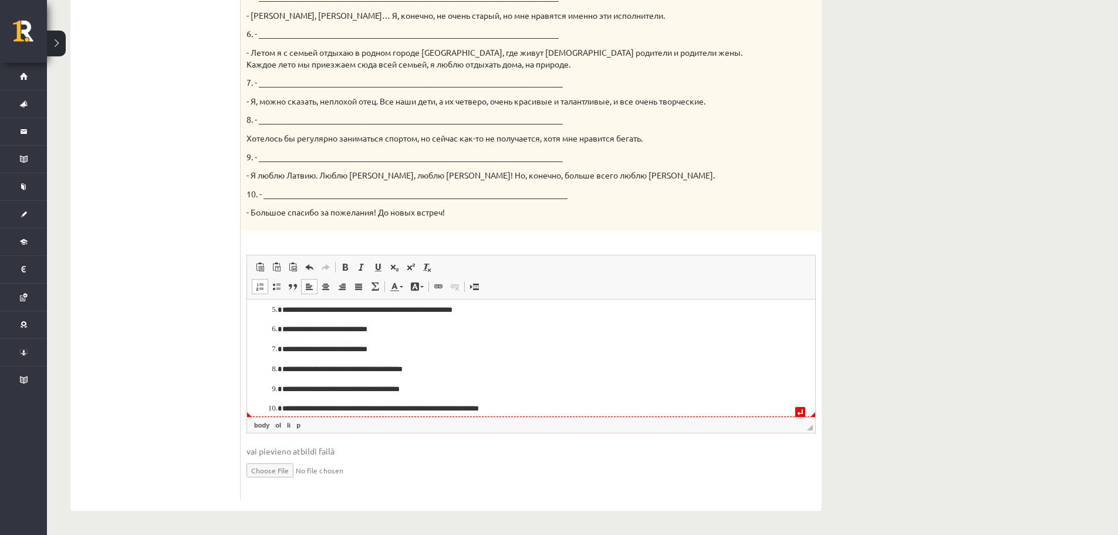
click at [287, 407] on p "**********" at bounding box center [526, 408] width 489 height 12
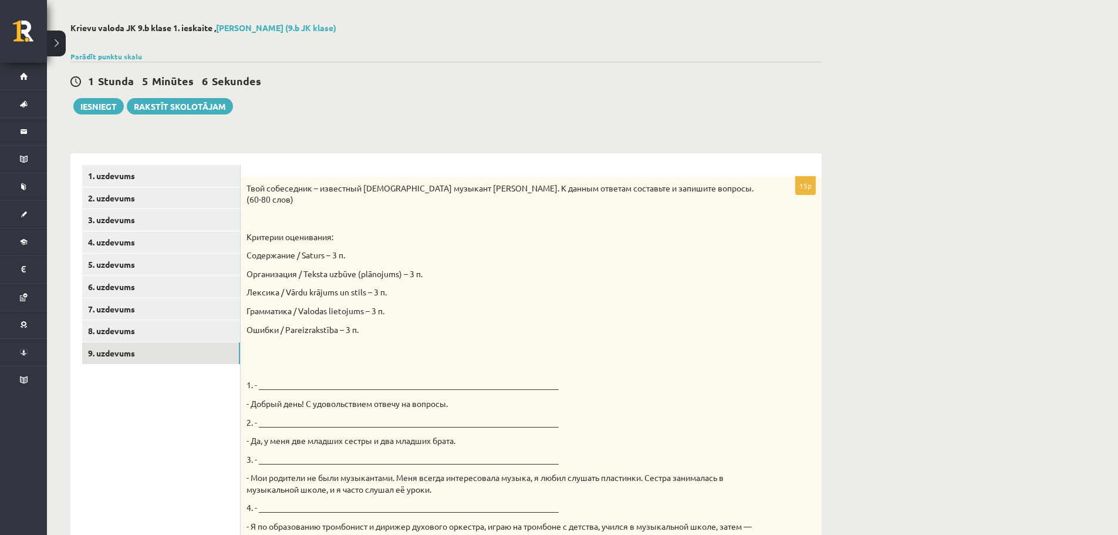
scroll to position [31, 0]
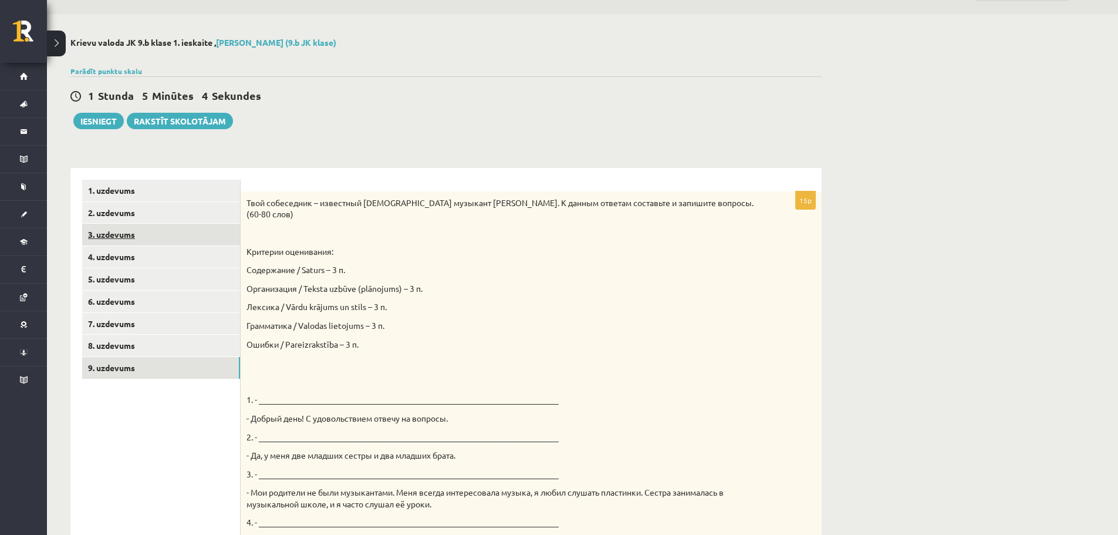
click at [170, 242] on link "3. uzdevums" at bounding box center [161, 235] width 158 height 22
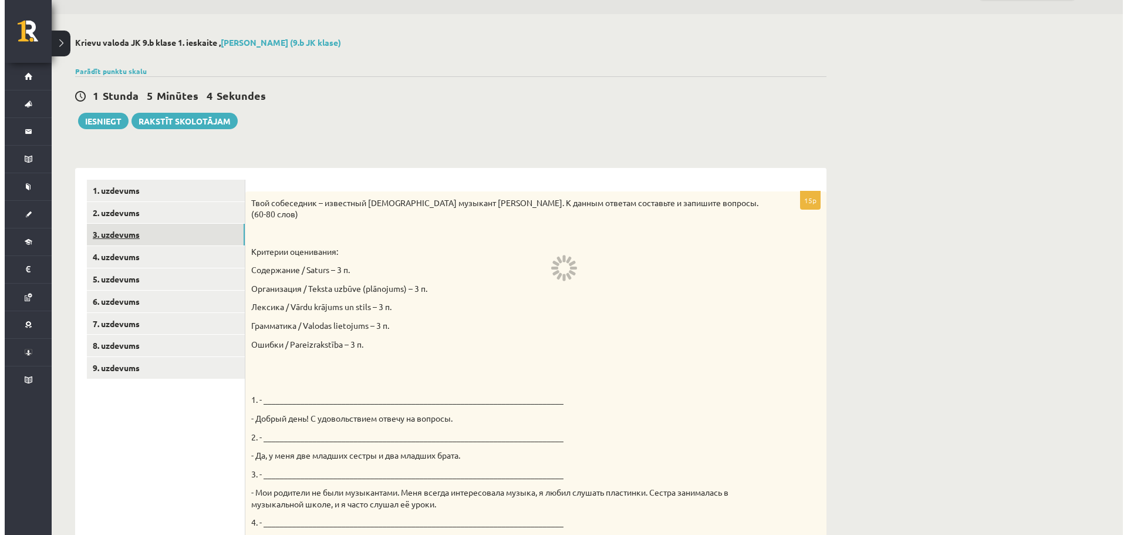
scroll to position [0, 0]
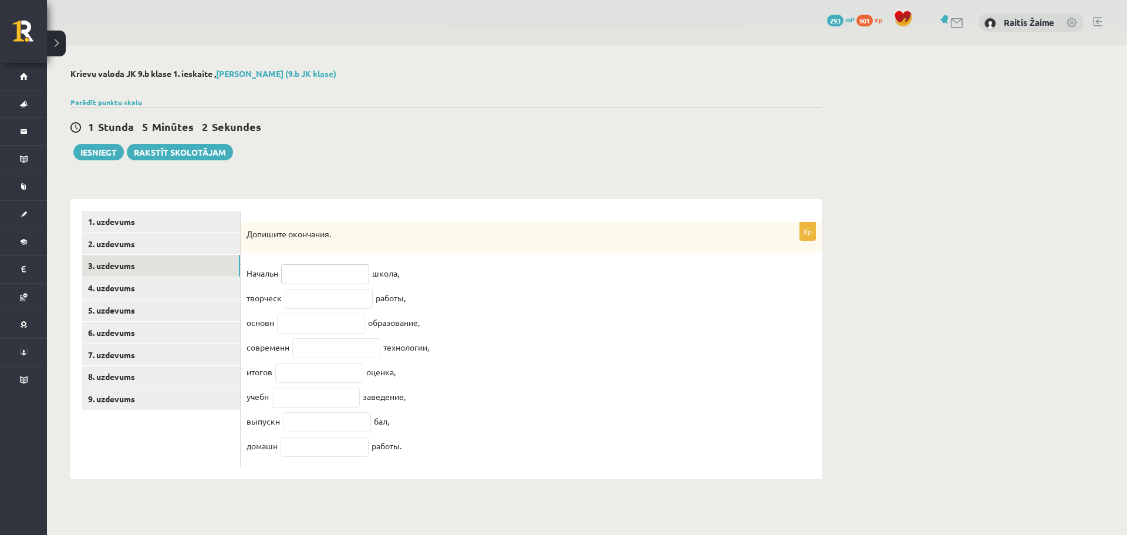
click at [340, 275] on input "text" at bounding box center [325, 274] width 88 height 20
drag, startPoint x: 248, startPoint y: 233, endPoint x: 401, endPoint y: 400, distance: 227.2
click at [457, 452] on div "8p Допишите окончания. Начальн школа, творческ работы, основн образование, совр…" at bounding box center [531, 344] width 581 height 245
copy div "Допишите окончания. Начальн школа, творческ работы, основн образование, совреме…"
drag, startPoint x: 524, startPoint y: 299, endPoint x: 511, endPoint y: 288, distance: 16.7
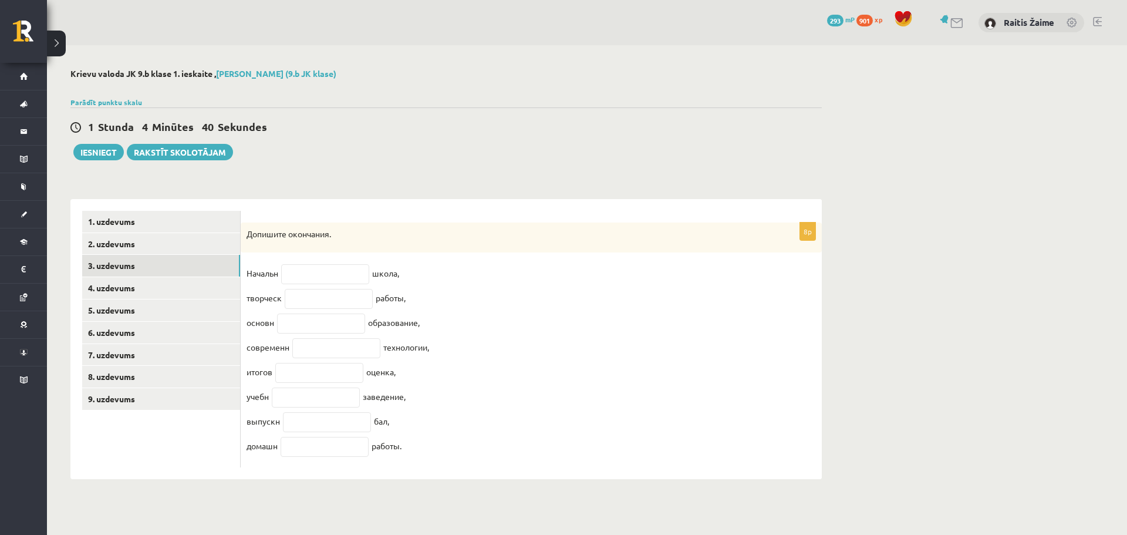
click at [525, 299] on fieldset "Начальн школа, творческ работы, основн образование, современн технологии, итого…" at bounding box center [531, 362] width 569 height 197
click at [346, 281] on input "text" at bounding box center [325, 274] width 88 height 20
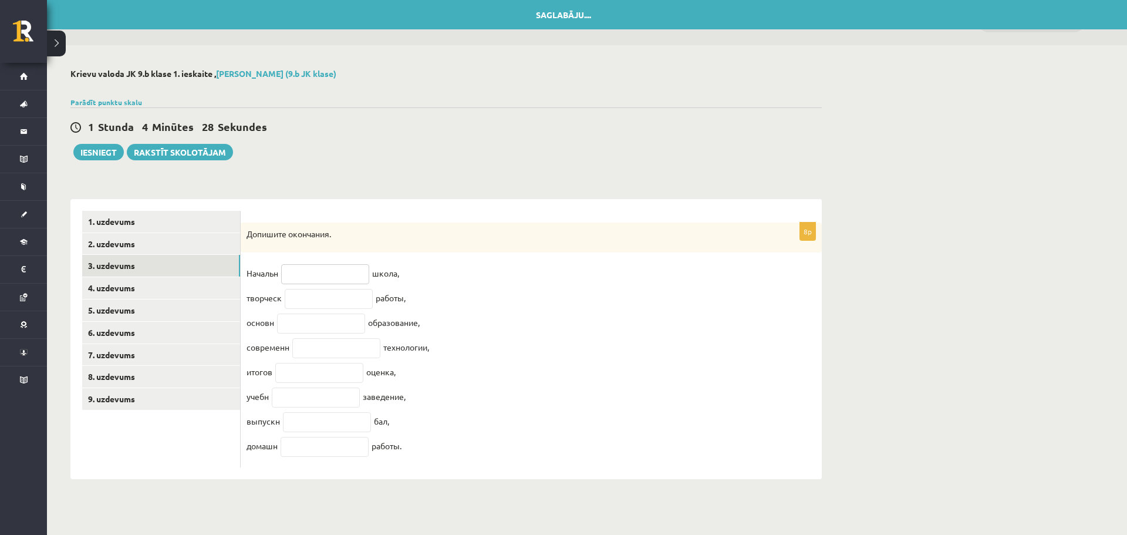
paste input "*********"
type input "*********"
click at [309, 304] on input "text" at bounding box center [329, 299] width 88 height 20
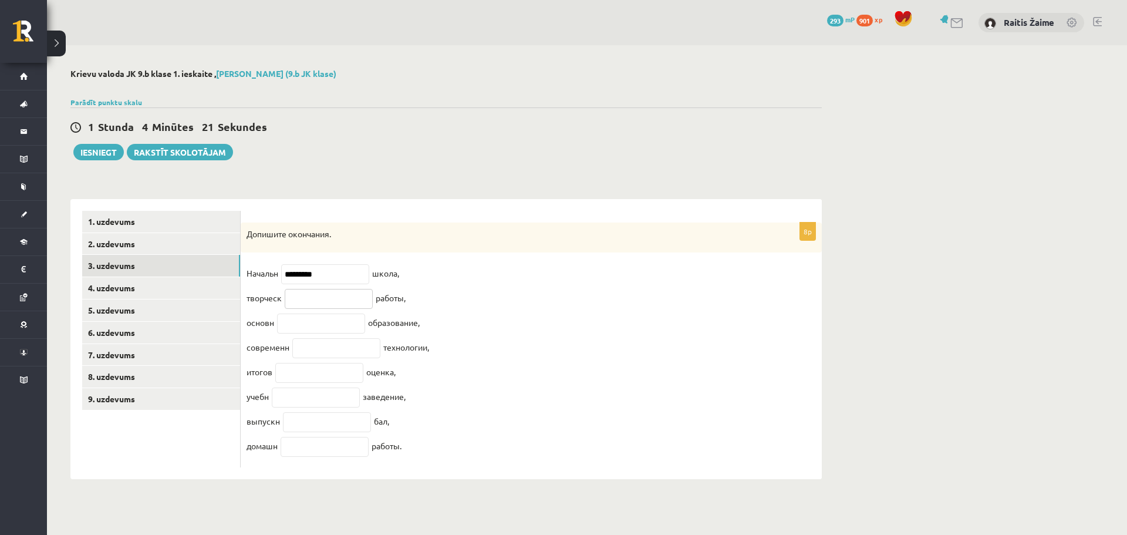
paste input "**********"
type input "**********"
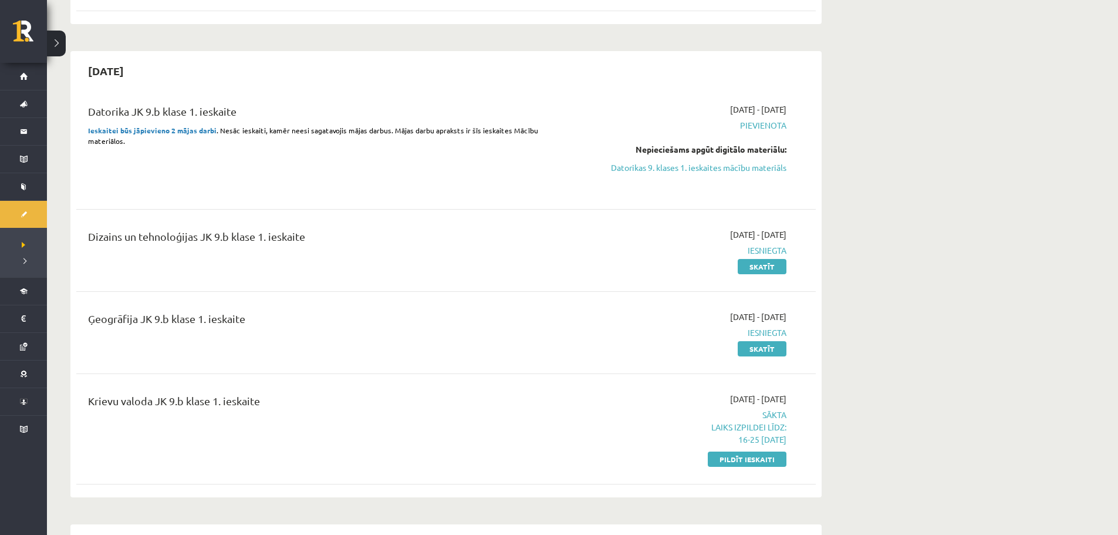
scroll to position [198, 0]
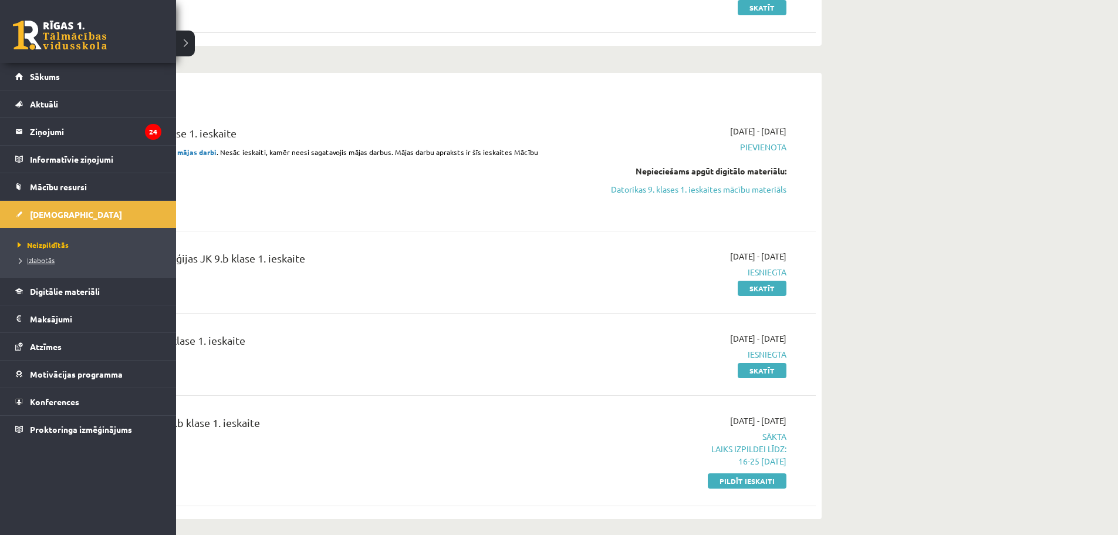
click at [53, 256] on span "Izlabotās" at bounding box center [35, 259] width 40 height 9
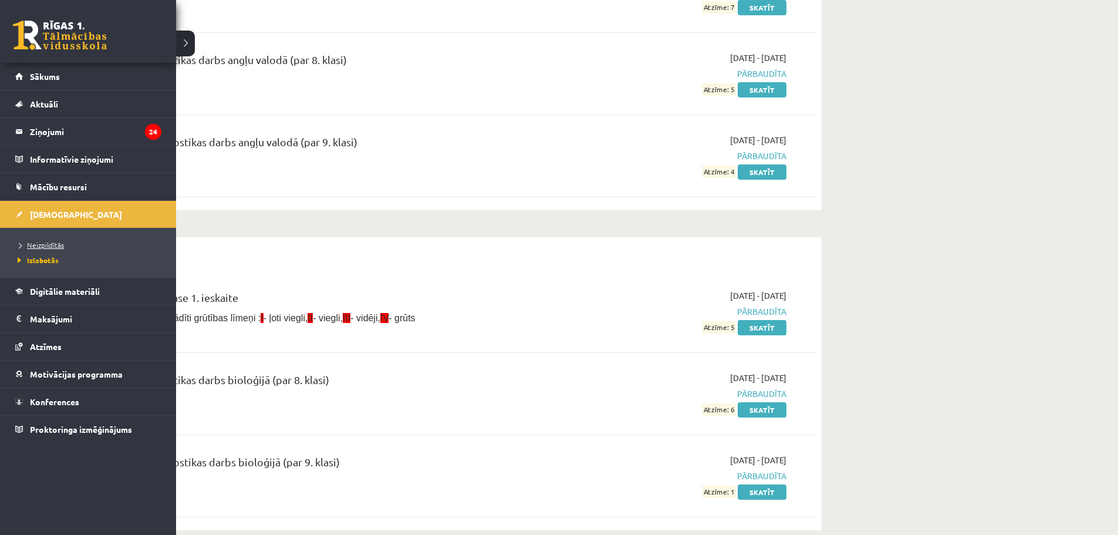
click at [55, 249] on link "Neizpildītās" at bounding box center [90, 244] width 150 height 11
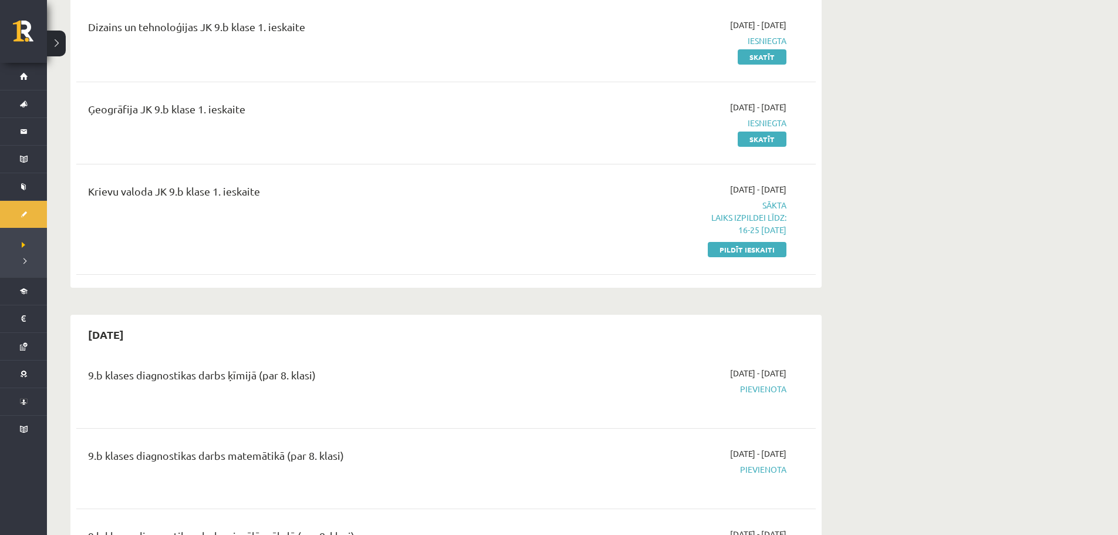
scroll to position [309, 0]
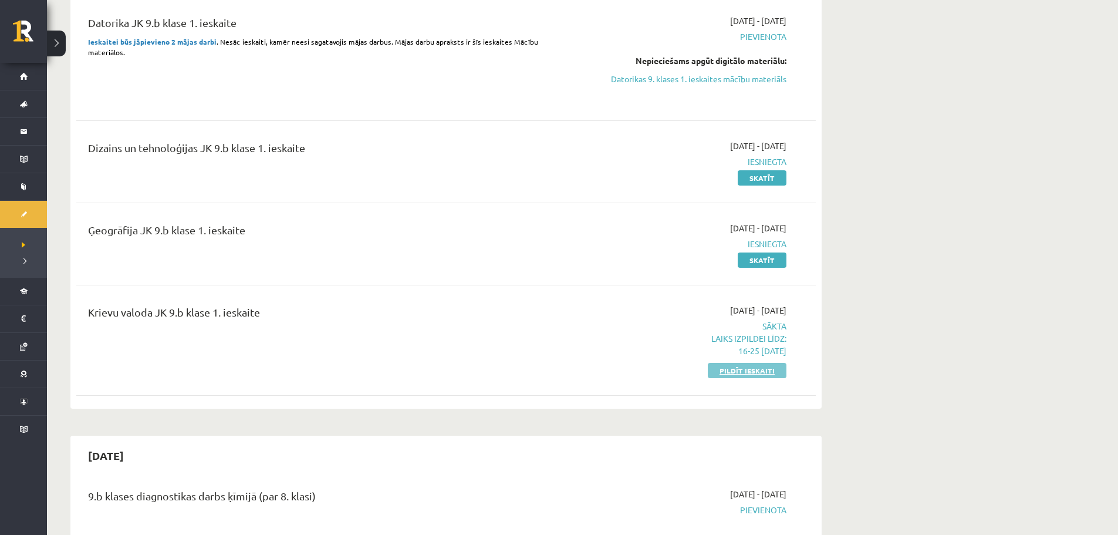
click at [772, 373] on link "Pildīt ieskaiti" at bounding box center [747, 370] width 79 height 15
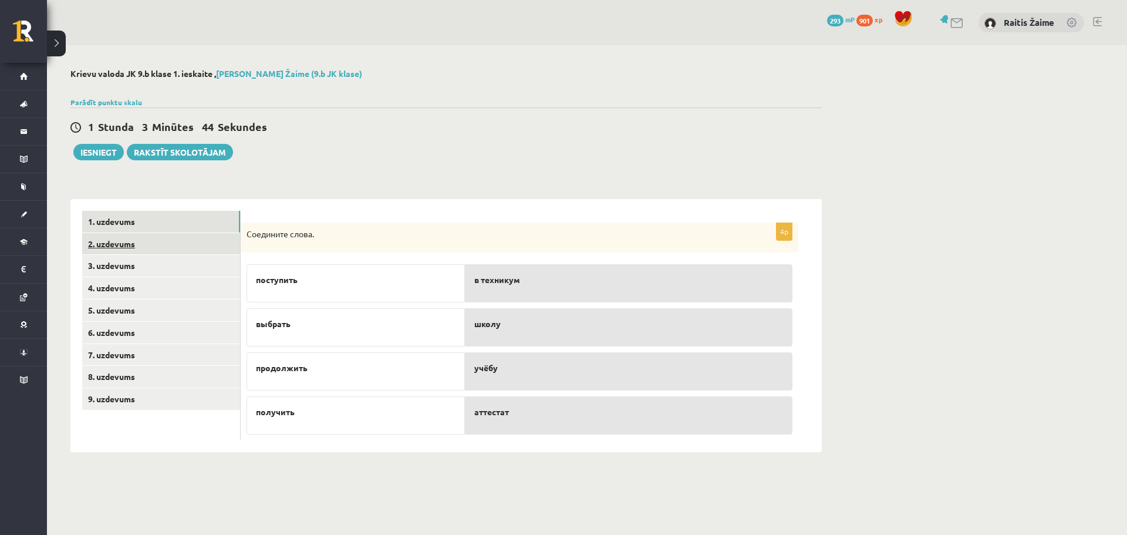
click at [131, 244] on link "2. uzdevums" at bounding box center [161, 244] width 158 height 22
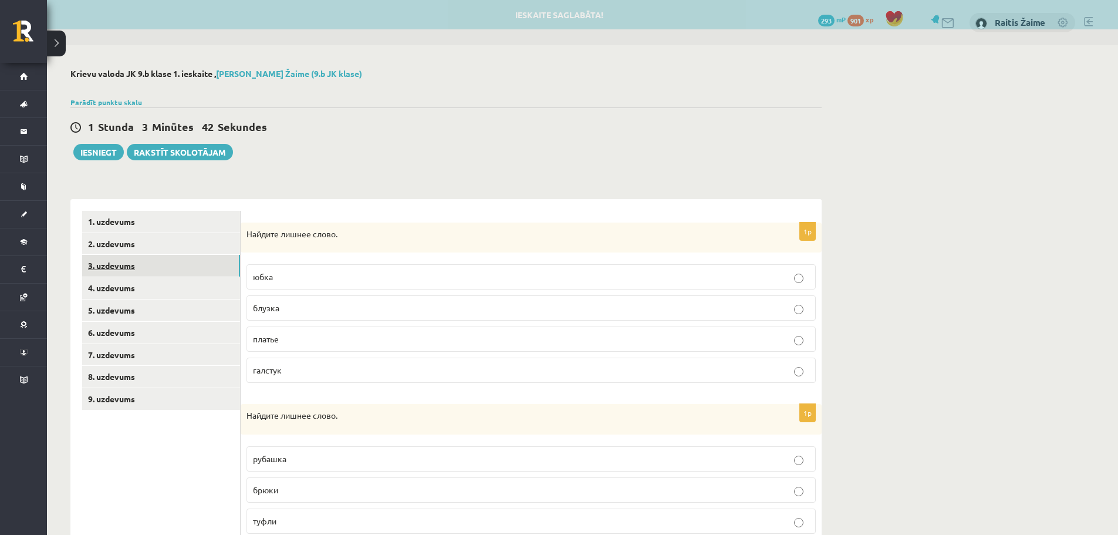
click at [134, 264] on link "3. uzdevums" at bounding box center [161, 266] width 158 height 22
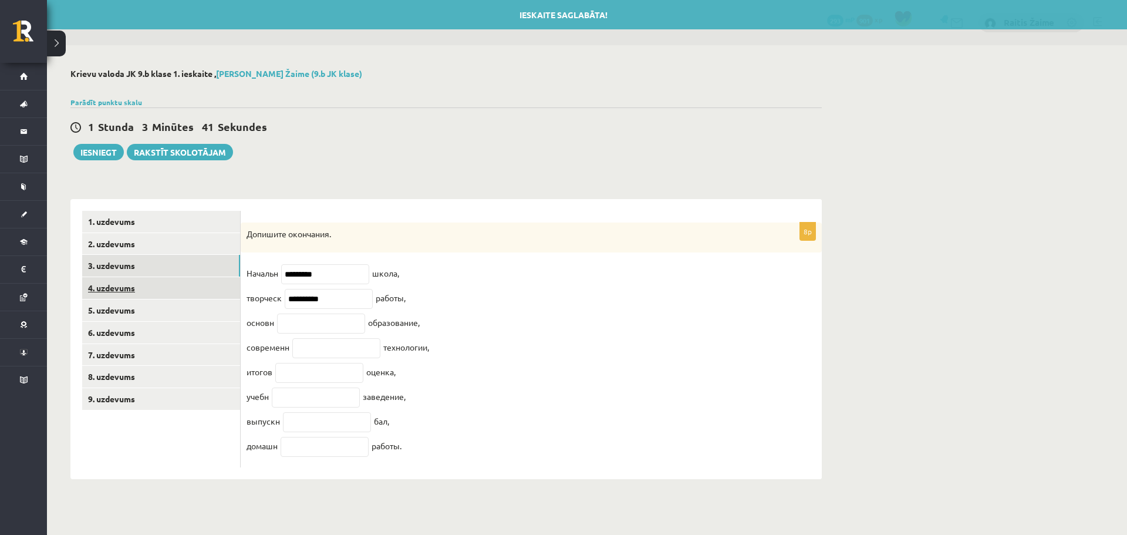
click at [140, 287] on link "4. uzdevums" at bounding box center [161, 288] width 158 height 22
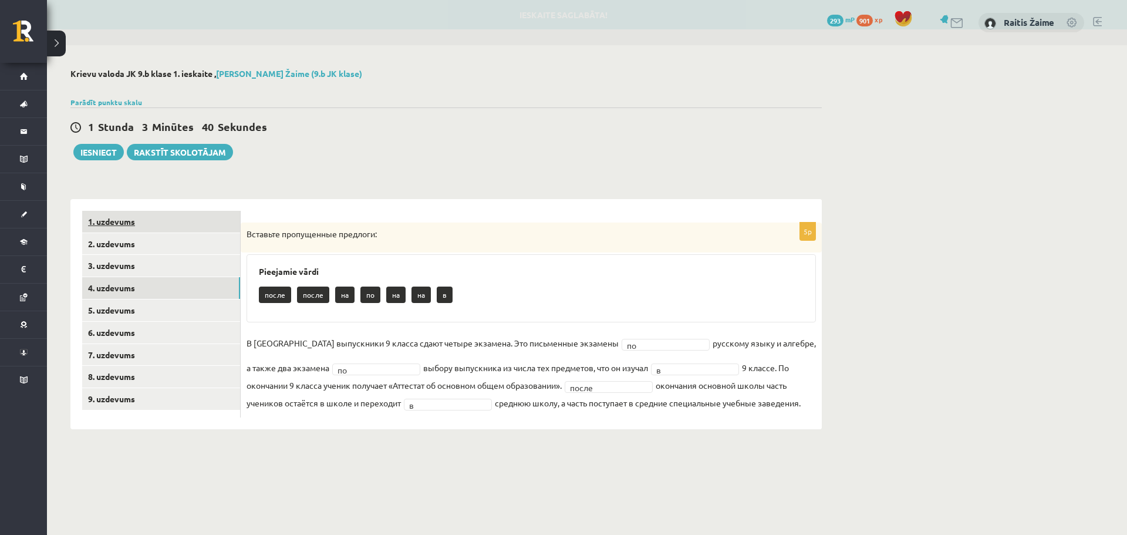
click at [125, 223] on link "1. uzdevums" at bounding box center [161, 222] width 158 height 22
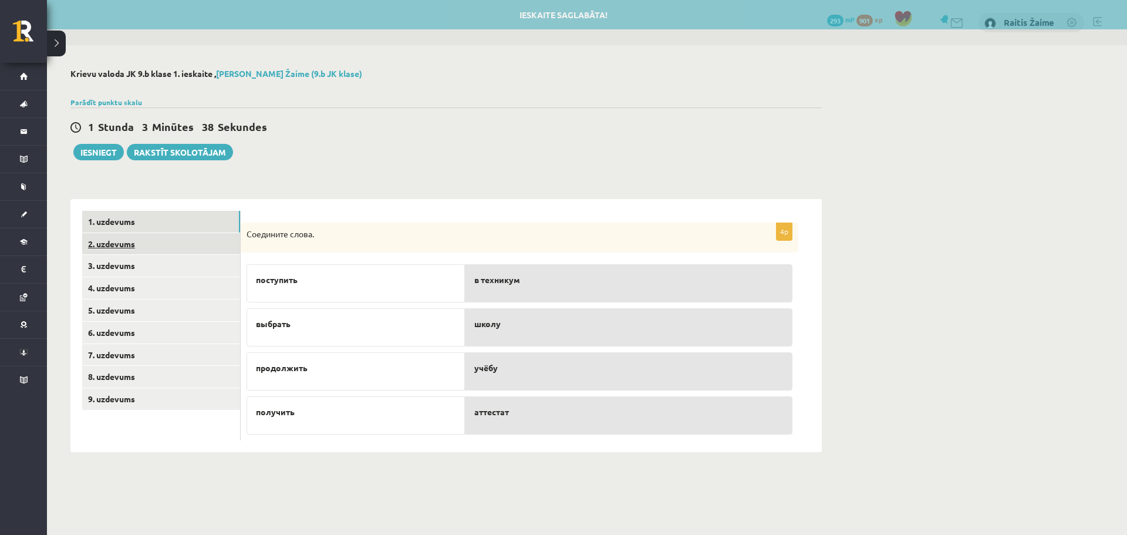
click at [128, 255] on link "2. uzdevums" at bounding box center [161, 244] width 158 height 22
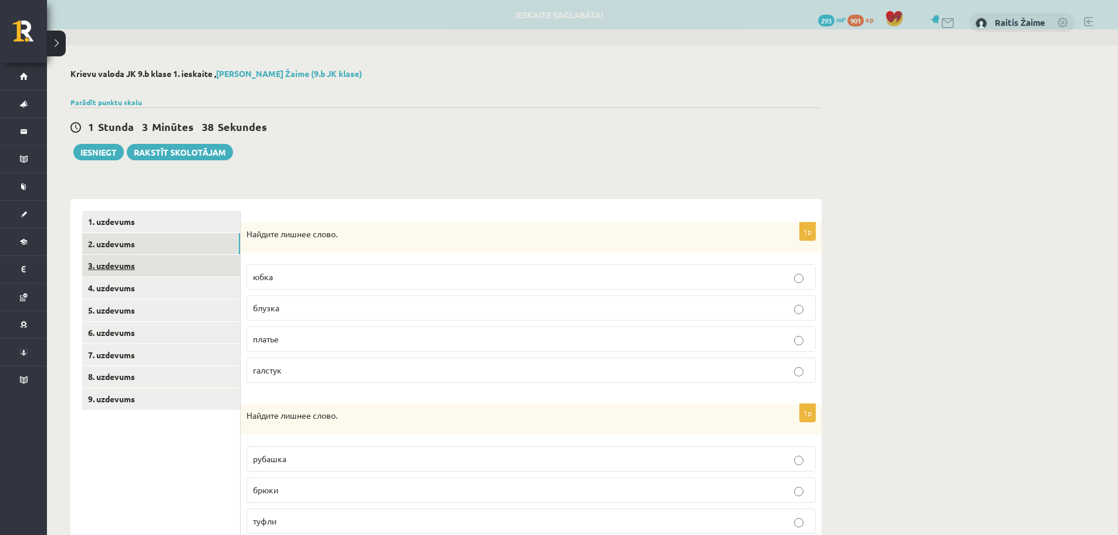
click at [128, 269] on link "3. uzdevums" at bounding box center [161, 266] width 158 height 22
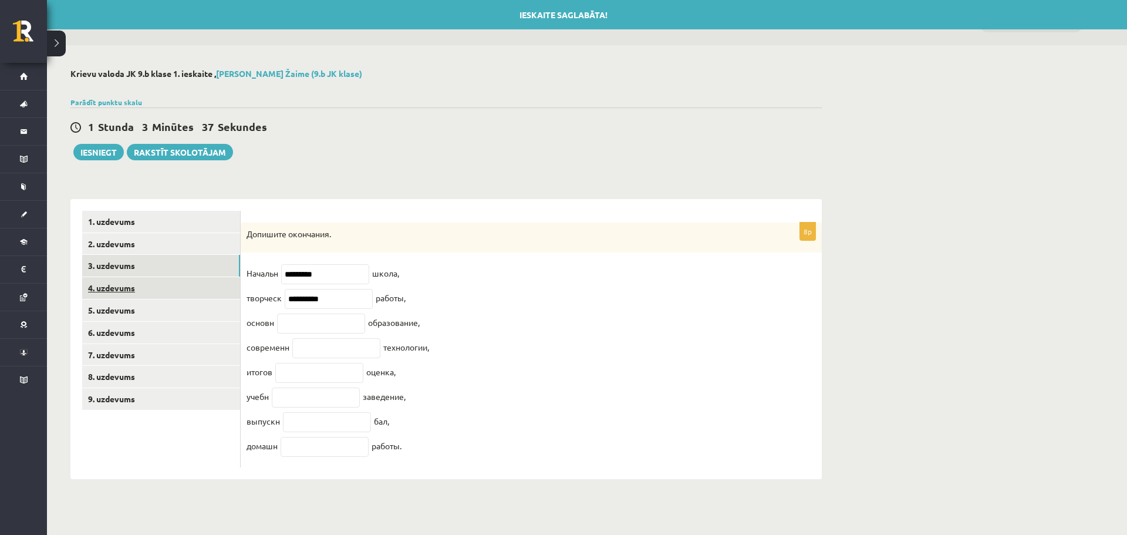
click at [129, 296] on link "4. uzdevums" at bounding box center [161, 288] width 158 height 22
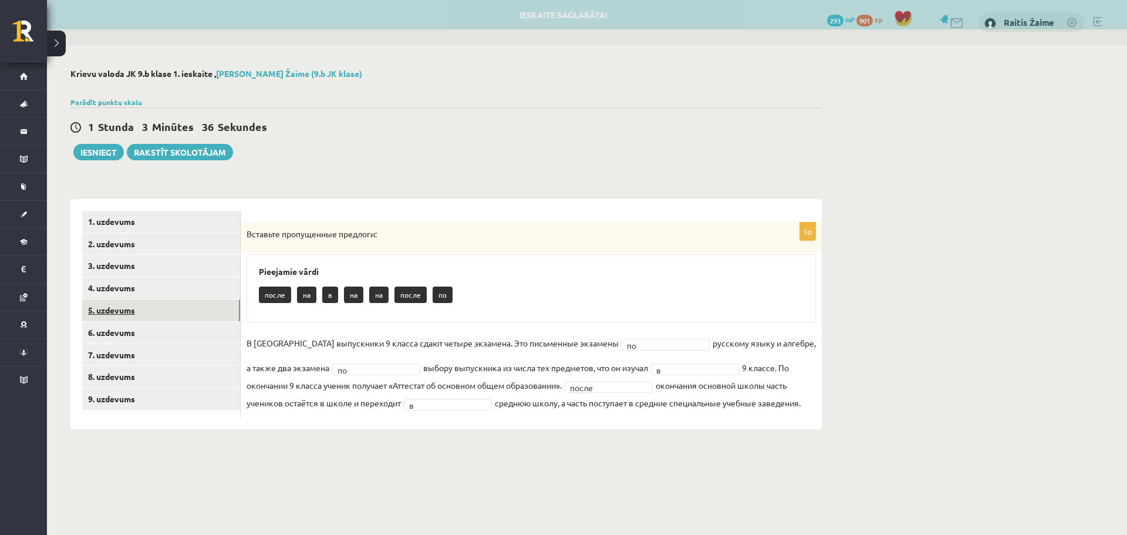
click at [136, 320] on link "5. uzdevums" at bounding box center [161, 310] width 158 height 22
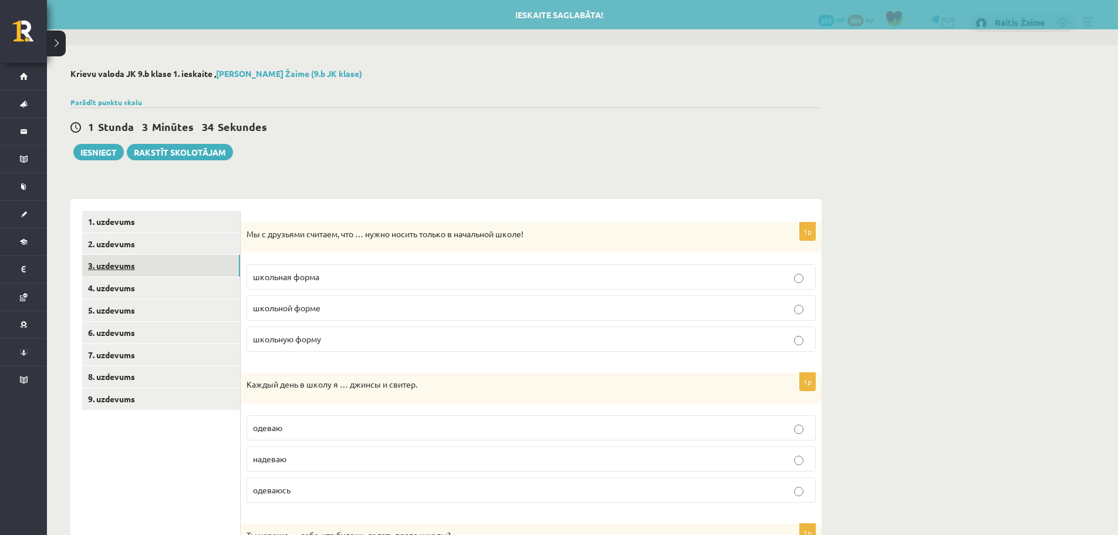
click at [109, 272] on link "3. uzdevums" at bounding box center [161, 266] width 158 height 22
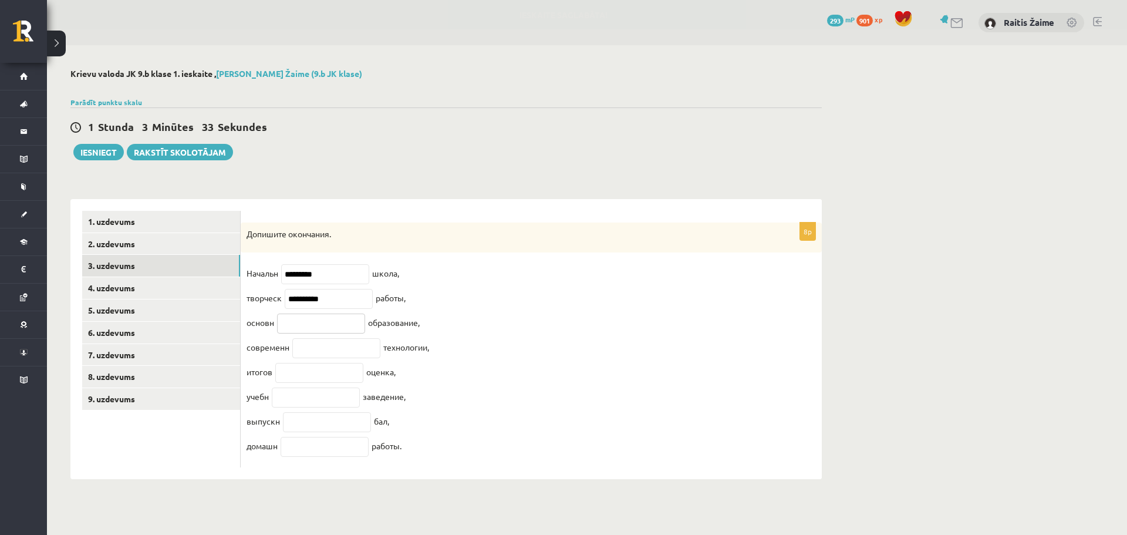
click at [313, 328] on input "text" at bounding box center [321, 323] width 88 height 20
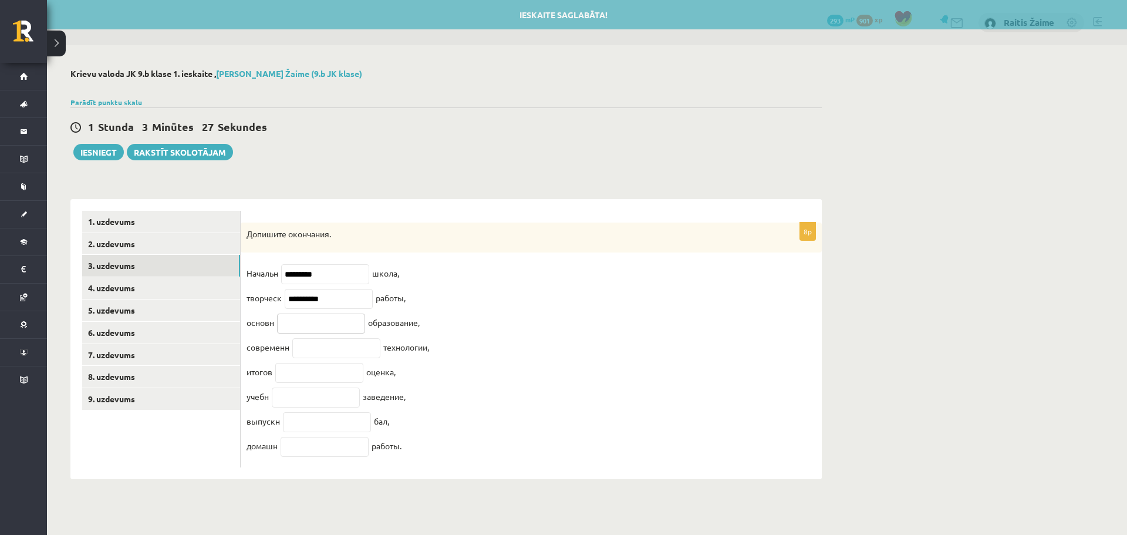
paste input "********"
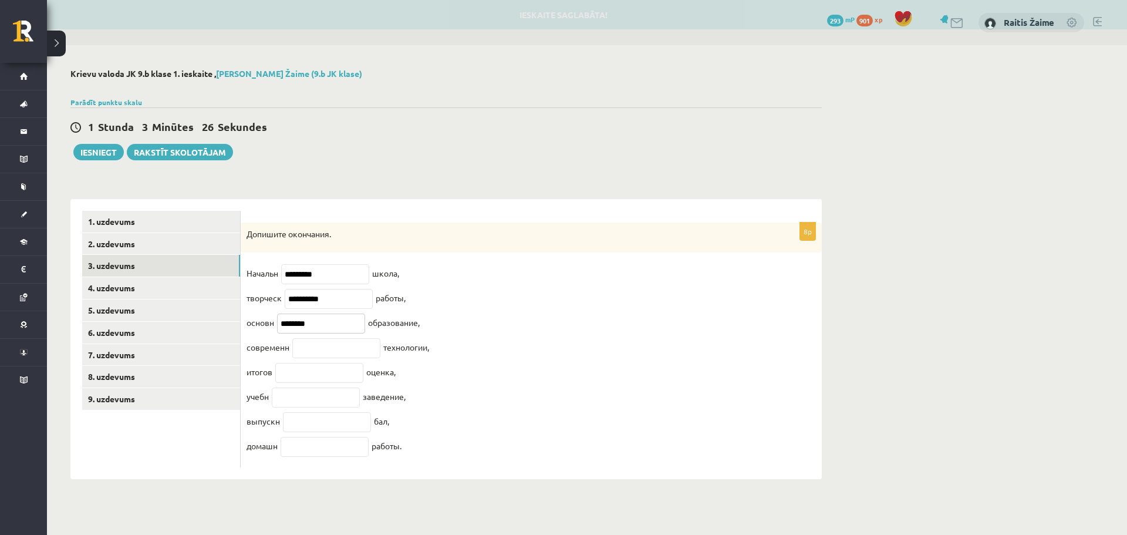
type input "********"
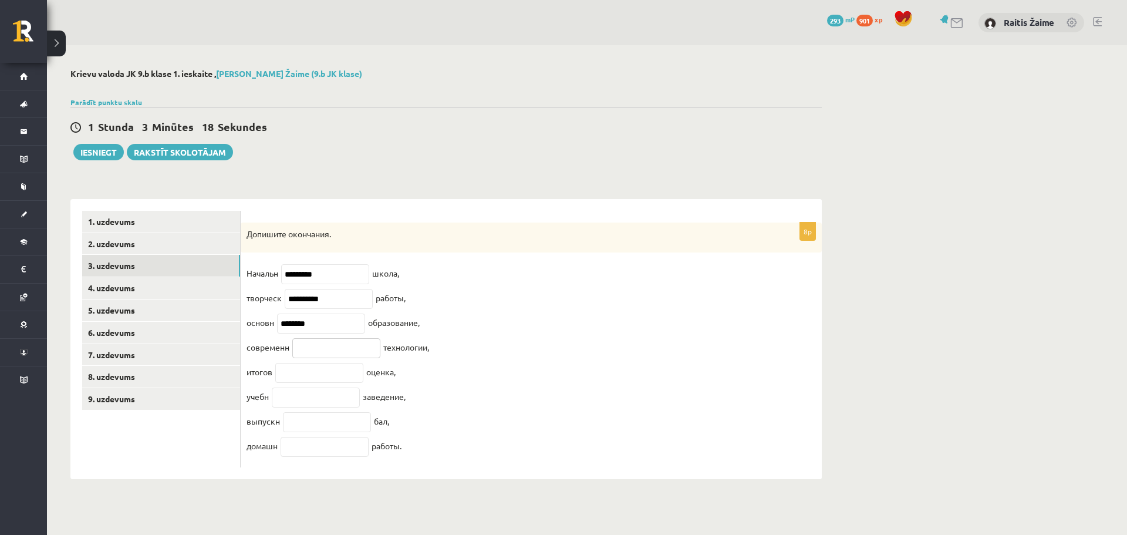
drag, startPoint x: 337, startPoint y: 354, endPoint x: 315, endPoint y: 355, distance: 21.7
click at [321, 356] on input "text" at bounding box center [336, 348] width 88 height 20
paste input "**********"
type input "**********"
click at [342, 394] on input "text" at bounding box center [316, 397] width 88 height 20
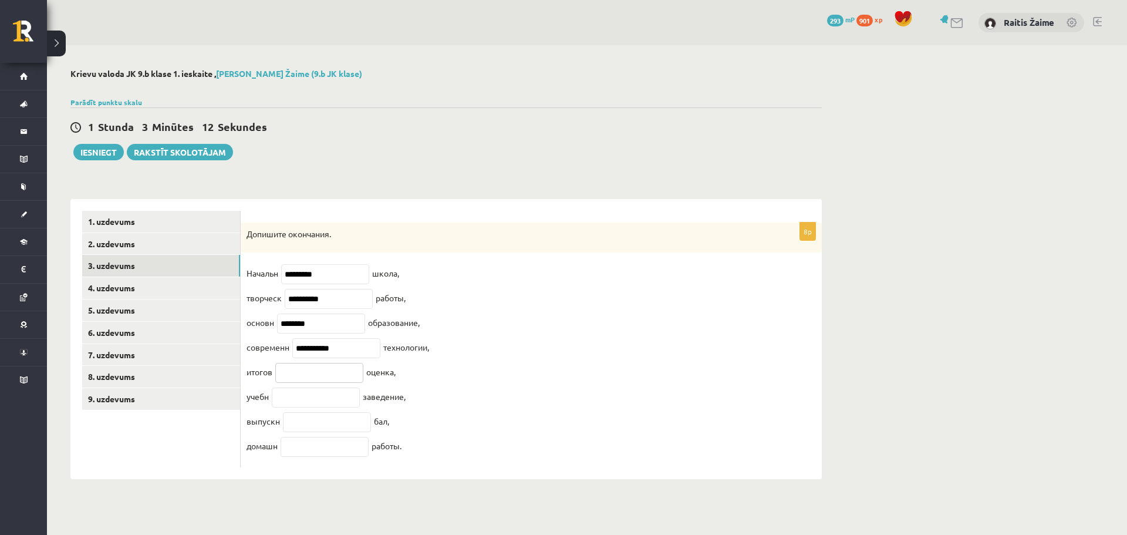
click at [342, 380] on input "text" at bounding box center [319, 373] width 88 height 20
paste input "********"
type input "********"
drag, startPoint x: 338, startPoint y: 305, endPoint x: 343, endPoint y: 363, distance: 58.3
drag, startPoint x: 343, startPoint y: 363, endPoint x: 336, endPoint y: 400, distance: 37.1
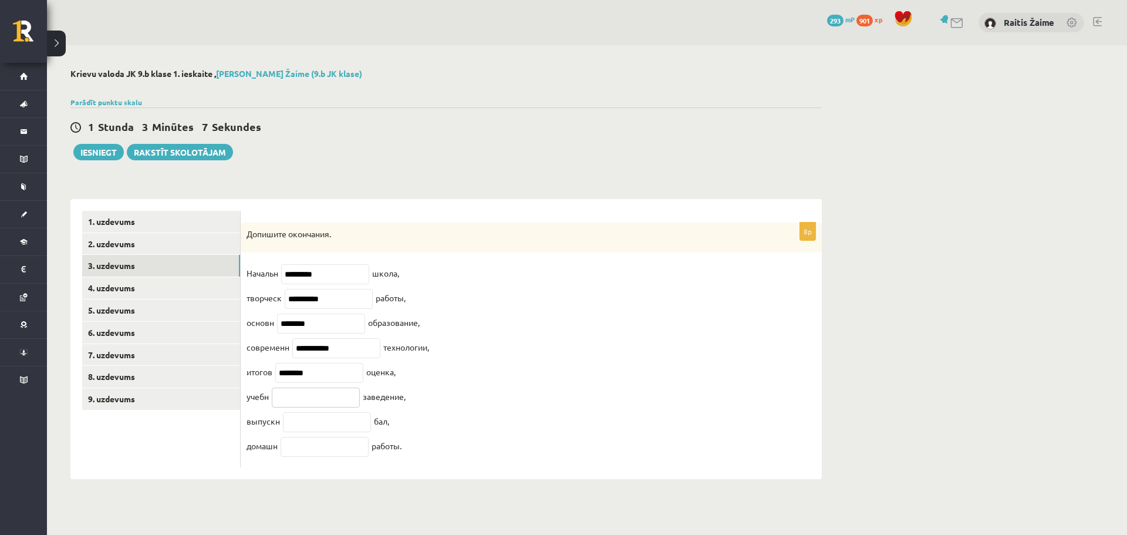
click at [336, 400] on input "text" at bounding box center [316, 397] width 88 height 20
paste input "*******"
type input "*******"
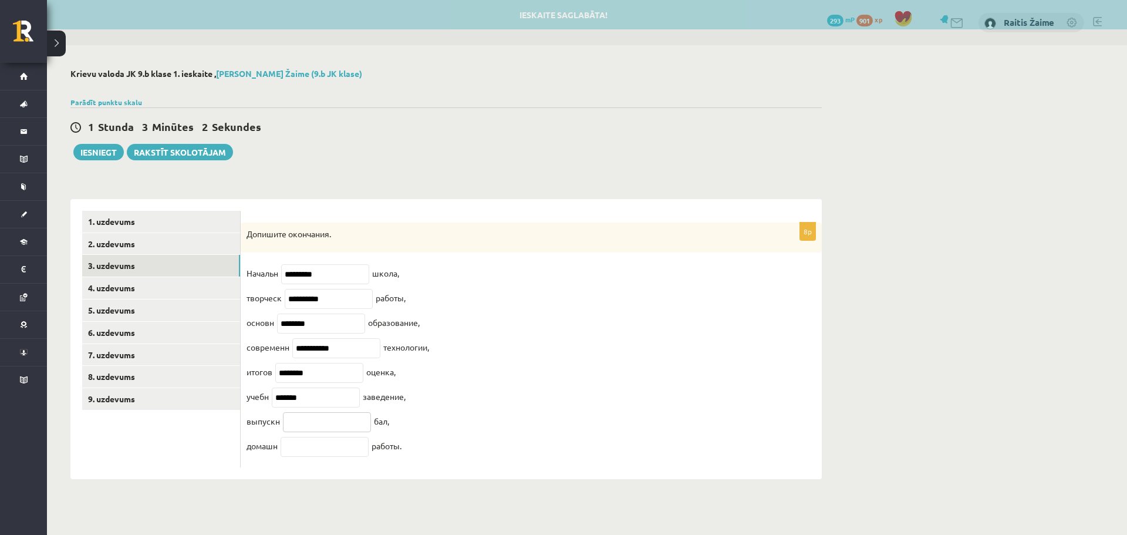
click at [340, 426] on input "text" at bounding box center [327, 422] width 88 height 20
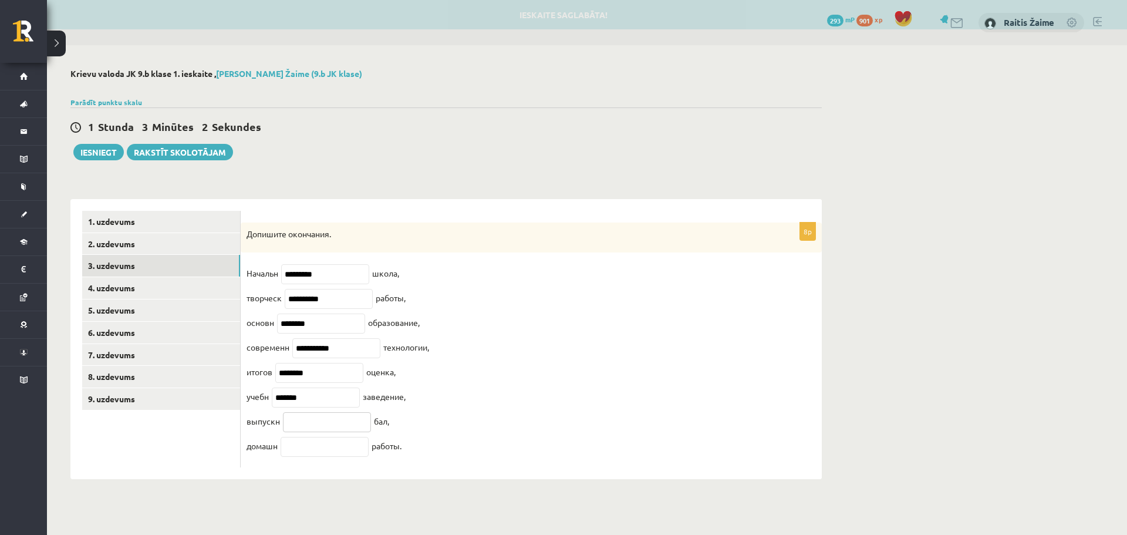
paste input "*********"
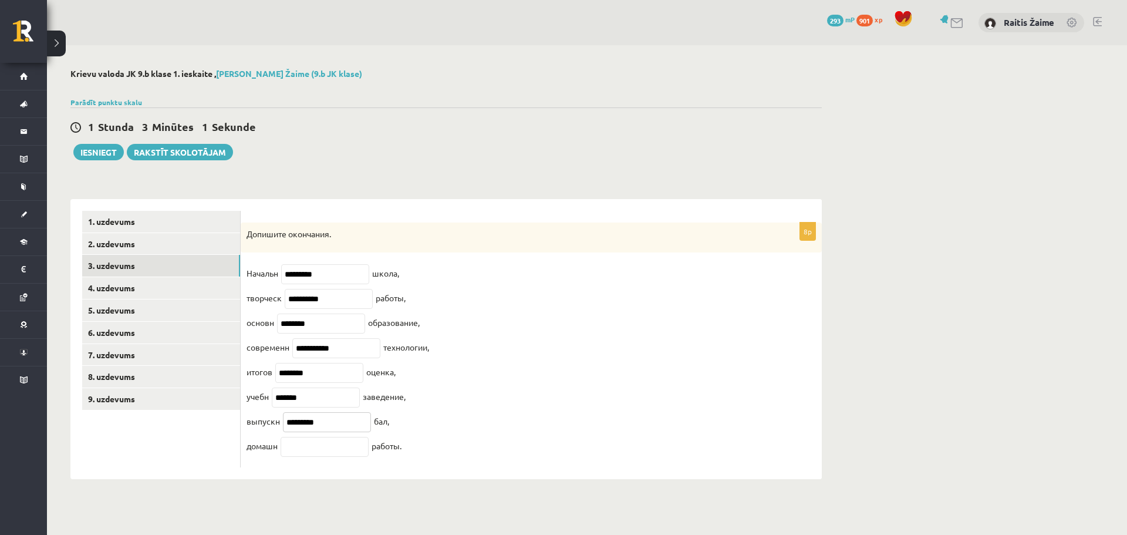
type input "*********"
drag, startPoint x: 320, startPoint y: 467, endPoint x: 323, endPoint y: 460, distance: 7.6
click at [320, 461] on fieldset "**********" at bounding box center [531, 362] width 569 height 197
click at [326, 457] on input "text" at bounding box center [325, 447] width 88 height 20
paste input "********"
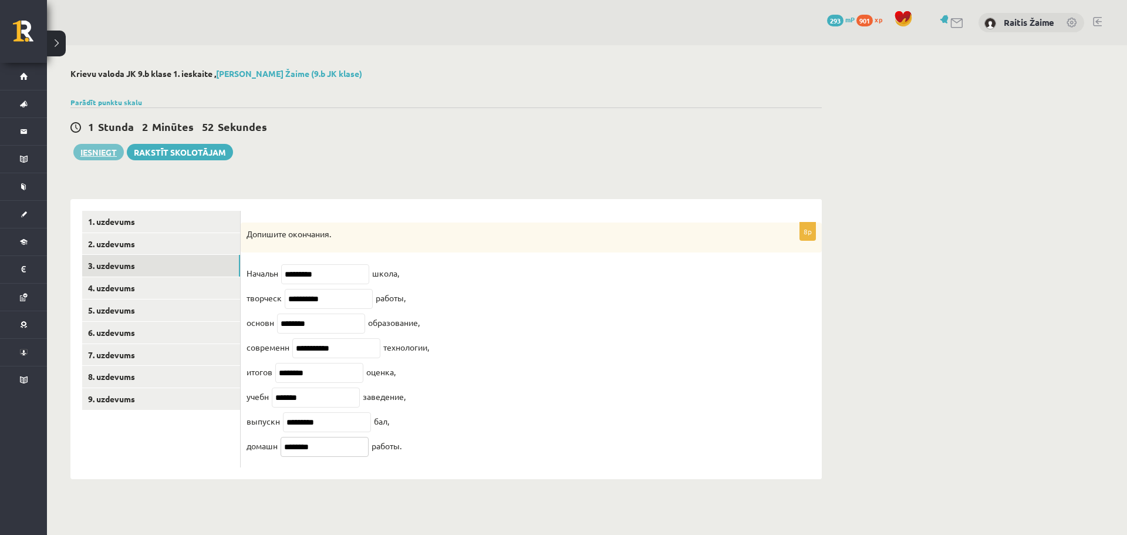
type input "********"
click at [98, 146] on button "Iesniegt" at bounding box center [98, 152] width 50 height 16
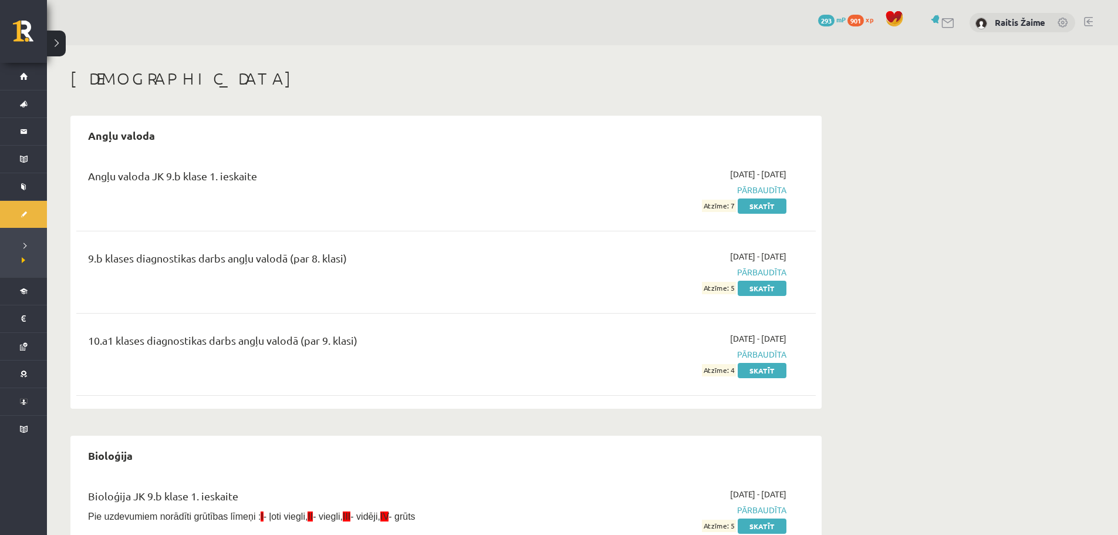
scroll to position [468, 0]
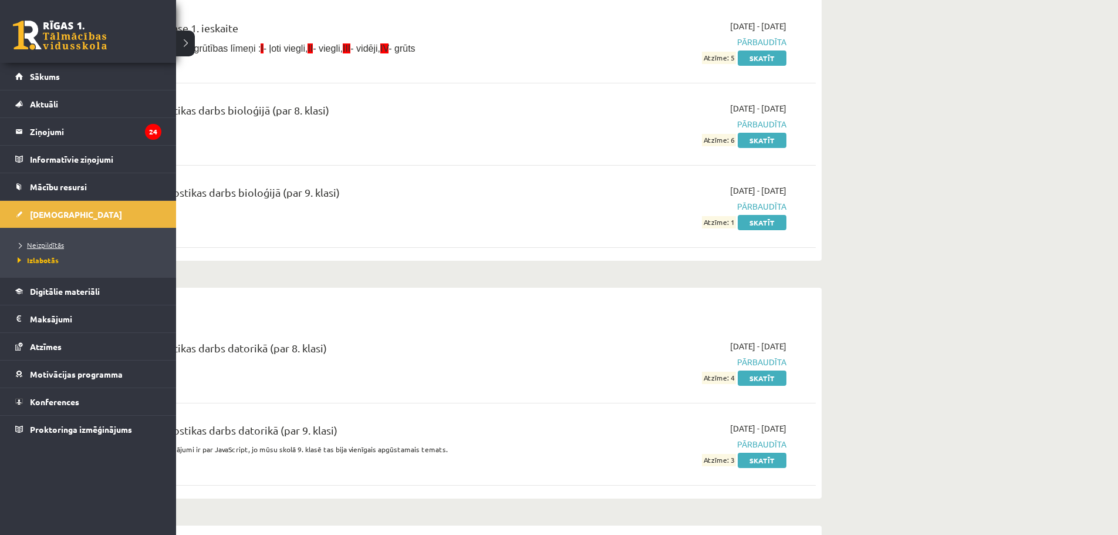
click at [70, 242] on link "Neizpildītās" at bounding box center [90, 244] width 150 height 11
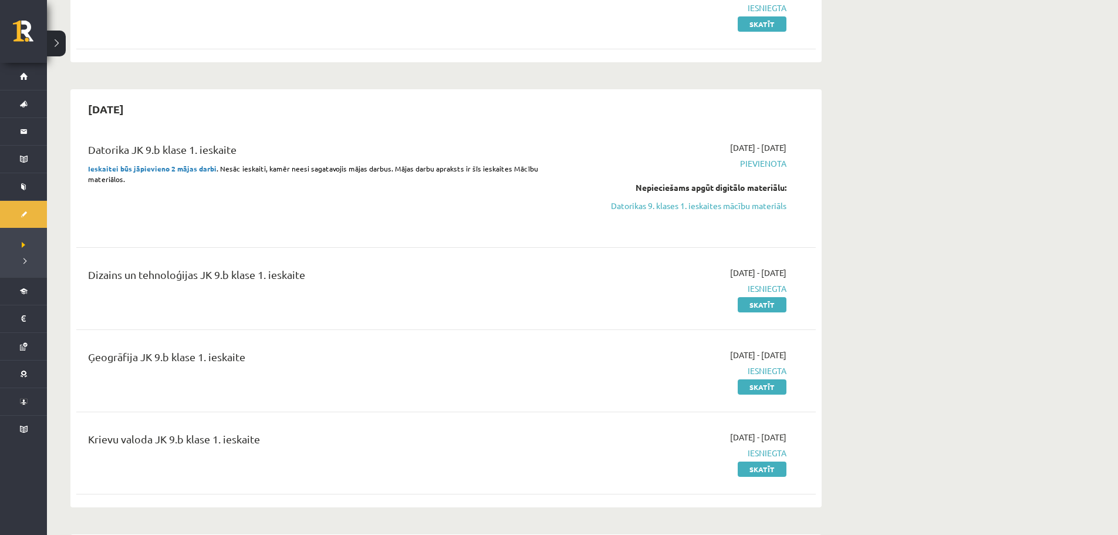
scroll to position [226, 0]
